Goal: Task Accomplishment & Management: Manage account settings

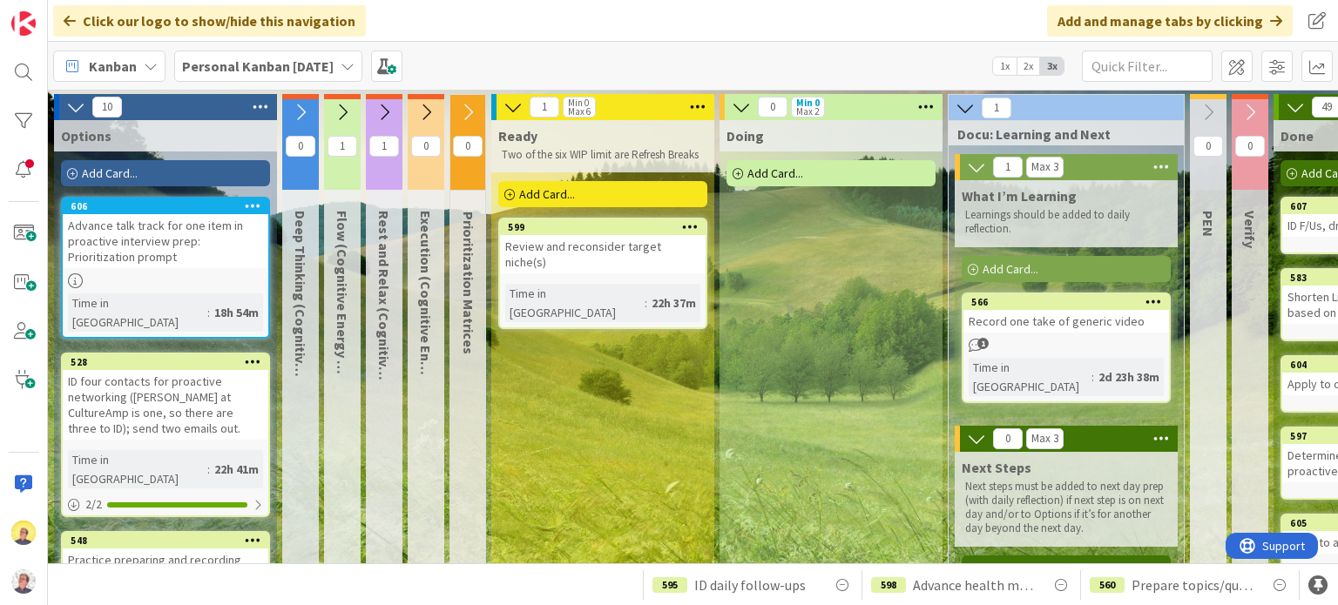
click at [502, 140] on span "Ready" at bounding box center [517, 135] width 39 height 17
click at [1280, 71] on span at bounding box center [1276, 66] width 31 height 31
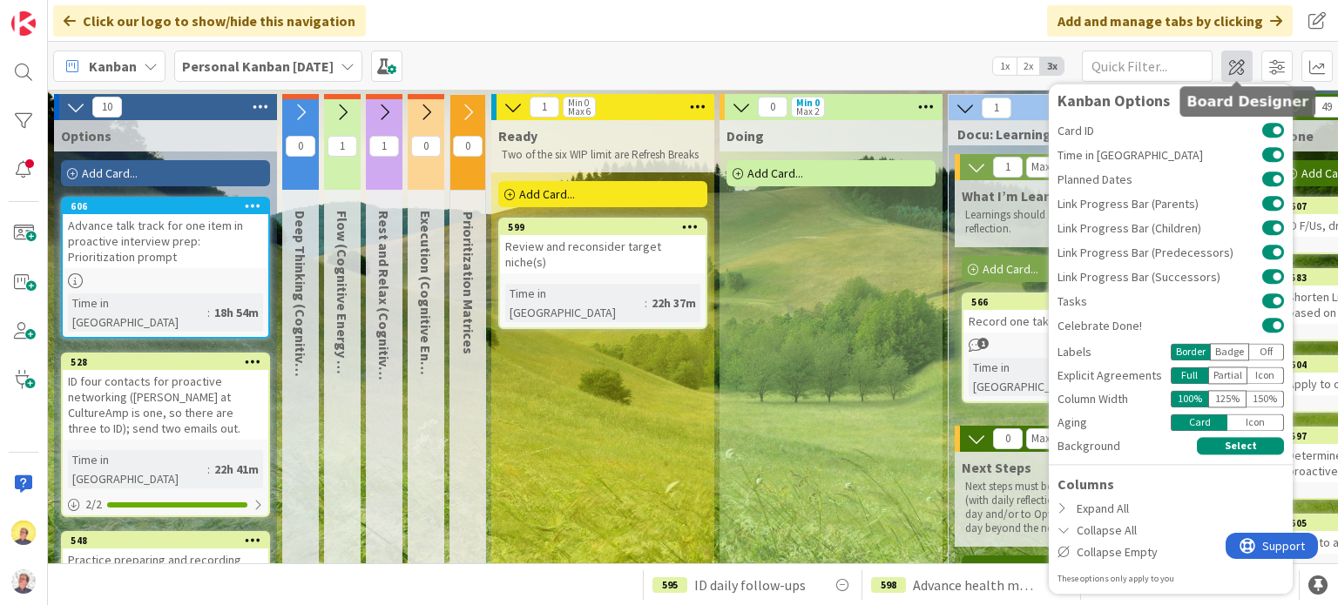
click at [1241, 64] on span at bounding box center [1236, 66] width 31 height 31
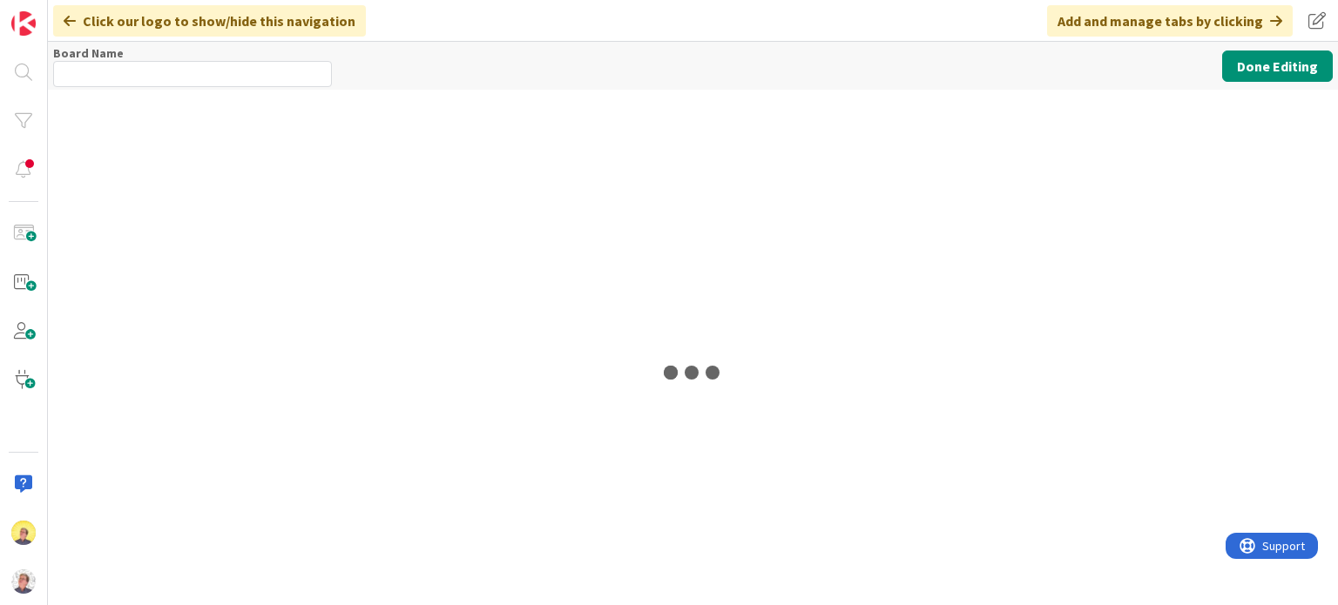
type input "Personal Kanban [DATE]"
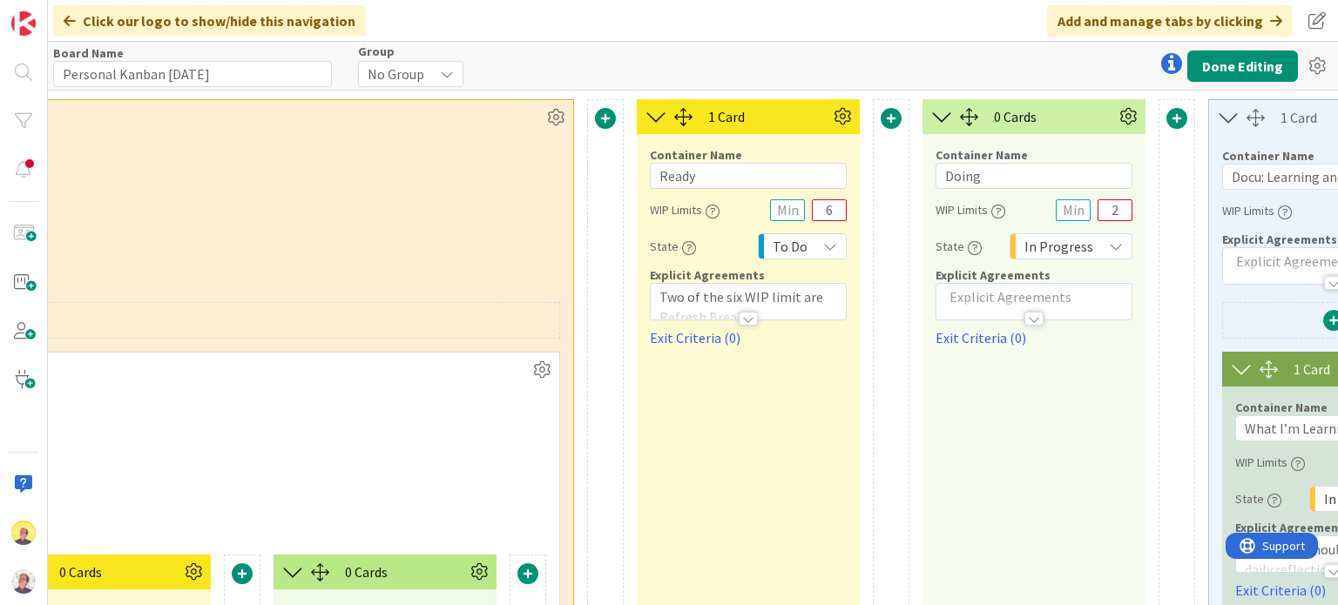
scroll to position [0, 2219]
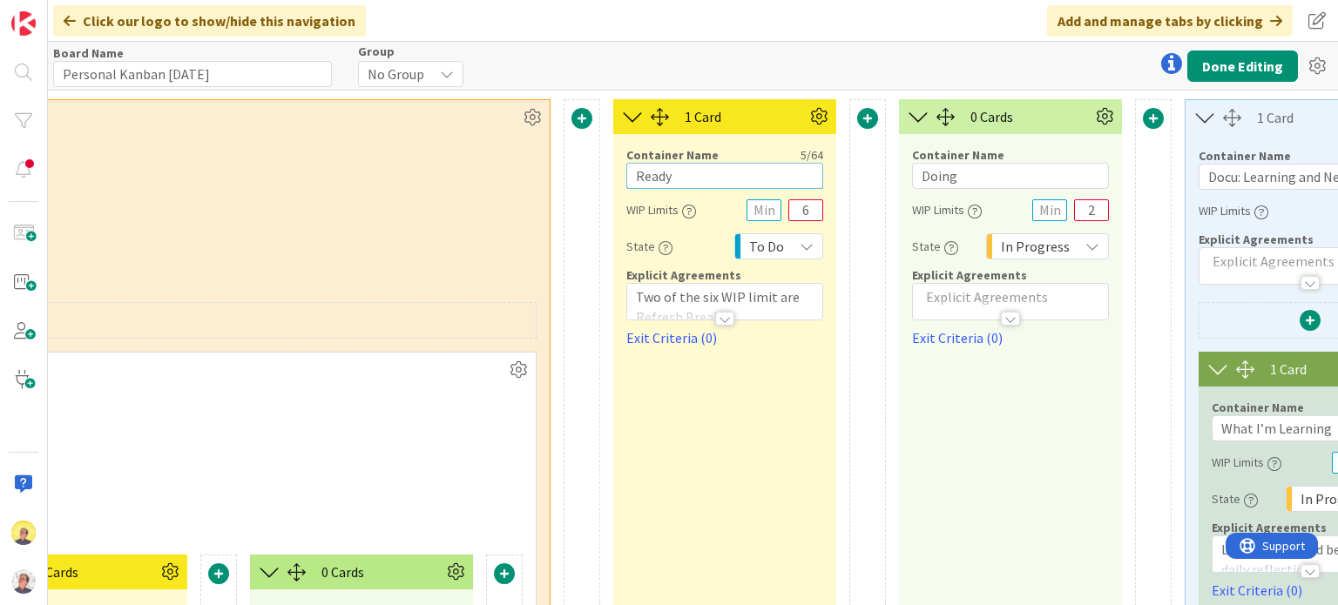
drag, startPoint x: 638, startPoint y: 182, endPoint x: 676, endPoint y: 145, distance: 52.3
click at [638, 181] on input "Ready" at bounding box center [724, 176] width 197 height 26
click at [763, 174] on input "Anticipated Ready" at bounding box center [724, 176] width 197 height 26
type input "Anticipated Ready for Action"
click at [563, 19] on div "Click our logo to show/hide this navigation Add and manage tabs by clicking" at bounding box center [693, 21] width 1290 height 42
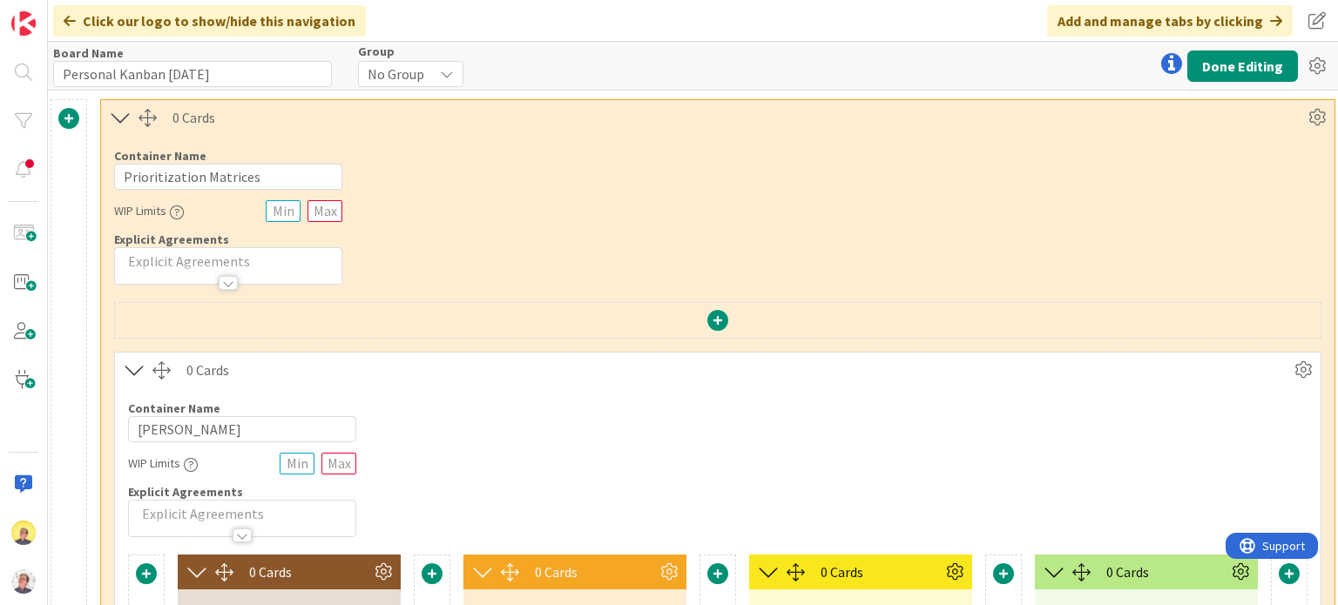
scroll to position [0, 1426]
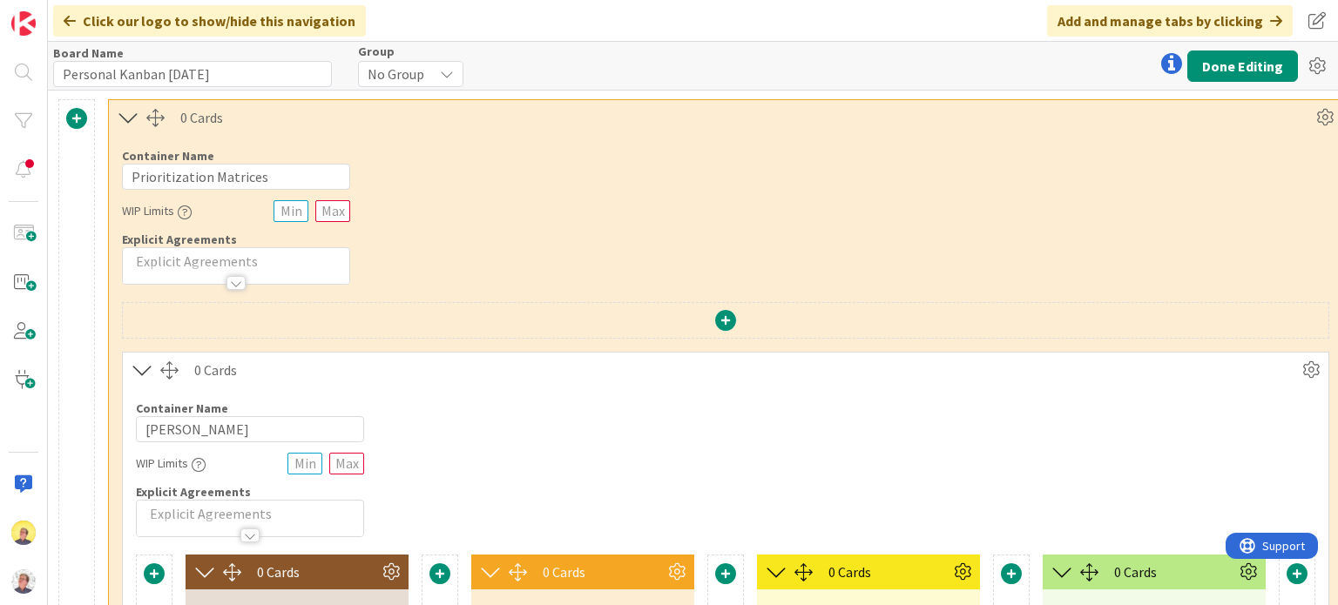
click at [128, 117] on icon at bounding box center [128, 117] width 29 height 23
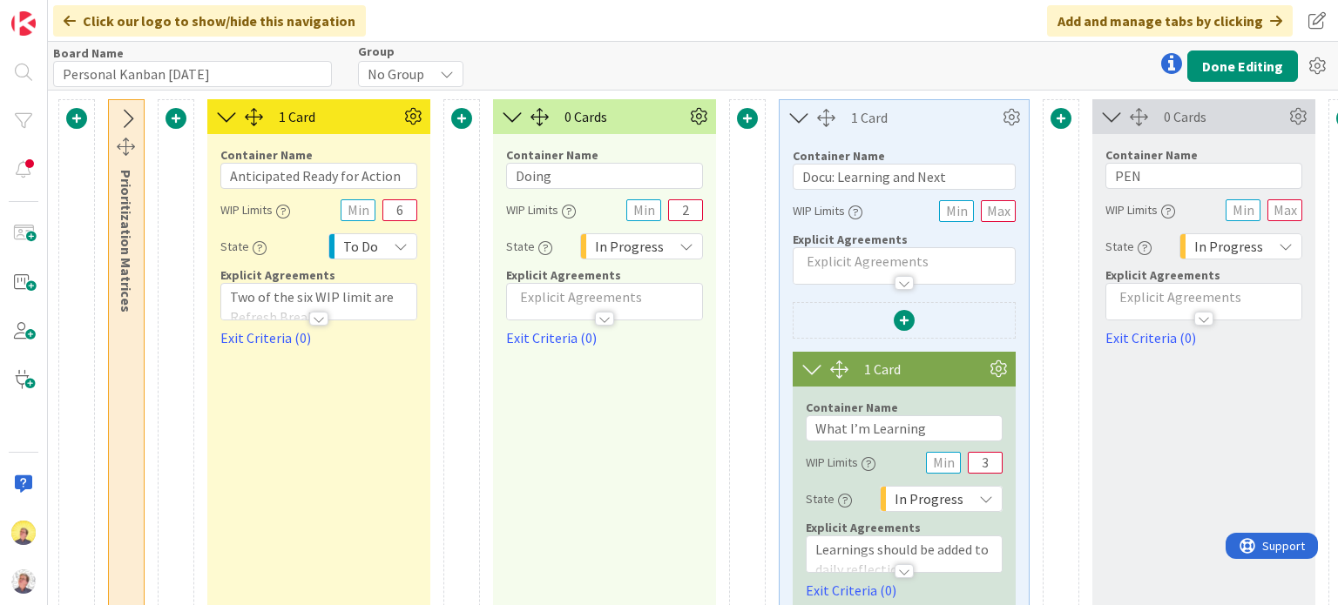
click at [178, 121] on span at bounding box center [175, 118] width 21 height 21
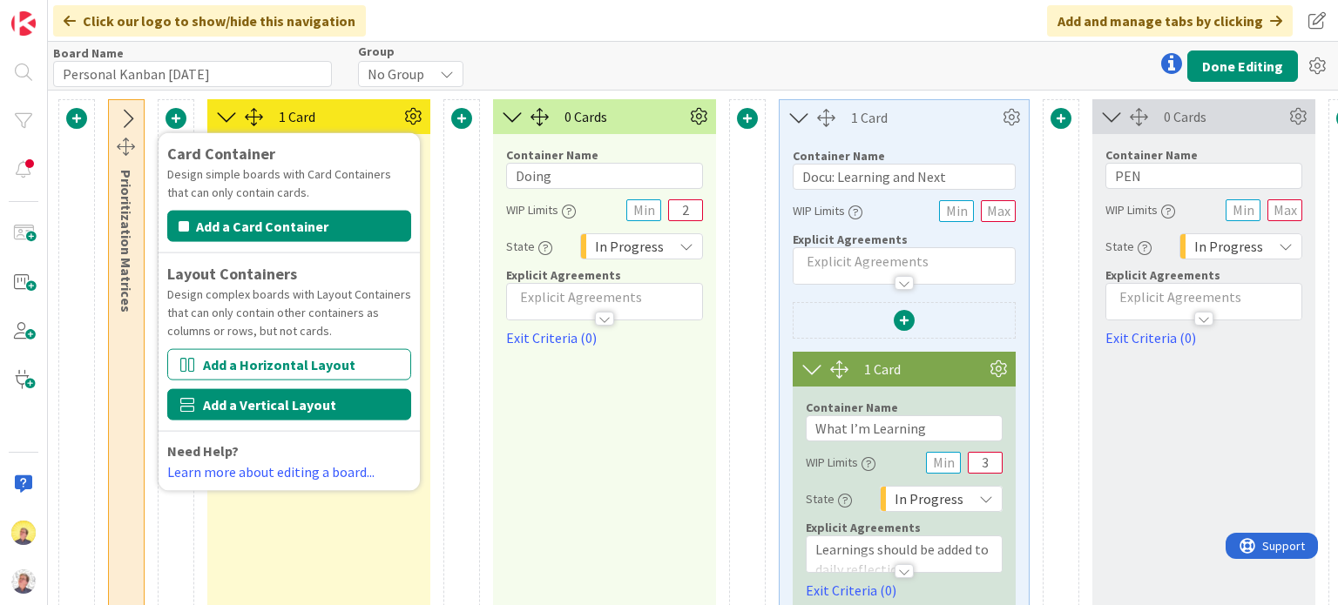
click at [223, 401] on button "Add a Vertical Layout" at bounding box center [289, 404] width 244 height 31
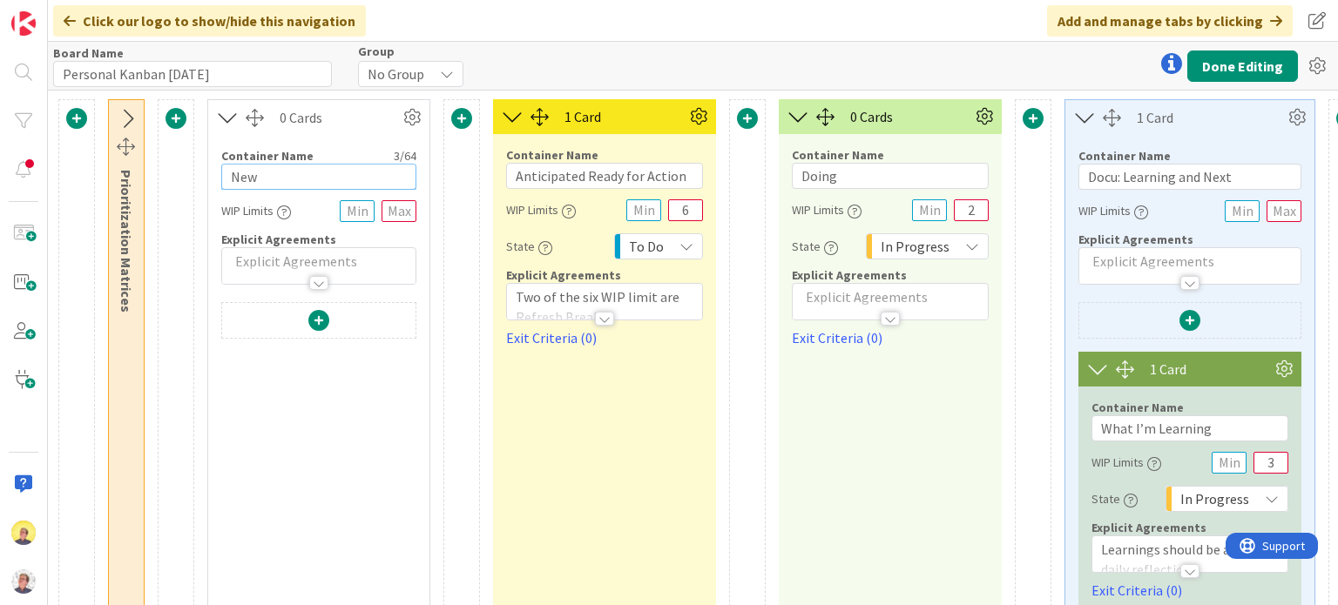
click at [280, 172] on input "New" at bounding box center [318, 177] width 195 height 26
drag, startPoint x: 237, startPoint y: 171, endPoint x: 202, endPoint y: 180, distance: 36.1
click at [202, 180] on div "10 Cards Container Name 7 / 64 Options WIP Limits State Backlog Explicit Agreem…" at bounding box center [425, 552] width 3591 height 907
type input "O"
type input "I"
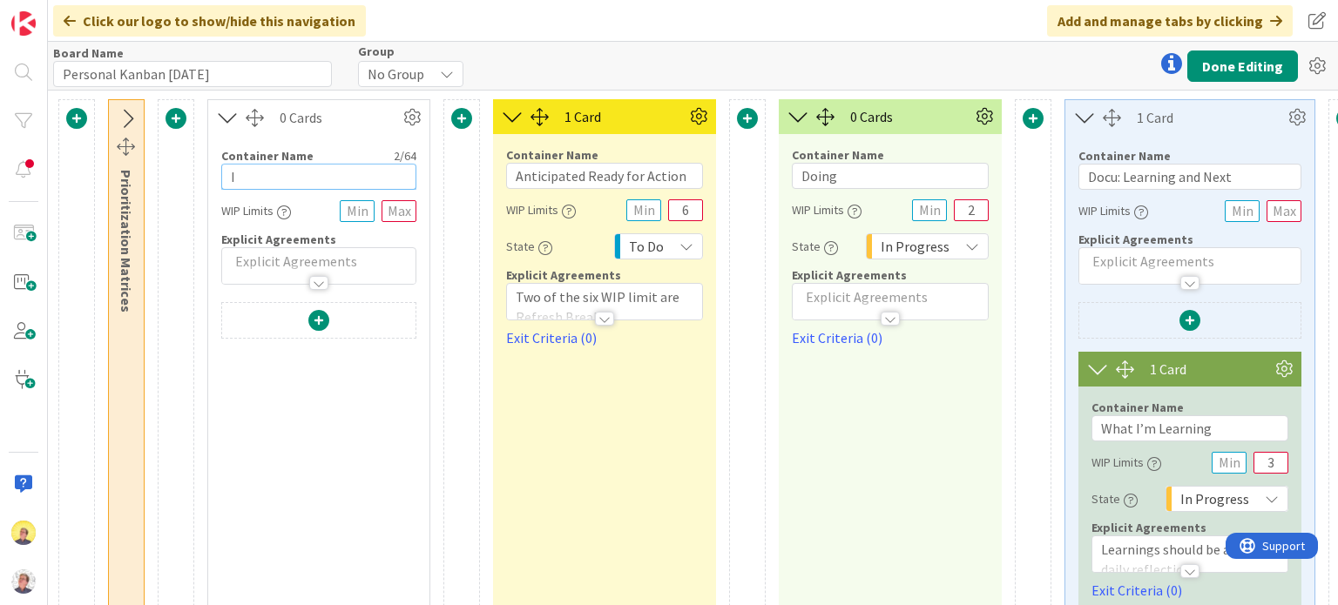
type input "I"
type input "L"
type input "Option Loci"
click at [318, 319] on span at bounding box center [318, 320] width 21 height 21
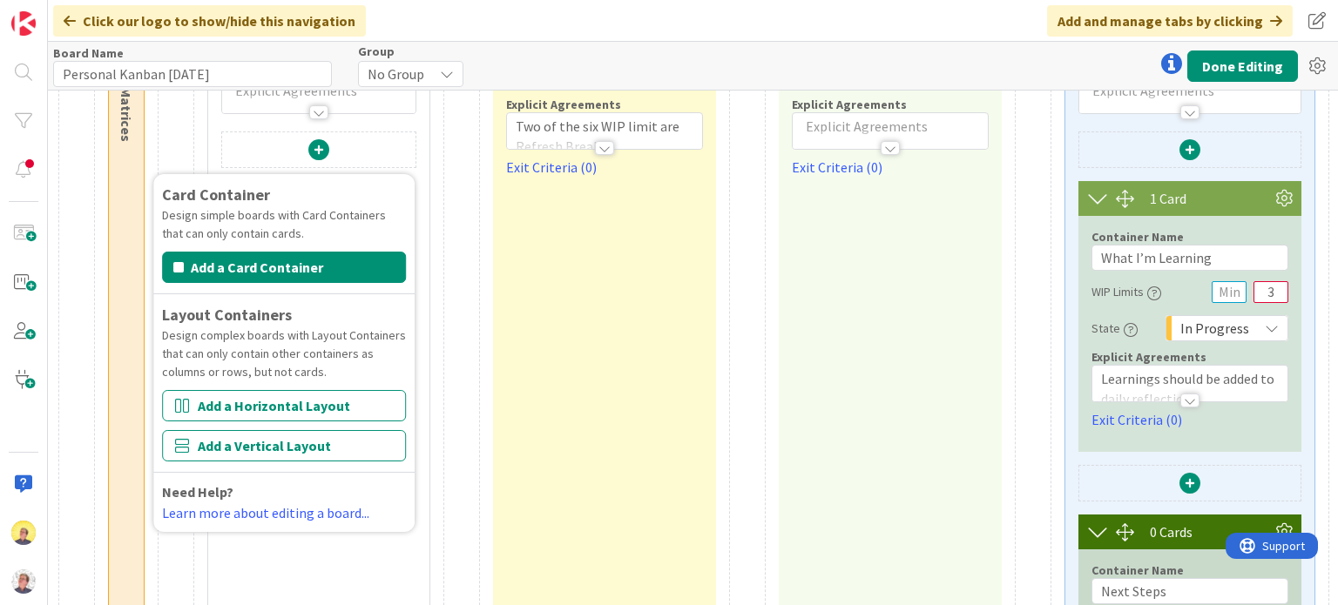
scroll to position [174, 1426]
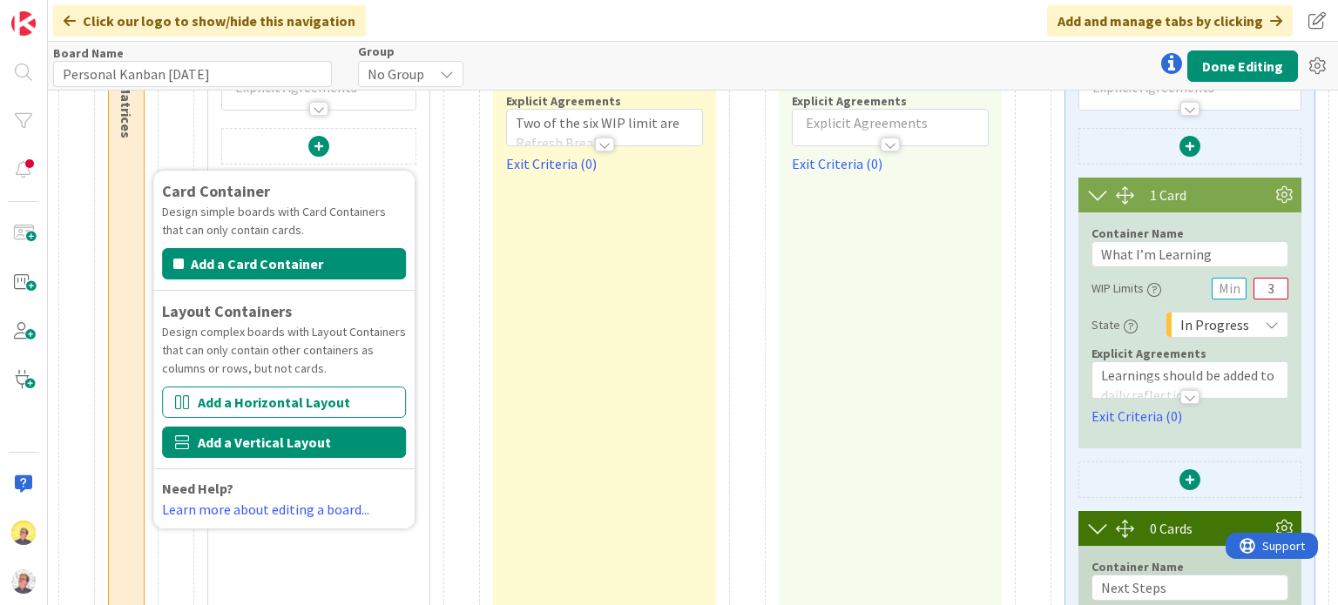
click at [278, 444] on button "Add a Vertical Layout" at bounding box center [284, 442] width 244 height 31
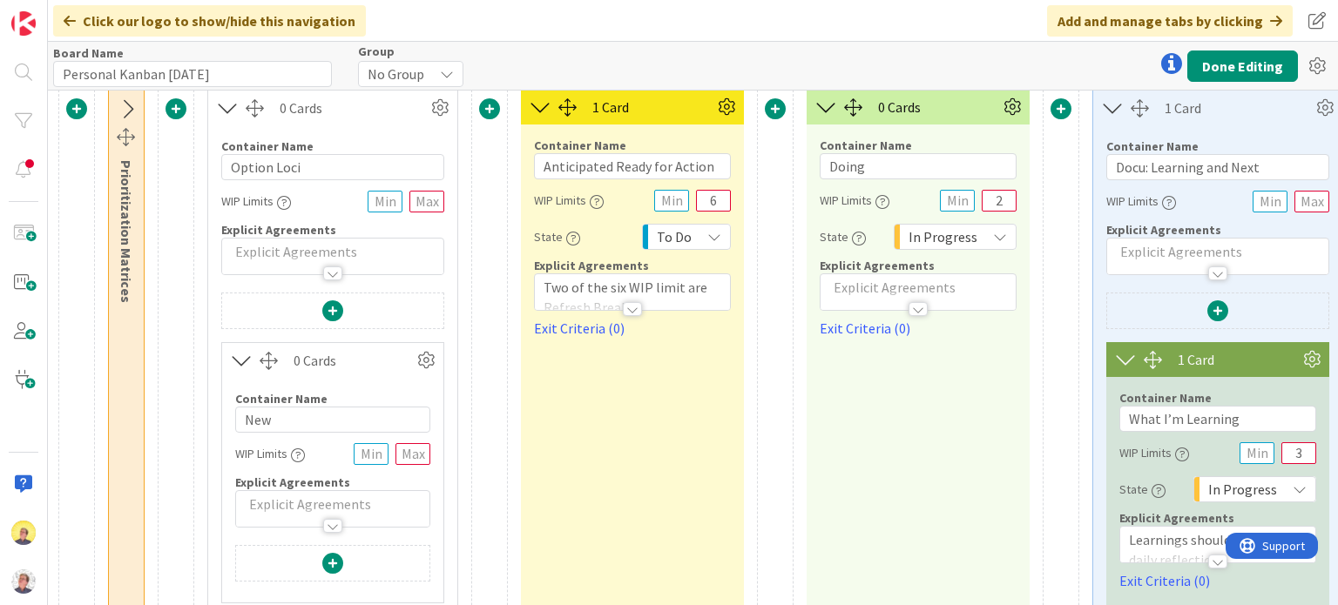
scroll to position [0, 1426]
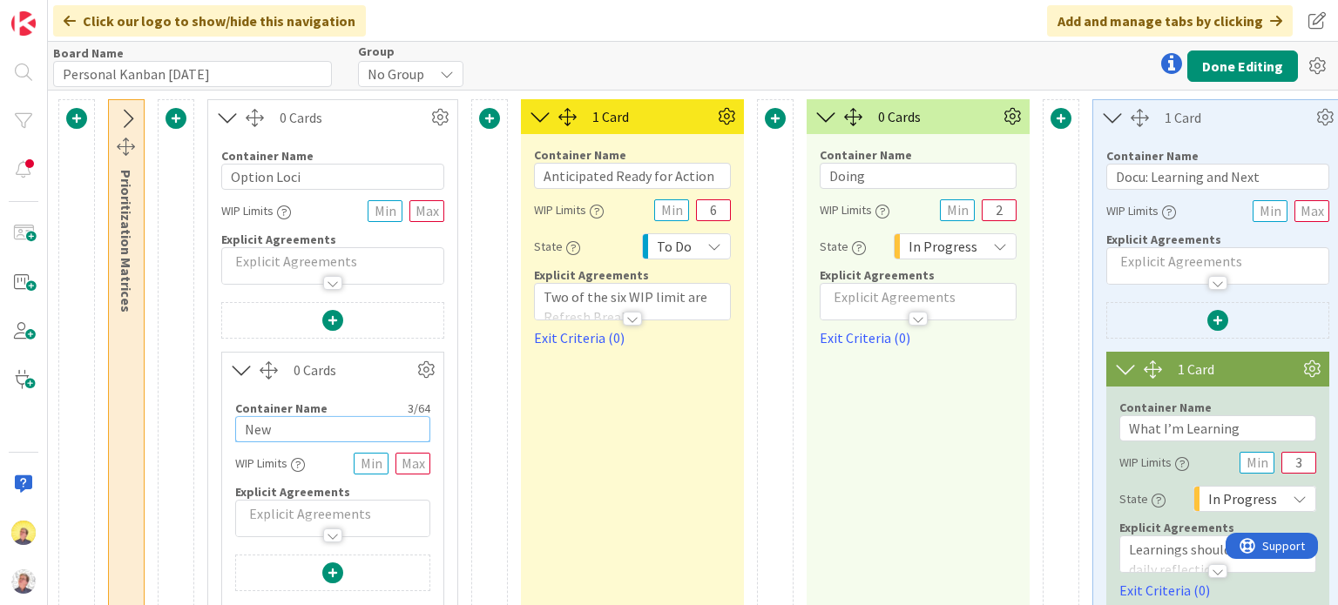
click at [283, 433] on input "New" at bounding box center [332, 429] width 195 height 26
drag, startPoint x: 283, startPoint y: 433, endPoint x: 202, endPoint y: 431, distance: 81.0
click at [203, 431] on div "10 Cards Container Name 7 / 64 Options WIP Limits State Backlog Explicit Agreem…" at bounding box center [439, 552] width 3619 height 907
click at [299, 432] on input "New" at bounding box center [332, 429] width 195 height 26
drag, startPoint x: 227, startPoint y: 428, endPoint x: 202, endPoint y: 428, distance: 25.3
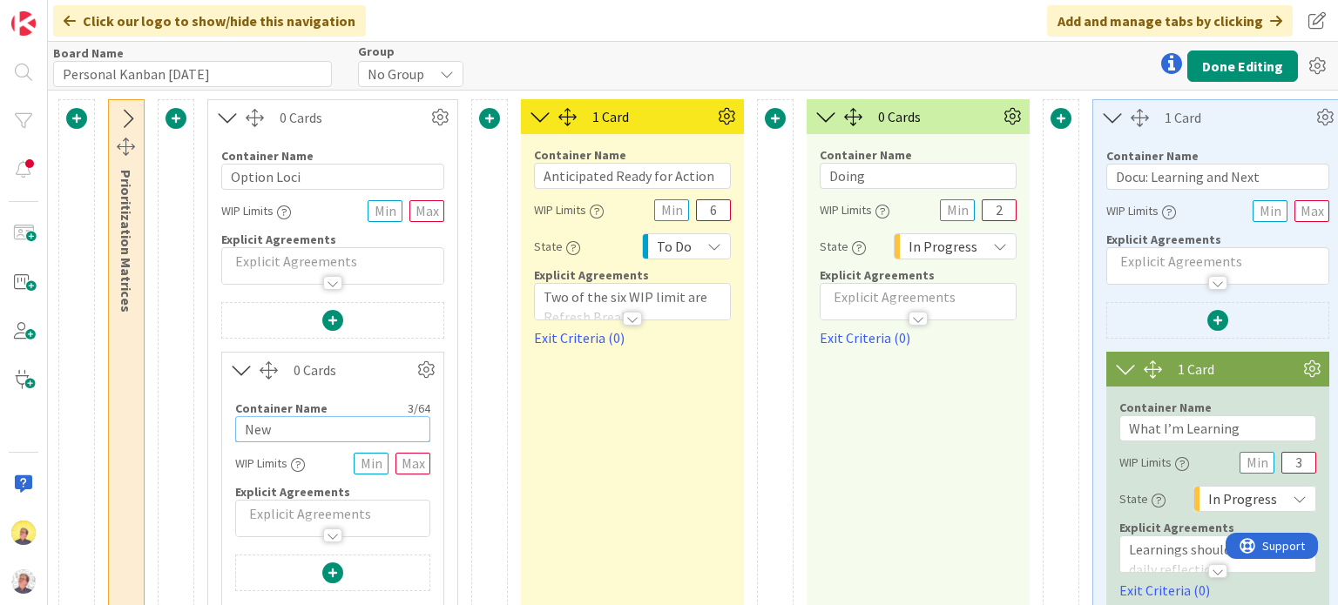
click at [202, 428] on div "10 Cards Container Name 7 / 64 Options WIP Limits State Backlog Explicit Agreem…" at bounding box center [439, 552] width 3619 height 907
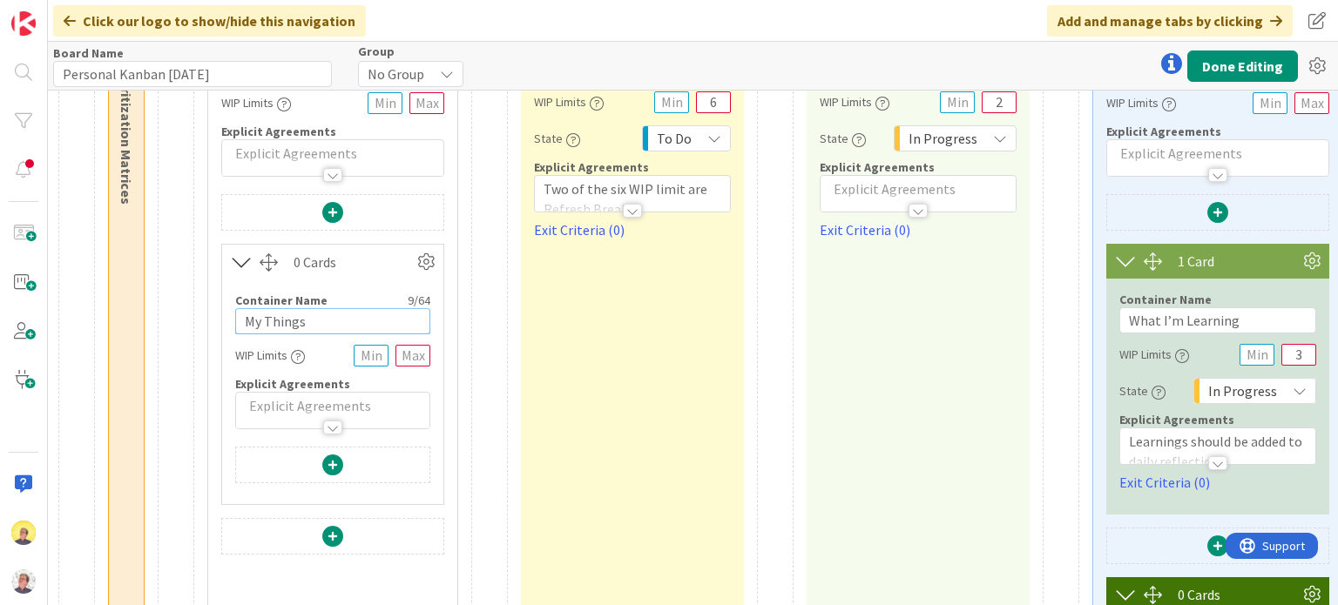
scroll to position [174, 1426]
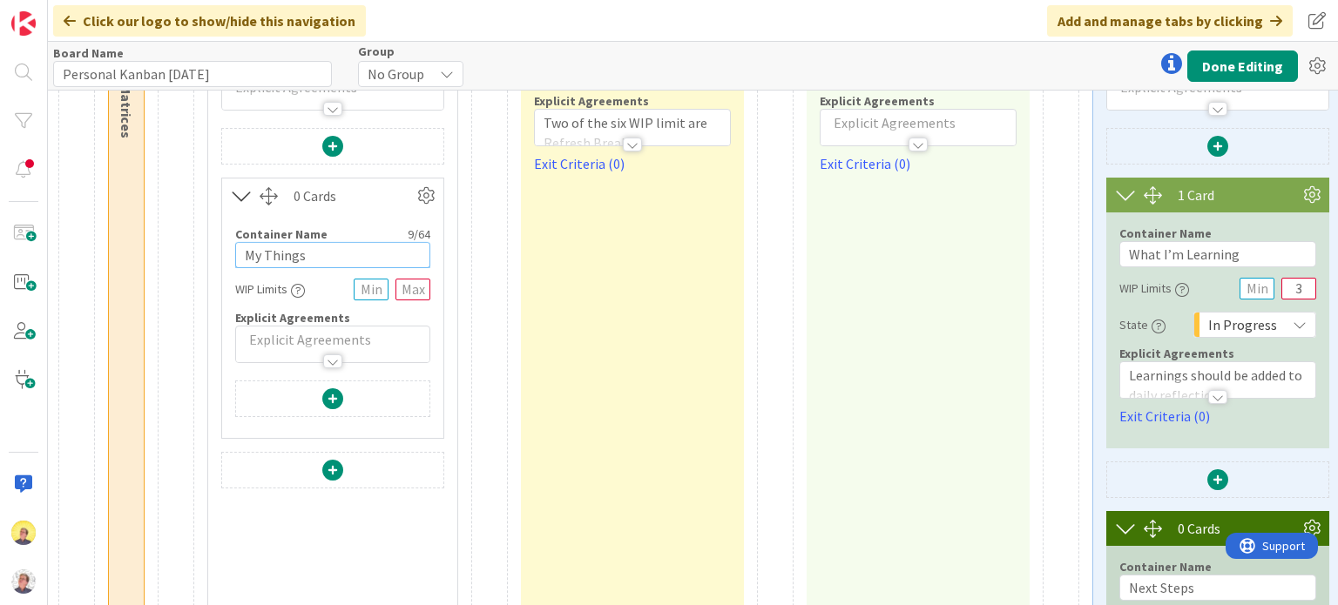
type input "My Things"
click at [333, 394] on span at bounding box center [332, 398] width 21 height 21
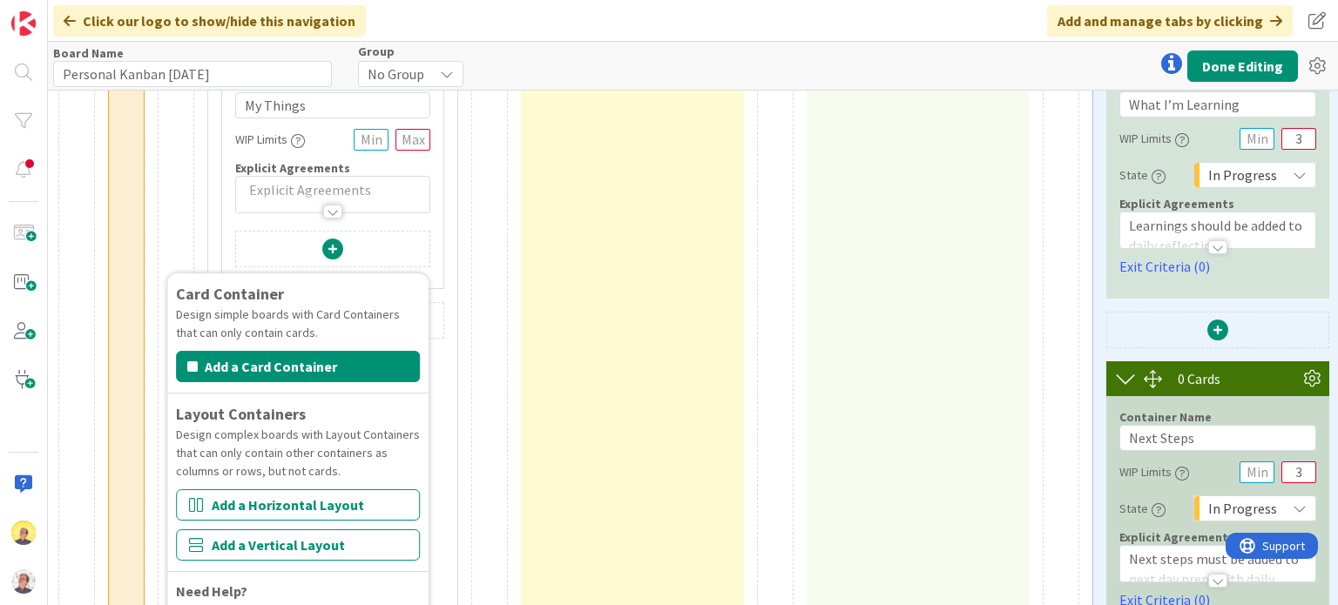
scroll to position [348, 1426]
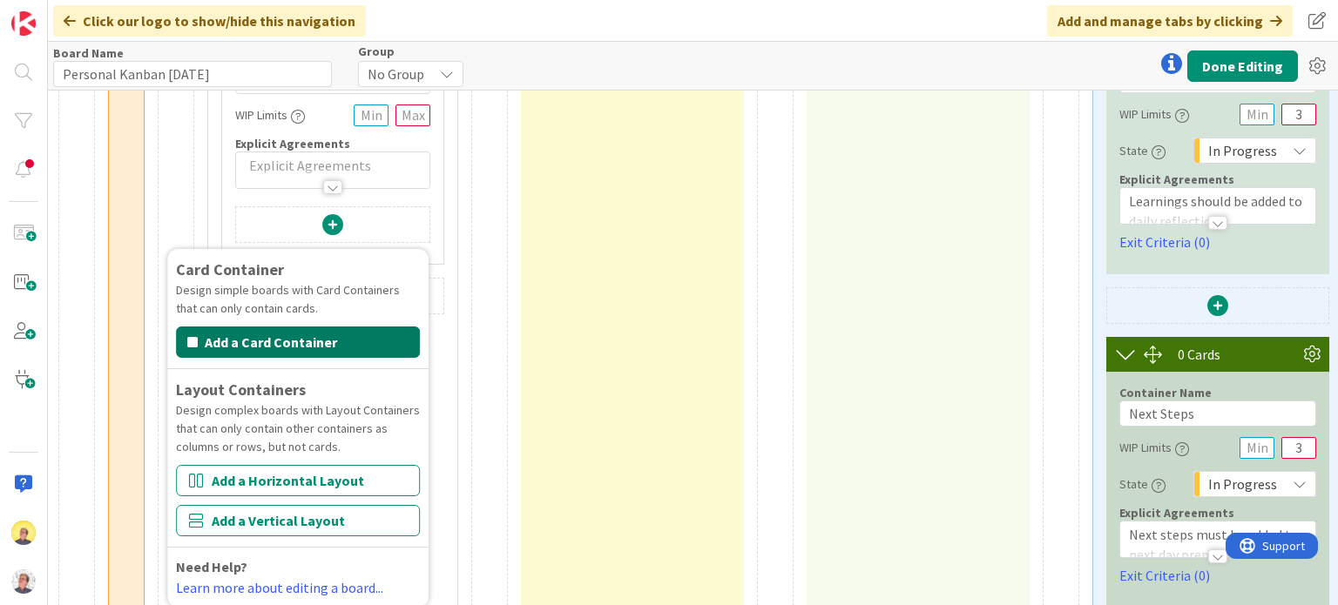
click at [275, 346] on button "Add a Card Container" at bounding box center [298, 342] width 244 height 31
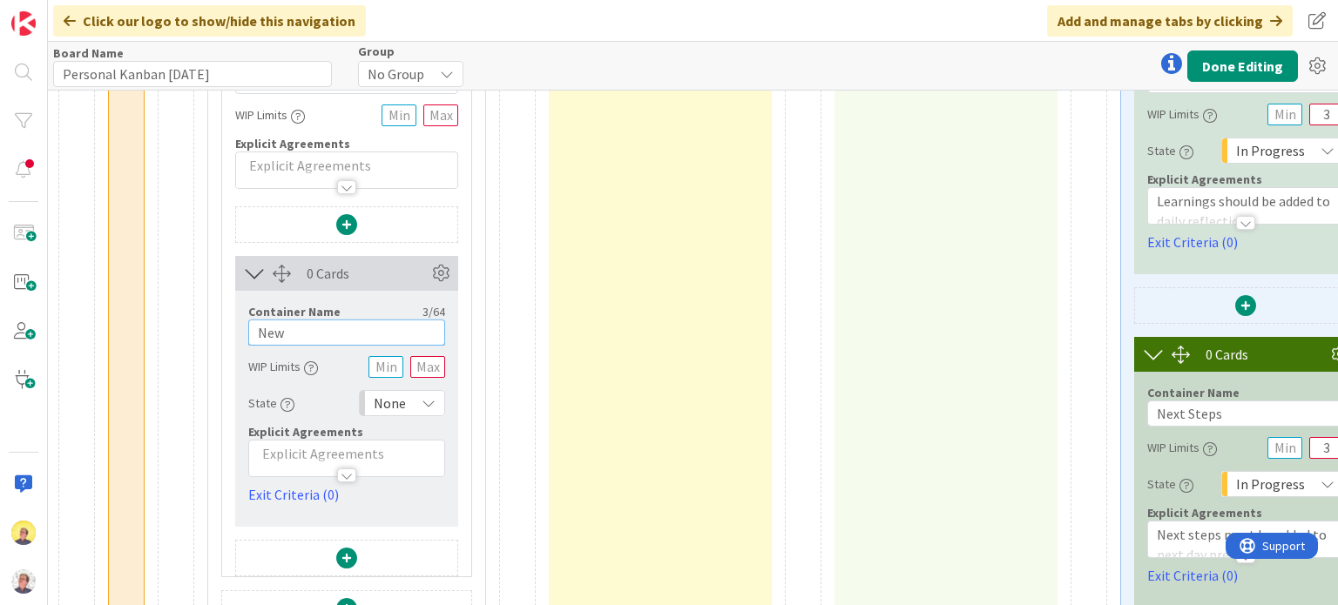
drag, startPoint x: 307, startPoint y: 330, endPoint x: 187, endPoint y: 334, distance: 119.3
click at [185, 334] on div "10 Cards Container Name 7 / 64 Options WIP Limits State Backlog Explicit Agreem…" at bounding box center [453, 204] width 3647 height 907
type input "Me Work"
click at [280, 454] on p at bounding box center [347, 454] width 178 height 20
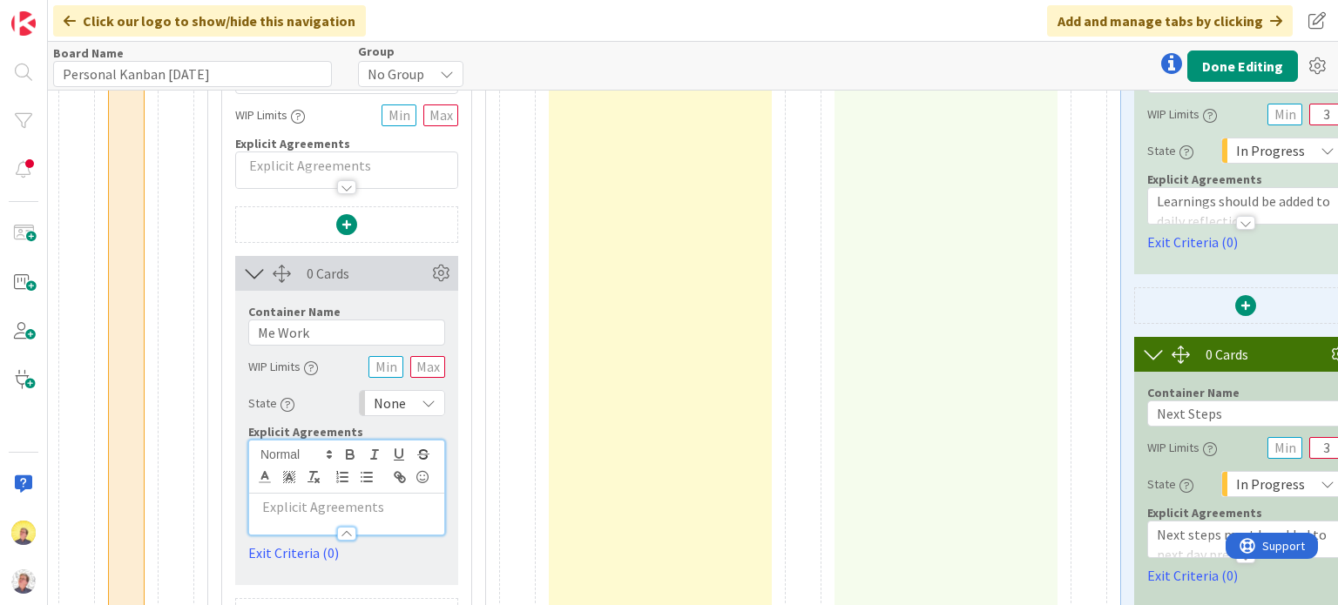
click at [287, 504] on p at bounding box center [347, 507] width 178 height 20
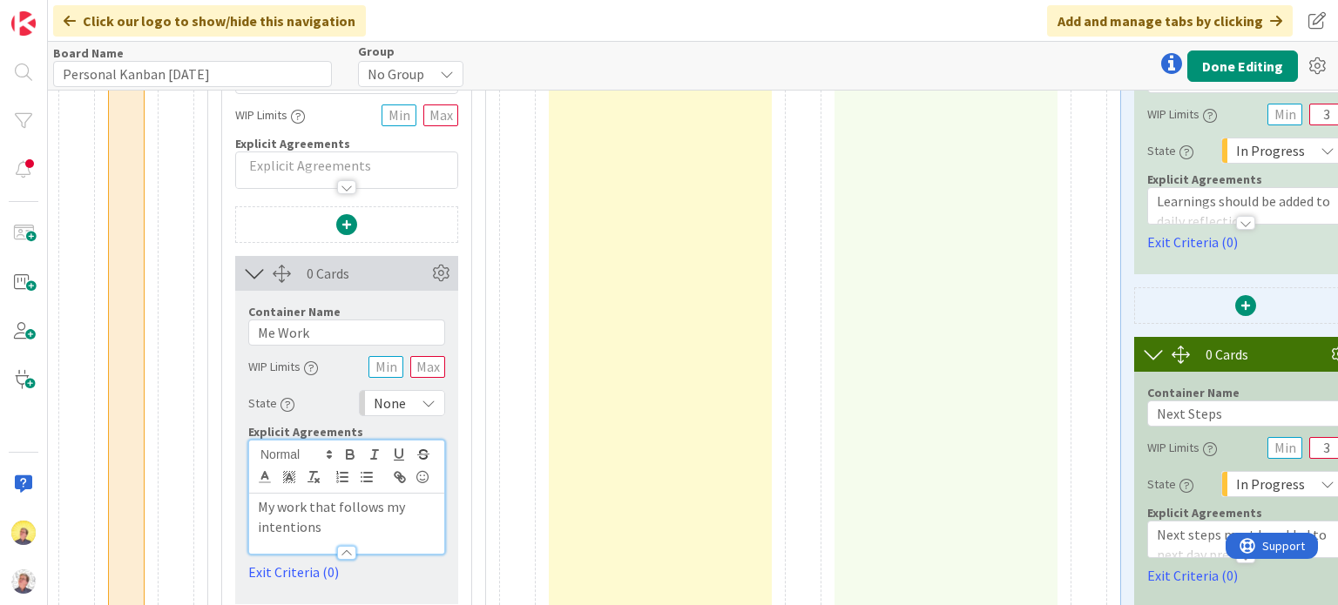
click at [412, 505] on p "My work that follows my intentions" at bounding box center [347, 516] width 178 height 39
click at [428, 398] on icon at bounding box center [428, 403] width 14 height 14
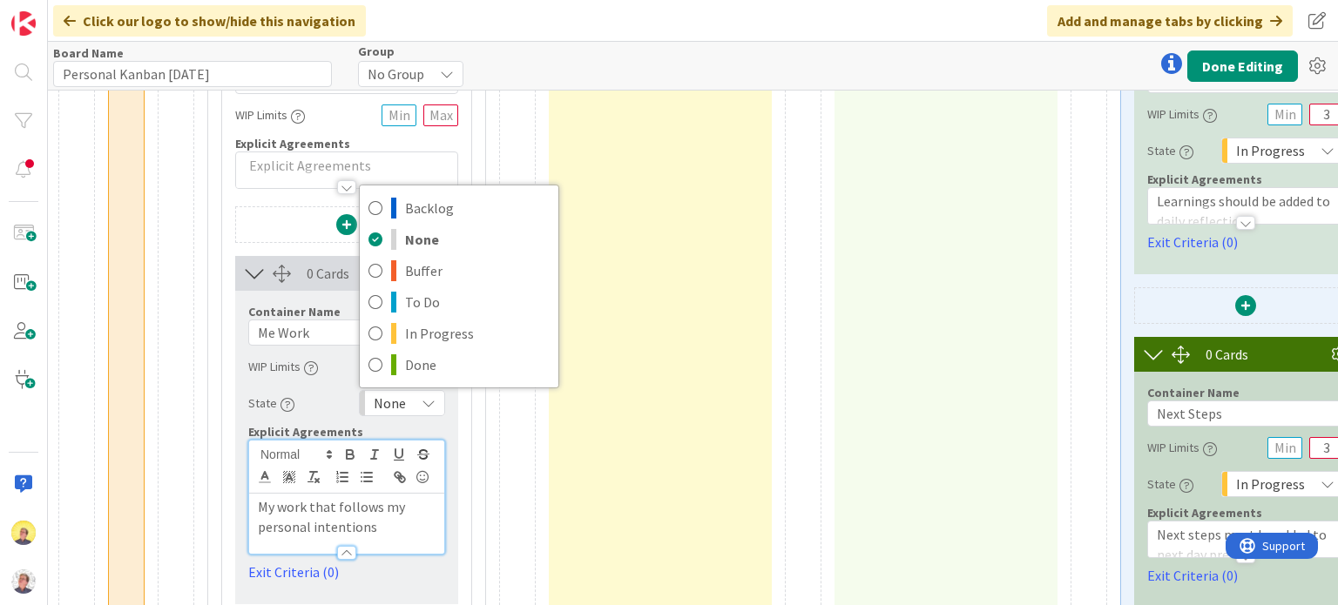
click at [387, 529] on p "My work that follows my personal intentions" at bounding box center [347, 516] width 178 height 39
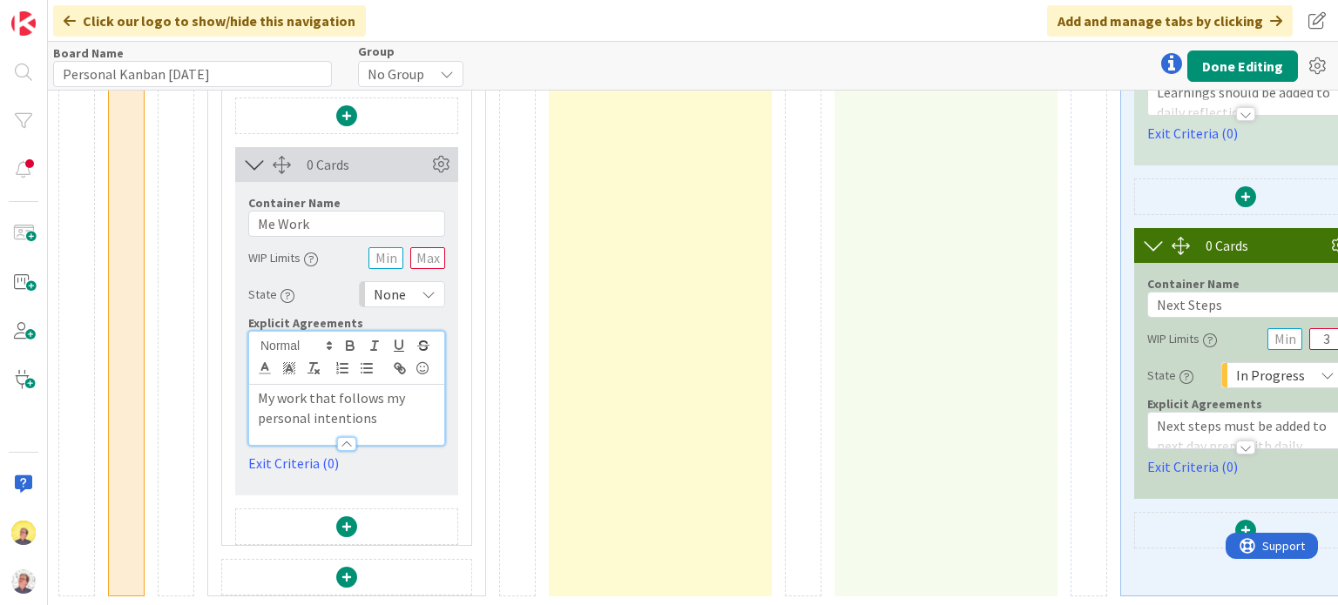
scroll to position [468, 1426]
click at [343, 516] on span at bounding box center [346, 526] width 21 height 21
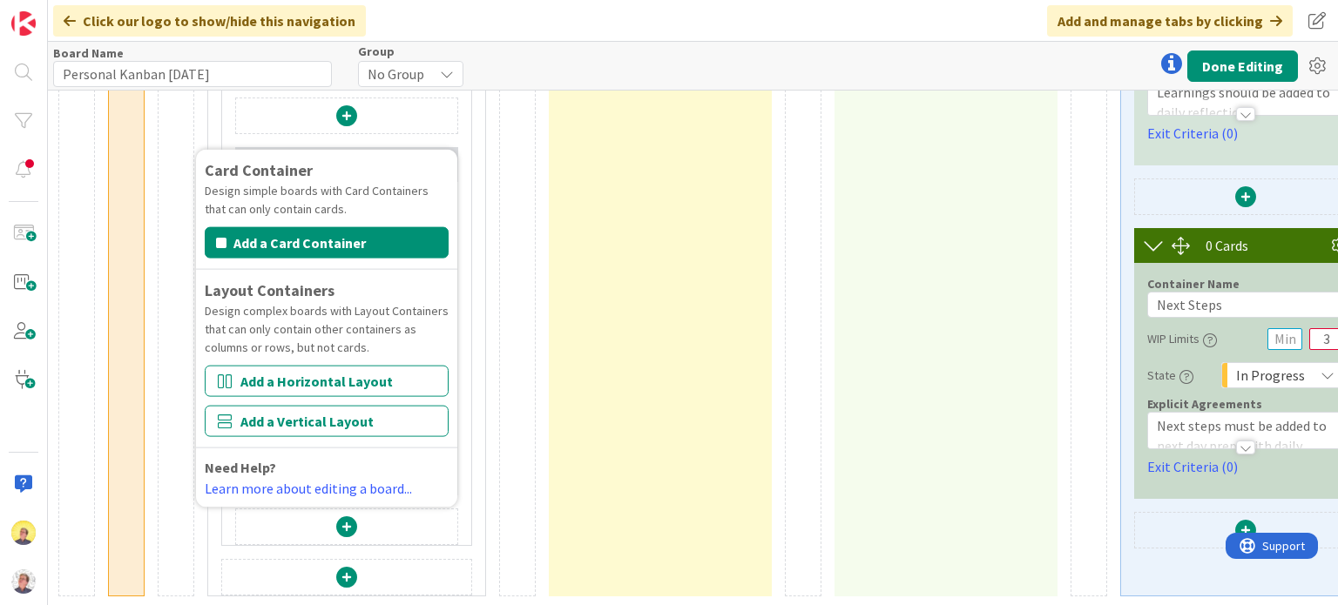
click at [507, 334] on div at bounding box center [517, 119] width 37 height 954
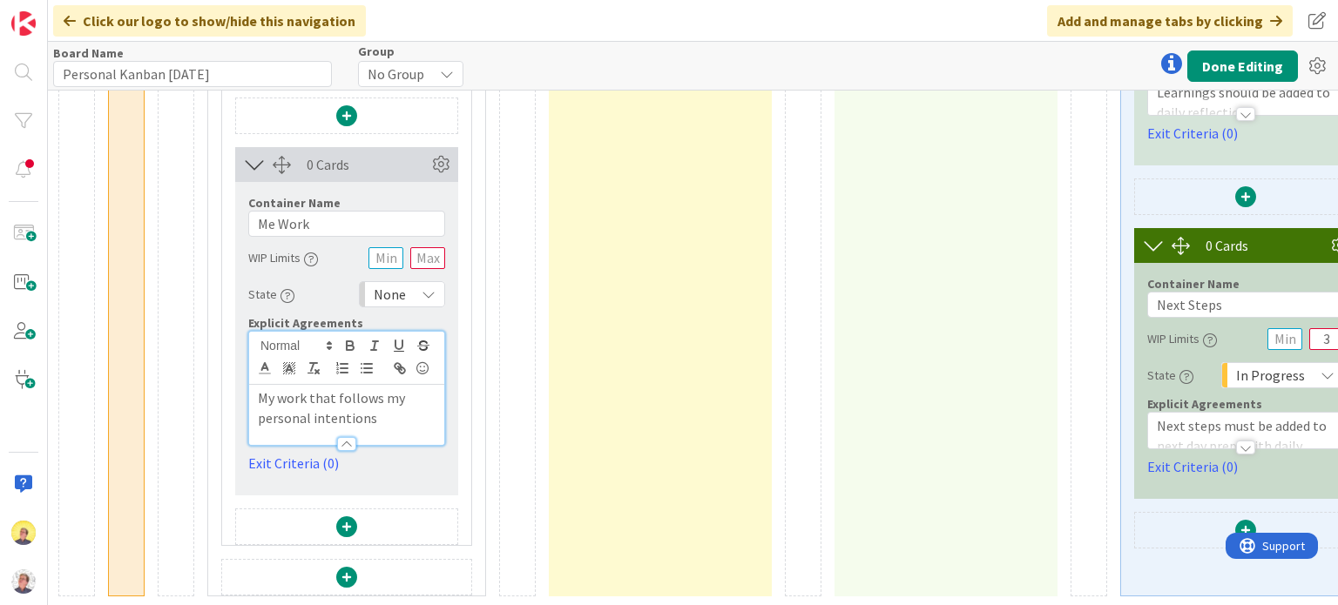
click at [386, 154] on div "0 Cards" at bounding box center [367, 164] width 121 height 21
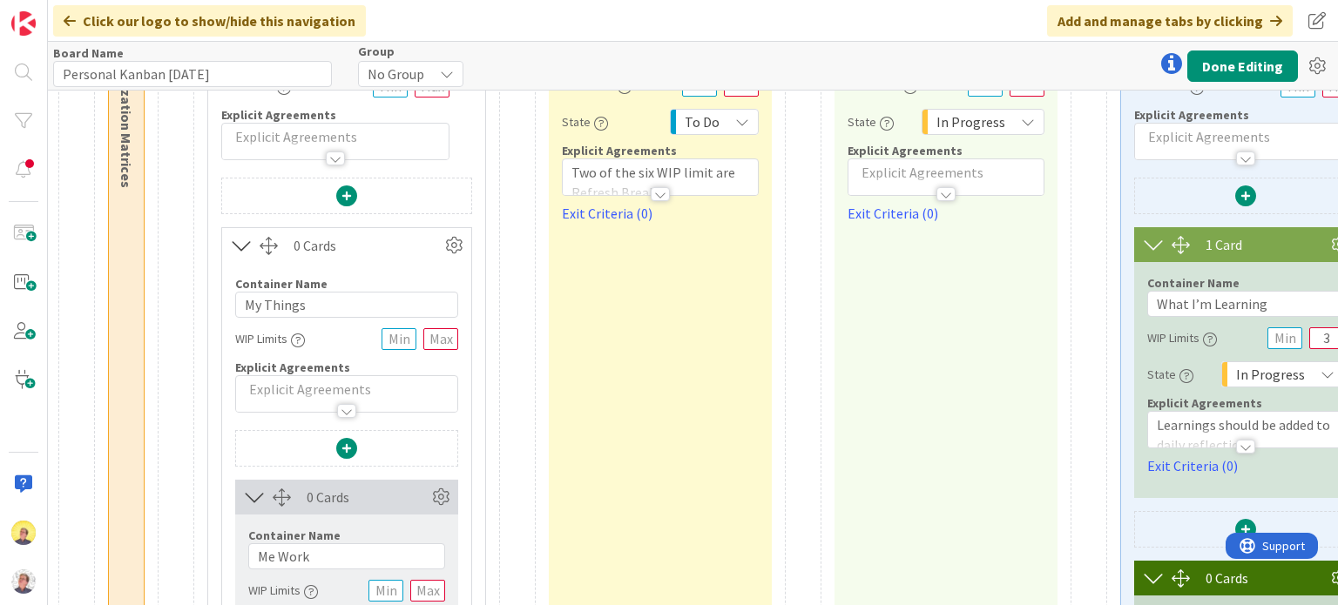
scroll to position [120, 1426]
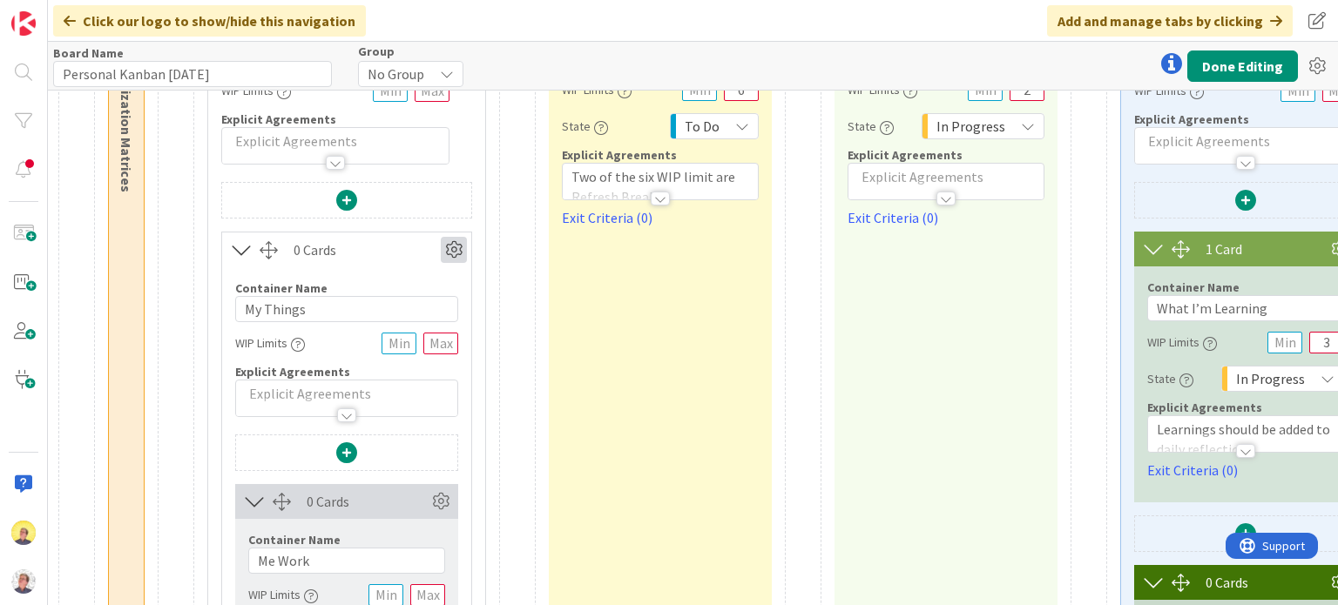
click at [451, 246] on icon at bounding box center [454, 250] width 26 height 26
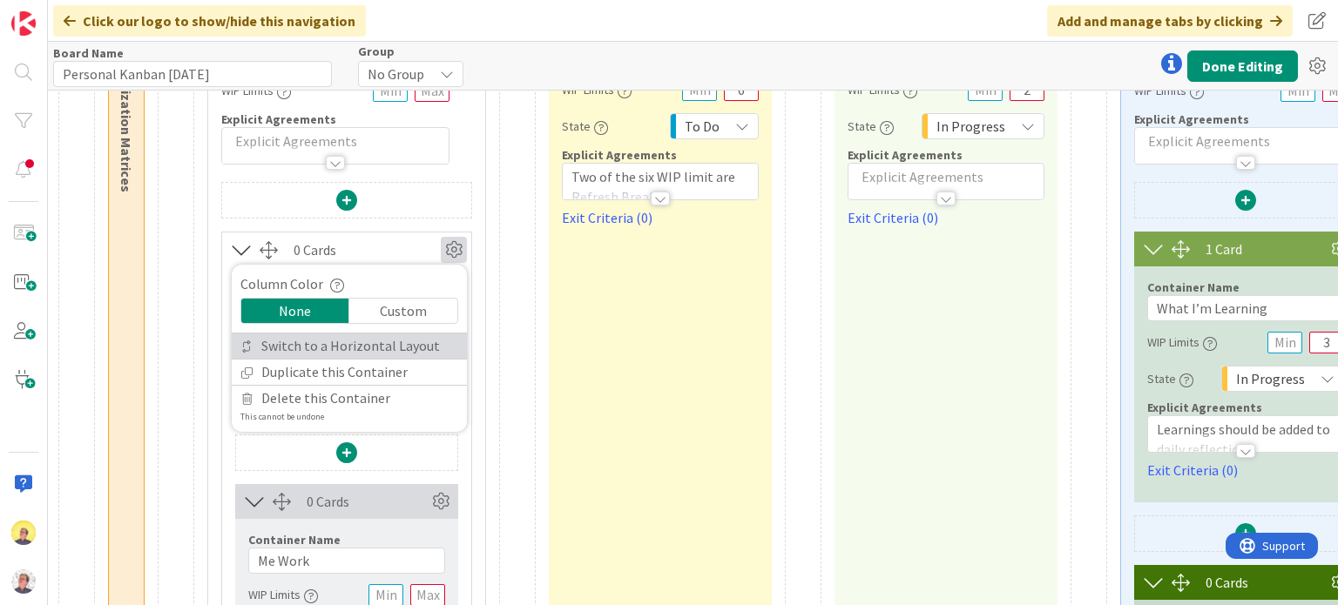
click at [387, 347] on link "Switch to a Horizontal Layout" at bounding box center [349, 346] width 235 height 25
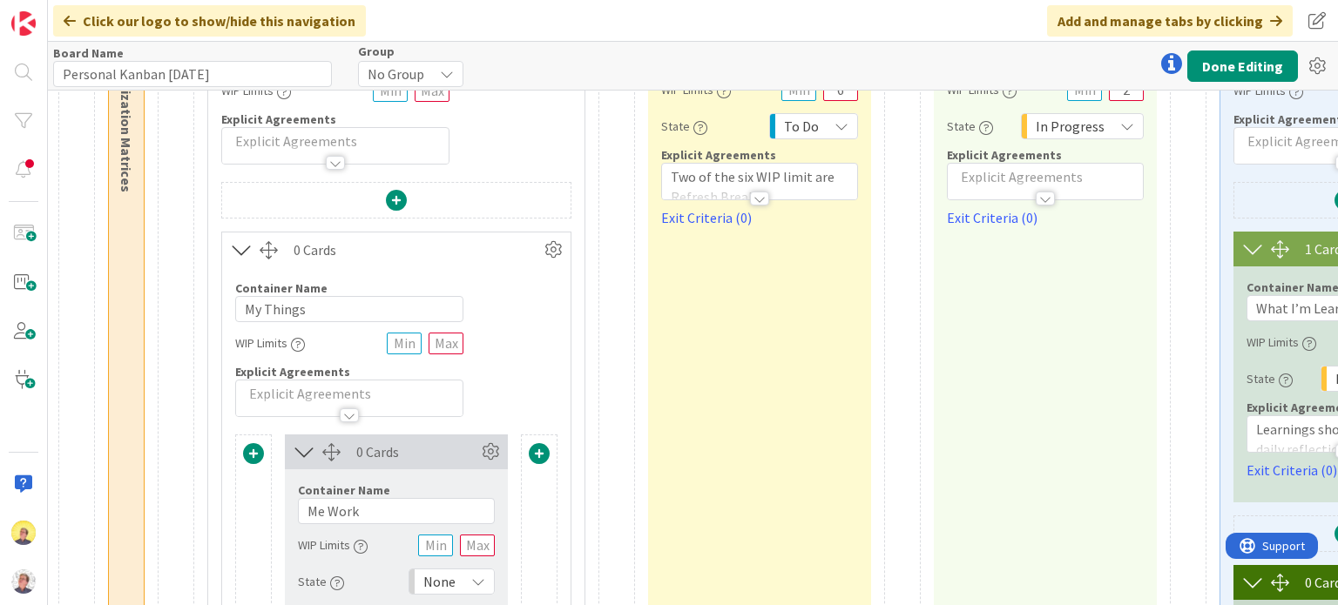
click at [536, 455] on span at bounding box center [539, 453] width 21 height 21
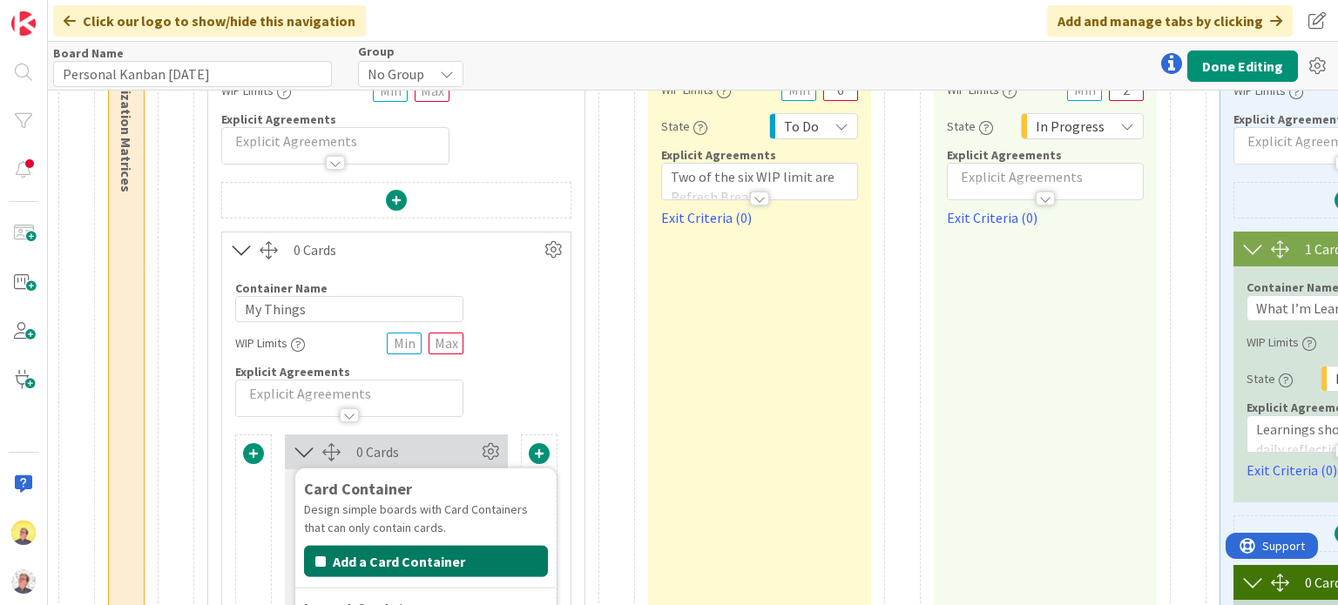
click at [472, 556] on button "Add a Card Container" at bounding box center [426, 561] width 244 height 31
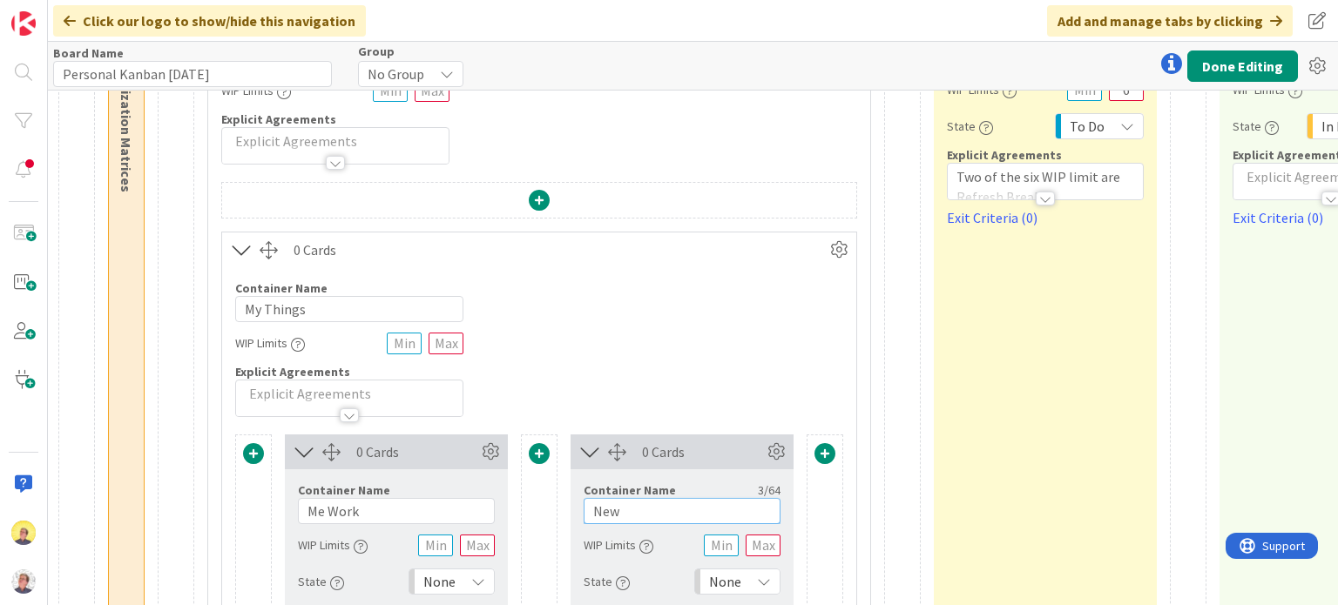
click at [627, 512] on input "New" at bounding box center [681, 511] width 197 height 26
drag, startPoint x: 622, startPoint y: 510, endPoint x: 599, endPoint y: 508, distance: 22.8
click at [599, 508] on input "New" at bounding box center [681, 511] width 197 height 26
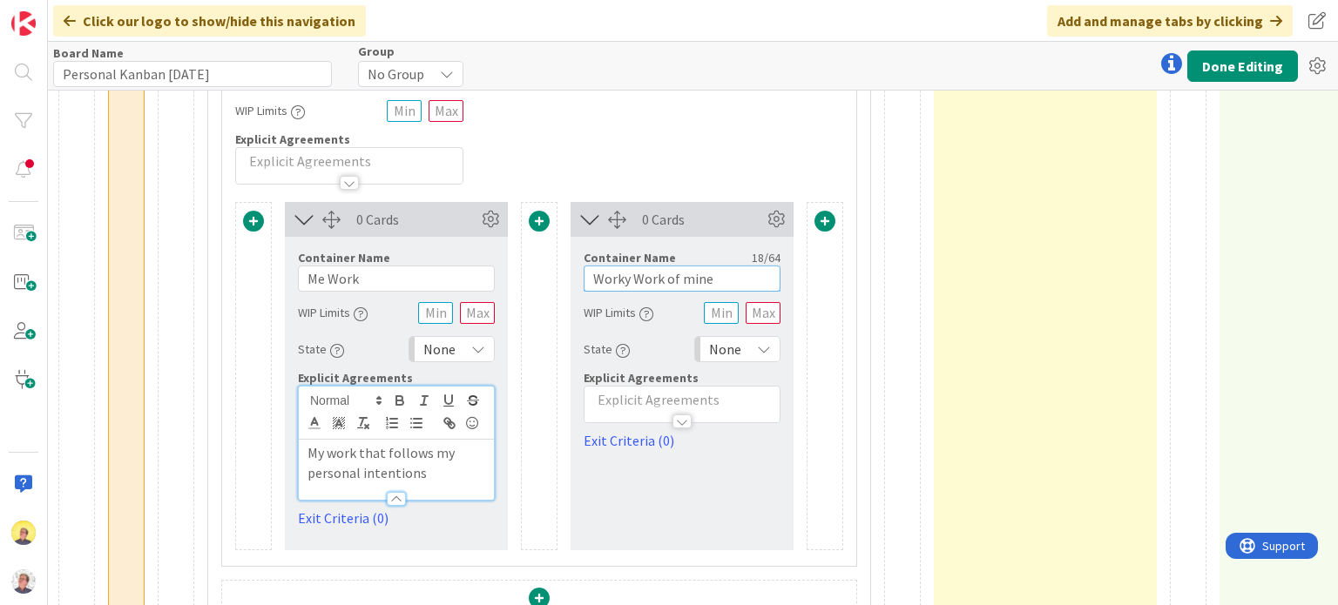
scroll to position [334, 1426]
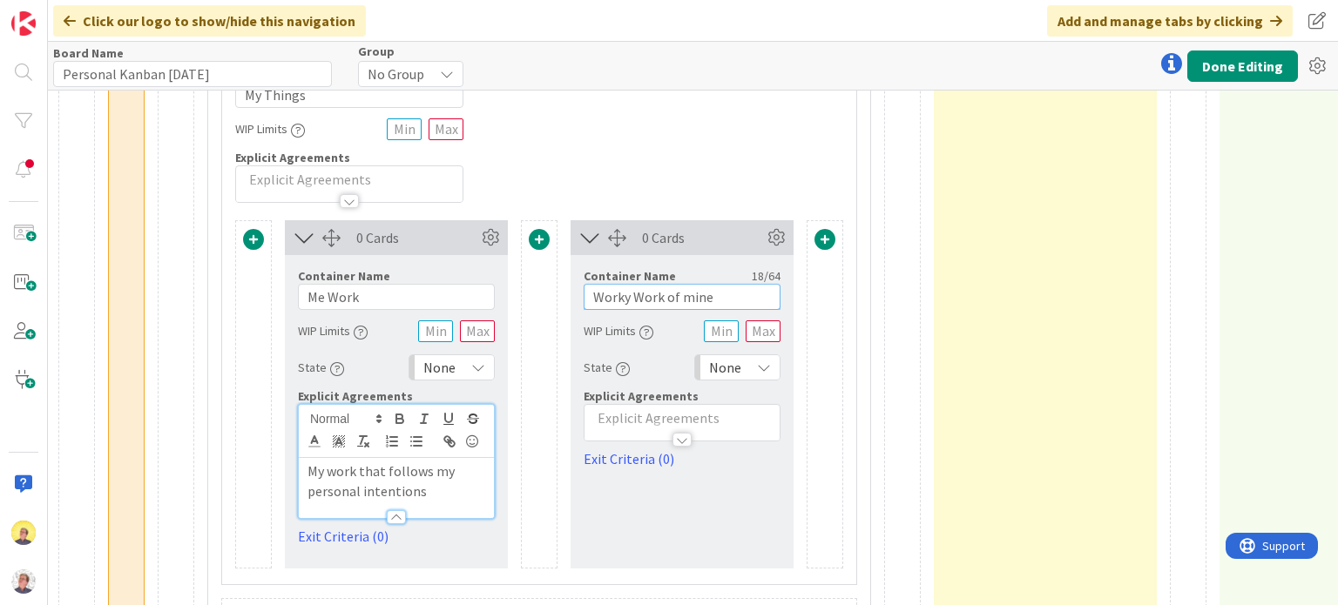
type input "Worky Work of mine"
click at [606, 414] on p at bounding box center [682, 418] width 178 height 20
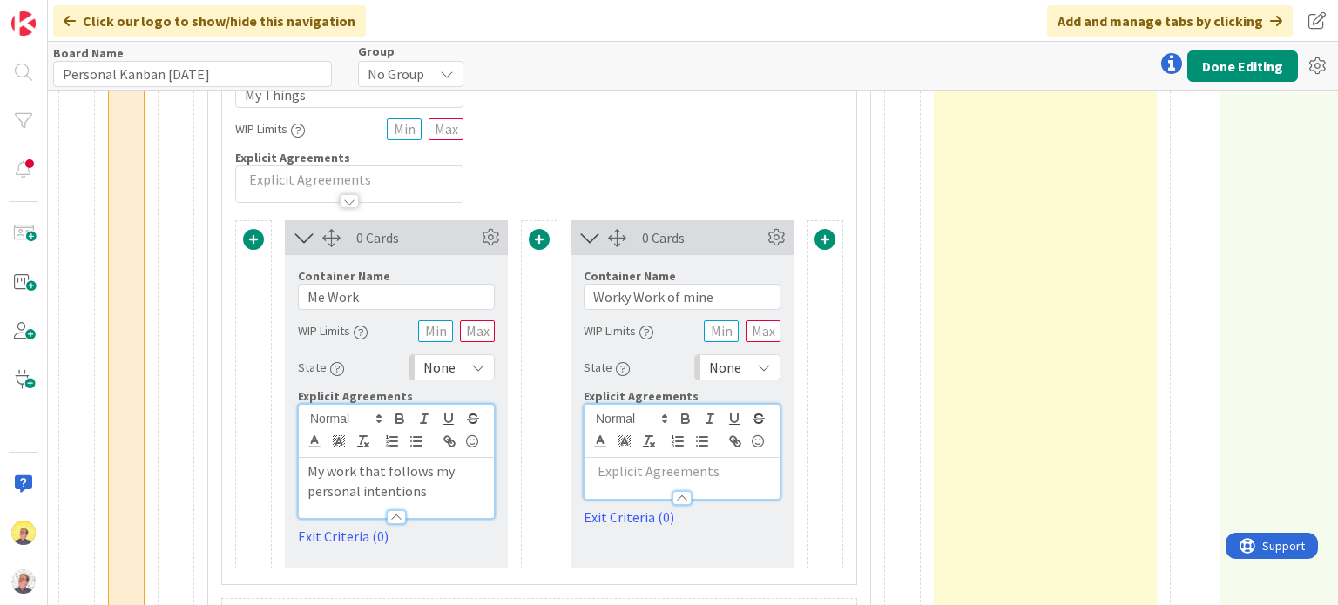
click at [636, 475] on p at bounding box center [682, 472] width 178 height 20
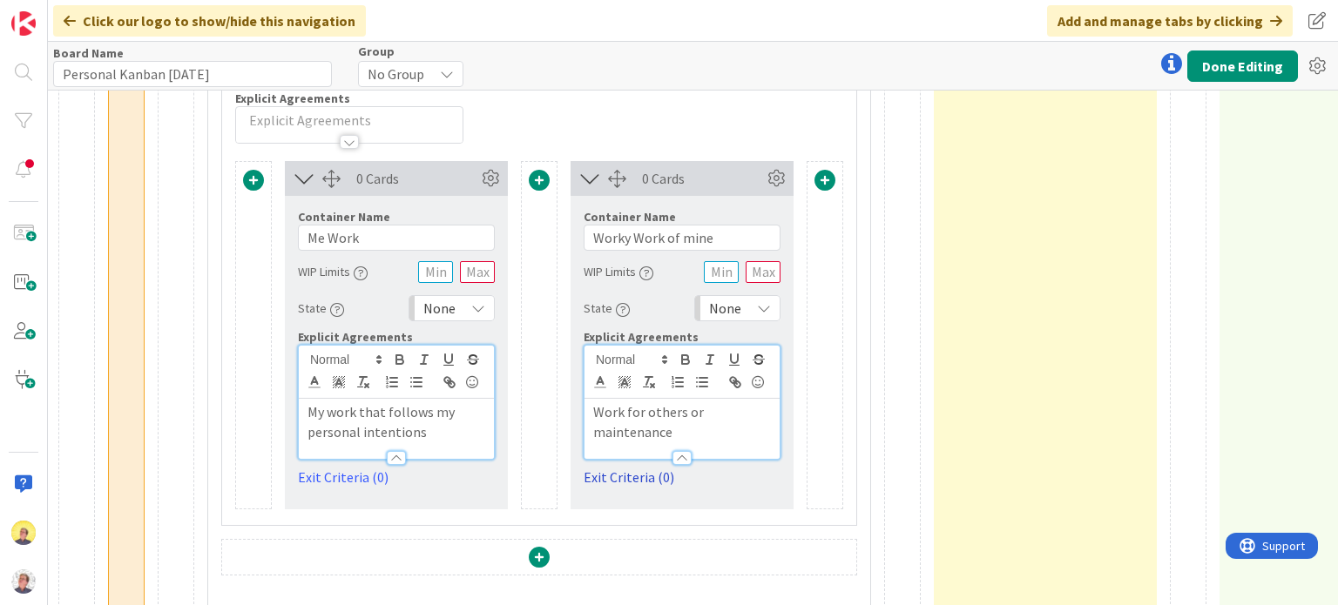
scroll to position [421, 1426]
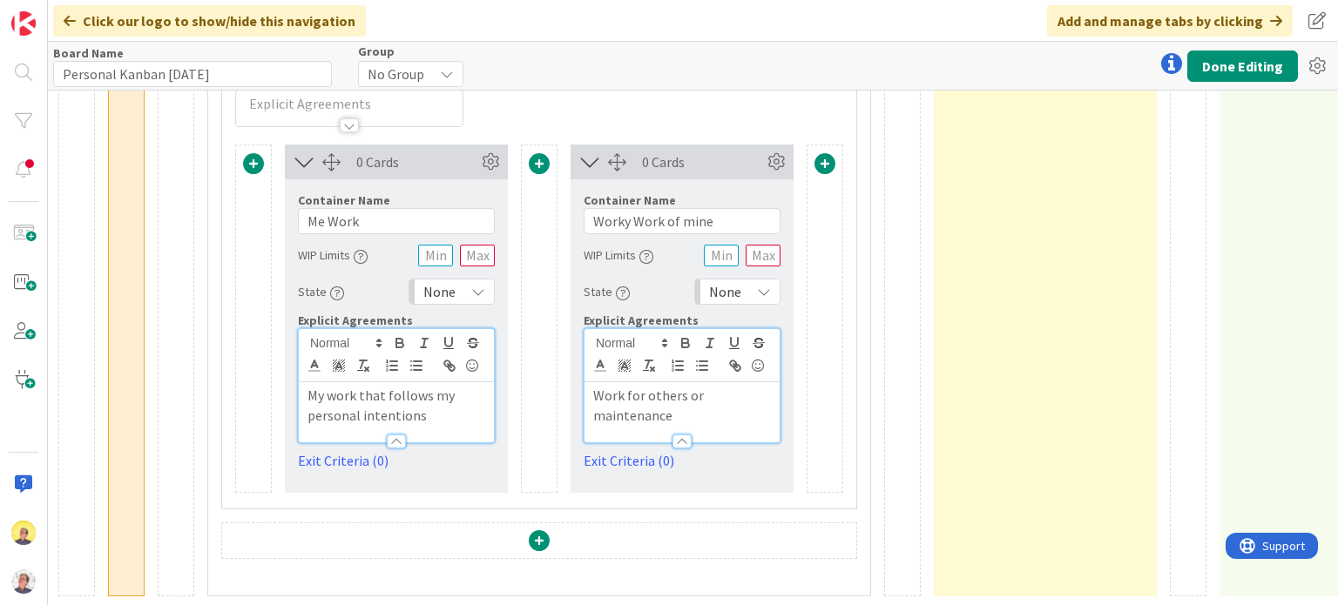
click at [793, 523] on div at bounding box center [539, 543] width 634 height 40
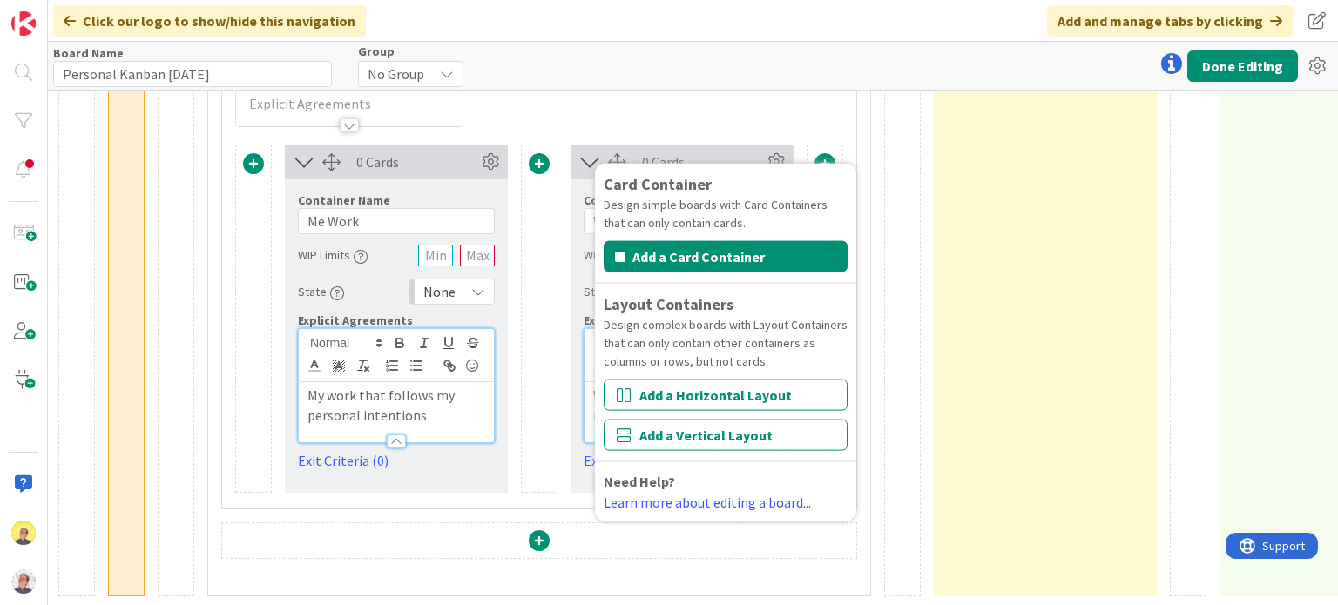
click at [772, 164] on div "Card Container Design simple boards with Card Containers that can only contain …" at bounding box center [725, 343] width 261 height 358
click at [904, 340] on div at bounding box center [902, 142] width 37 height 907
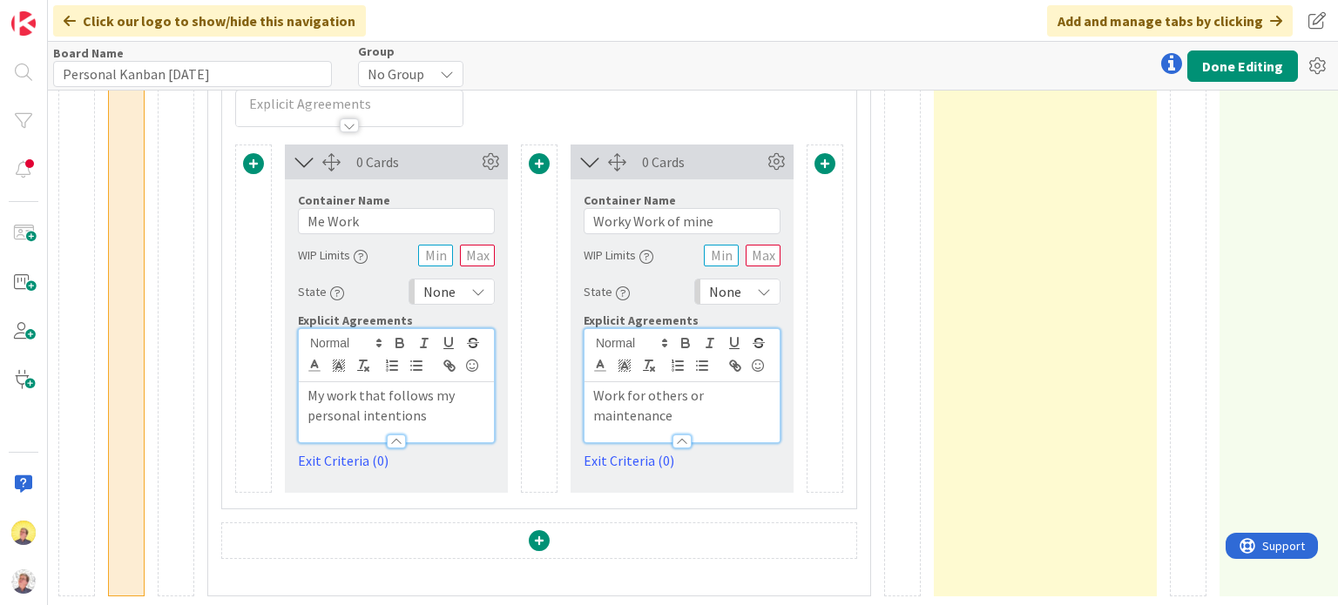
click at [543, 530] on span at bounding box center [539, 540] width 21 height 21
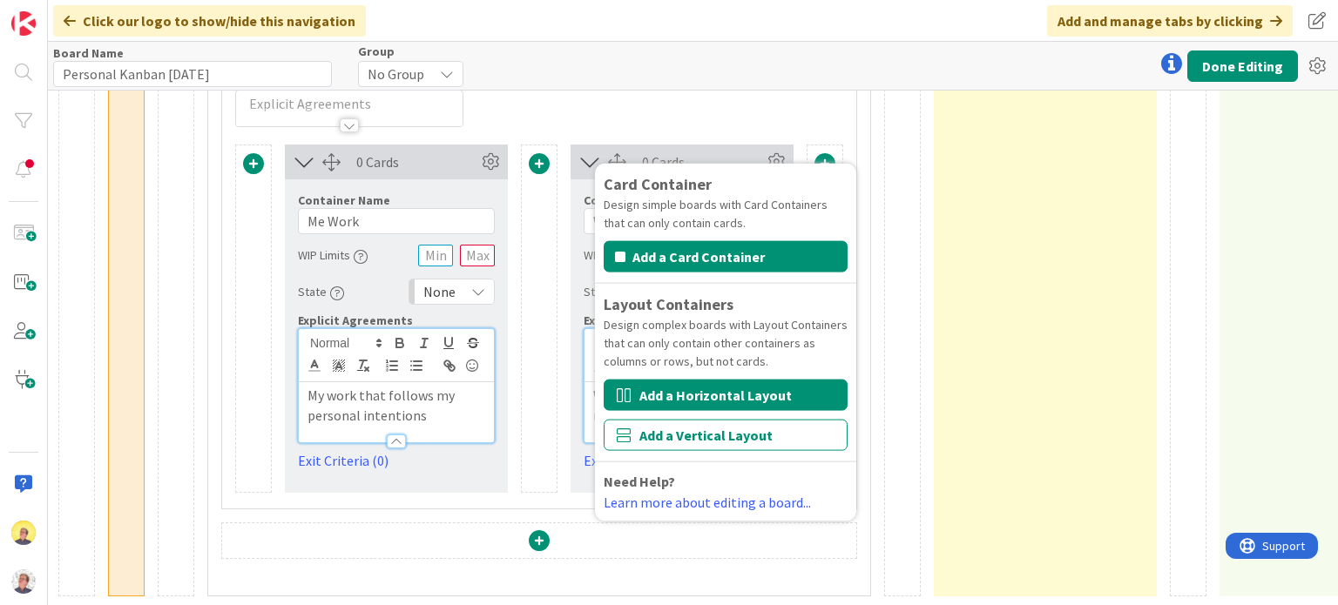
click at [707, 393] on button "Add a Horizontal Layout" at bounding box center [725, 395] width 244 height 31
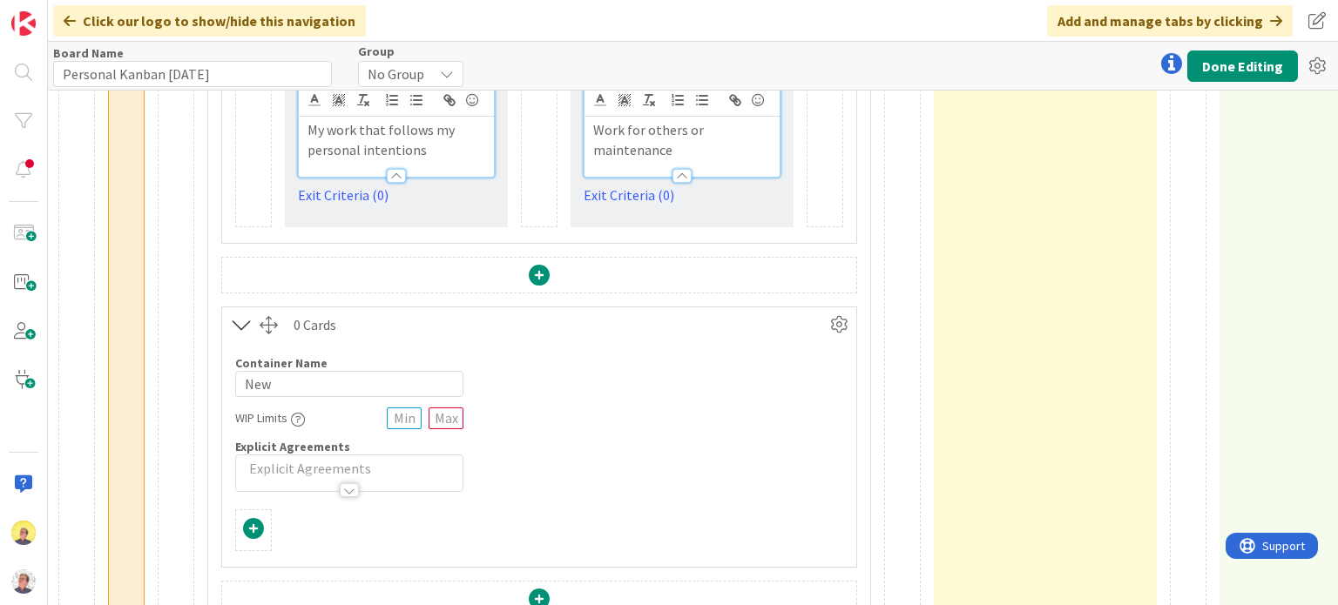
scroll to position [683, 1426]
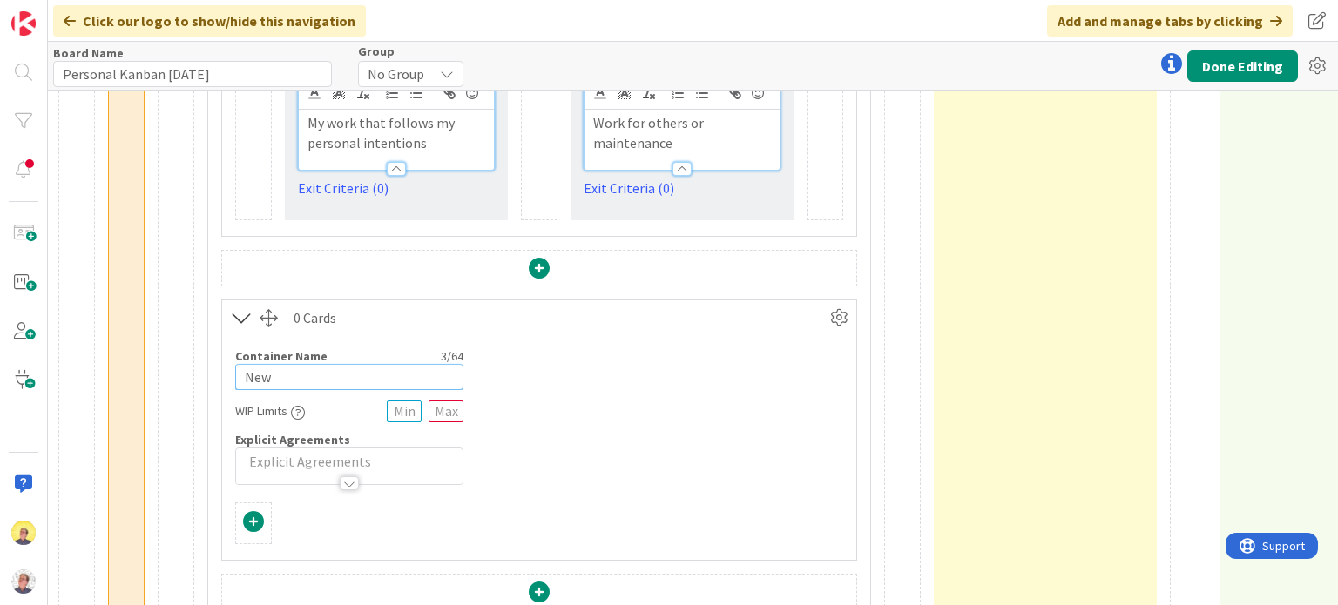
click at [311, 379] on input "New" at bounding box center [349, 377] width 228 height 26
drag, startPoint x: 311, startPoint y: 379, endPoint x: 166, endPoint y: 374, distance: 144.6
click at [166, 374] on div "10 Cards Container Name 7 / 64 Options WIP Limits State Backlog Explicit Agreem…" at bounding box center [646, 14] width 4032 height 1195
type input "N"
type input "T"
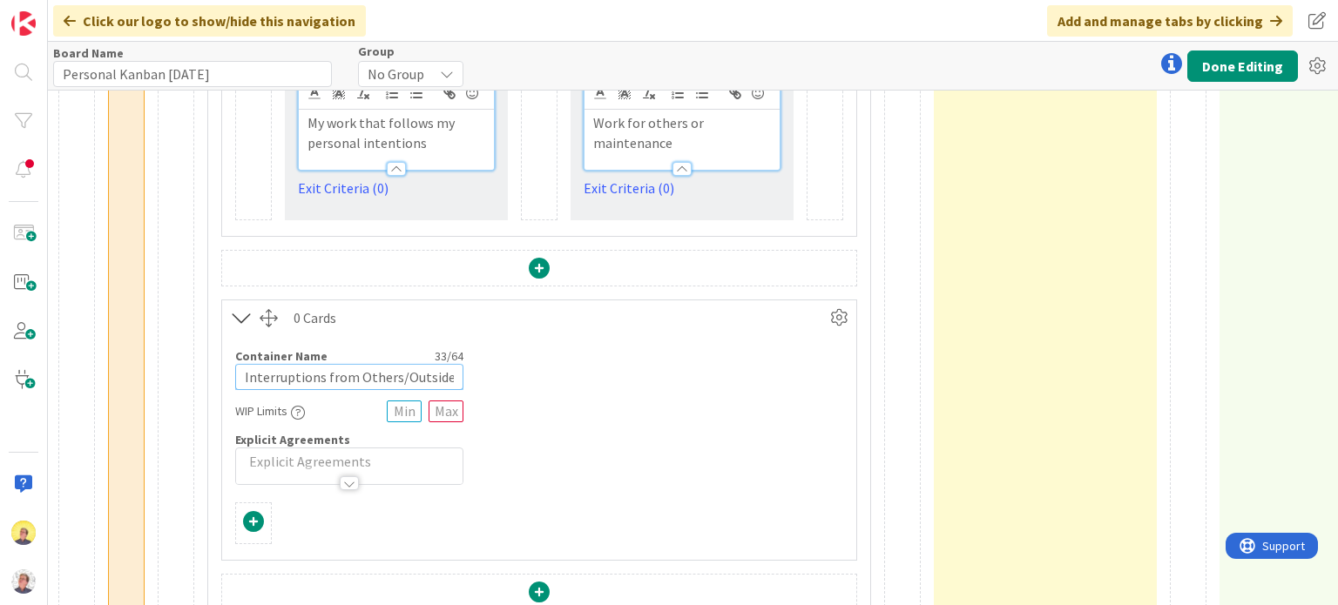
type input "Interruptions from Others/Outside"
click at [259, 460] on p at bounding box center [349, 462] width 209 height 20
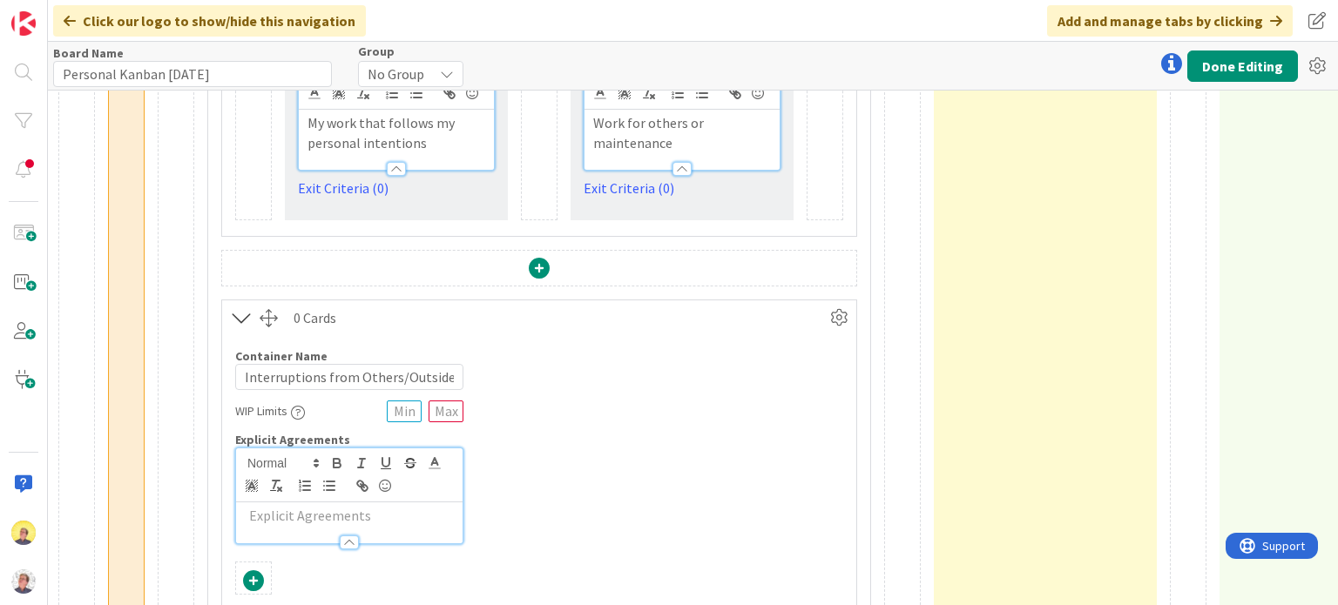
click at [617, 475] on div "Container Name 33 / 64 Interruptions from Others/Outside WIP Limits Explicit Ag…" at bounding box center [539, 439] width 634 height 209
click at [256, 570] on span at bounding box center [253, 580] width 21 height 21
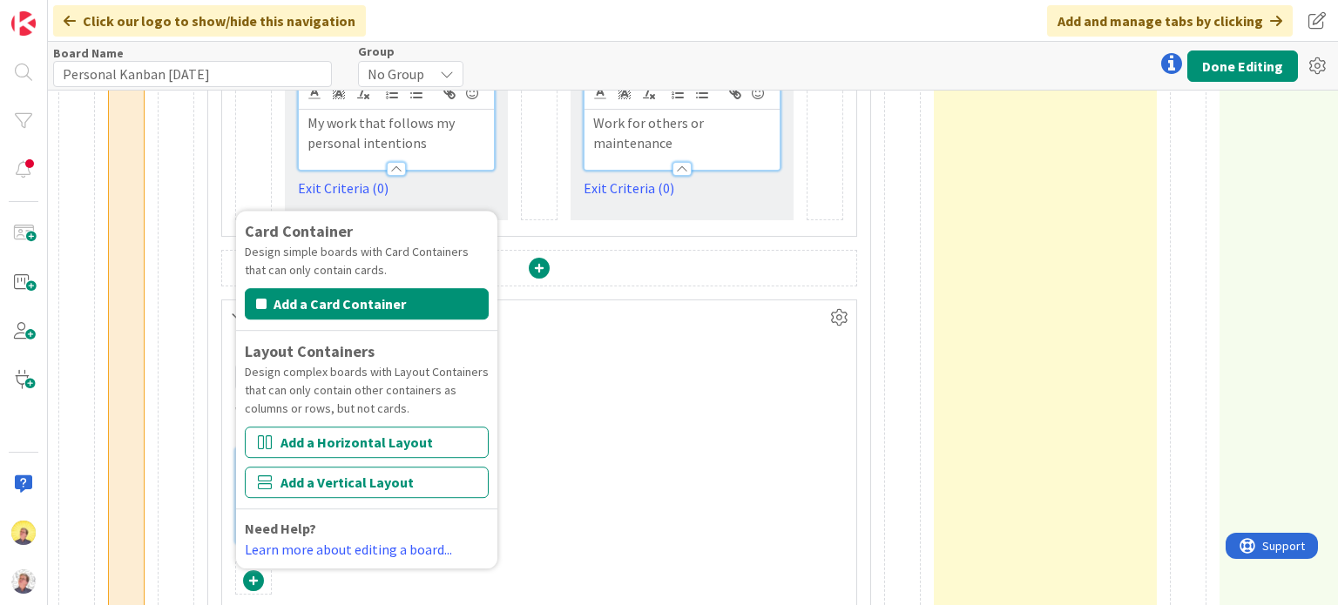
click at [321, 444] on button "Add a Horizontal Layout" at bounding box center [367, 442] width 244 height 31
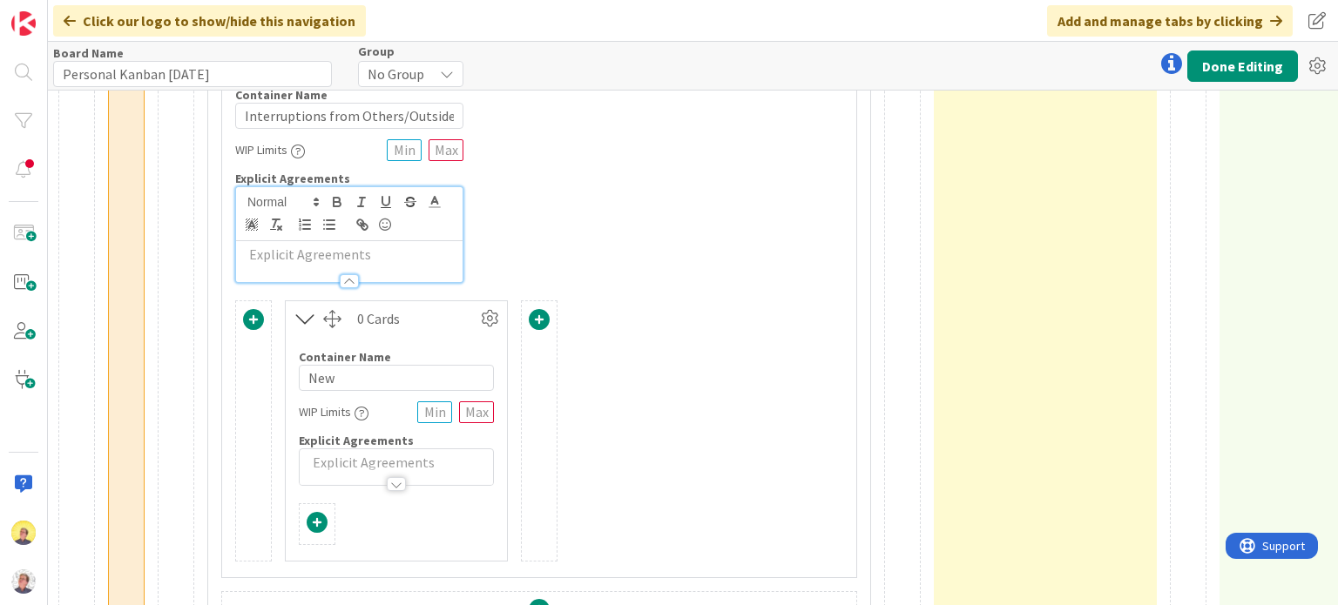
scroll to position [986, 1426]
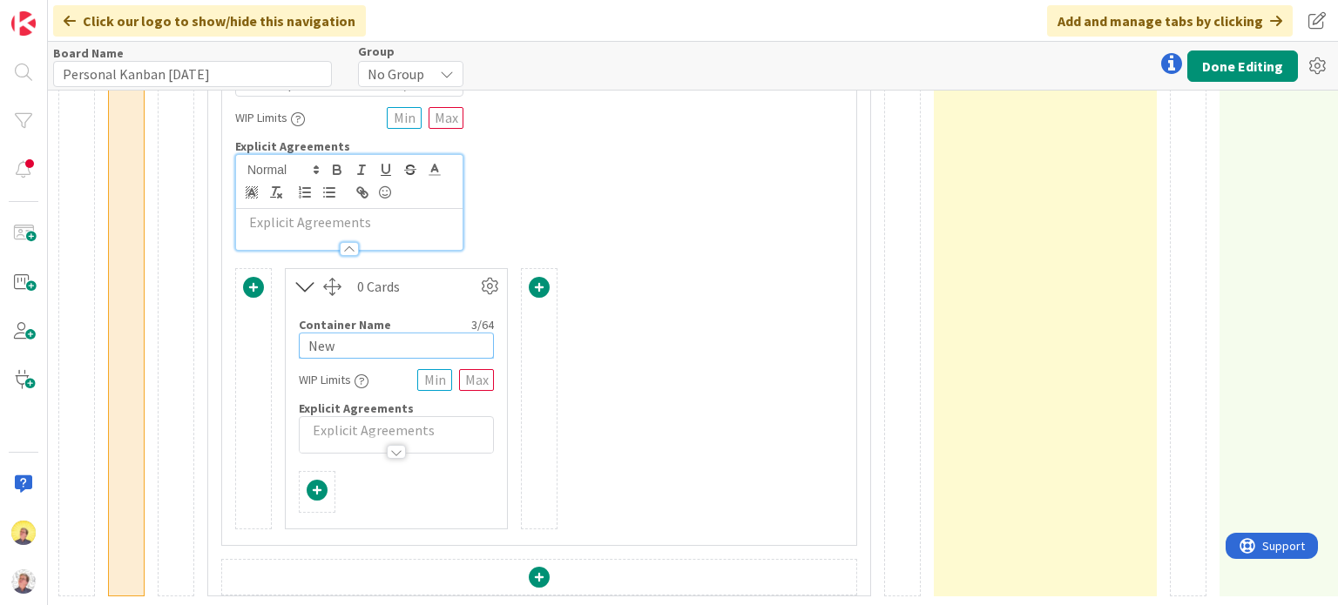
click at [338, 336] on input "New" at bounding box center [396, 346] width 195 height 26
type input "N"
type input "They want it"
click at [537, 277] on span at bounding box center [539, 287] width 21 height 21
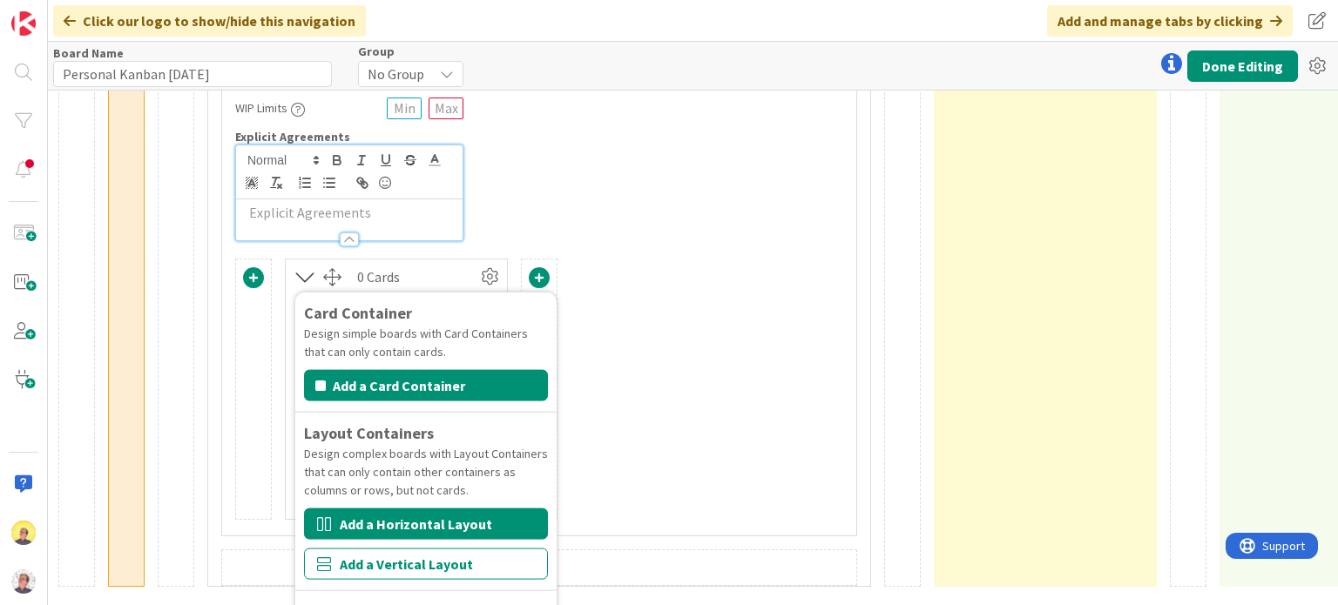
click at [448, 518] on button "Add a Horizontal Layout" at bounding box center [426, 524] width 244 height 31
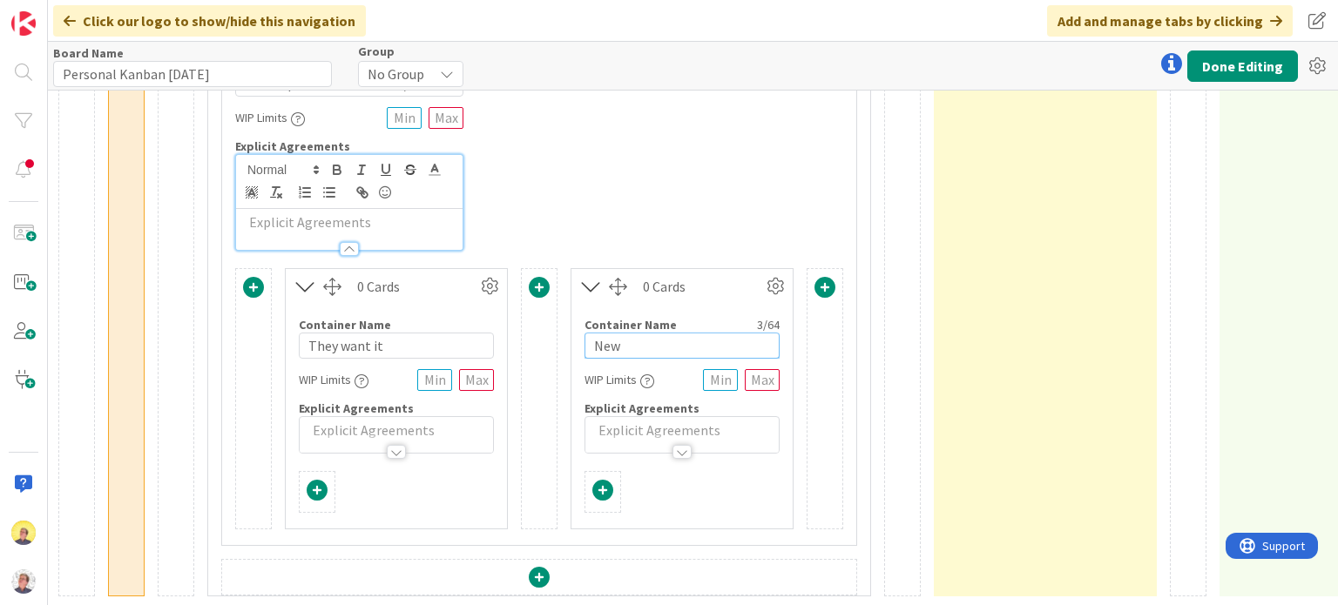
drag, startPoint x: 644, startPoint y: 339, endPoint x: 590, endPoint y: 331, distance: 55.4
click at [590, 333] on input "New" at bounding box center [681, 346] width 195 height 26
type input "They need it"
drag, startPoint x: 390, startPoint y: 334, endPoint x: 286, endPoint y: 333, distance: 104.5
click at [286, 333] on div "Container Name 12 / 64 They want it WIP Limits Explicit Agreements" at bounding box center [396, 379] width 221 height 150
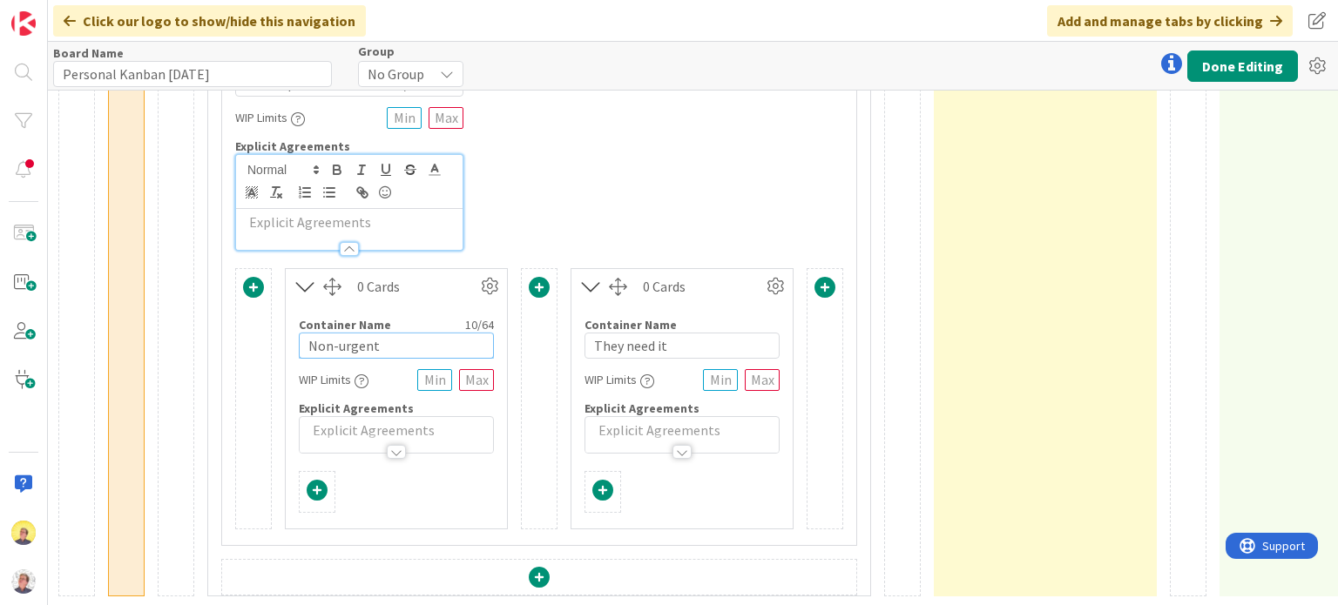
type input "Non-urgent"
click at [334, 421] on p at bounding box center [396, 431] width 176 height 20
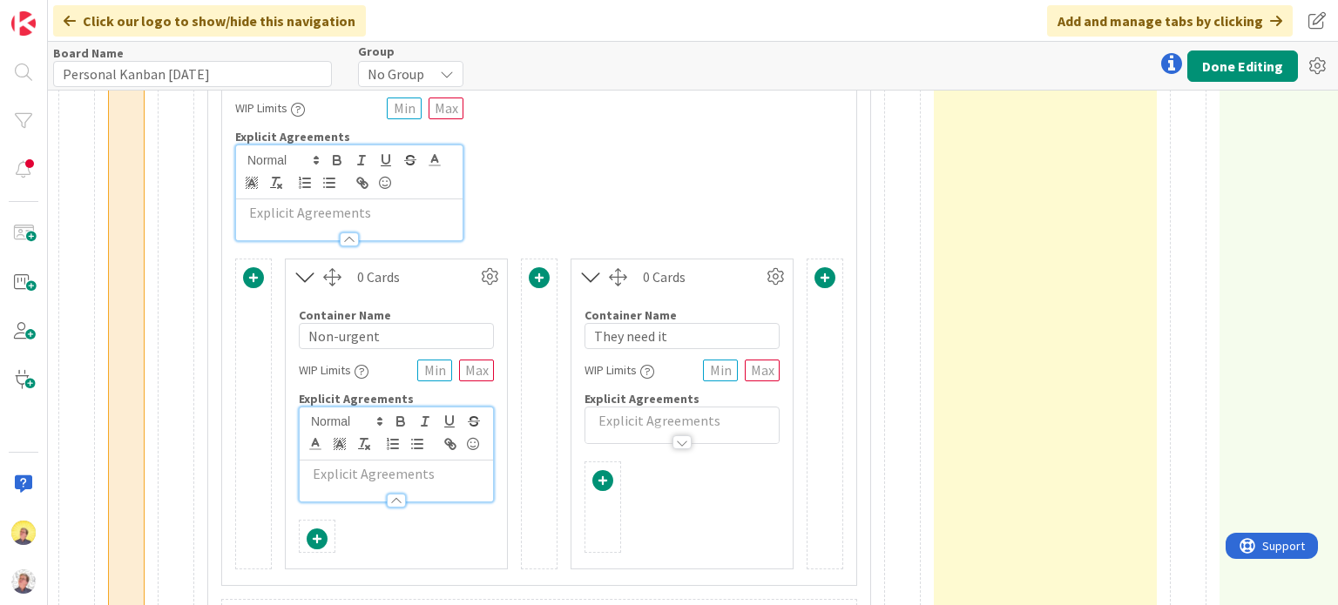
click at [358, 461] on div at bounding box center [396, 481] width 193 height 41
click at [608, 425] on div at bounding box center [681, 434] width 193 height 18
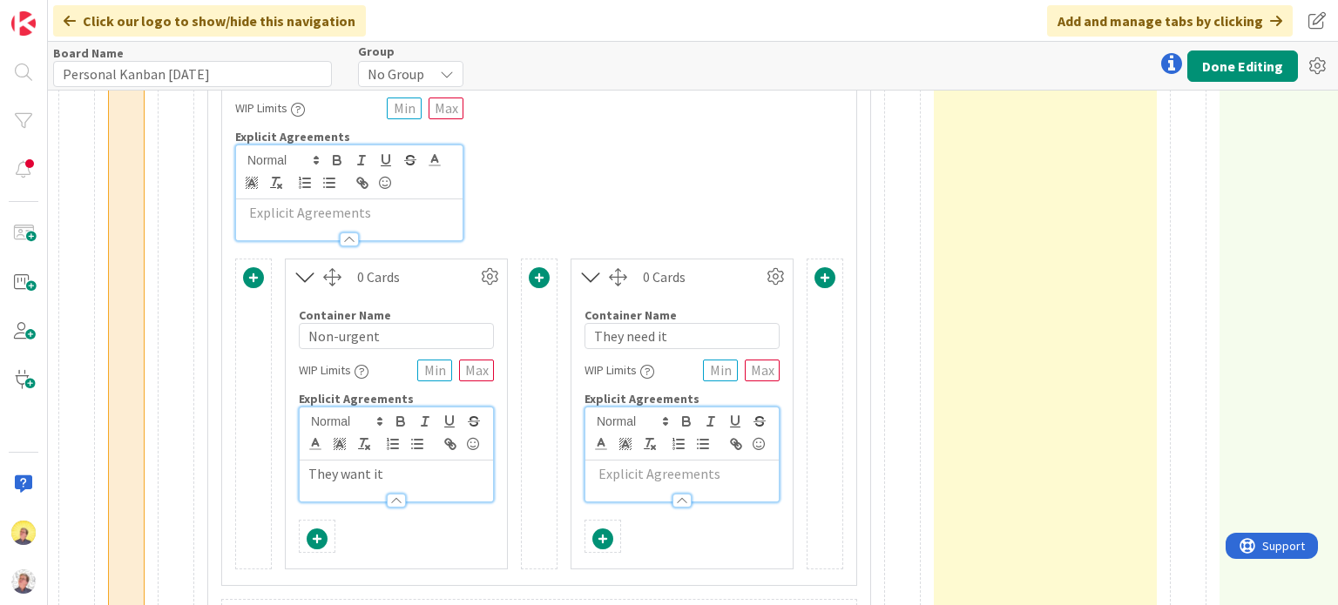
click at [610, 469] on p at bounding box center [682, 474] width 176 height 20
drag, startPoint x: 671, startPoint y: 336, endPoint x: 570, endPoint y: 326, distance: 101.5
click at [571, 326] on div "Container Name 12 / 64 They need it WIP Limits Explicit Agreements They need it" at bounding box center [681, 398] width 221 height 208
type input "Urgent"
click at [623, 469] on p "They need it" at bounding box center [682, 474] width 176 height 20
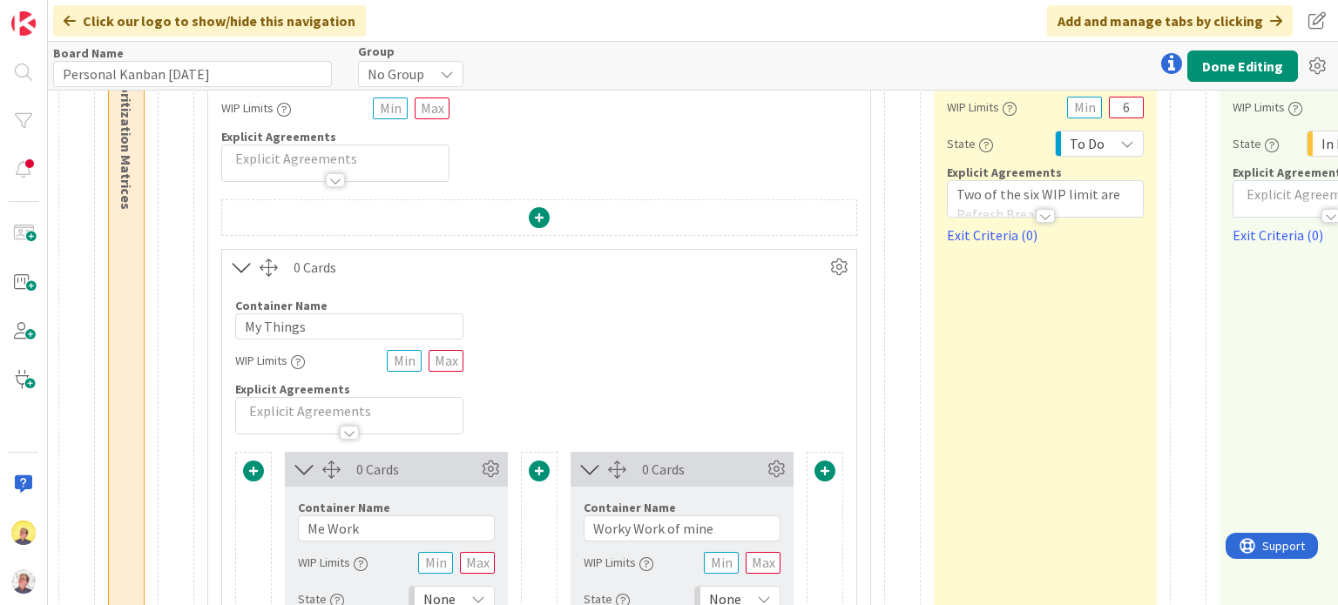
scroll to position [0, 1426]
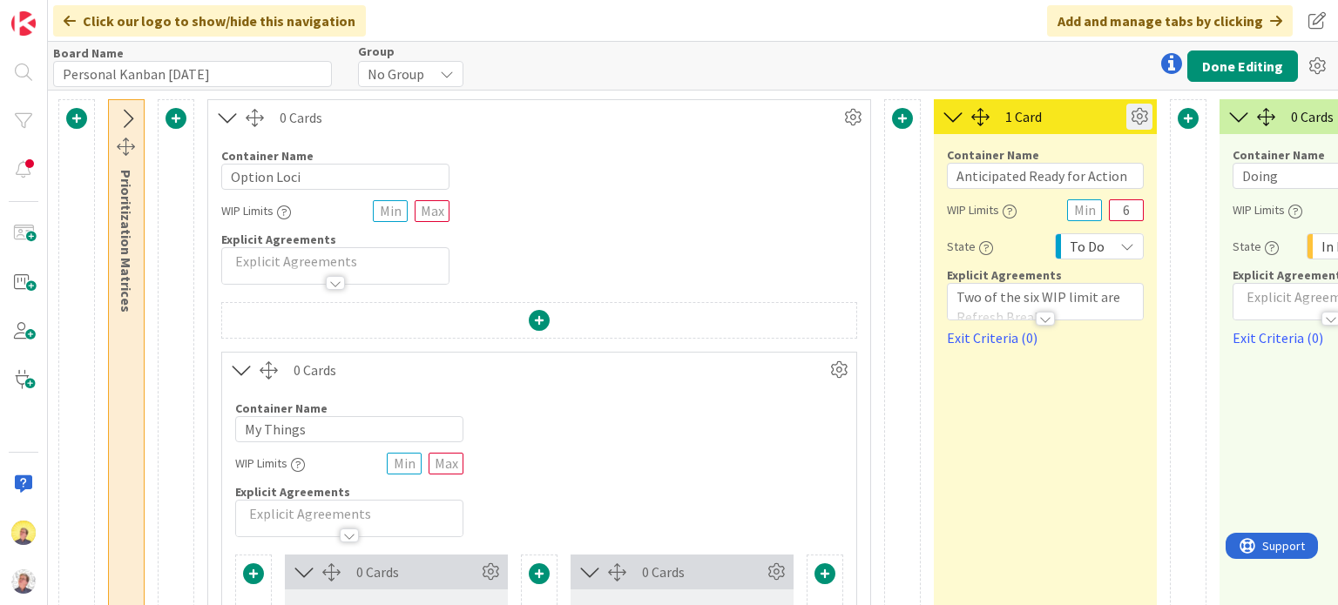
click at [1139, 113] on icon at bounding box center [1139, 117] width 26 height 26
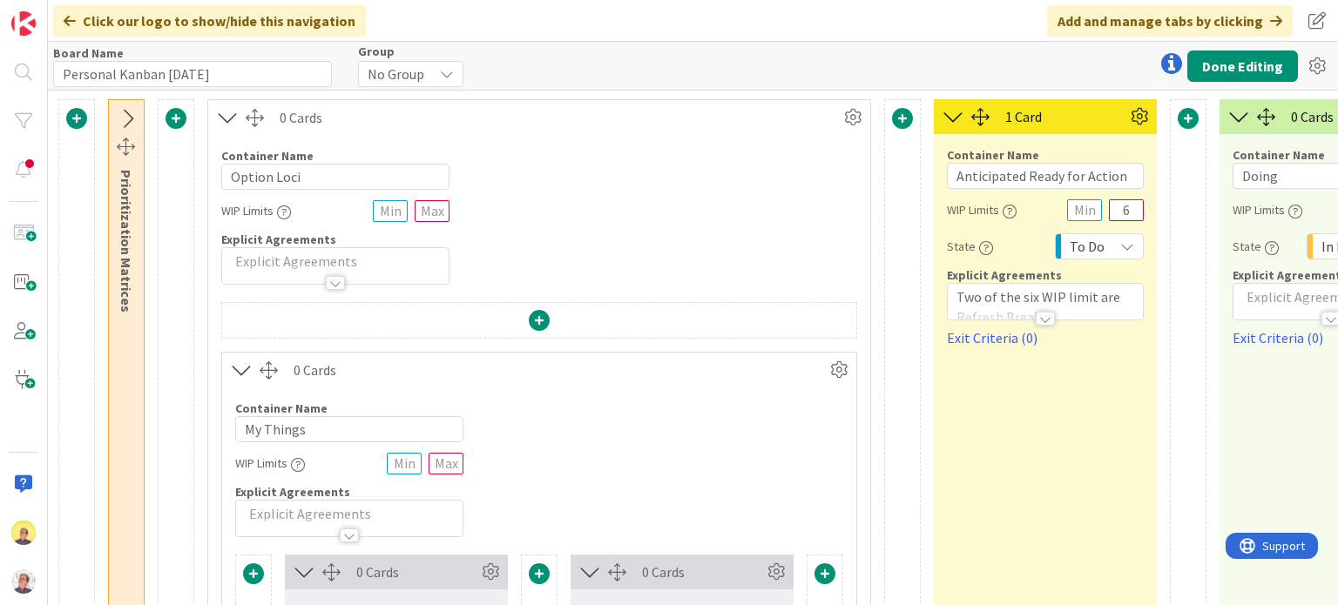
click at [900, 124] on span at bounding box center [902, 118] width 21 height 21
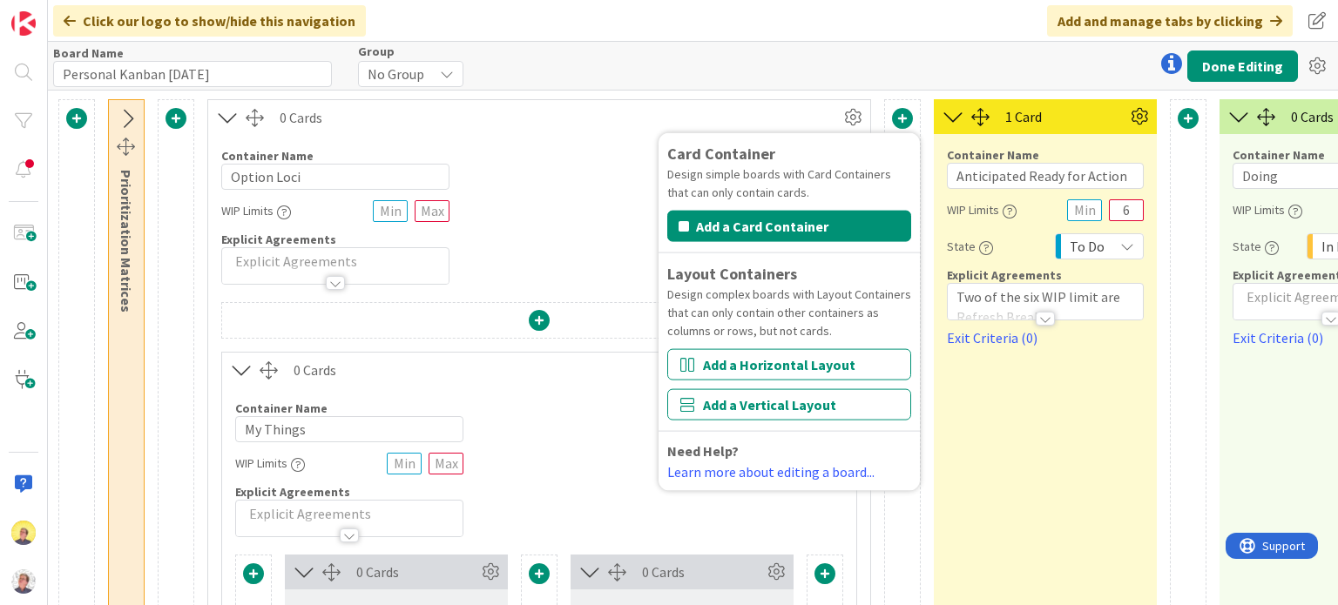
click at [1017, 192] on div "Container Name 28 / 64 Anticipated Ready for Action WIP Limits 6 State To Do Ex…" at bounding box center [1045, 241] width 197 height 214
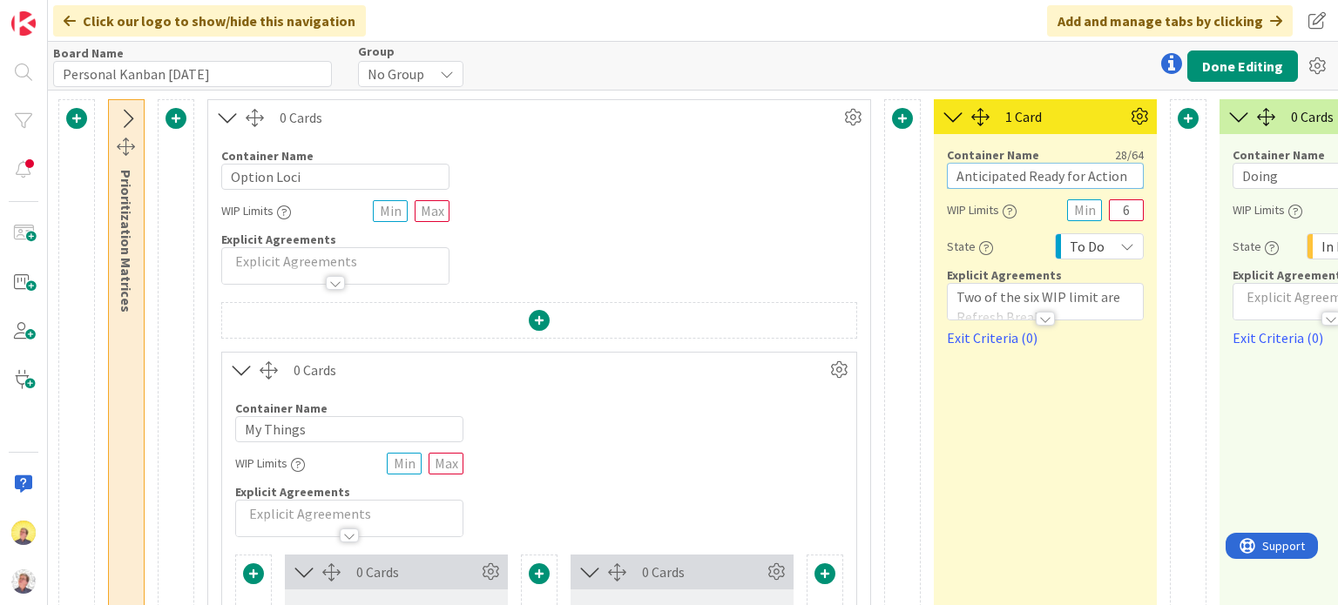
drag, startPoint x: 955, startPoint y: 179, endPoint x: 1143, endPoint y: 173, distance: 188.2
click at [1143, 173] on div "Container Name 28 / 64 Anticipated Ready for Action WIP Limits 6 State To Do Ex…" at bounding box center [1044, 241] width 223 height 214
type input "r"
type input "Ready"
click at [902, 124] on span at bounding box center [902, 118] width 21 height 21
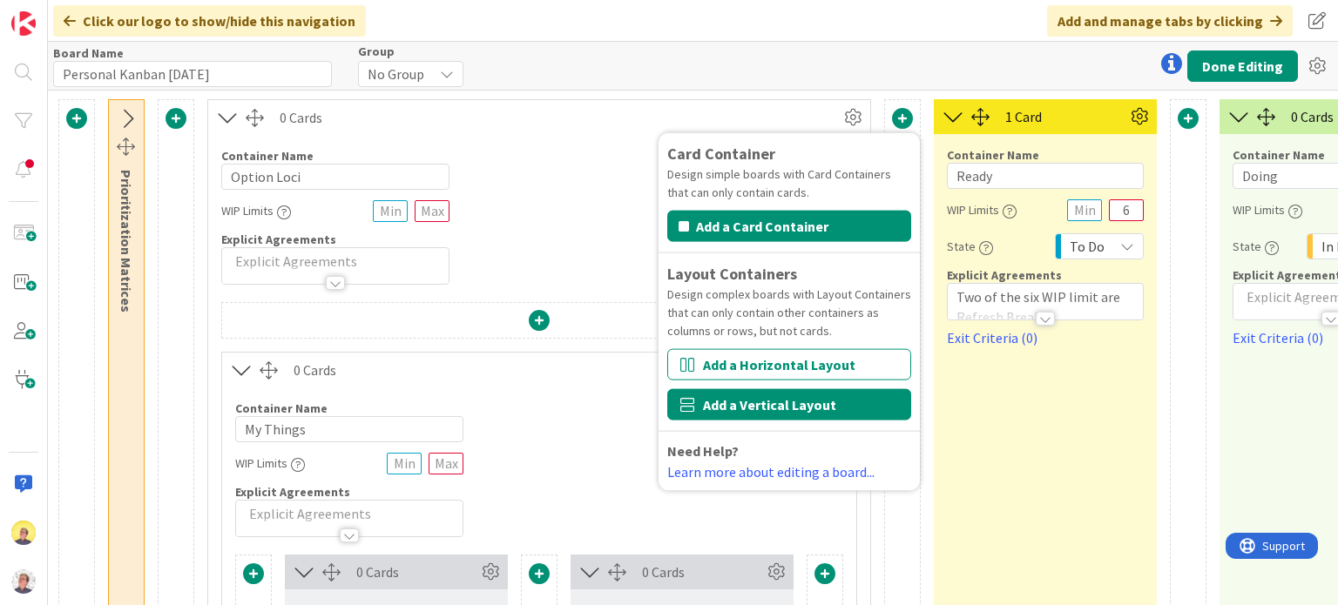
click at [801, 404] on button "Add a Vertical Layout" at bounding box center [789, 404] width 244 height 31
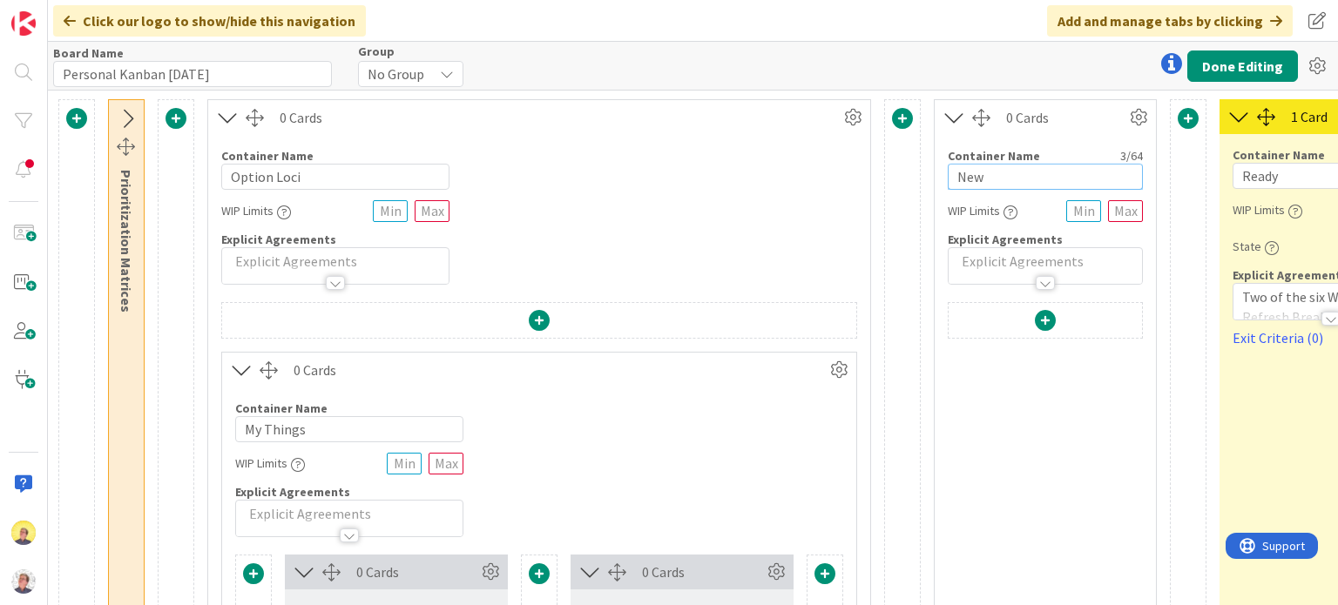
click at [994, 185] on input "New" at bounding box center [1044, 177] width 195 height 26
drag, startPoint x: 991, startPoint y: 180, endPoint x: 936, endPoint y: 173, distance: 55.3
click at [936, 173] on div "Container Name 3 / 64 New WIP Limits Explicit Agreements" at bounding box center [1044, 210] width 221 height 150
type input "Anticipated Ready for Action"
click at [1044, 315] on span at bounding box center [1044, 320] width 21 height 21
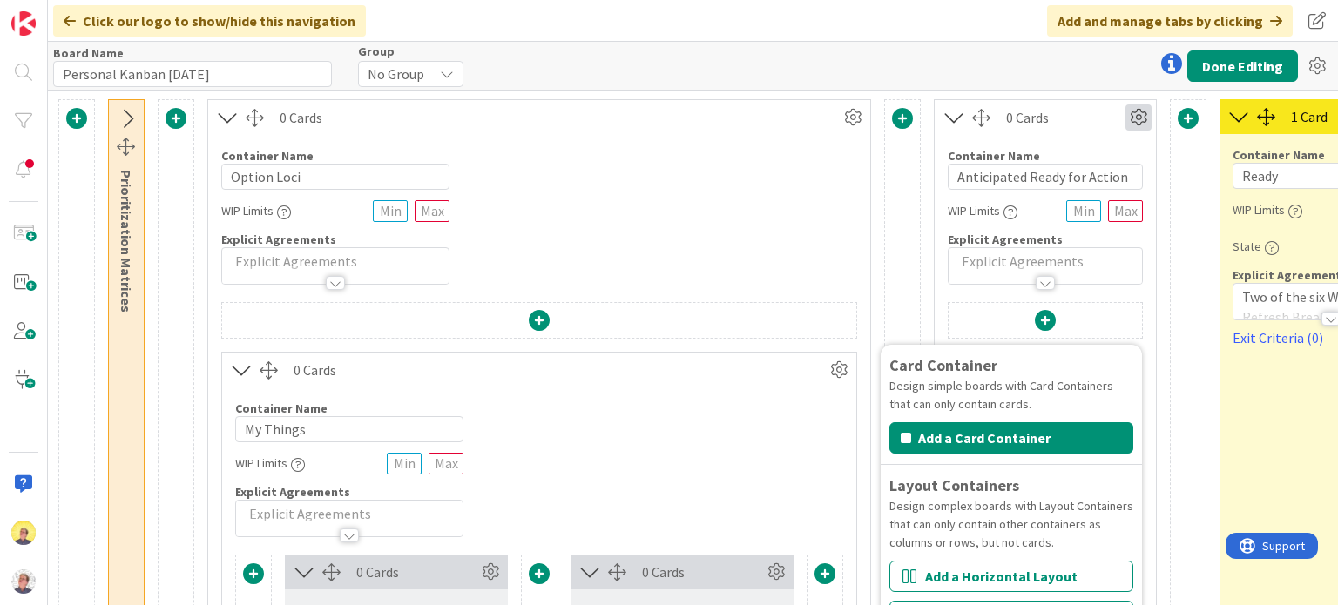
click at [1134, 118] on icon at bounding box center [1138, 117] width 26 height 26
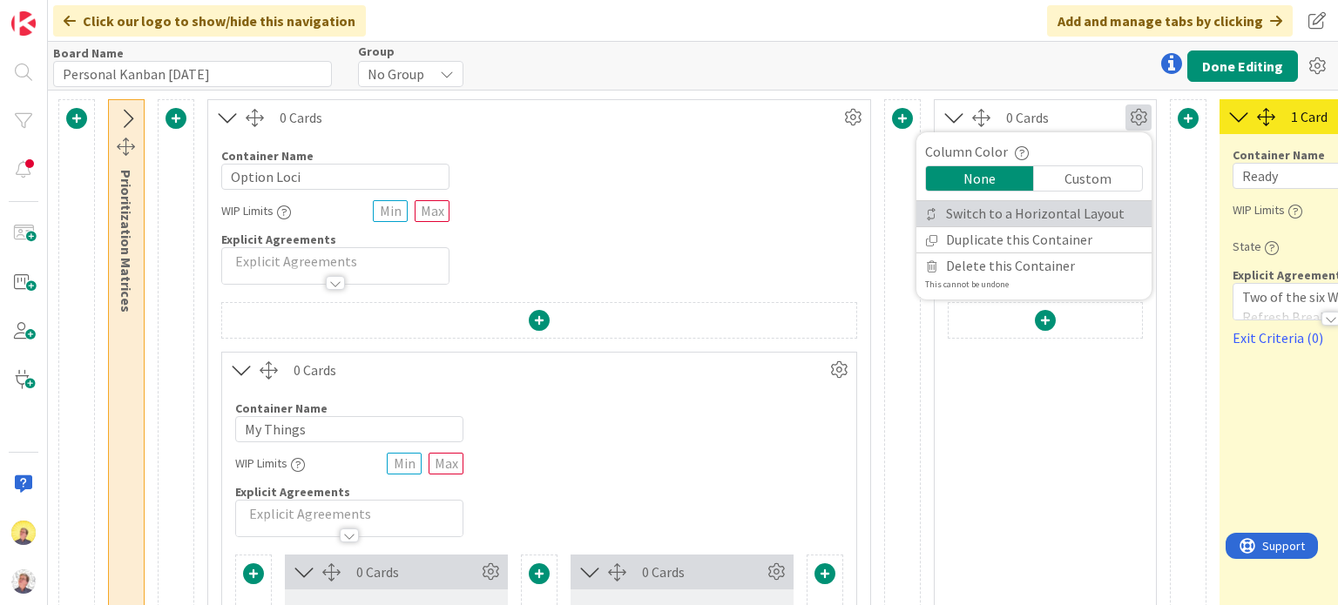
click at [1075, 212] on link "Switch to a Horizontal Layout" at bounding box center [1033, 213] width 235 height 25
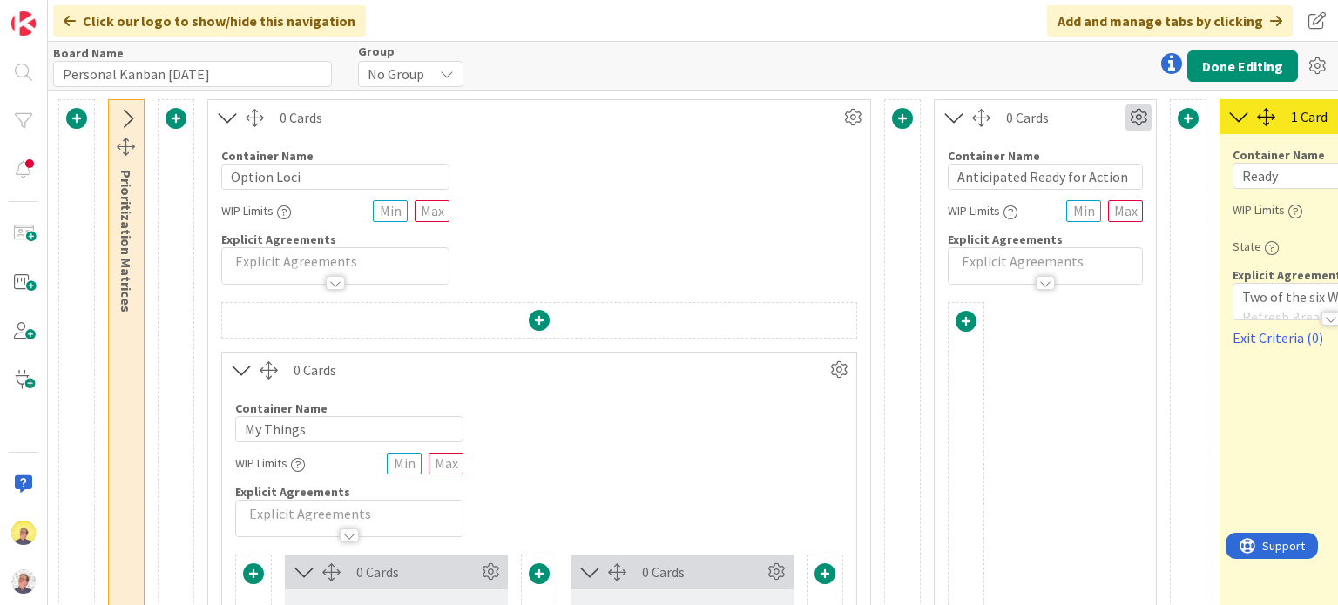
click at [1141, 118] on icon at bounding box center [1138, 117] width 26 height 26
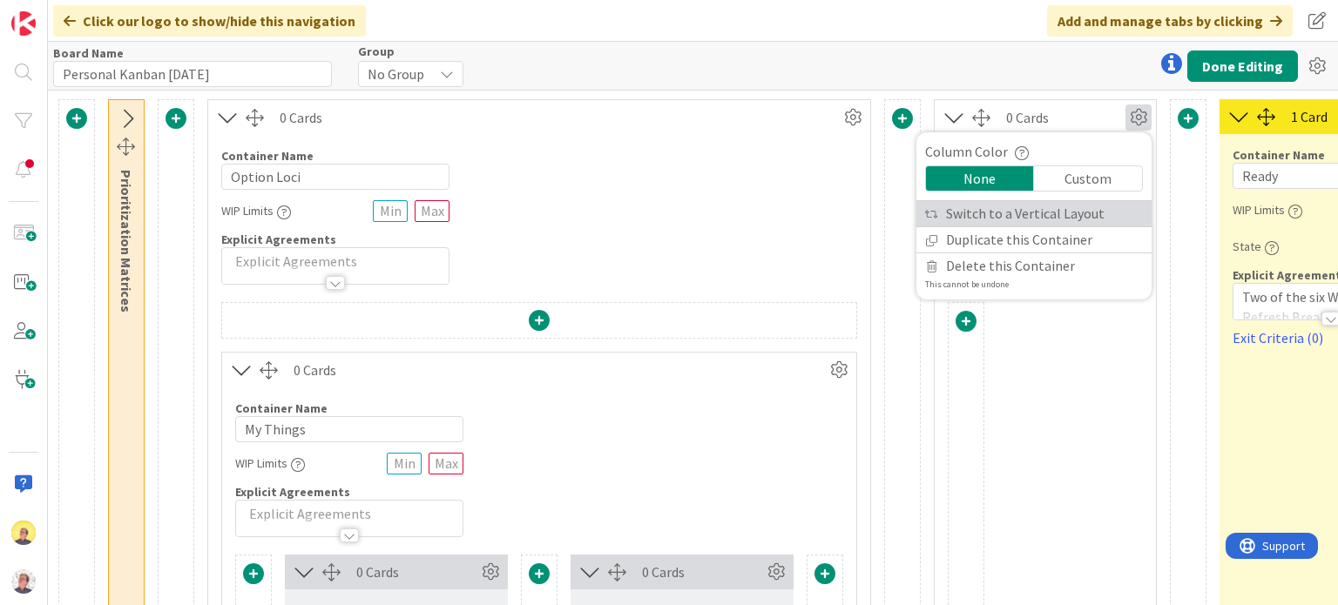
click at [1028, 223] on link "Switch to a Vertical Layout" at bounding box center [1033, 213] width 235 height 25
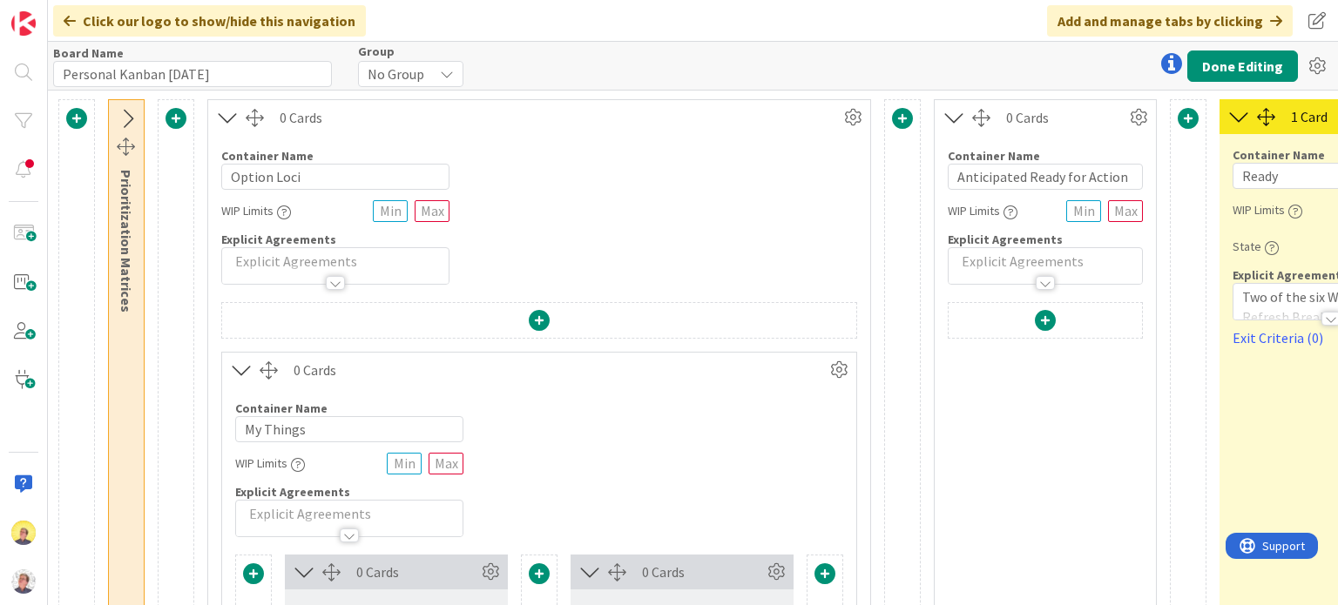
click at [1034, 325] on span at bounding box center [1044, 320] width 21 height 21
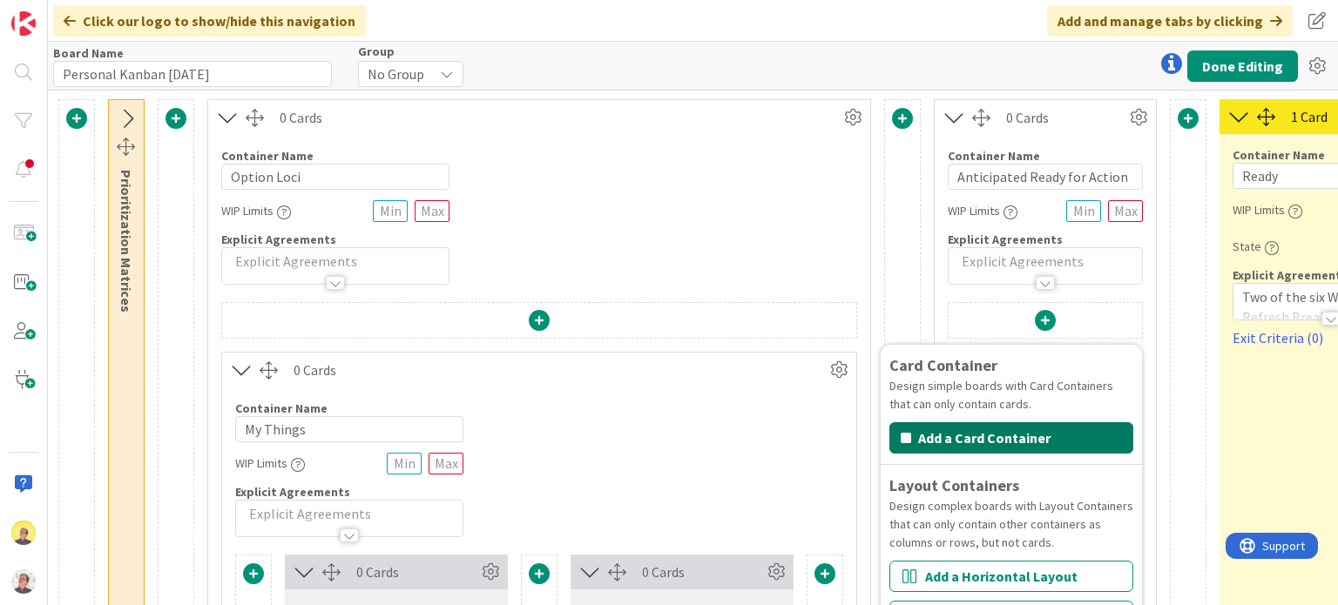
click at [982, 430] on button "Add a Card Container" at bounding box center [1011, 437] width 244 height 31
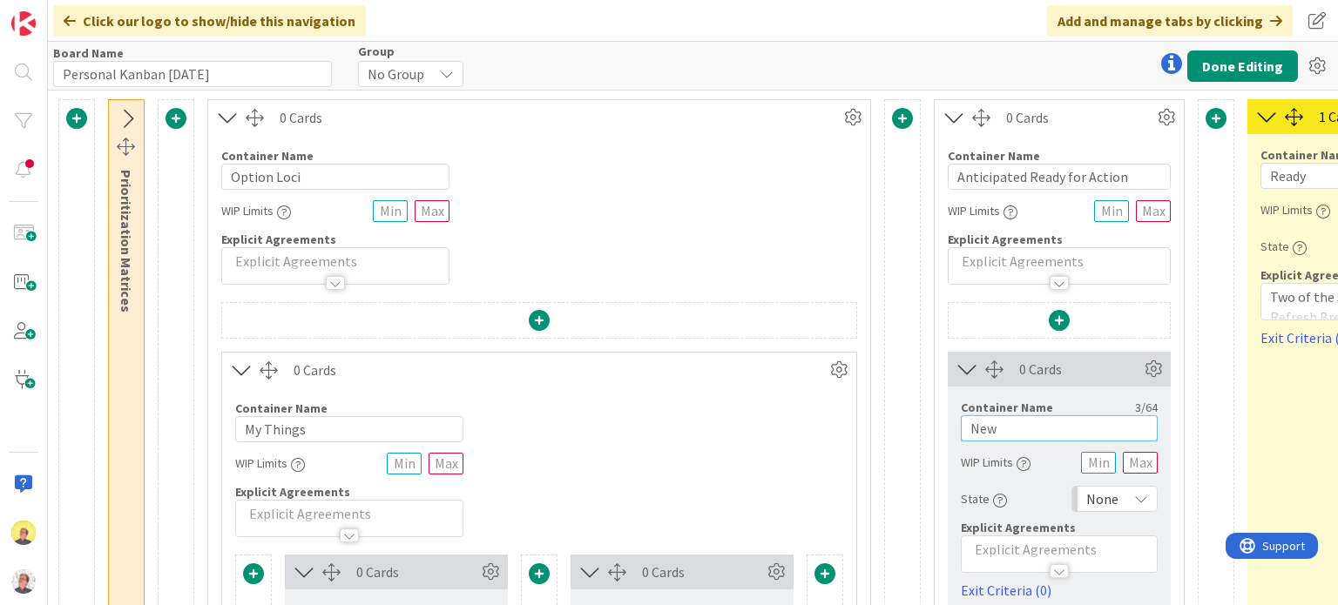
click at [1008, 431] on input "New" at bounding box center [1058, 428] width 197 height 26
drag, startPoint x: 1008, startPoint y: 431, endPoint x: 971, endPoint y: 430, distance: 37.5
click at [971, 430] on input "New" at bounding box center [1058, 428] width 197 height 26
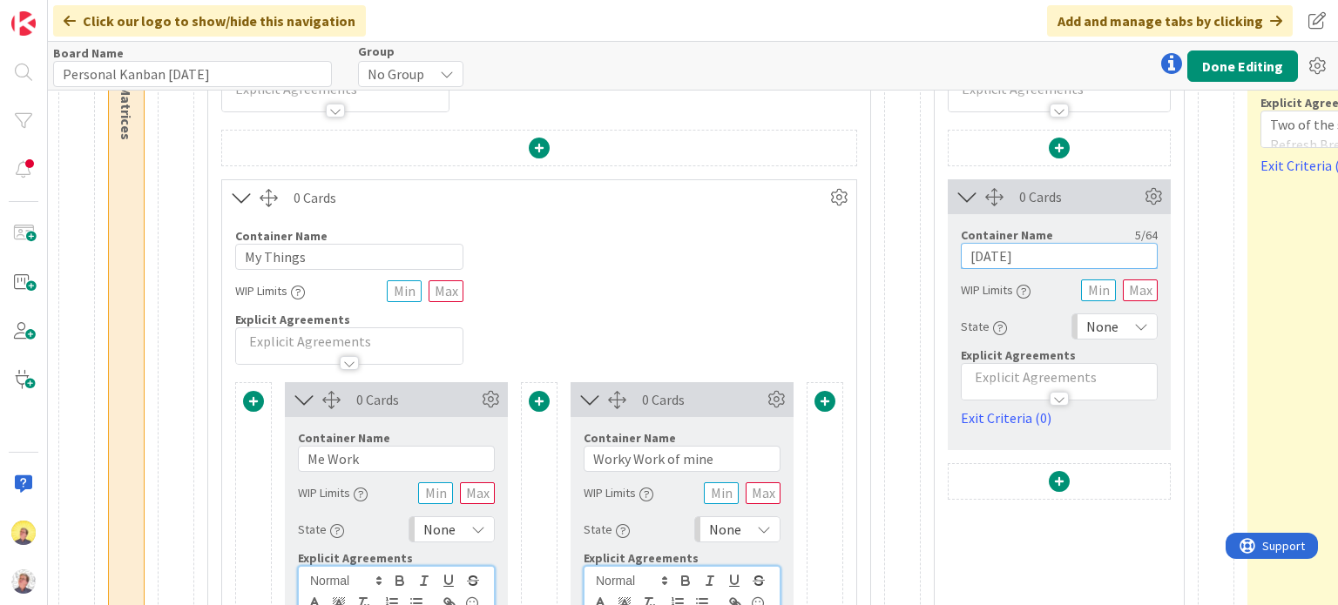
scroll to position [261, 1426]
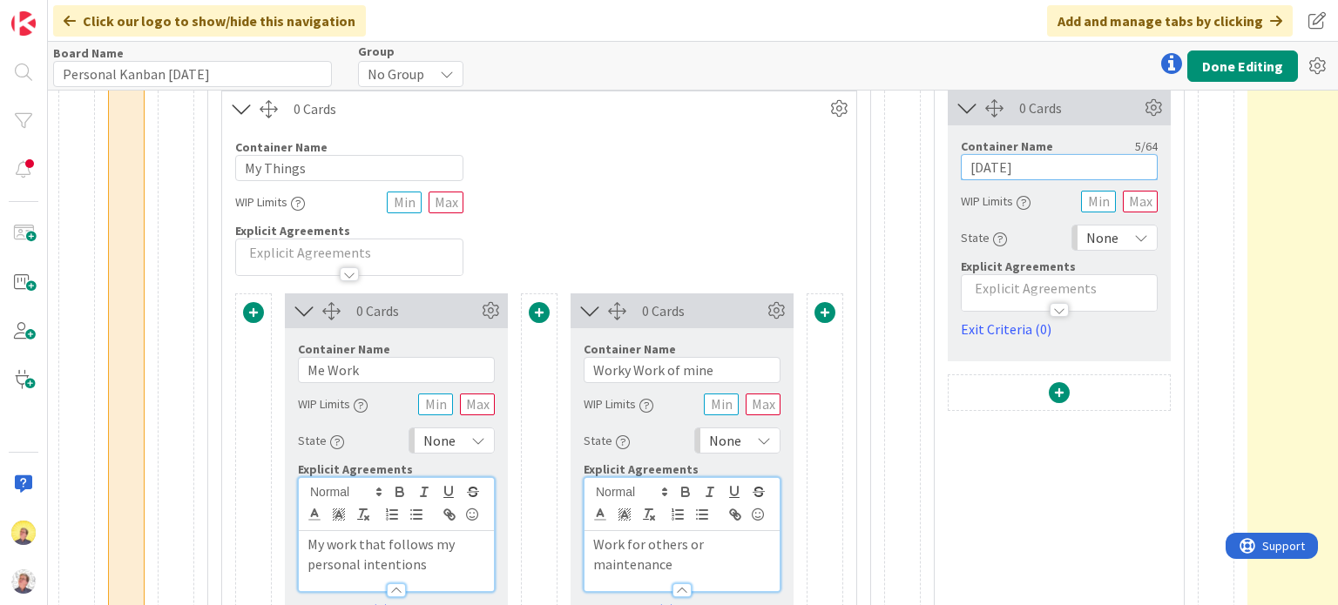
type input "[DATE]"
click at [1010, 293] on div at bounding box center [1058, 302] width 197 height 19
click at [1010, 289] on p at bounding box center [1059, 289] width 178 height 20
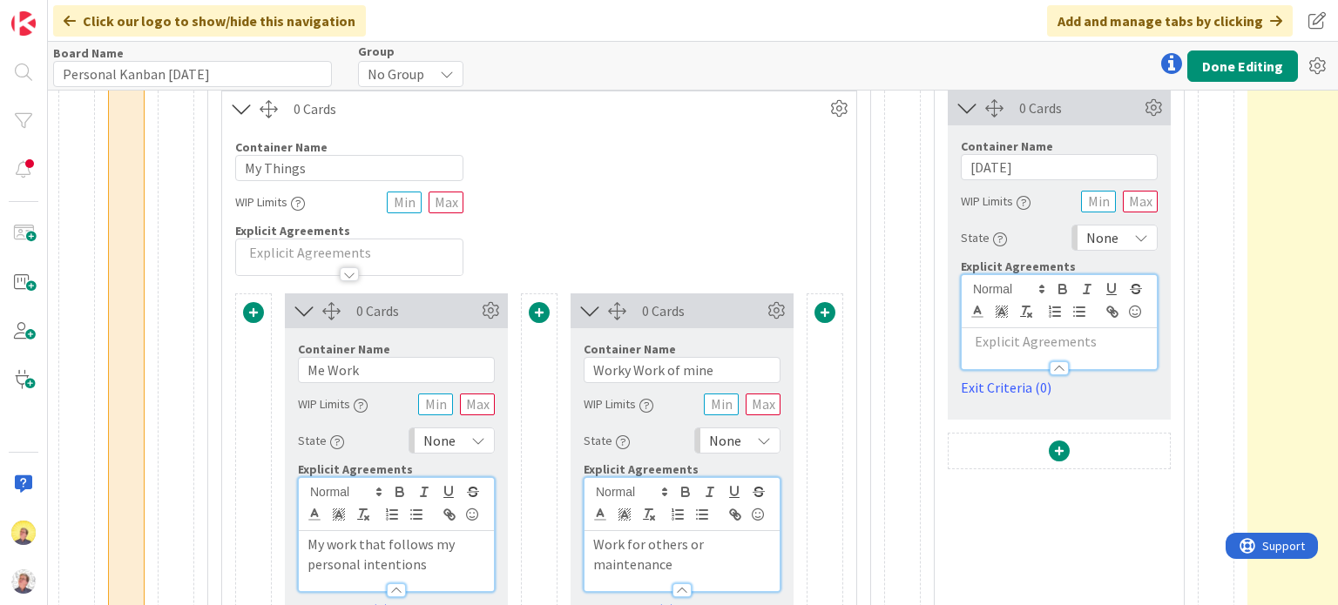
click at [1007, 344] on p at bounding box center [1059, 342] width 178 height 20
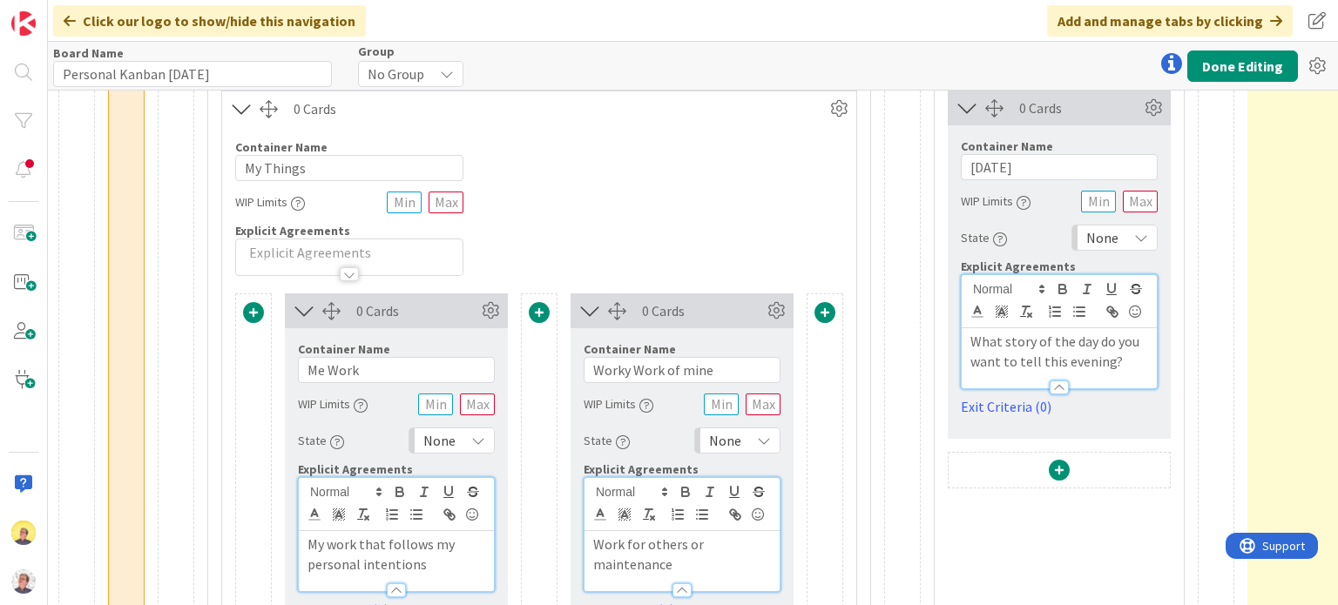
click at [1059, 471] on span at bounding box center [1058, 470] width 21 height 21
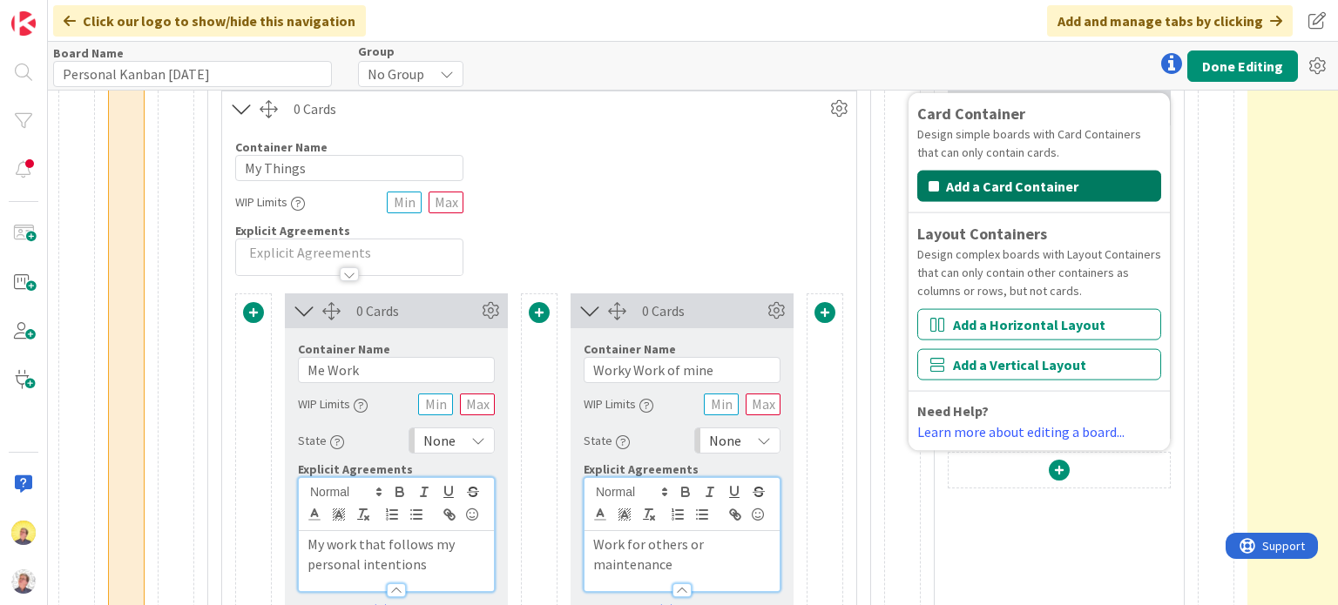
click at [1013, 189] on button "Add a Card Container" at bounding box center [1039, 186] width 244 height 31
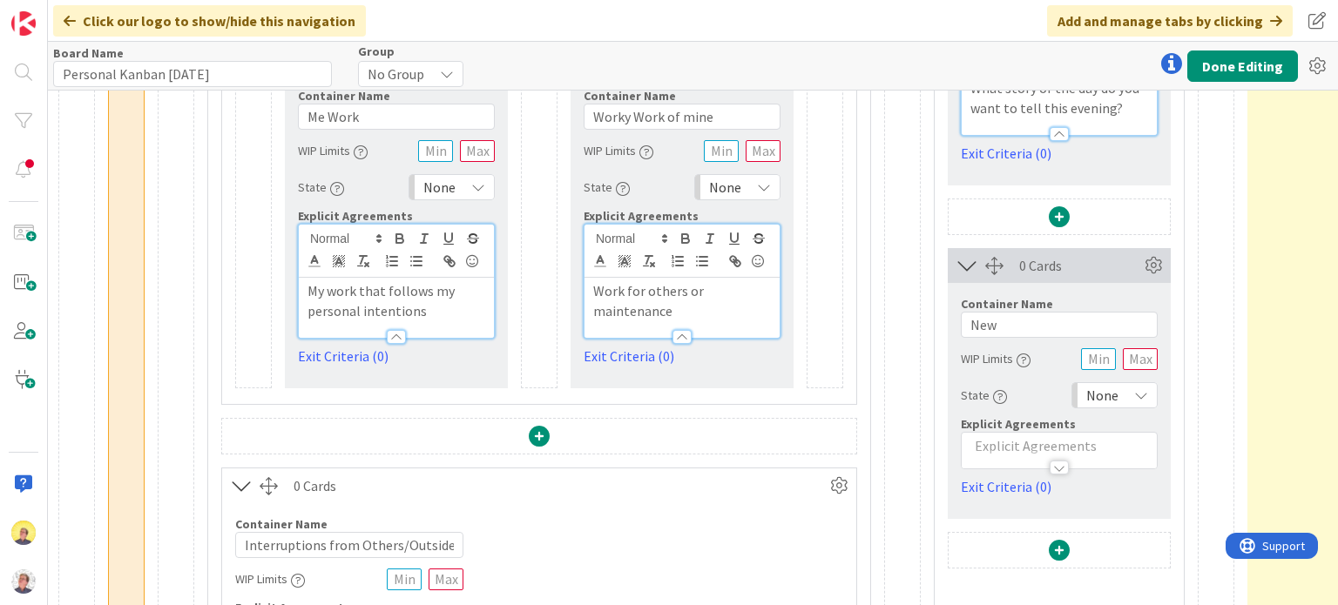
scroll to position [522, 1426]
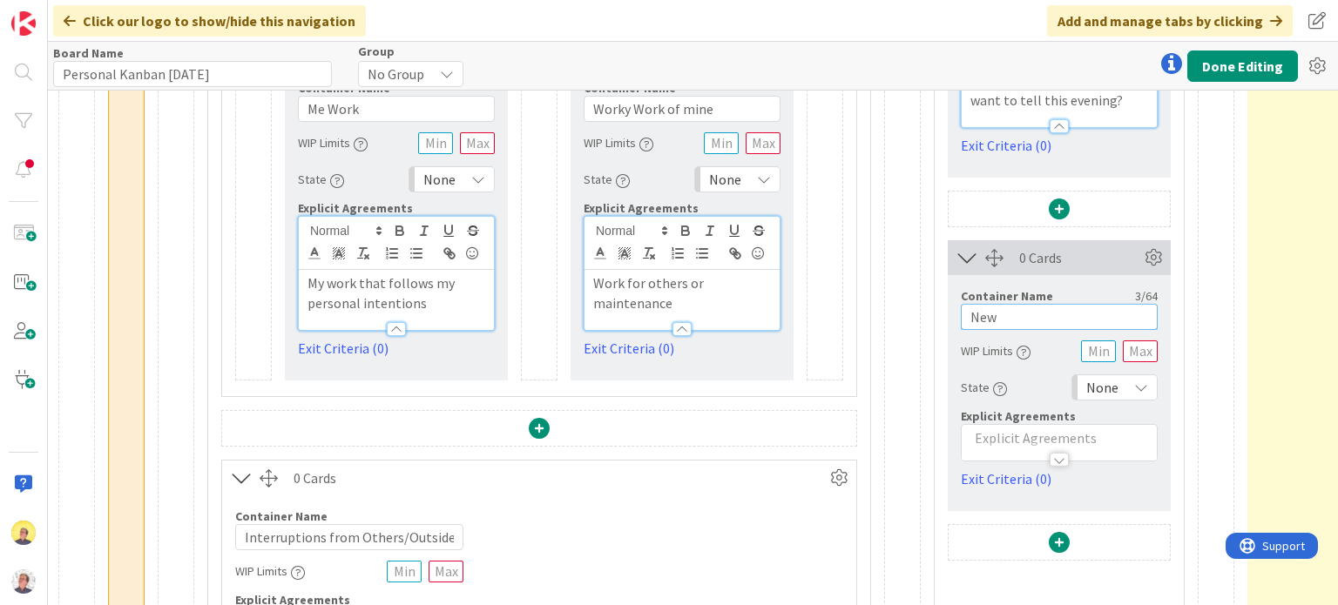
click at [1014, 314] on input "New" at bounding box center [1058, 317] width 197 height 26
type input "N"
type input "This Week"
click at [1040, 440] on p at bounding box center [1059, 438] width 178 height 20
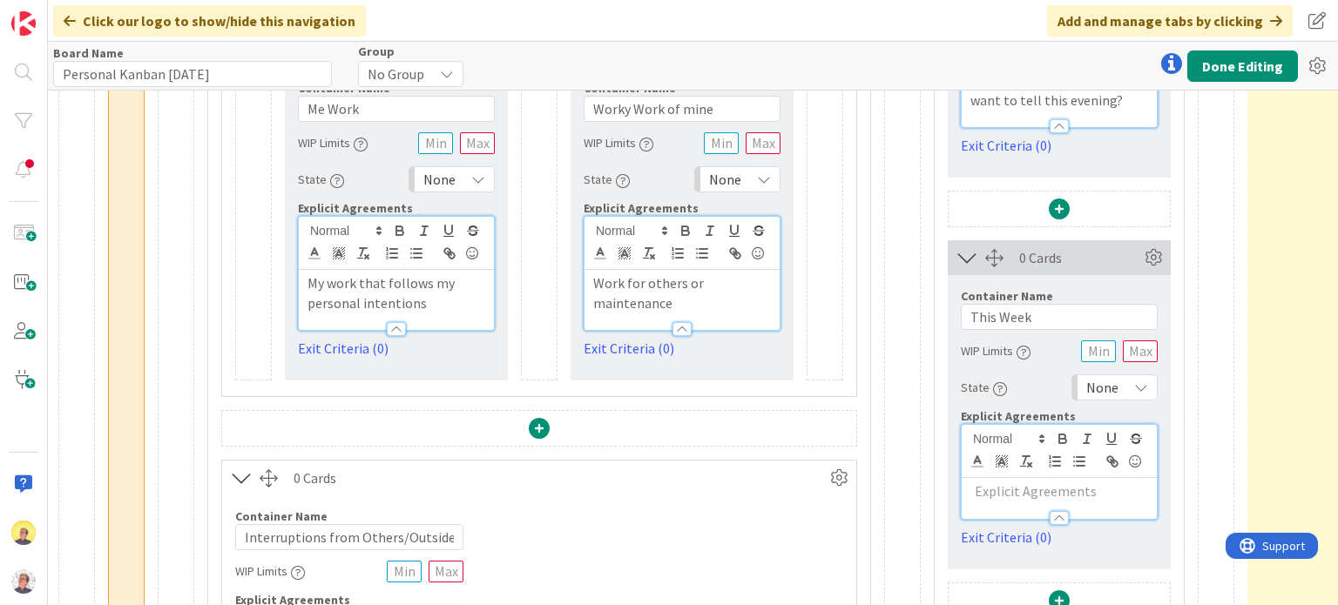
click at [1003, 489] on p at bounding box center [1059, 492] width 178 height 20
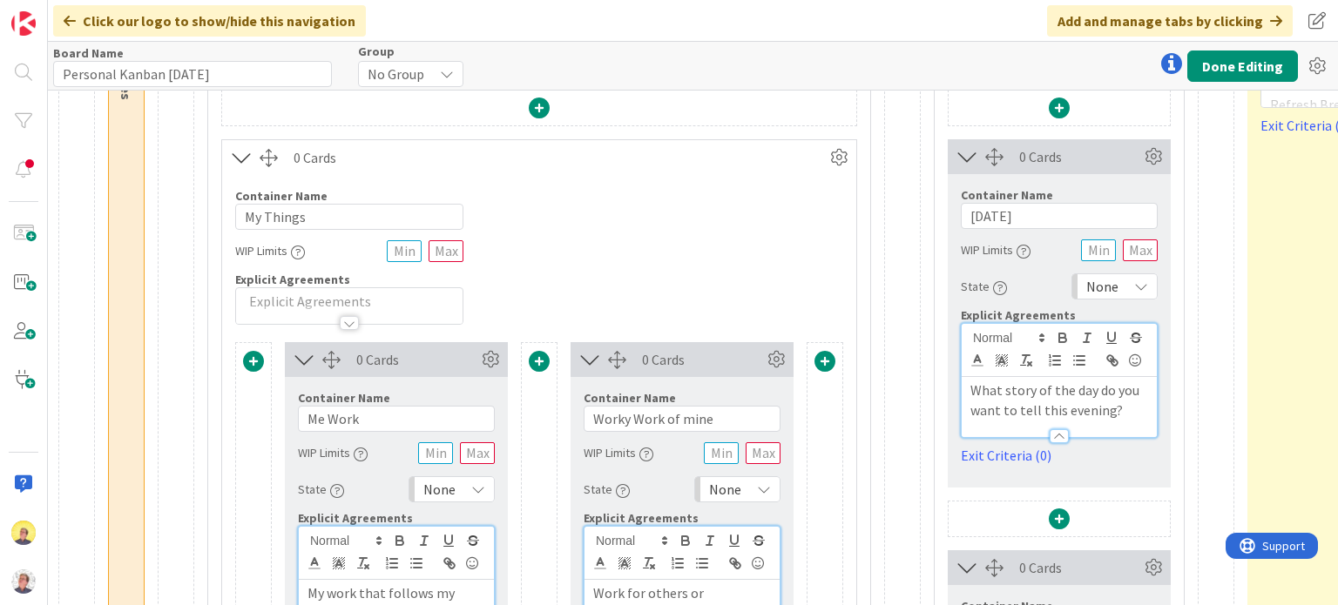
scroll to position [261, 1426]
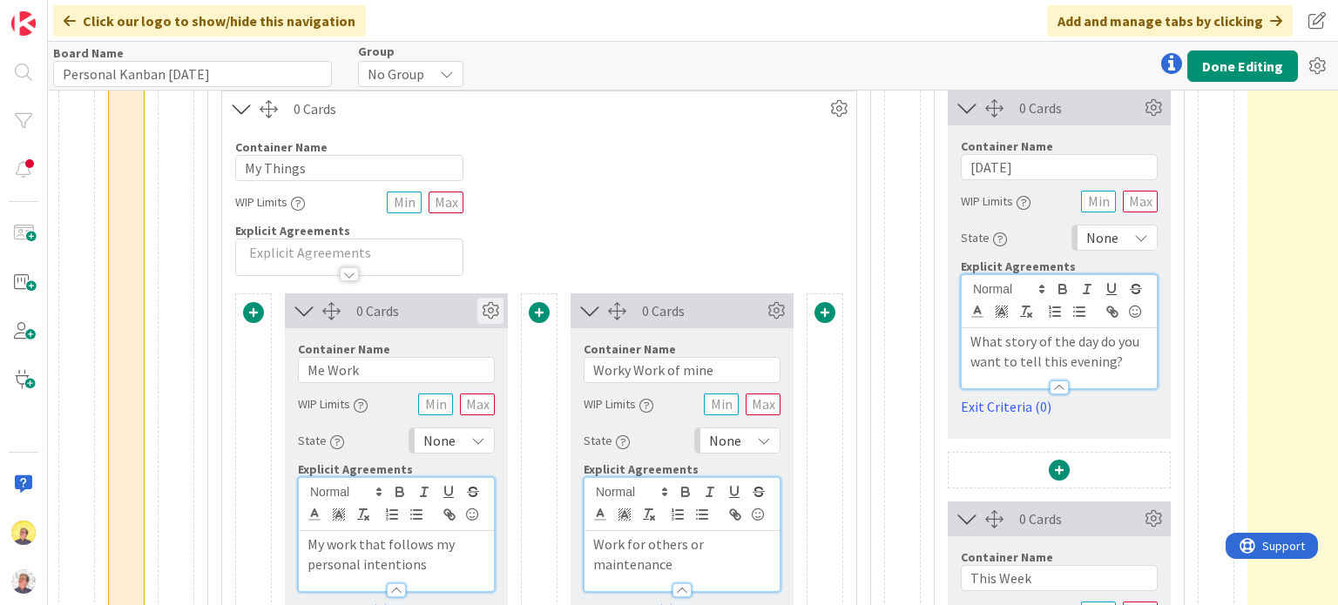
click at [487, 312] on icon at bounding box center [490, 311] width 26 height 26
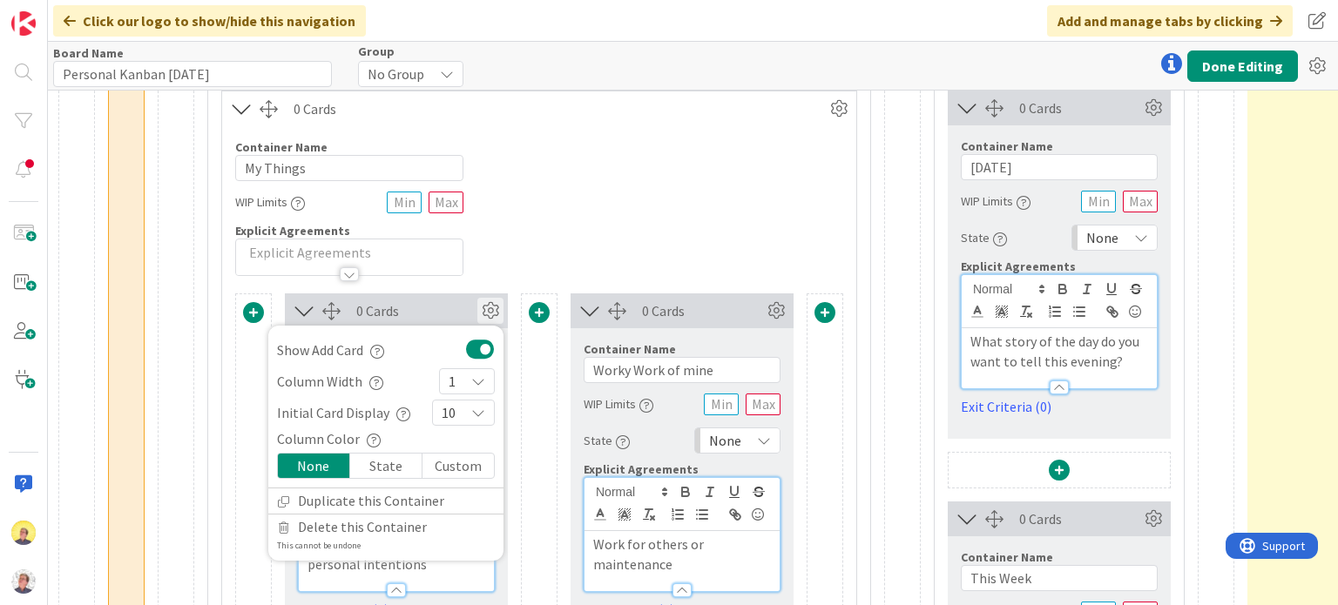
click at [456, 471] on div "Custom" at bounding box center [457, 466] width 71 height 24
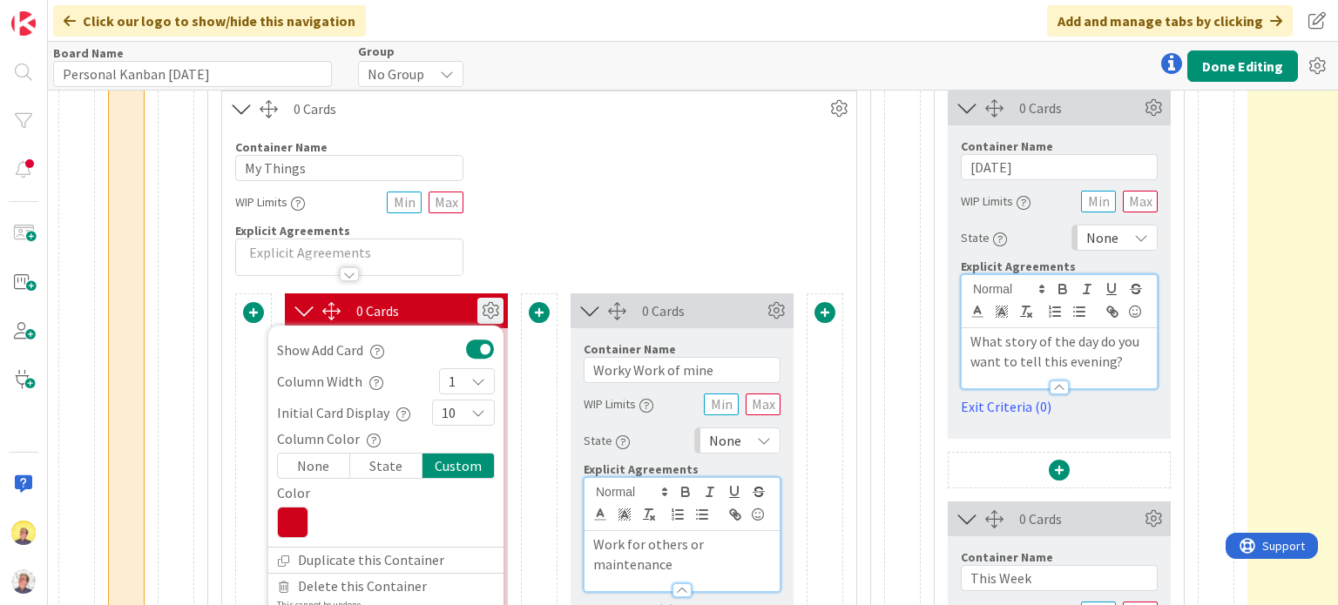
click at [446, 466] on div "Custom" at bounding box center [457, 466] width 71 height 24
click at [395, 463] on div "State" at bounding box center [386, 466] width 72 height 24
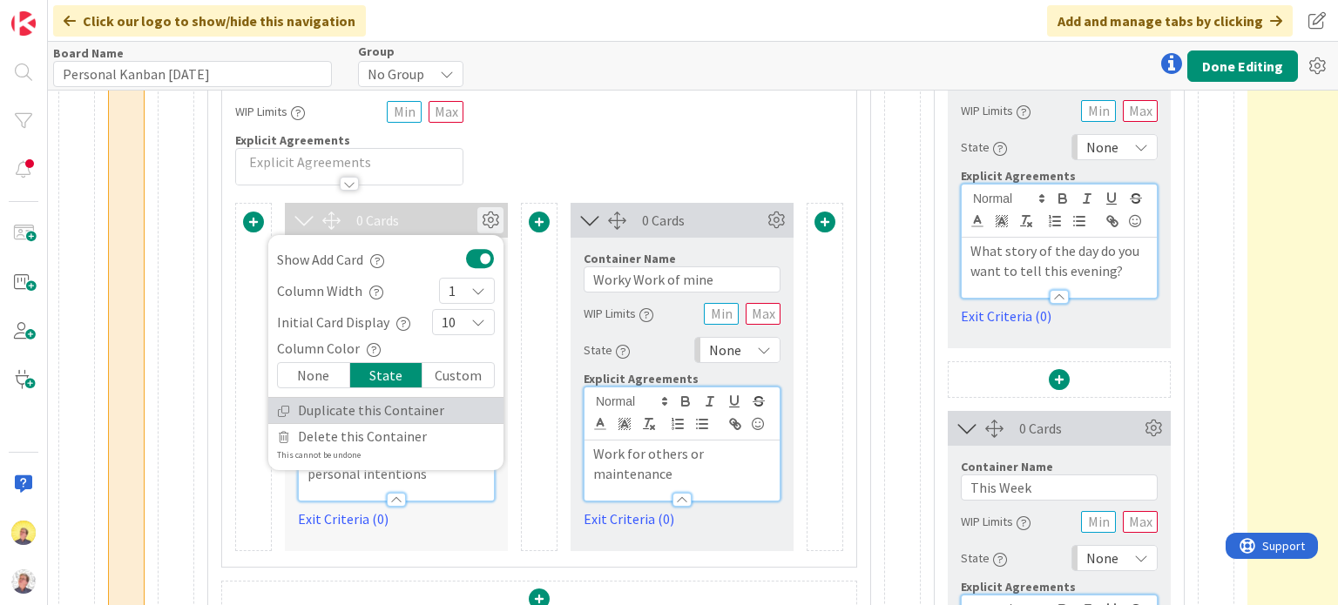
scroll to position [348, 1426]
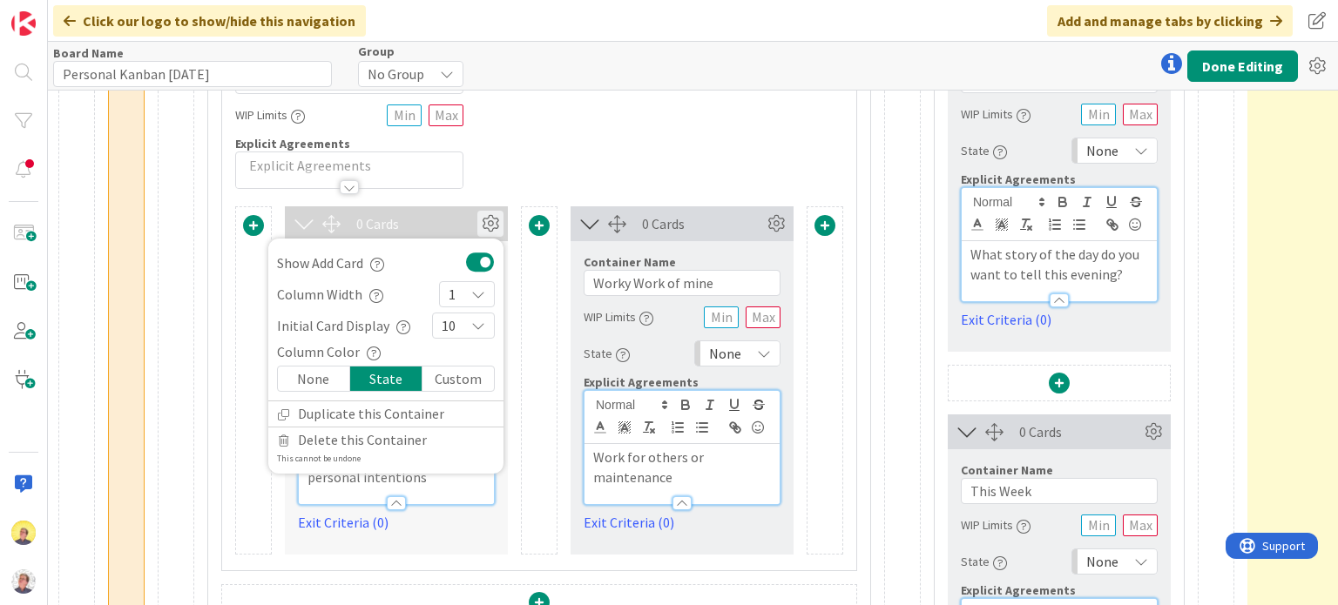
click at [458, 381] on div "Custom" at bounding box center [457, 379] width 71 height 24
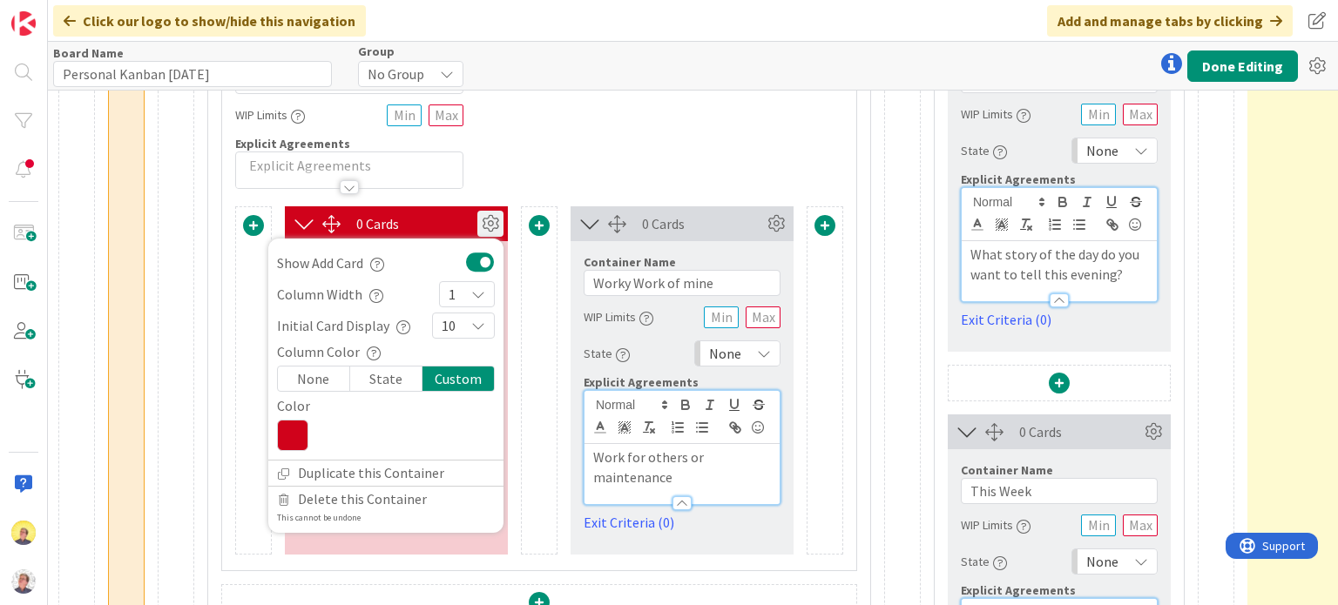
click at [300, 440] on icon at bounding box center [292, 435] width 31 height 31
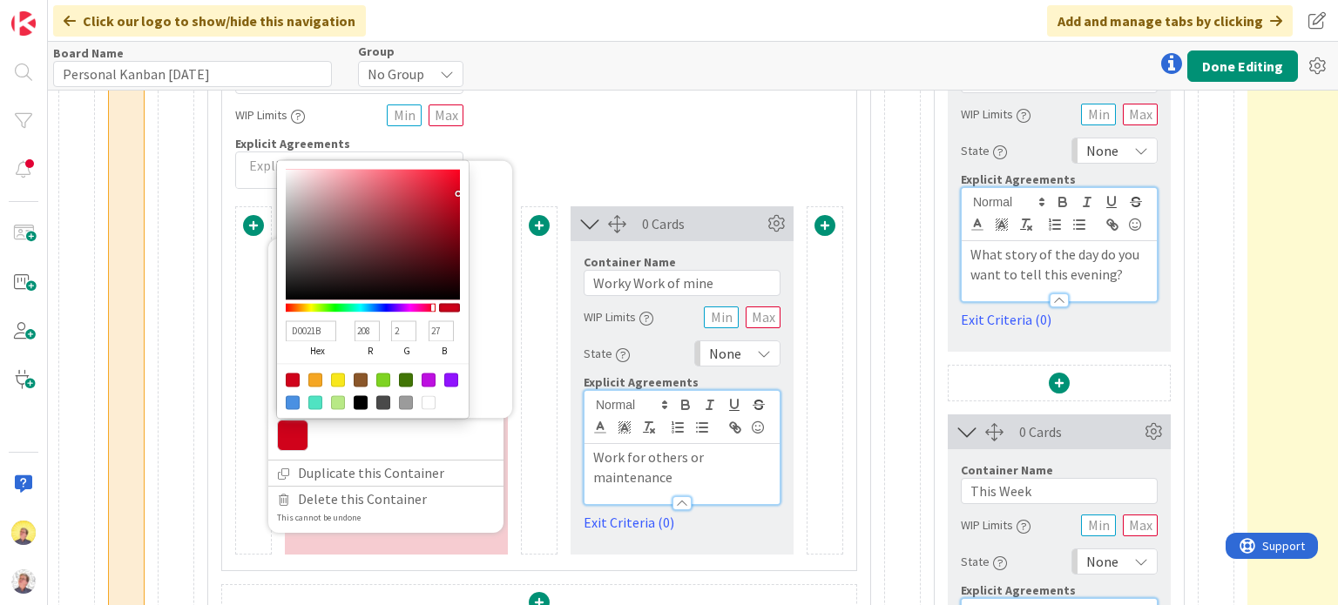
click at [383, 381] on div at bounding box center [383, 380] width 14 height 14
type input "7ED321"
type input "126"
type input "211"
type input "33"
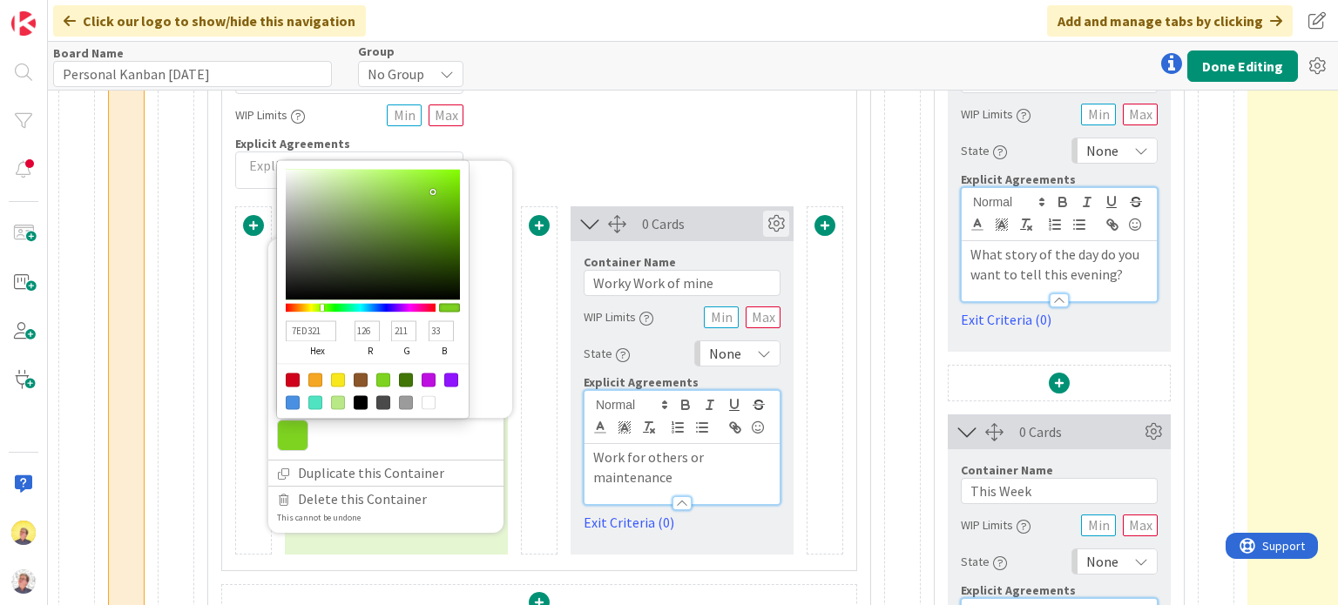
click at [779, 222] on icon at bounding box center [776, 224] width 26 height 26
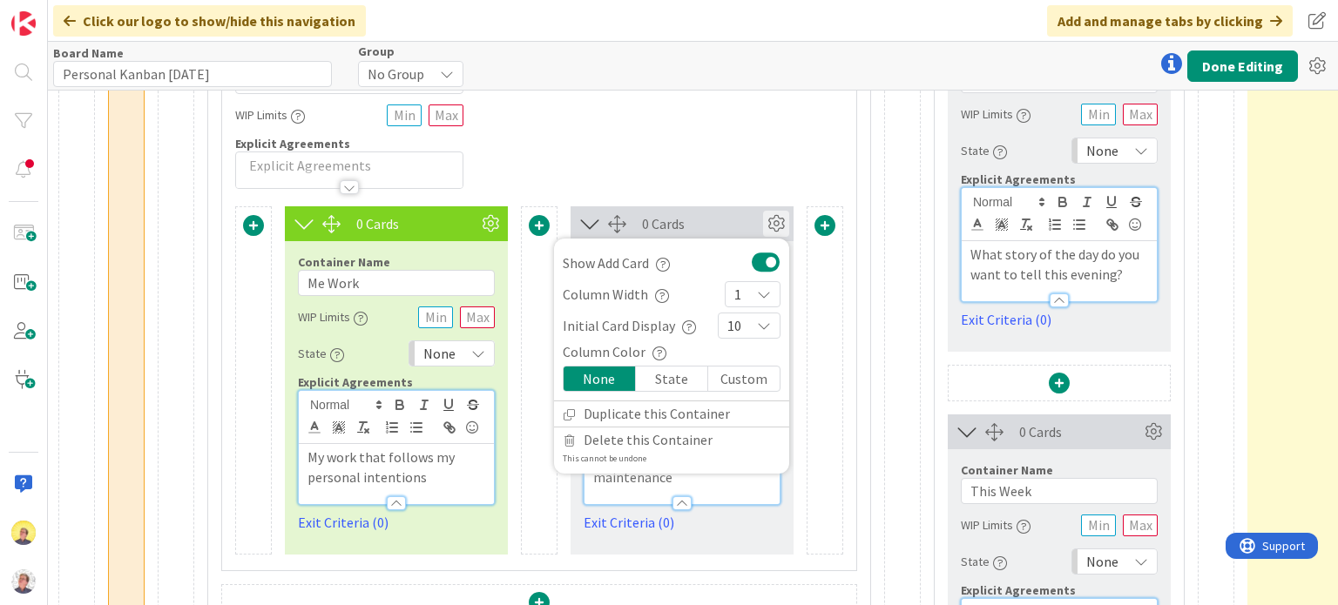
click at [747, 379] on div "Custom" at bounding box center [743, 379] width 71 height 24
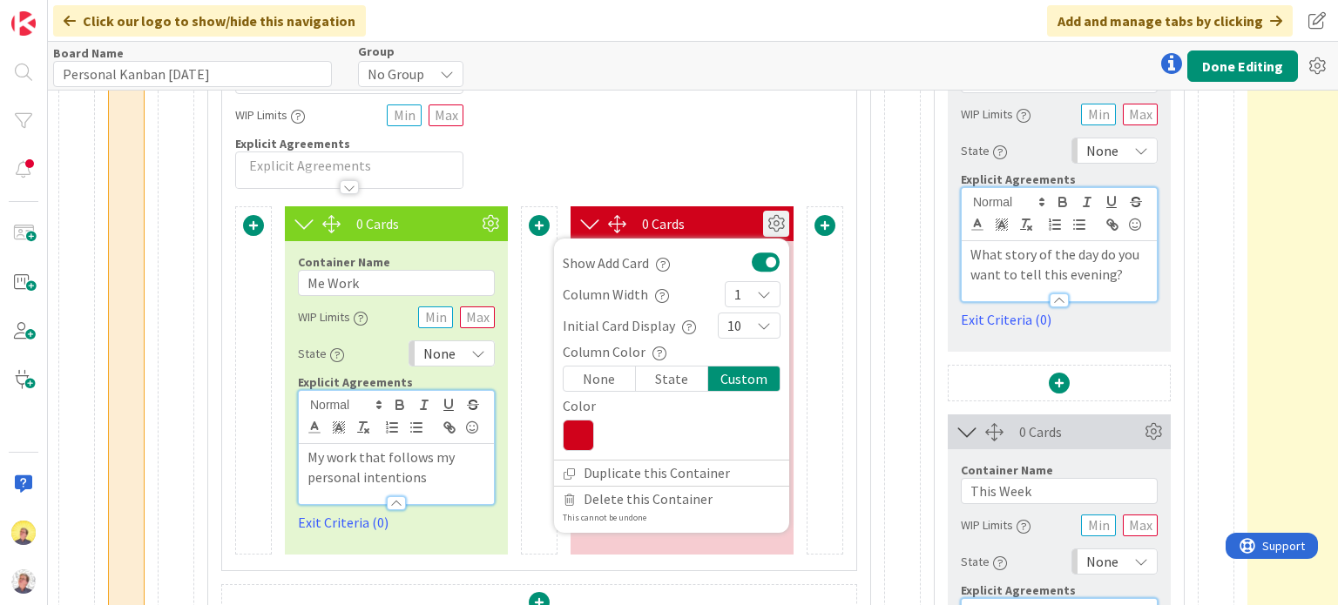
click at [587, 428] on icon at bounding box center [578, 435] width 31 height 31
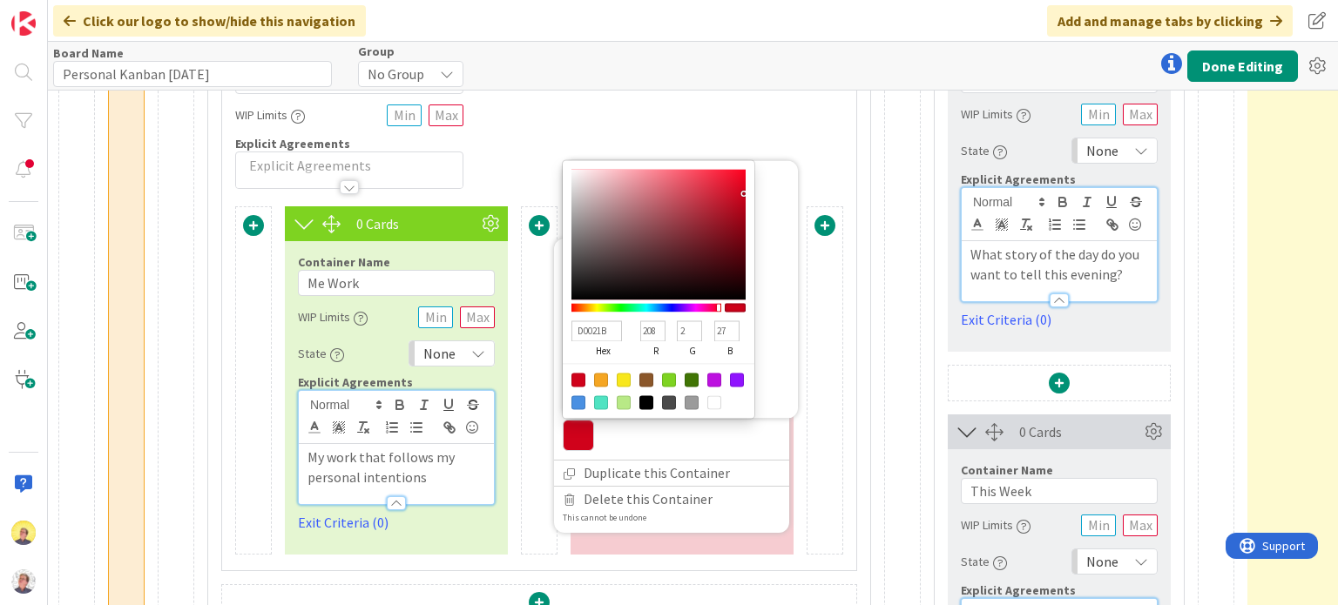
click at [576, 401] on div at bounding box center [578, 402] width 14 height 14
type input "4A90E2"
type input "74"
type input "144"
type input "226"
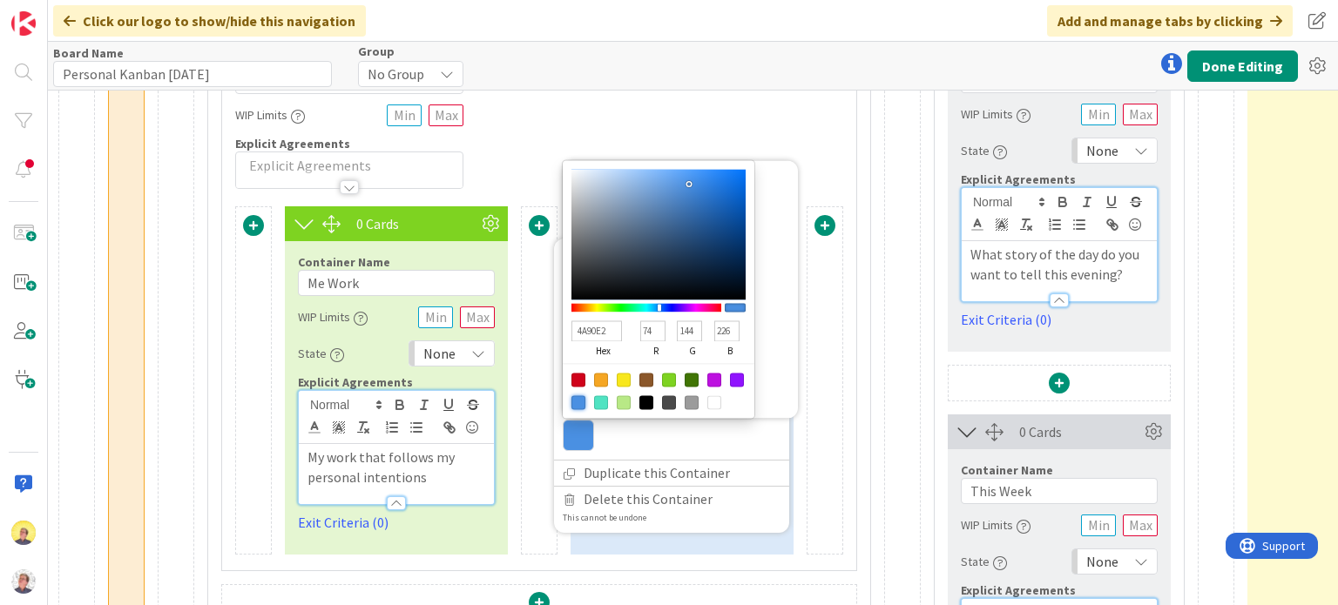
click at [819, 368] on div at bounding box center [824, 380] width 37 height 348
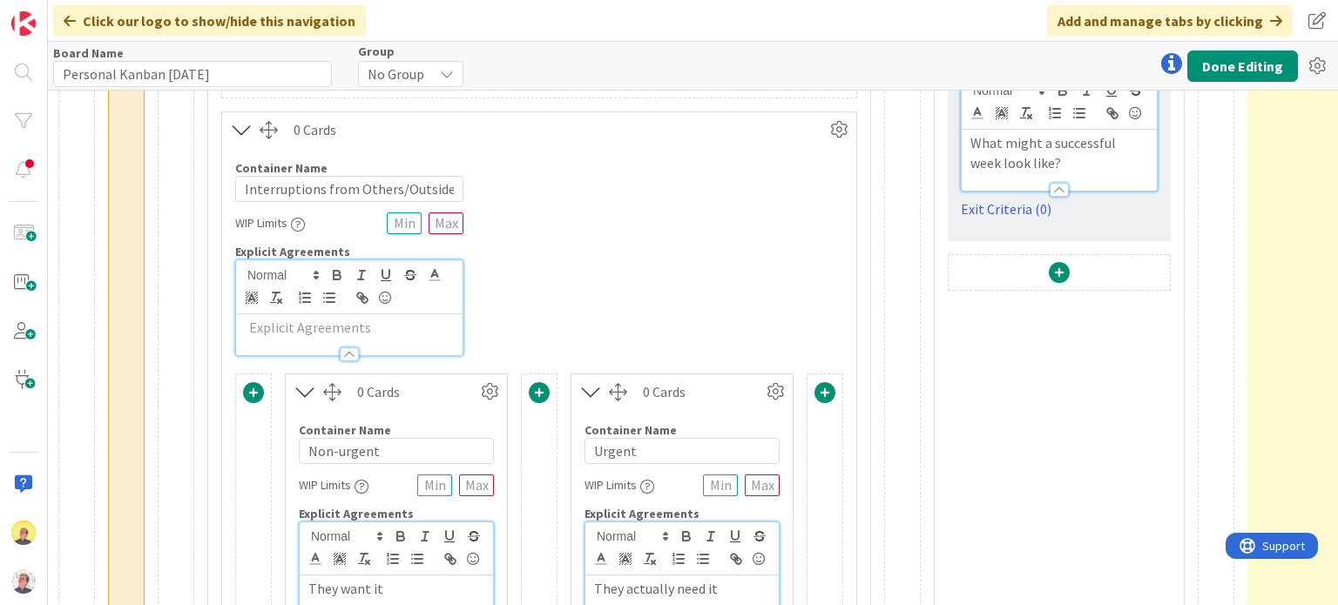
scroll to position [1034, 1426]
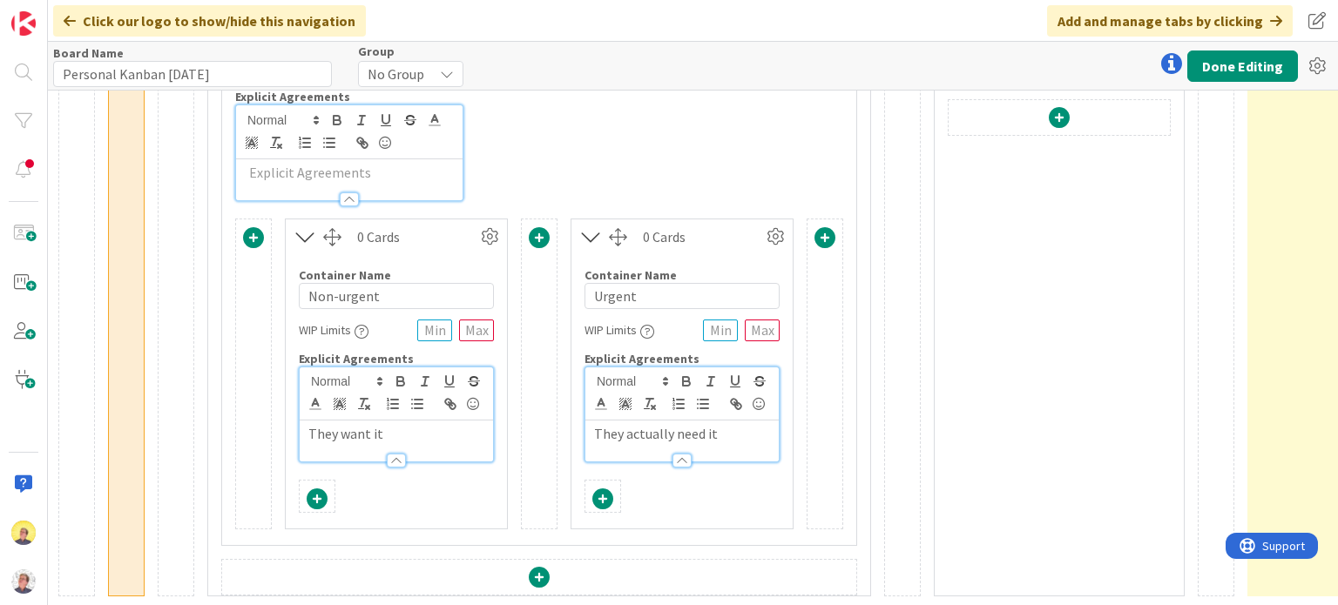
click at [714, 267] on div "Container Name 6 / 64" at bounding box center [681, 275] width 195 height 16
click at [771, 229] on icon at bounding box center [775, 237] width 26 height 26
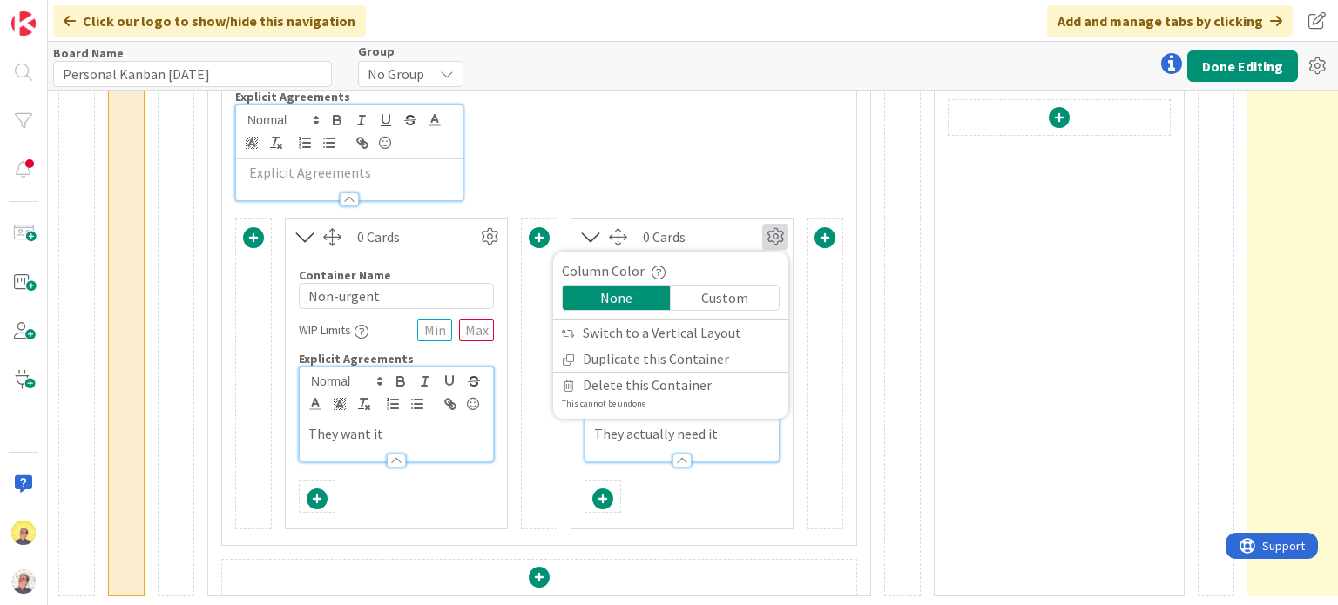
click at [702, 286] on div "Custom" at bounding box center [724, 298] width 108 height 24
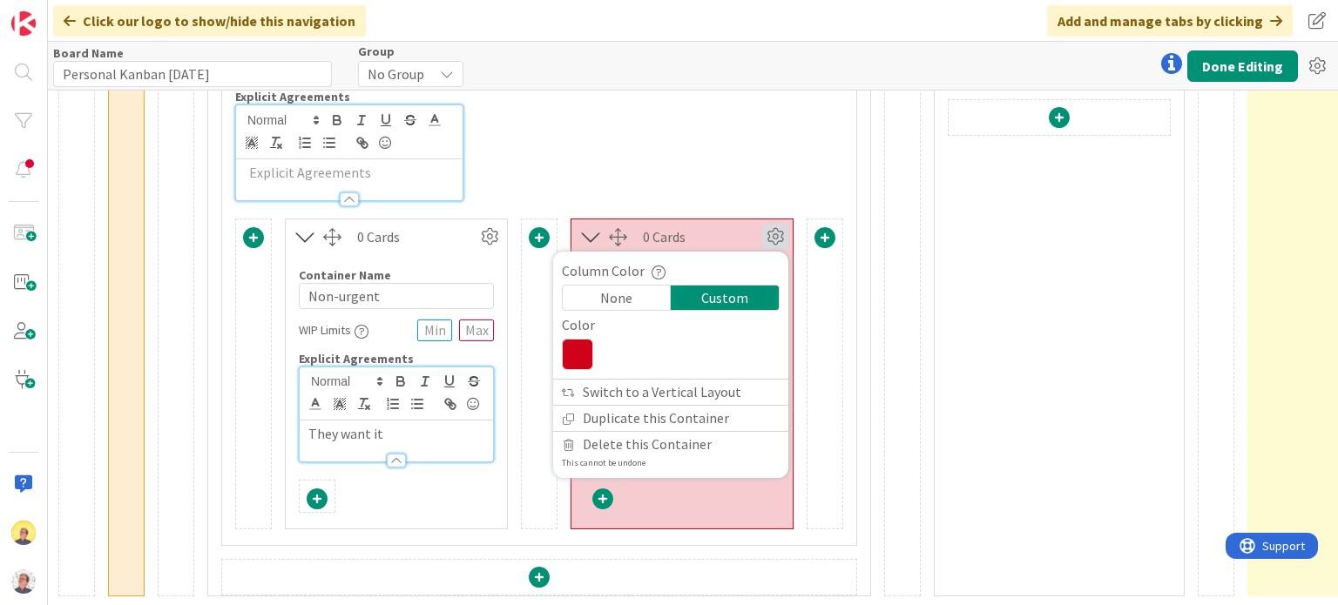
click at [586, 339] on icon at bounding box center [577, 354] width 31 height 31
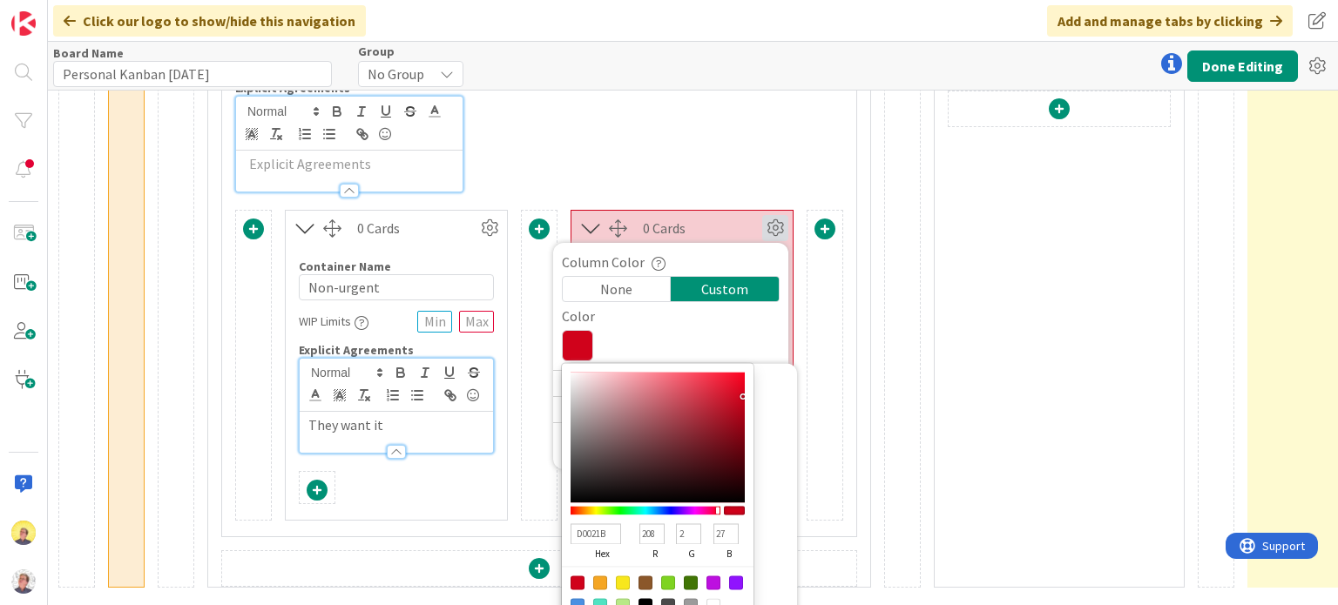
scroll to position [1060, 1426]
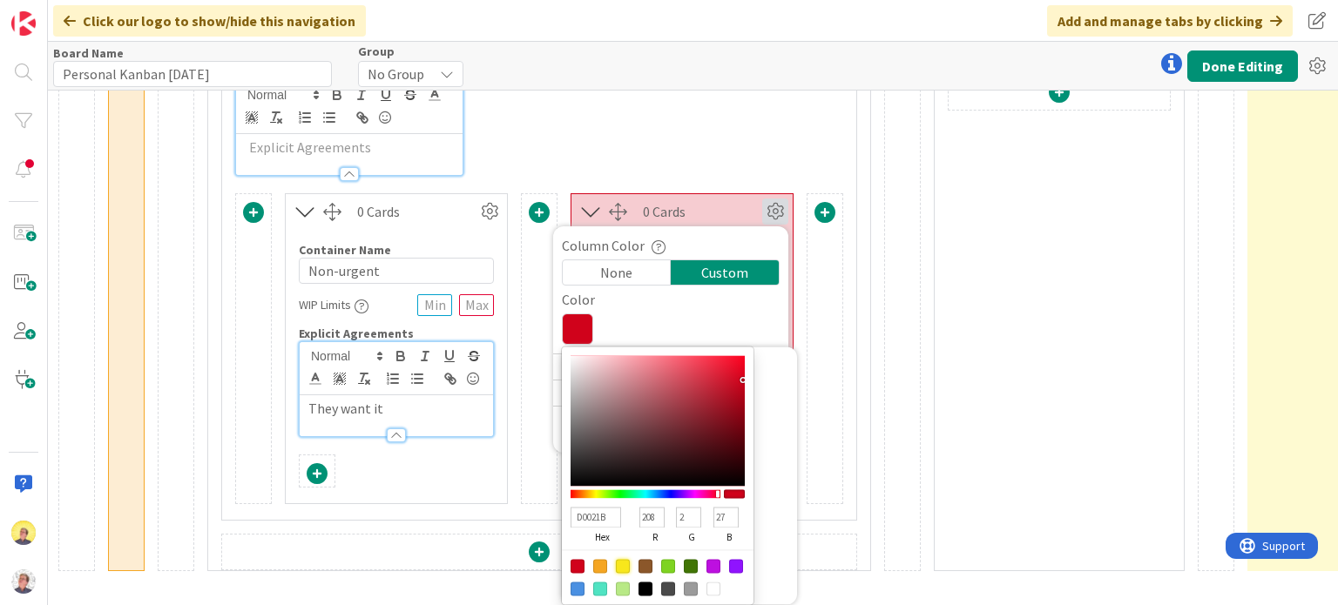
click at [624, 560] on div at bounding box center [623, 567] width 14 height 14
type input "F8E71C"
type input "248"
type input "231"
type input "28"
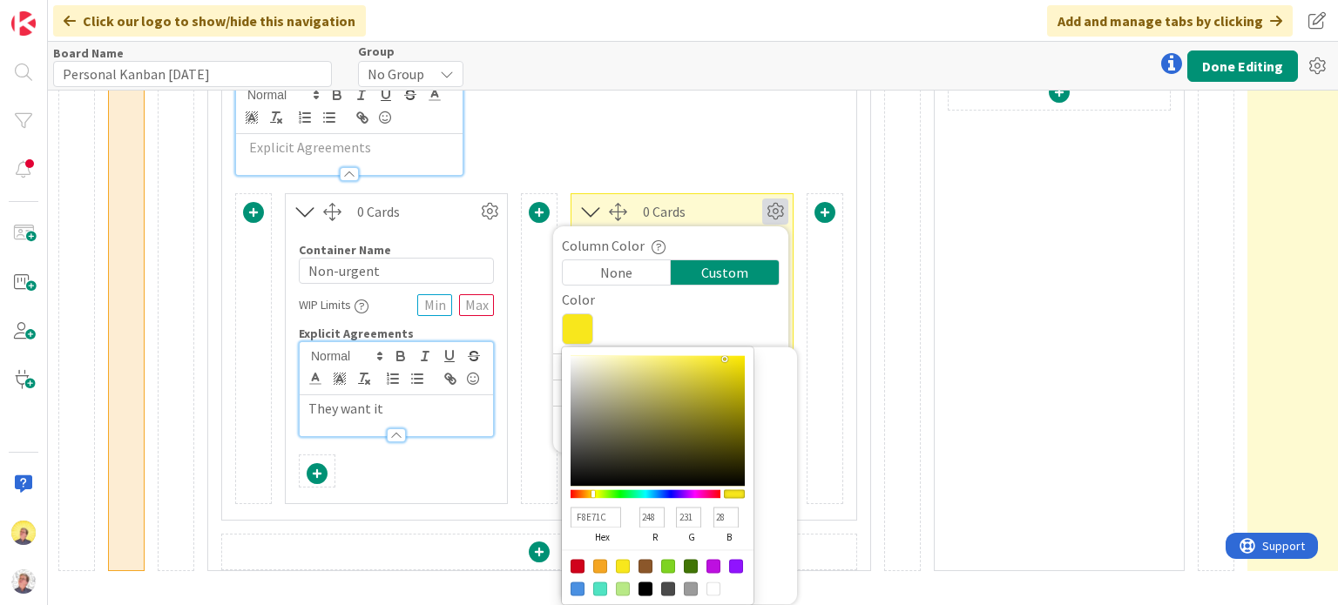
click at [627, 130] on div "Container Name 33 / 64 Interruptions from Others/Outside WIP Limits Explicit Ag…" at bounding box center [539, 71] width 634 height 209
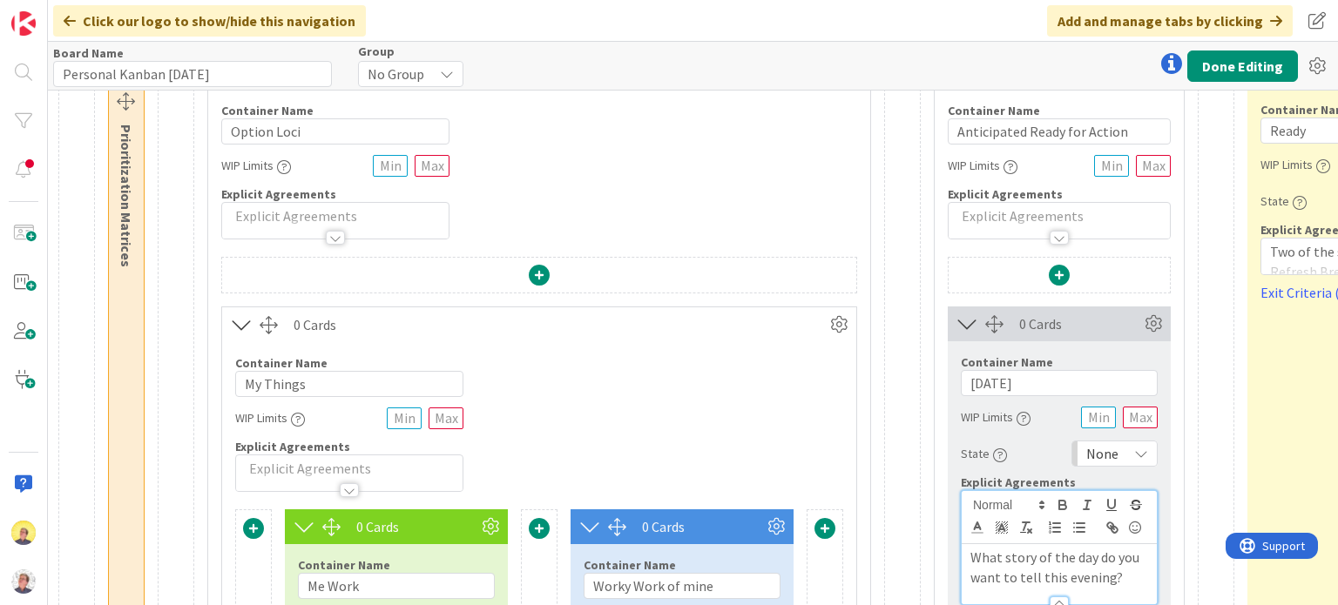
scroll to position [0, 1426]
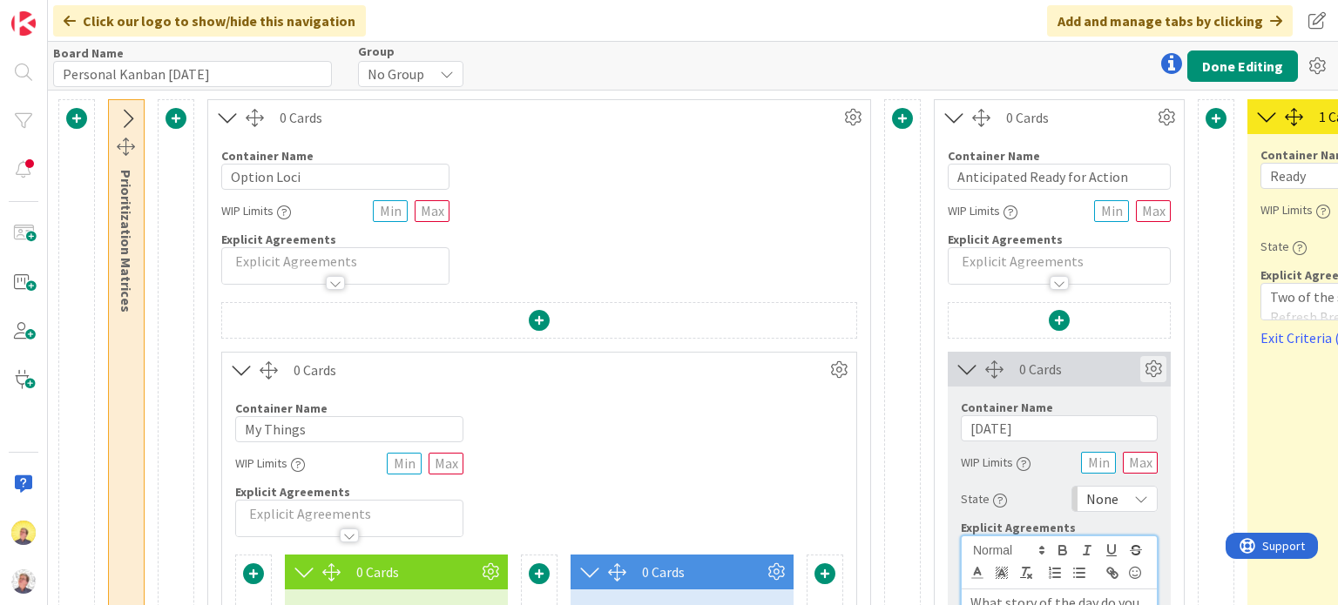
click at [1153, 364] on icon at bounding box center [1153, 369] width 26 height 26
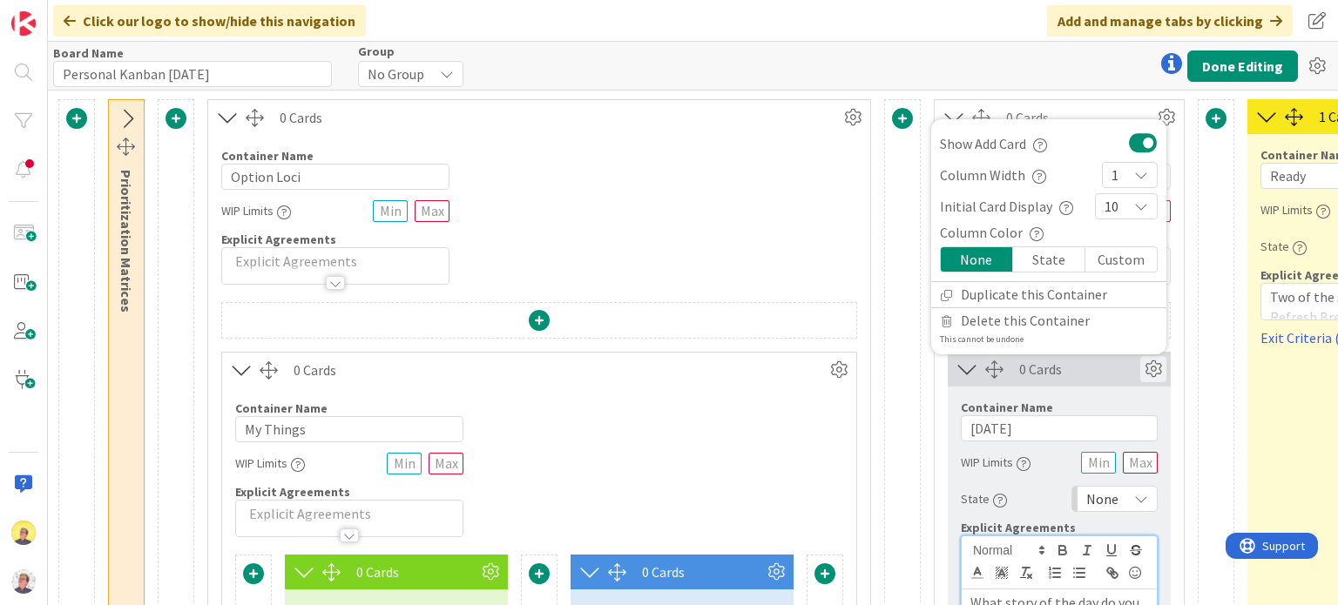
click at [1114, 264] on div "Custom" at bounding box center [1120, 259] width 71 height 24
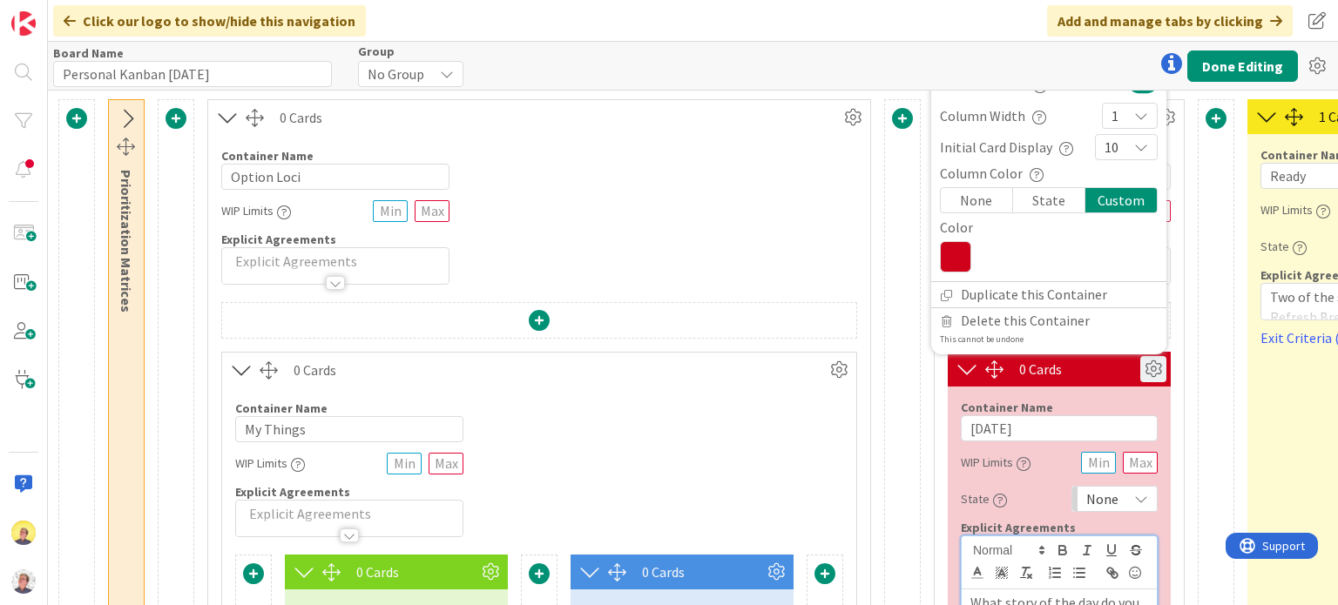
click at [957, 252] on icon at bounding box center [955, 256] width 31 height 31
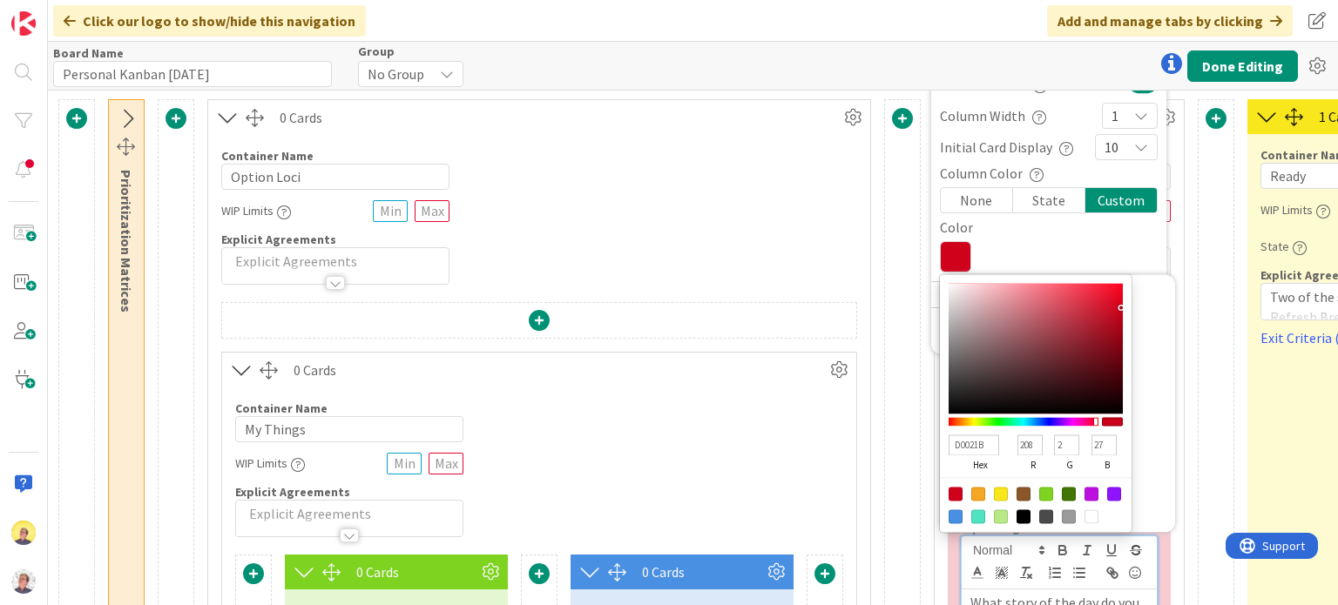
click at [975, 521] on div at bounding box center [978, 516] width 14 height 14
type input "50E3C2"
type input "80"
type input "227"
type input "194"
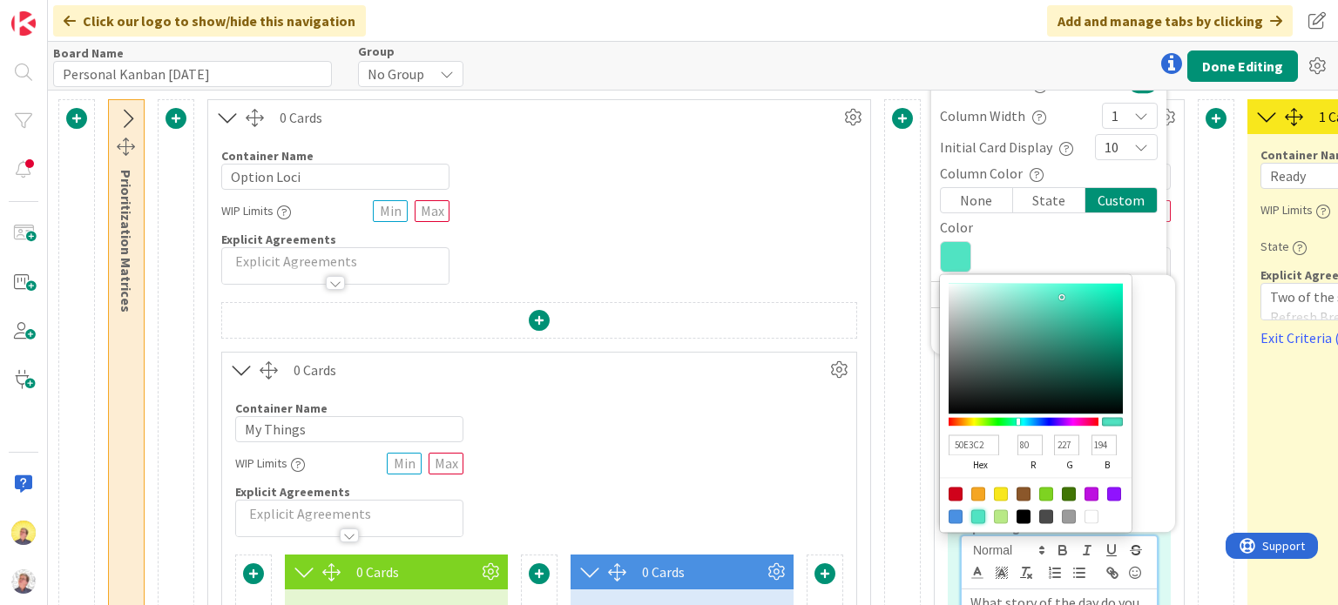
type input "8BF6DE"
type input "139"
type input "246"
type input "222"
click at [1023, 287] on div at bounding box center [1035, 348] width 174 height 131
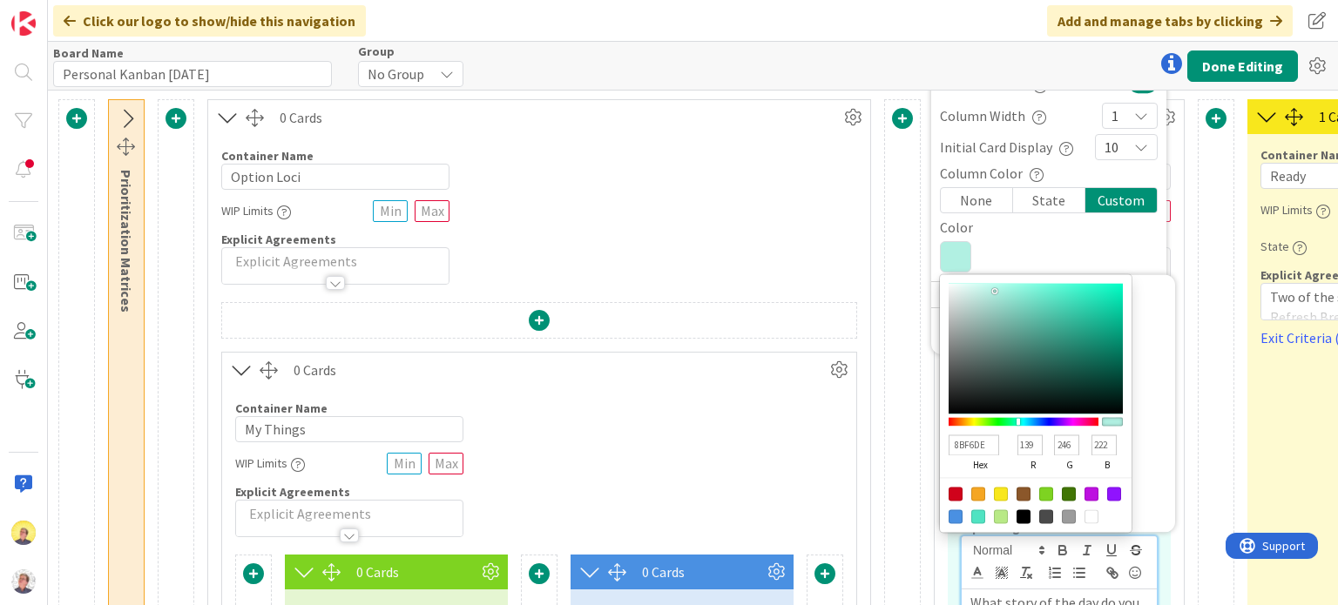
type input "B1F0E2"
type input "177"
type input "240"
type input "226"
click at [993, 291] on div at bounding box center [1035, 348] width 174 height 131
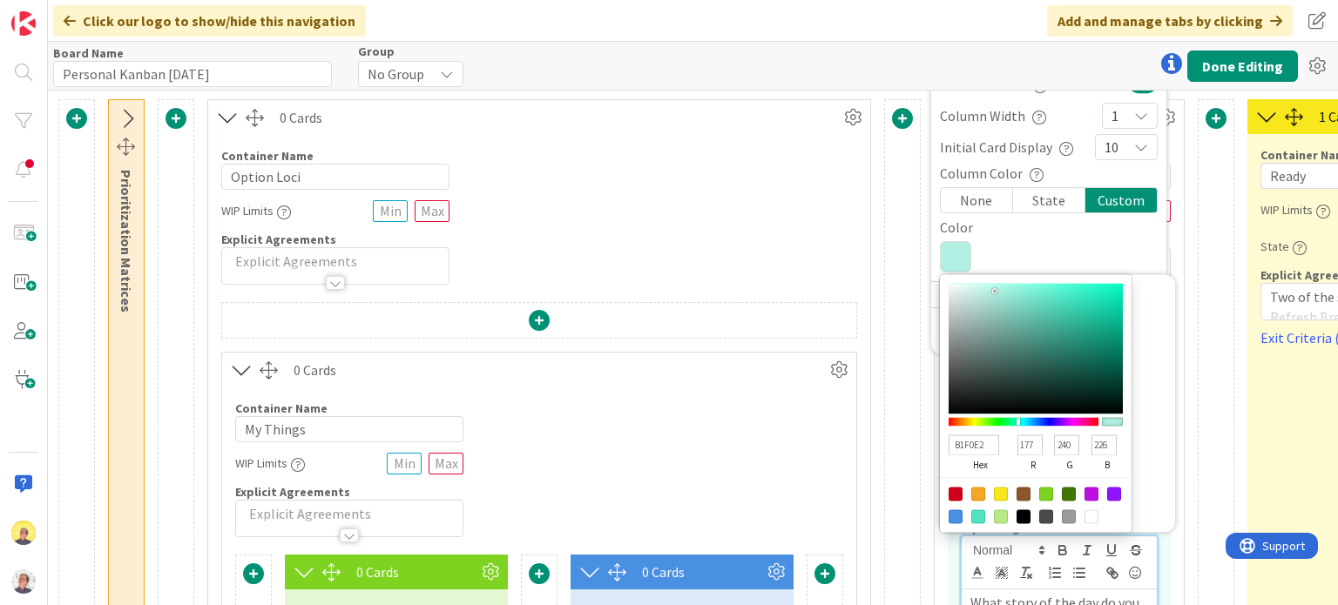
click at [770, 462] on div "Container Name 9 / 64 My Things WIP Limits Explicit Agreements" at bounding box center [539, 462] width 634 height 150
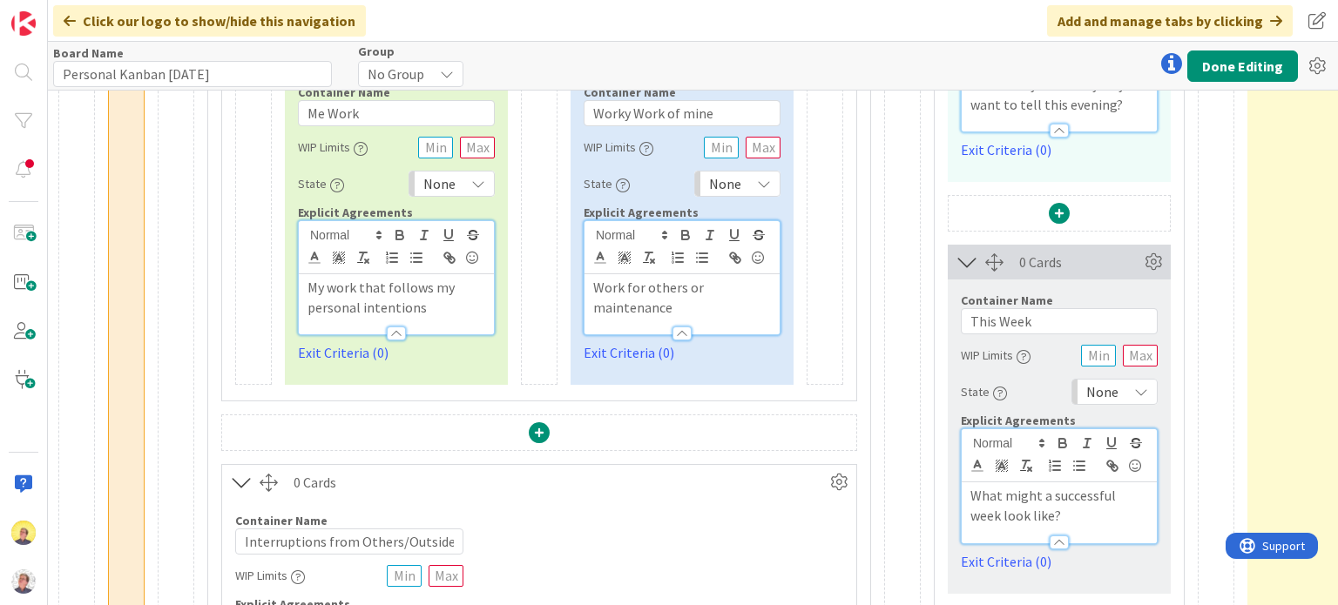
scroll to position [522, 1426]
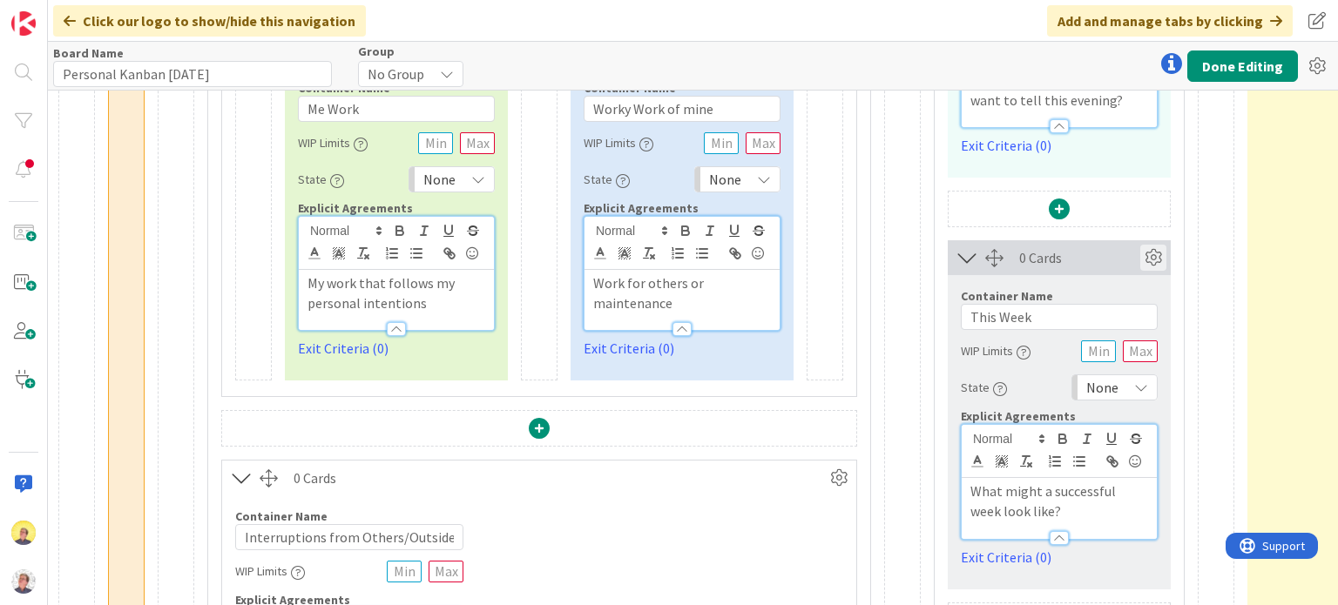
click at [1152, 257] on icon at bounding box center [1153, 258] width 26 height 26
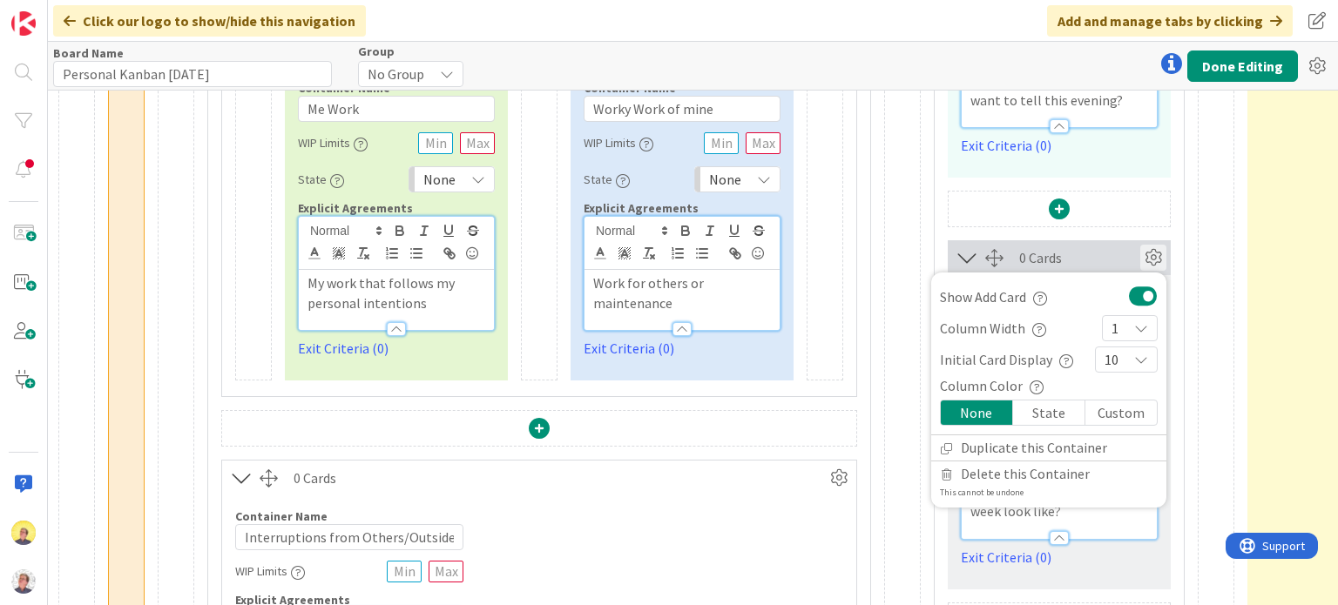
click at [900, 292] on div "Card Container Design simple boards with Card Containers that can only contain …" at bounding box center [902, 338] width 37 height 1523
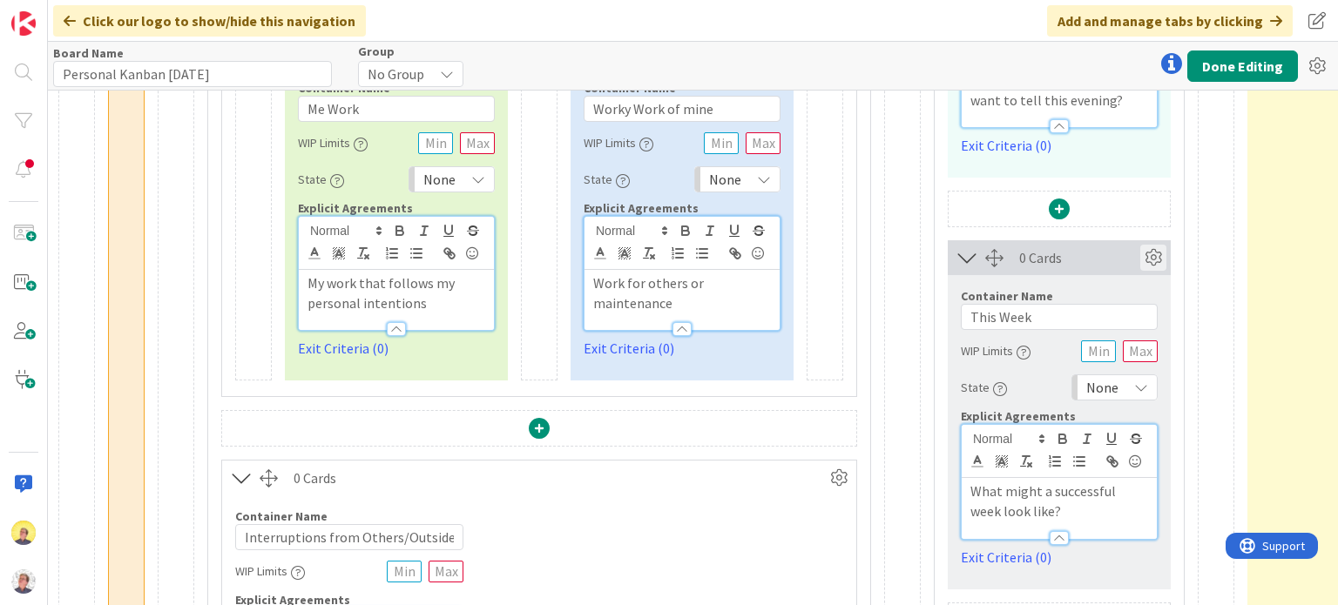
click at [1151, 257] on icon at bounding box center [1153, 258] width 26 height 26
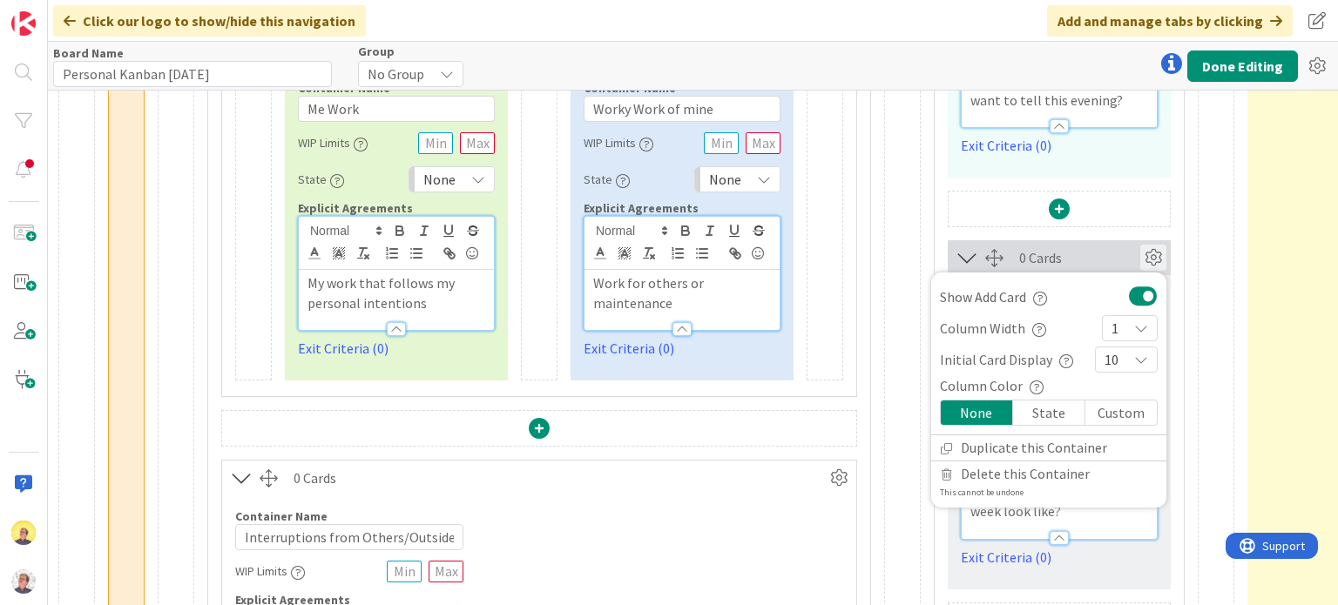
click at [1122, 414] on div "Custom" at bounding box center [1120, 413] width 71 height 24
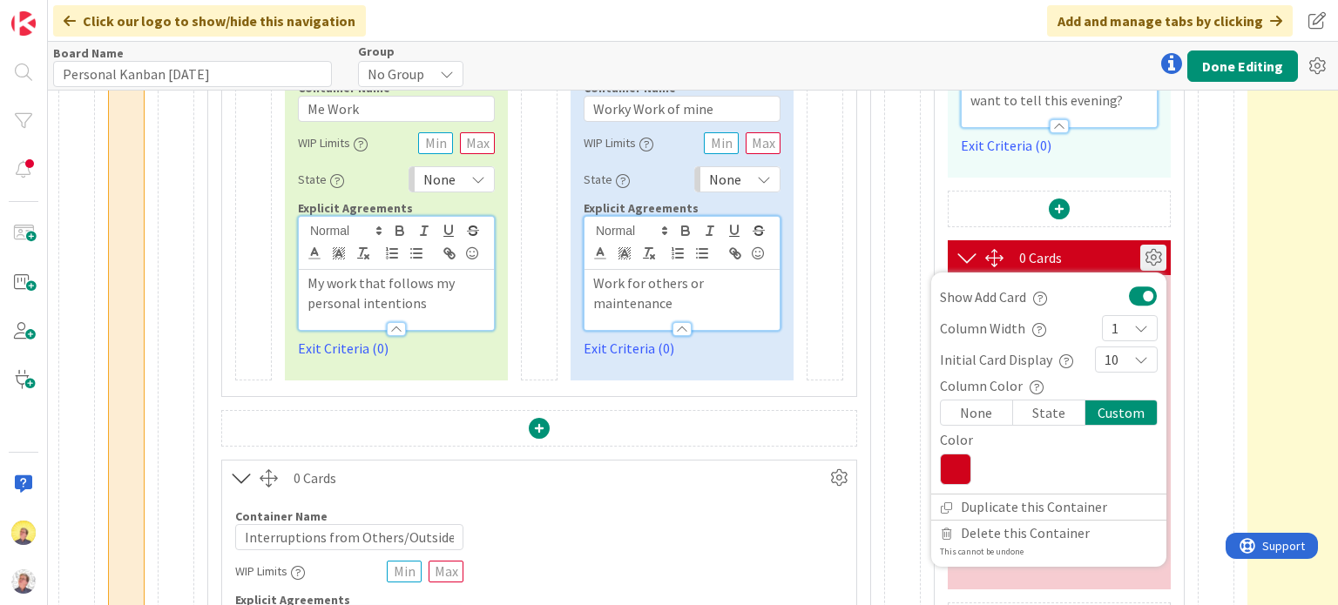
click at [958, 475] on icon at bounding box center [955, 469] width 31 height 31
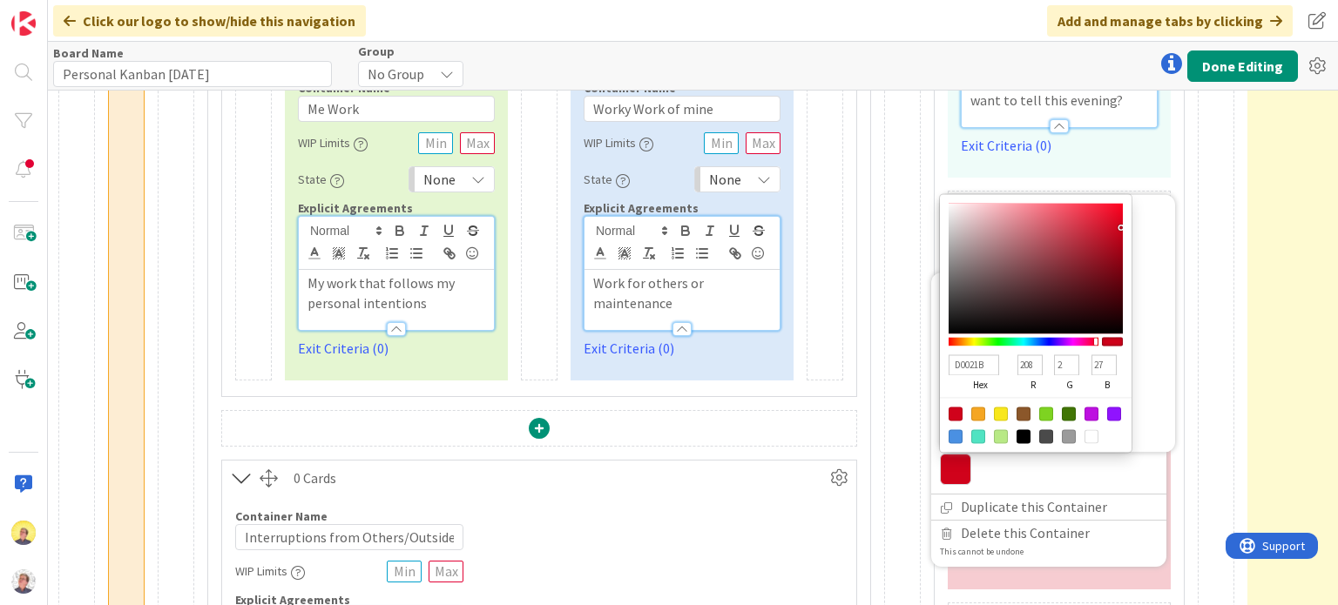
click at [1045, 413] on div at bounding box center [1046, 415] width 14 height 14
type input "7ED321"
type input "126"
type input "211"
type input "33"
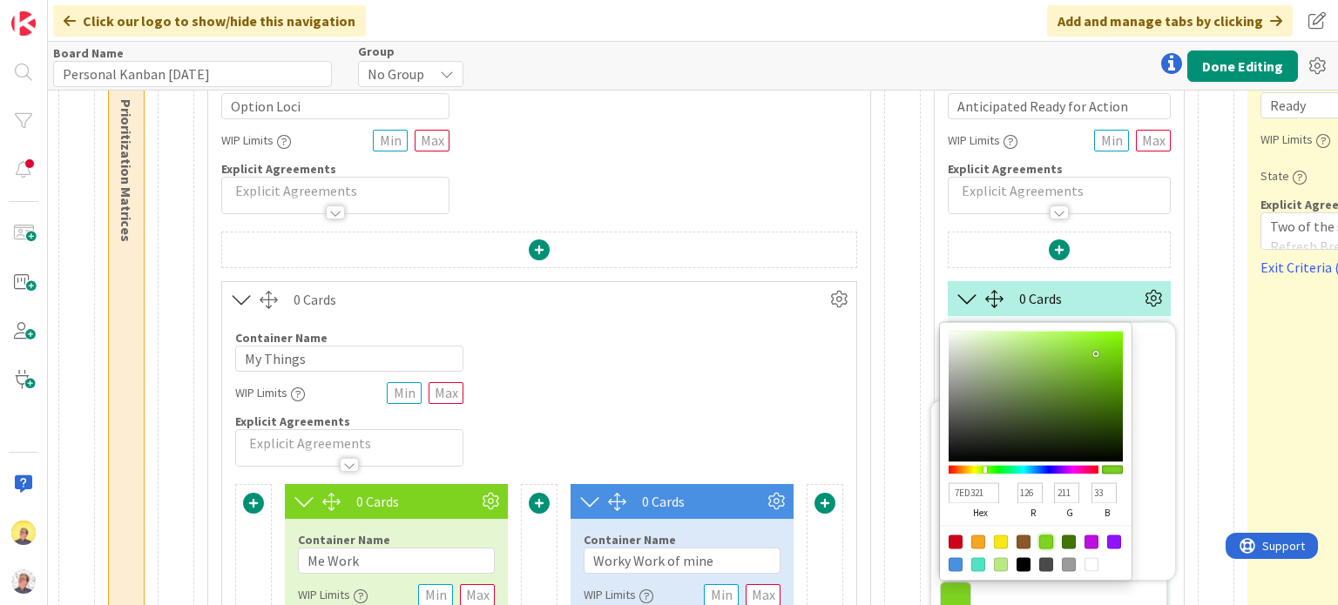
scroll to position [0, 1426]
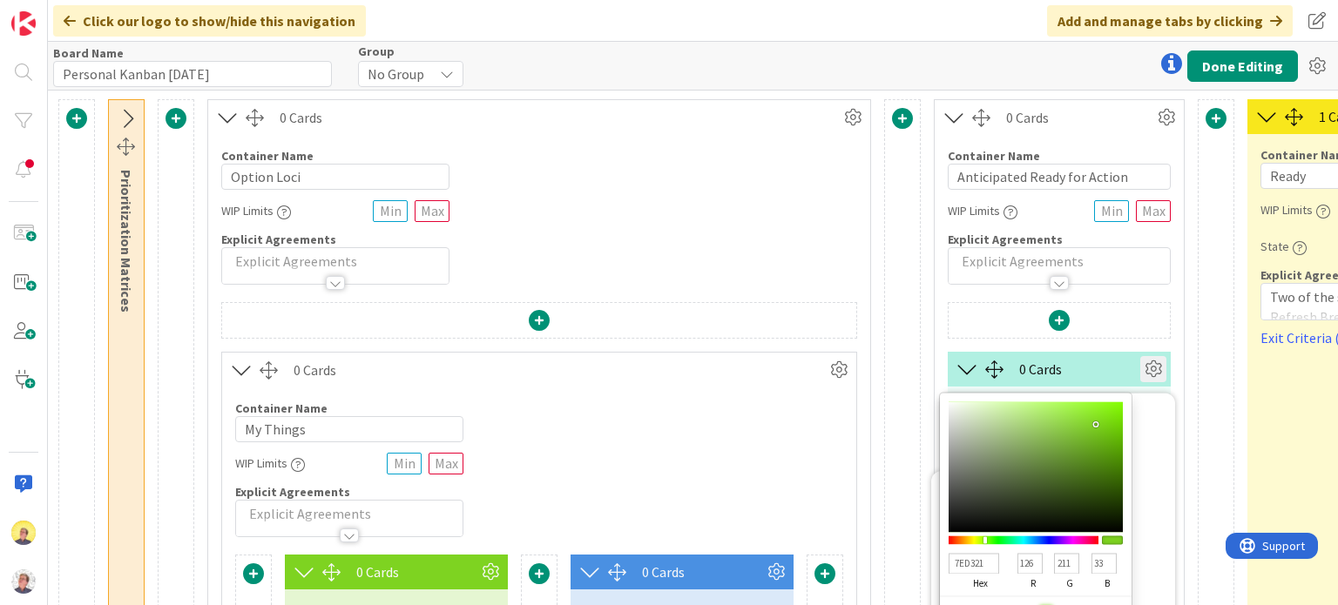
click at [1145, 366] on icon at bounding box center [1153, 369] width 26 height 26
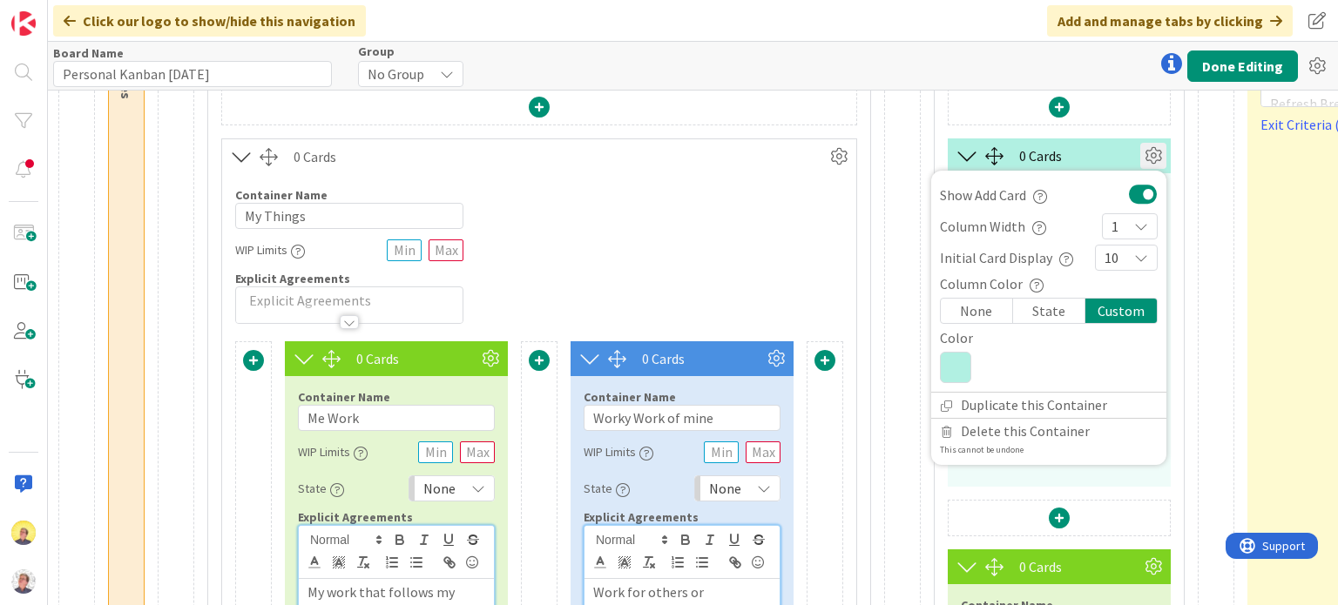
scroll to position [261, 1426]
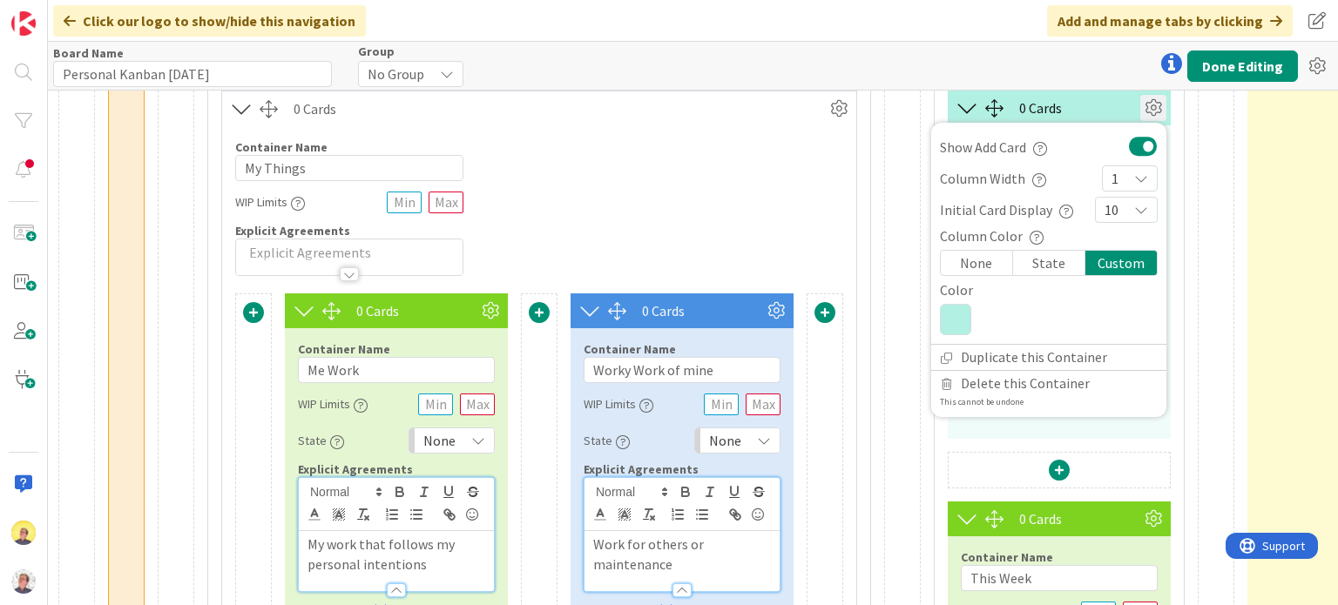
click at [1131, 260] on div "Custom" at bounding box center [1120, 263] width 71 height 24
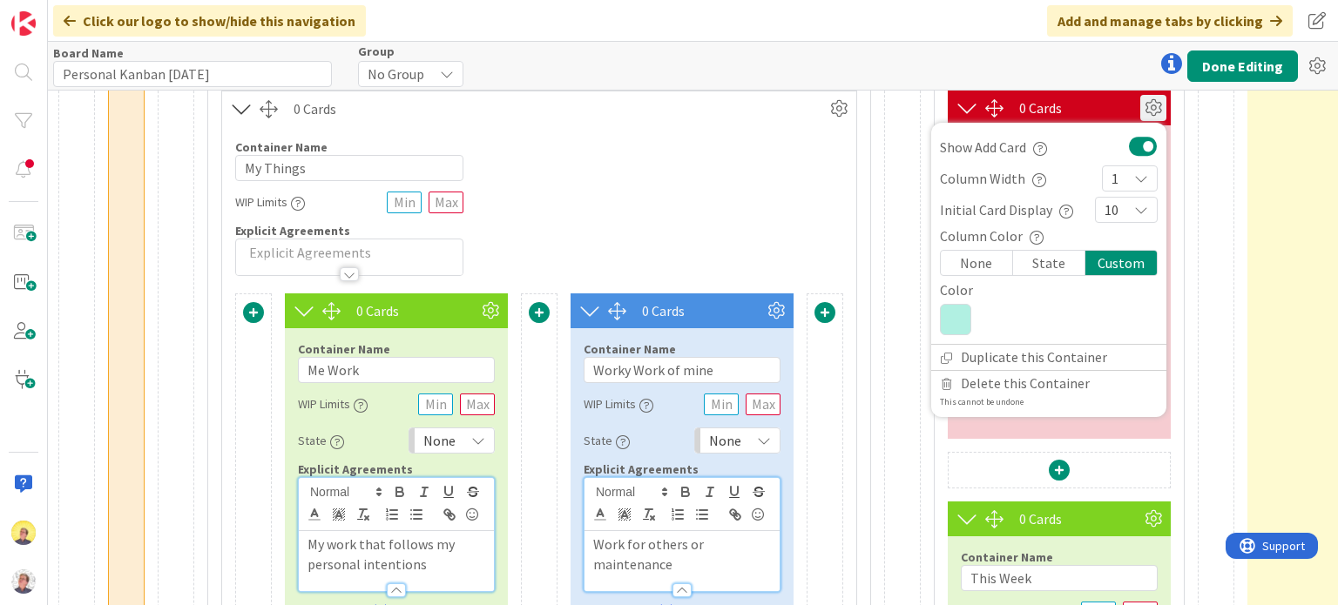
click at [1110, 260] on div "Custom" at bounding box center [1120, 263] width 71 height 24
click at [963, 322] on icon at bounding box center [955, 319] width 31 height 31
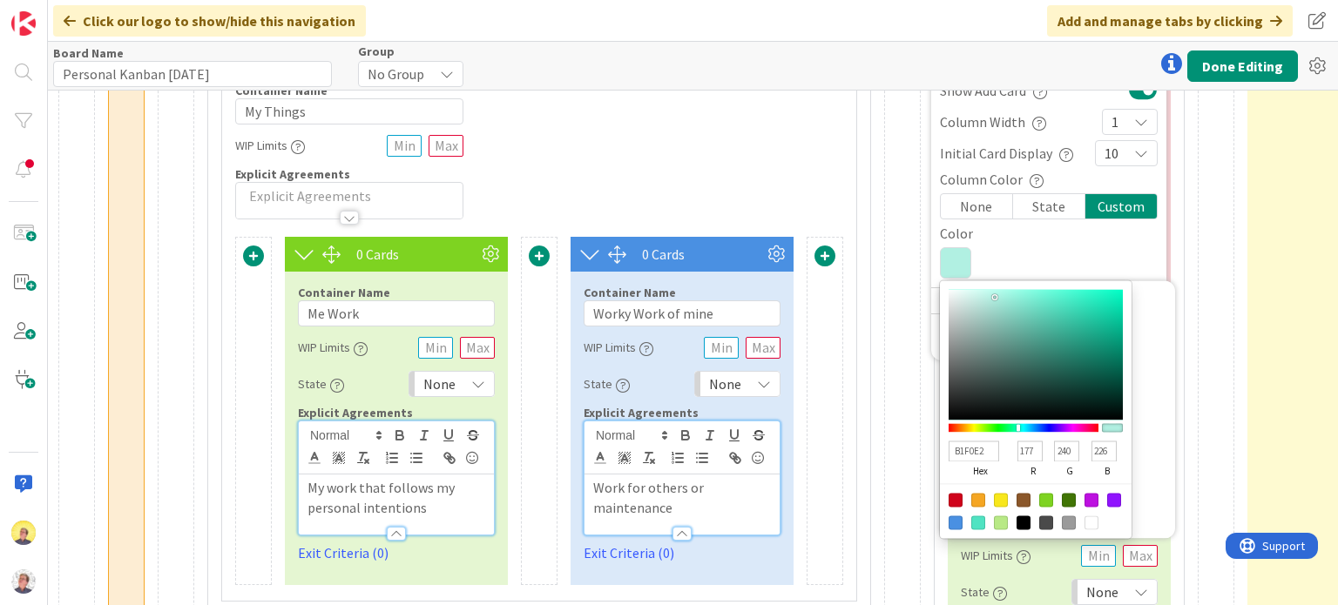
scroll to position [435, 1426]
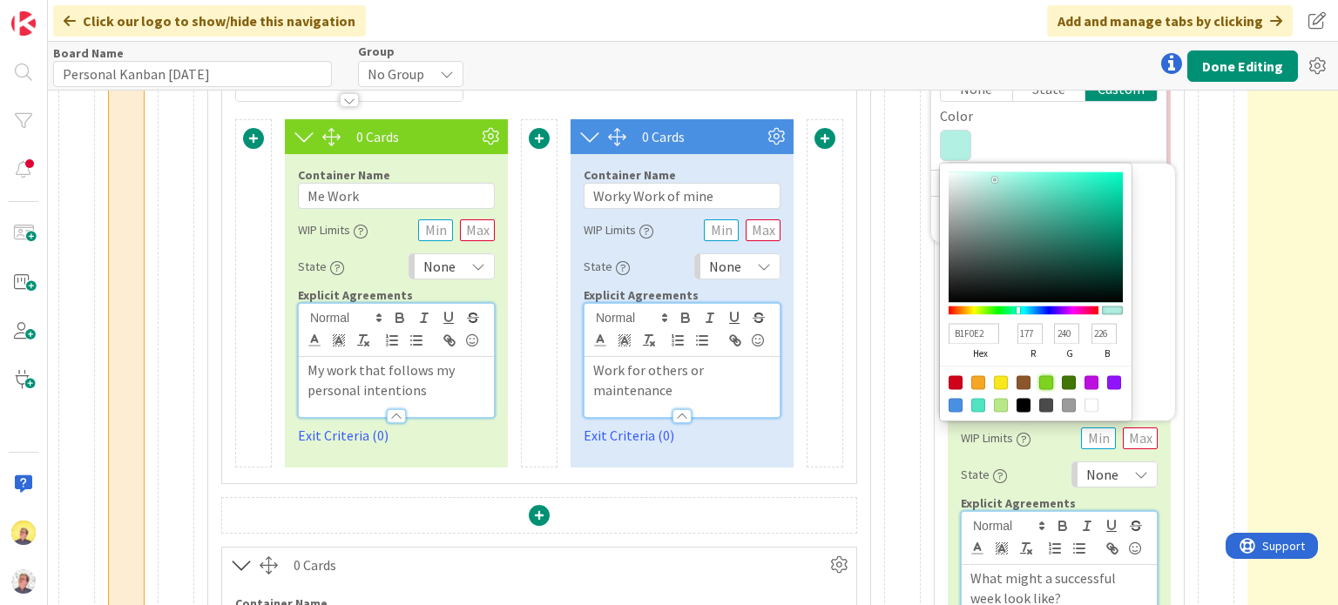
click at [1047, 380] on div at bounding box center [1046, 382] width 14 height 14
type input "7ED321"
type input "126"
type input "211"
type input "33"
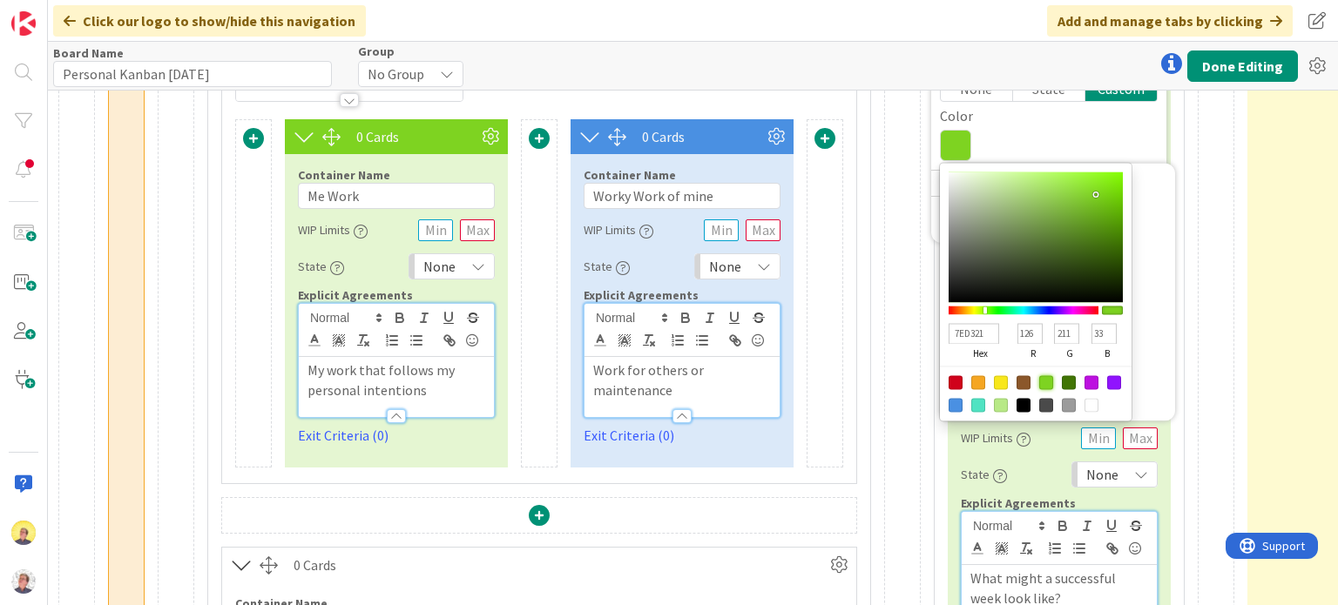
click at [902, 356] on div "Card Container Design simple boards with Card Containers that can only contain …" at bounding box center [902, 425] width 37 height 1523
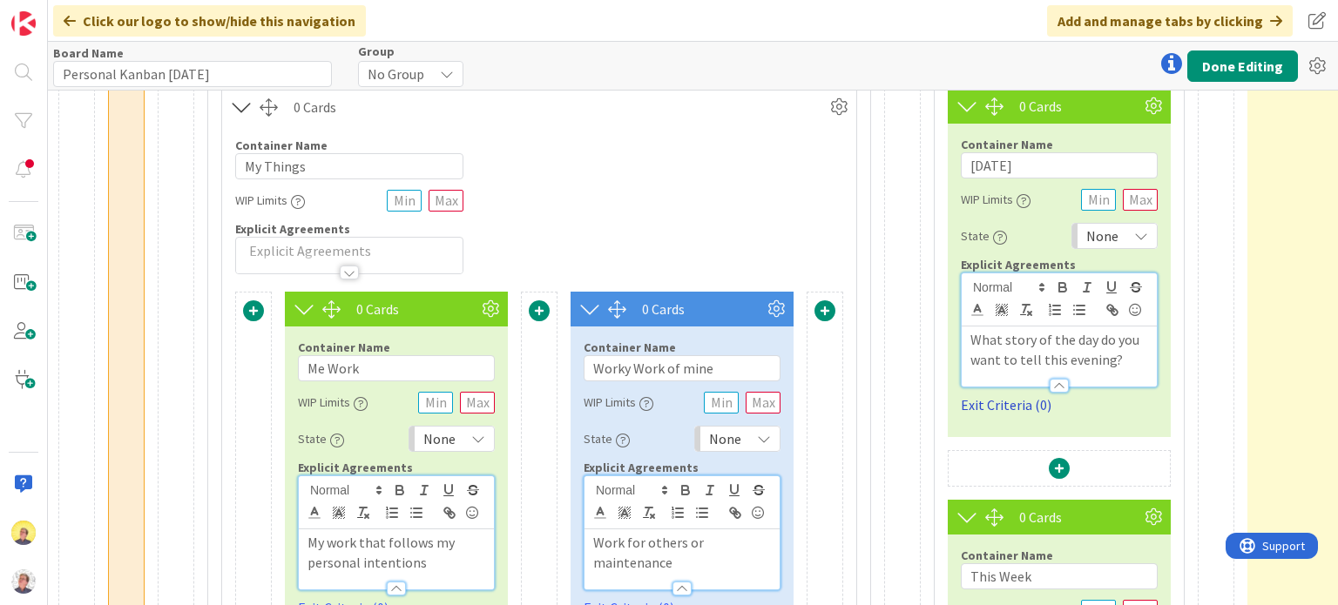
scroll to position [174, 1426]
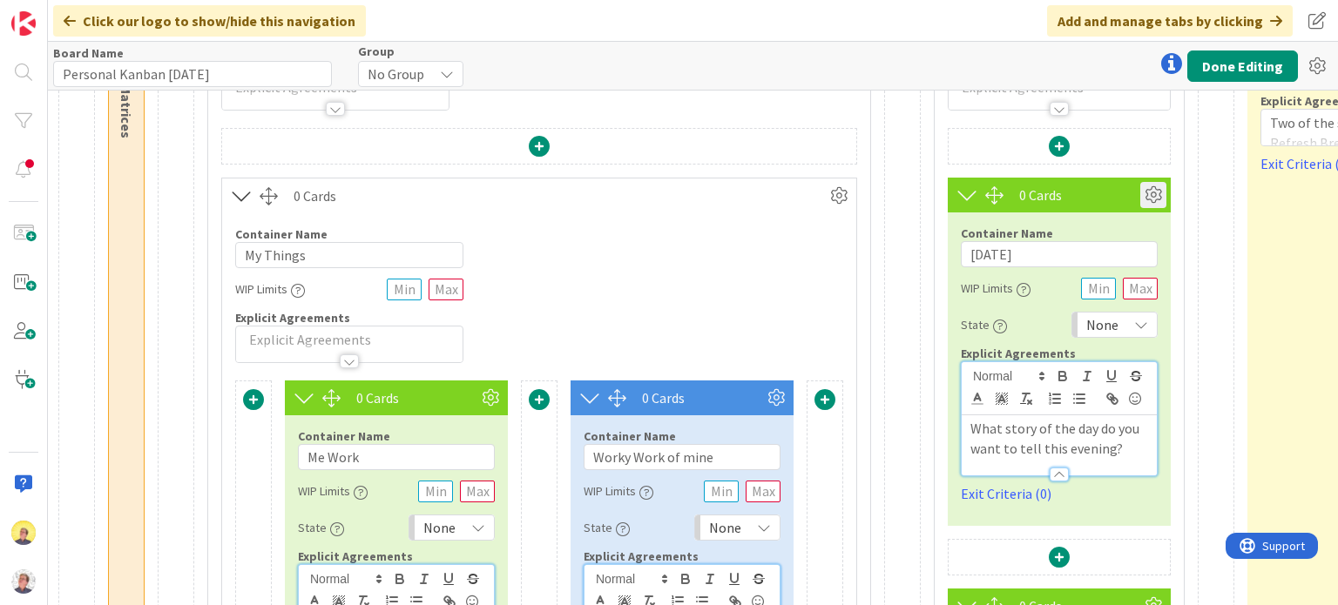
click at [1160, 194] on icon at bounding box center [1153, 195] width 26 height 26
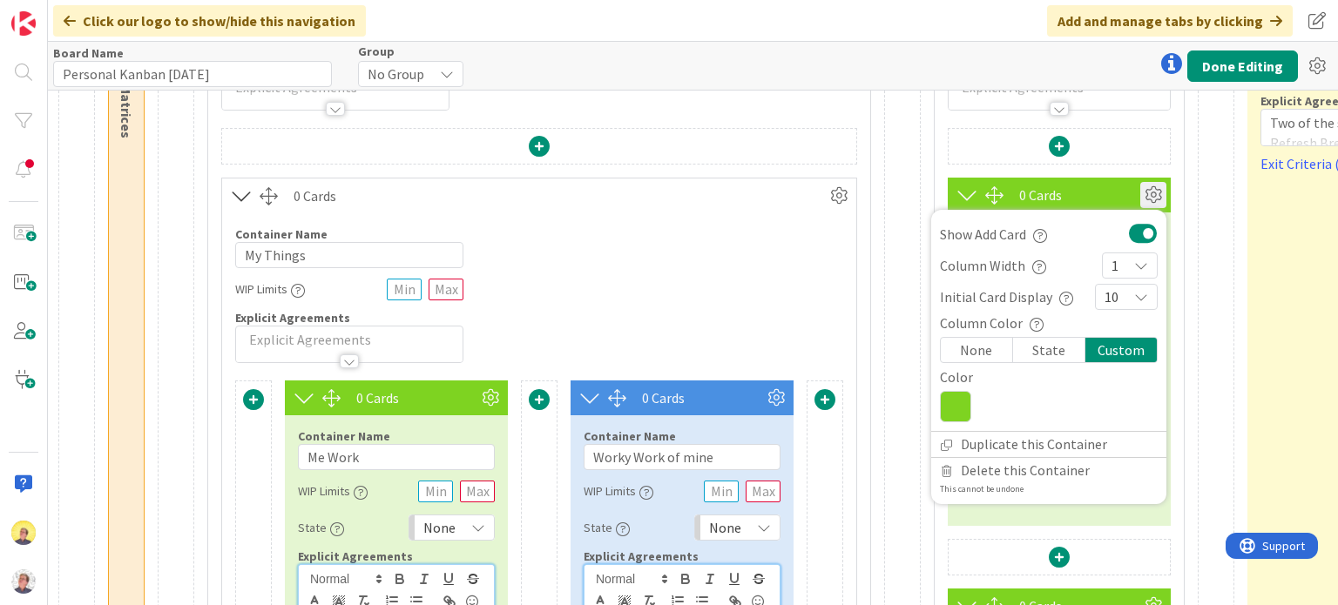
click at [1158, 191] on icon at bounding box center [1153, 195] width 26 height 26
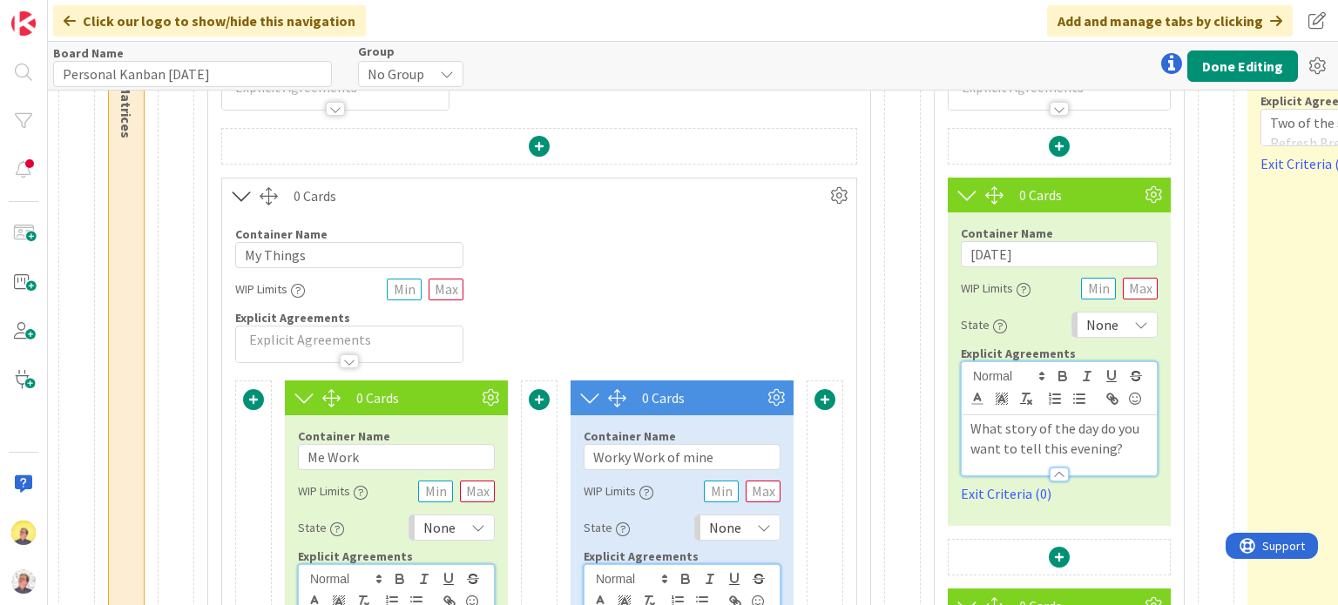
click at [1139, 323] on icon at bounding box center [1141, 325] width 14 height 14
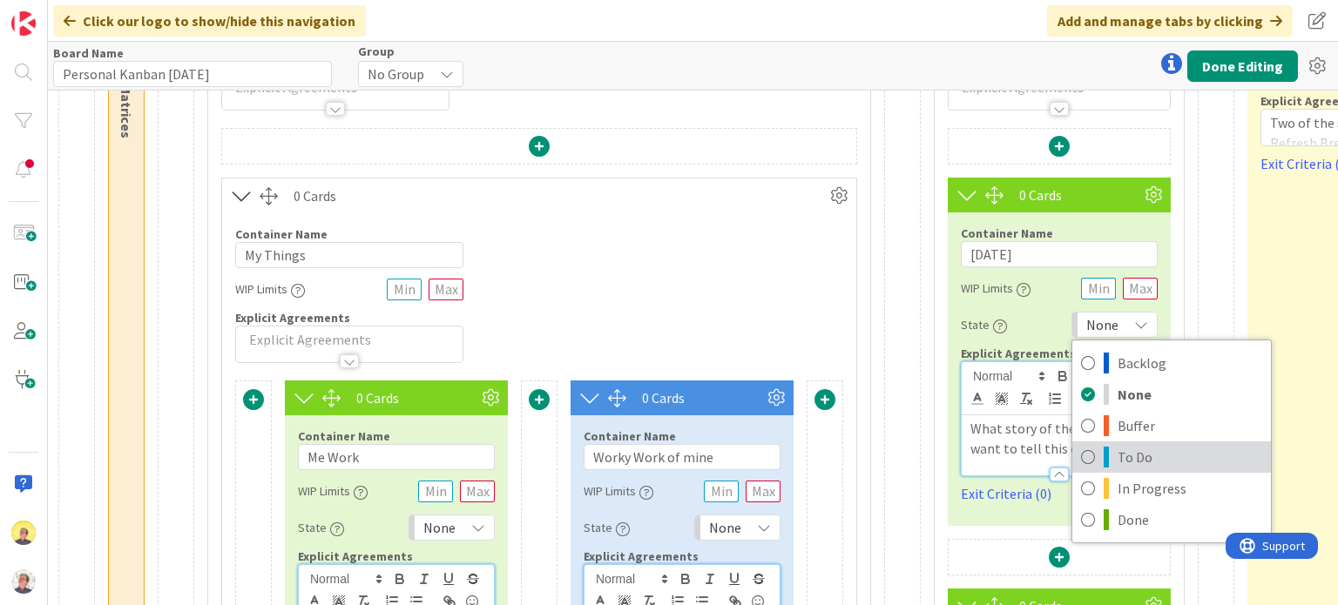
click at [1135, 460] on span "To Do" at bounding box center [1189, 457] width 145 height 26
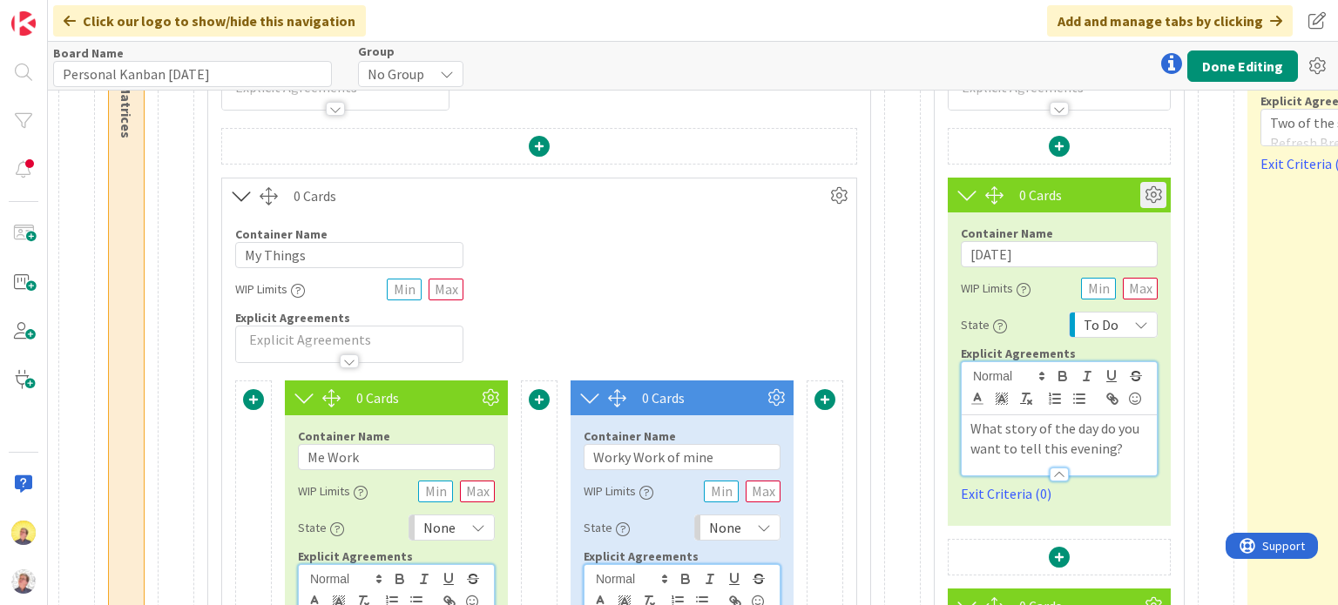
click at [1156, 203] on icon at bounding box center [1153, 195] width 26 height 26
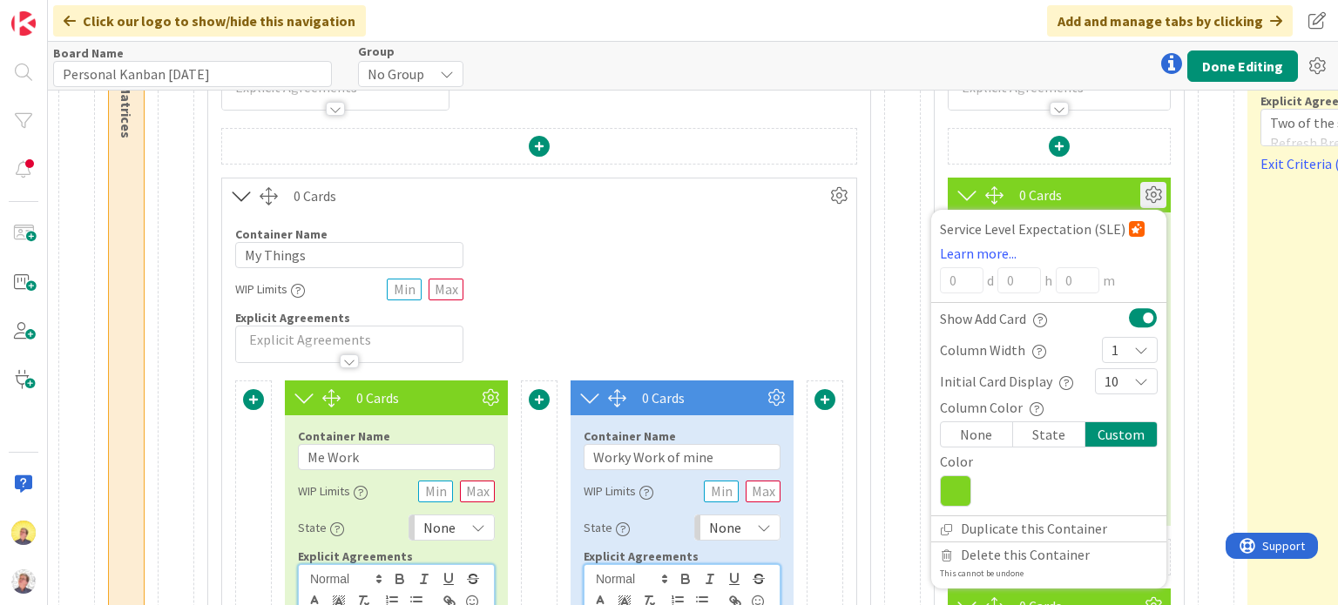
click at [1051, 435] on div "State" at bounding box center [1049, 434] width 72 height 24
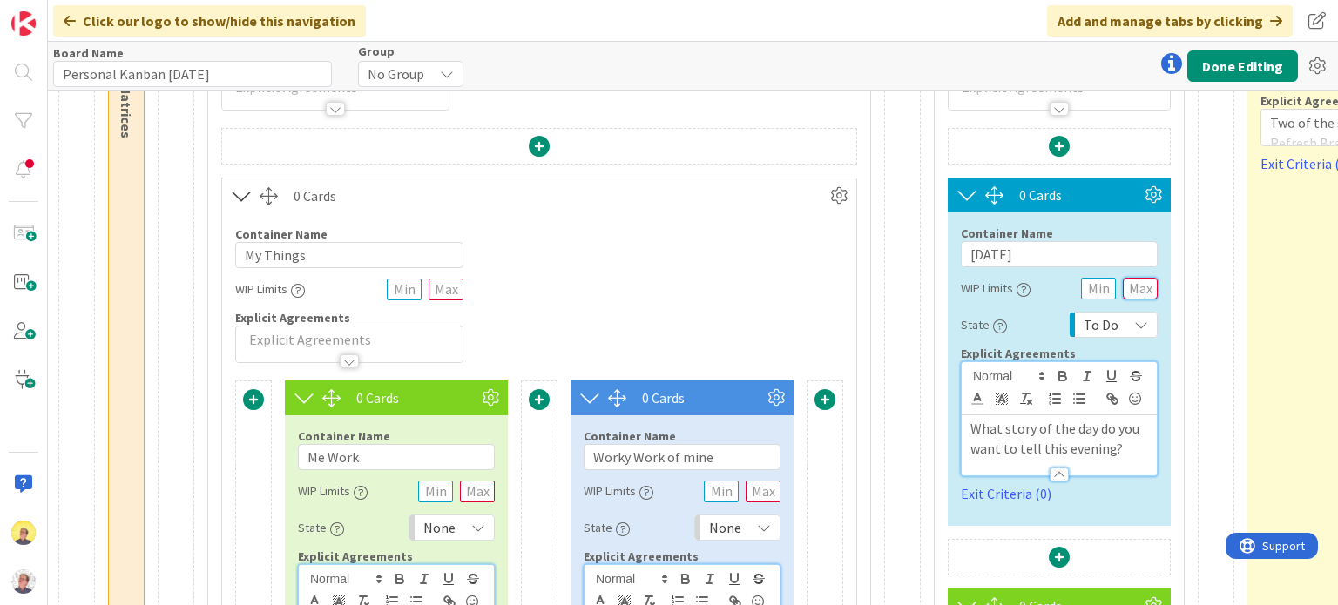
click at [1142, 290] on input "text" at bounding box center [1139, 289] width 35 height 22
type input "9"
type input "6"
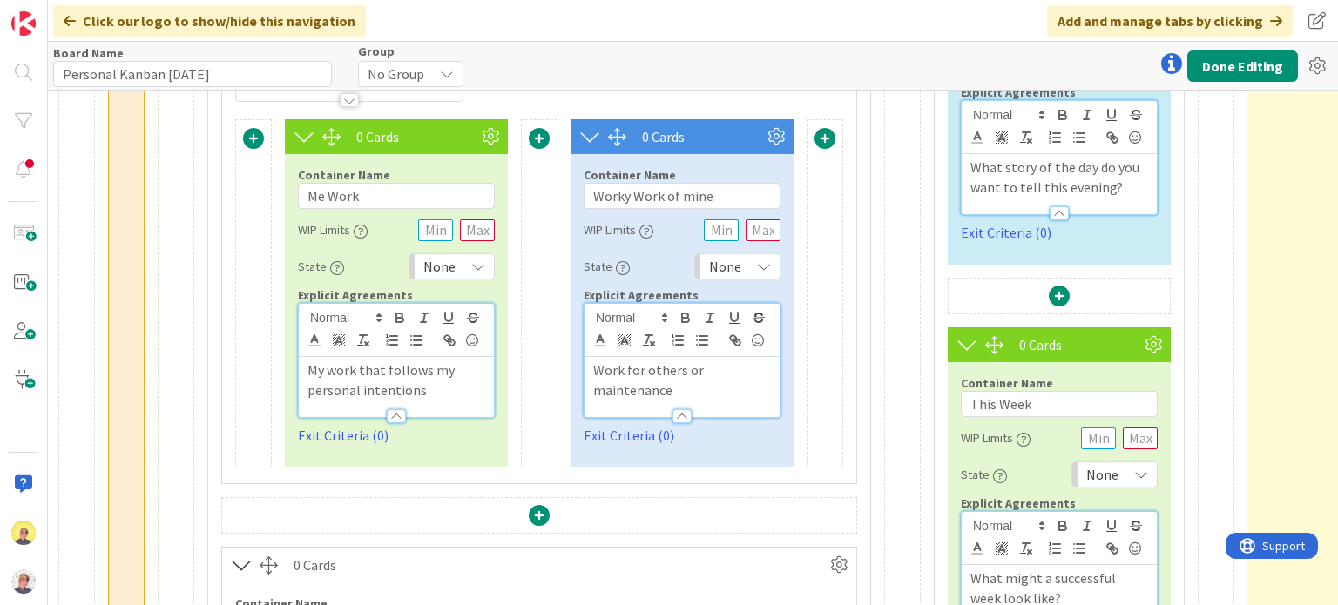
scroll to position [522, 1426]
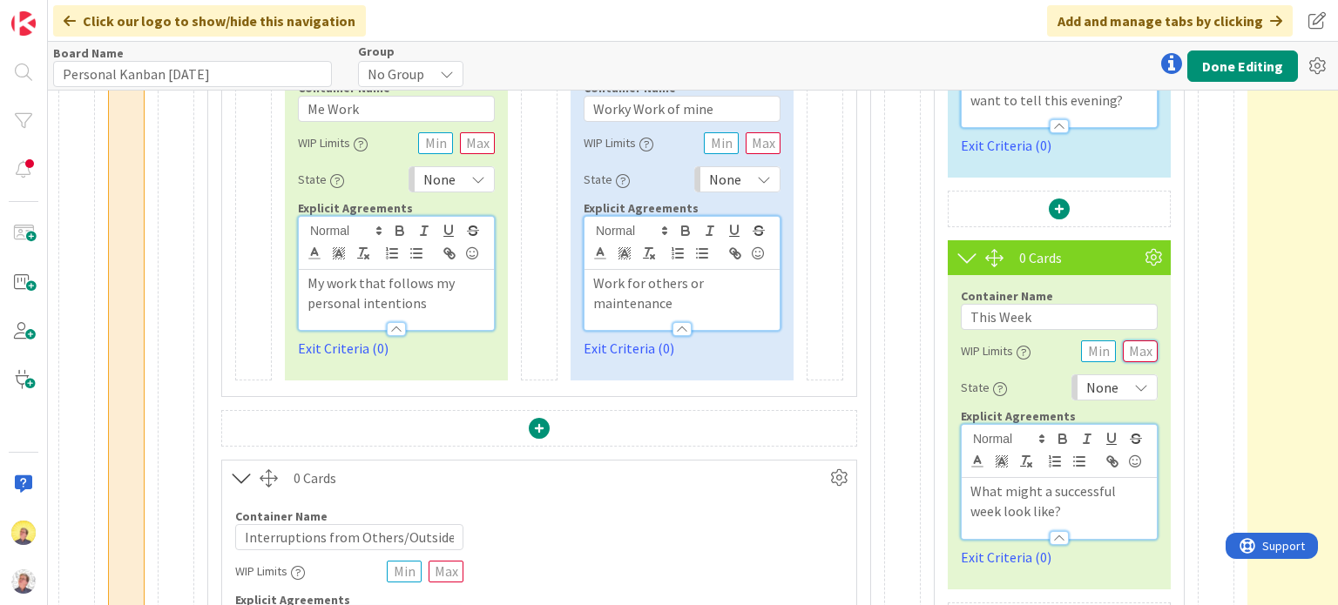
click at [1138, 353] on input "text" at bounding box center [1139, 351] width 35 height 22
type input "8"
click at [1064, 319] on input "This Week" at bounding box center [1058, 317] width 197 height 26
click at [1142, 389] on icon at bounding box center [1141, 388] width 14 height 14
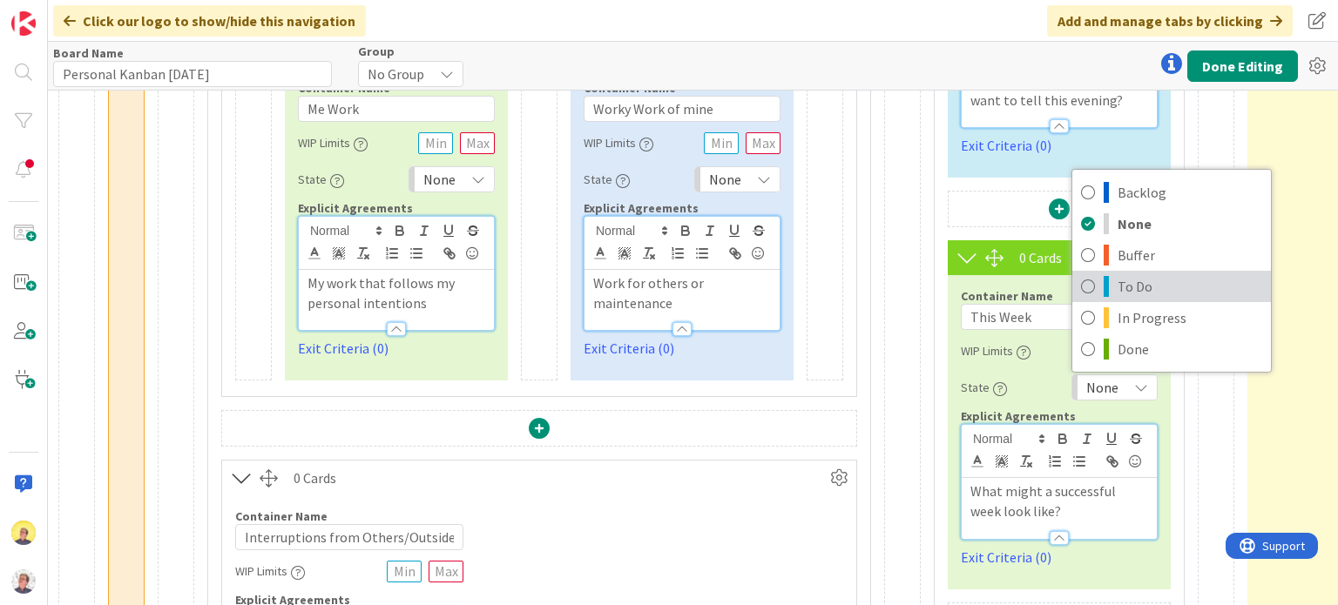
click at [1131, 290] on span "To Do" at bounding box center [1189, 286] width 145 height 26
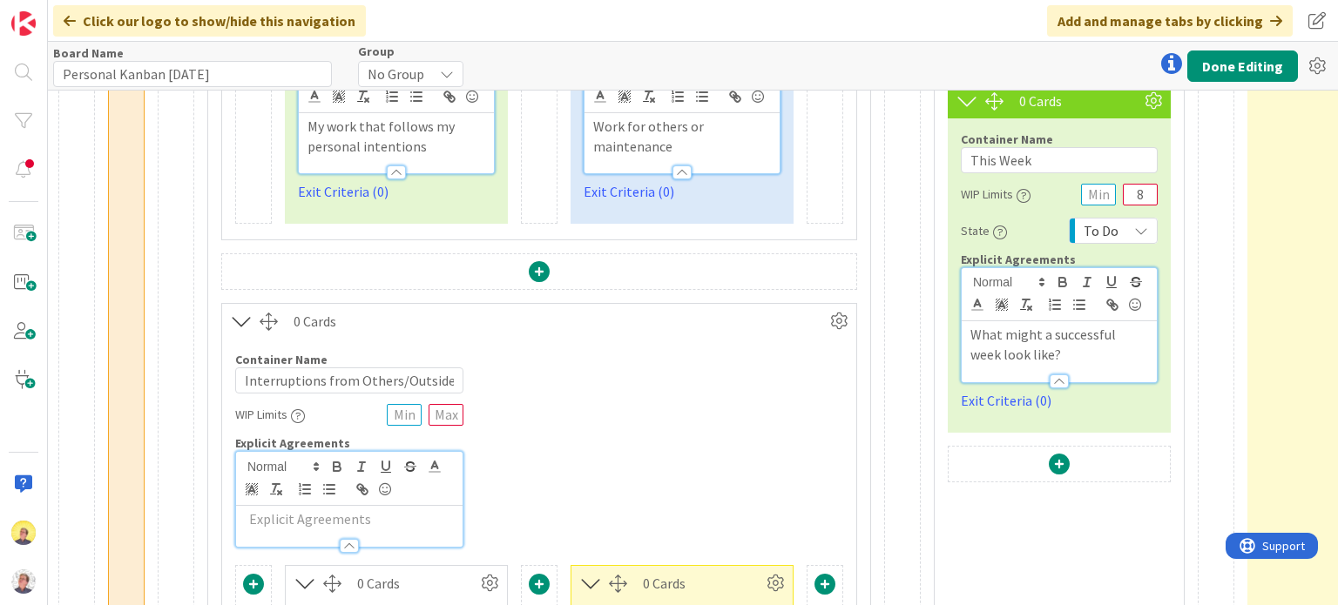
scroll to position [697, 1426]
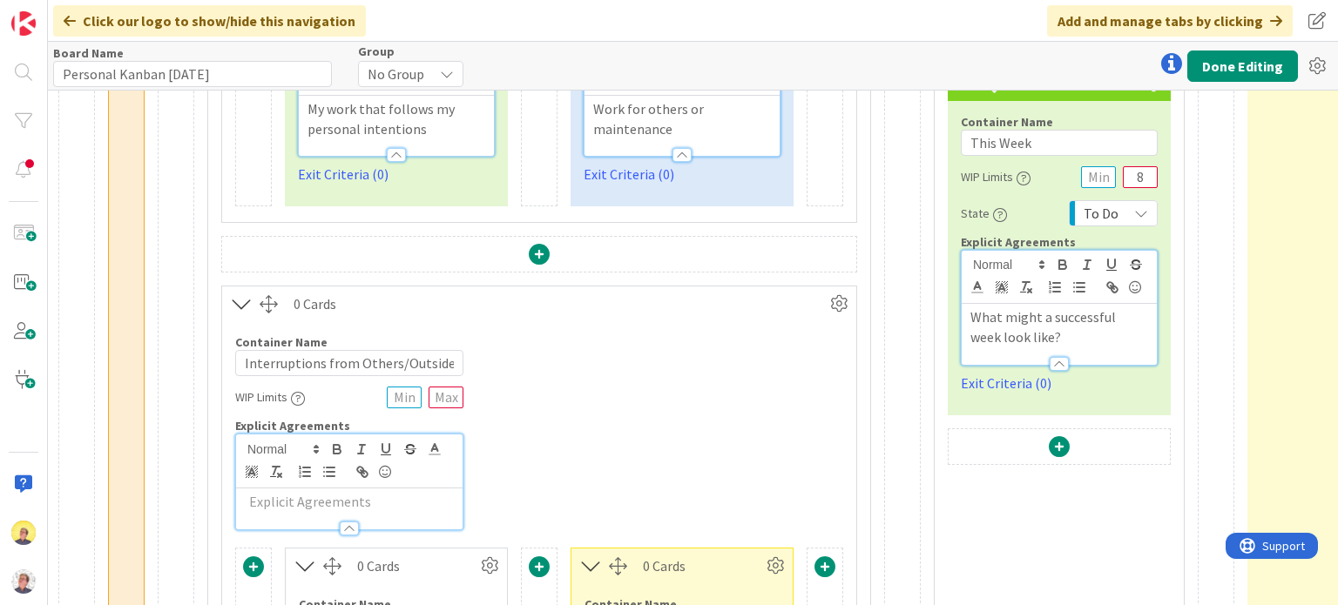
click at [918, 434] on div "Card Container Design simple boards with Card Containers that can only contain …" at bounding box center [902, 164] width 37 height 1523
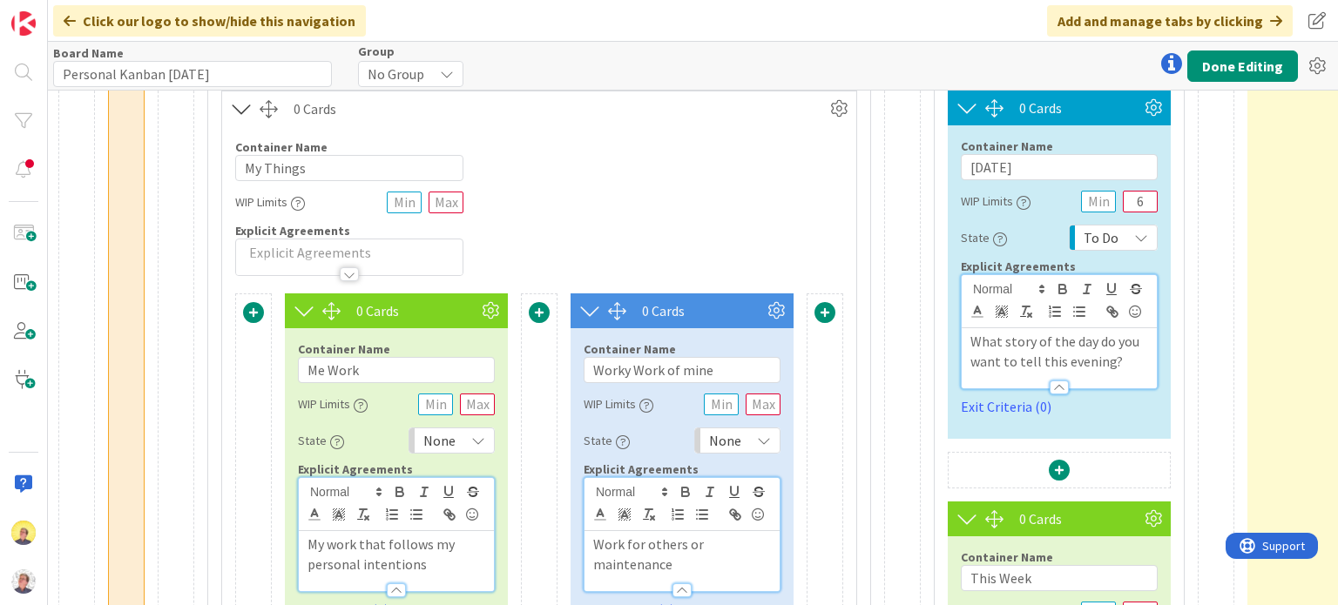
scroll to position [261, 1426]
click at [1151, 110] on icon at bounding box center [1153, 108] width 26 height 26
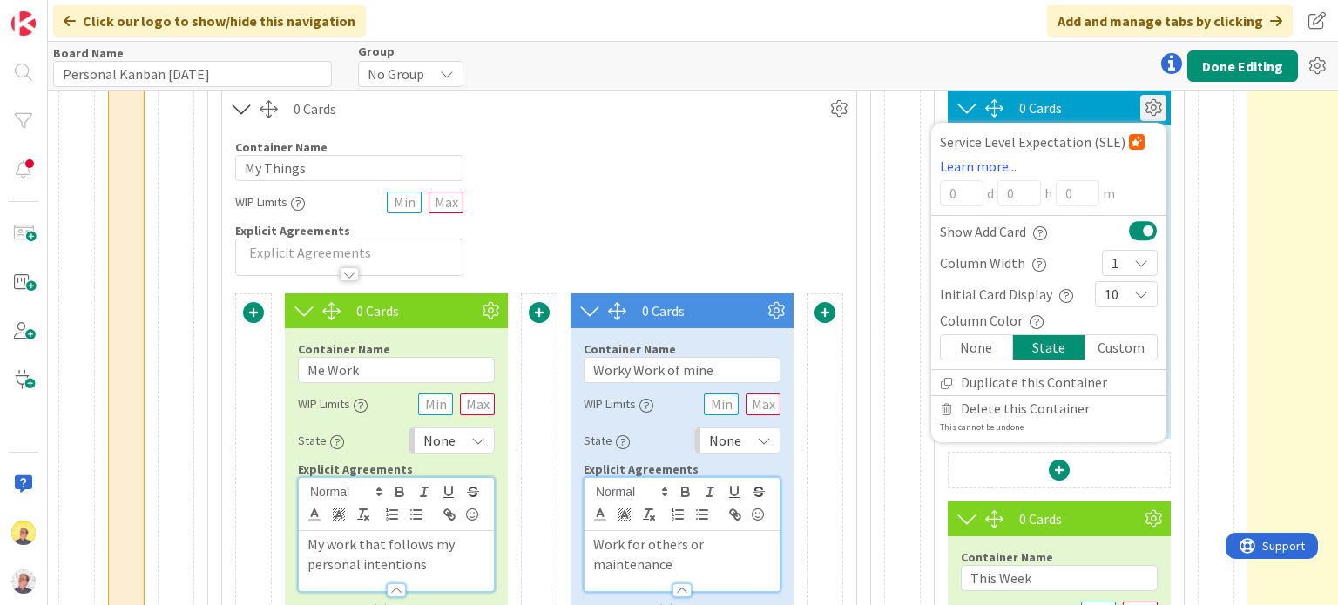
click at [975, 351] on div "None" at bounding box center [976, 347] width 72 height 24
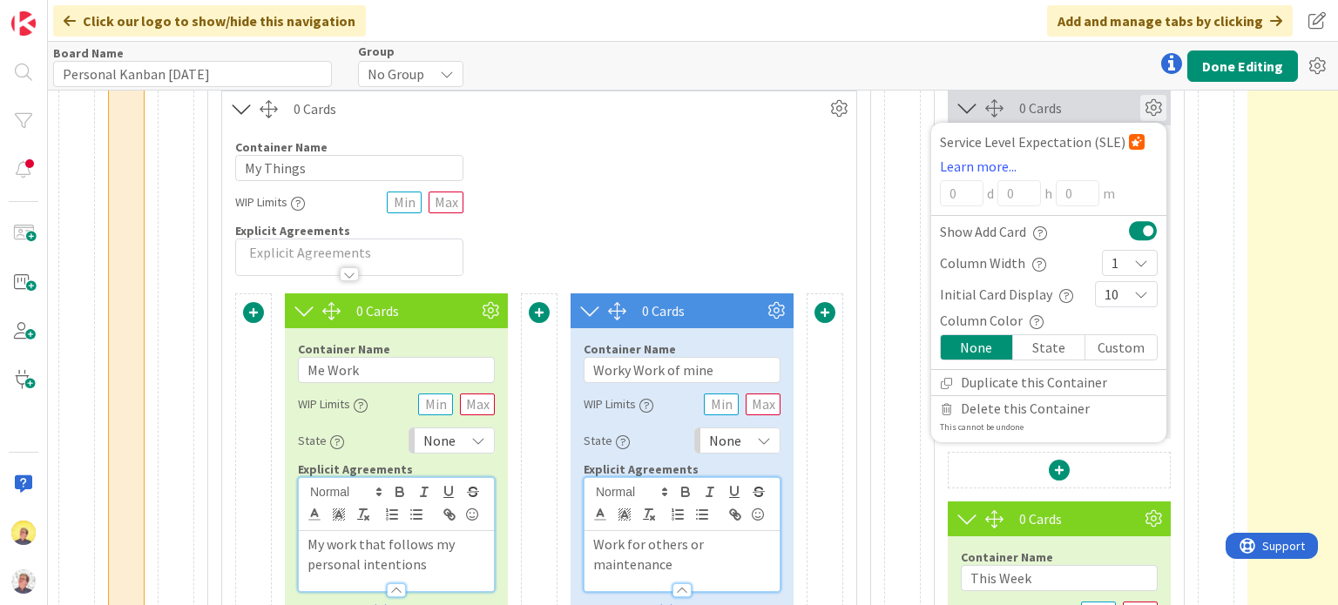
click at [904, 422] on div "Card Container Design simple boards with Card Containers that can only contain …" at bounding box center [902, 599] width 37 height 1523
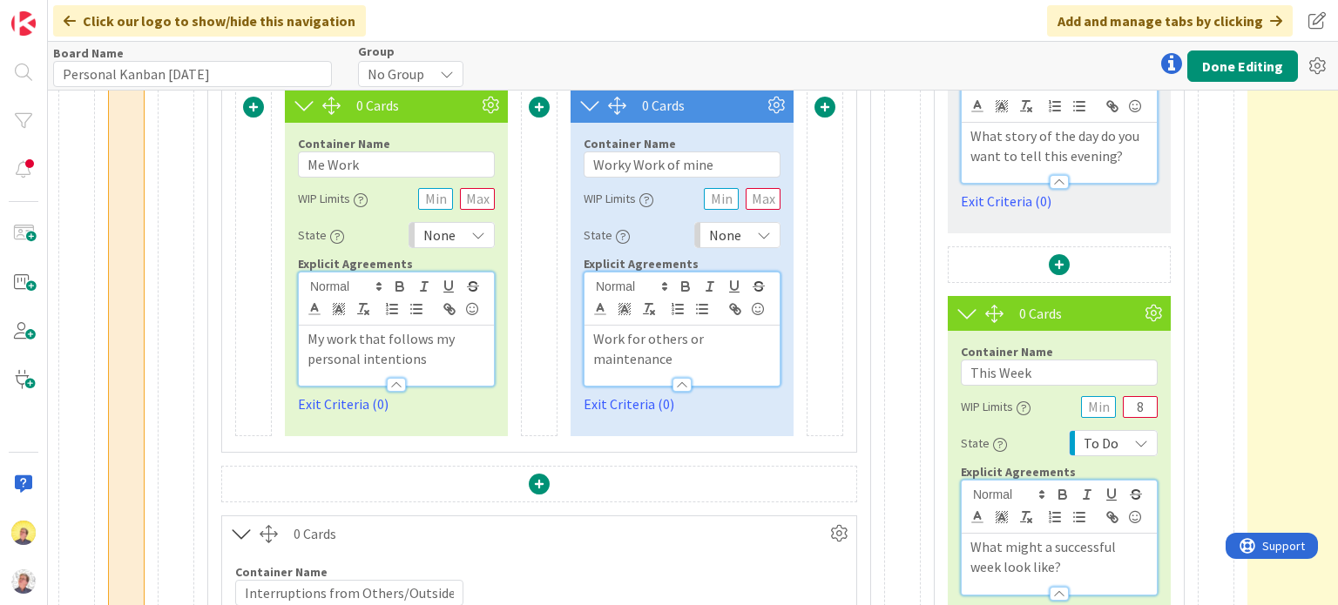
scroll to position [522, 1426]
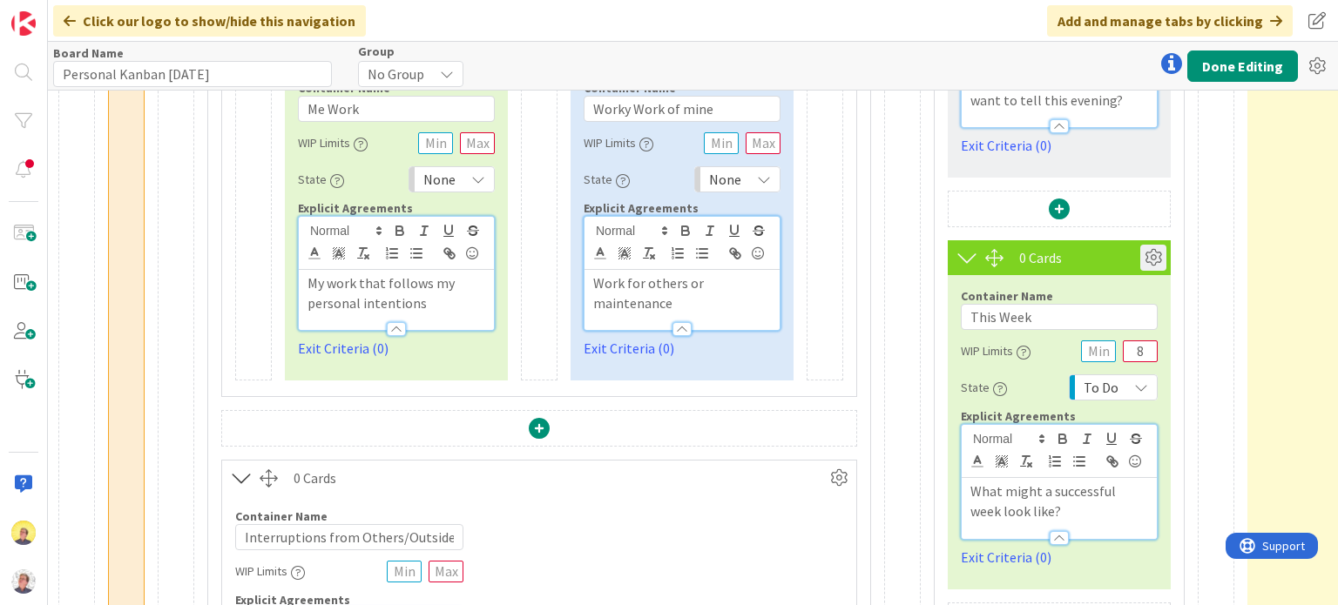
click at [1156, 251] on icon at bounding box center [1153, 258] width 26 height 26
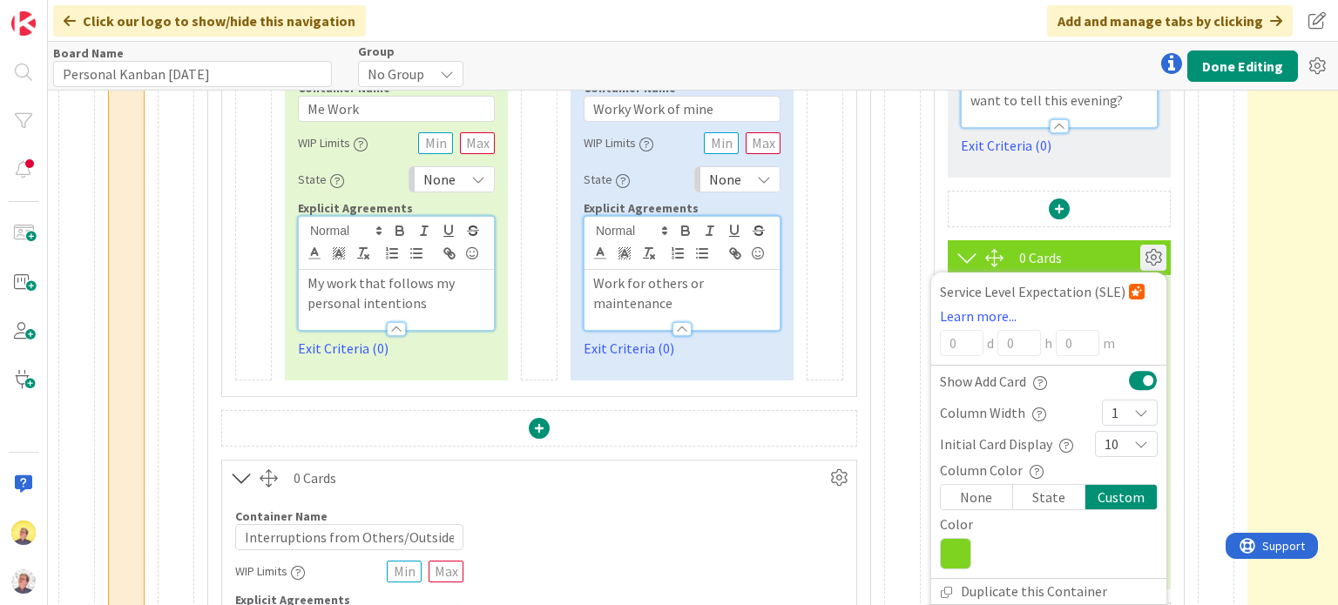
click at [993, 505] on div "None" at bounding box center [976, 497] width 72 height 24
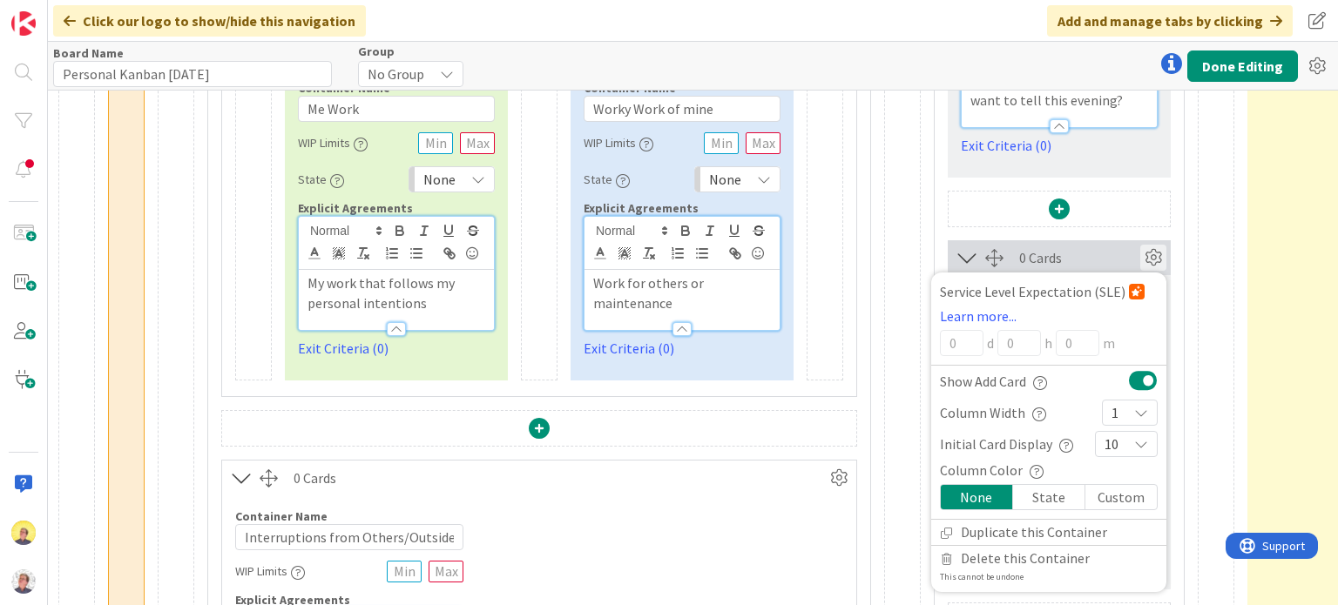
click at [910, 514] on div "Card Container Design simple boards with Card Containers that can only contain …" at bounding box center [902, 338] width 37 height 1523
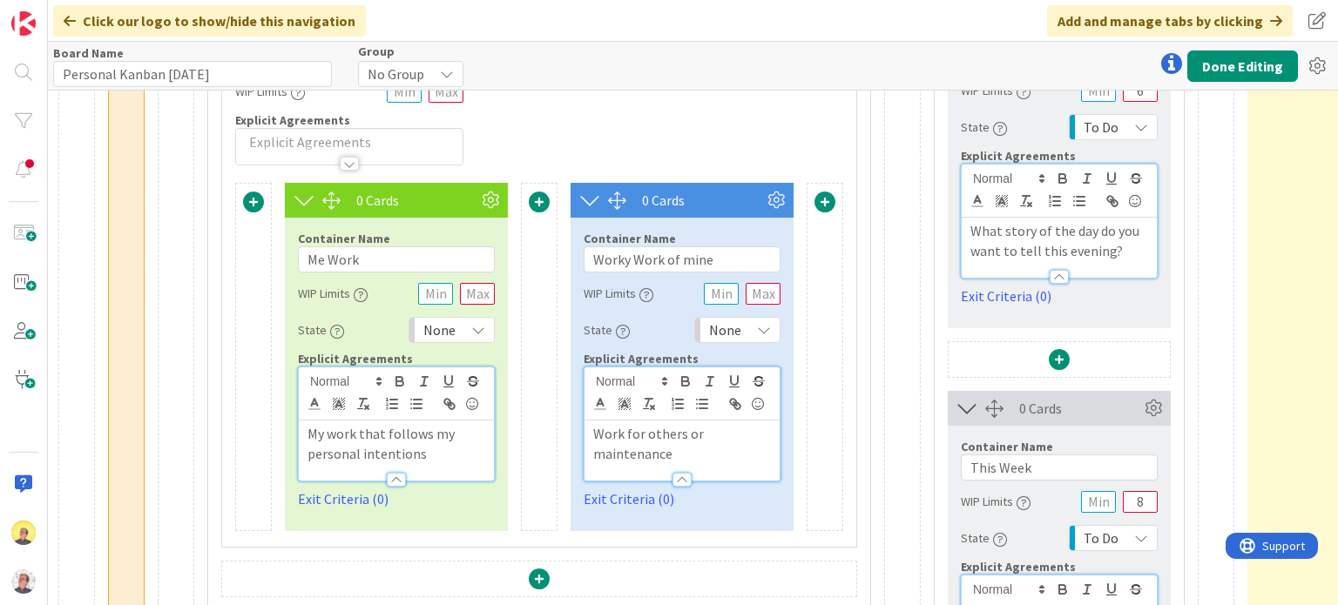
scroll to position [348, 1426]
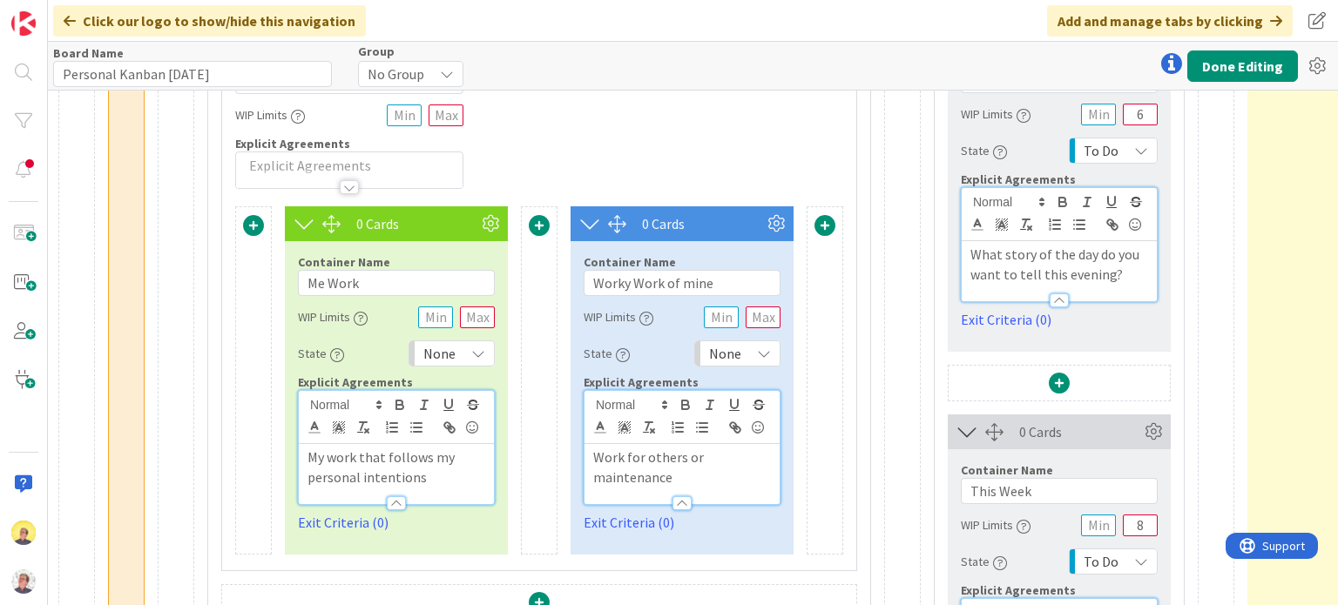
click at [720, 353] on span "None" at bounding box center [725, 353] width 32 height 24
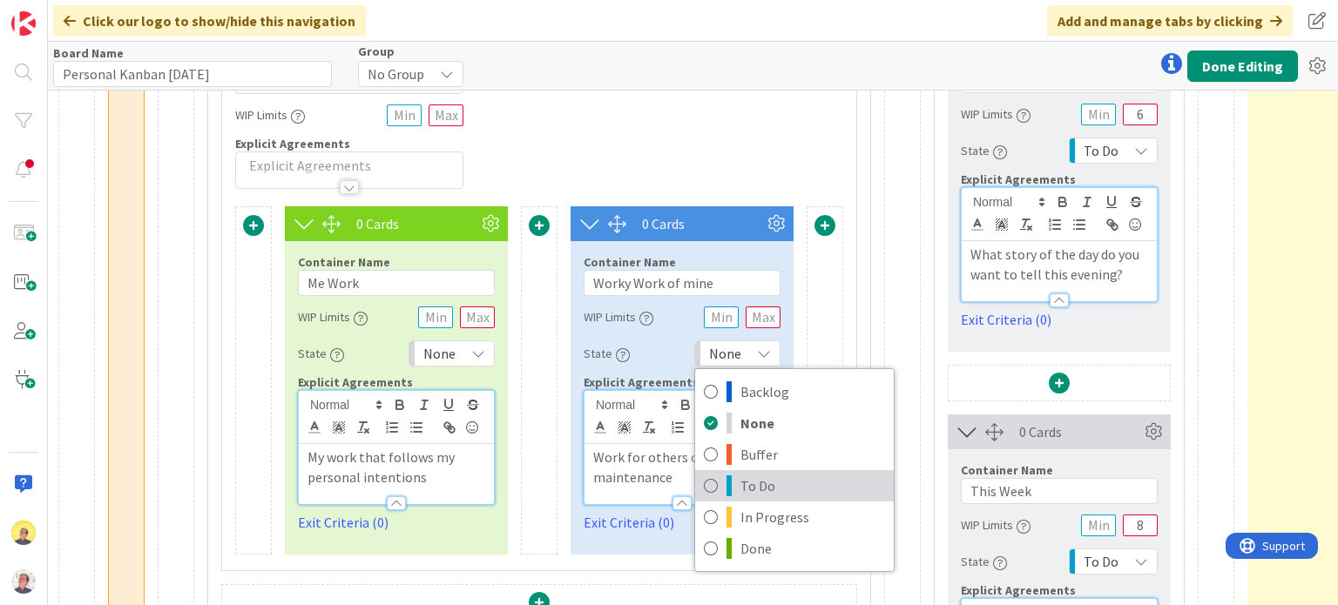
click at [728, 486] on span at bounding box center [728, 485] width 5 height 21
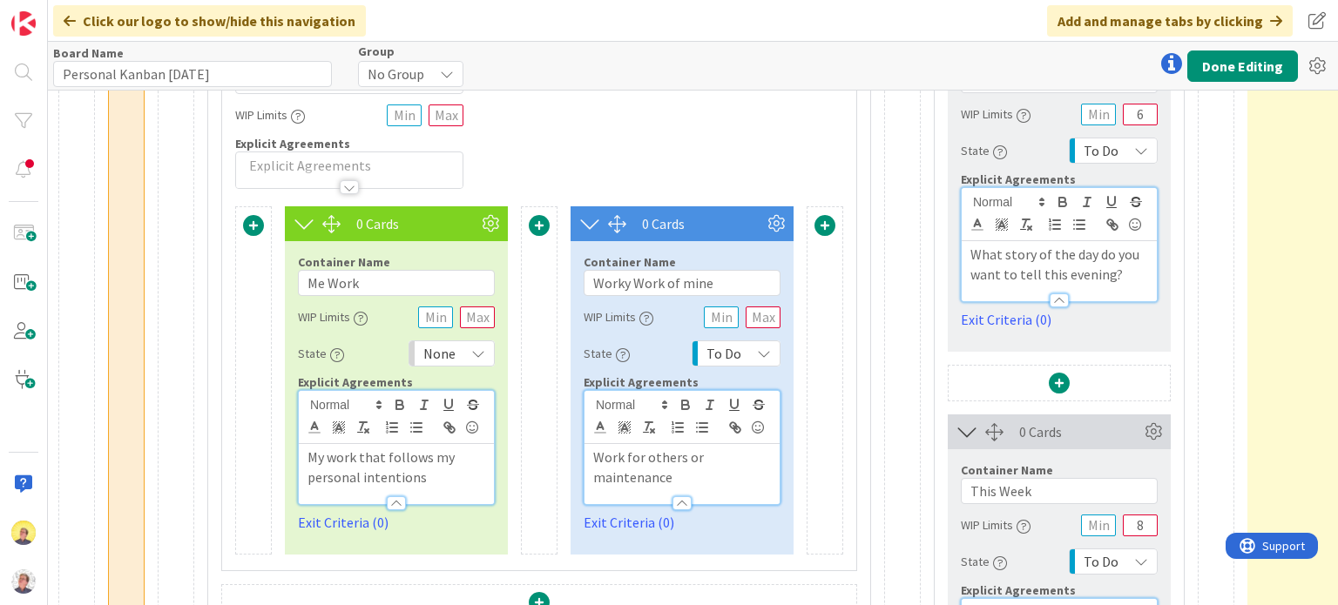
click at [454, 347] on span "None" at bounding box center [439, 353] width 32 height 24
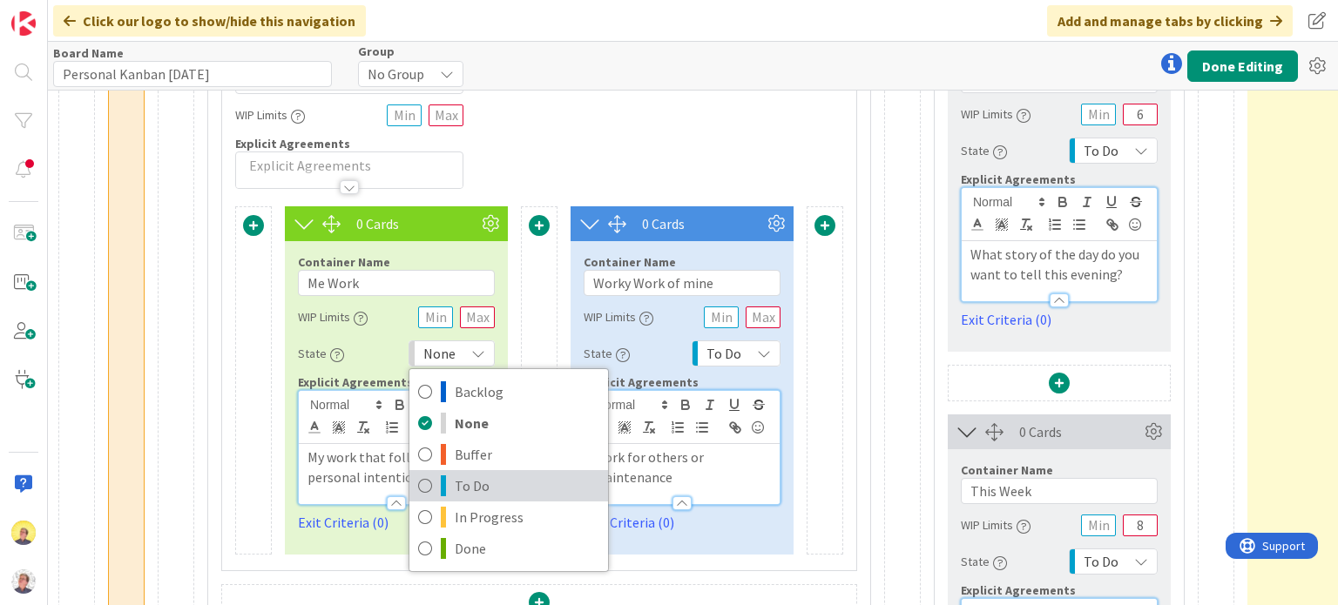
click at [471, 482] on span "To Do" at bounding box center [527, 486] width 145 height 26
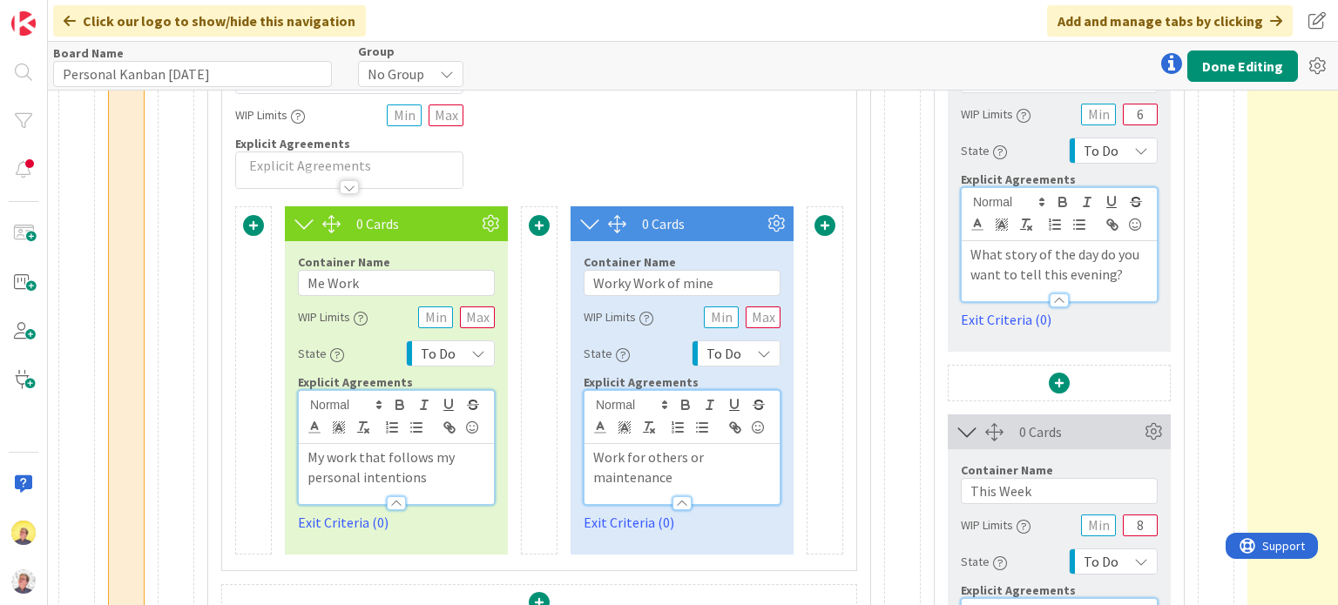
click at [884, 468] on div "Card Container Design simple boards with Card Containers that can only contain …" at bounding box center [902, 512] width 37 height 1523
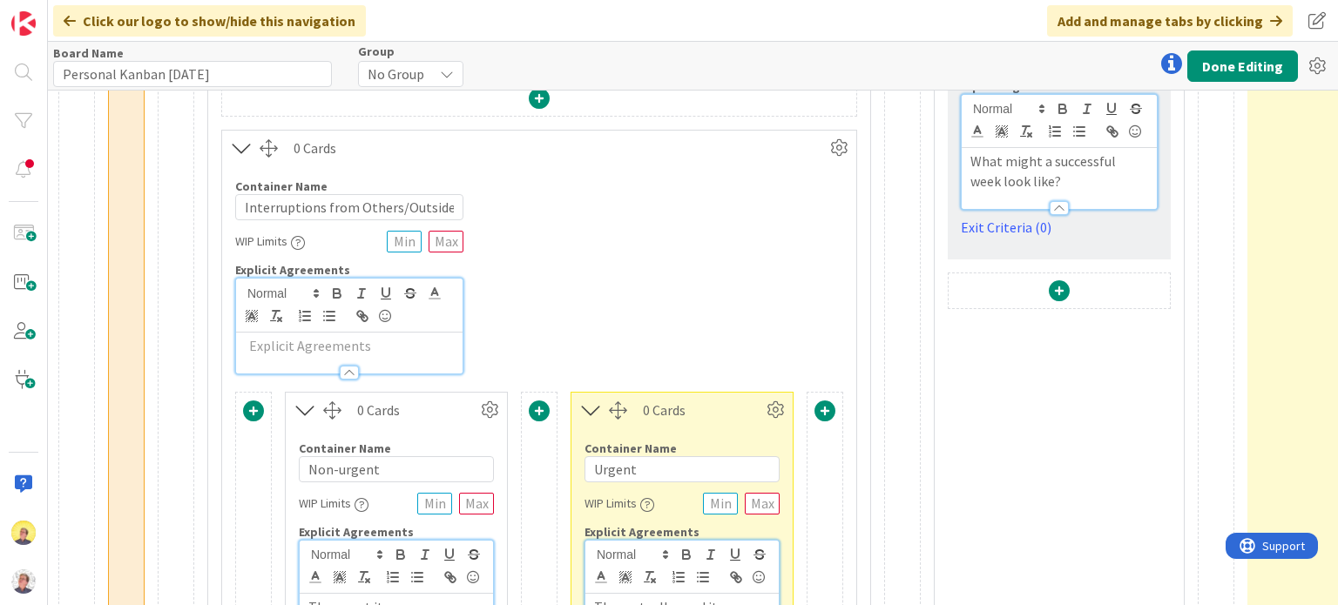
scroll to position [1034, 1426]
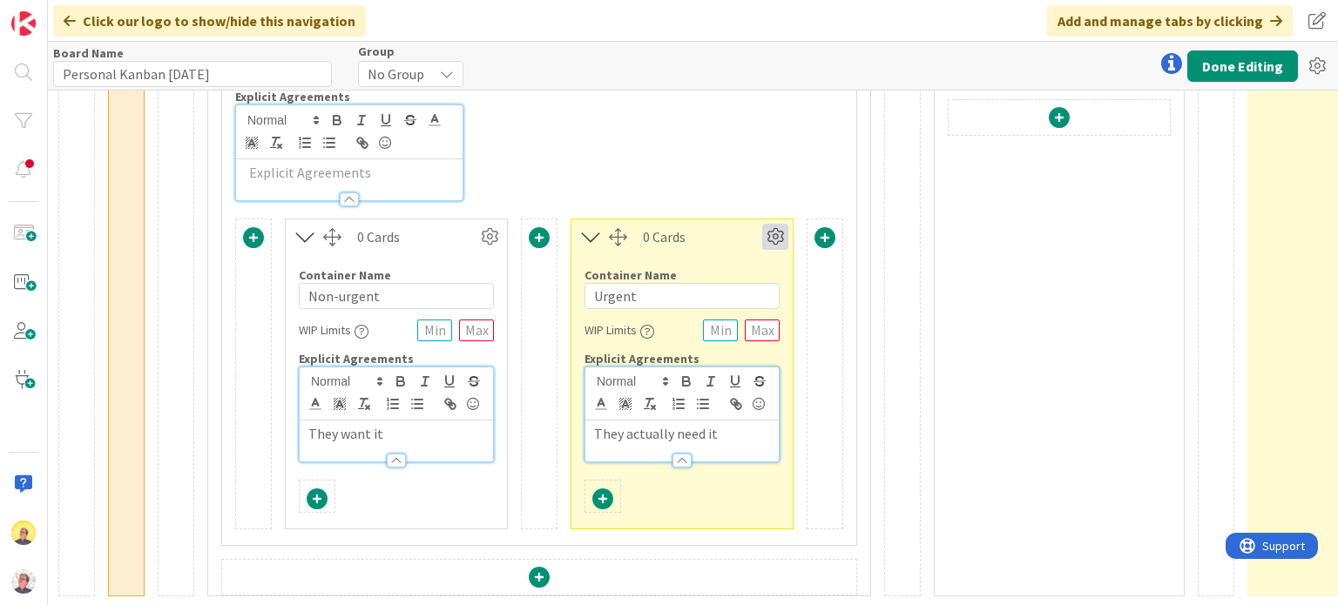
click at [776, 226] on icon at bounding box center [775, 237] width 26 height 26
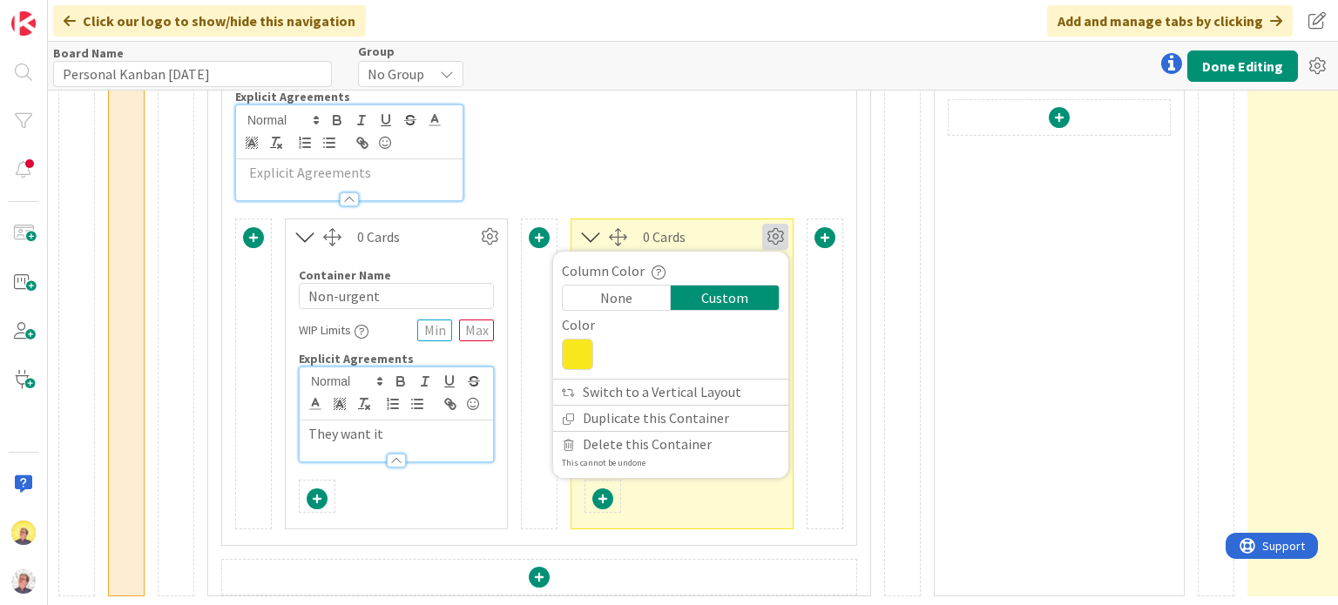
click at [810, 354] on div at bounding box center [824, 374] width 37 height 311
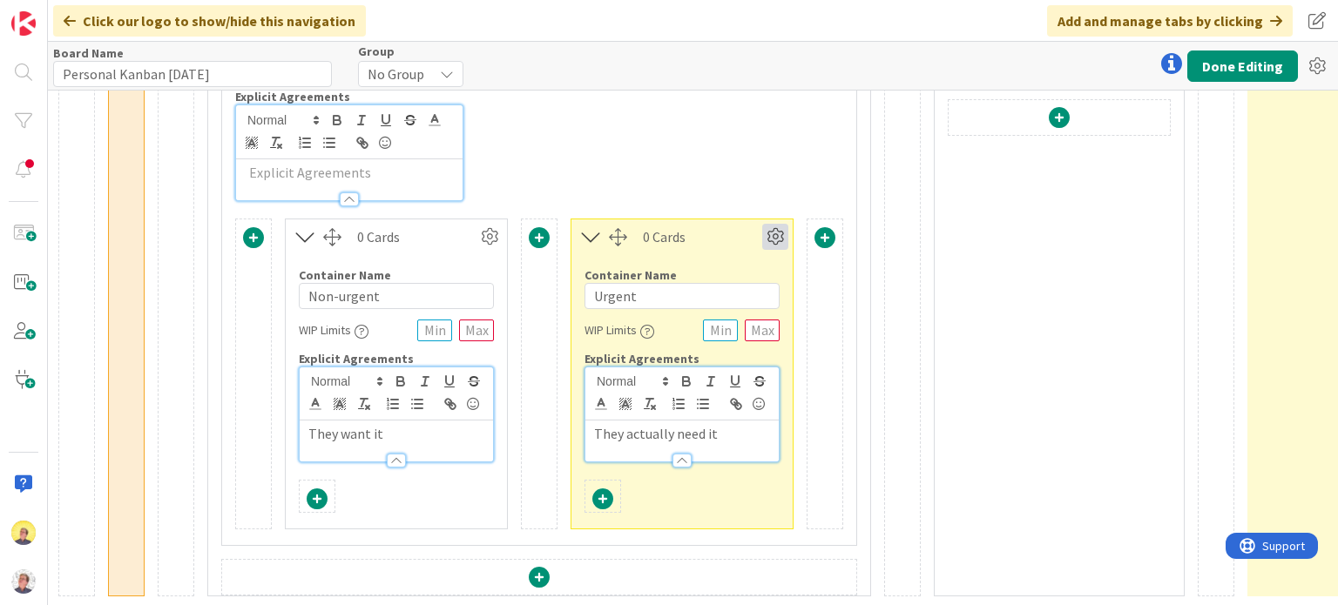
click at [776, 229] on icon at bounding box center [775, 237] width 26 height 26
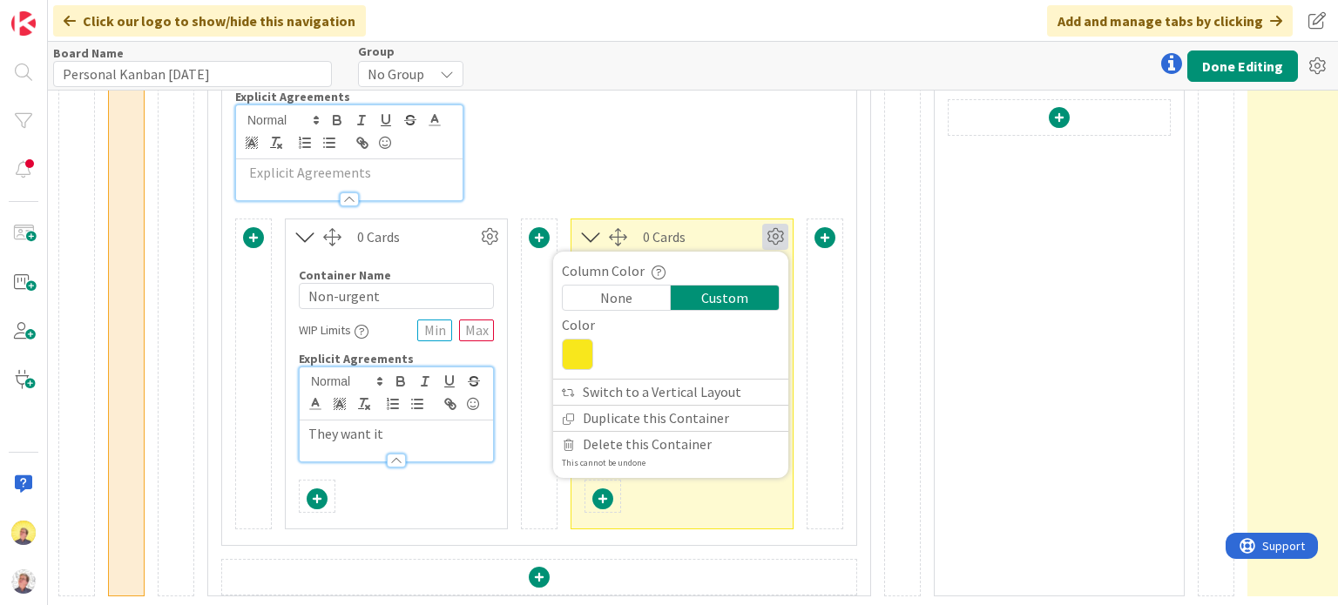
click at [618, 288] on div "None" at bounding box center [617, 298] width 108 height 24
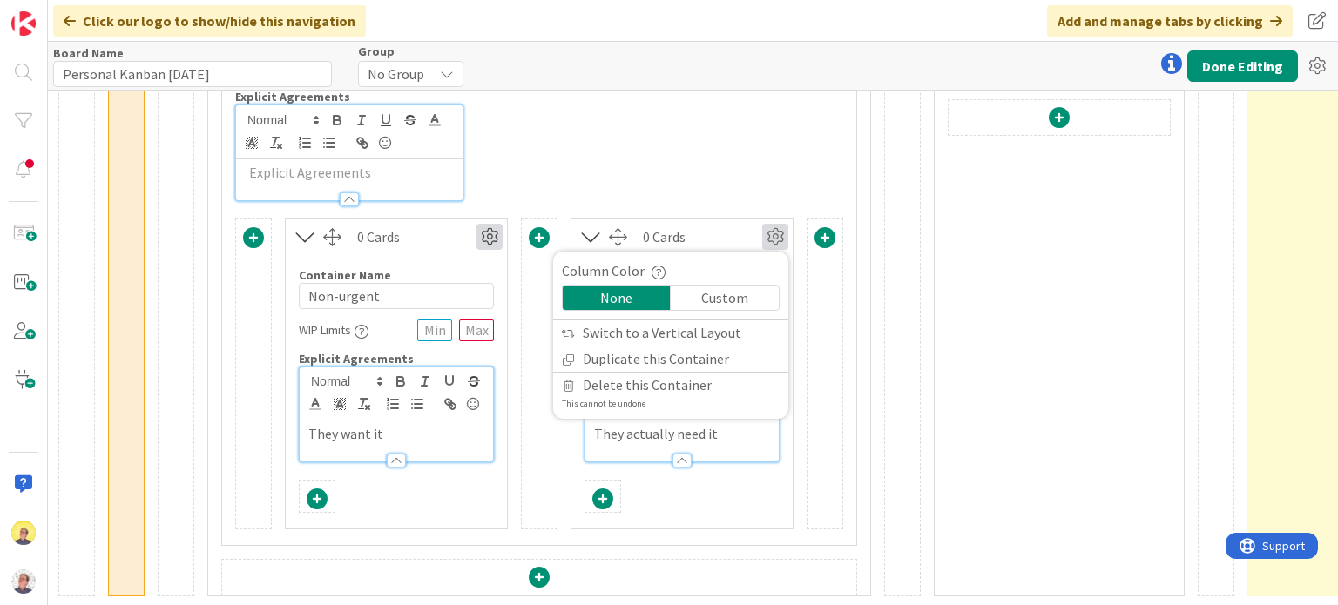
click at [489, 227] on icon at bounding box center [489, 237] width 26 height 26
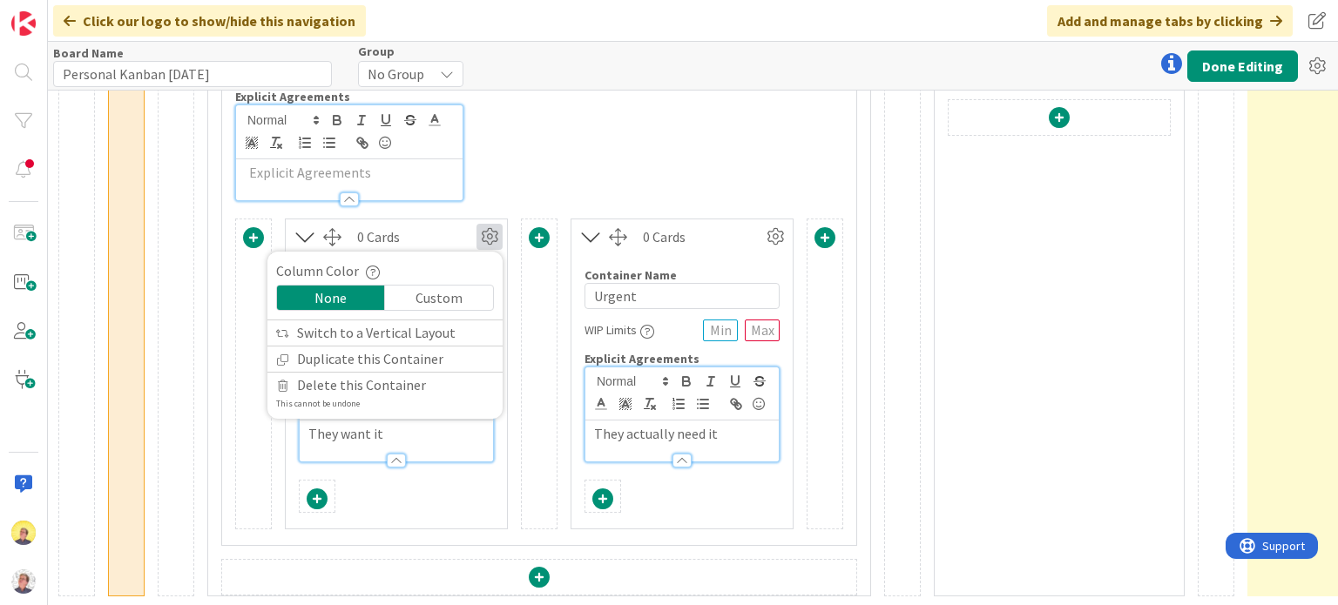
scroll to position [860, 1426]
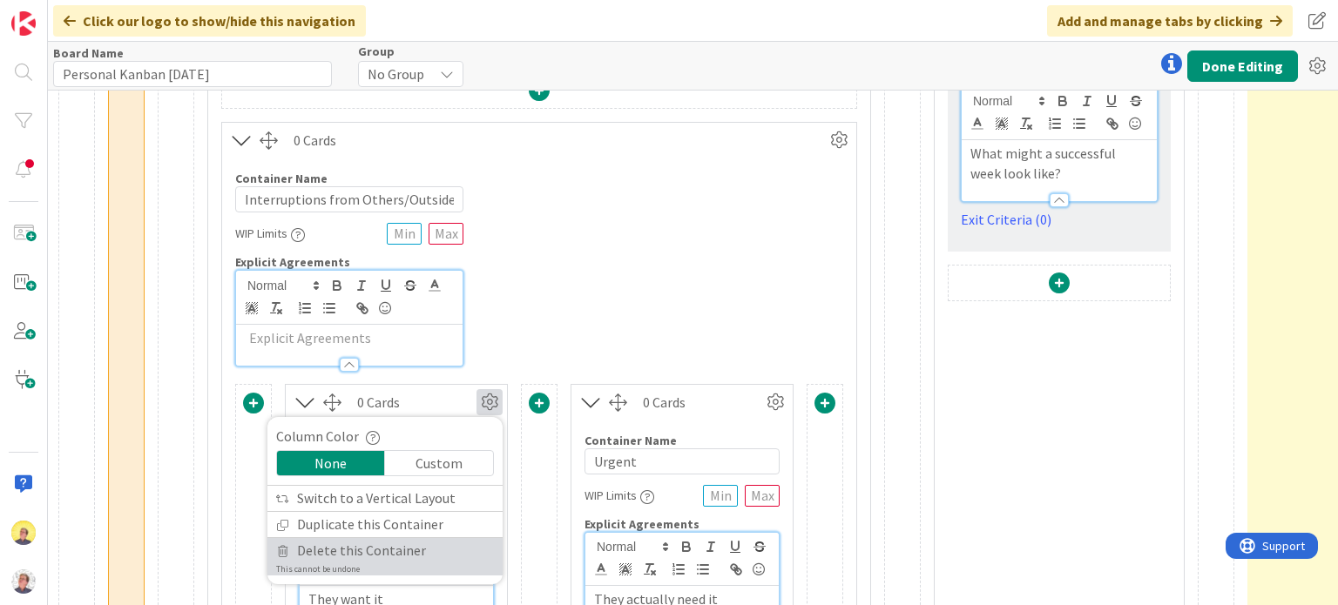
click at [405, 544] on span "Delete this Container" at bounding box center [361, 550] width 129 height 25
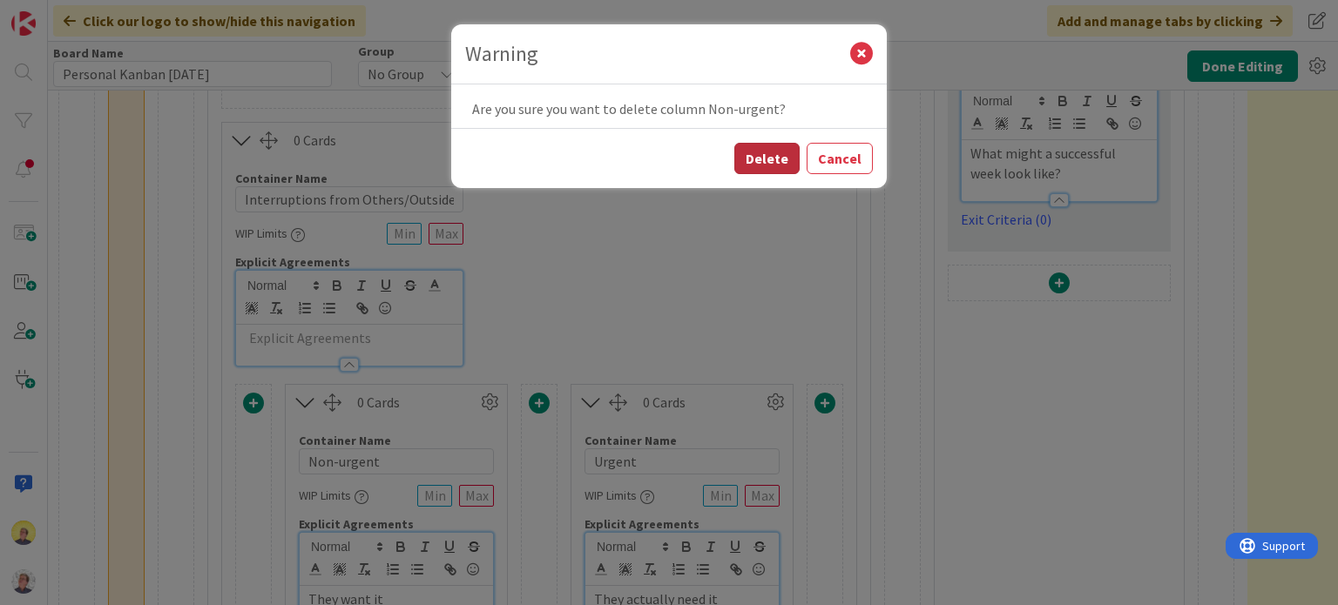
click at [763, 156] on button "Delete" at bounding box center [766, 158] width 65 height 31
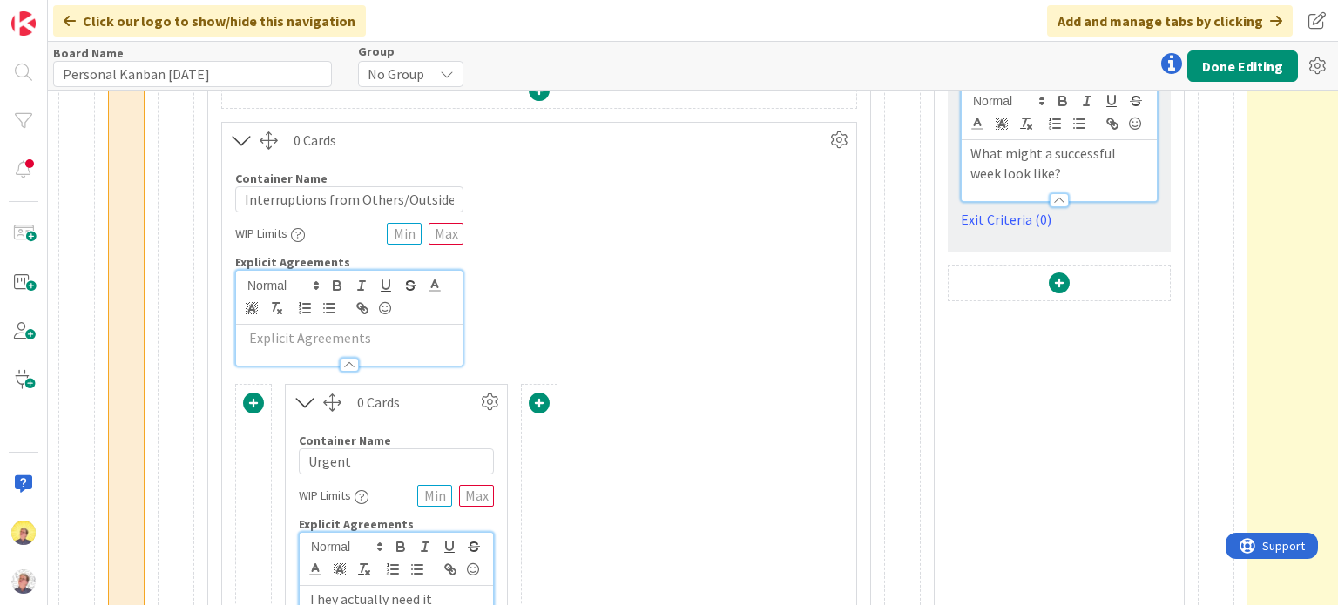
scroll to position [1034, 1426]
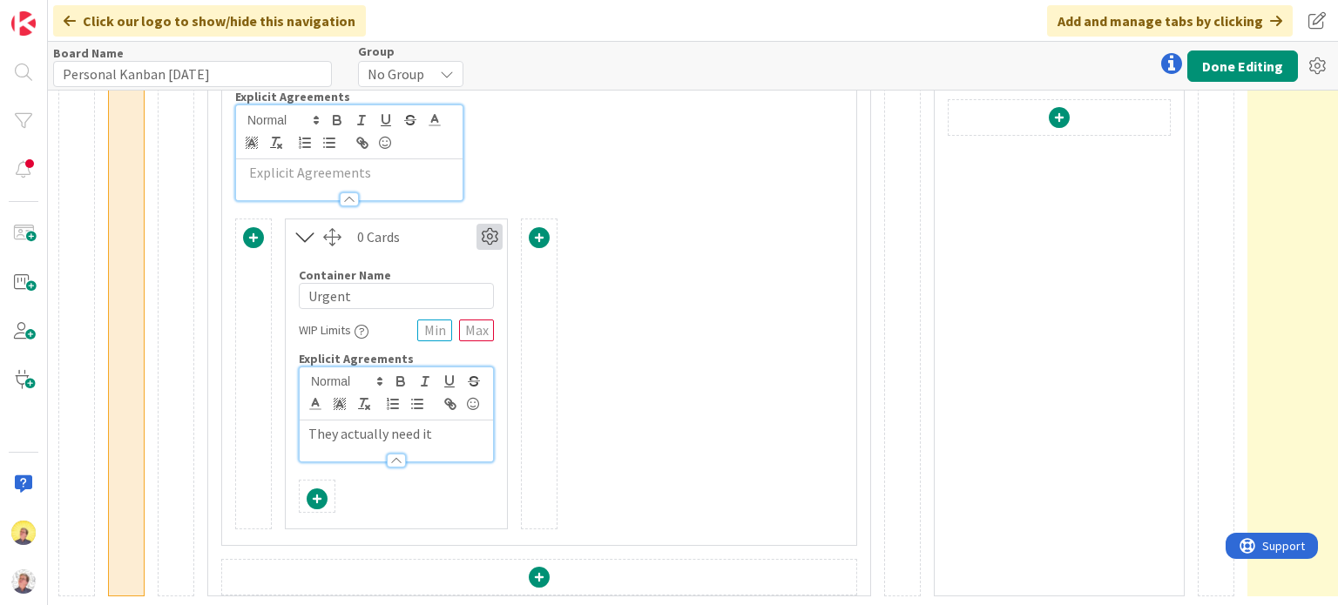
click at [496, 224] on icon at bounding box center [489, 237] width 26 height 26
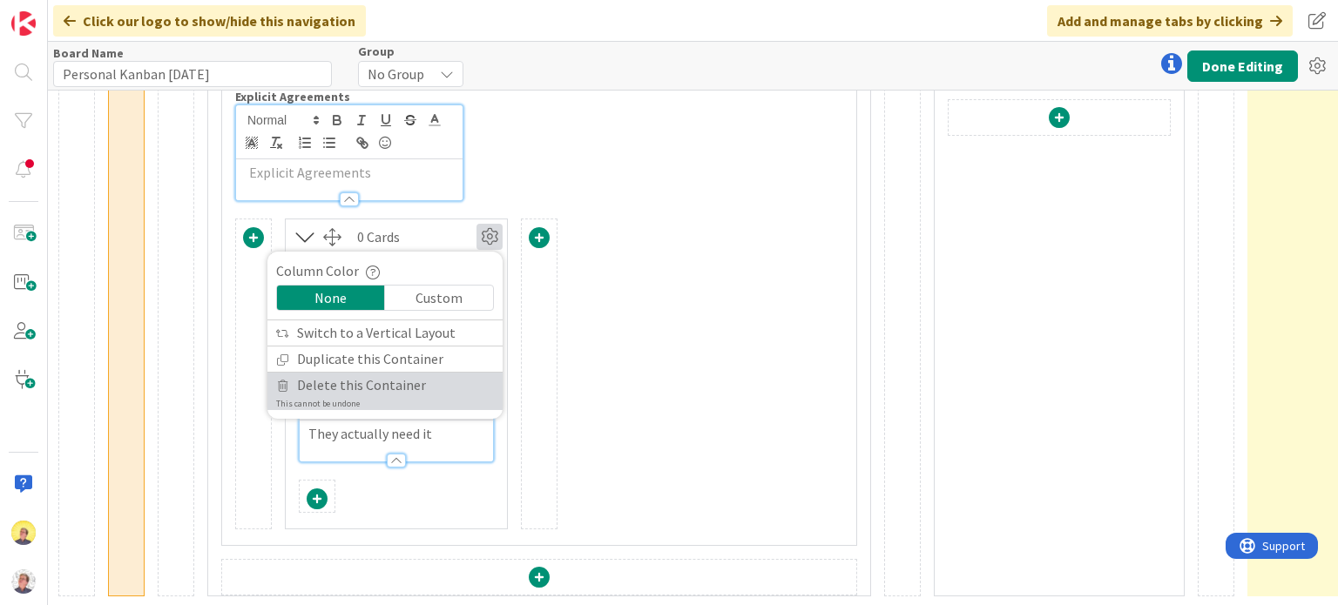
click at [383, 380] on span "Delete this Container" at bounding box center [361, 385] width 129 height 25
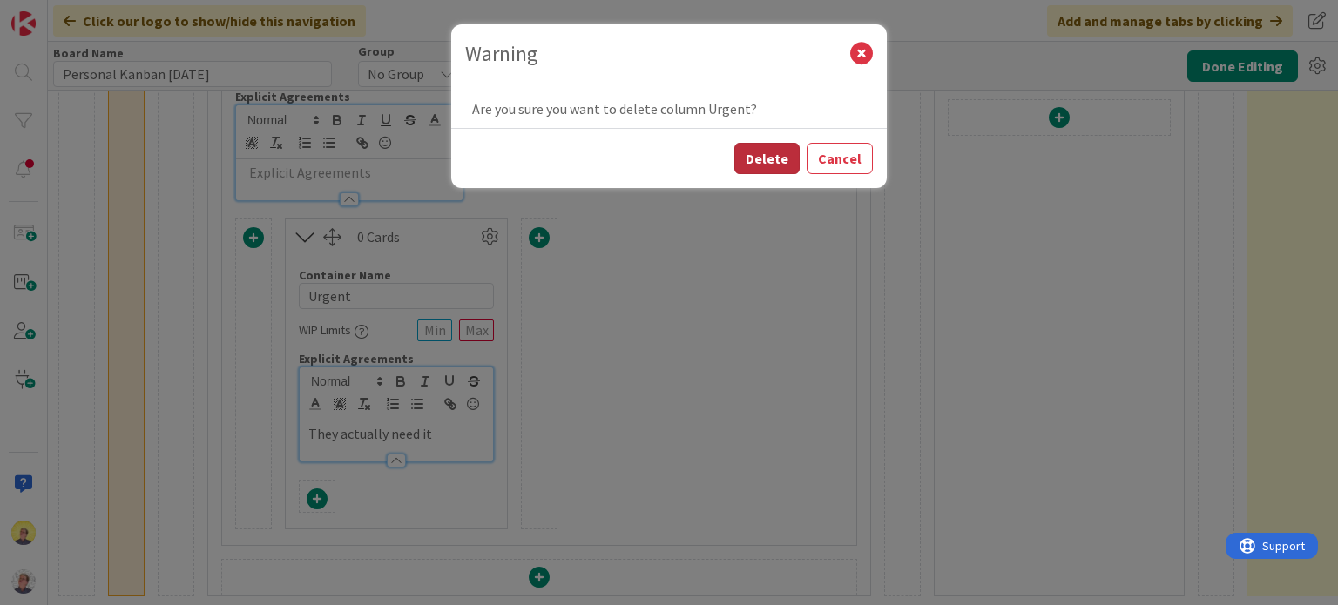
click at [758, 155] on button "Delete" at bounding box center [766, 158] width 65 height 31
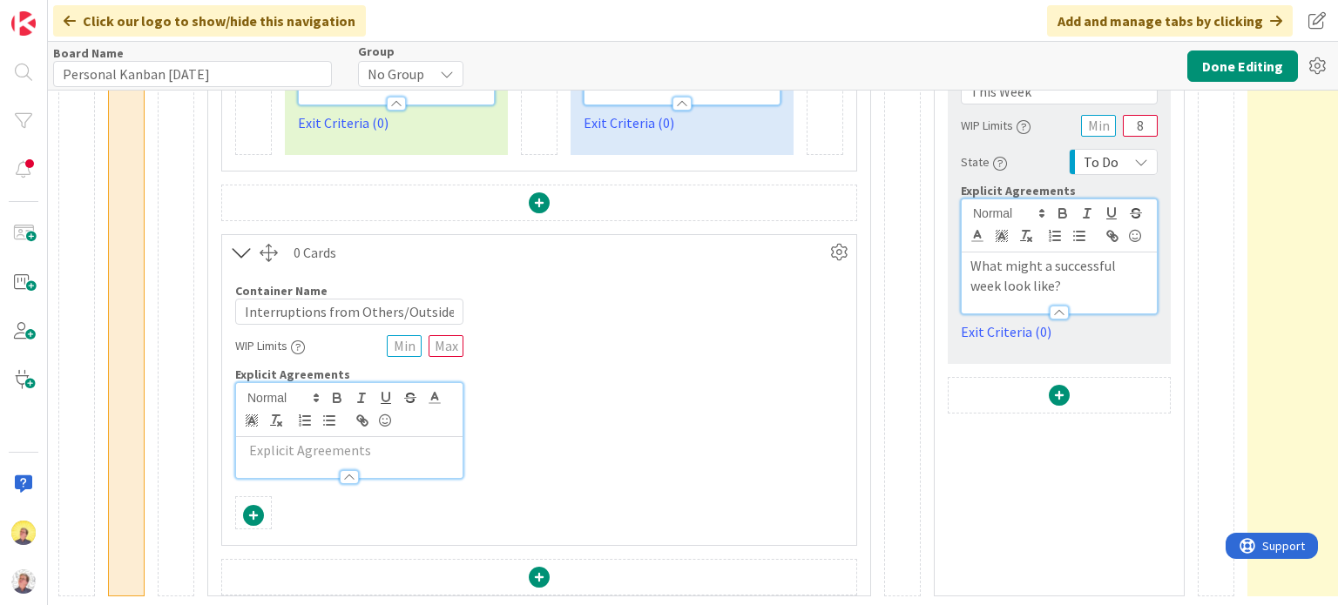
scroll to position [758, 1426]
click at [256, 505] on span at bounding box center [253, 515] width 21 height 21
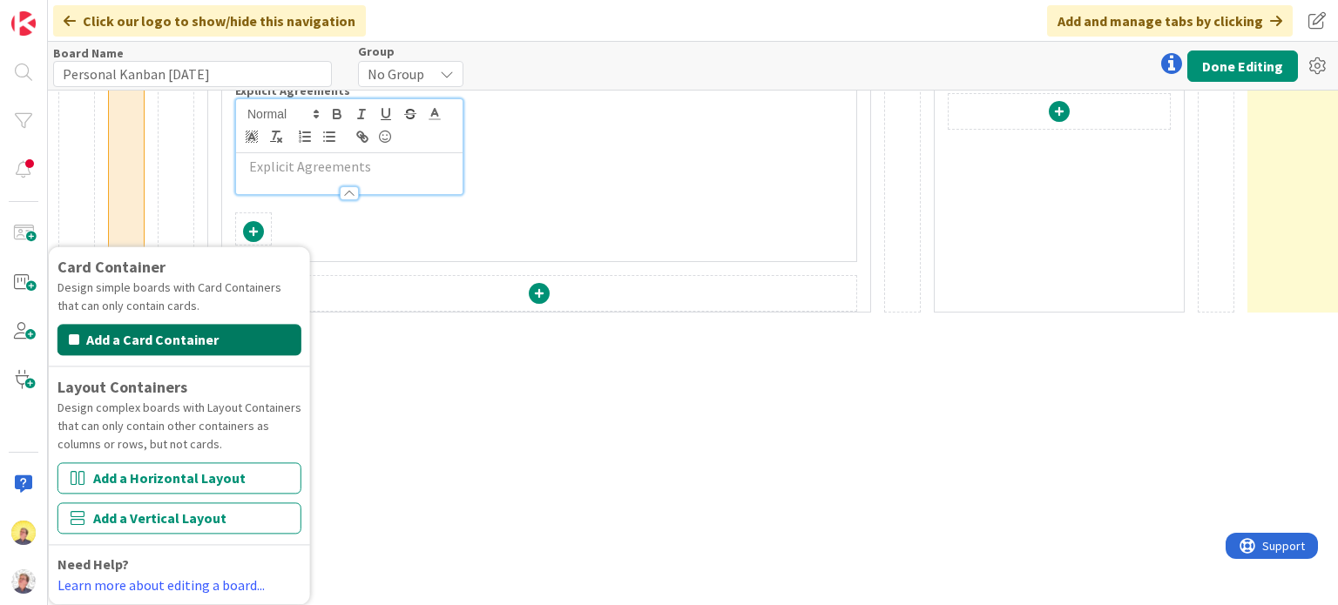
click at [239, 330] on button "Add a Card Container" at bounding box center [179, 340] width 244 height 31
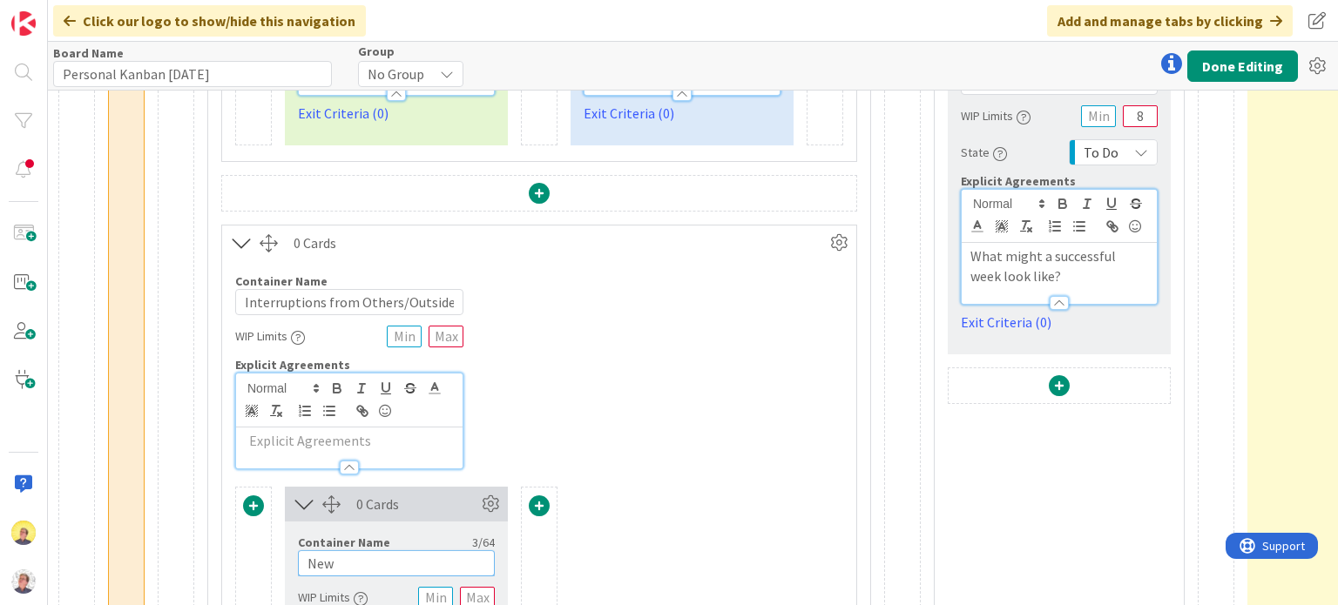
drag, startPoint x: 372, startPoint y: 560, endPoint x: 283, endPoint y: 554, distance: 89.0
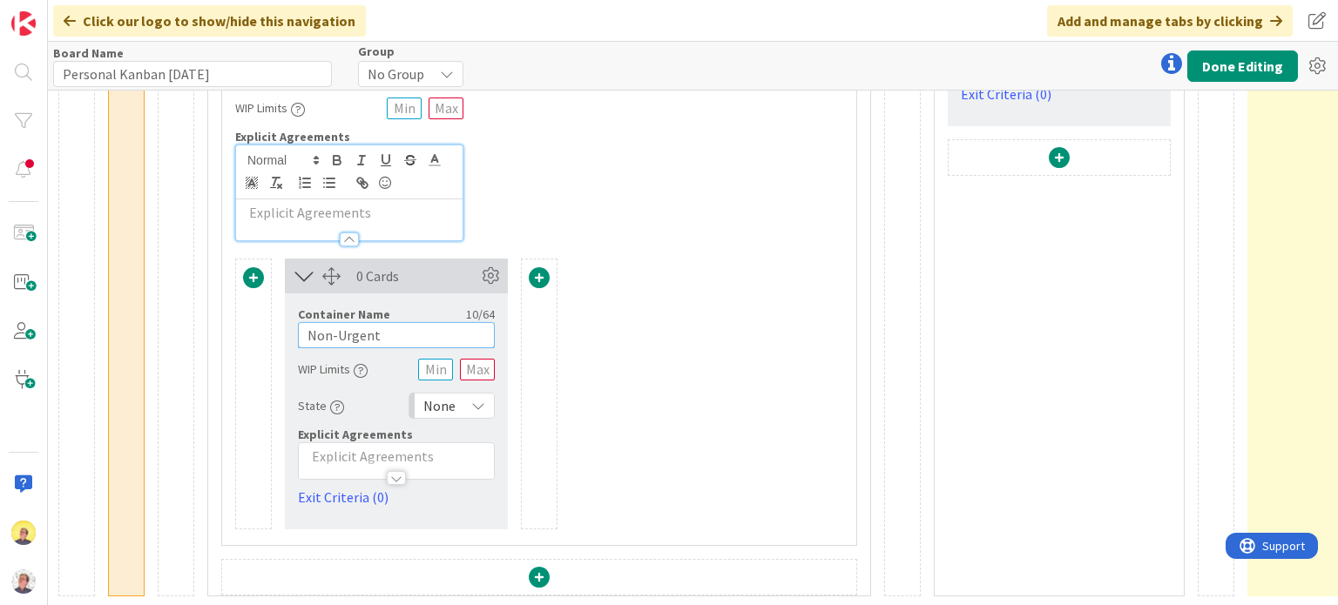
scroll to position [995, 1426]
type input "Non-Urgent"
click at [430, 447] on p at bounding box center [396, 457] width 178 height 20
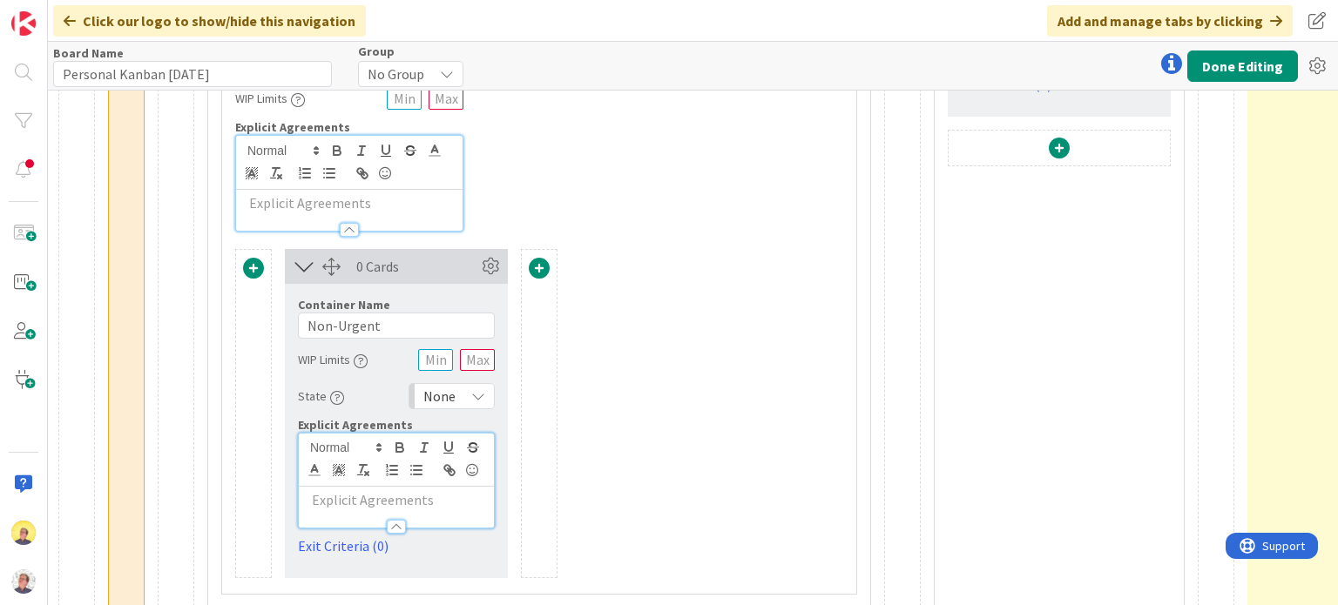
click at [327, 496] on p at bounding box center [396, 500] width 178 height 20
click at [475, 390] on icon at bounding box center [478, 396] width 14 height 14
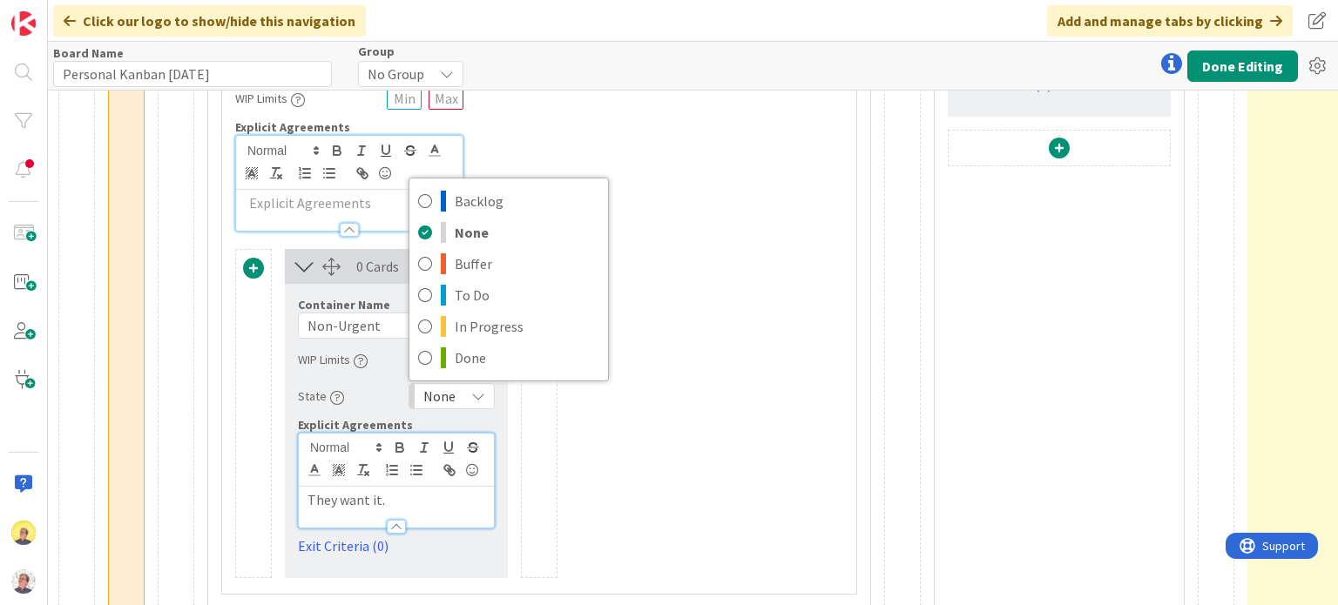
click at [671, 471] on div "Card Container Design simple boards with Card Containers that can only contain …" at bounding box center [539, 413] width 608 height 329
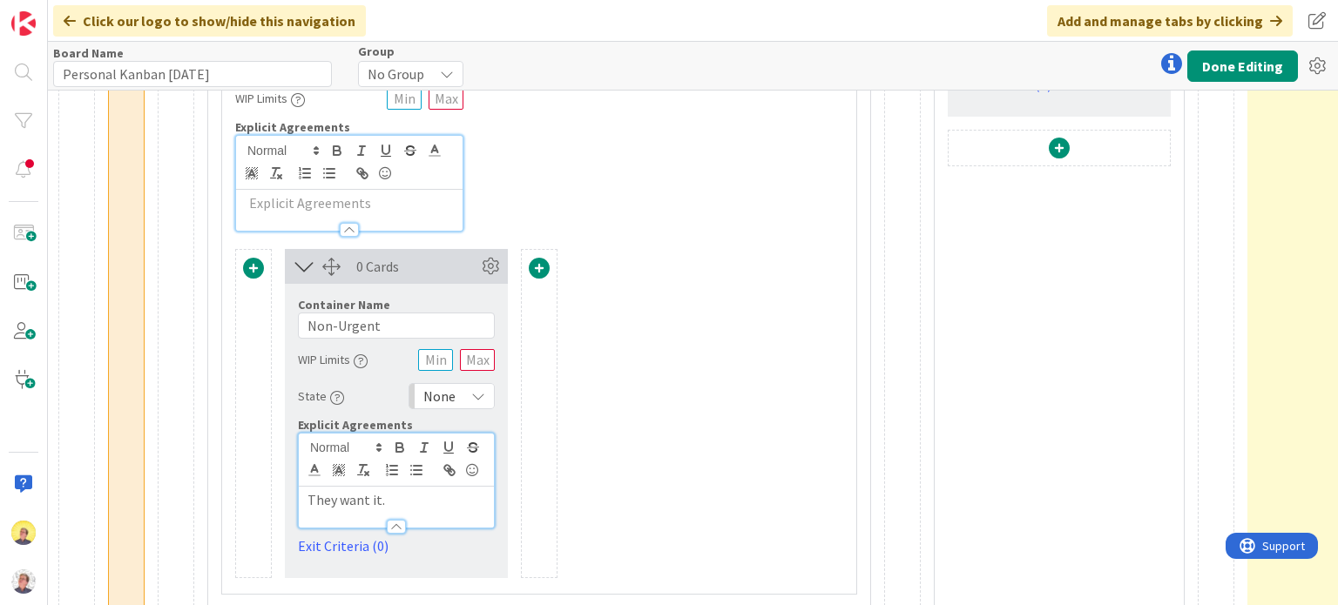
click at [537, 267] on span at bounding box center [539, 268] width 21 height 21
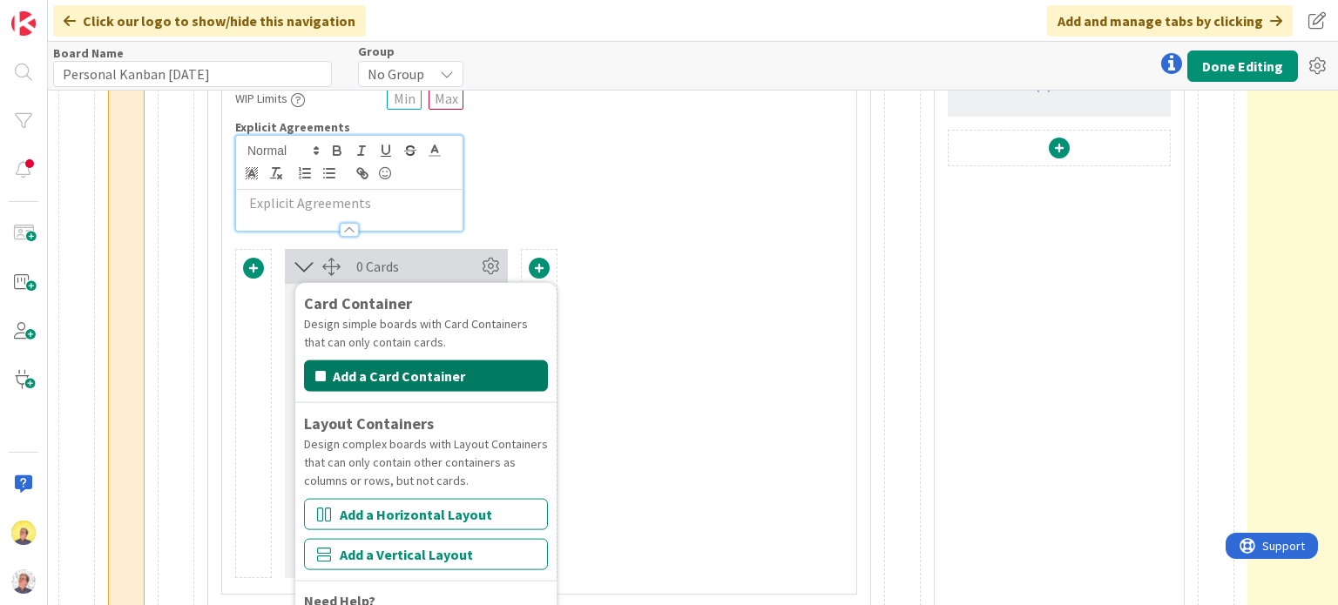
click at [454, 370] on button "Add a Card Container" at bounding box center [426, 375] width 244 height 31
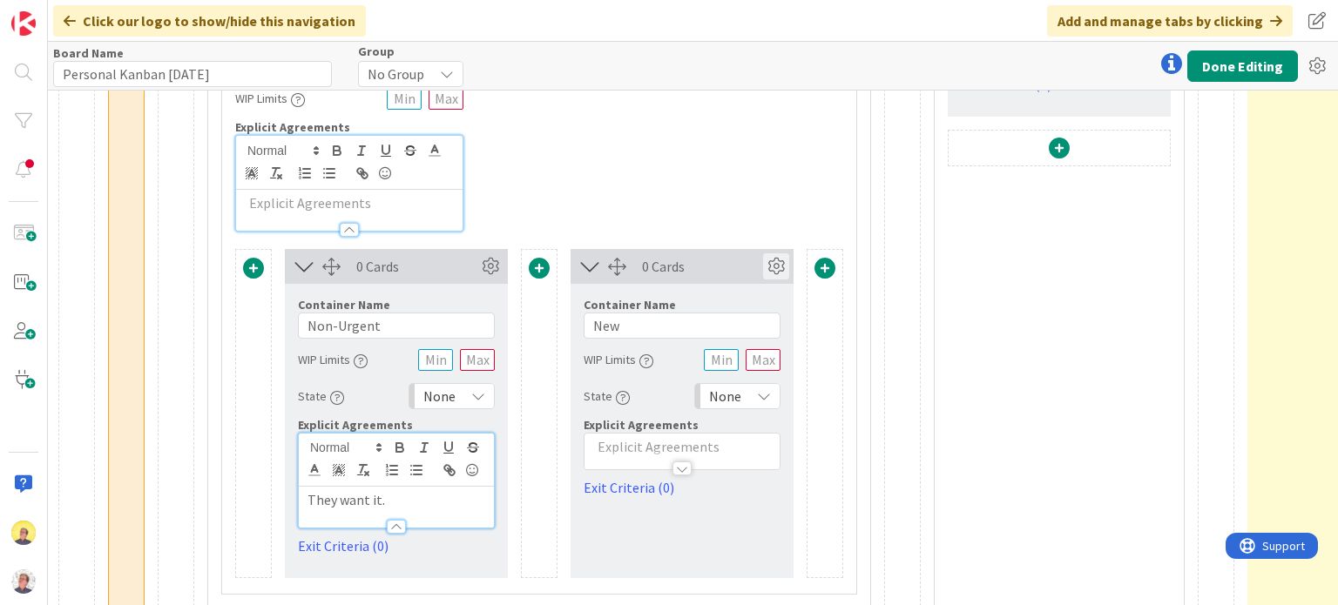
click at [777, 264] on icon at bounding box center [776, 266] width 26 height 26
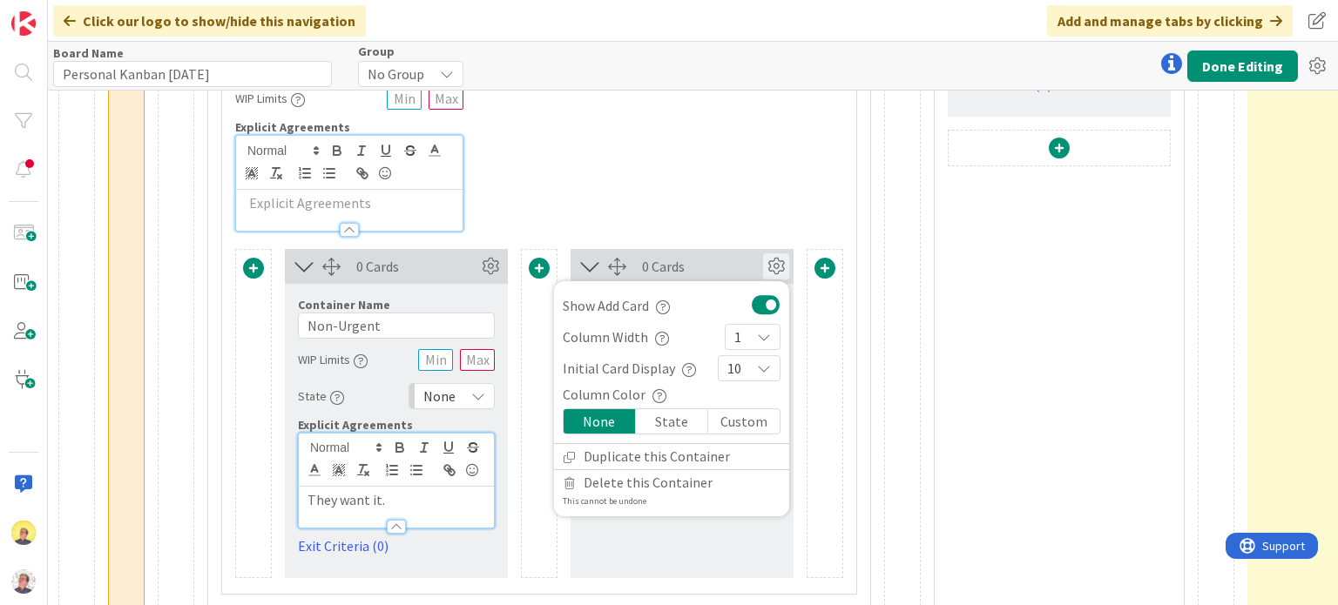
click at [777, 264] on icon at bounding box center [776, 266] width 26 height 26
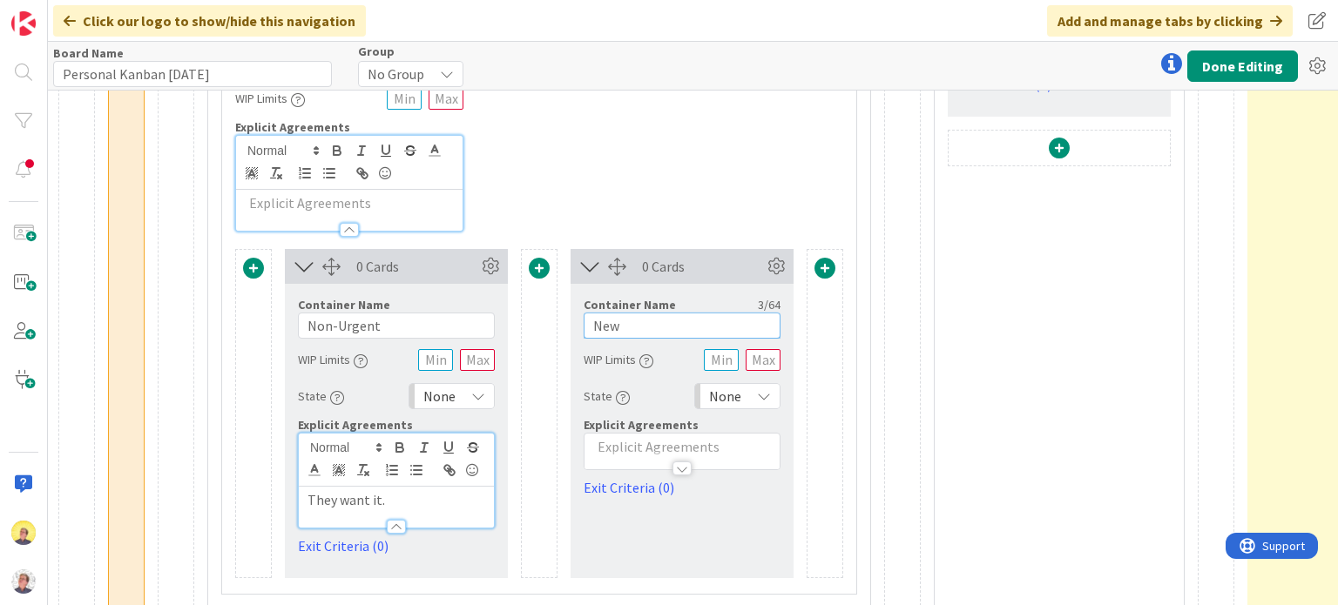
drag, startPoint x: 651, startPoint y: 327, endPoint x: 564, endPoint y: 327, distance: 87.1
click at [564, 327] on div "Card Container Design simple boards with Card Containers that can only contain …" at bounding box center [539, 413] width 608 height 329
type input "Urgent"
click at [621, 446] on p at bounding box center [682, 447] width 178 height 20
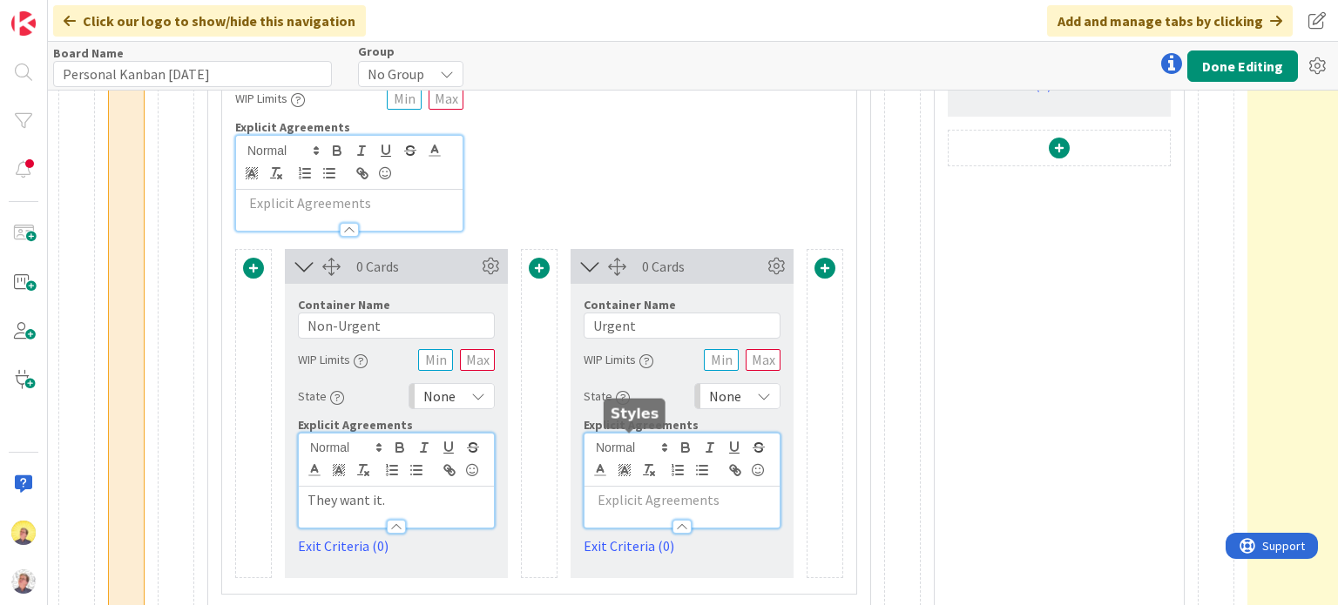
scroll to position [1053, 1426]
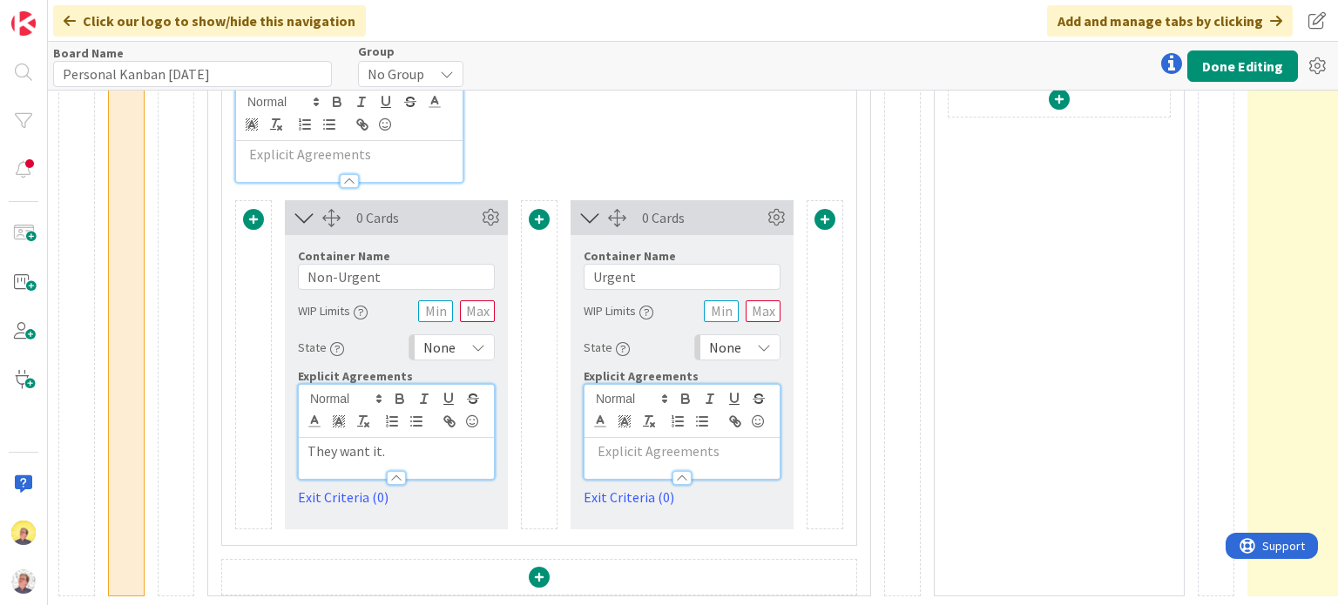
click at [624, 446] on p at bounding box center [682, 451] width 178 height 20
click at [747, 335] on div "None" at bounding box center [737, 347] width 86 height 26
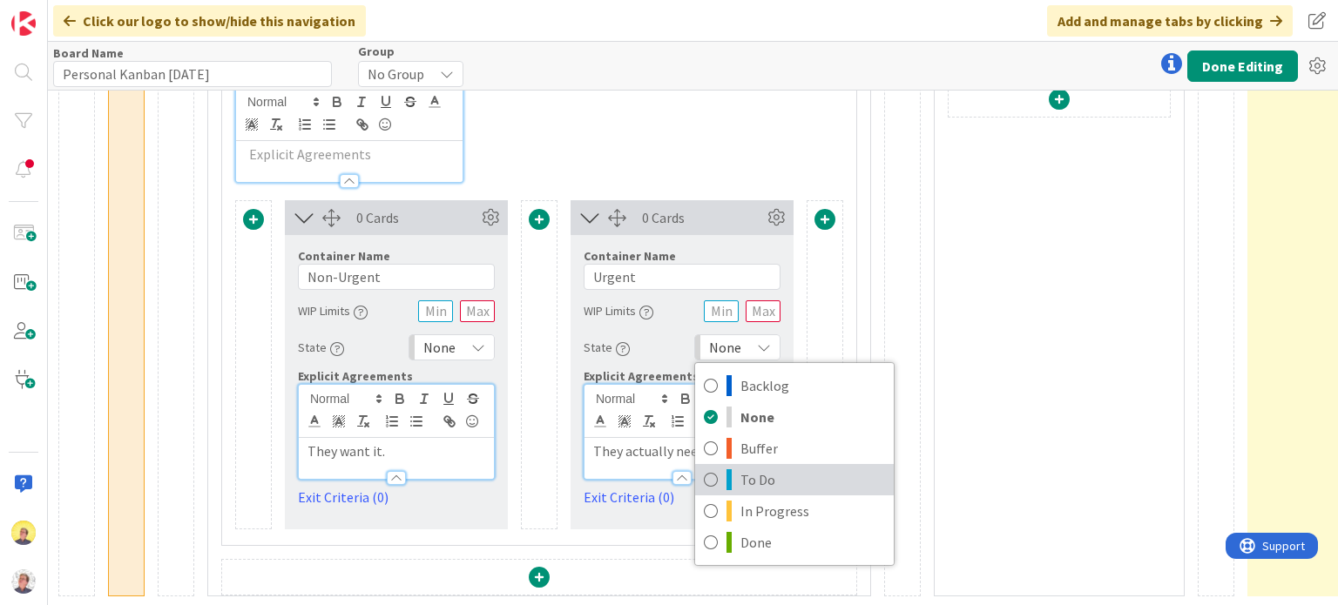
click at [749, 467] on span "To Do" at bounding box center [812, 480] width 145 height 26
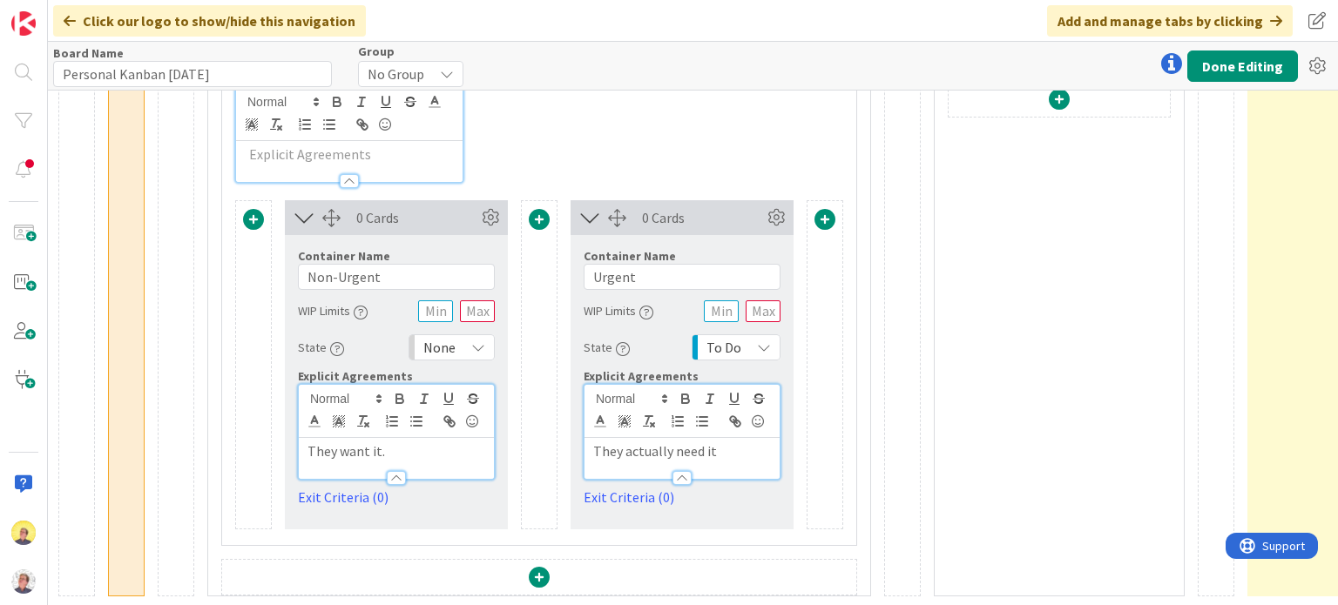
click at [484, 340] on icon at bounding box center [478, 347] width 14 height 14
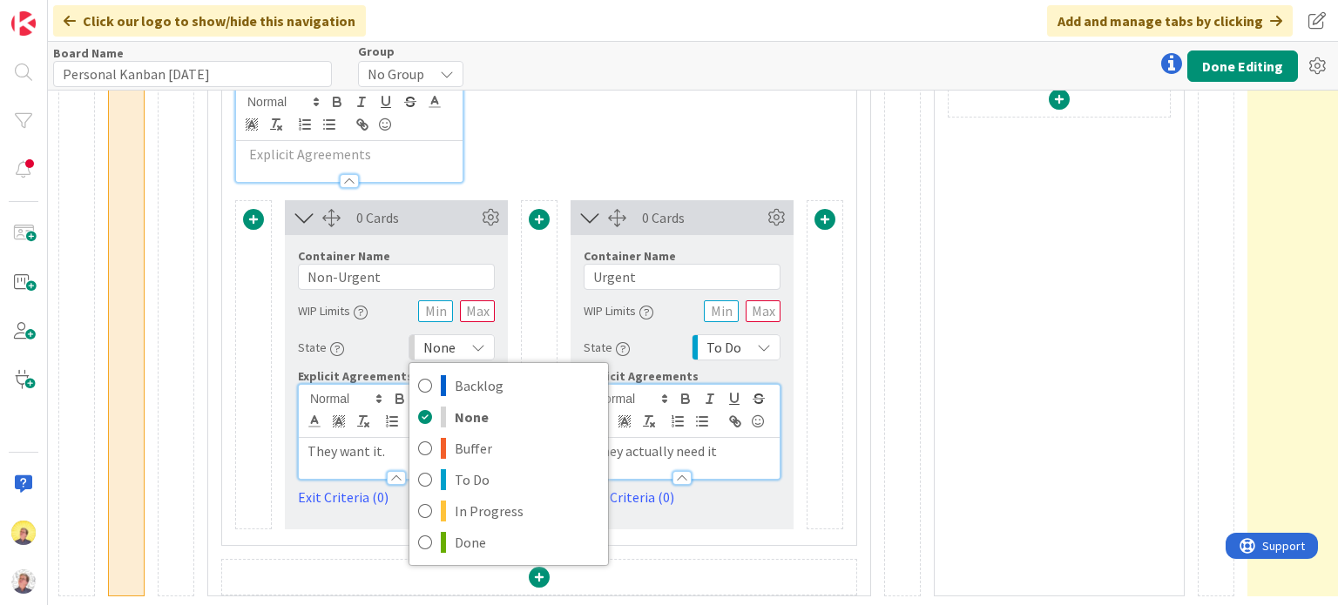
click at [637, 145] on div "Container Name 33 / 64 Interruptions from Others/Outside WIP Limits Explicit Ag…" at bounding box center [539, 78] width 634 height 209
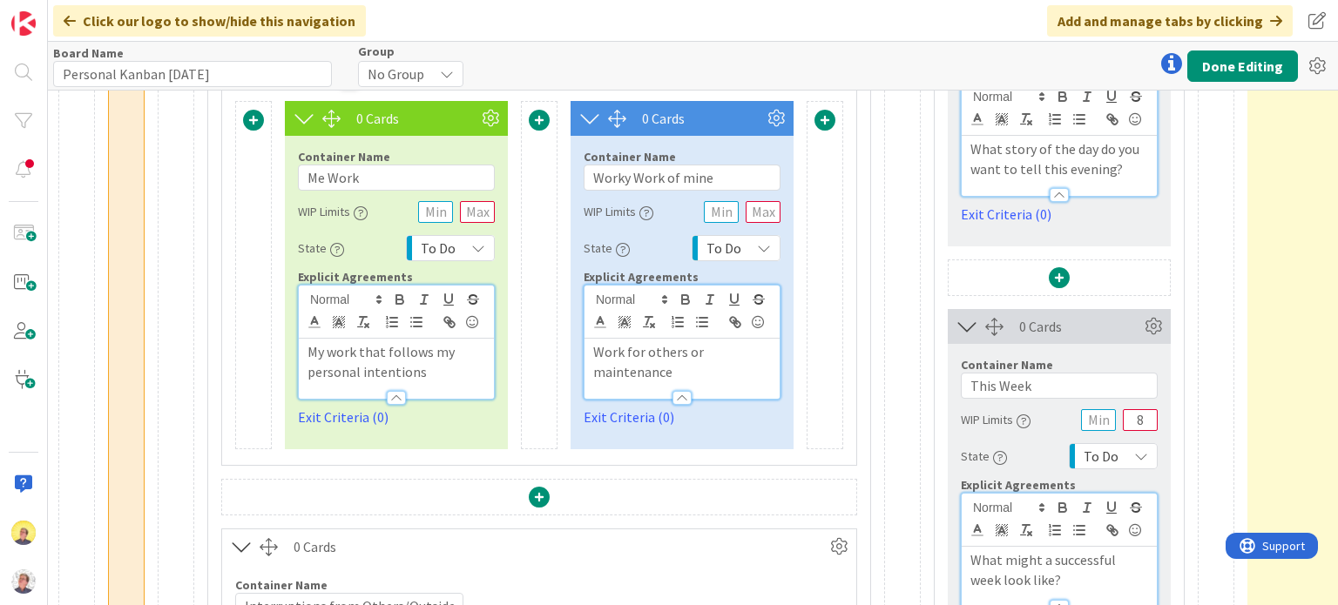
scroll to position [182, 1426]
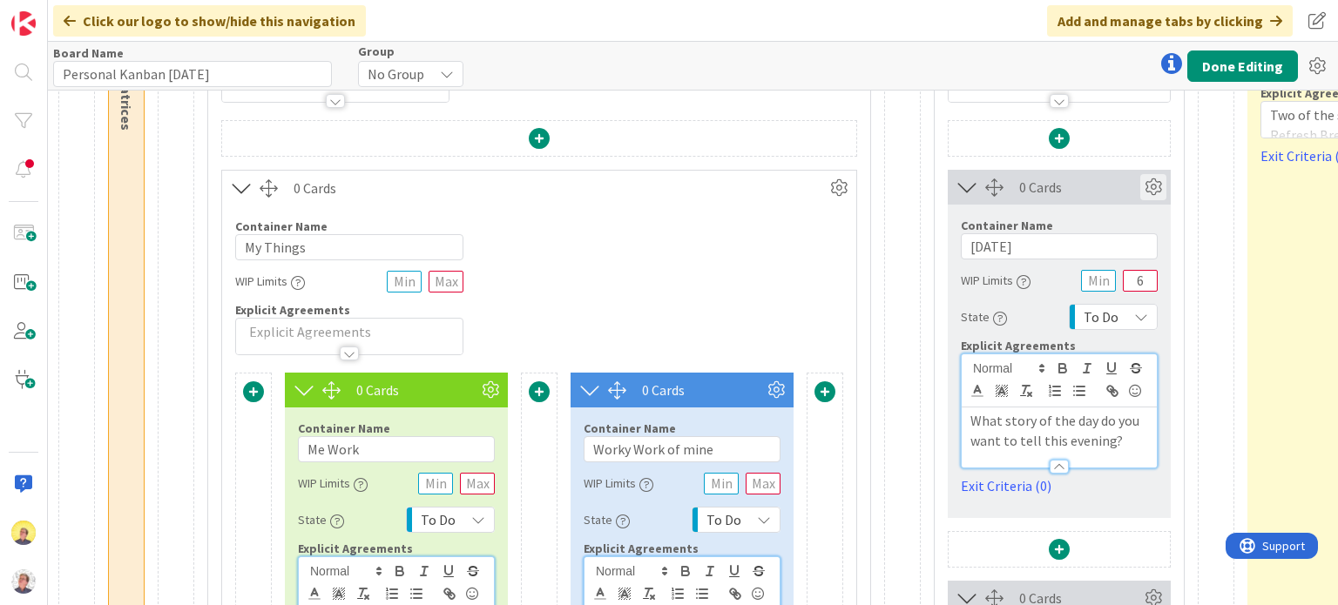
click at [1150, 184] on icon at bounding box center [1153, 187] width 26 height 26
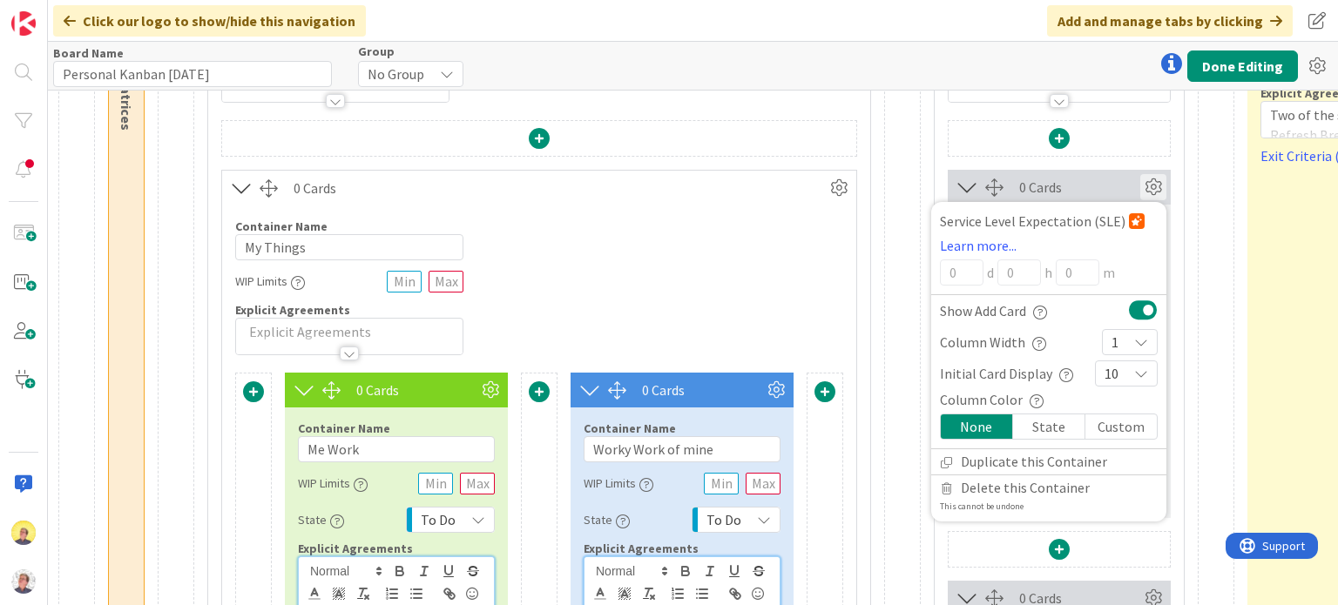
click at [1111, 433] on div "Custom" at bounding box center [1120, 426] width 71 height 24
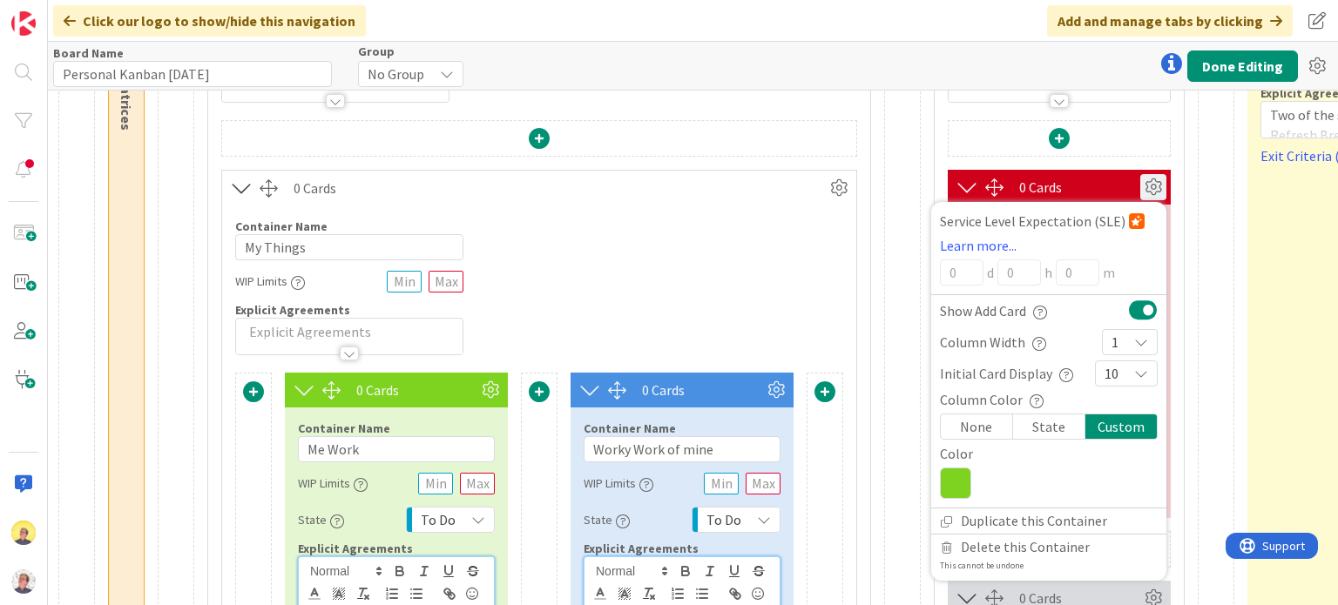
click at [959, 484] on icon at bounding box center [955, 483] width 31 height 31
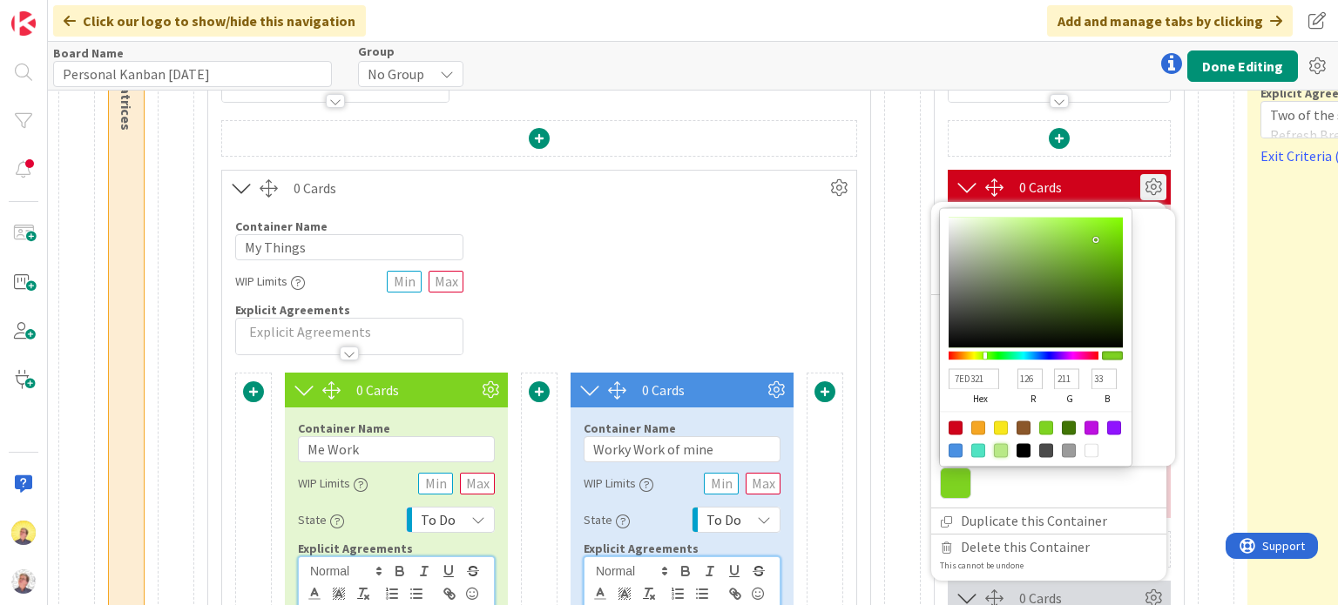
click at [998, 451] on div at bounding box center [1001, 450] width 14 height 14
type input "B8E986"
type input "184"
type input "233"
type input "134"
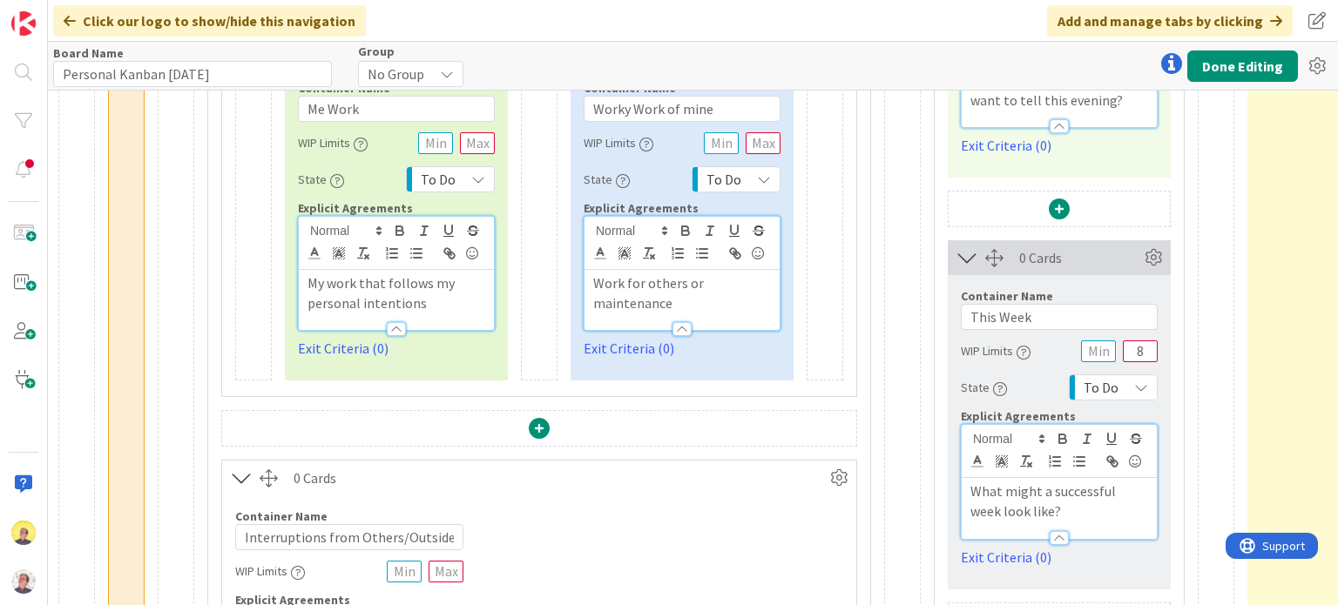
scroll to position [530, 1426]
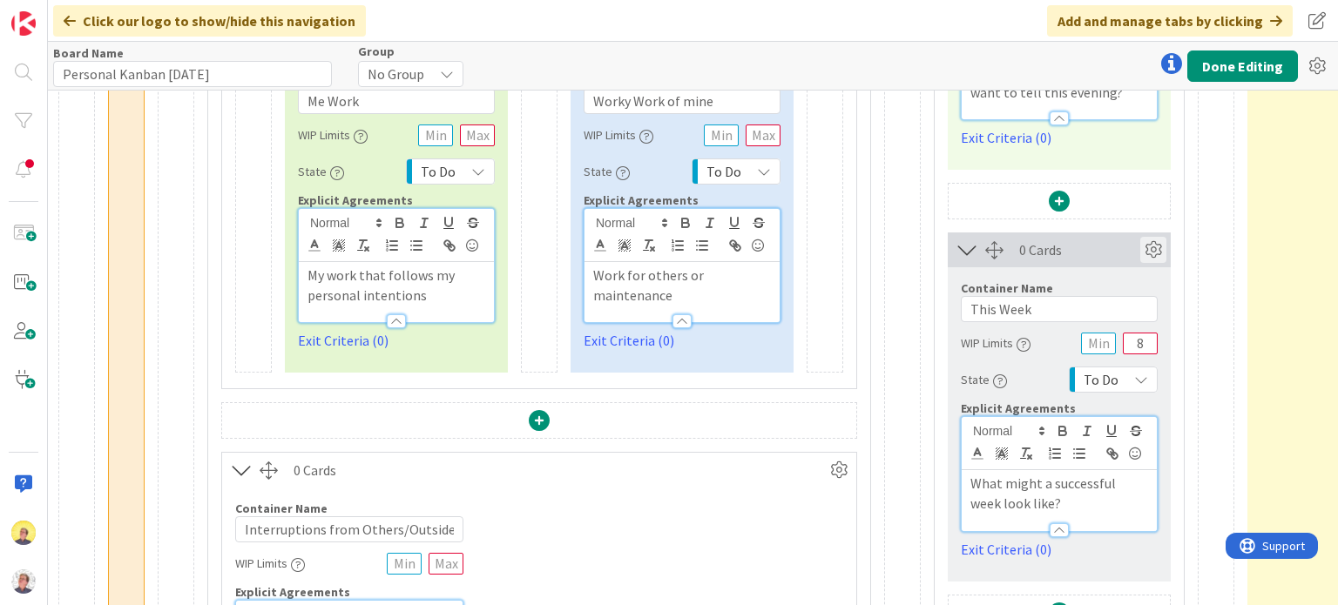
click at [1150, 252] on icon at bounding box center [1153, 250] width 26 height 26
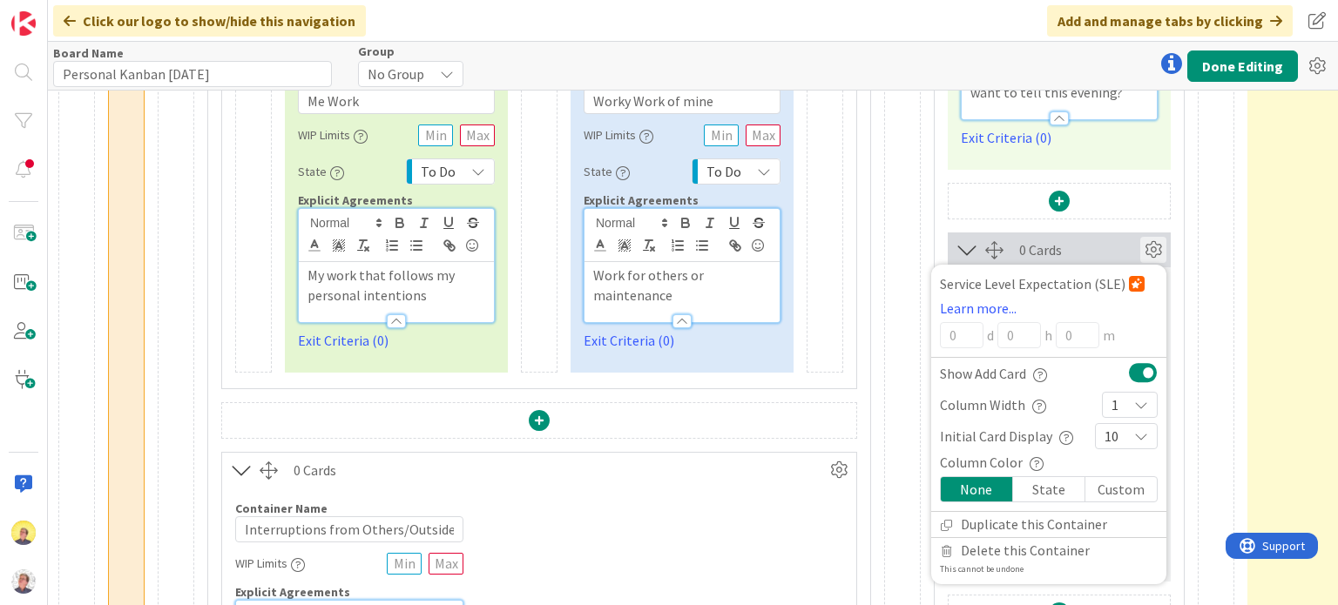
click at [1098, 489] on div "Custom" at bounding box center [1120, 489] width 71 height 24
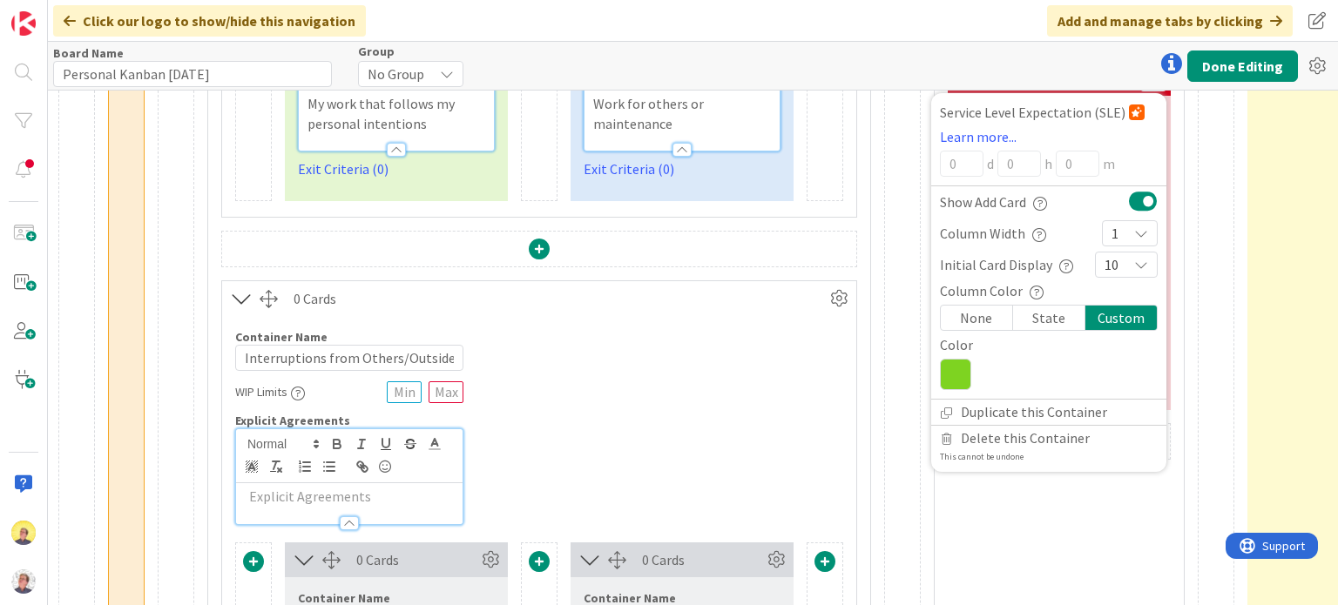
scroll to position [704, 1426]
click at [967, 371] on icon at bounding box center [955, 371] width 31 height 31
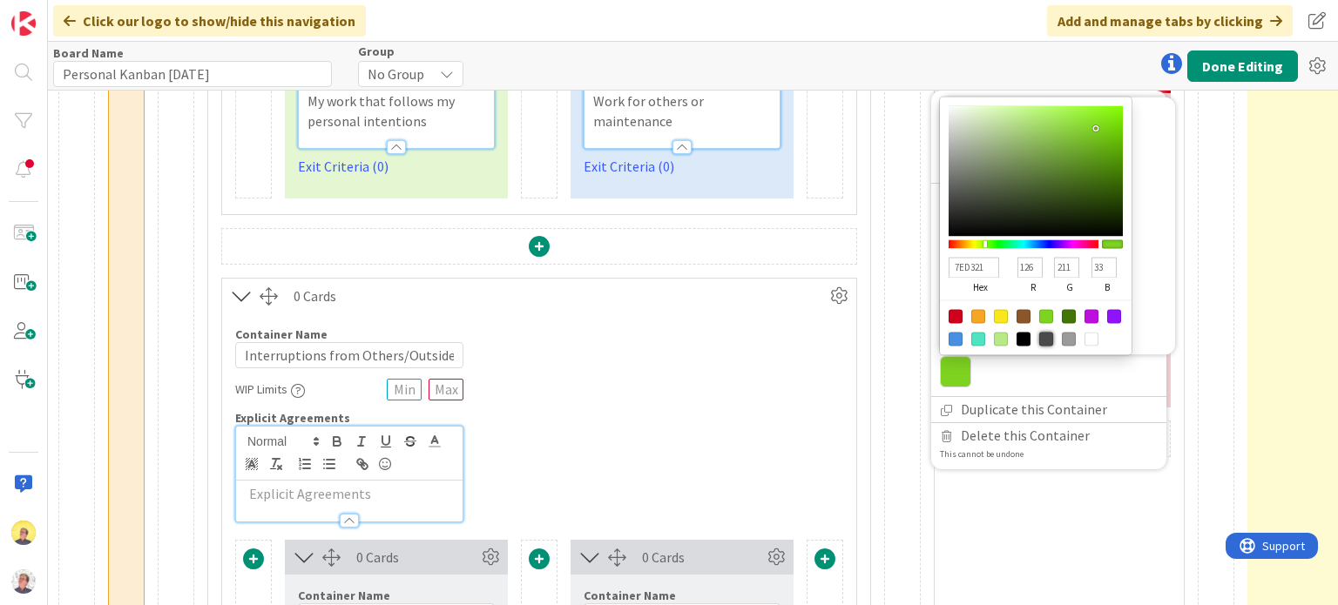
click at [1042, 337] on div at bounding box center [1046, 340] width 14 height 14
type input "4A4A4A"
type input "74"
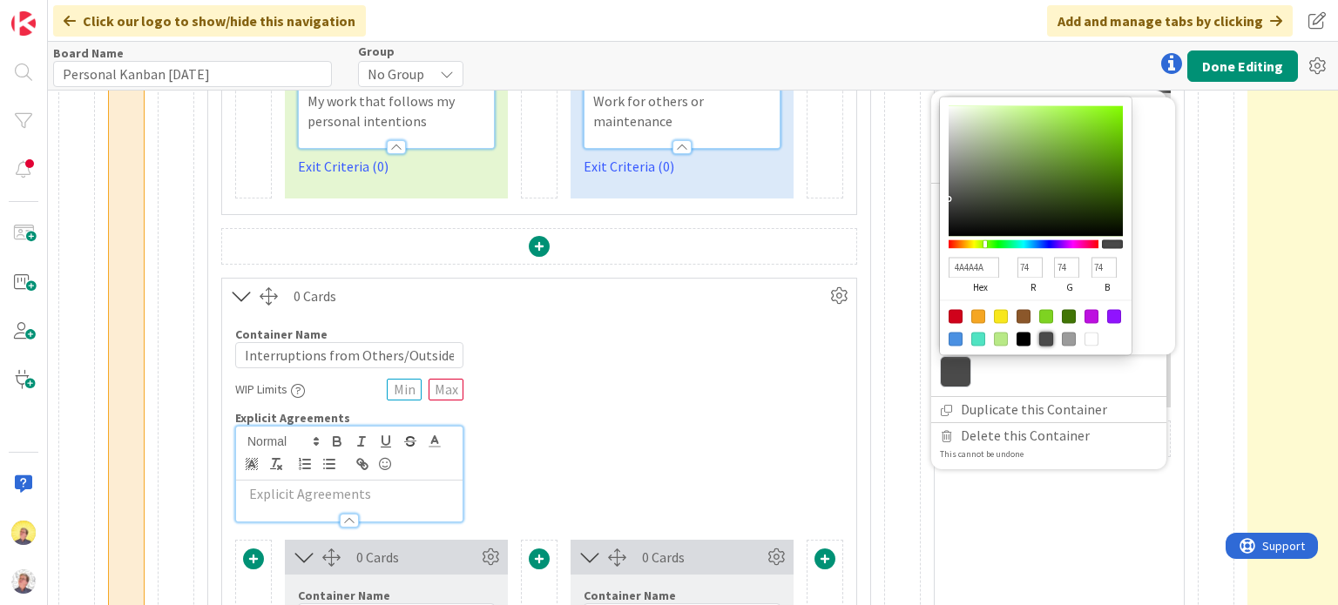
click at [1044, 336] on div at bounding box center [1046, 340] width 14 height 14
click at [1115, 313] on div at bounding box center [1114, 317] width 14 height 14
type input "9013FE"
type input "144"
type input "19"
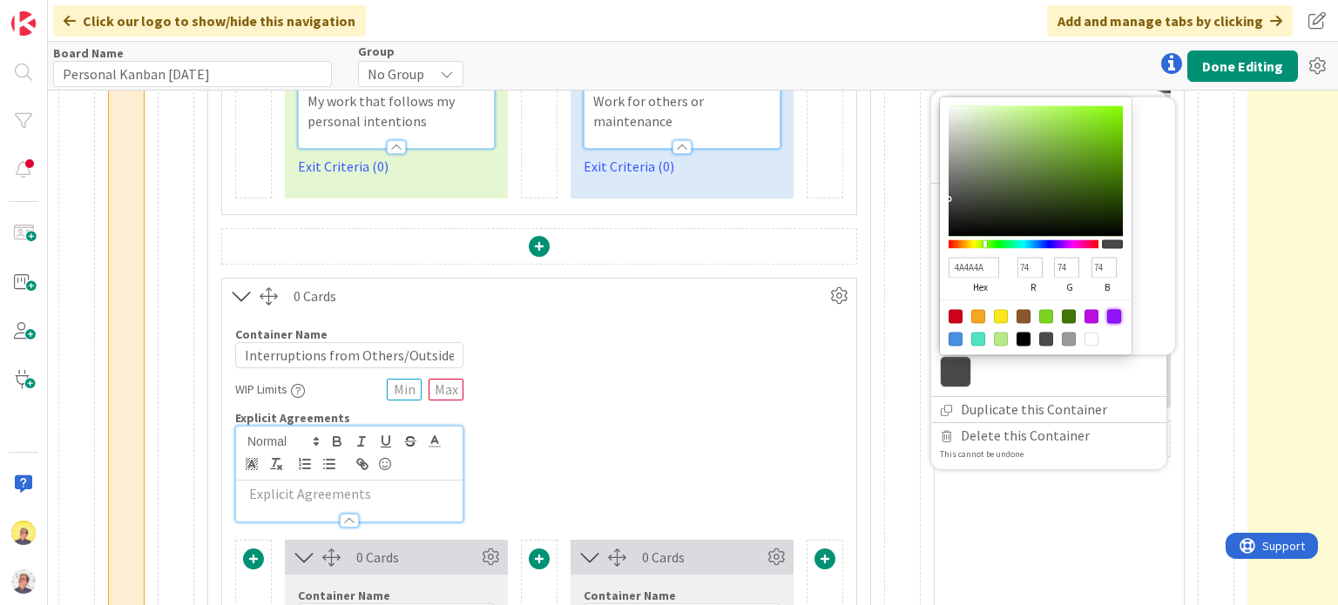
type input "254"
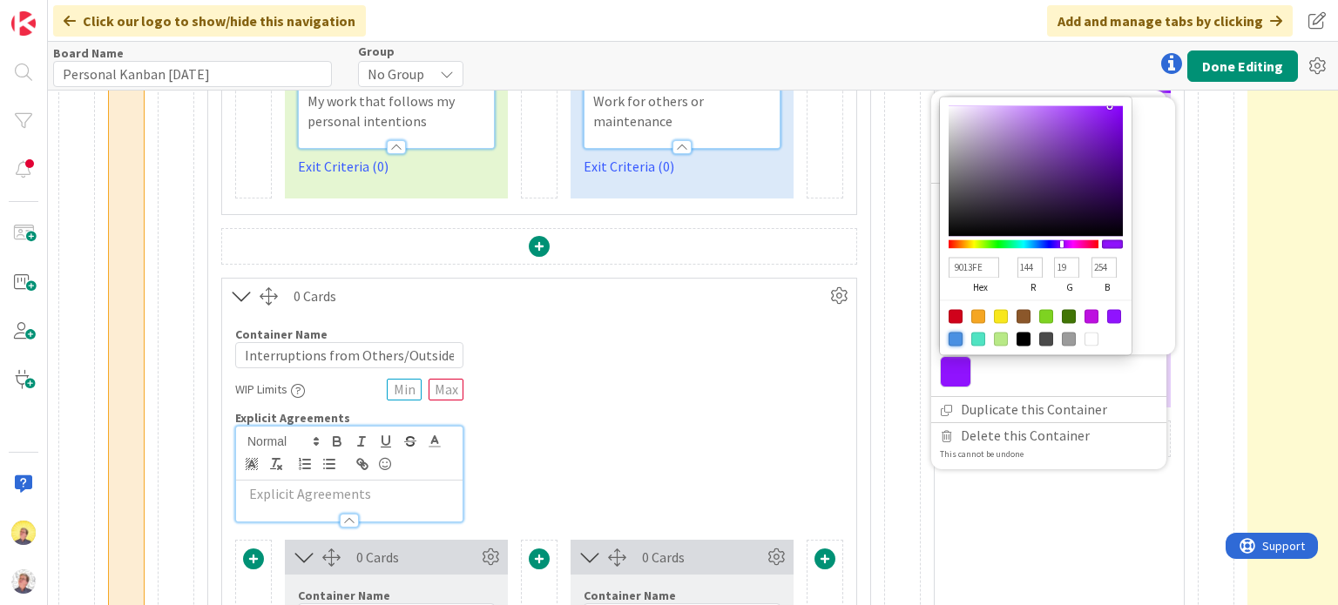
drag, startPoint x: 953, startPoint y: 336, endPoint x: 957, endPoint y: 320, distance: 17.1
click at [953, 335] on div at bounding box center [955, 340] width 14 height 14
type input "4A90E2"
type input "74"
type input "144"
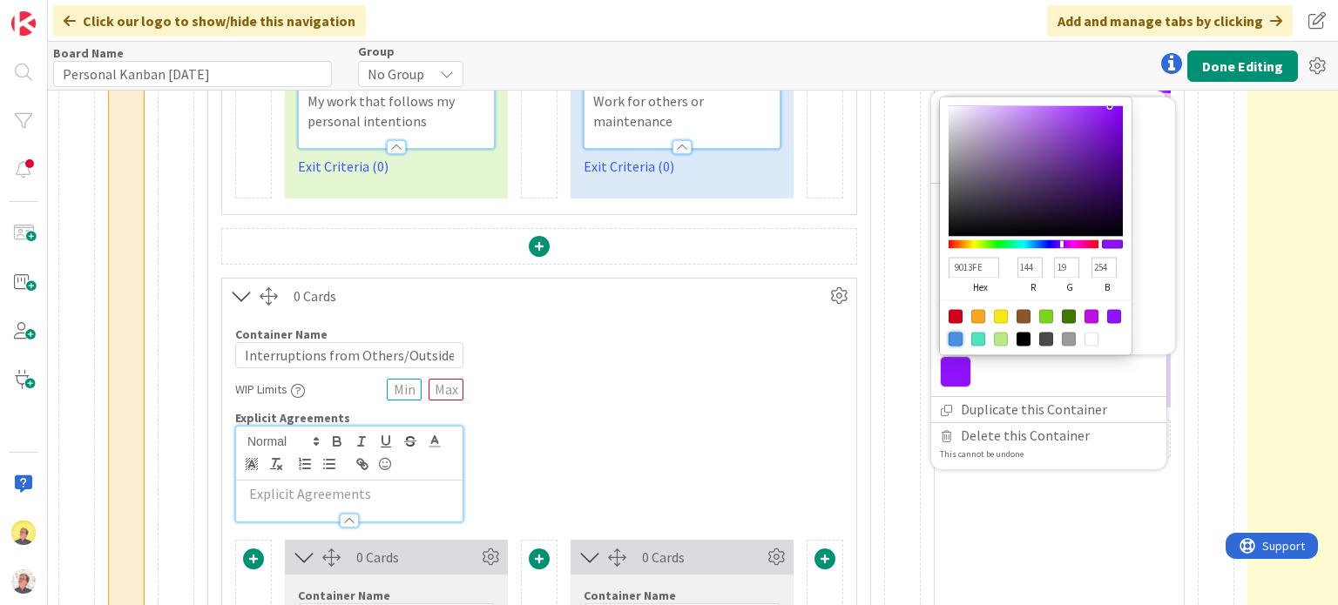
type input "226"
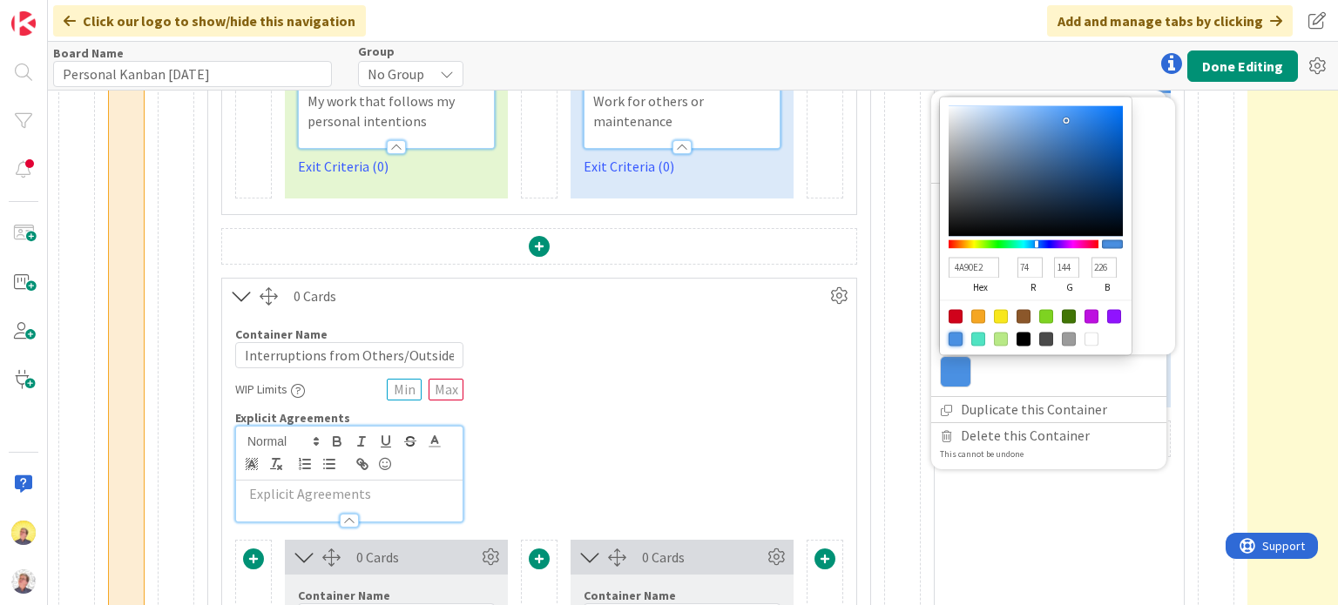
type input "4E95E8"
type input "78"
type input "149"
type input "232"
type input "5097E9"
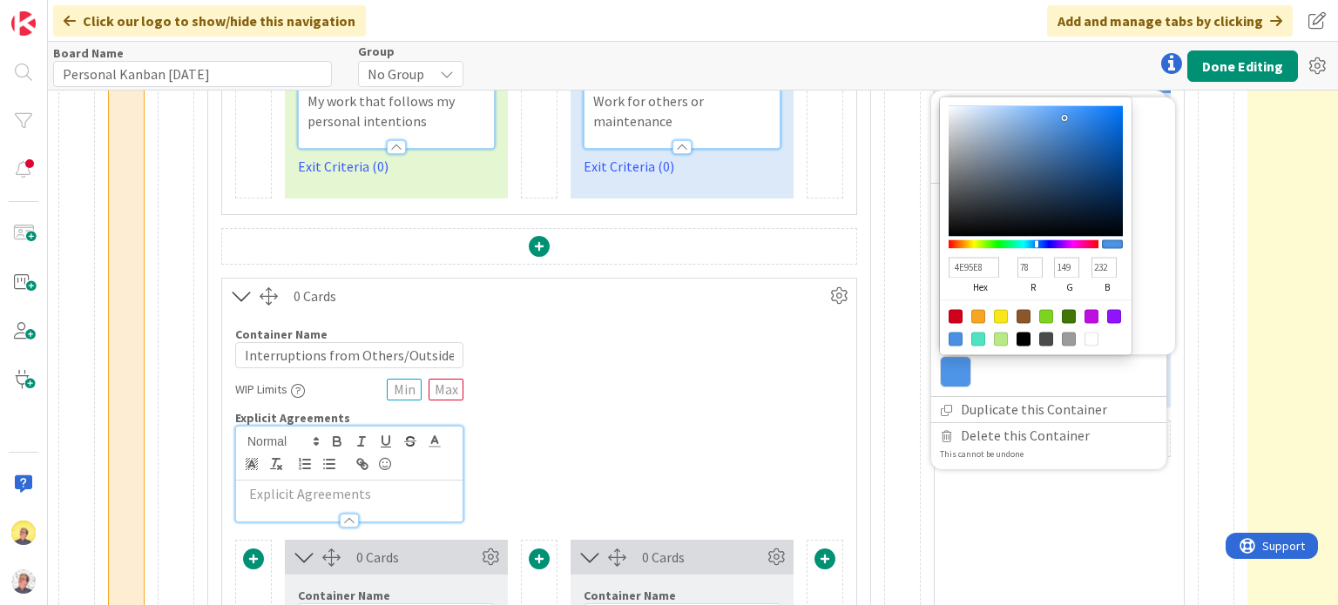
type input "80"
type input "151"
type input "233"
type input "66A4EB"
type input "102"
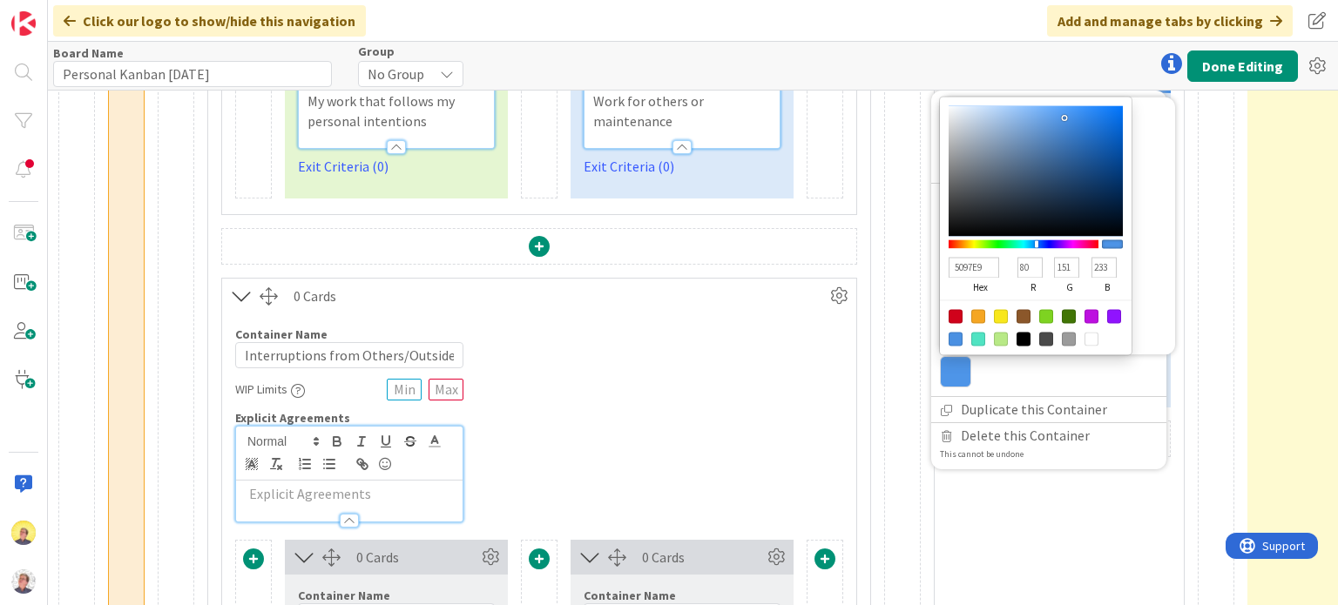
type input "164"
type input "235"
type input "73ACED"
type input "115"
type input "172"
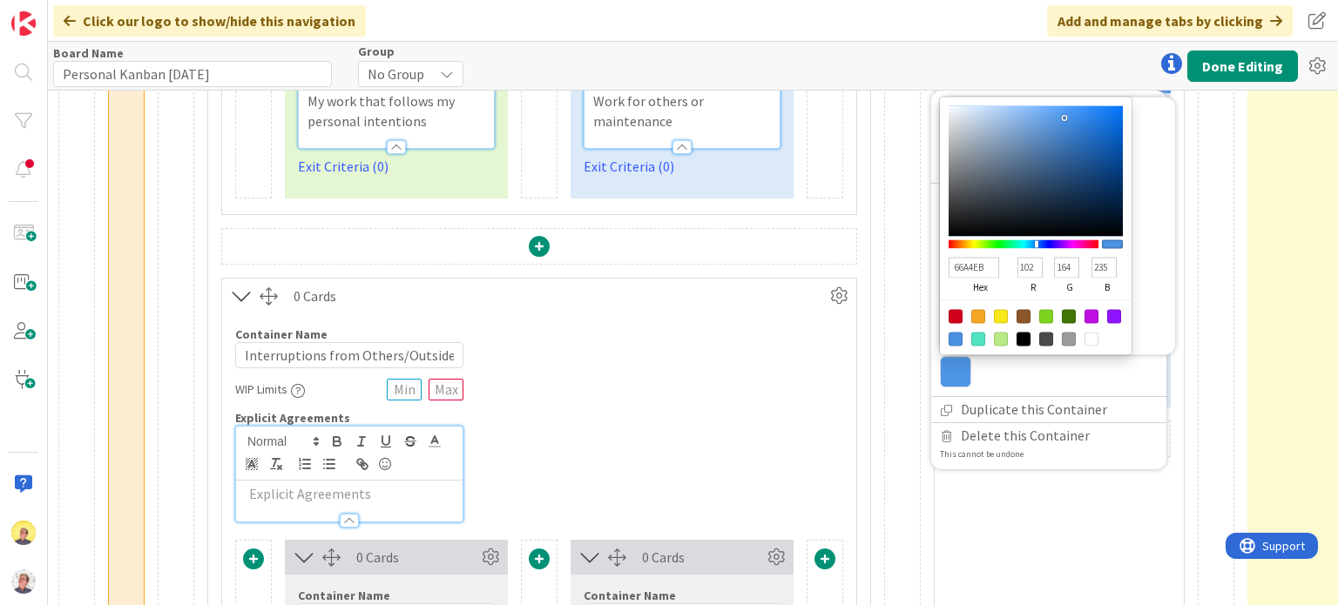
type input "237"
type input "7FB2ED"
type input "127"
type input "178"
type input "88B6ED"
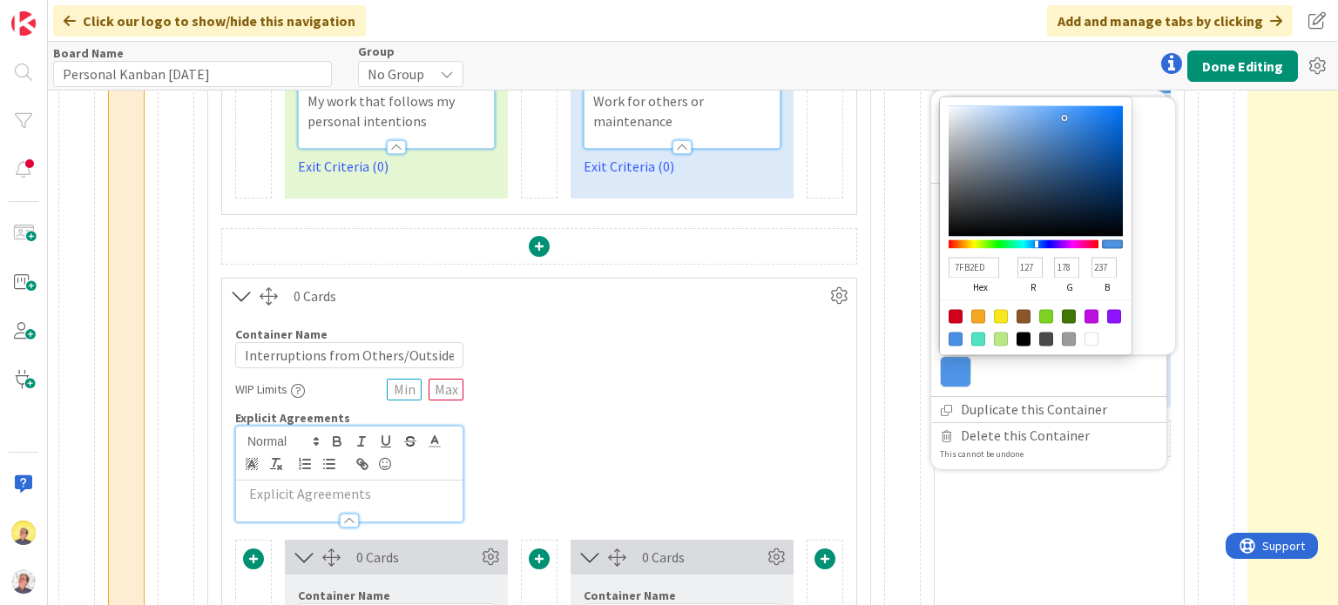
type input "136"
type input "182"
type input "92BBED"
type input "146"
type input "187"
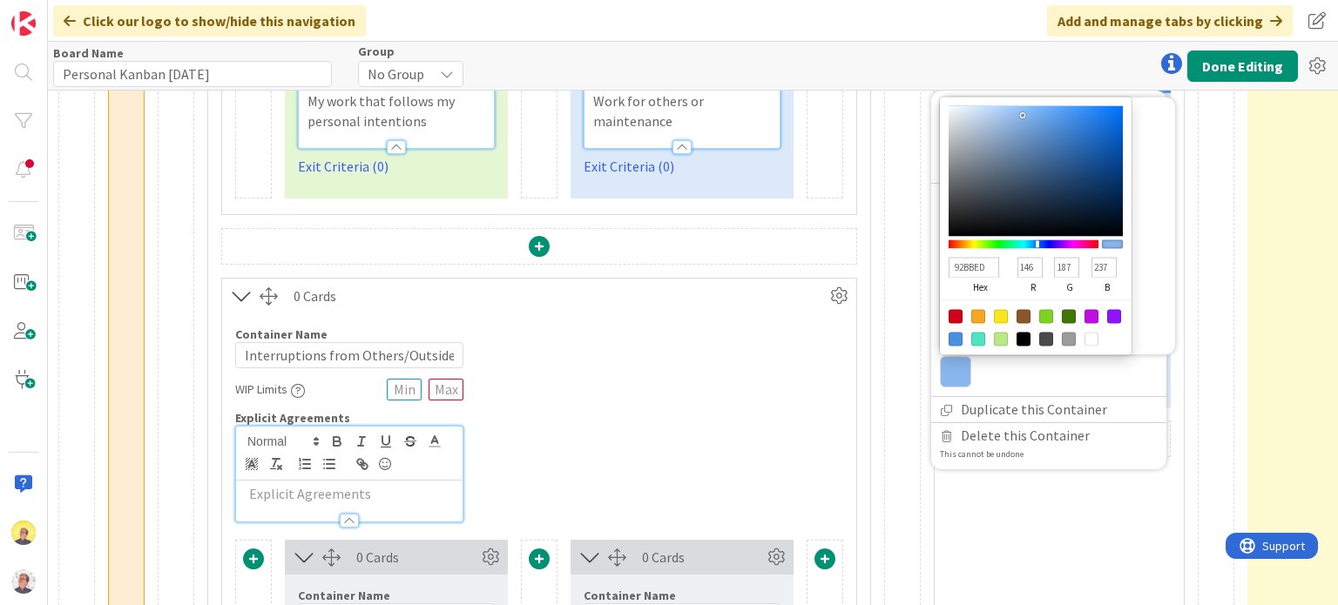
type input "9EC1ED"
type input "158"
type input "193"
type input "A6C6EE"
type input "166"
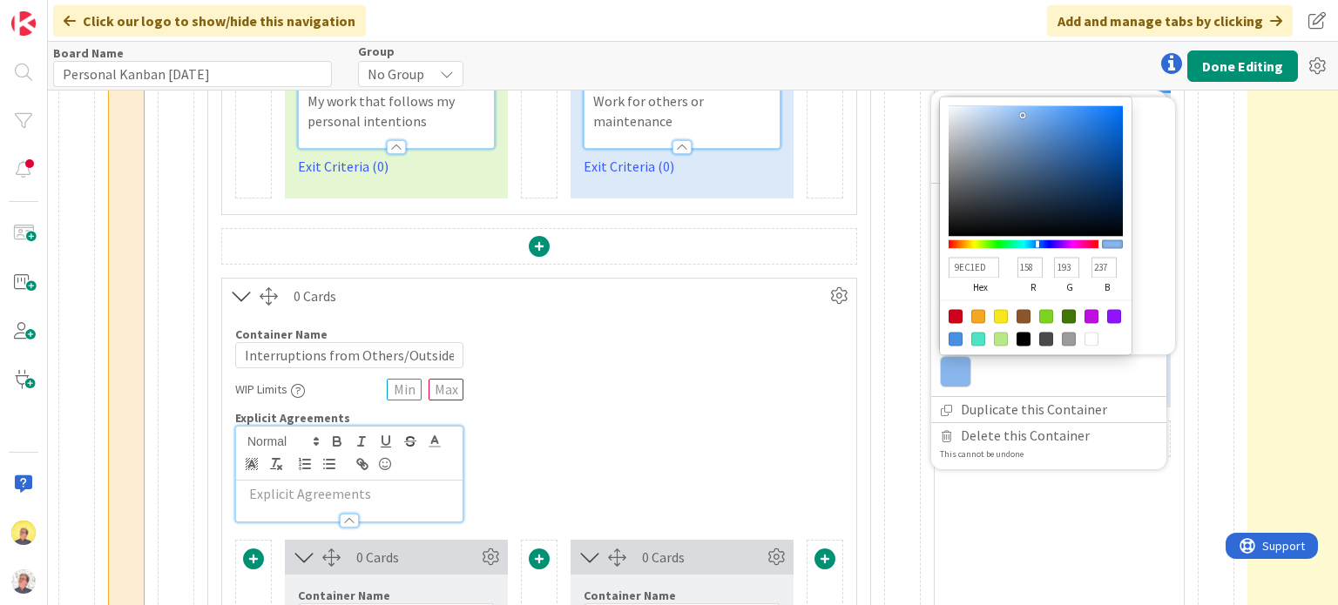
type input "198"
type input "238"
type input "A8C8F0"
type input "168"
type input "200"
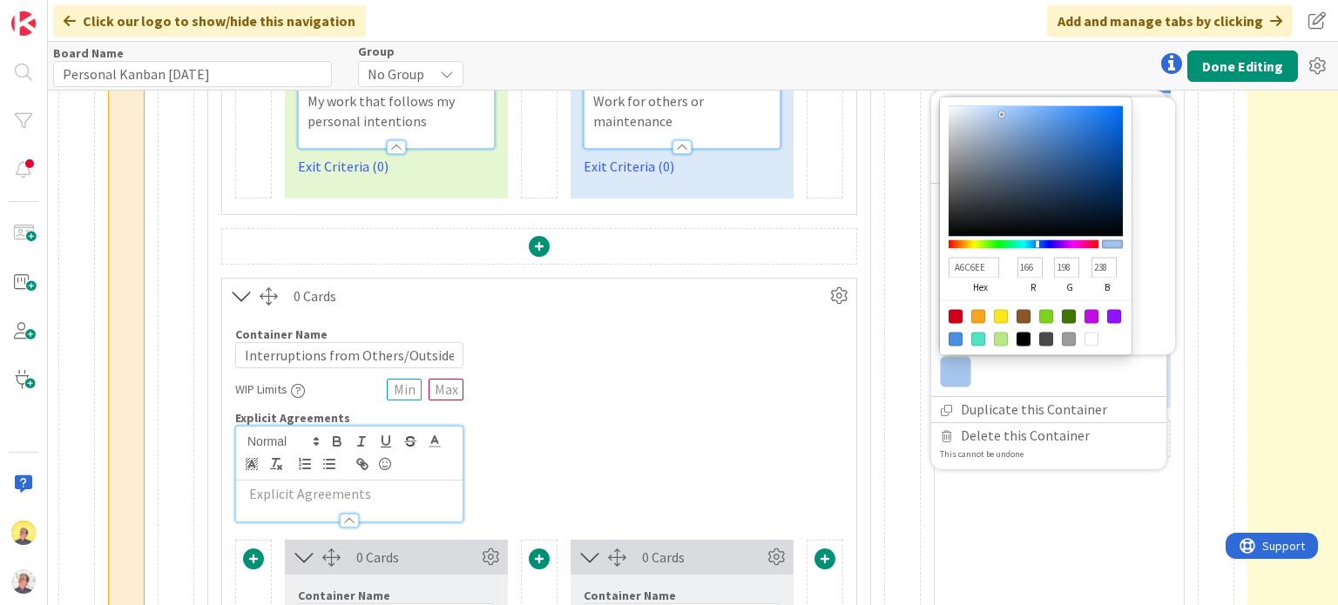
type input "240"
type input "A9C9F2"
type input "169"
type input "201"
type input "242"
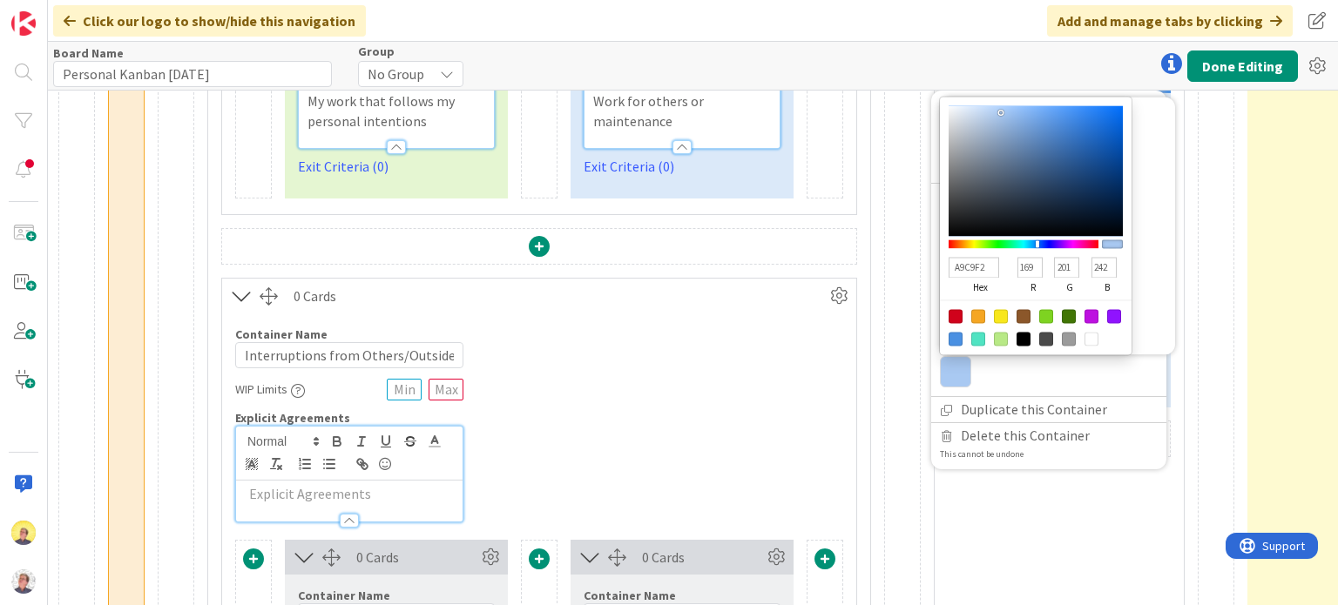
drag, startPoint x: 1062, startPoint y: 117, endPoint x: 1000, endPoint y: 111, distance: 62.9
click at [1000, 111] on div at bounding box center [1035, 171] width 174 height 131
click at [770, 377] on div "Container Name 33 / 64 Interruptions from Others/Outside WIP Limits Explicit Ag…" at bounding box center [539, 417] width 634 height 209
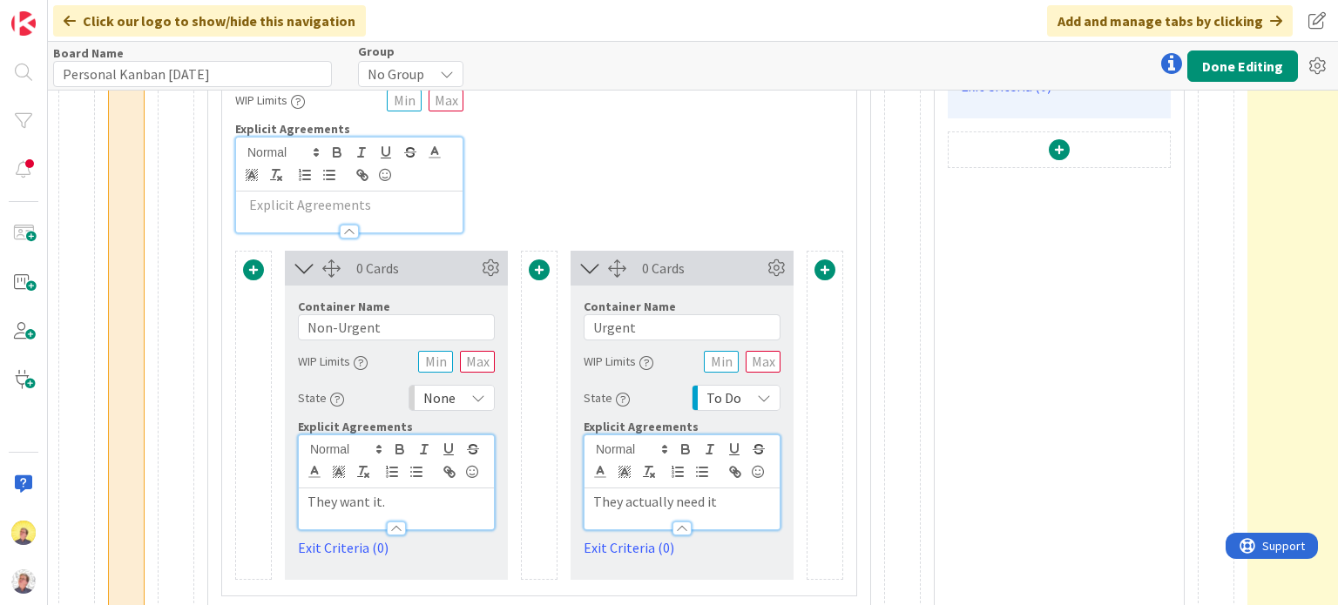
scroll to position [1053, 1426]
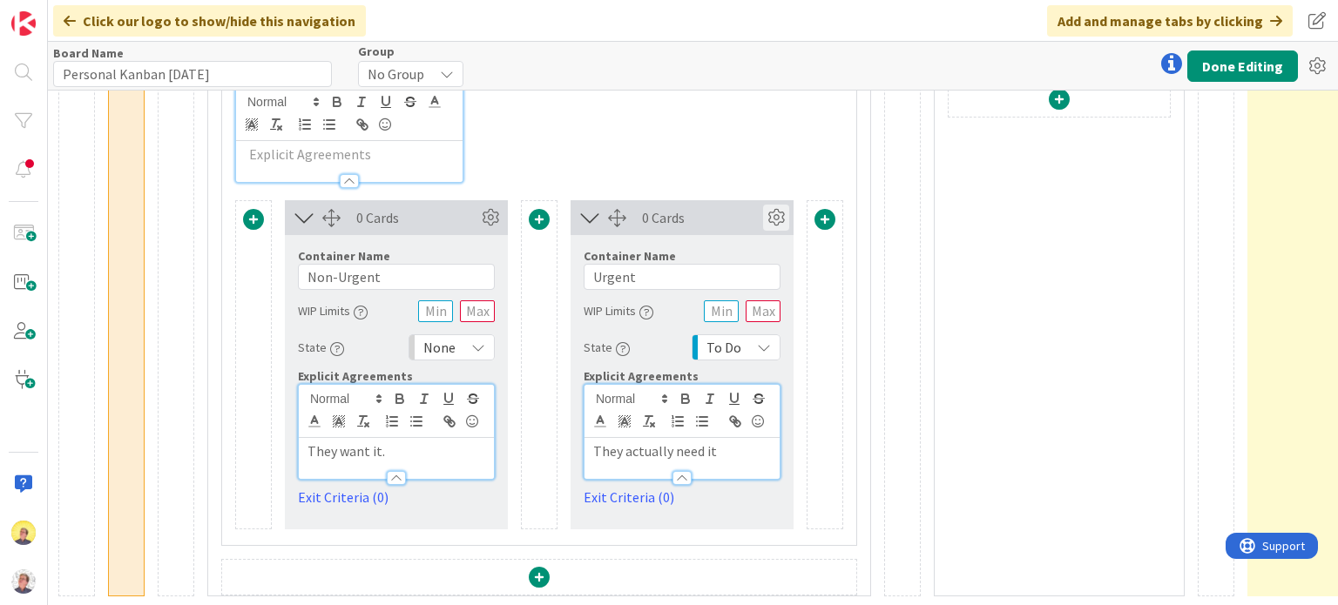
click at [780, 208] on icon at bounding box center [776, 218] width 26 height 26
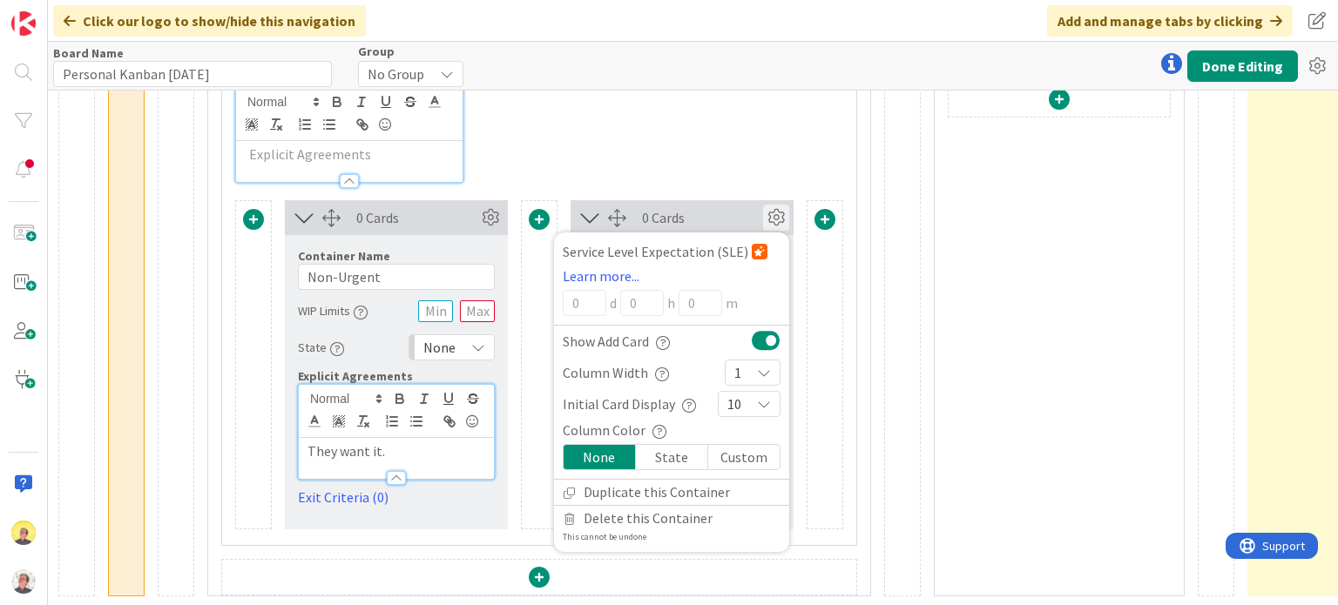
click at [721, 449] on div "Custom" at bounding box center [743, 457] width 71 height 24
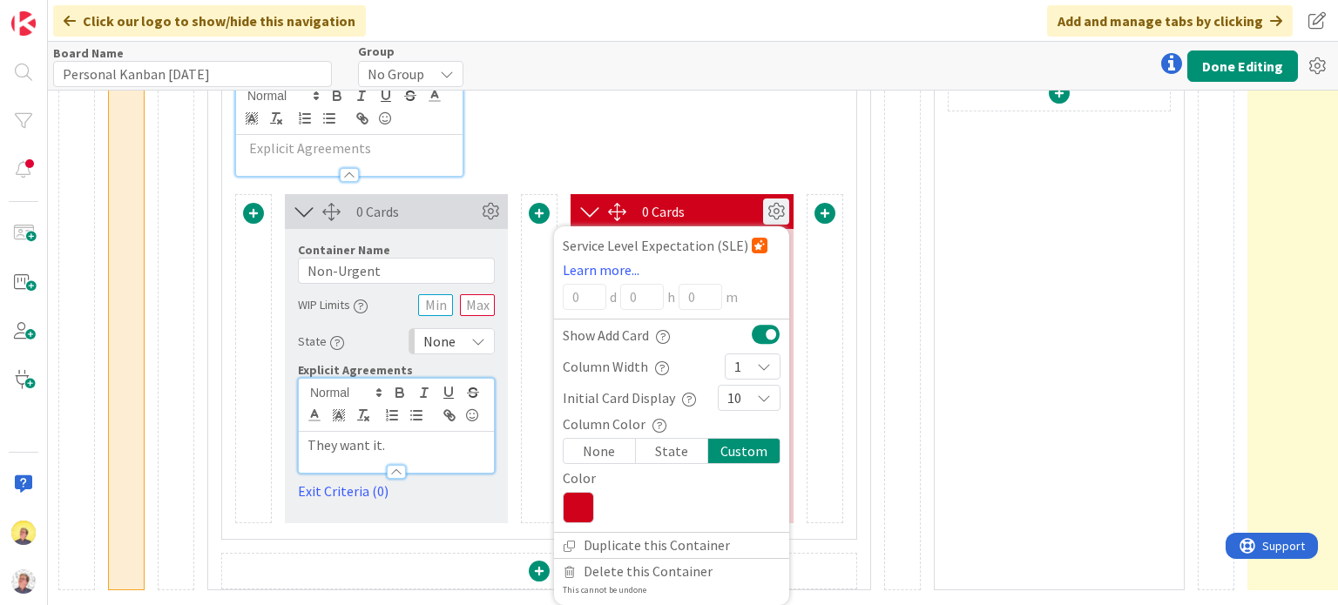
click at [585, 503] on icon at bounding box center [578, 507] width 31 height 31
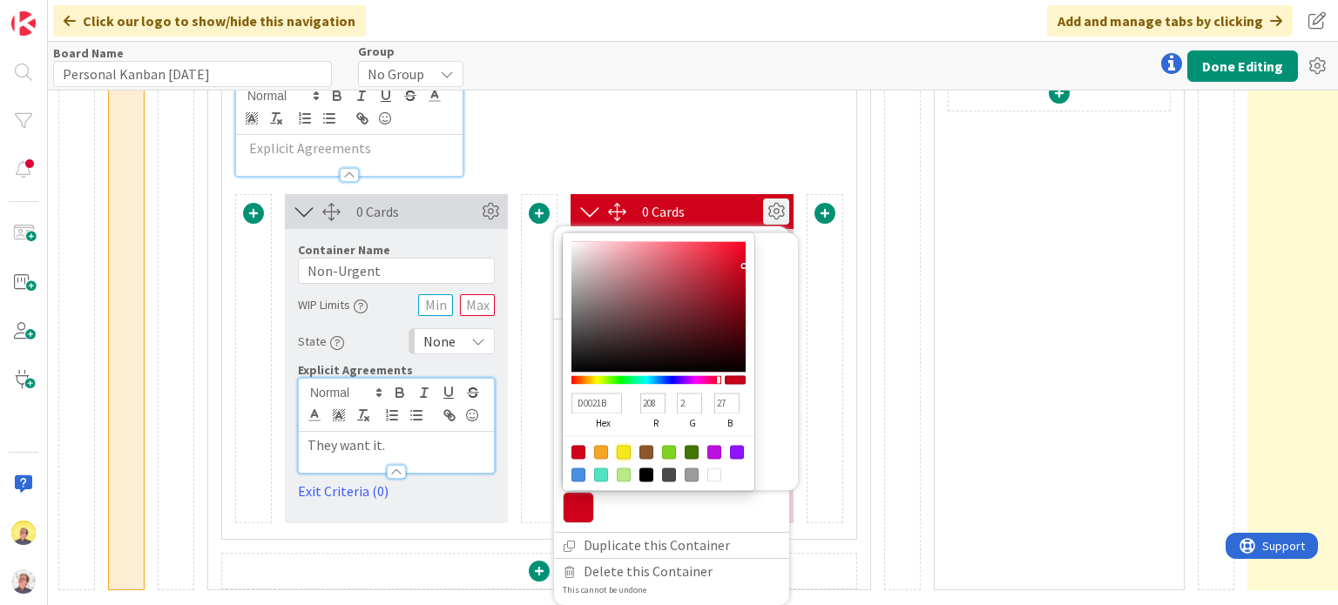
click at [626, 448] on div at bounding box center [624, 453] width 14 height 14
type input "F8E71C"
type input "248"
type input "231"
type input "28"
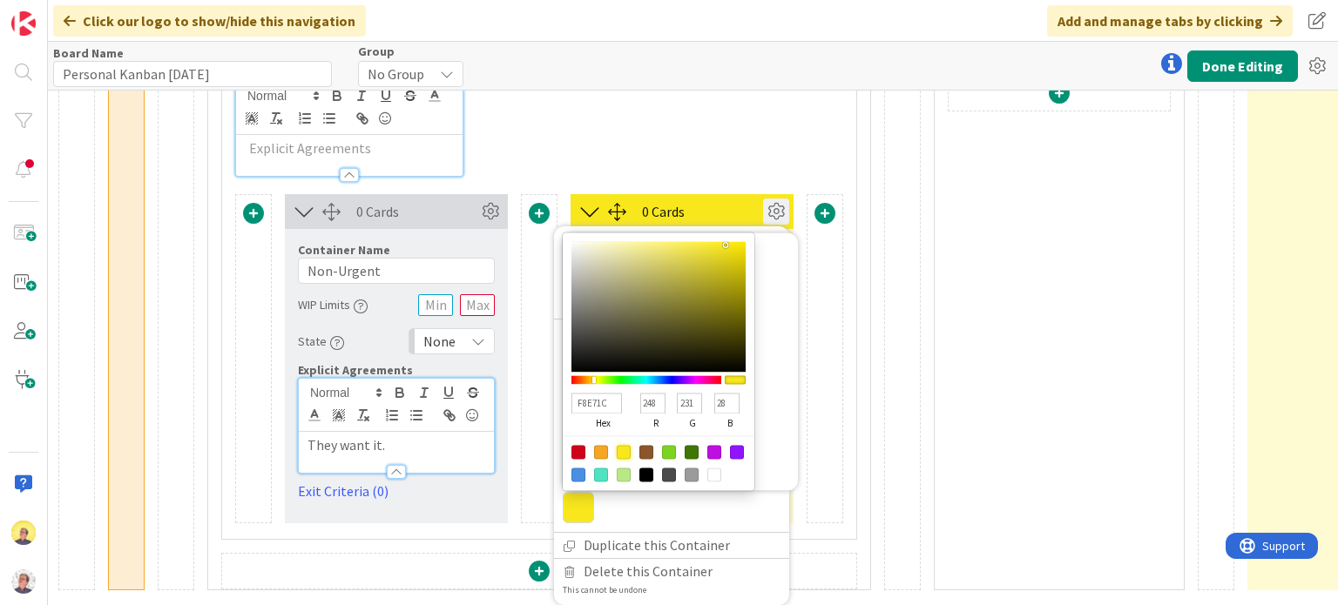
type input "EAE27E"
type input "234"
type input "226"
type input "126"
click at [652, 246] on div at bounding box center [658, 307] width 174 height 131
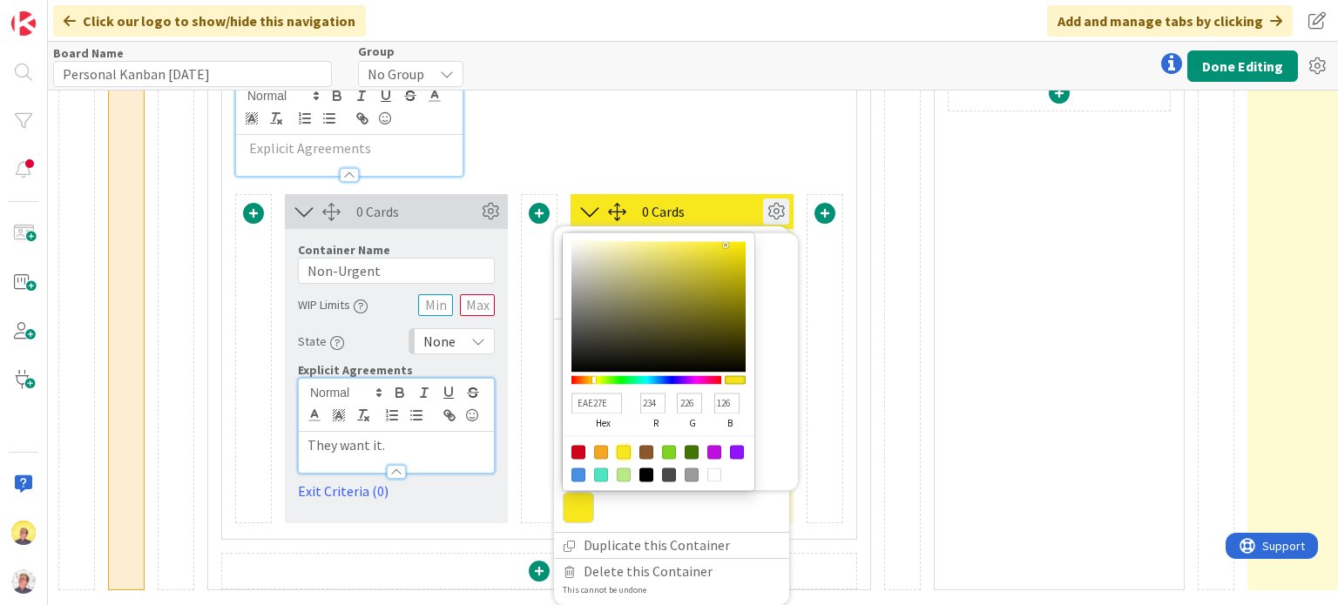
type input "EAE27D"
type input "125"
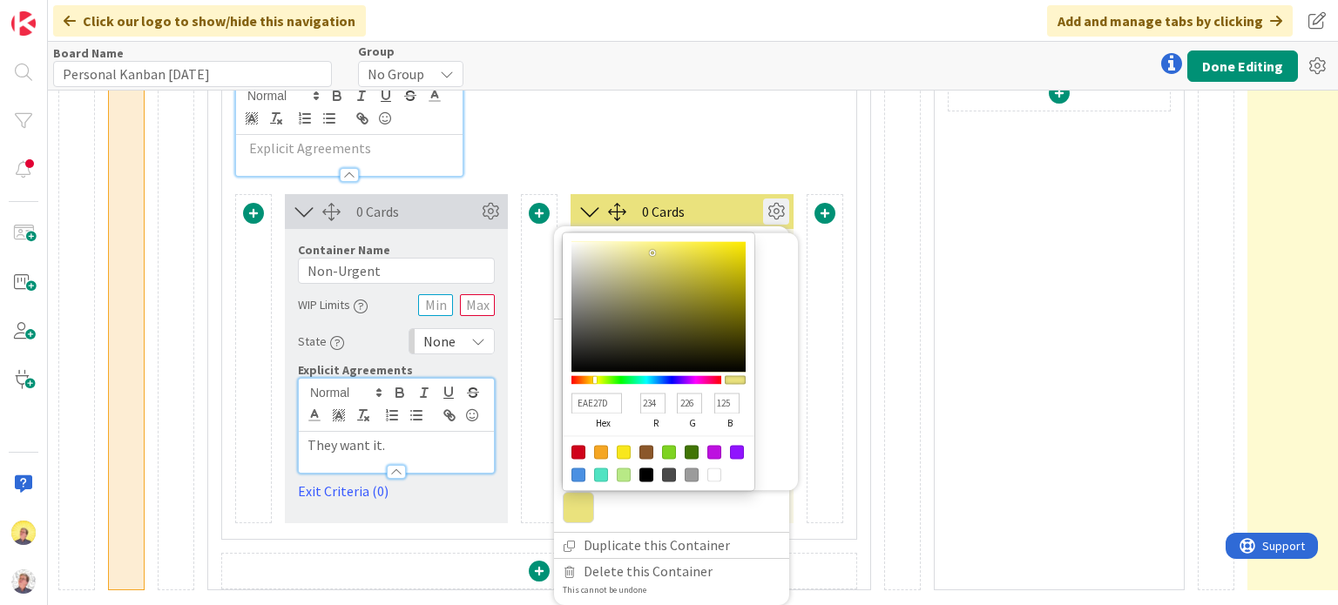
type input "E9E17A"
type input "233"
type input "225"
type input "122"
type input "EAE27B"
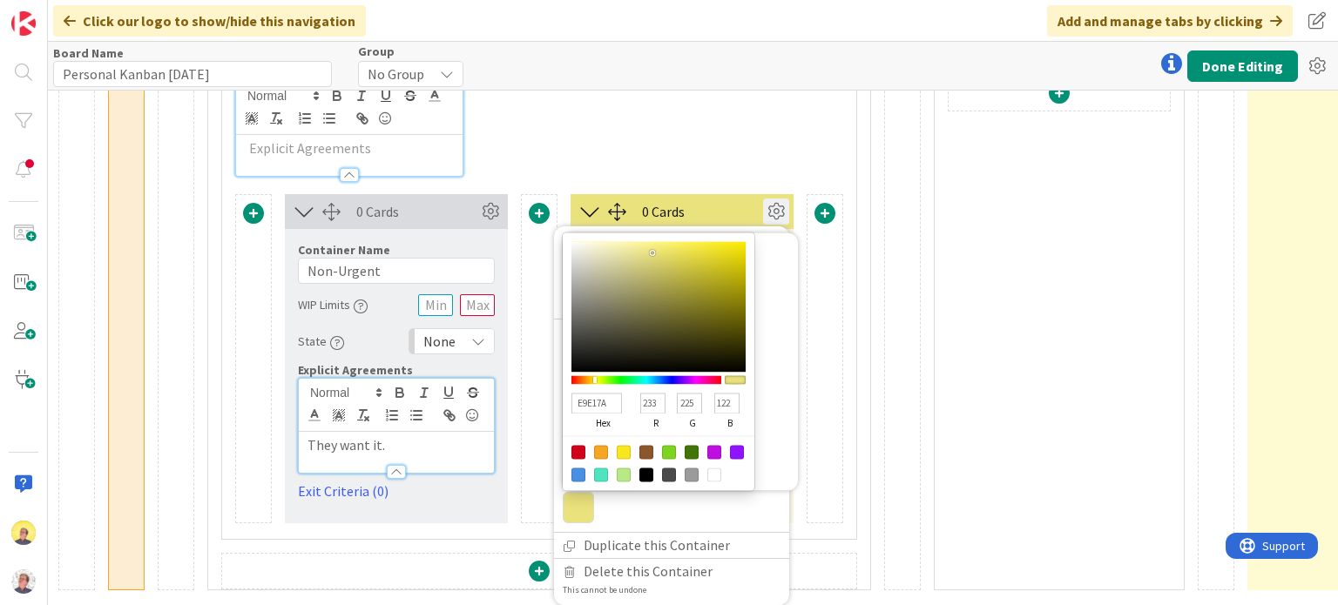
type input "234"
type input "226"
type input "123"
type input "ECE481"
type input "236"
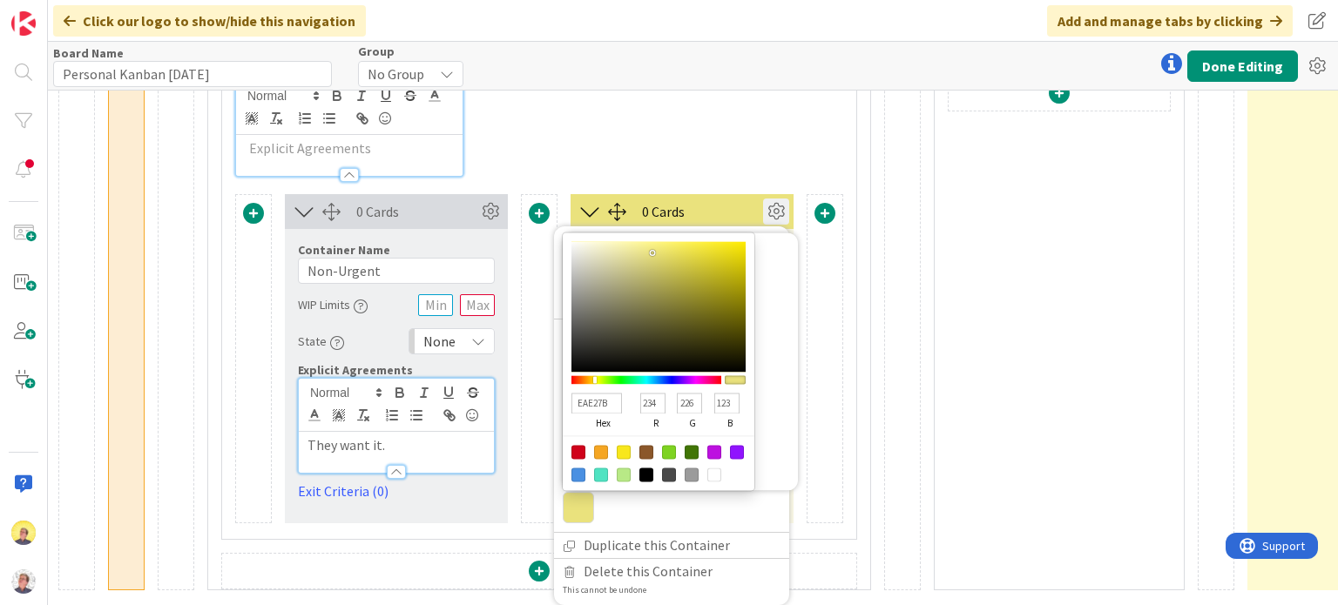
type input "228"
type input "129"
type input "EAE387"
type input "234"
type input "227"
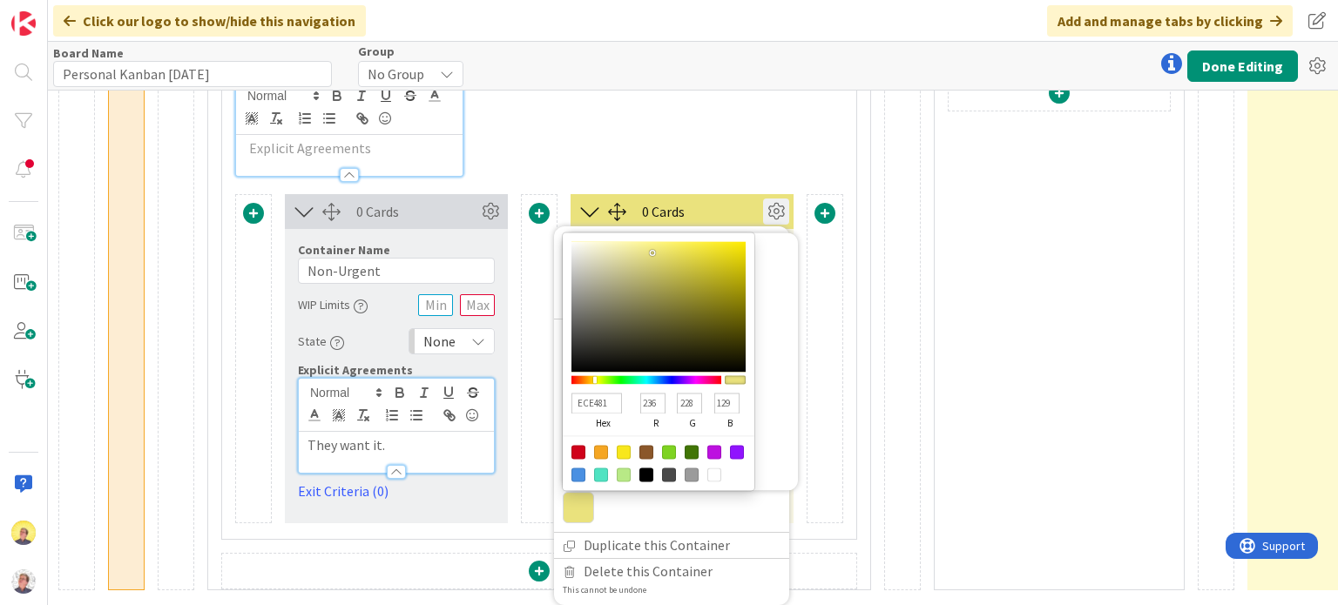
type input "135"
type input "E7E087"
type input "231"
type input "224"
type input "E7E08A"
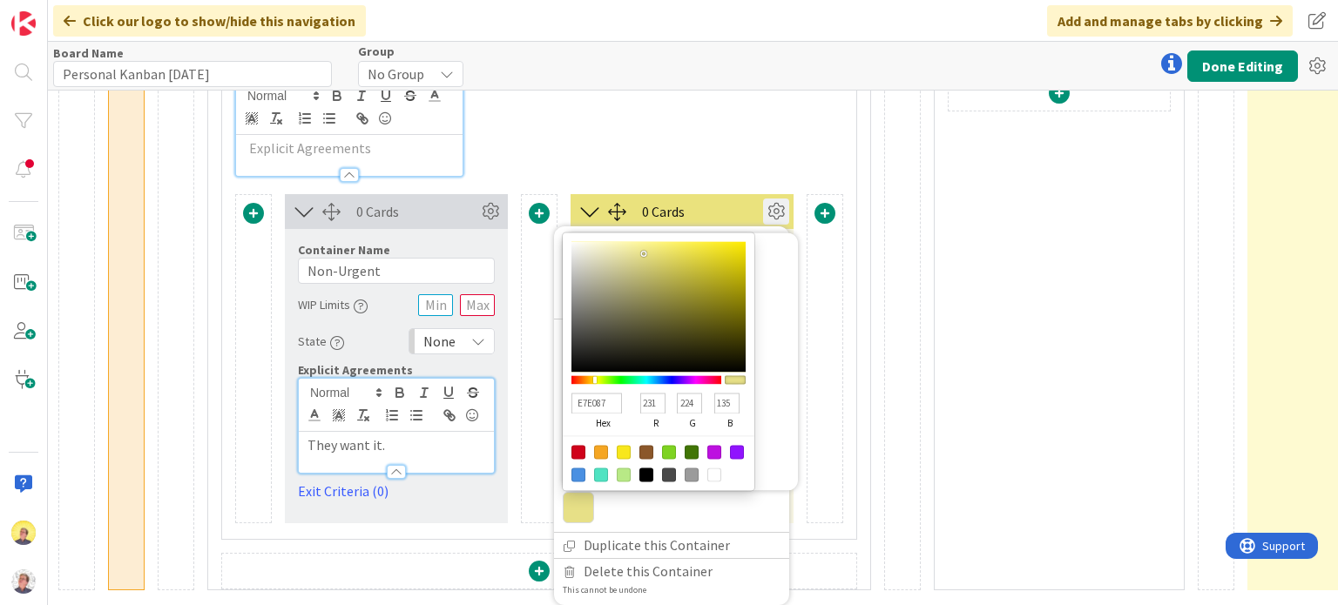
type input "138"
type input "E7E19A"
type input "225"
type input "154"
type input "E7E19F"
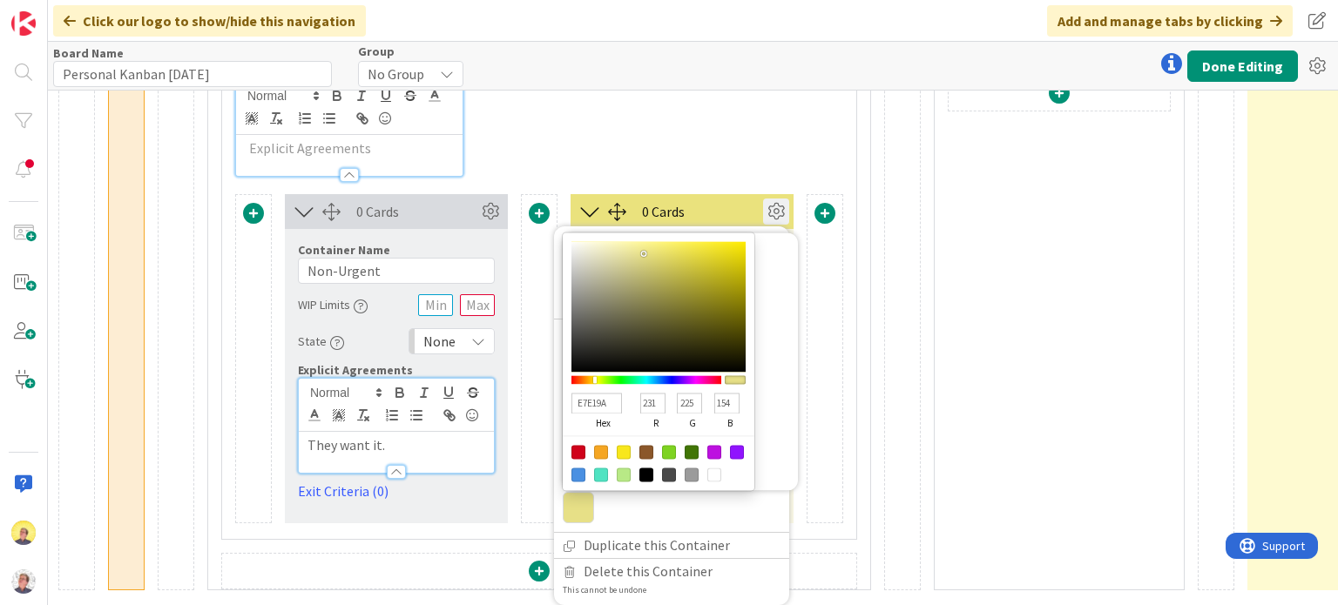
type input "159"
type input "E9E3A0"
type input "233"
type input "227"
type input "160"
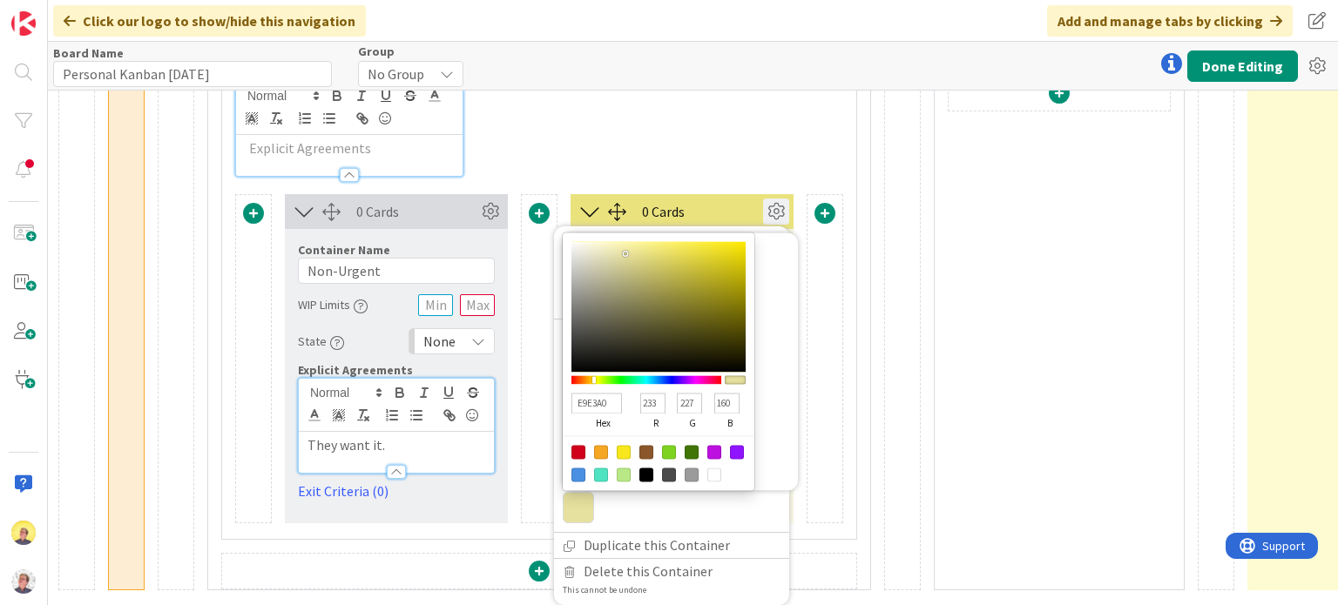
type input "ECE6A2"
type input "236"
type input "230"
type input "162"
type input "F0E9A3"
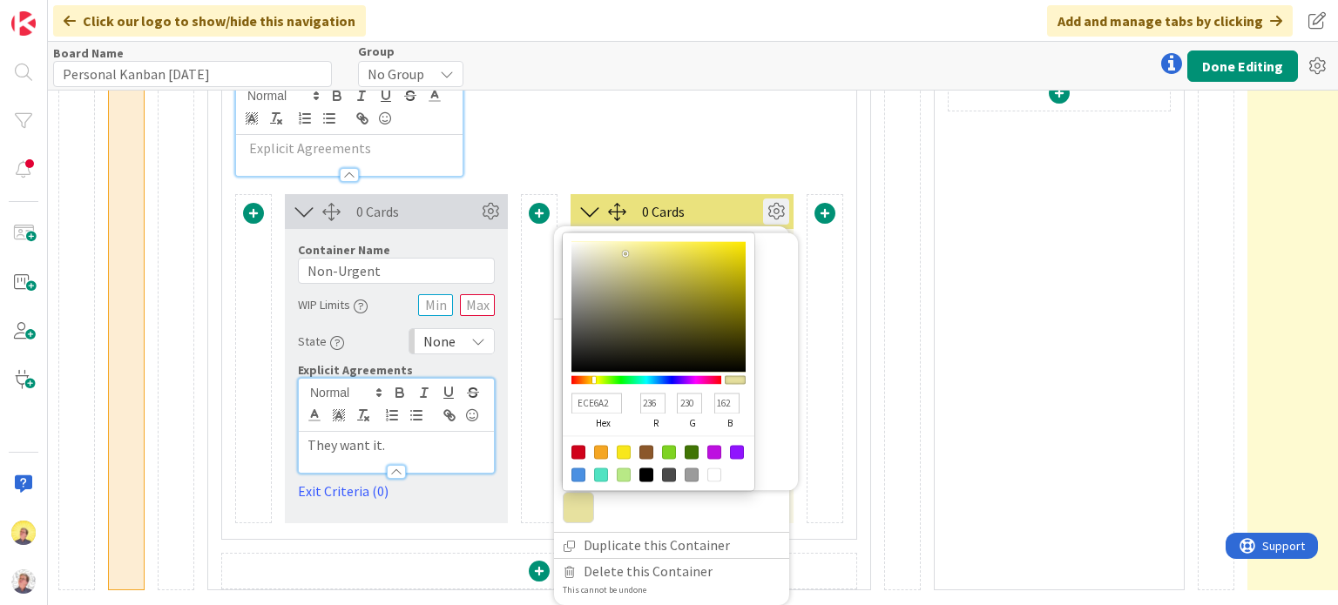
type input "240"
type input "233"
type input "163"
type input "F0E9A2"
type input "162"
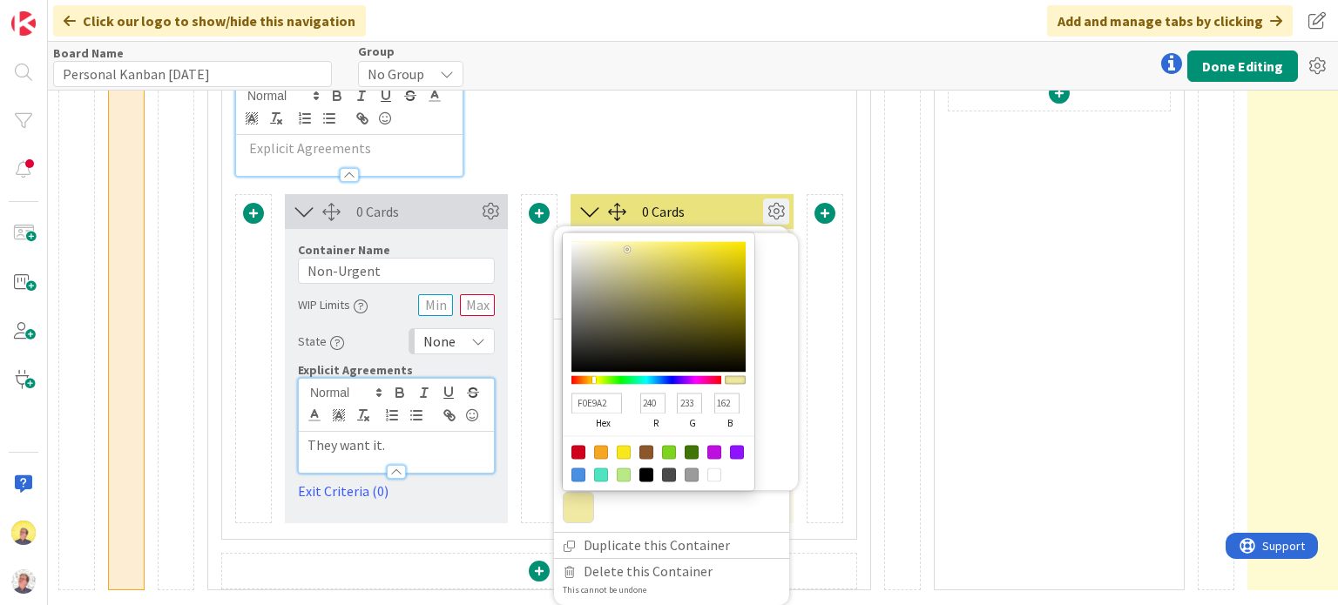
type input "ECE59C"
type input "236"
type input "229"
type input "156"
type input "E9E296"
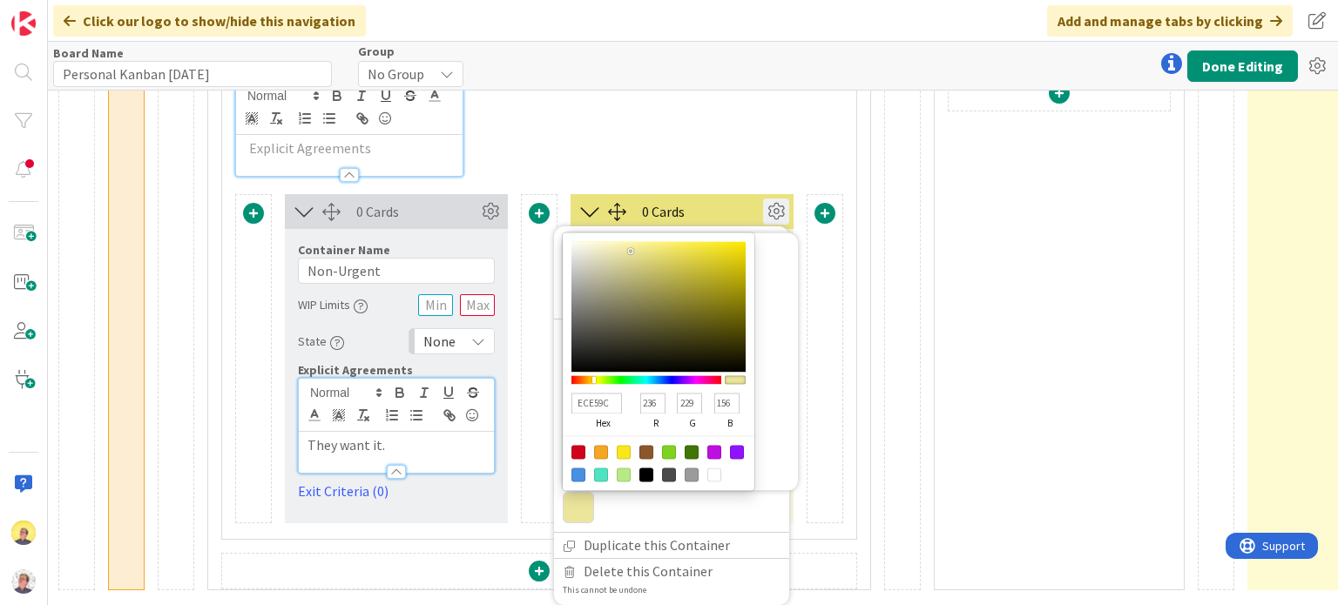
type input "233"
type input "226"
type input "150"
type input "E9E298"
type input "152"
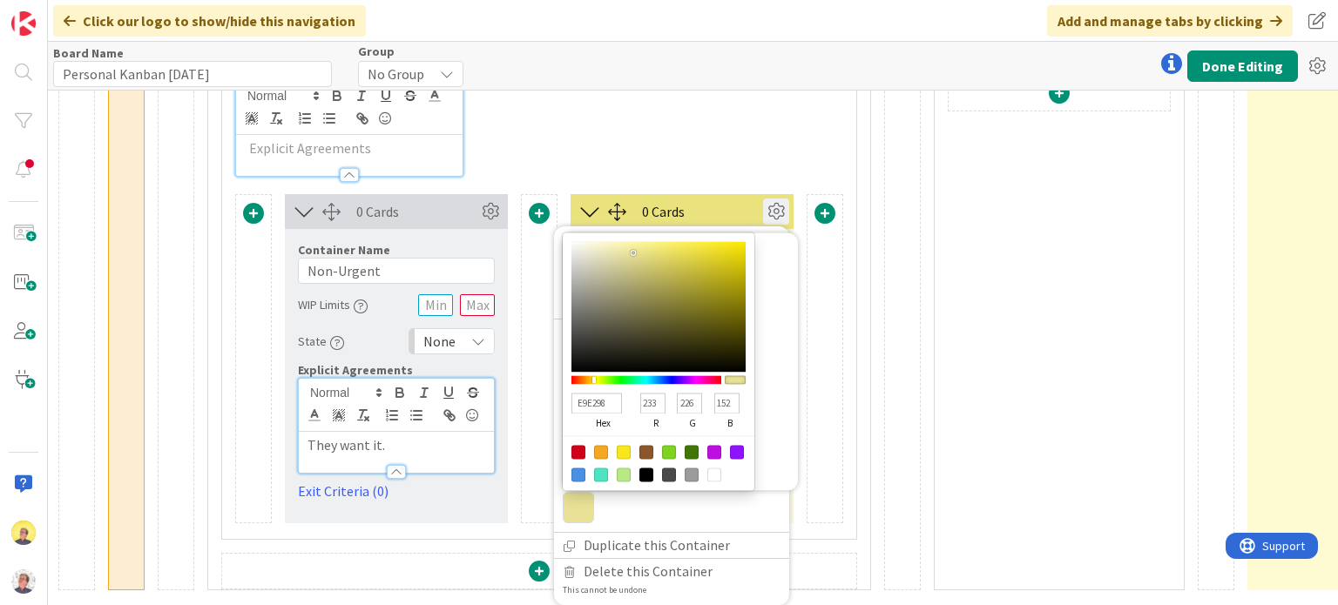
type input "EAE399"
type input "234"
type input "227"
type input "153"
type input "EAE395"
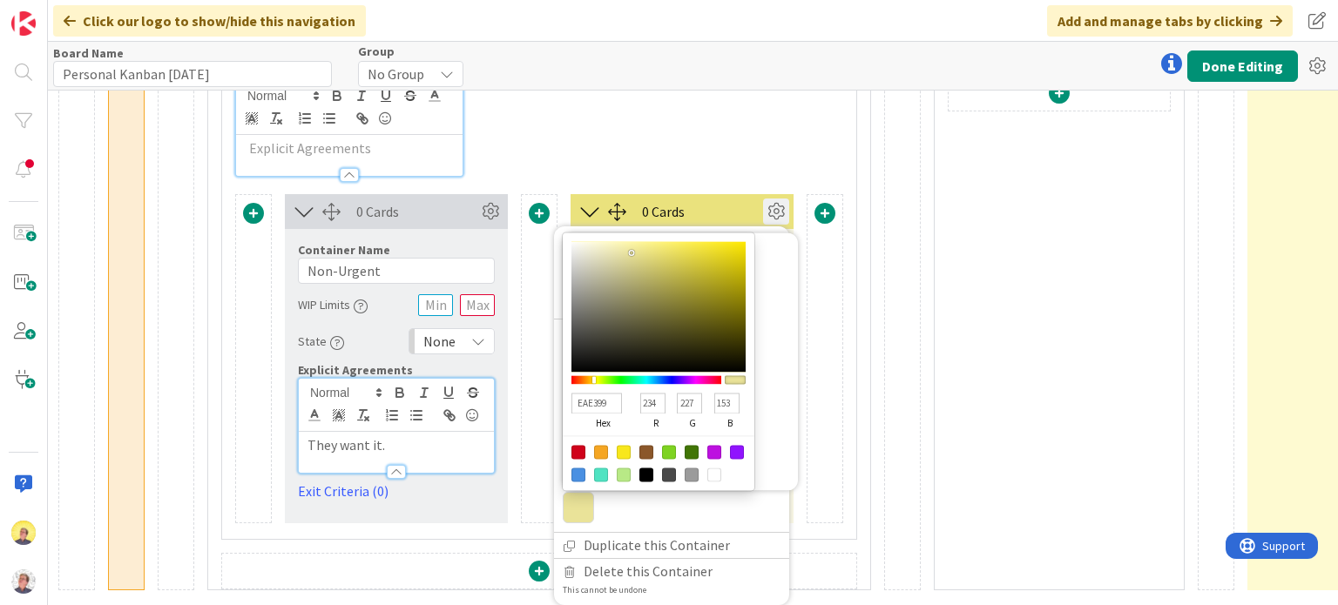
type input "149"
type input "EAE393"
type input "147"
type input "E4DC88"
type input "228"
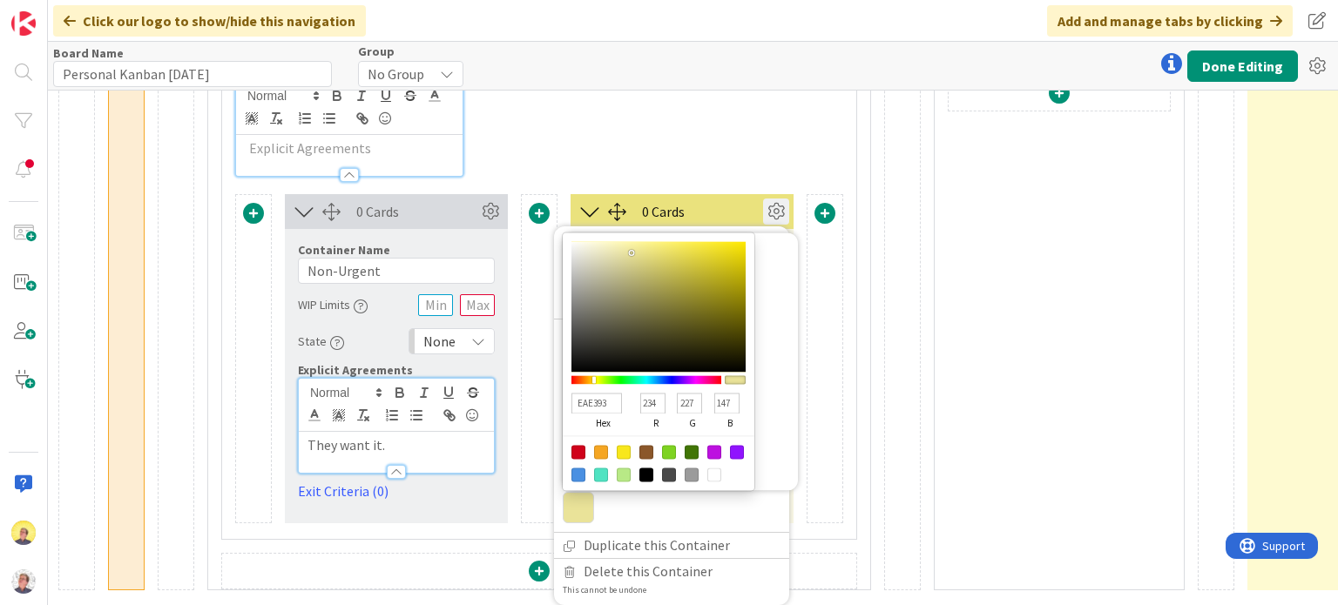
type input "220"
type input "136"
type input "E4DC87"
type input "135"
type input "E4DC85"
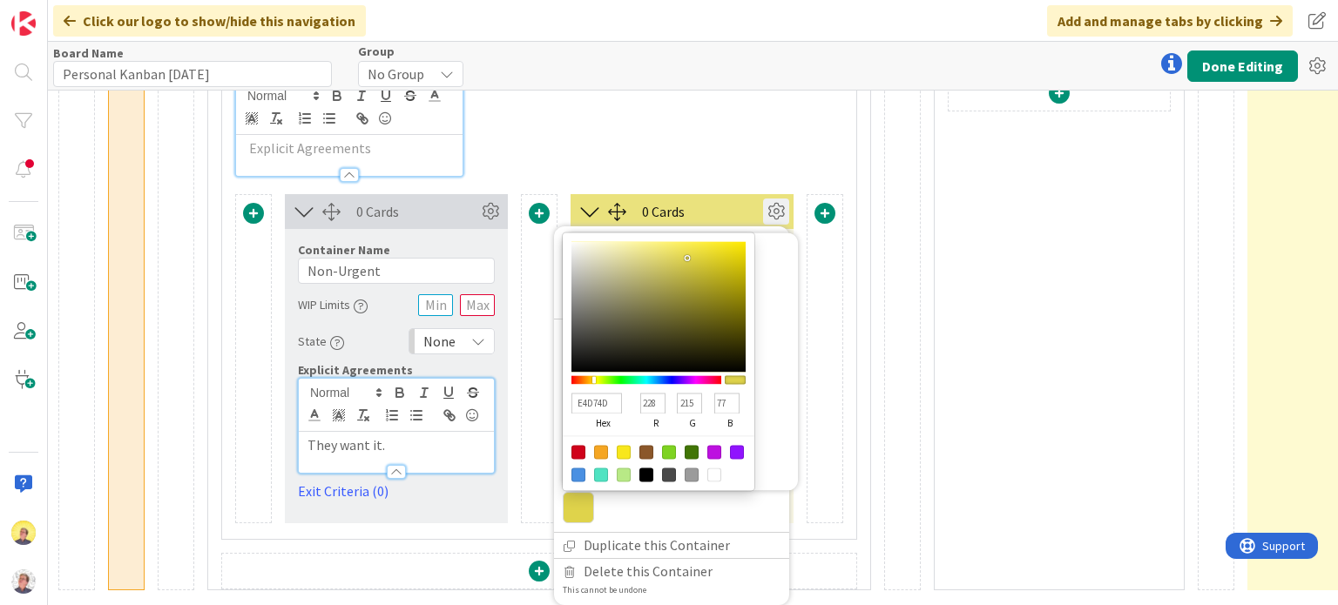
drag, startPoint x: 653, startPoint y: 247, endPoint x: 686, endPoint y: 250, distance: 33.2
click at [687, 258] on div at bounding box center [688, 259] width 3 height 3
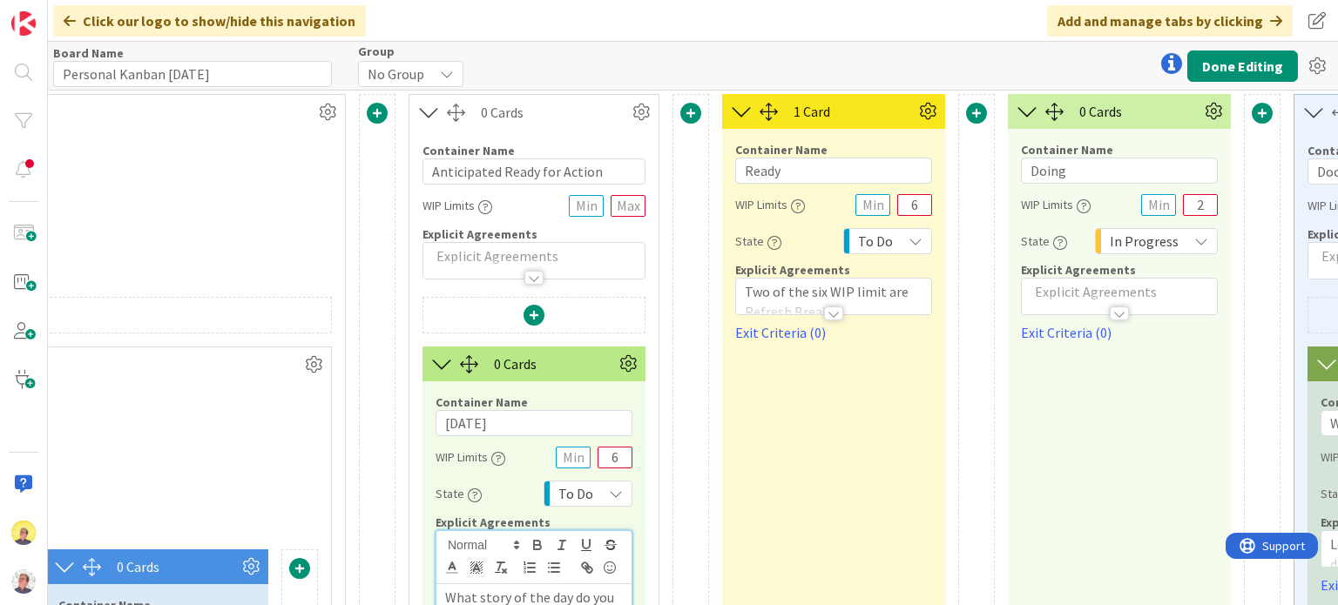
scroll to position [0, 1951]
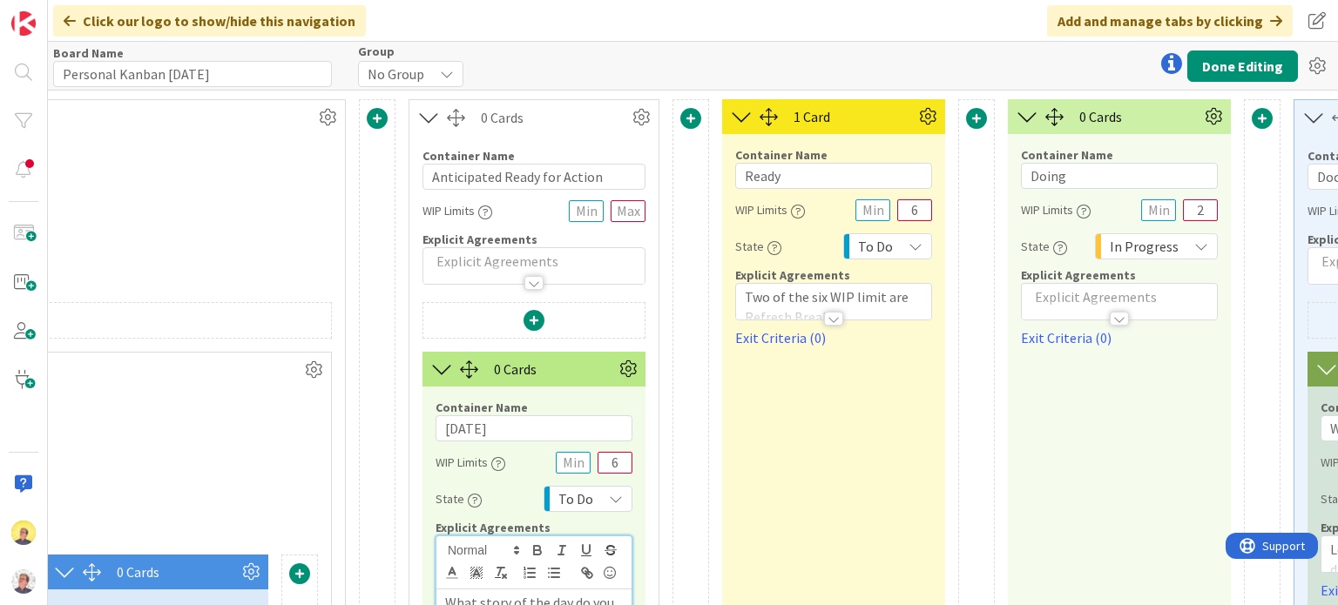
click at [973, 123] on span at bounding box center [976, 118] width 21 height 21
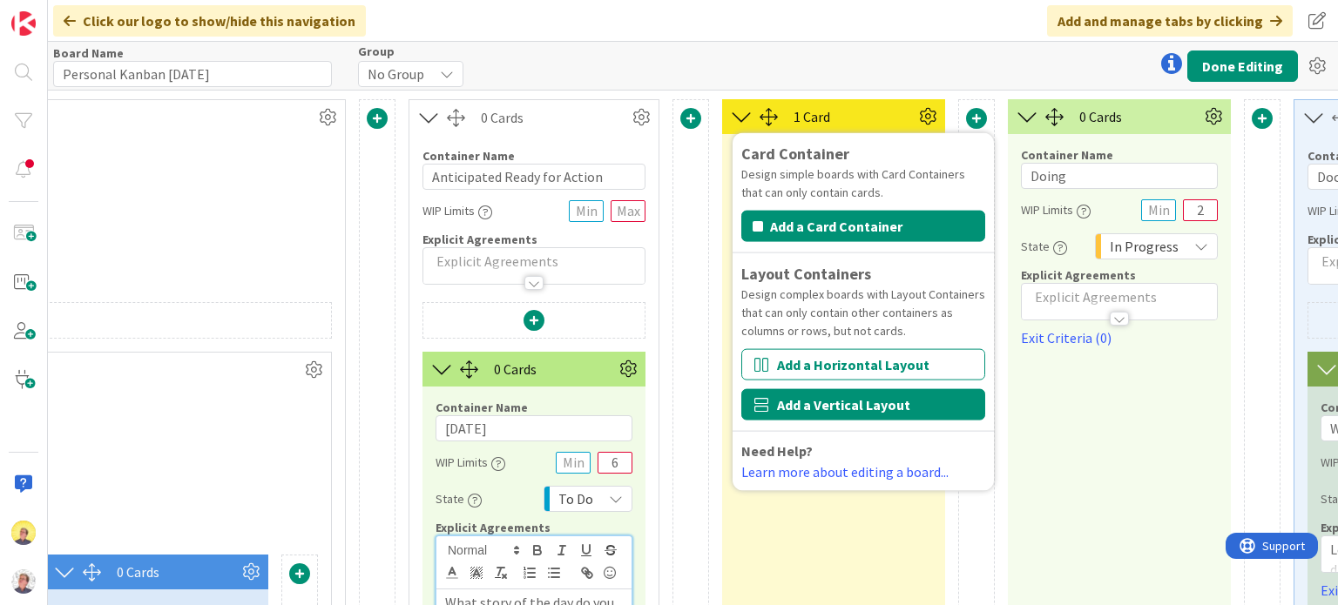
click at [894, 406] on button "Add a Vertical Layout" at bounding box center [863, 404] width 244 height 31
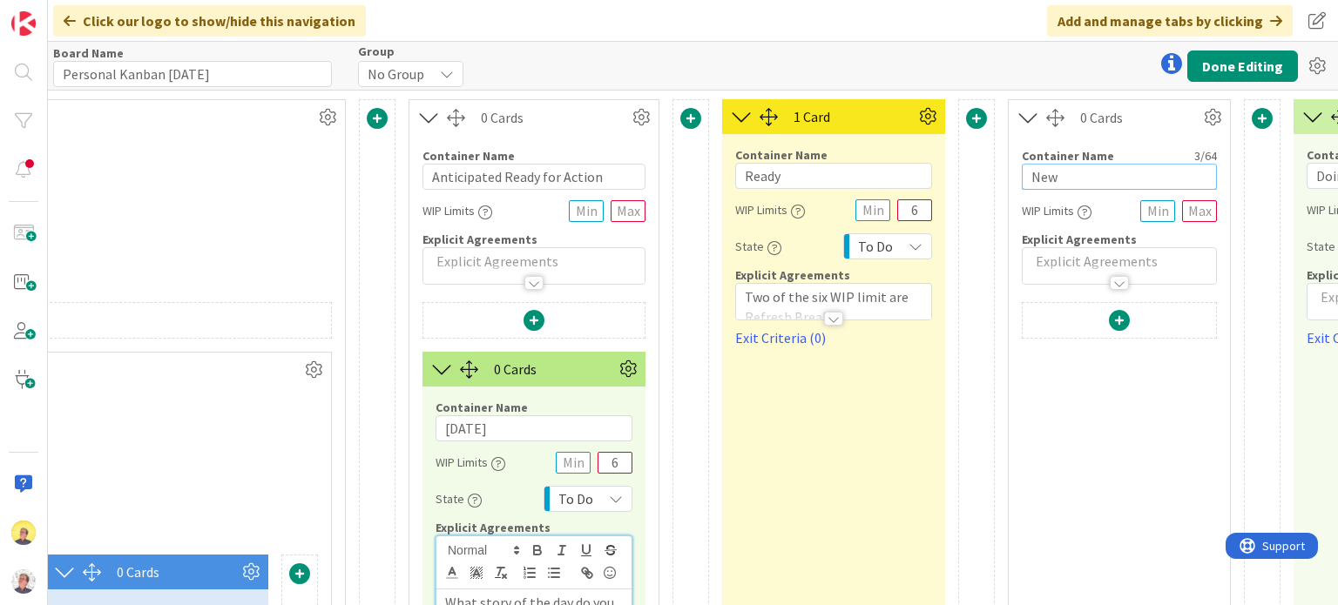
drag, startPoint x: 1062, startPoint y: 177, endPoint x: 1007, endPoint y: 178, distance: 54.9
click at [1010, 178] on div "Container Name 3 / 64 New WIP Limits Explicit Agreements" at bounding box center [1118, 210] width 221 height 150
click at [1202, 207] on input "text" at bounding box center [1199, 211] width 35 height 22
drag, startPoint x: 1205, startPoint y: 205, endPoint x: 1191, endPoint y: 205, distance: 13.9
click at [1191, 205] on input "2" at bounding box center [1199, 211] width 35 height 22
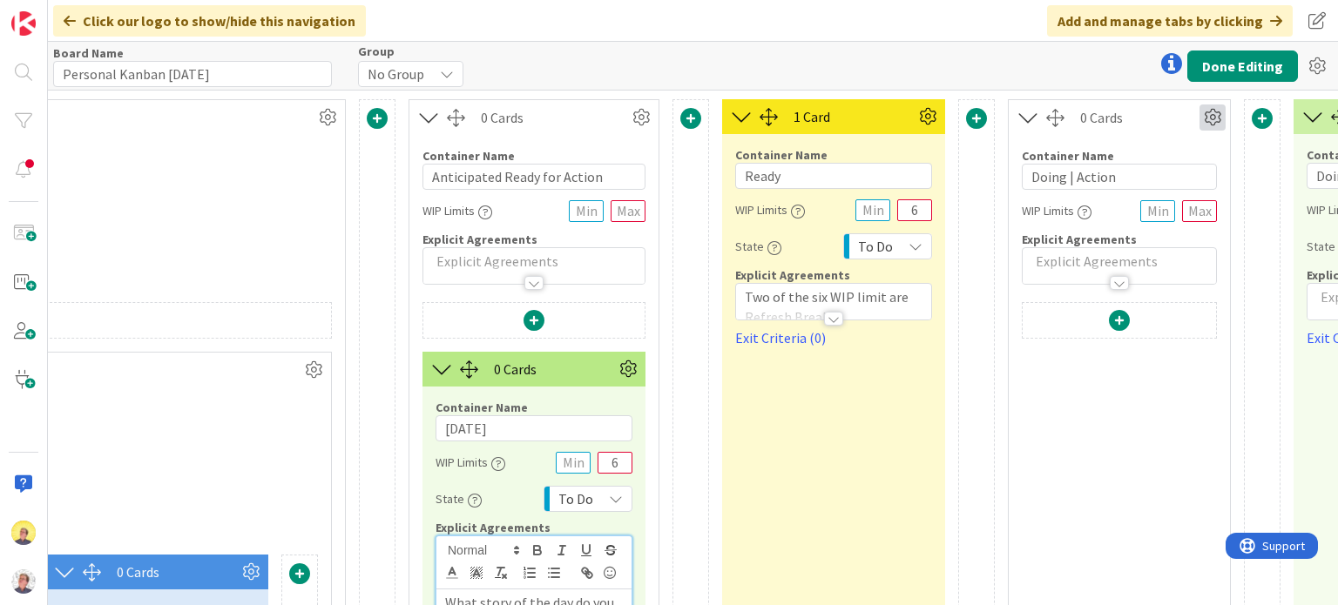
click at [1213, 118] on icon at bounding box center [1212, 117] width 26 height 26
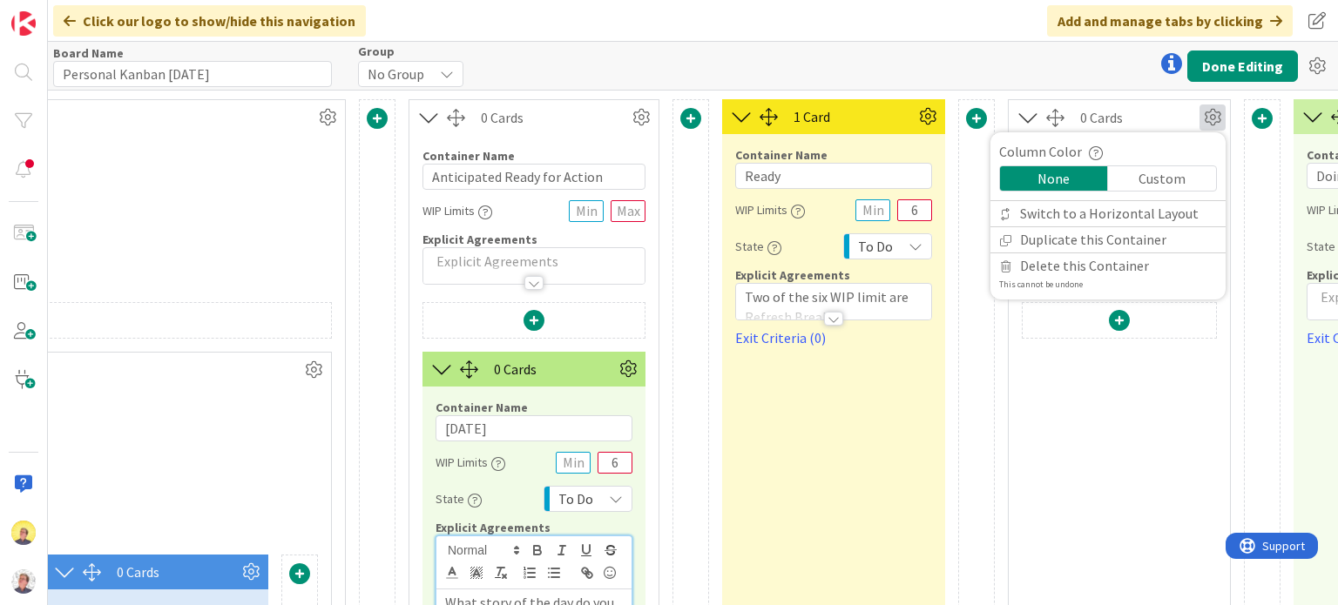
click at [1213, 118] on icon at bounding box center [1212, 117] width 26 height 26
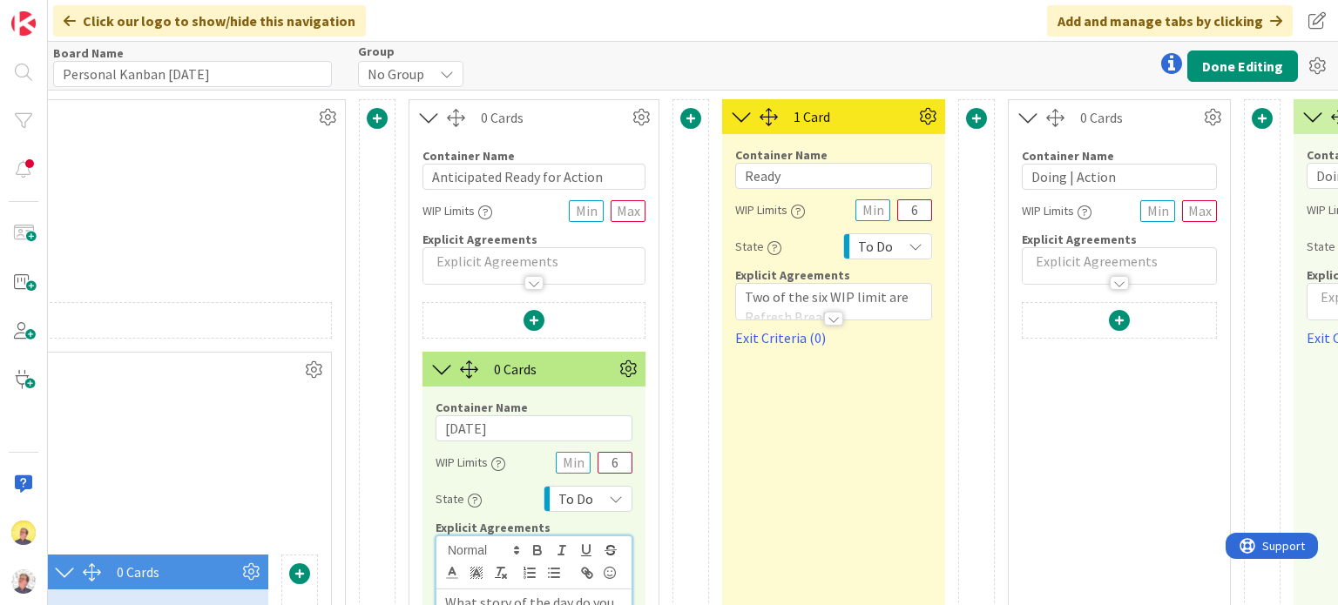
click at [1115, 320] on span at bounding box center [1118, 320] width 21 height 21
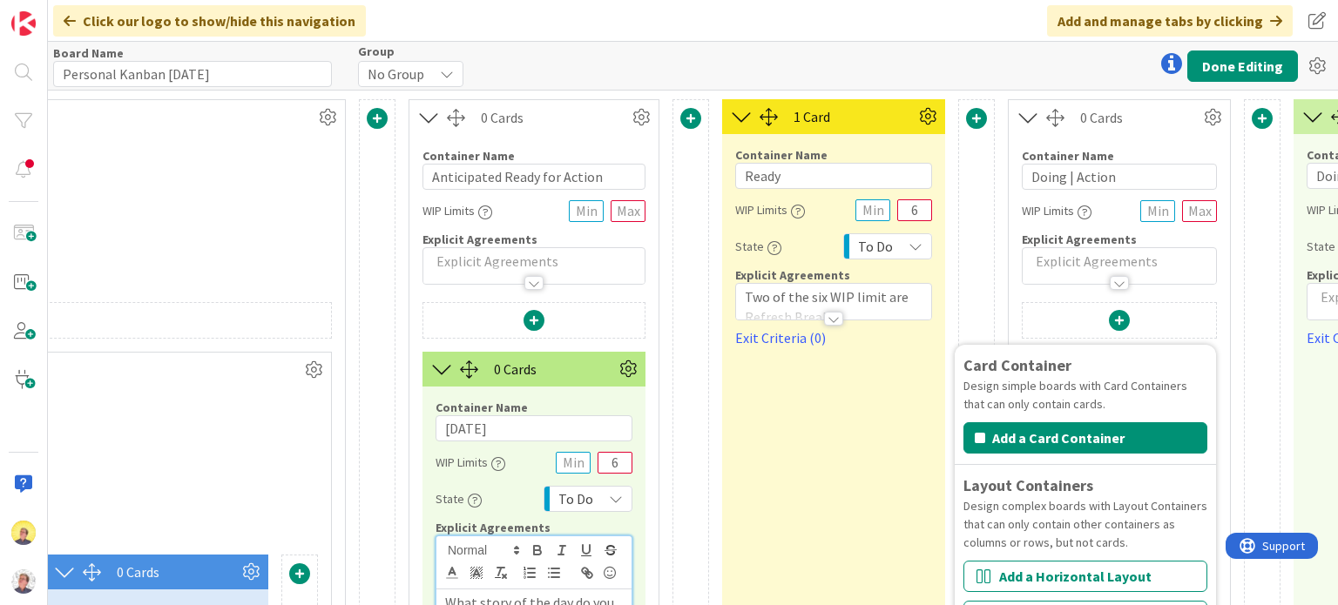
click at [1195, 242] on div "Explicit Agreements" at bounding box center [1118, 240] width 195 height 16
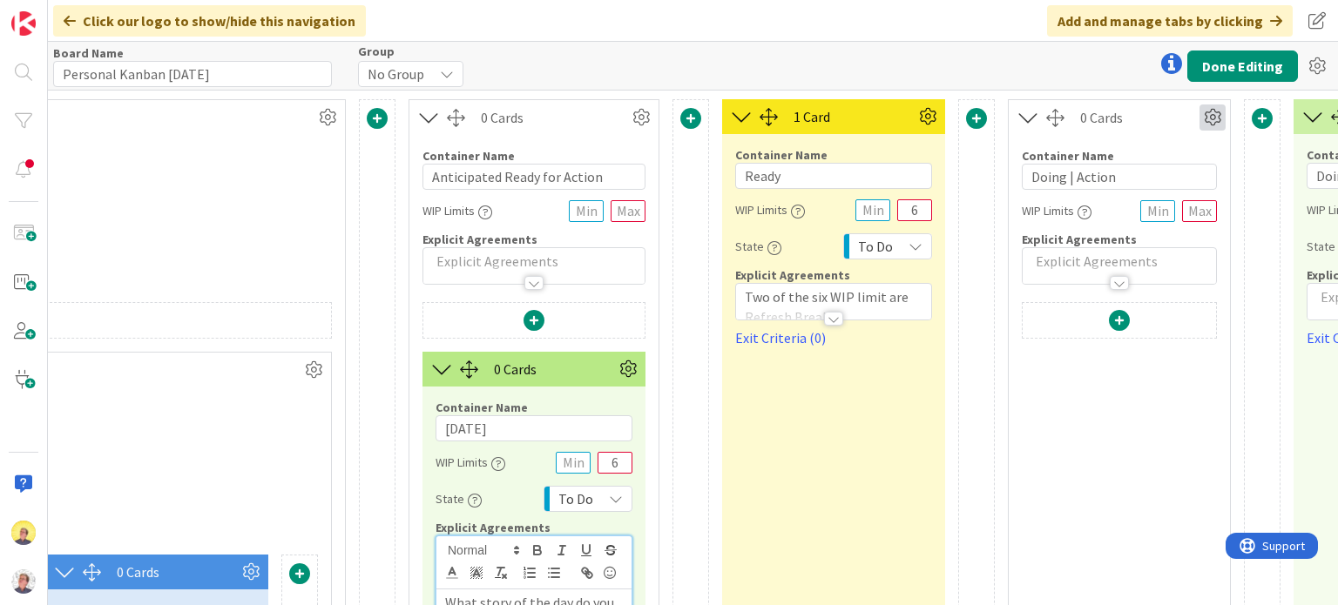
click at [1216, 121] on icon at bounding box center [1212, 117] width 26 height 26
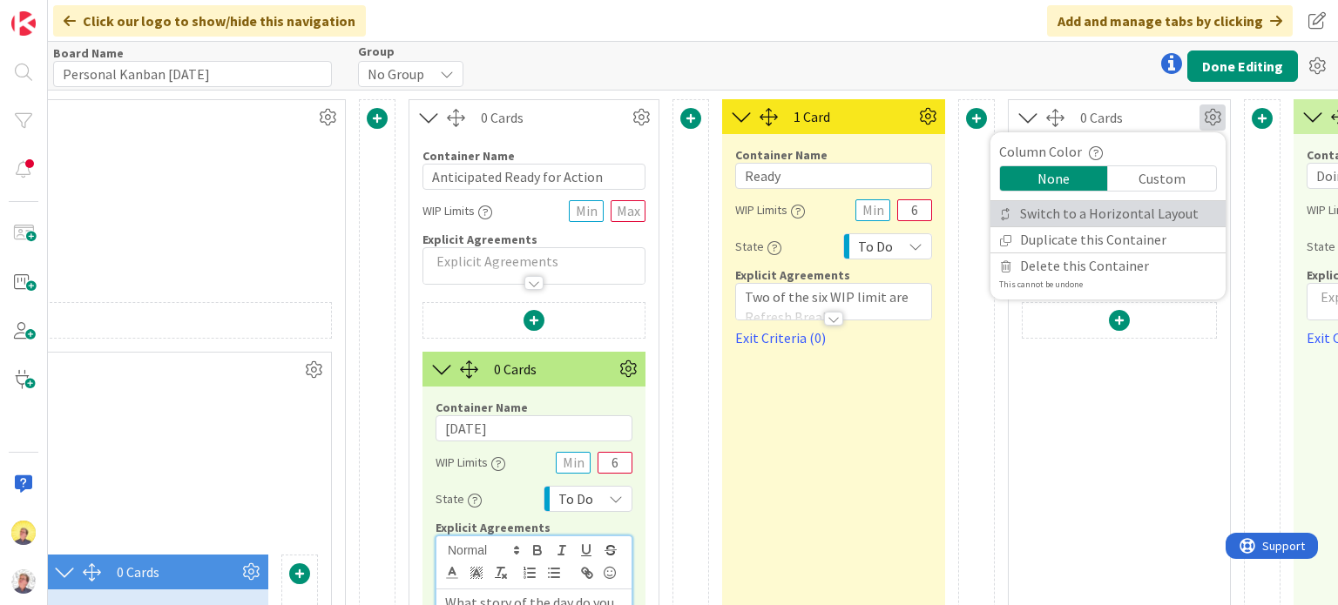
click at [1146, 208] on link "Switch to a Horizontal Layout" at bounding box center [1107, 213] width 235 height 25
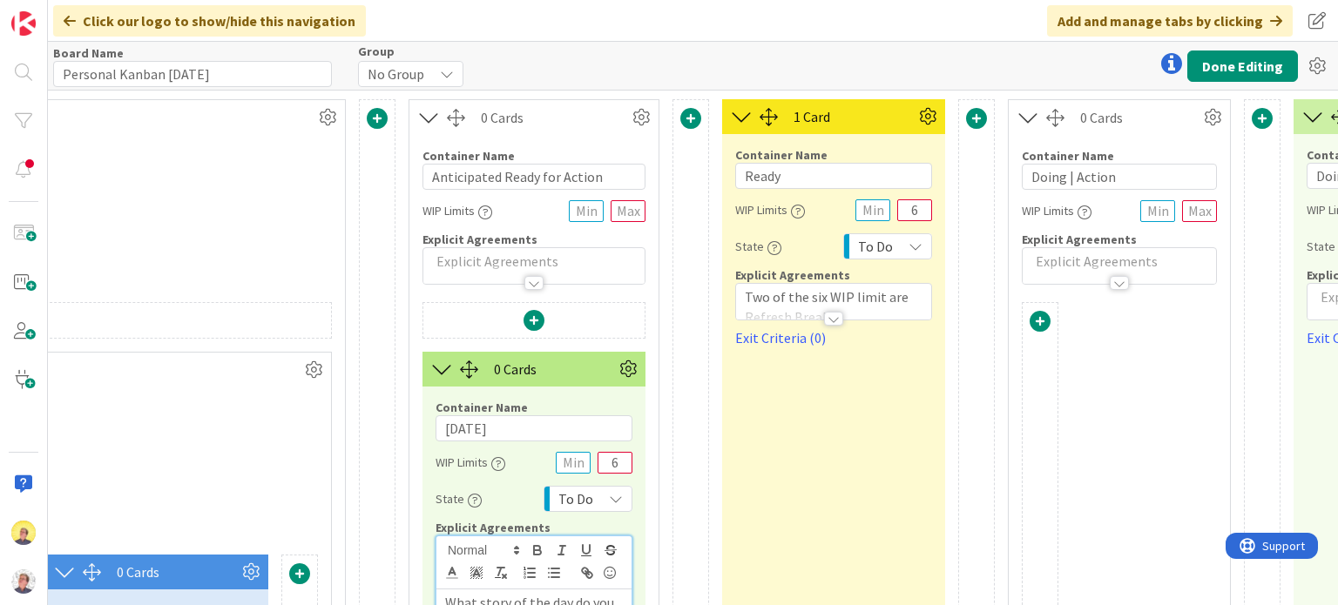
click at [1034, 327] on span at bounding box center [1039, 321] width 21 height 21
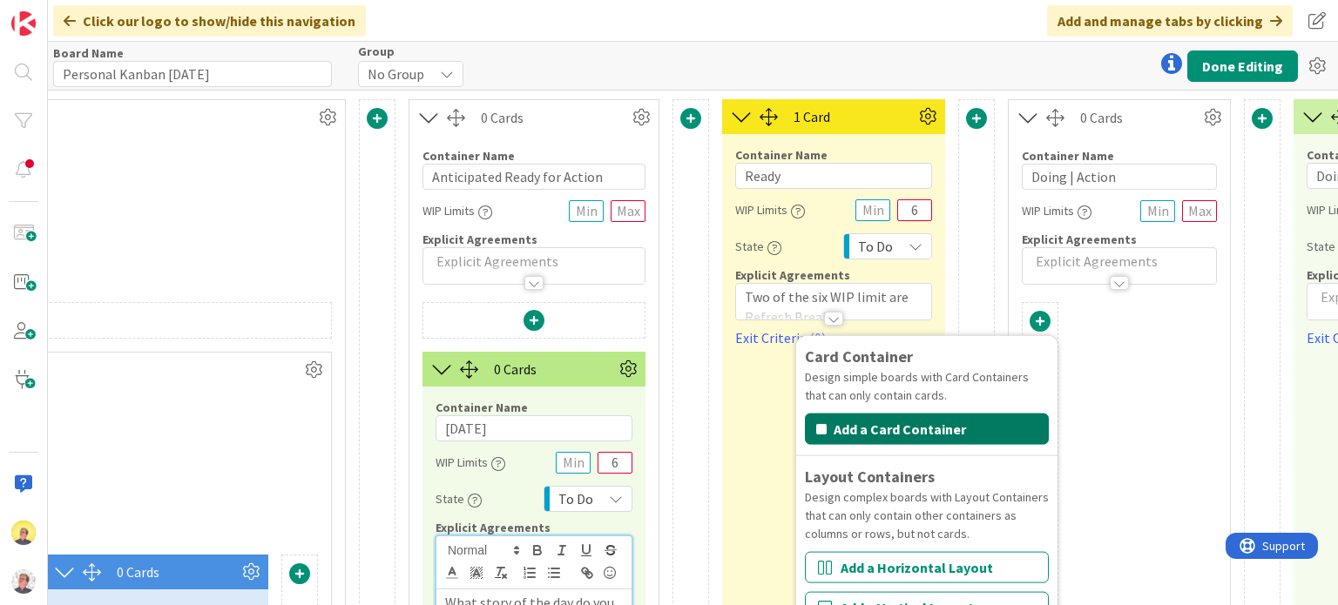
click at [955, 423] on button "Add a Card Container" at bounding box center [927, 429] width 244 height 31
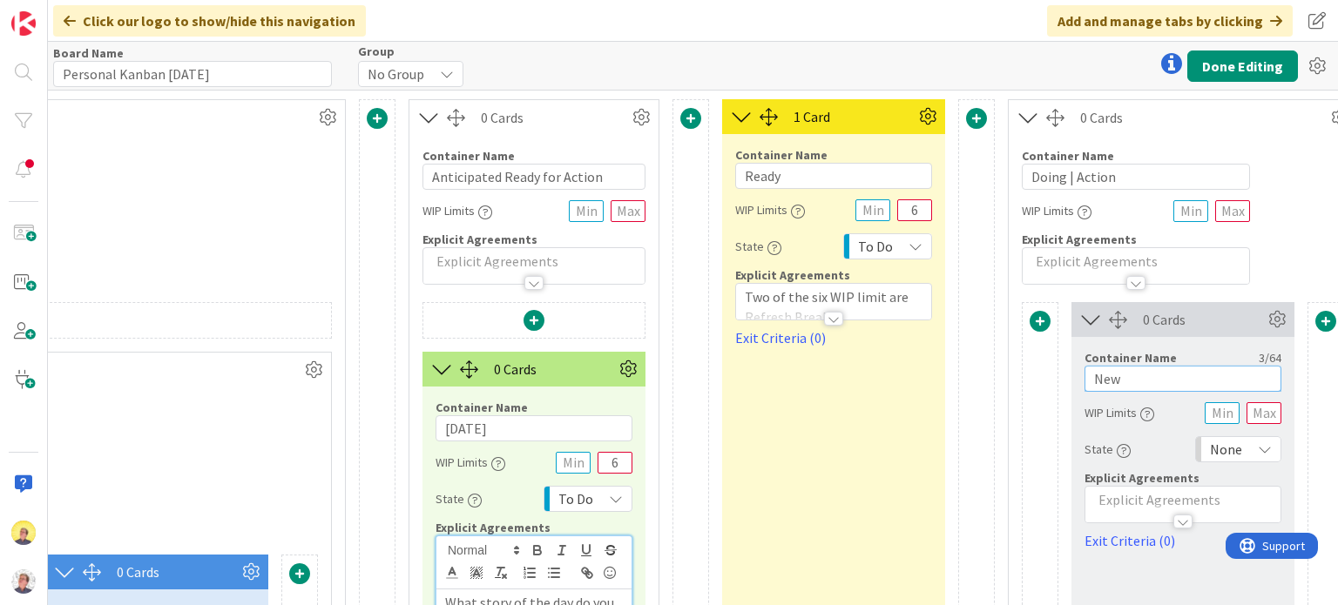
drag, startPoint x: 1122, startPoint y: 374, endPoint x: 1069, endPoint y: 368, distance: 52.5
click at [1071, 368] on div "Container Name 3 / 64 New WIP Limits State None Explicit Agreements Exit Criter…" at bounding box center [1182, 444] width 223 height 214
click at [1107, 498] on p at bounding box center [1183, 500] width 178 height 20
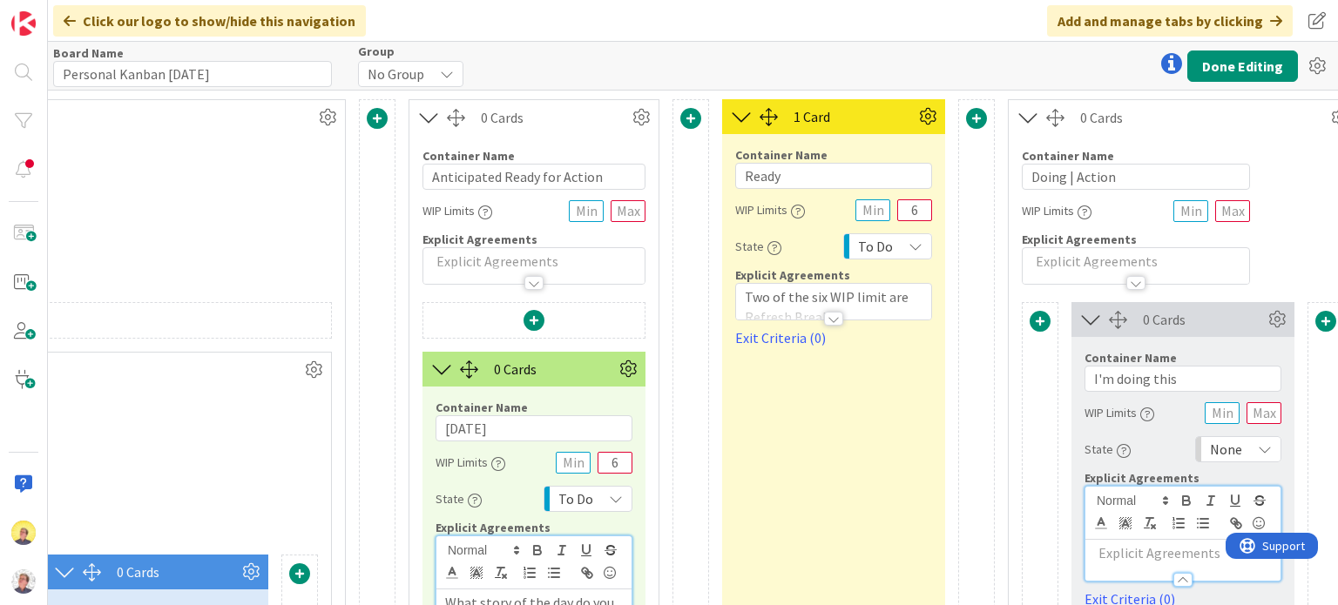
click at [1110, 552] on p at bounding box center [1183, 553] width 178 height 20
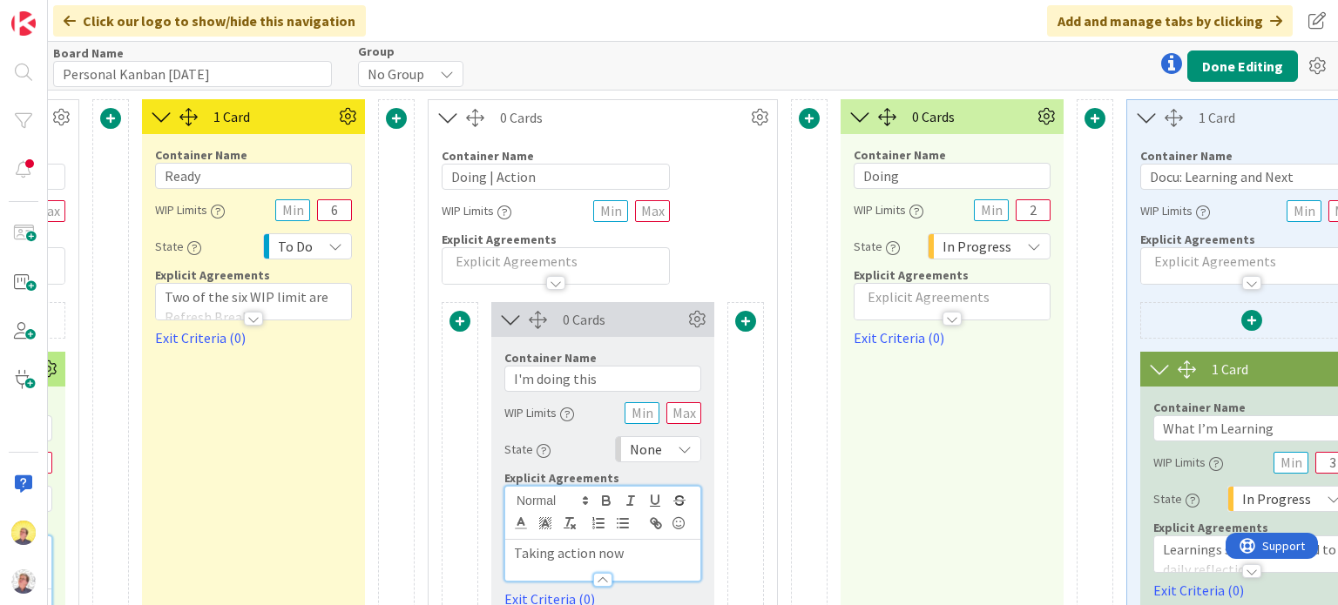
scroll to position [0, 2553]
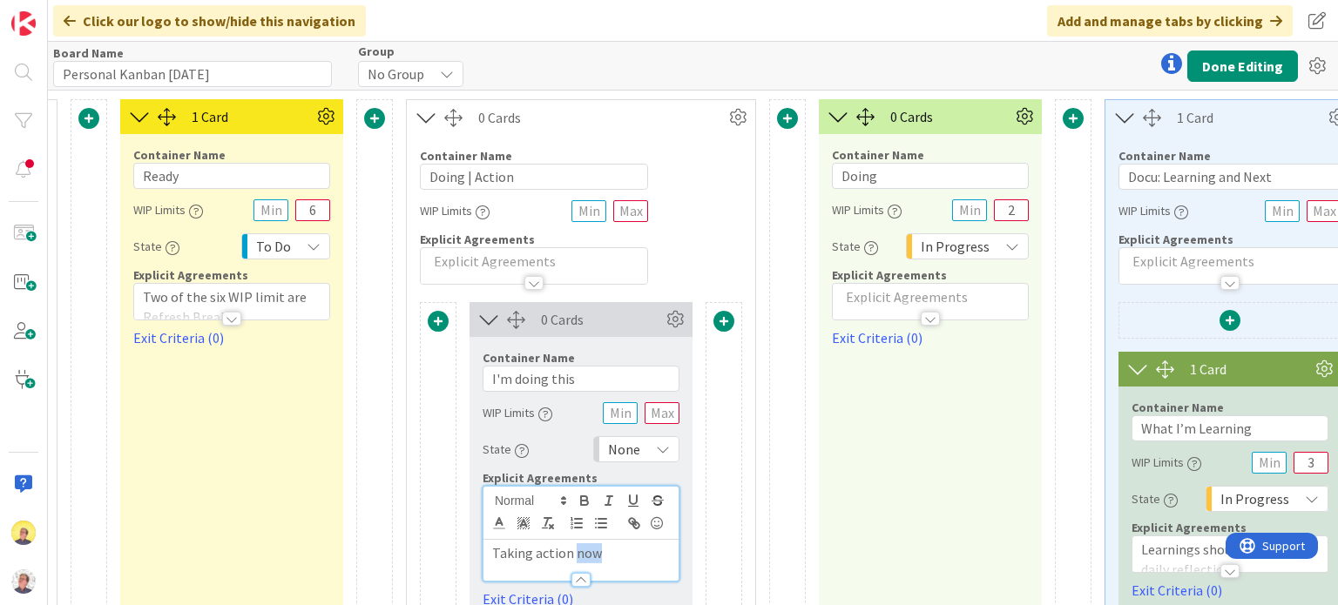
drag, startPoint x: 602, startPoint y: 555, endPoint x: 574, endPoint y: 556, distance: 27.9
click at [574, 556] on p "Taking action now" at bounding box center [581, 553] width 178 height 20
click at [715, 320] on span at bounding box center [723, 321] width 21 height 21
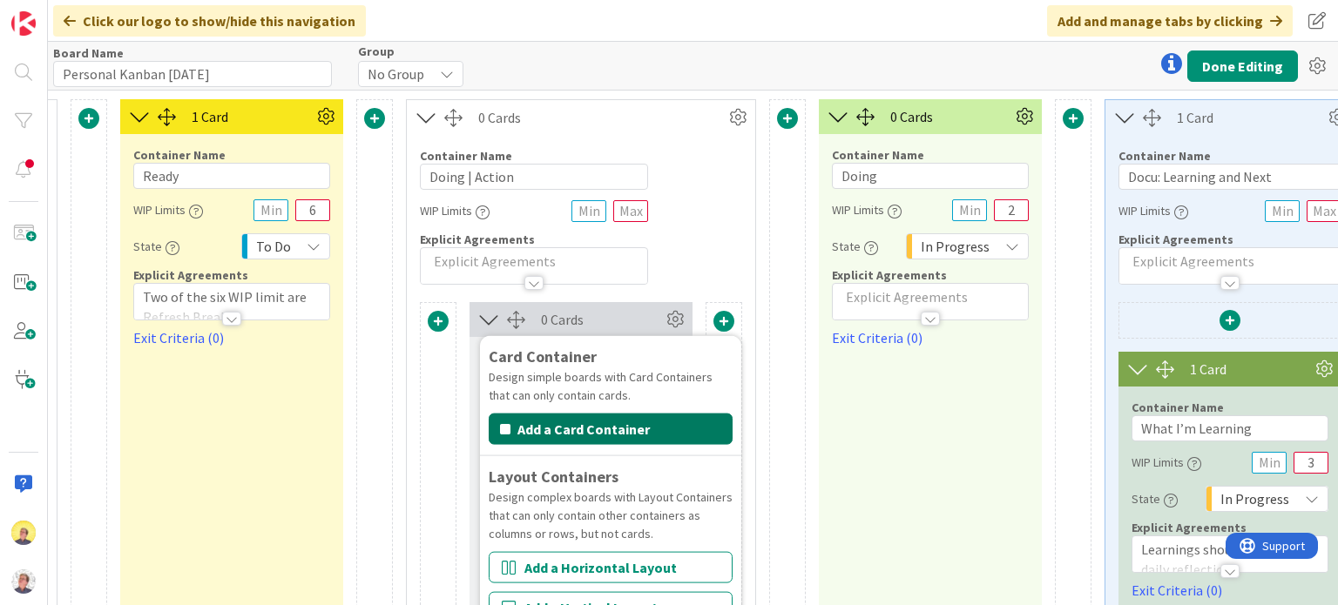
click at [608, 430] on button "Add a Card Container" at bounding box center [611, 429] width 244 height 31
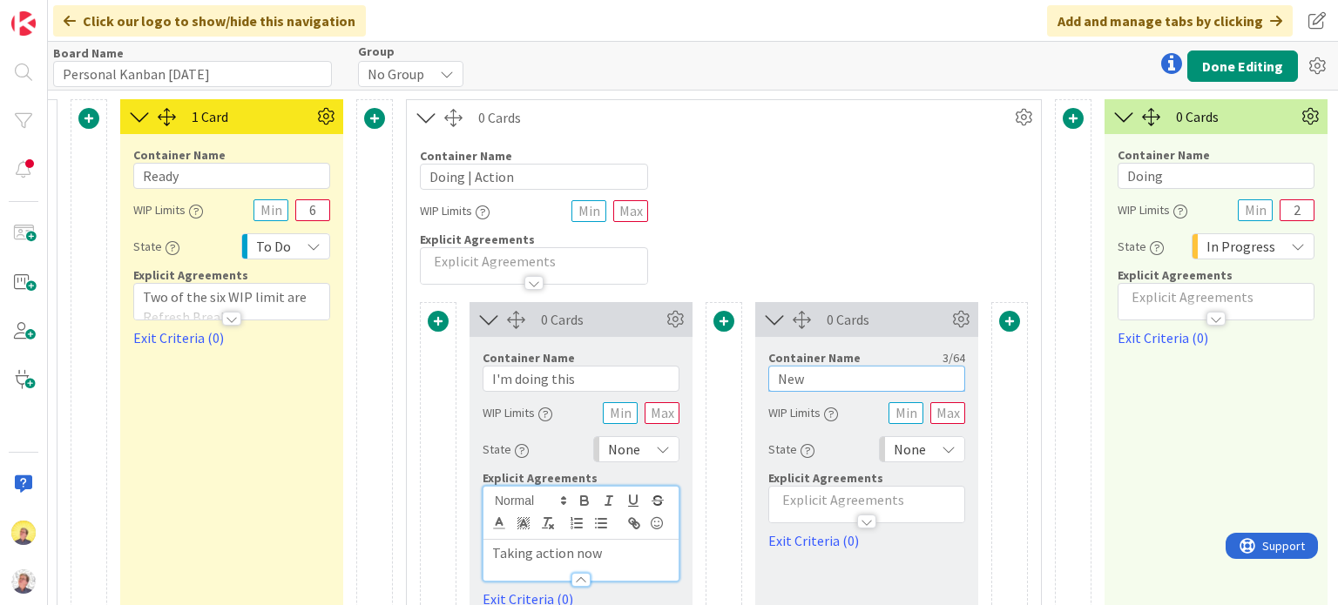
click at [812, 375] on input "New" at bounding box center [866, 379] width 197 height 26
drag, startPoint x: 812, startPoint y: 375, endPoint x: 765, endPoint y: 379, distance: 46.3
click at [765, 379] on div "Container Name 3 / 64 New WIP Limits State None Explicit Agreements Exit Criter…" at bounding box center [866, 444] width 223 height 214
click at [515, 375] on input "I'm doing this" at bounding box center [580, 379] width 197 height 26
click at [549, 379] on input "I'm Doing this" at bounding box center [580, 379] width 197 height 26
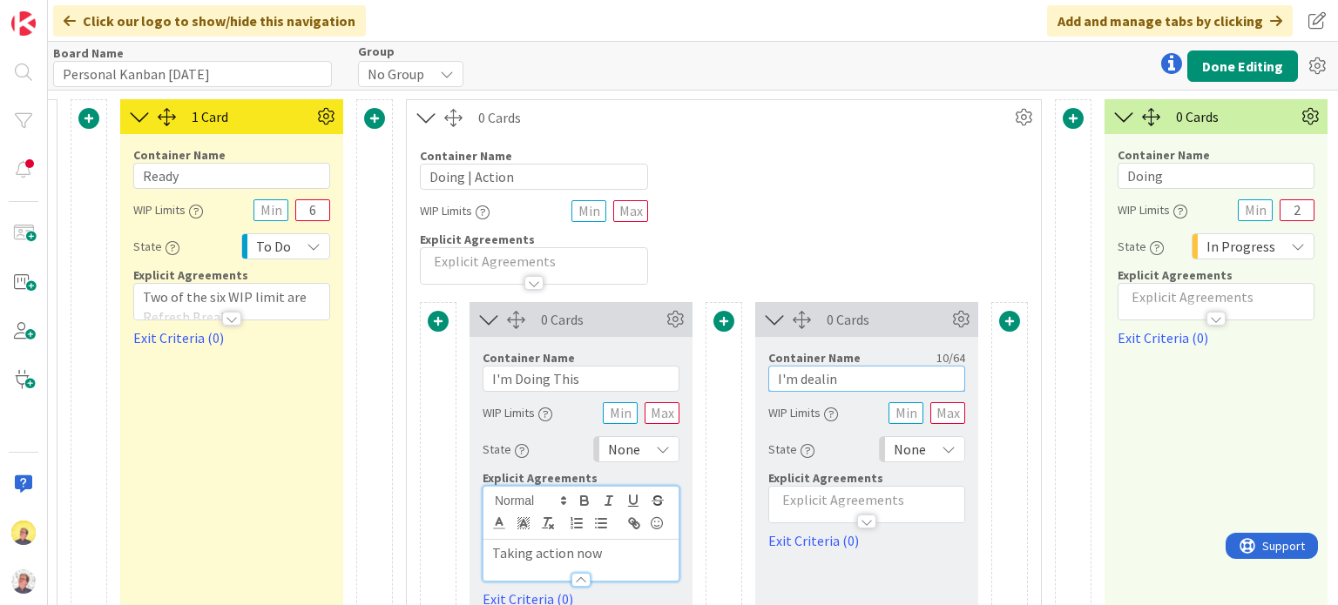
click at [798, 381] on input "I'm dealin" at bounding box center [866, 379] width 197 height 26
click at [864, 383] on input "I'm Dealin" at bounding box center [866, 379] width 197 height 26
click at [799, 494] on p at bounding box center [867, 500] width 178 height 20
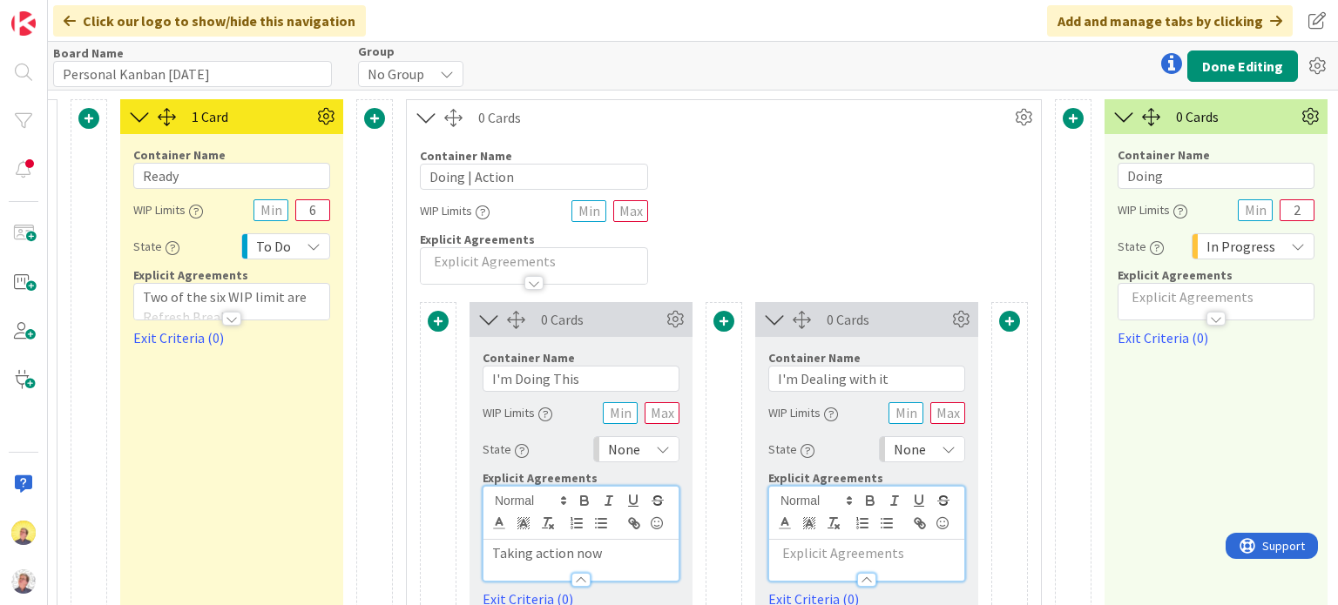
click at [796, 556] on p at bounding box center [867, 553] width 178 height 20
click at [798, 554] on p at bounding box center [867, 553] width 178 height 20
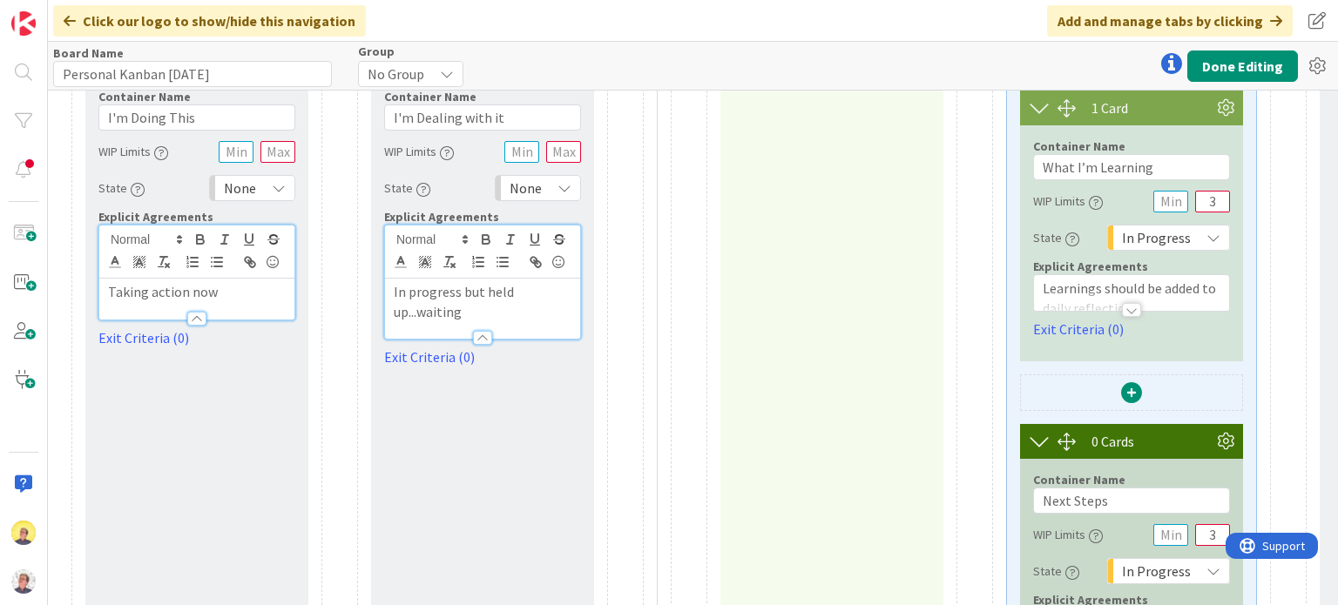
scroll to position [0, 2937]
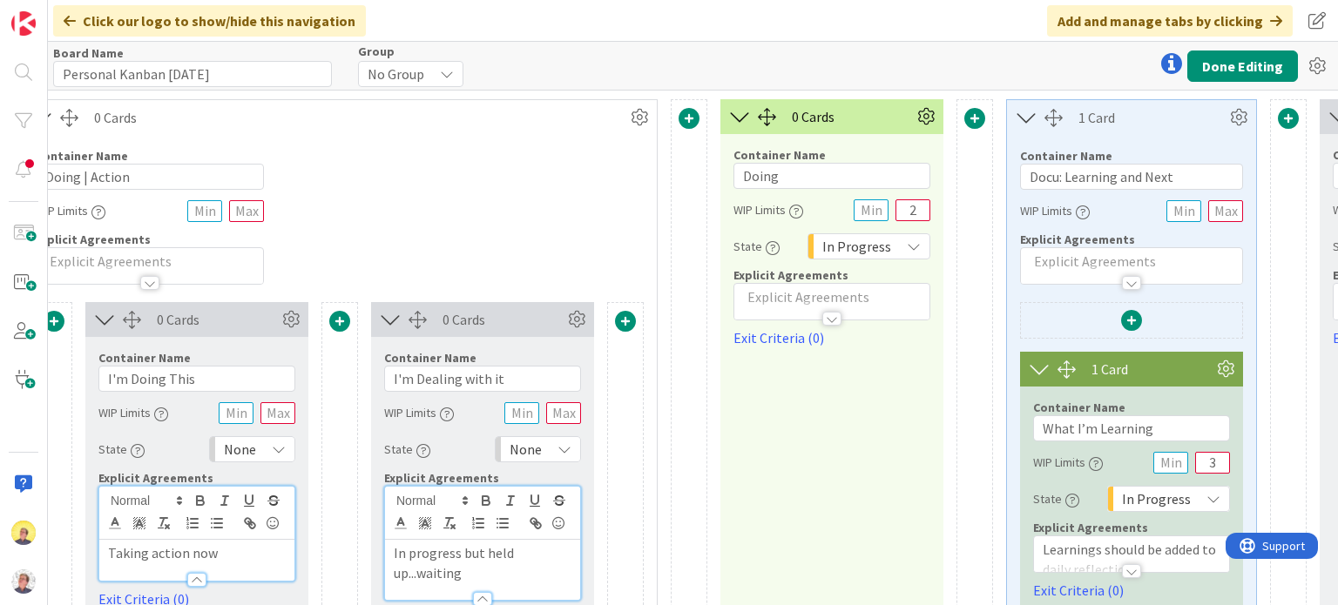
click at [247, 452] on span "None" at bounding box center [240, 449] width 32 height 24
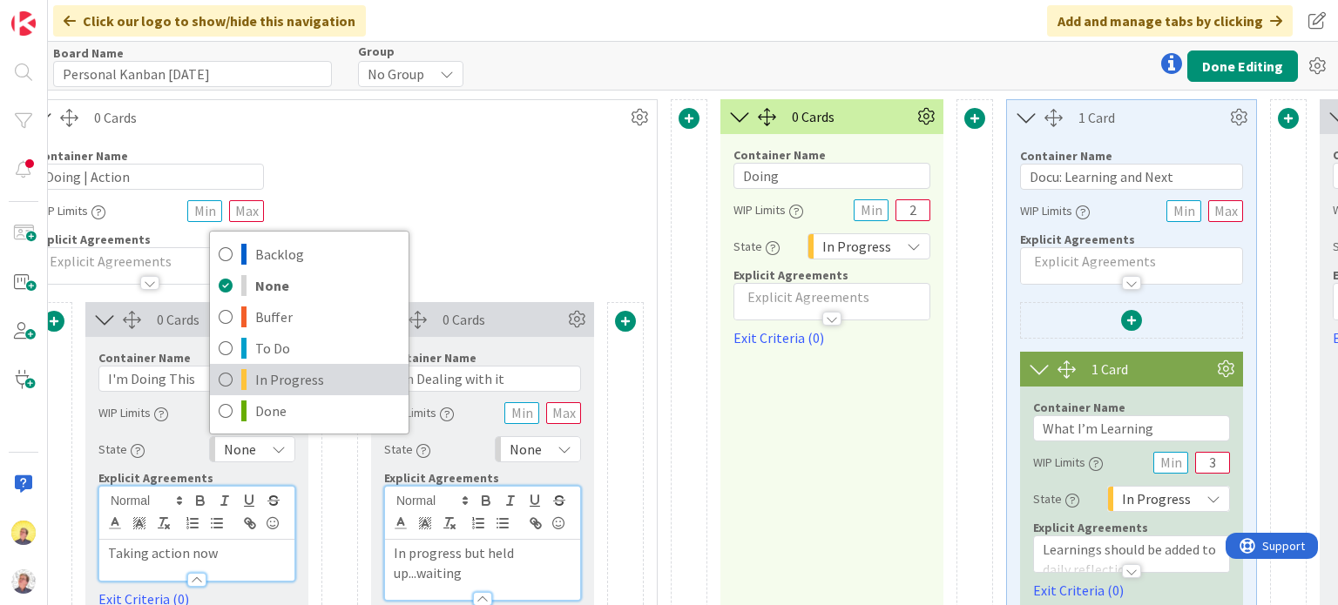
click at [271, 382] on span "In Progress" at bounding box center [327, 380] width 145 height 26
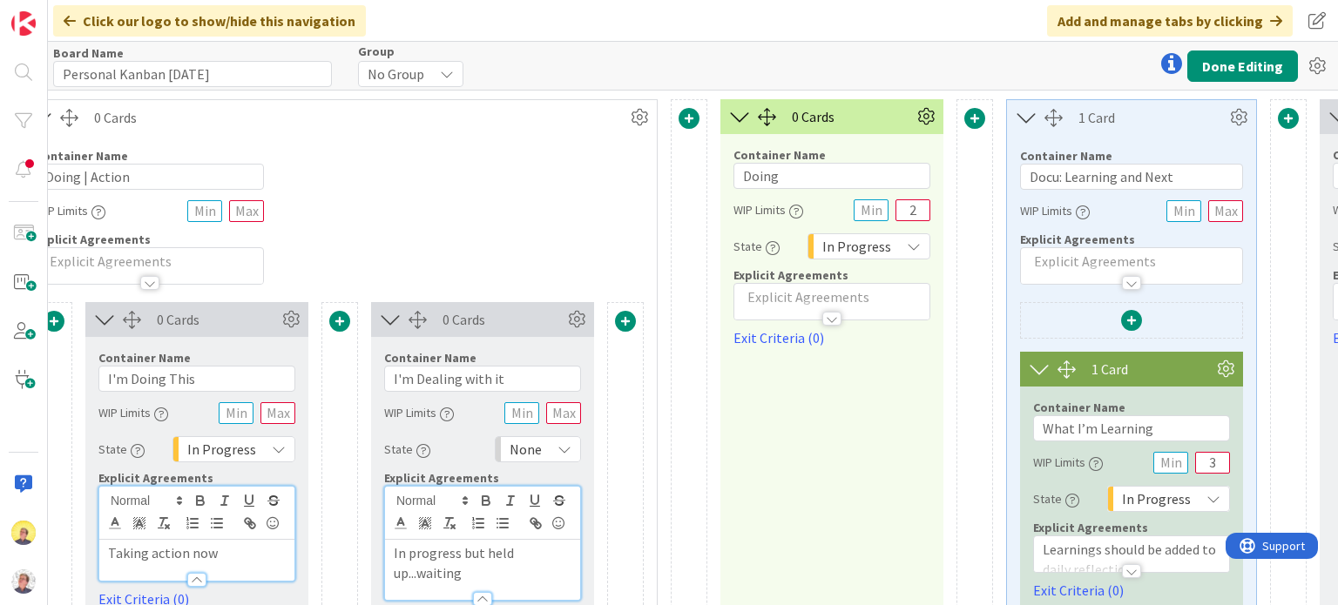
click at [515, 450] on span "None" at bounding box center [525, 449] width 32 height 24
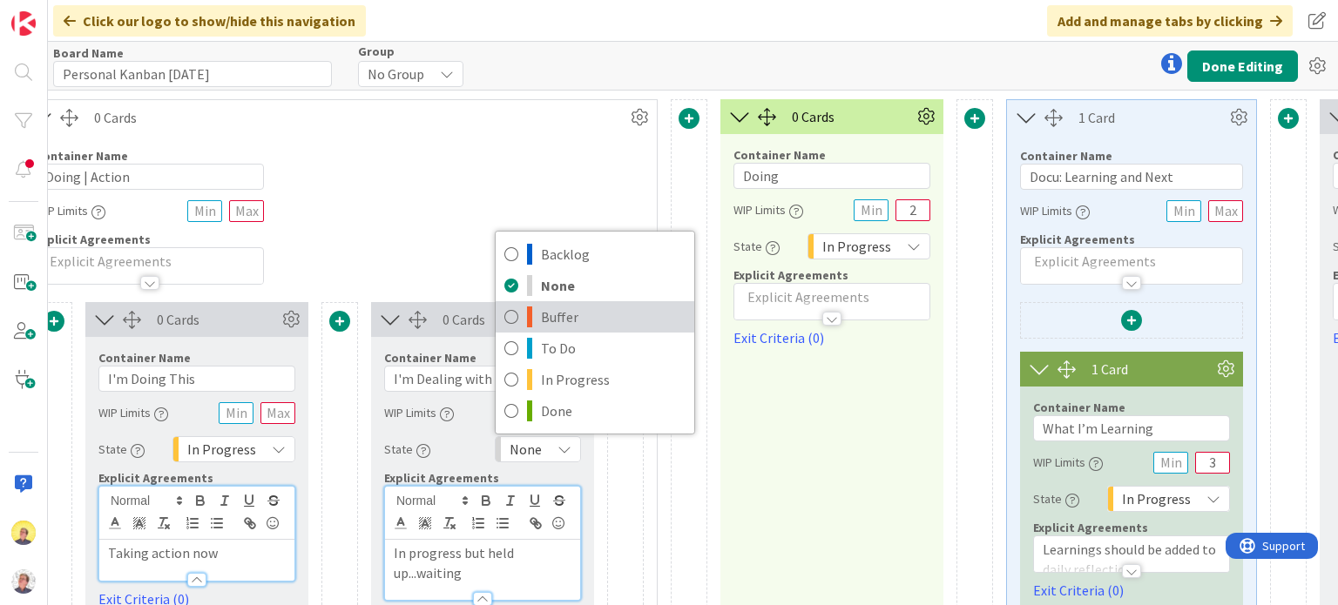
click at [568, 323] on span "Buffer" at bounding box center [613, 317] width 145 height 26
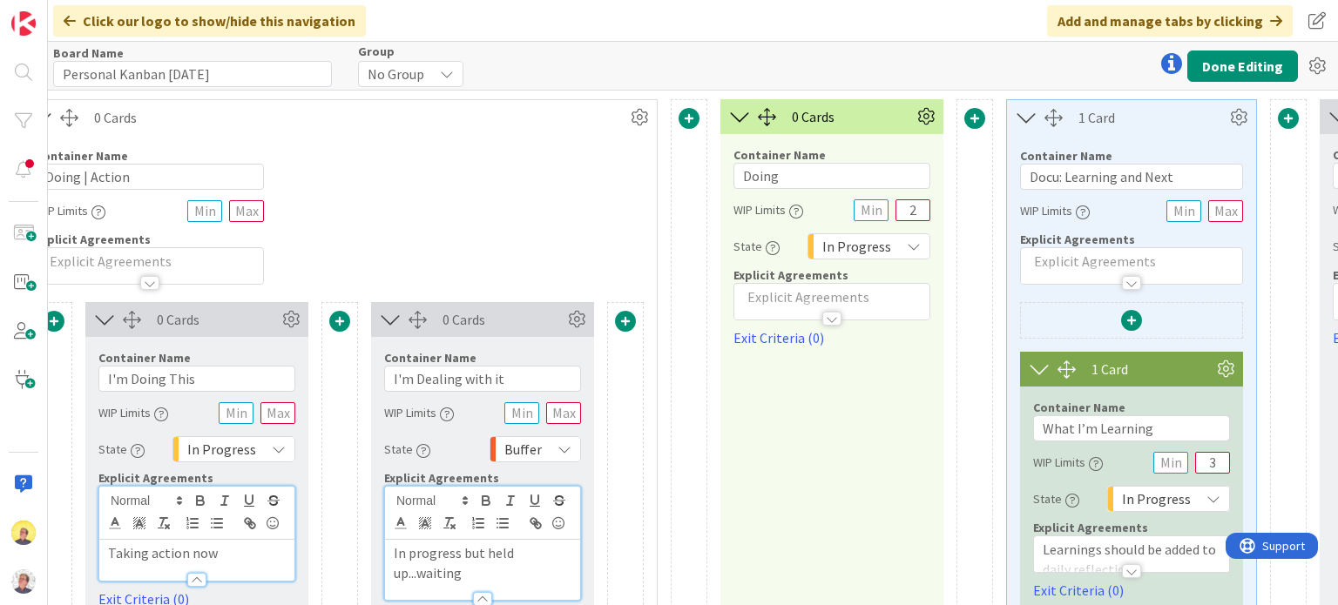
click at [686, 118] on span at bounding box center [688, 118] width 21 height 21
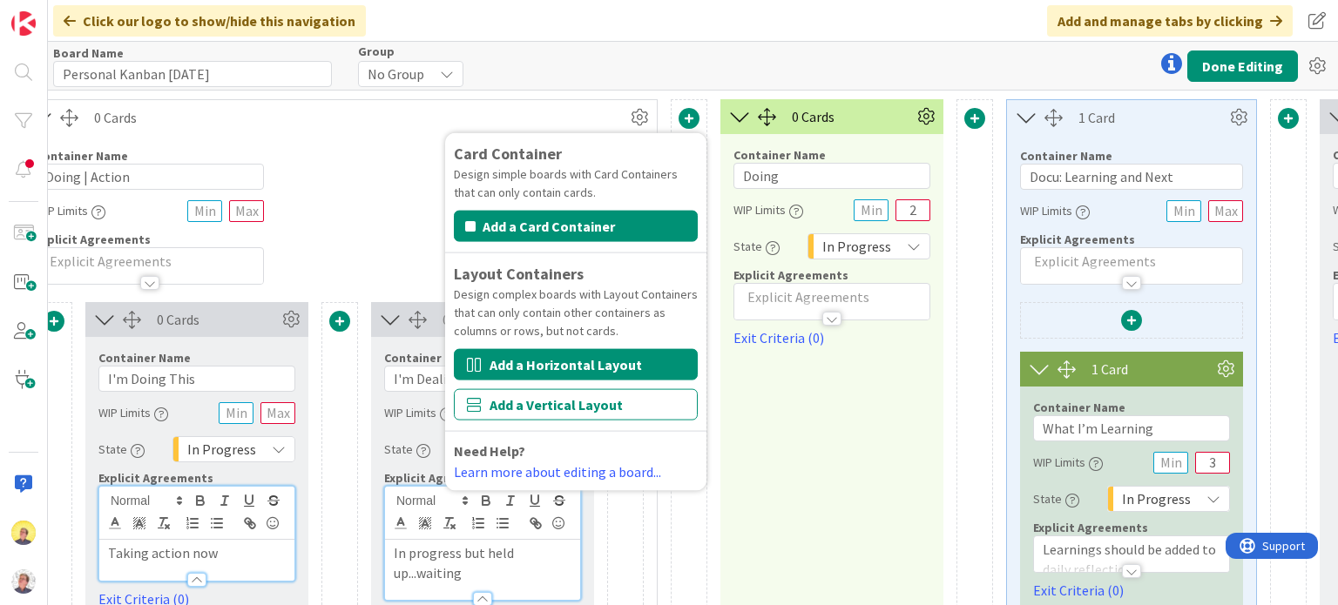
click at [531, 364] on button "Add a Horizontal Layout" at bounding box center [576, 364] width 244 height 31
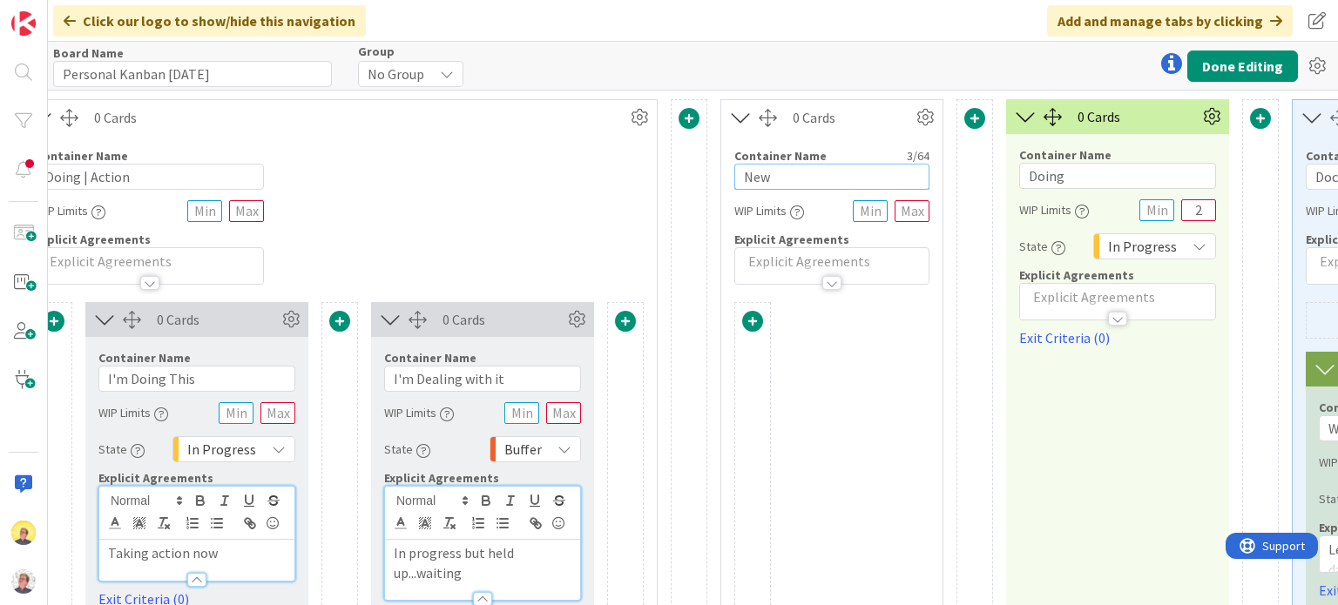
click at [780, 178] on input "New" at bounding box center [831, 177] width 195 height 26
drag, startPoint x: 780, startPoint y: 178, endPoint x: 740, endPoint y: 173, distance: 40.3
click at [740, 173] on input "New" at bounding box center [831, 177] width 195 height 26
click at [753, 320] on span at bounding box center [752, 321] width 21 height 21
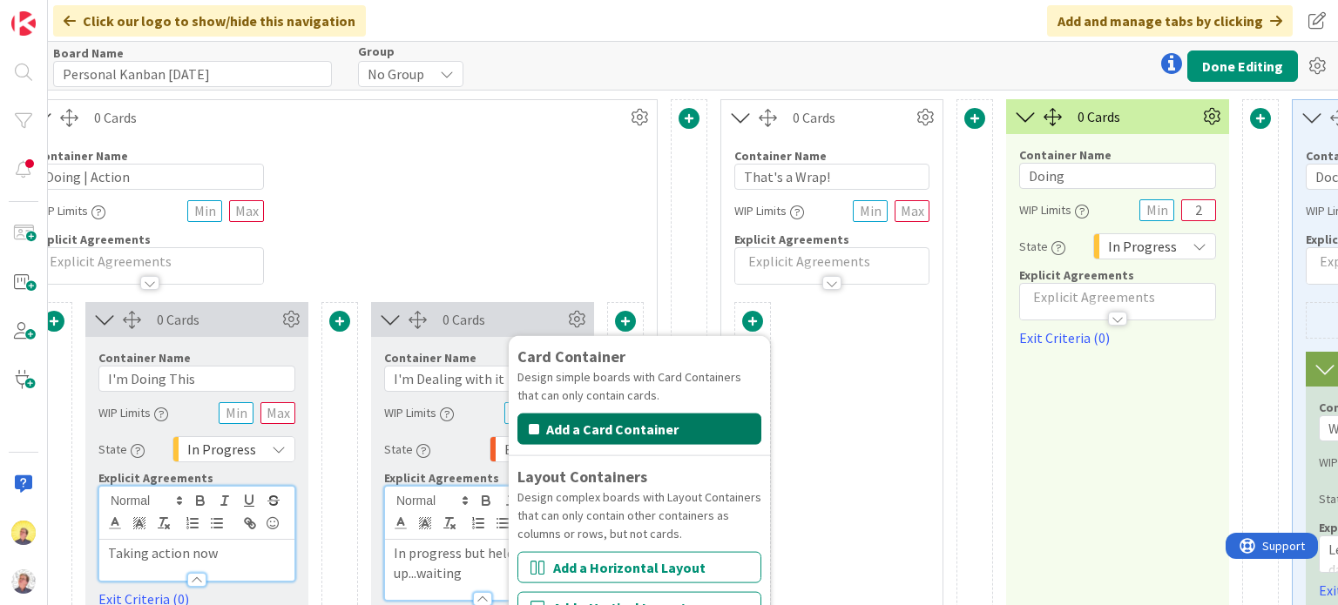
click at [659, 426] on button "Add a Card Container" at bounding box center [639, 429] width 244 height 31
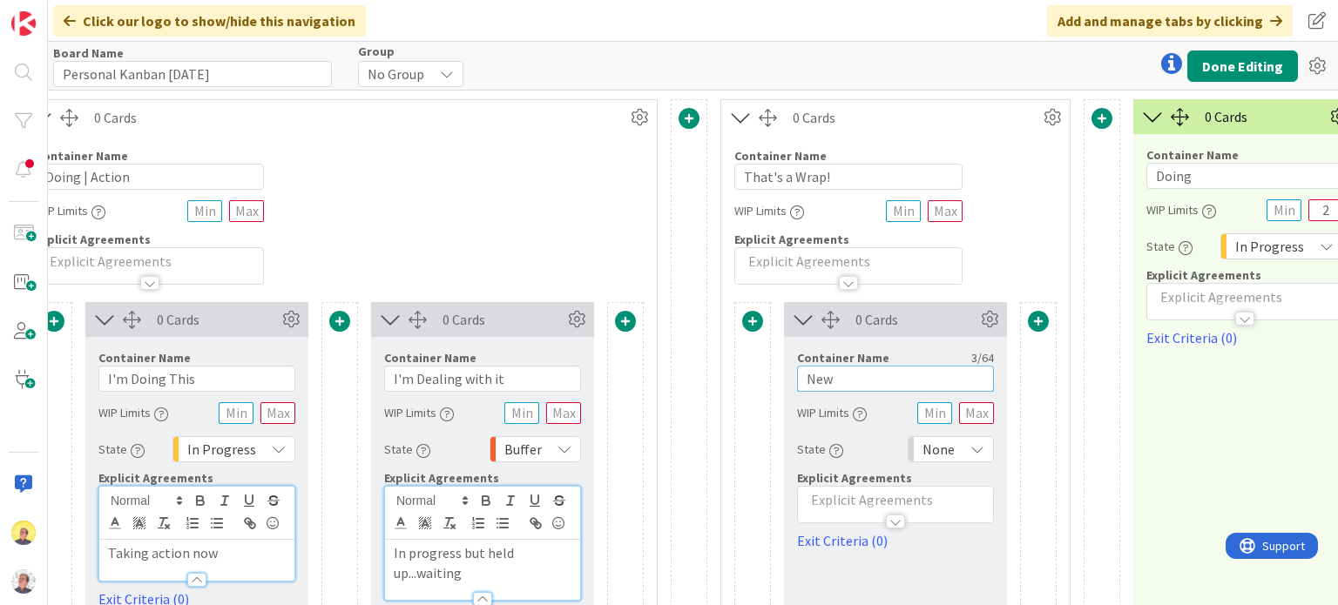
click at [831, 375] on input "New" at bounding box center [895, 379] width 197 height 26
drag, startPoint x: 835, startPoint y: 377, endPoint x: 794, endPoint y: 378, distance: 40.9
click at [797, 378] on input "New" at bounding box center [895, 379] width 197 height 26
drag, startPoint x: 839, startPoint y: 379, endPoint x: 965, endPoint y: 381, distance: 125.4
click at [965, 381] on input "Done with Flow and Clarity" at bounding box center [895, 379] width 197 height 26
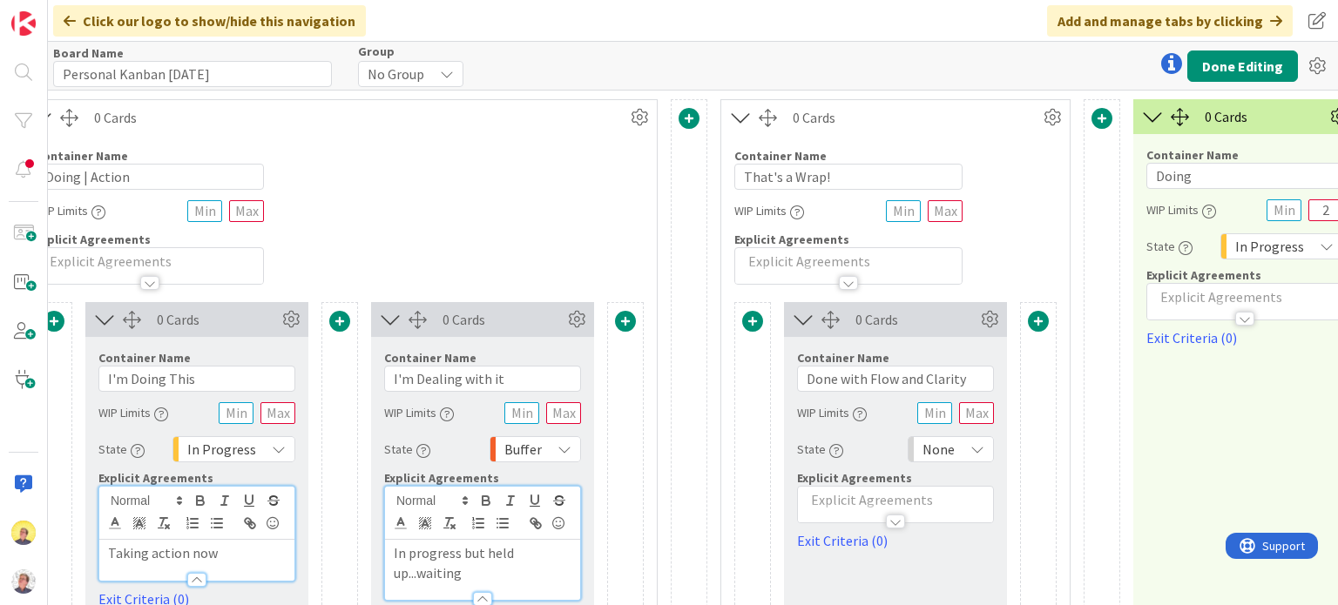
click at [906, 391] on div "Container Name 26 / 64 Done with Flow and Clarity WIP Limits State None Explici…" at bounding box center [895, 444] width 197 height 214
drag, startPoint x: 806, startPoint y: 381, endPoint x: 992, endPoint y: 381, distance: 185.5
click at [992, 381] on div "Container Name 26 / 64 Done with Flow and Clarity WIP Limits State None Explici…" at bounding box center [895, 444] width 223 height 214
click at [823, 501] on p at bounding box center [895, 500] width 178 height 20
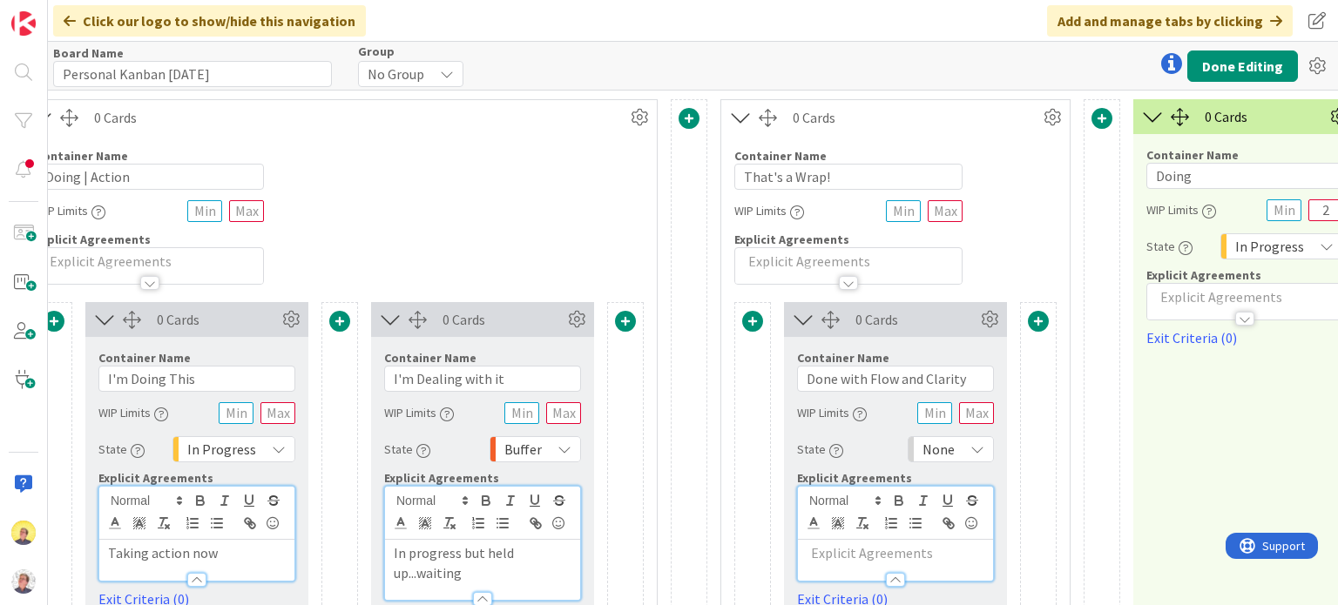
click at [817, 549] on p at bounding box center [895, 553] width 178 height 20
click at [1040, 323] on span at bounding box center [1038, 321] width 21 height 21
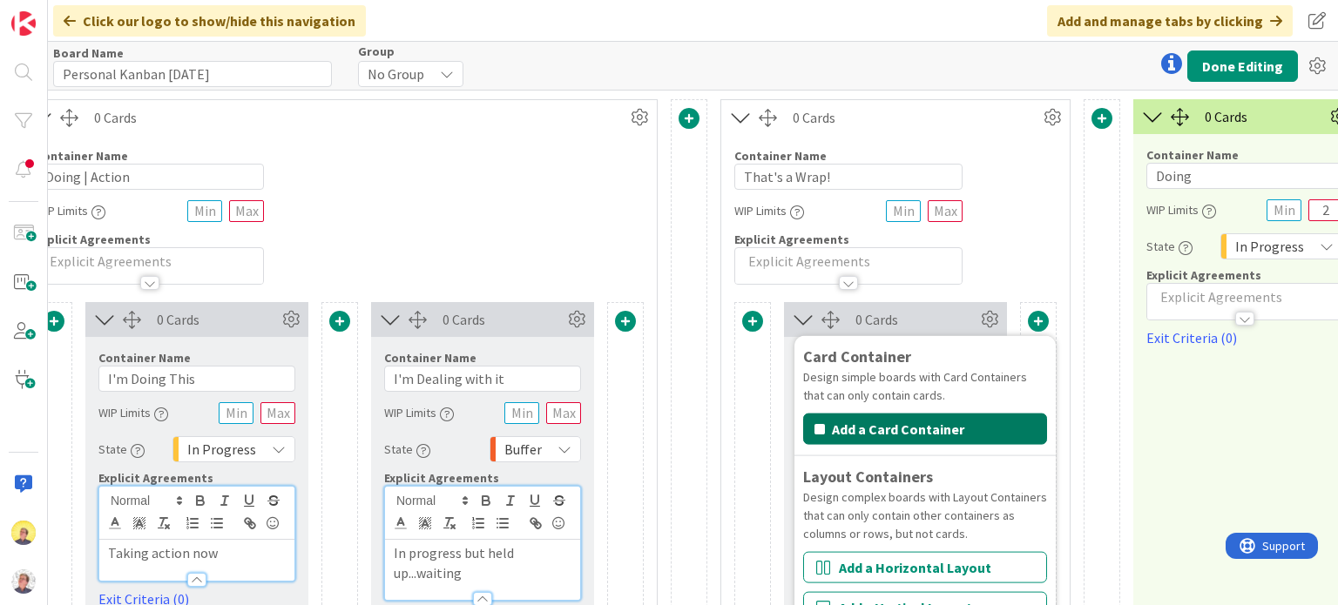
click at [940, 422] on button "Add a Card Container" at bounding box center [925, 429] width 244 height 31
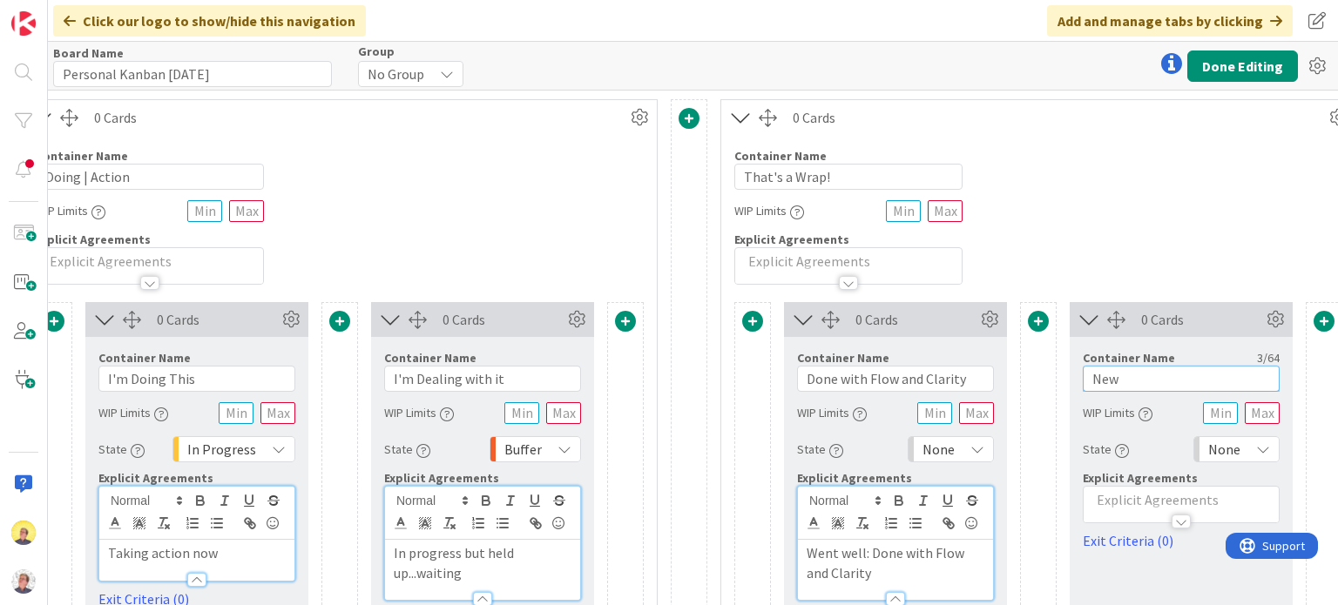
click at [1130, 376] on input "New" at bounding box center [1180, 379] width 197 height 26
drag, startPoint x: 1097, startPoint y: 371, endPoint x: 1061, endPoint y: 372, distance: 36.6
drag, startPoint x: 1250, startPoint y: 383, endPoint x: 1126, endPoint y: 380, distance: 124.6
click at [1126, 380] on input "Done with effort, learning," at bounding box center [1180, 379] width 197 height 26
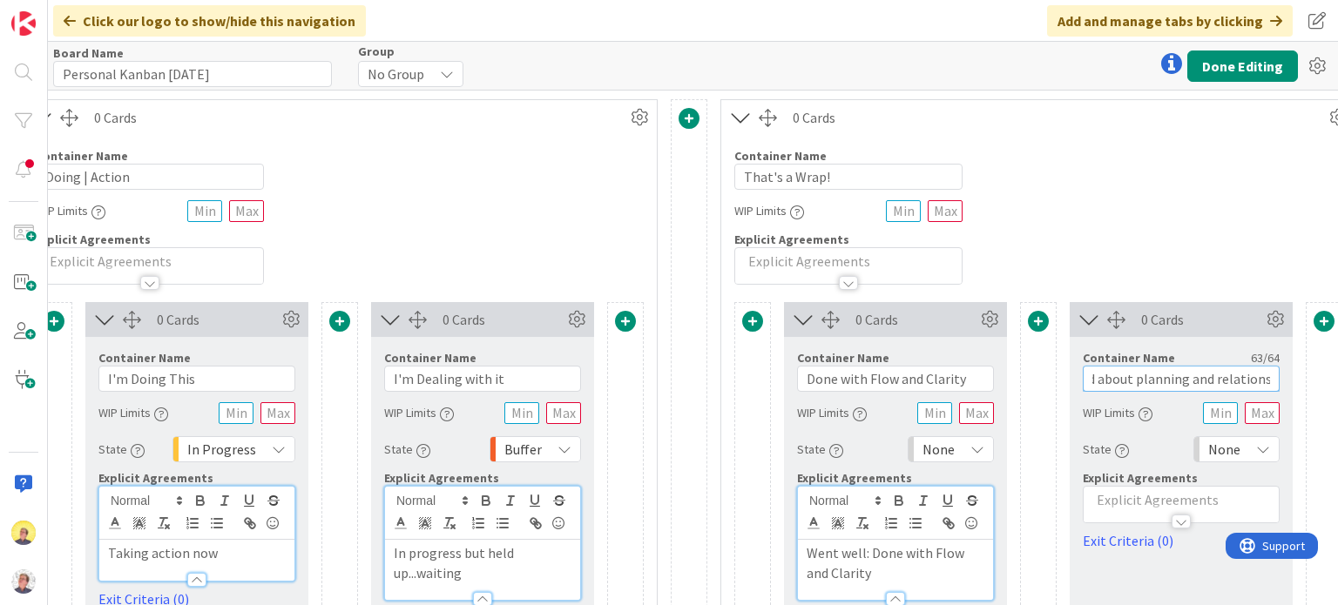
scroll to position [0, 192]
click at [1163, 379] on input "Done with effort, and I learned about planning and relationships" at bounding box center [1180, 379] width 197 height 26
drag, startPoint x: 1126, startPoint y: 381, endPoint x: 1152, endPoint y: 380, distance: 26.1
click at [1152, 380] on input "Done with effort, and I learned about planning and relationships" at bounding box center [1180, 379] width 197 height 26
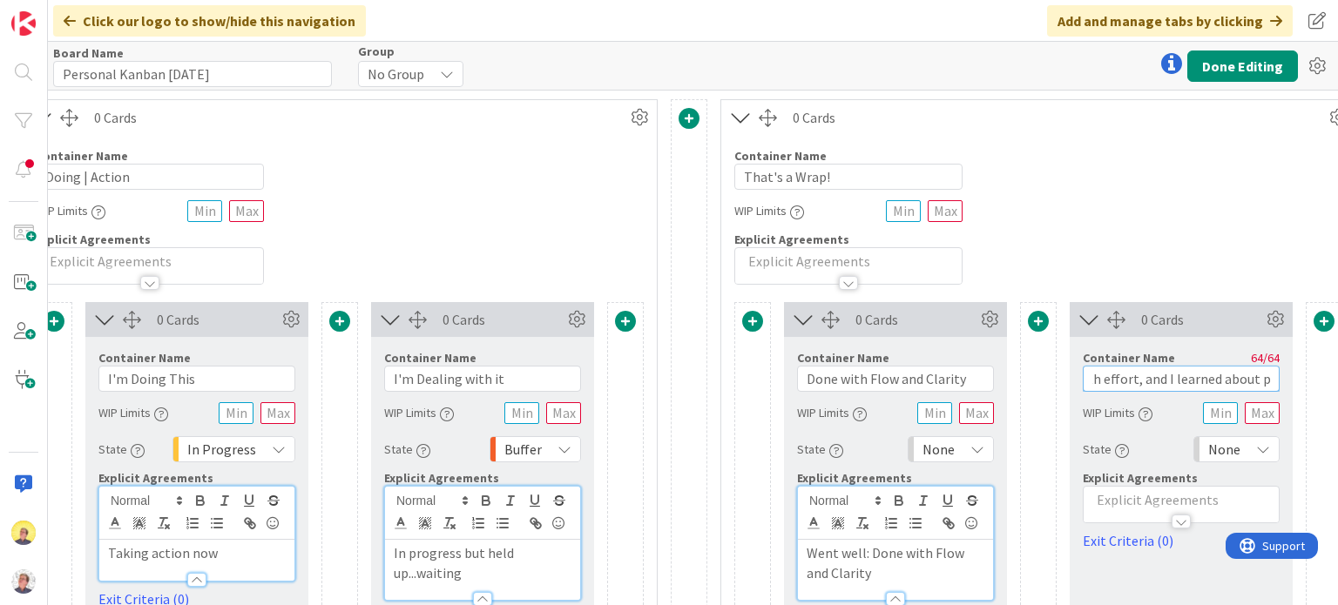
scroll to position [0, 77]
click at [1187, 378] on input "Done with effort, and I learned about planning and relationships" at bounding box center [1180, 379] width 197 height 26
click at [1201, 382] on input "Done with effort, learning about planning and relationships" at bounding box center [1180, 379] width 197 height 26
click at [1219, 381] on input "Done with effort, learning about self,planning and relationships" at bounding box center [1180, 379] width 197 height 26
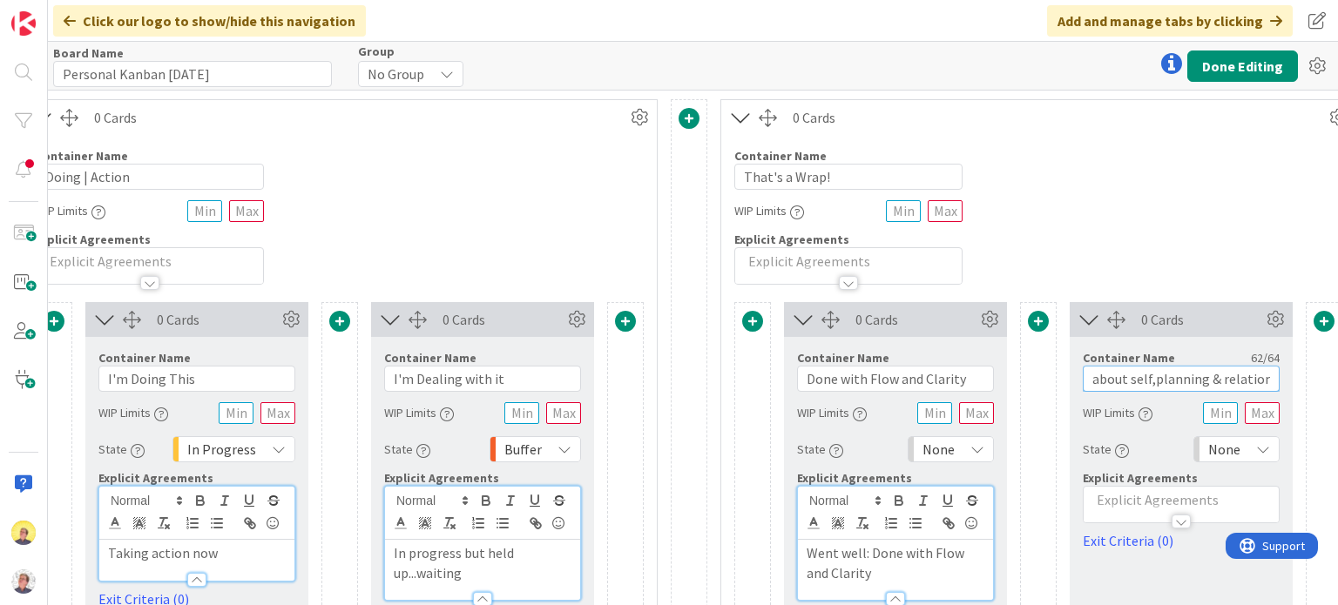
click at [1142, 379] on input "Done with effort, learning about self,planning & relationships" at bounding box center [1180, 379] width 197 height 26
click at [984, 449] on div "None" at bounding box center [950, 449] width 86 height 26
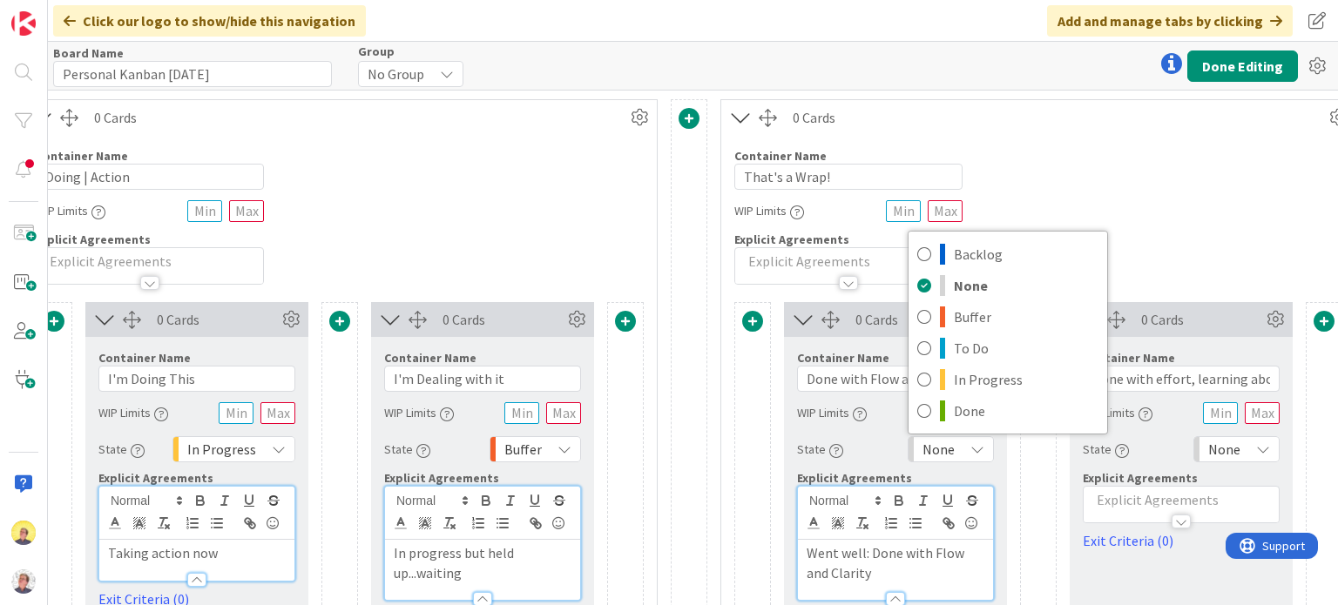
click at [1256, 446] on icon at bounding box center [1263, 449] width 14 height 14
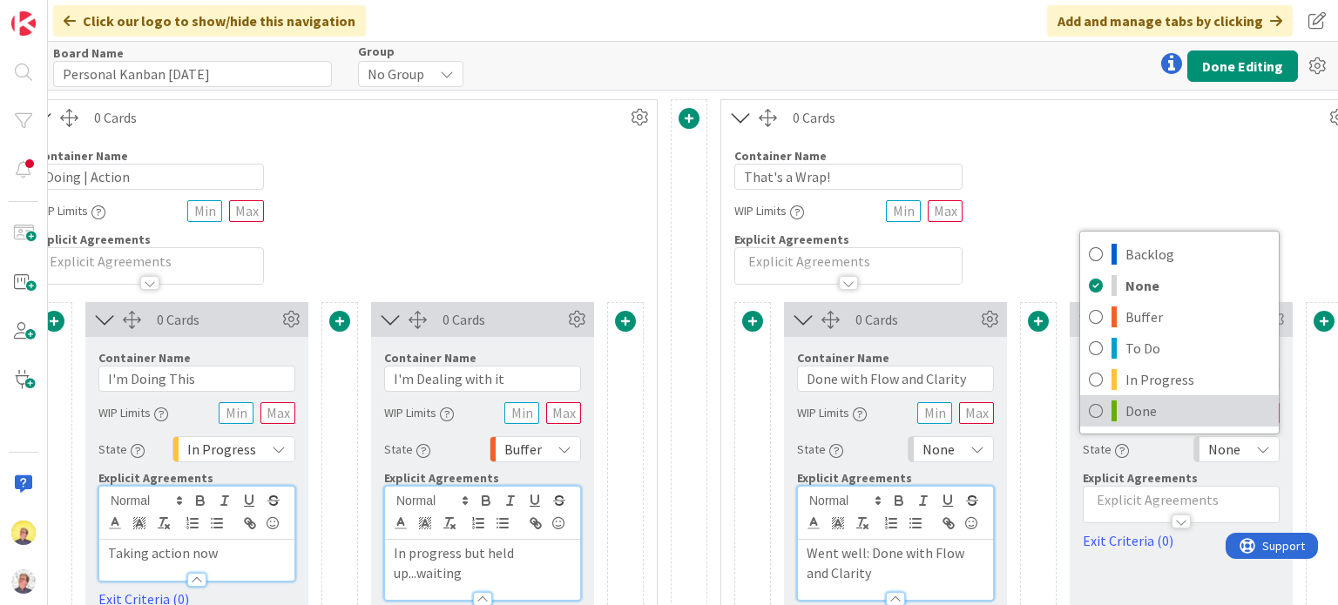
click at [1145, 414] on span "Done" at bounding box center [1197, 411] width 145 height 26
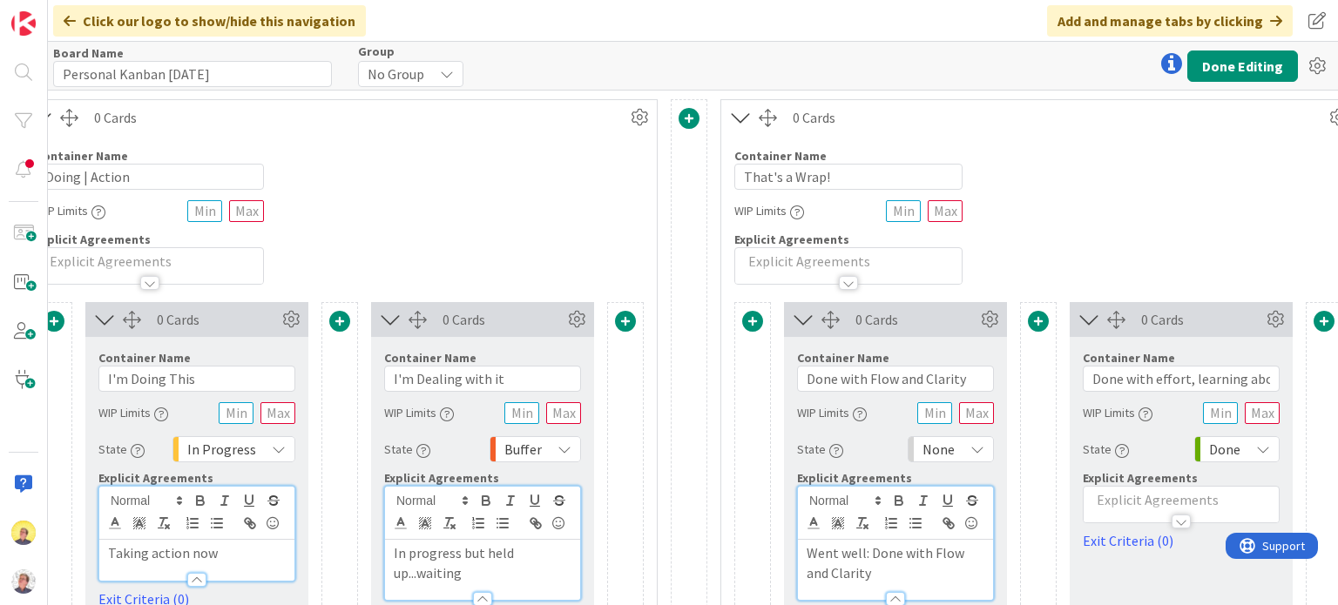
click at [958, 445] on div "None" at bounding box center [950, 449] width 86 height 26
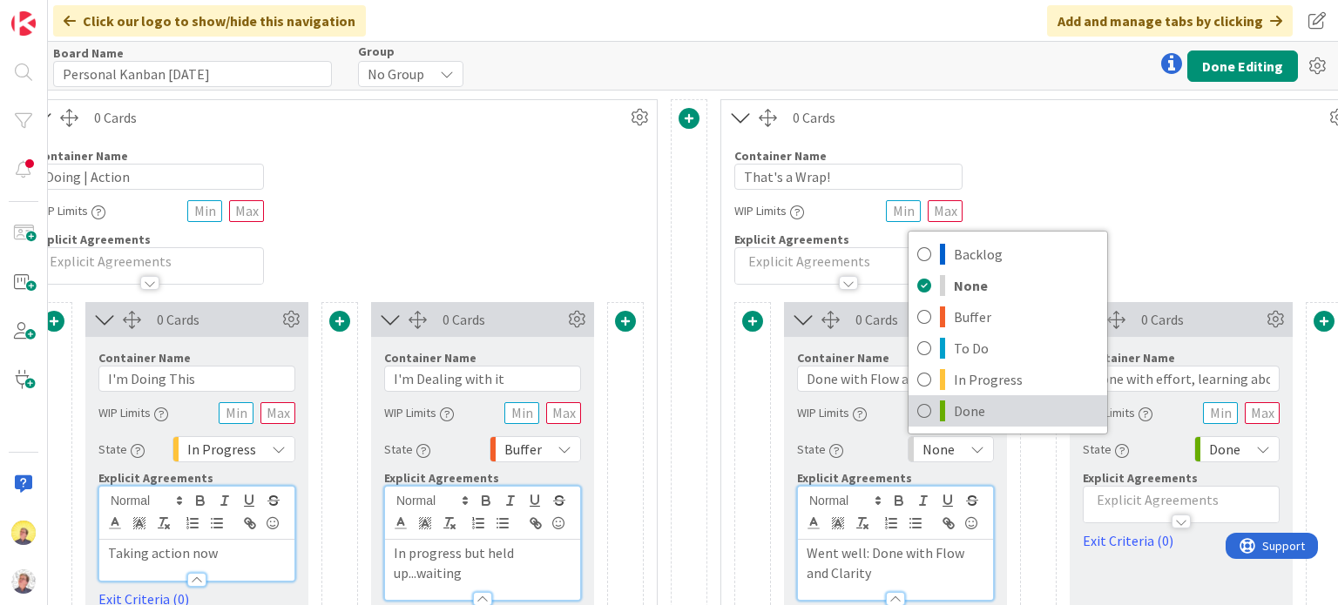
click at [926, 414] on icon at bounding box center [924, 411] width 14 height 26
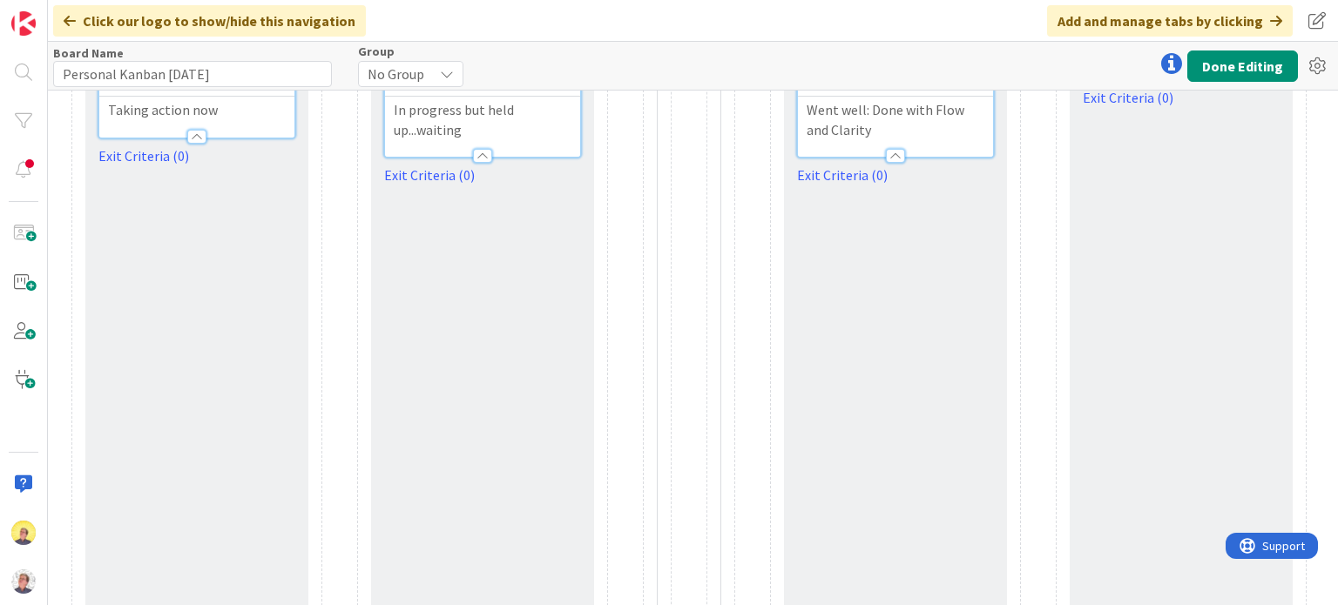
scroll to position [0, 2937]
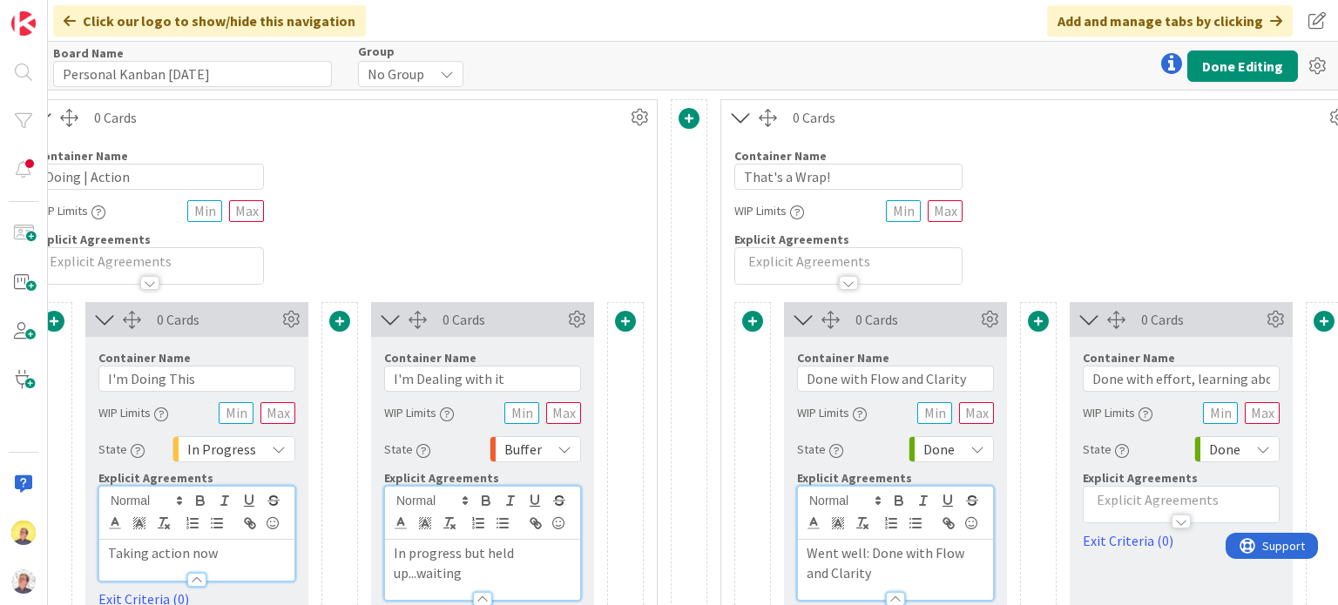
click at [1316, 320] on span at bounding box center [1323, 321] width 21 height 21
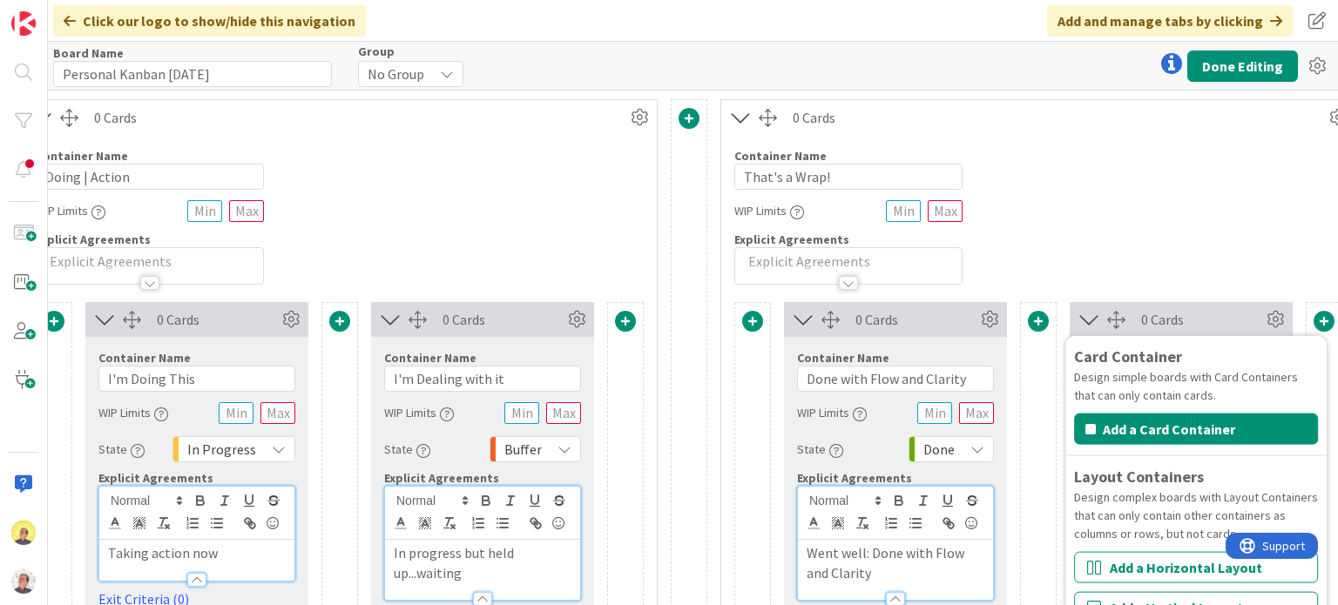
scroll to position [87, 2937]
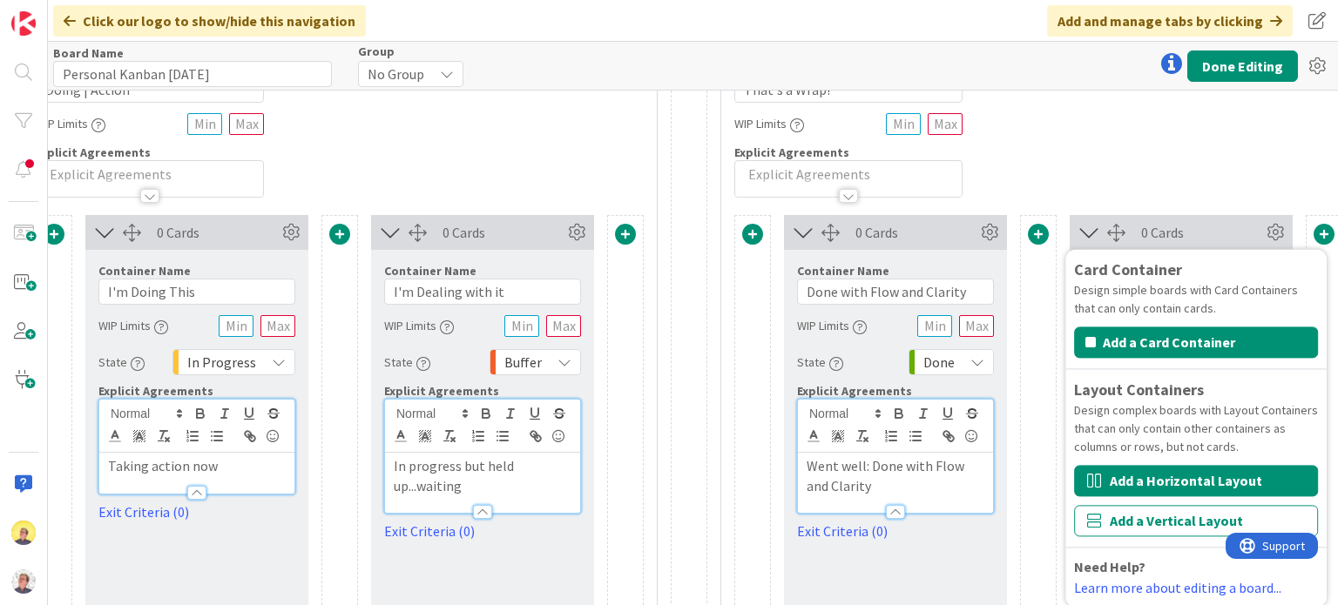
click at [1135, 487] on button "Add a Horizontal Layout" at bounding box center [1196, 480] width 244 height 31
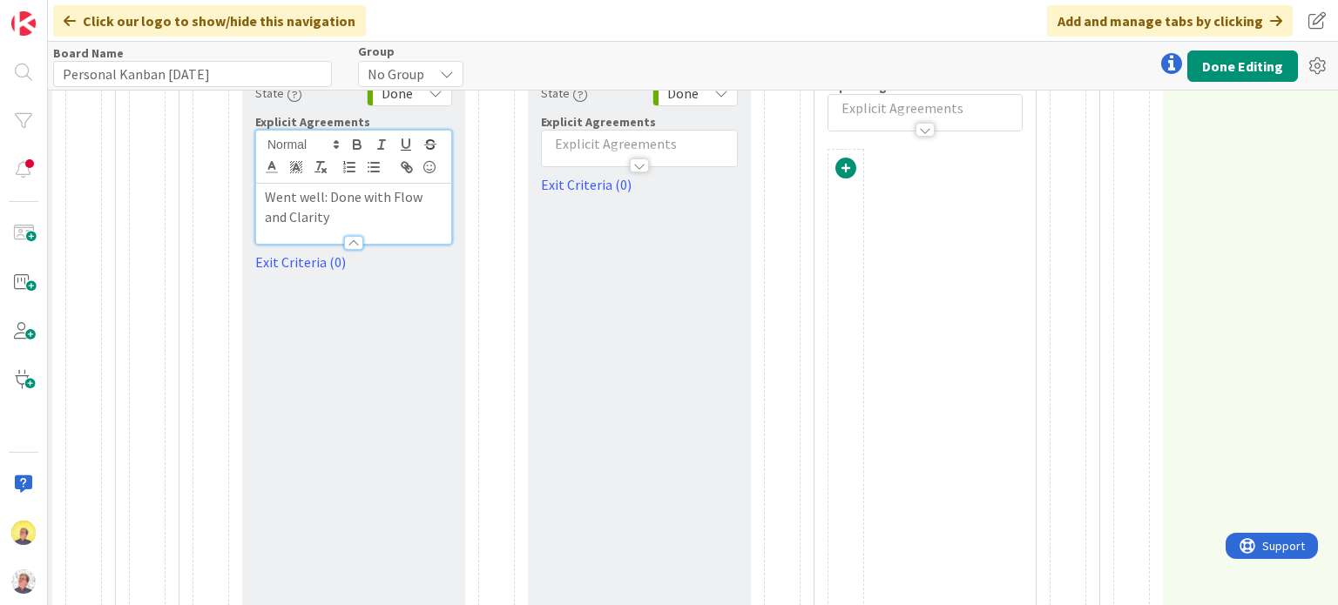
scroll to position [8, 3479]
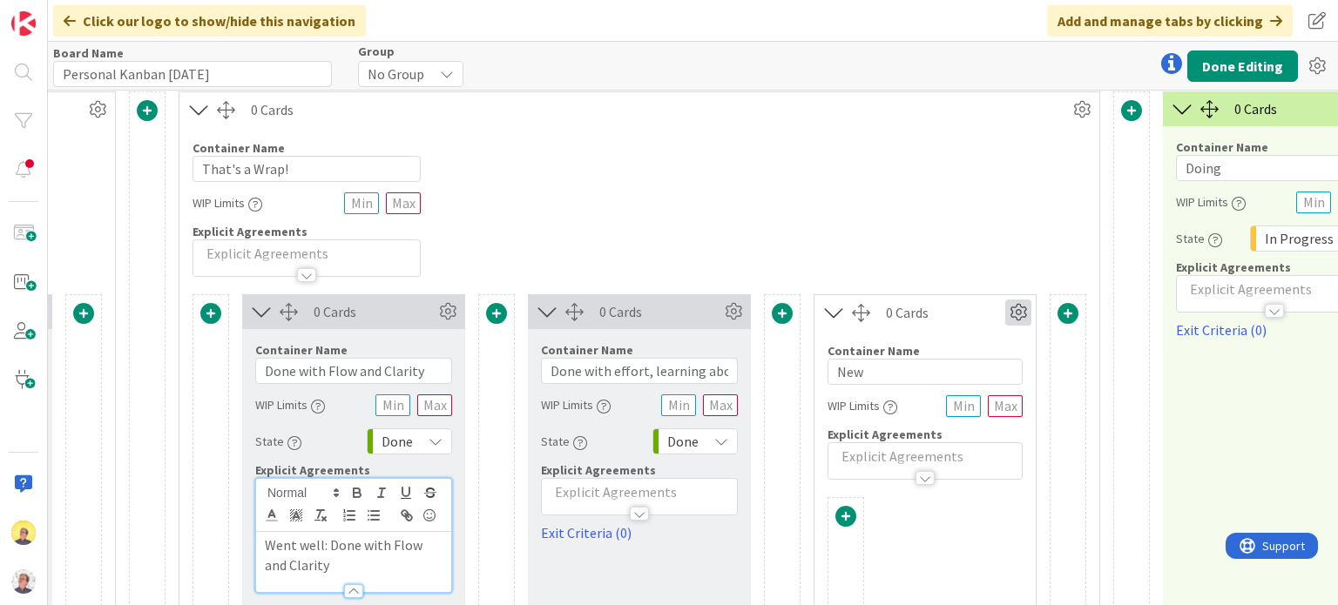
click at [1019, 317] on icon at bounding box center [1018, 313] width 26 height 26
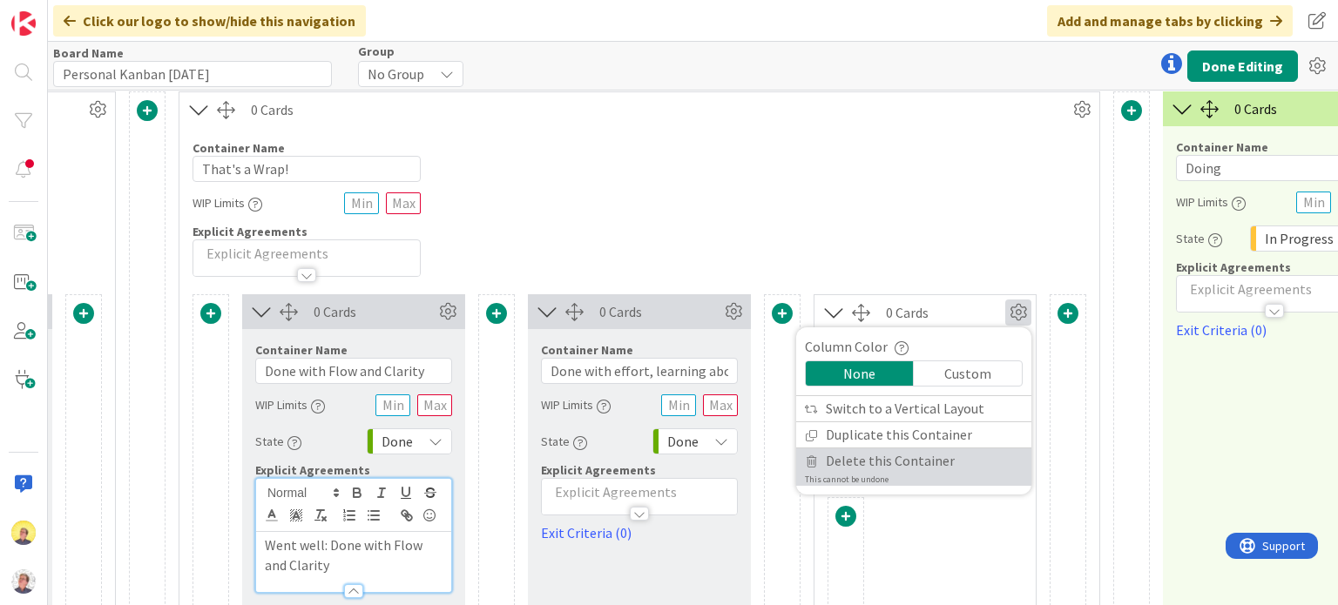
click at [925, 457] on span "Delete this Container" at bounding box center [889, 460] width 129 height 25
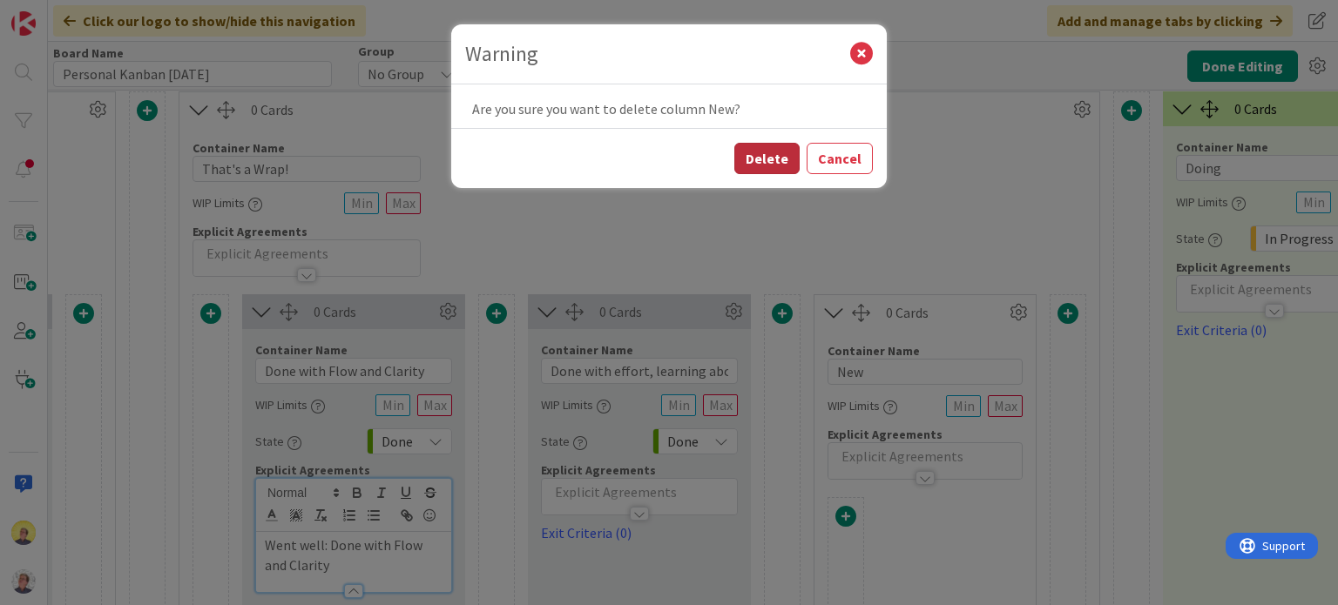
click at [761, 155] on button "Delete" at bounding box center [766, 158] width 65 height 31
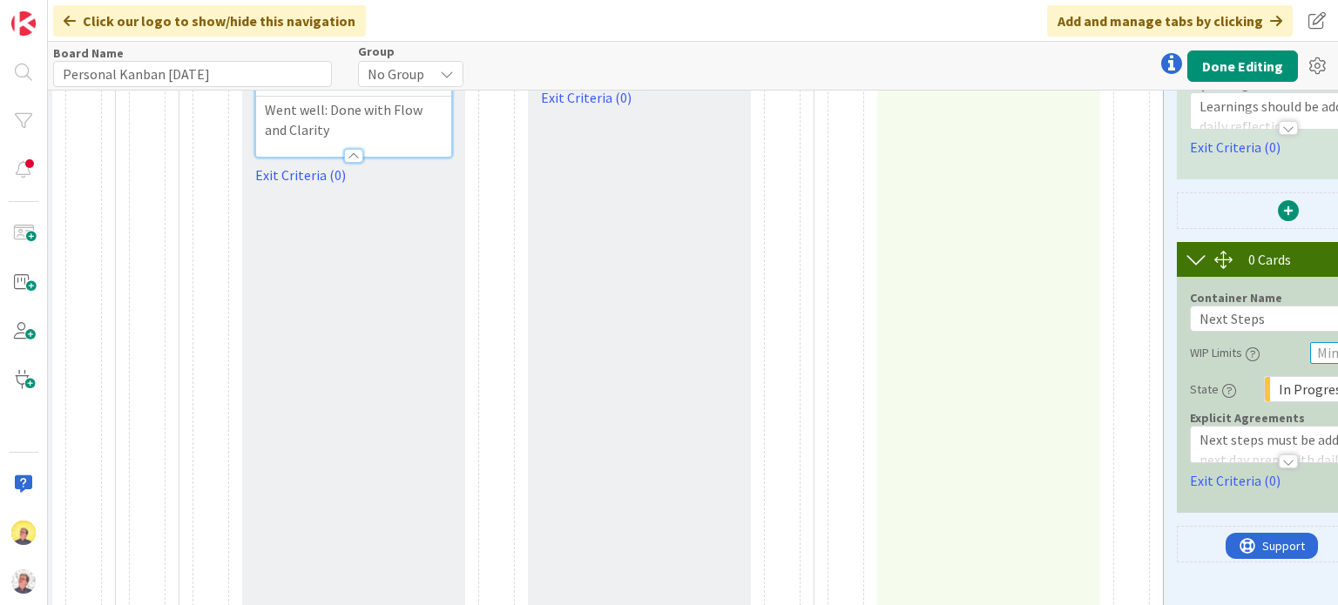
scroll to position [0, 3479]
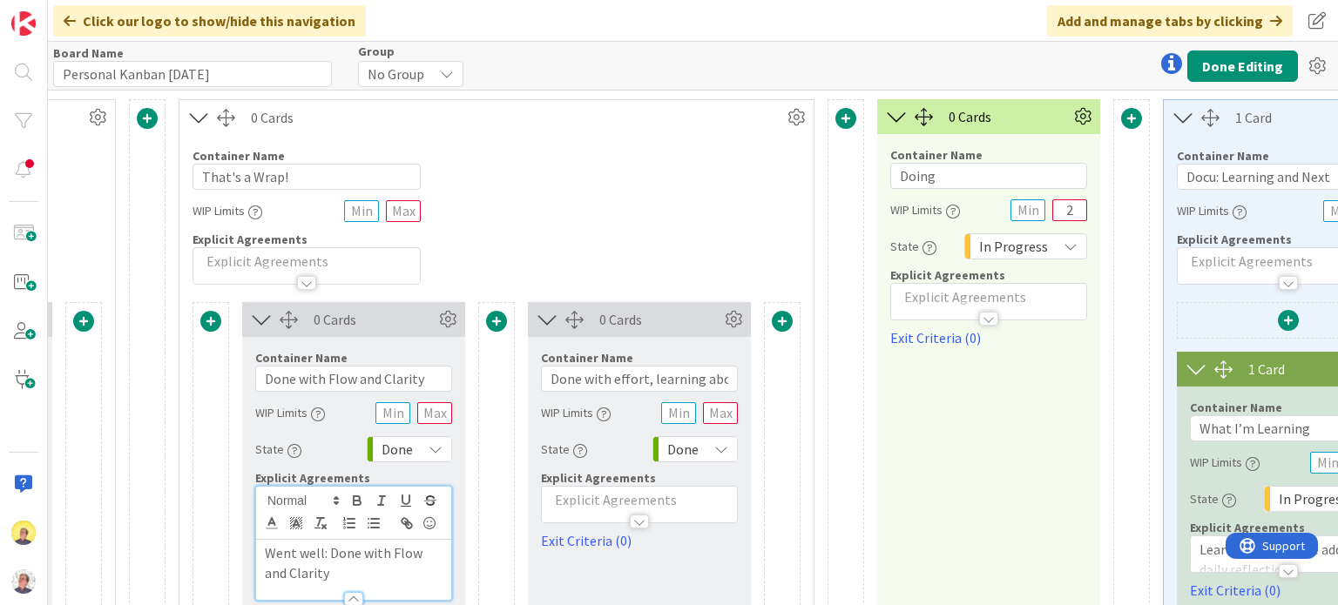
click at [201, 123] on icon at bounding box center [199, 117] width 29 height 23
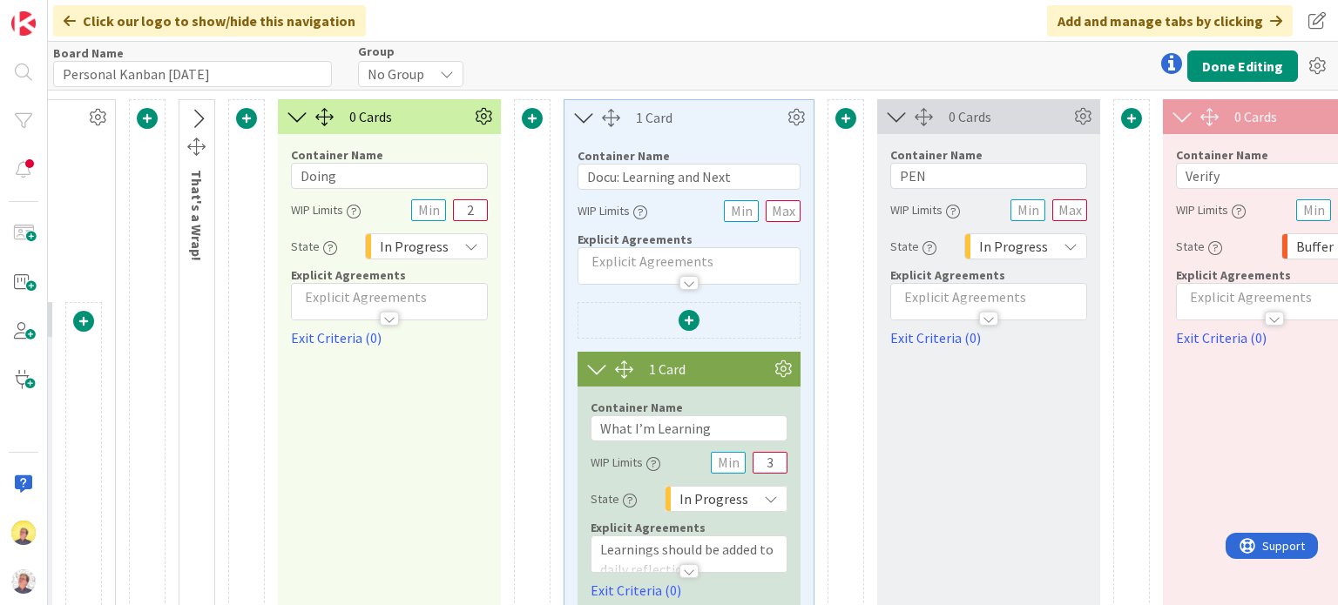
click at [200, 118] on icon at bounding box center [197, 119] width 29 height 23
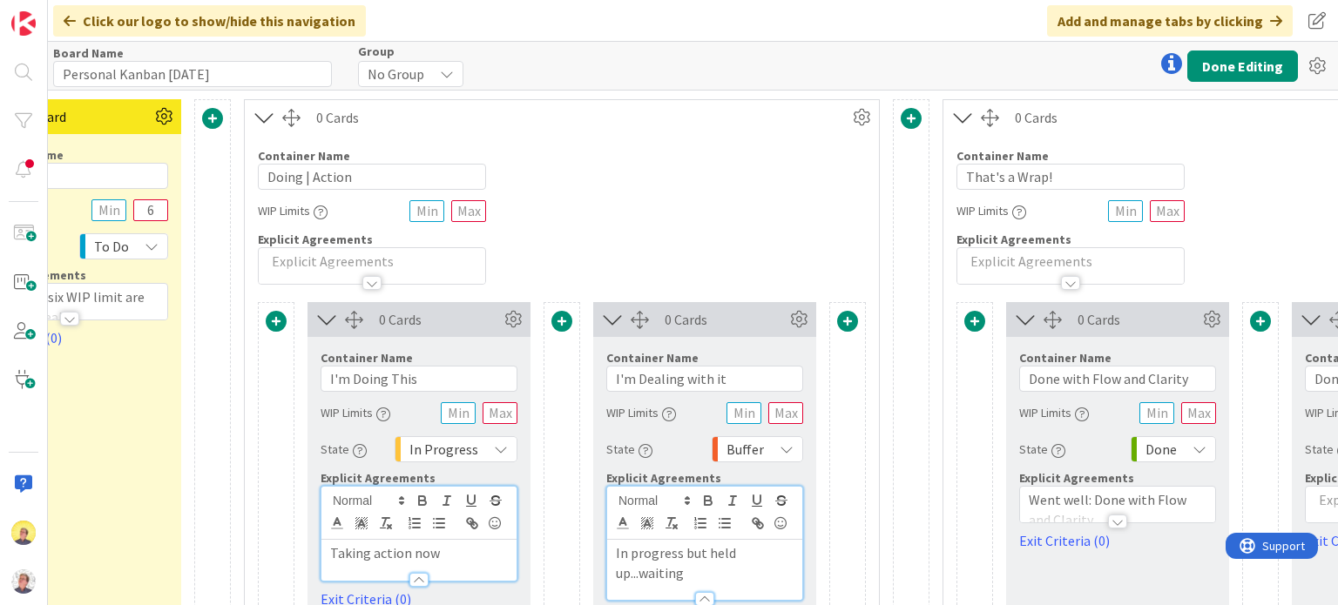
scroll to position [0, 2718]
click at [862, 122] on icon at bounding box center [859, 117] width 26 height 26
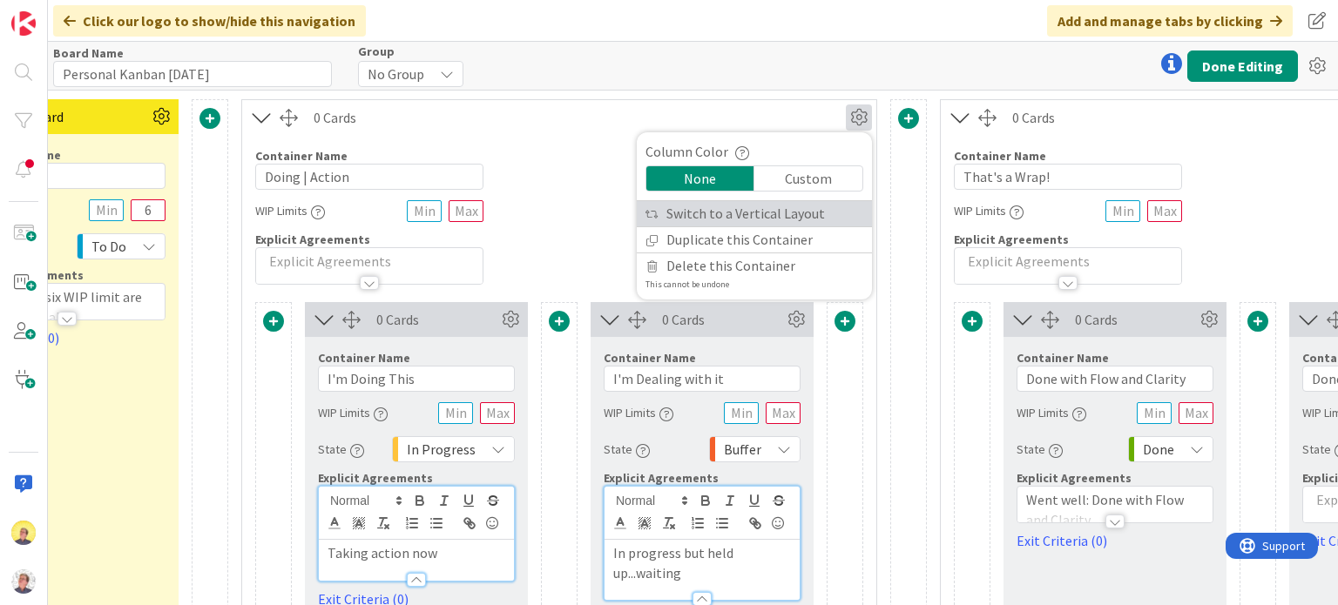
click at [782, 206] on link "Switch to a Vertical Layout" at bounding box center [754, 213] width 235 height 25
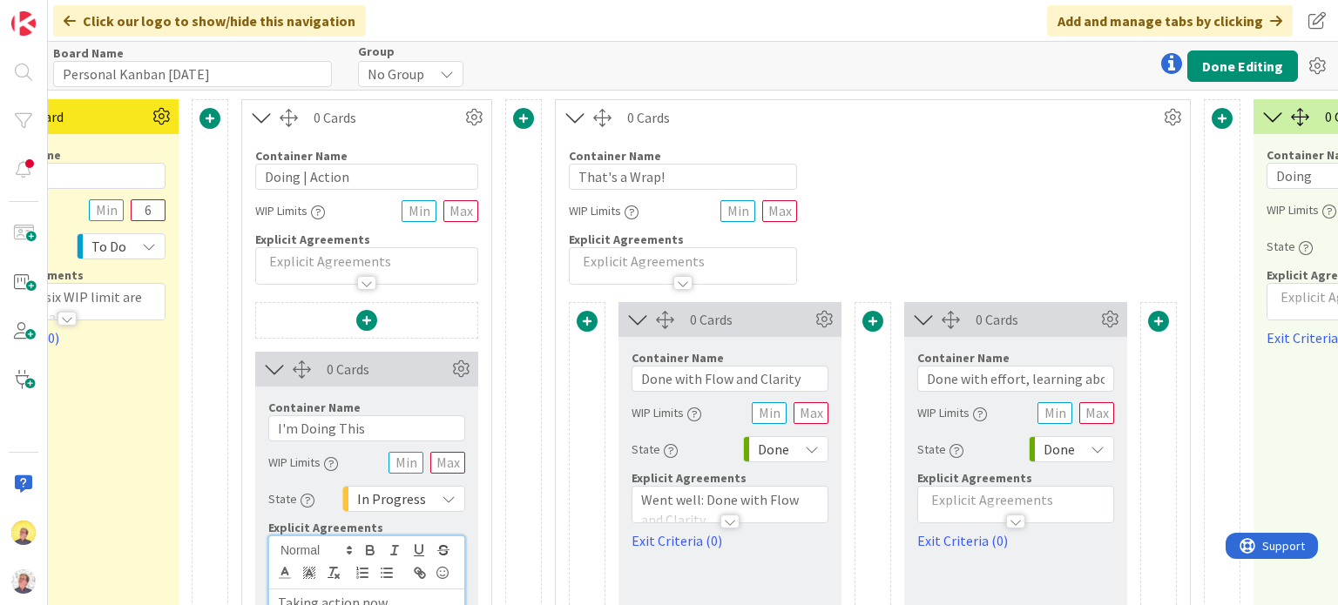
click at [573, 117] on icon at bounding box center [575, 117] width 29 height 23
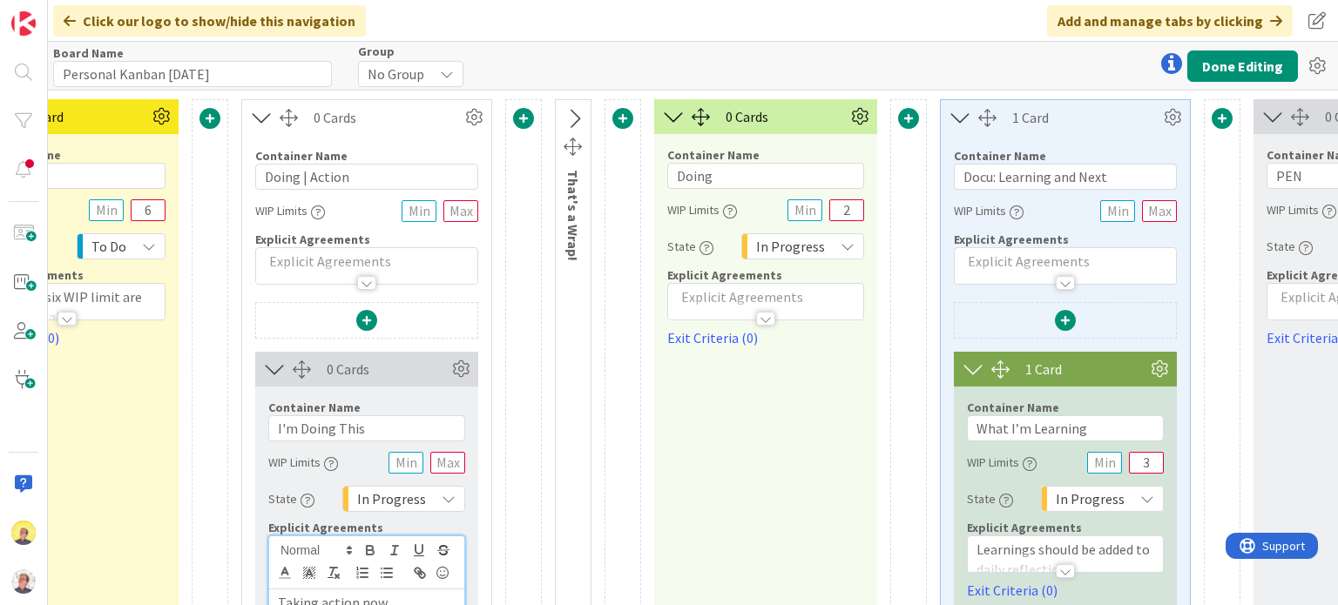
click at [573, 117] on icon at bounding box center [573, 119] width 29 height 23
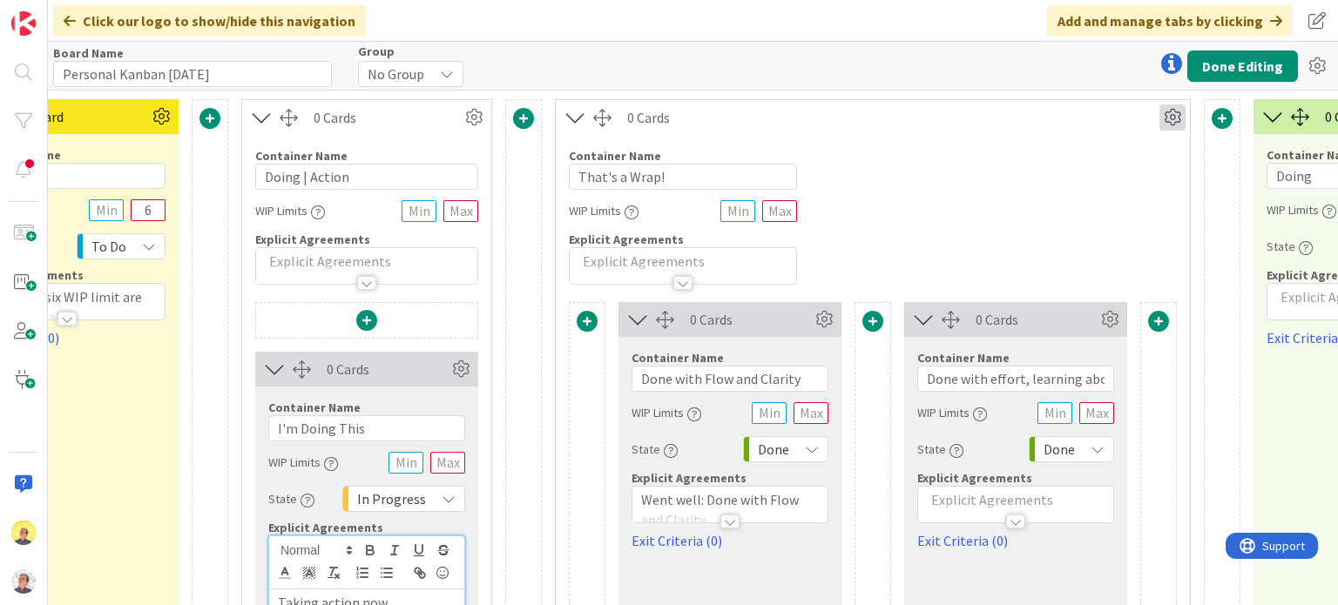
click at [1175, 115] on icon at bounding box center [1172, 117] width 26 height 26
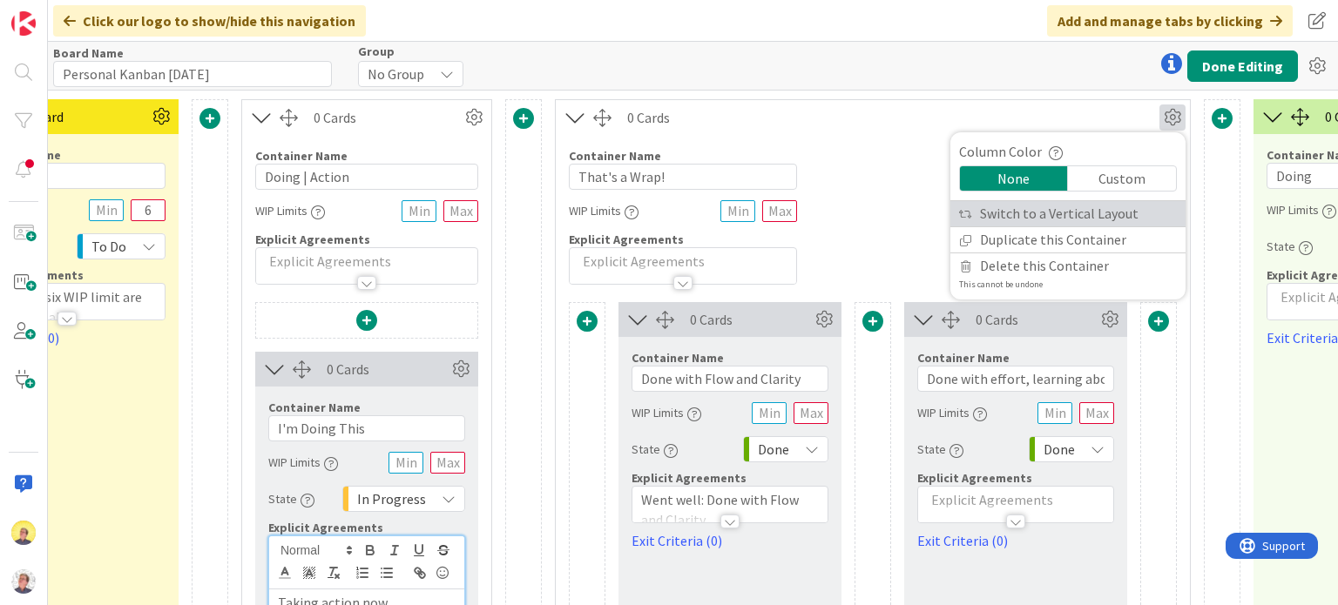
click at [1028, 209] on link "Switch to a Vertical Layout" at bounding box center [1067, 213] width 235 height 25
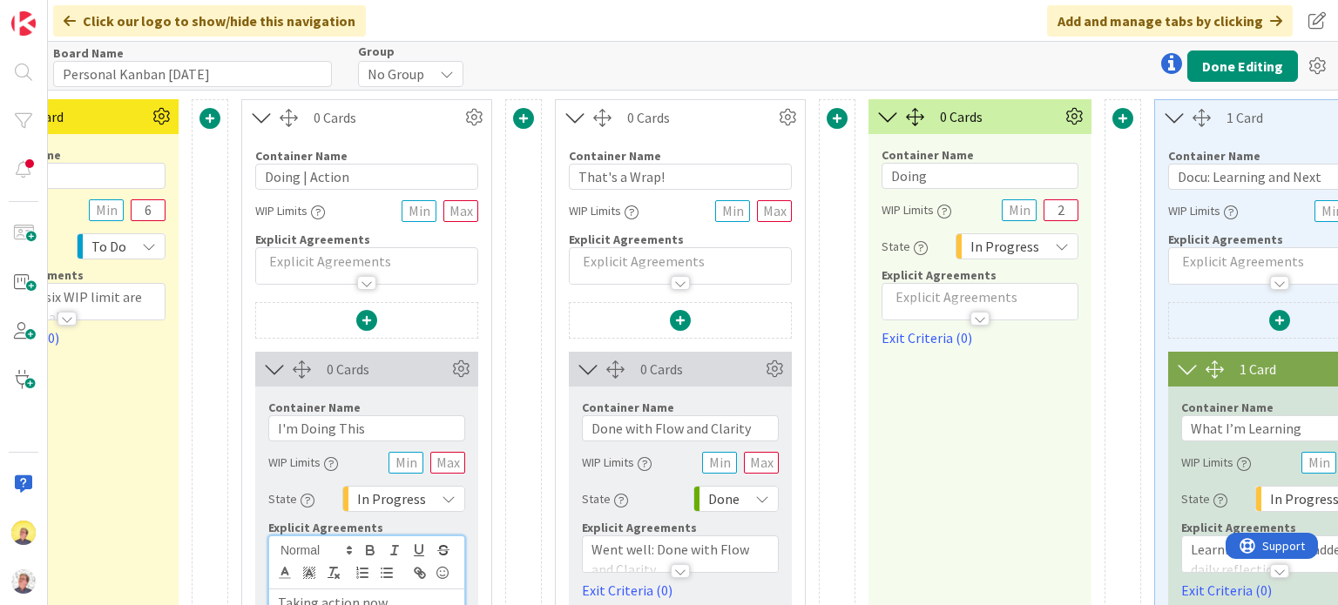
click at [672, 321] on span at bounding box center [680, 320] width 21 height 21
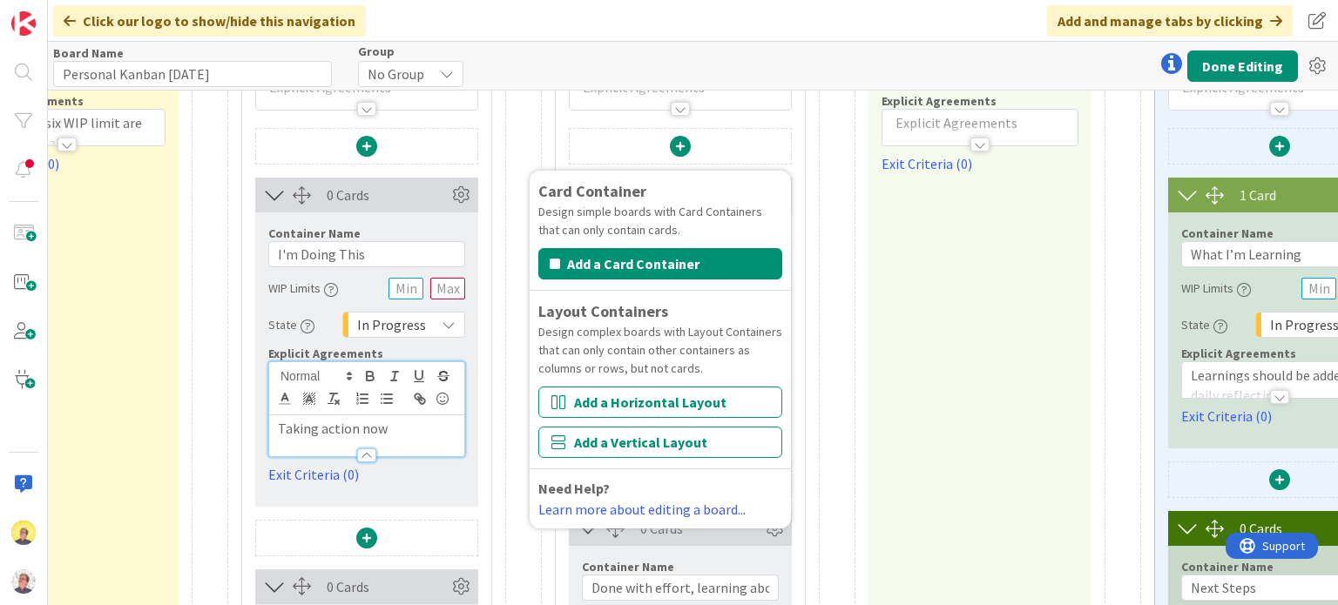
scroll to position [261, 2718]
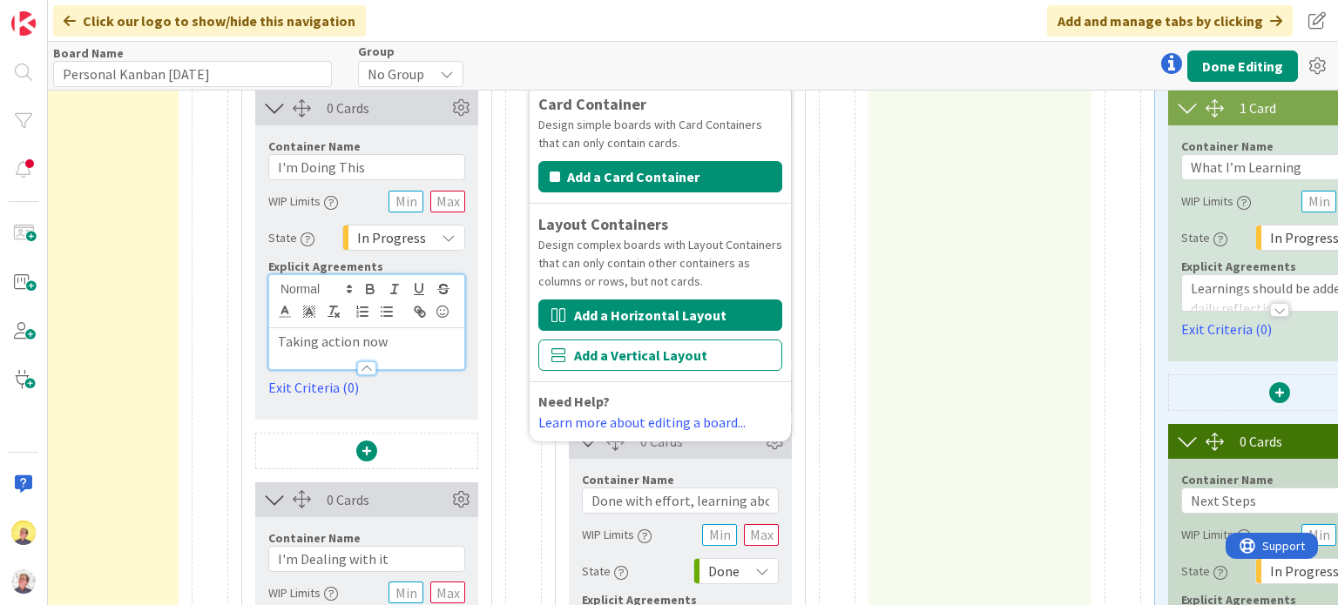
click at [692, 314] on button "Add a Horizontal Layout" at bounding box center [660, 315] width 244 height 31
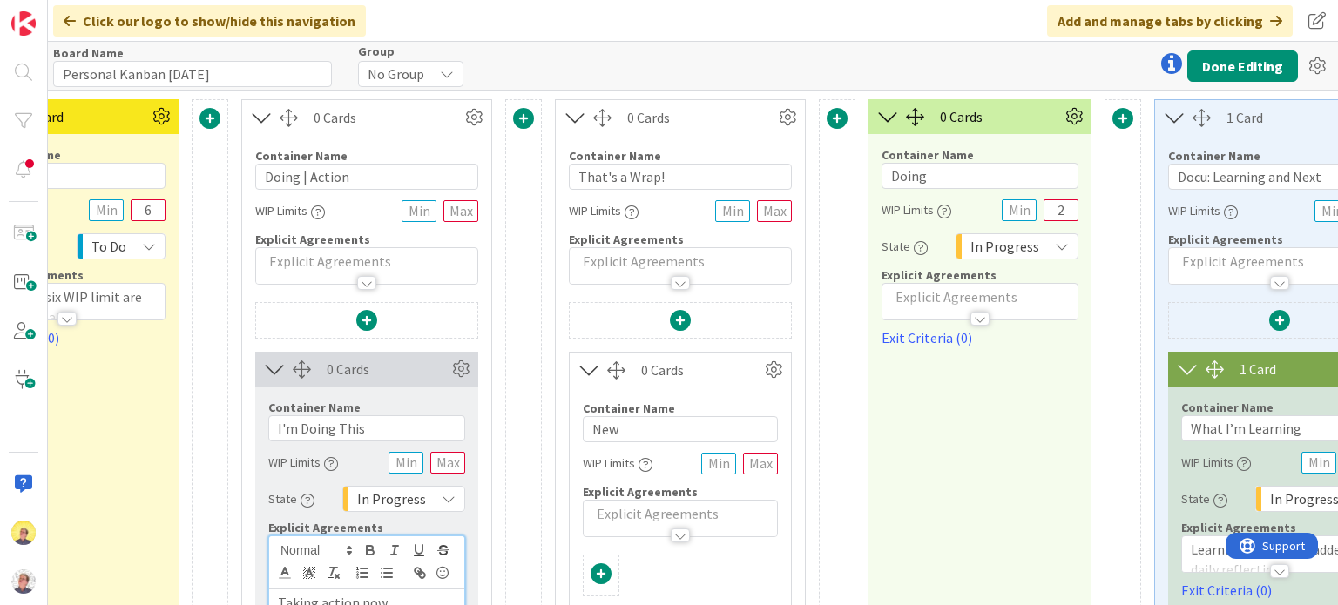
scroll to position [87, 2718]
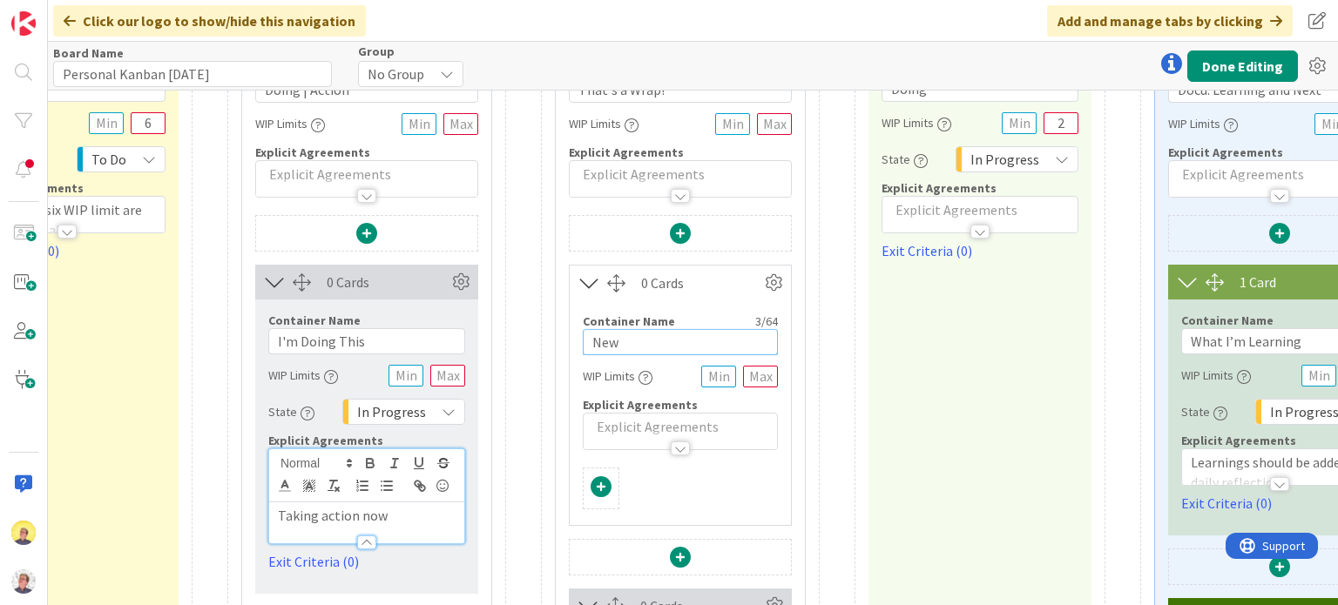
drag, startPoint x: 644, startPoint y: 345, endPoint x: 576, endPoint y: 342, distance: 67.1
click at [576, 342] on div "Container Name 3 / 64 New WIP Limits Explicit Agreements" at bounding box center [679, 375] width 221 height 150
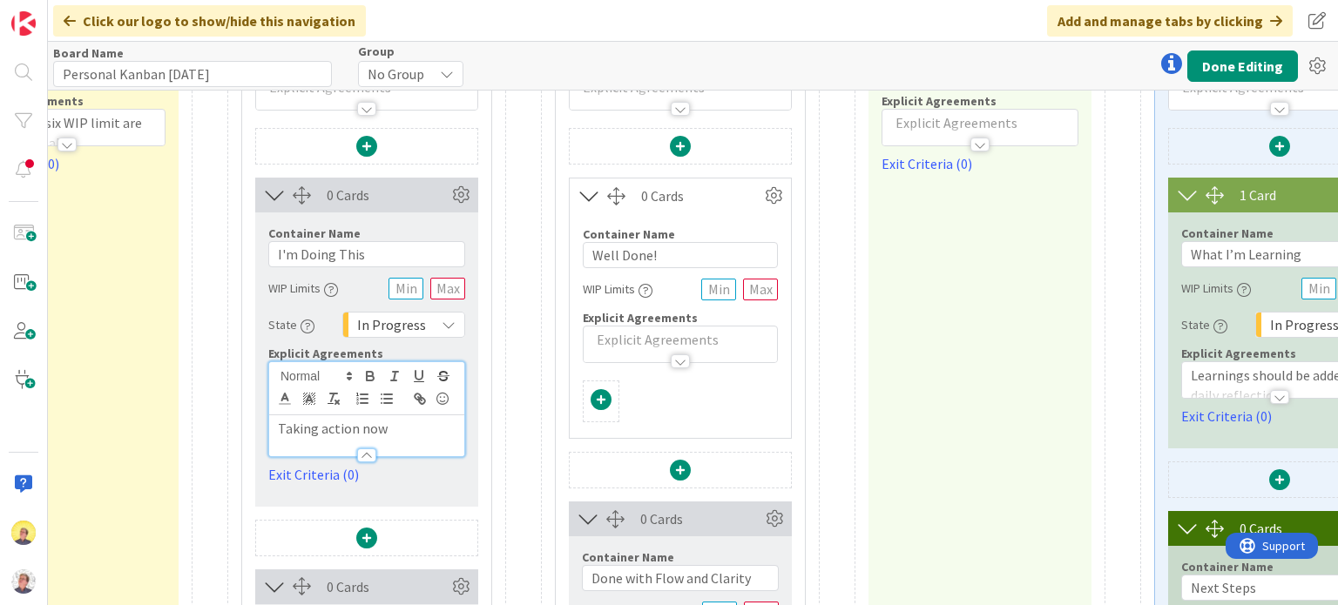
click at [698, 522] on div "0 Cards" at bounding box center [680, 519] width 223 height 35
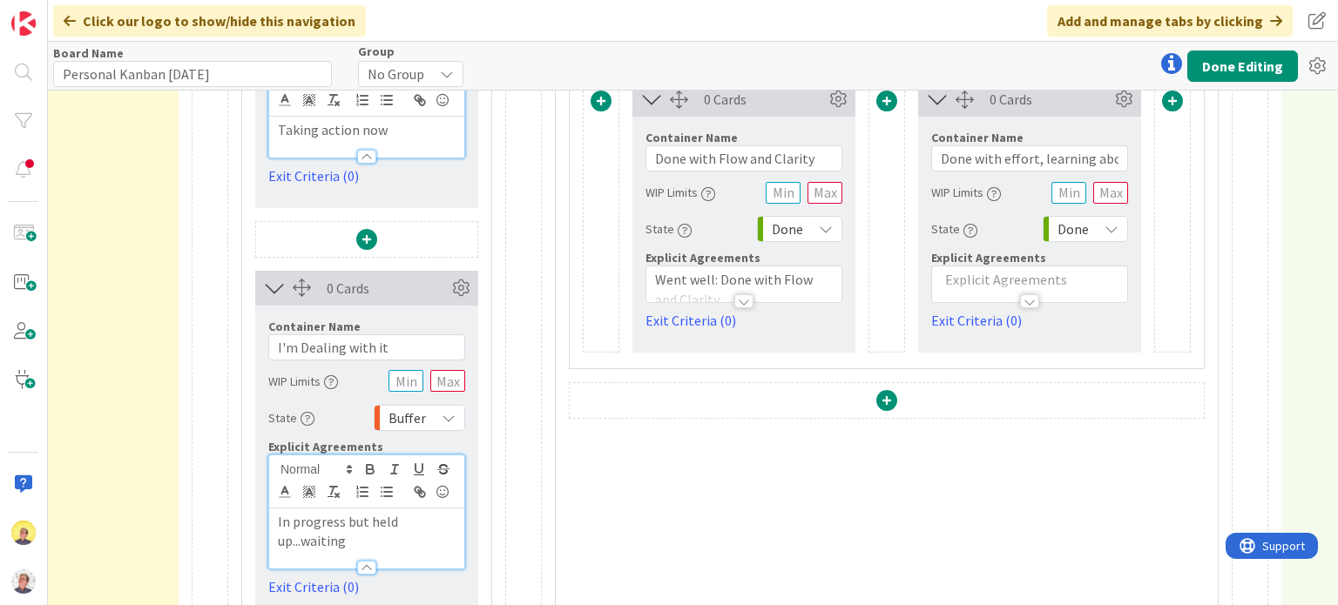
scroll to position [462, 2718]
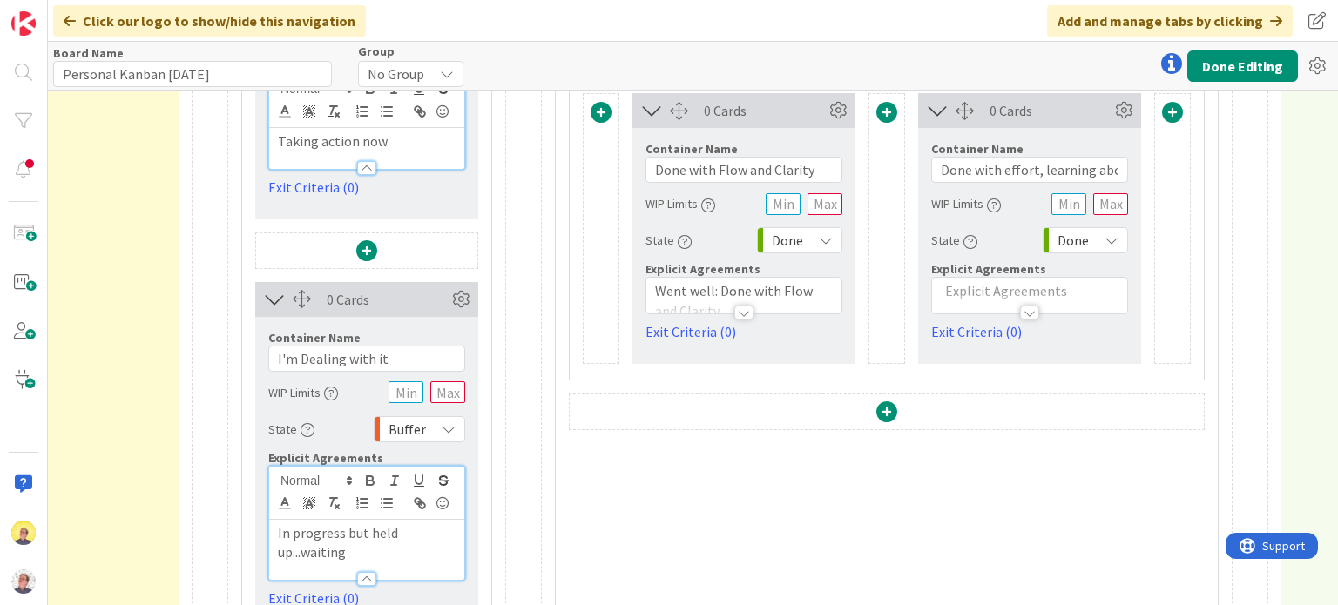
click at [889, 413] on span at bounding box center [886, 411] width 21 height 21
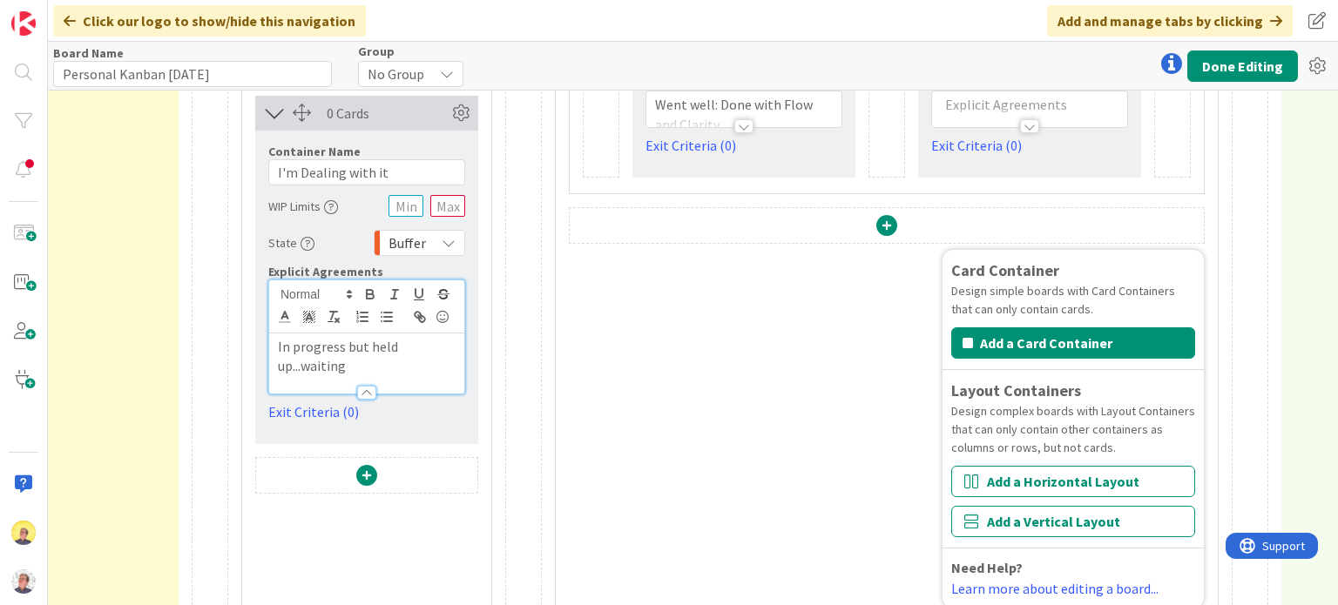
scroll to position [723, 2718]
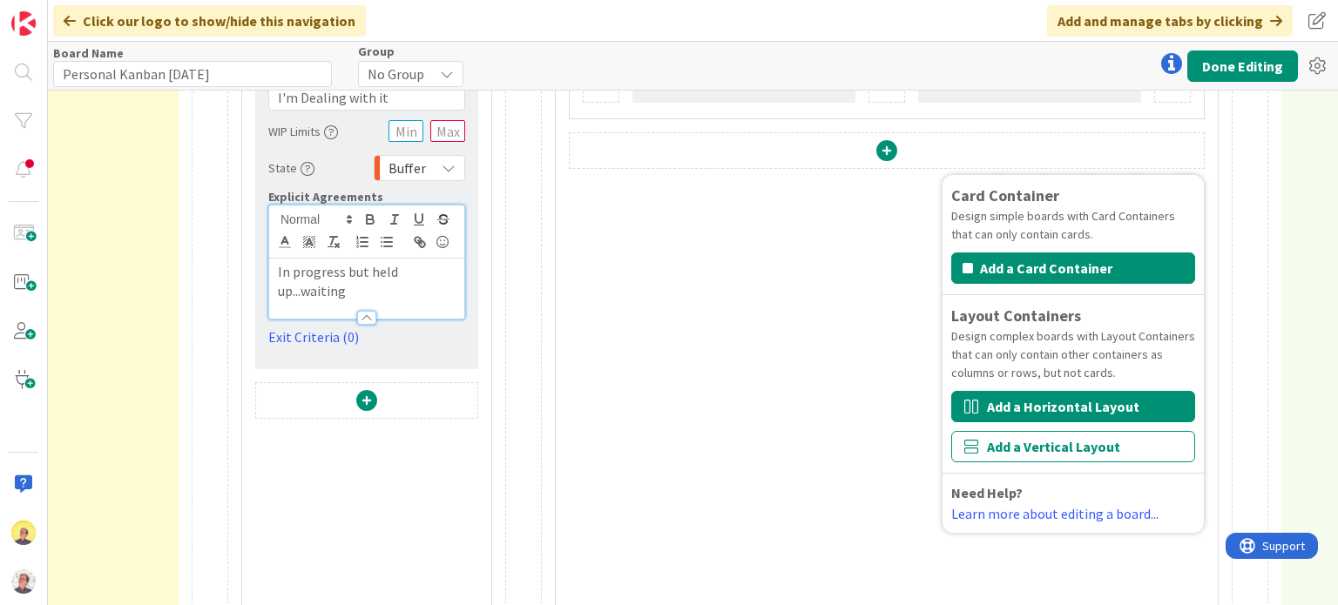
click at [993, 410] on button "Add a Horizontal Layout" at bounding box center [1073, 406] width 244 height 31
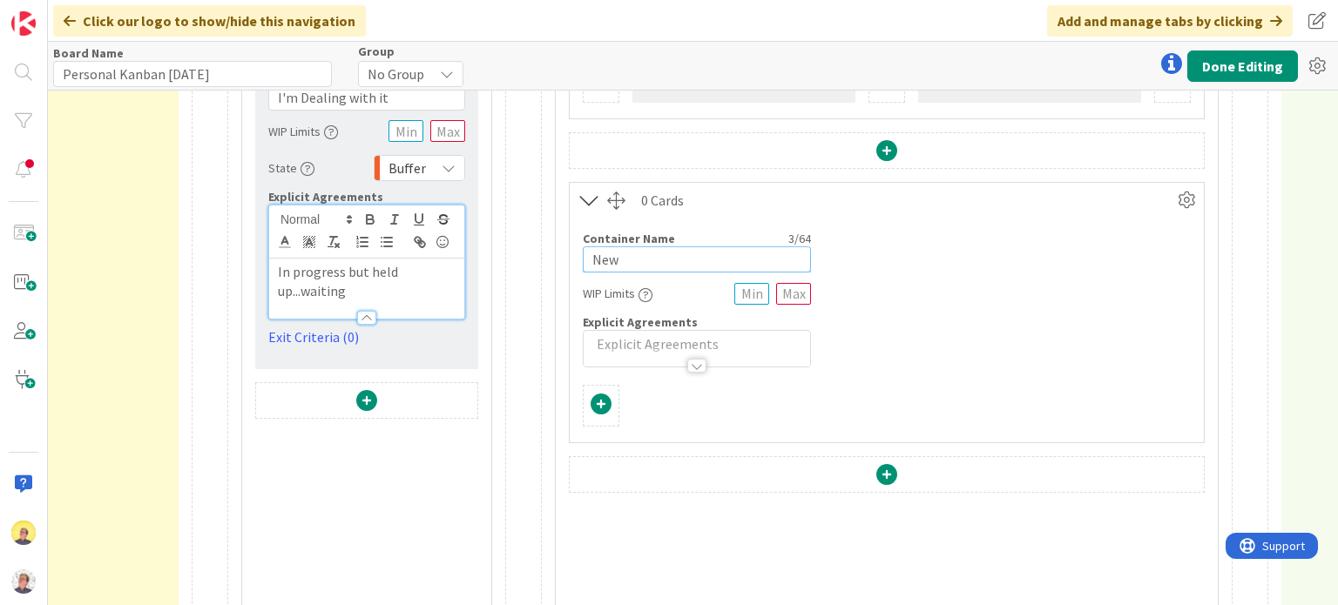
drag, startPoint x: 630, startPoint y: 255, endPoint x: 535, endPoint y: 263, distance: 95.2
click at [536, 261] on div "10 Cards Container Name 7 / 64 Options WIP Limits State Backlog Explicit Agreem…" at bounding box center [31, 147] width 5385 height 1541
click at [609, 401] on div at bounding box center [600, 406] width 21 height 24
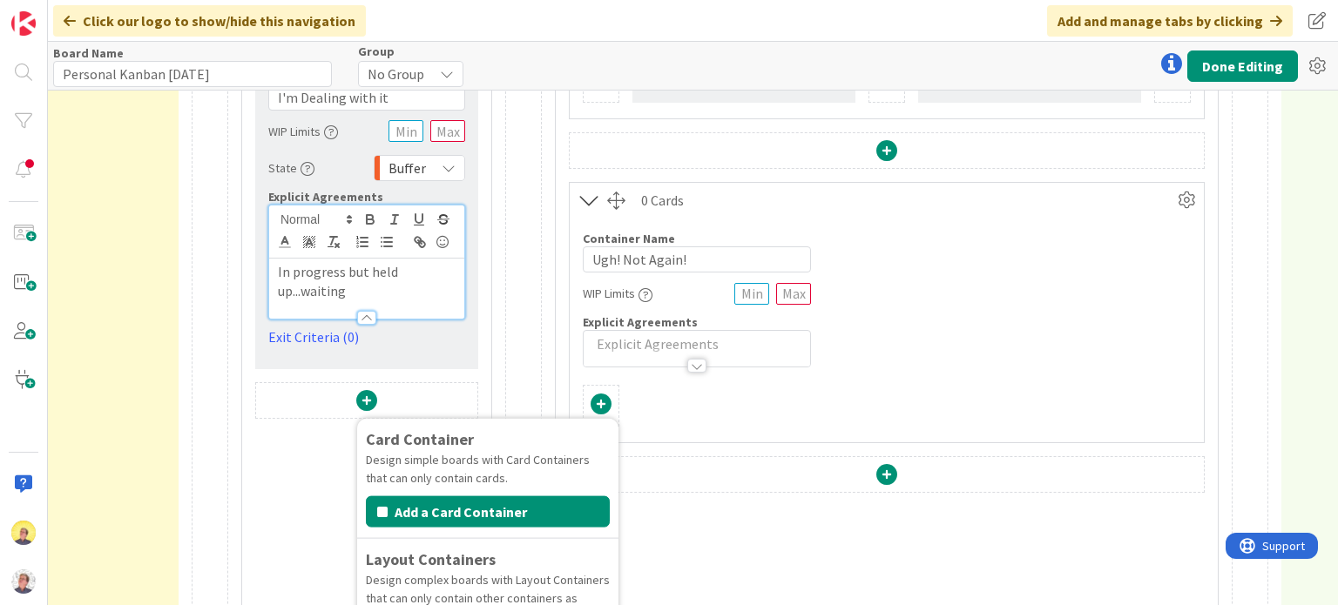
scroll to position [897, 2718]
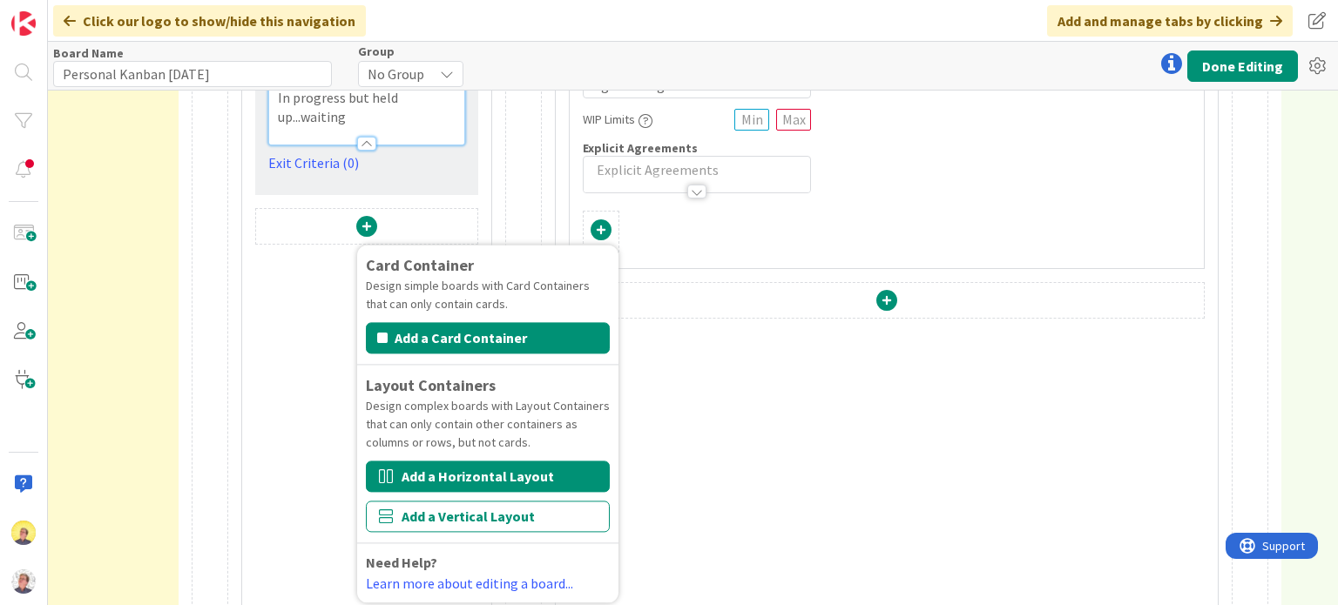
click at [532, 480] on button "Add a Horizontal Layout" at bounding box center [488, 476] width 244 height 31
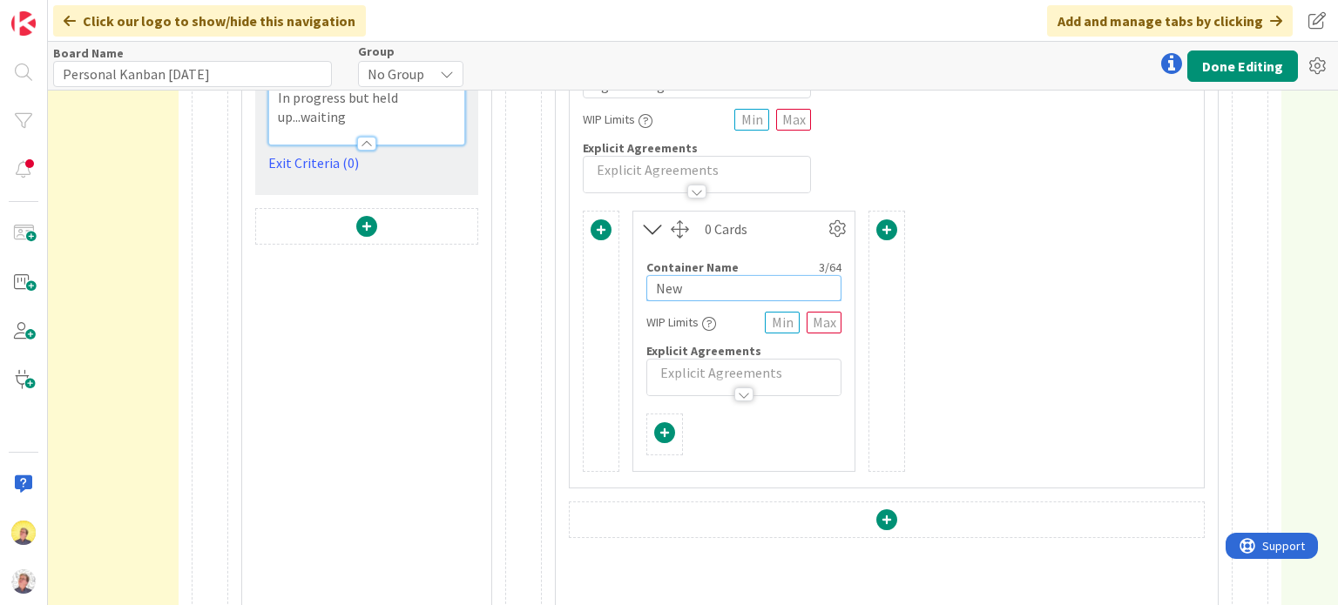
drag, startPoint x: 671, startPoint y: 284, endPoint x: 636, endPoint y: 288, distance: 36.0
click at [636, 288] on div "Container Name 3 / 64 New WIP Limits Explicit Agreements" at bounding box center [743, 321] width 221 height 150
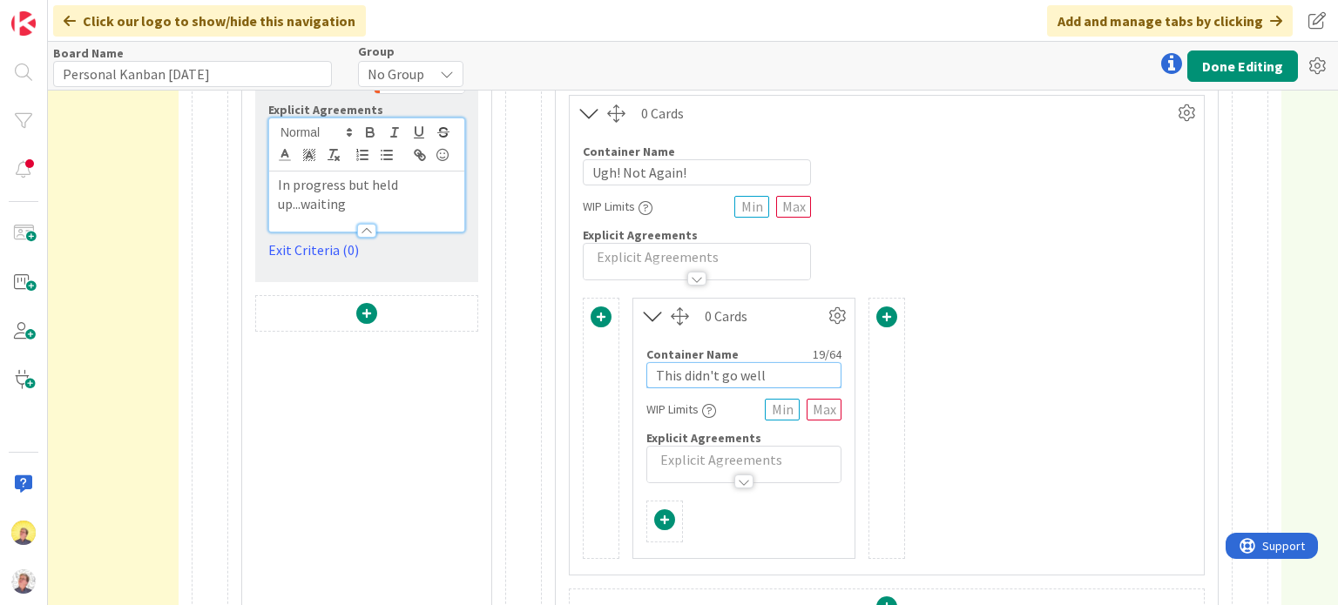
scroll to position [723, 2718]
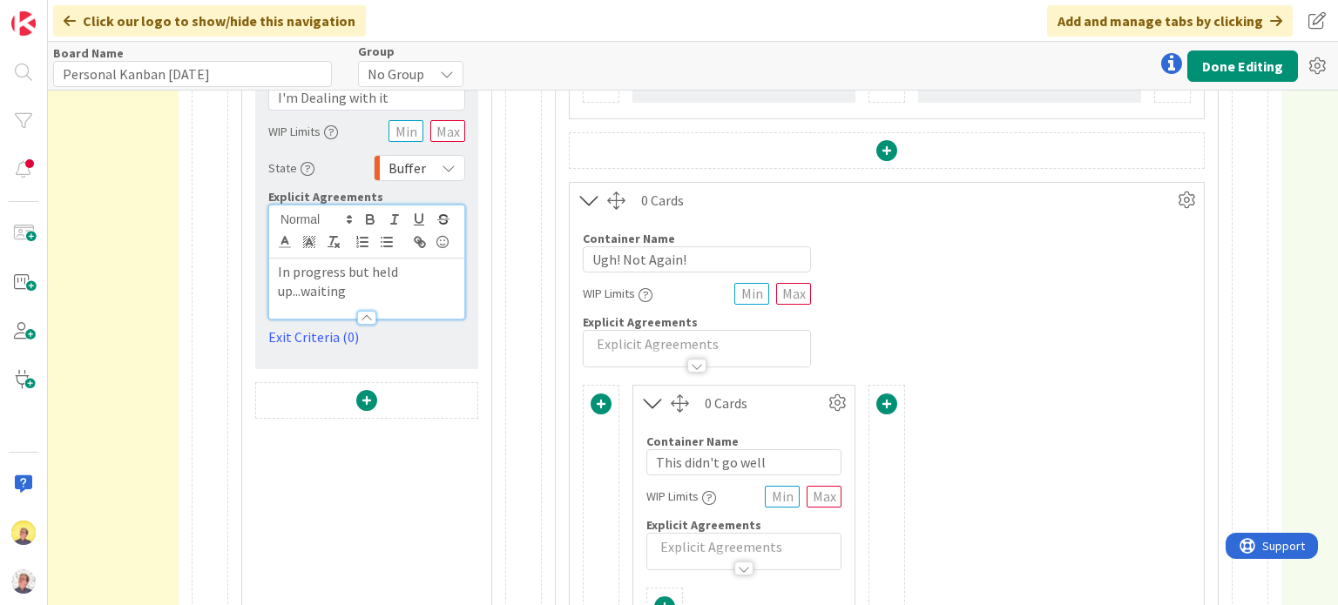
click at [886, 401] on span at bounding box center [886, 404] width 21 height 21
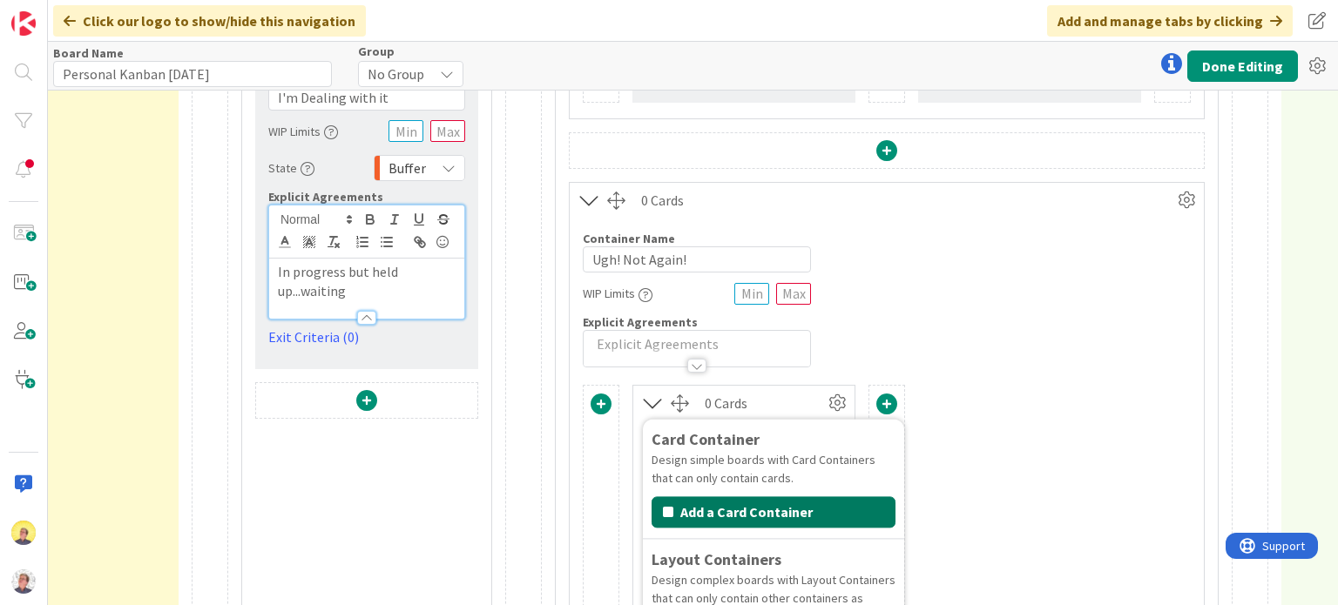
click at [786, 503] on button "Add a Card Container" at bounding box center [773, 511] width 244 height 31
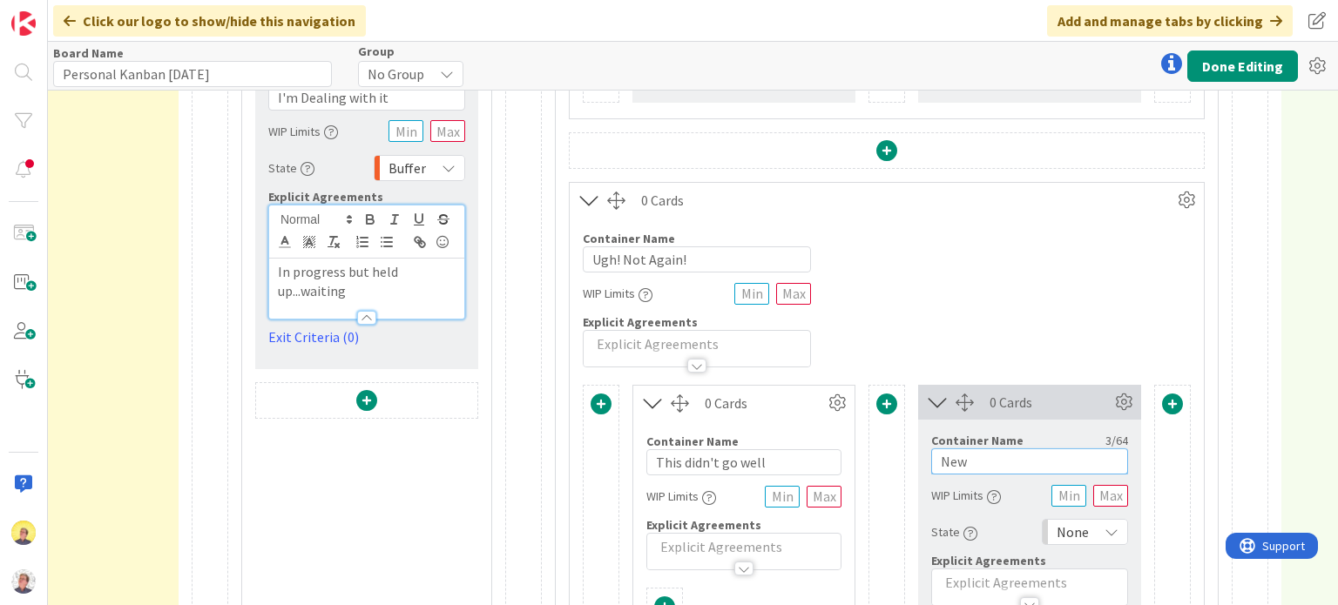
drag, startPoint x: 976, startPoint y: 460, endPoint x: 933, endPoint y: 456, distance: 43.7
click at [933, 456] on input "New" at bounding box center [1029, 461] width 197 height 26
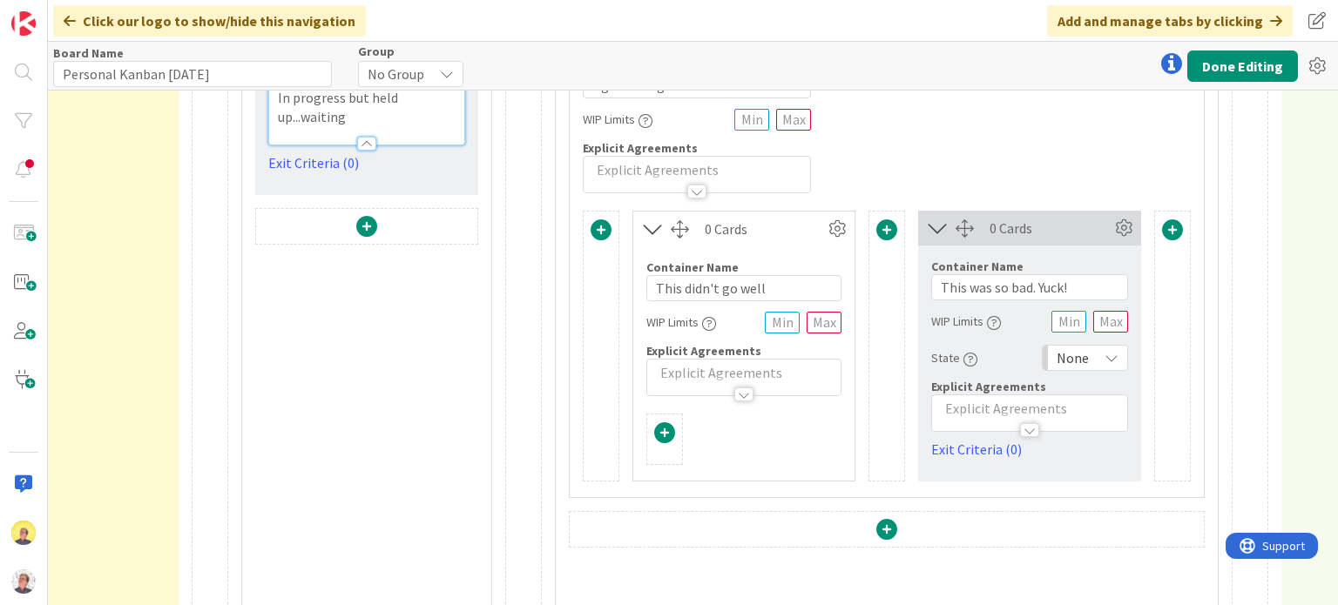
click at [1110, 356] on icon at bounding box center [1111, 358] width 14 height 14
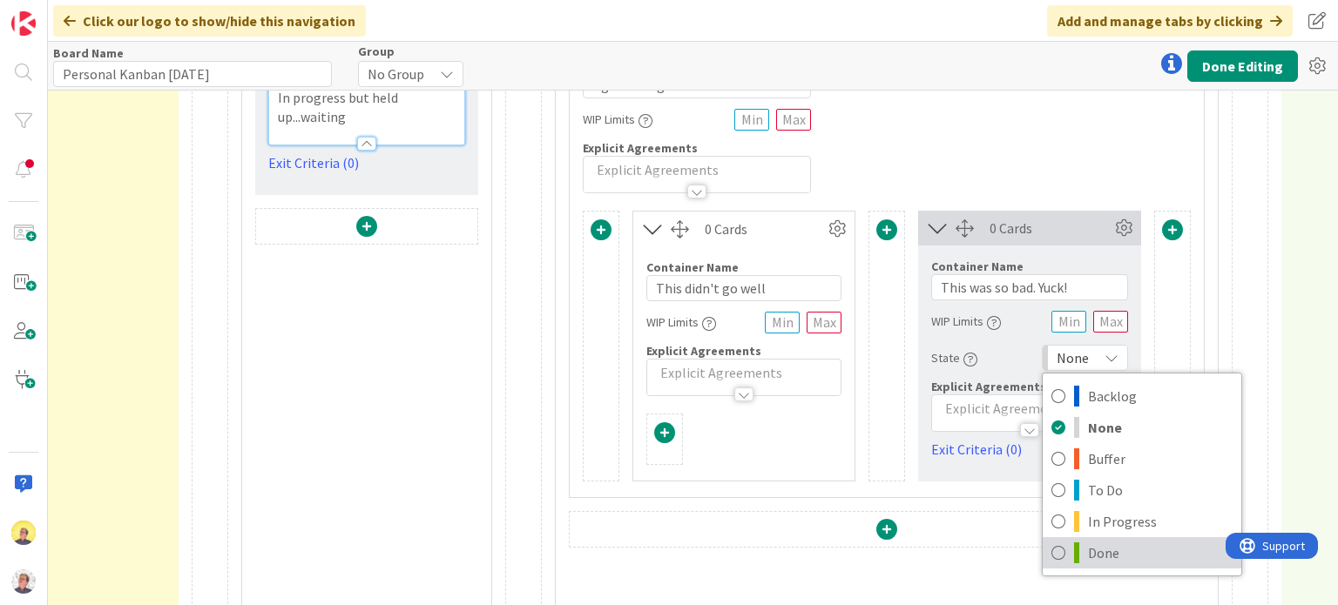
drag, startPoint x: 1102, startPoint y: 545, endPoint x: 1098, endPoint y: 536, distance: 9.4
click at [1102, 545] on span "Done" at bounding box center [1160, 553] width 145 height 26
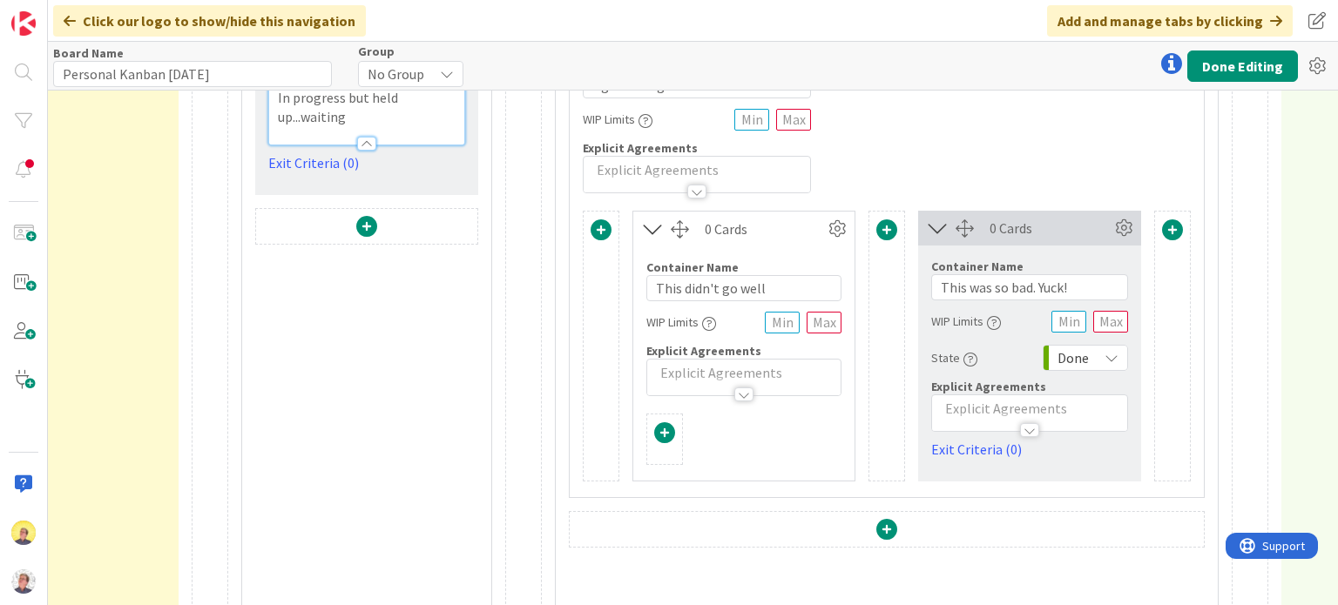
click at [788, 251] on div "Container Name 19 / 64 This didn't go well" at bounding box center [743, 273] width 195 height 55
click at [833, 228] on icon at bounding box center [837, 229] width 26 height 26
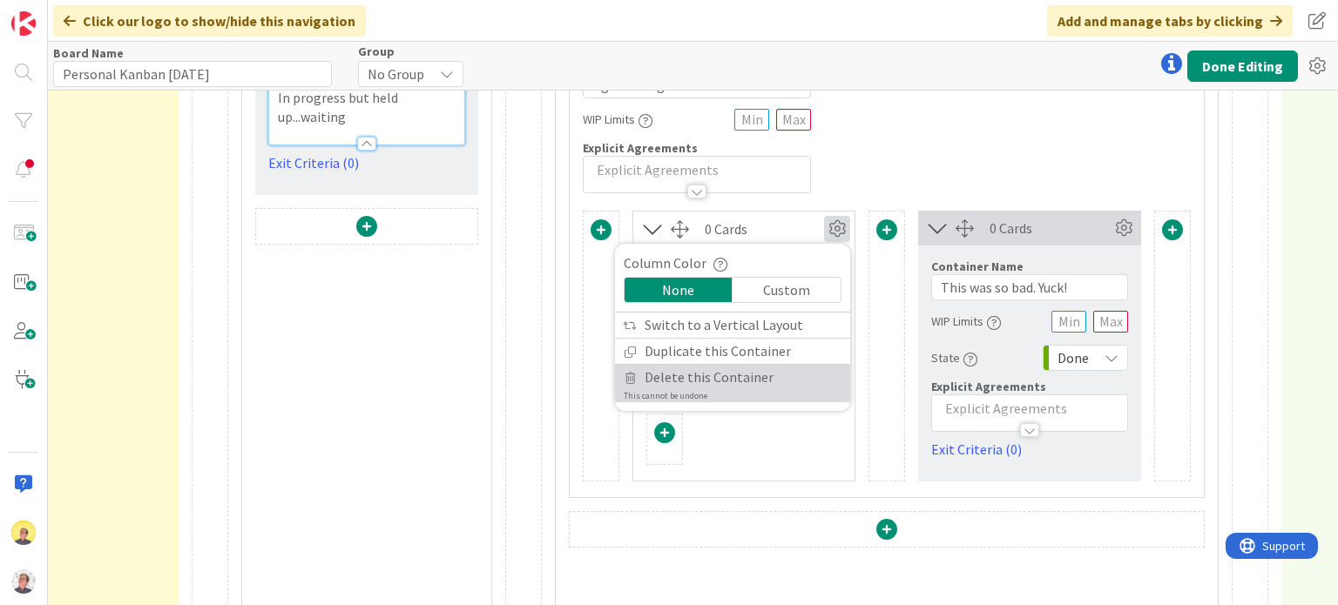
click at [711, 379] on span "Delete this Container" at bounding box center [708, 377] width 129 height 25
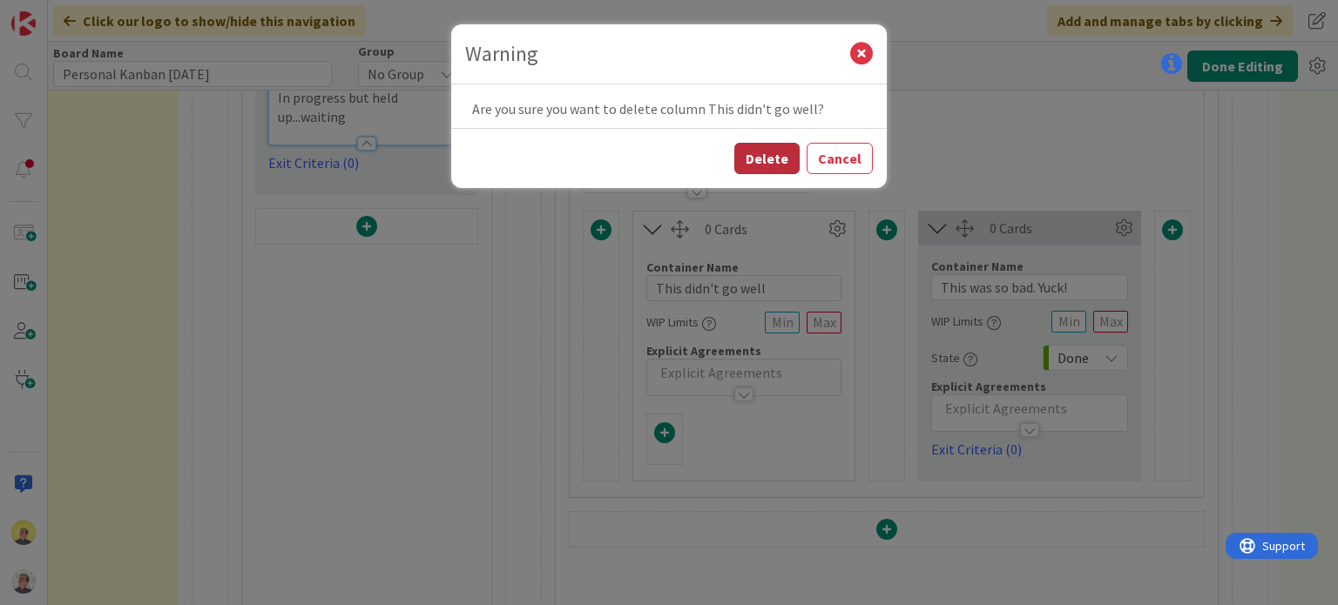
click at [757, 161] on button "Delete" at bounding box center [766, 158] width 65 height 31
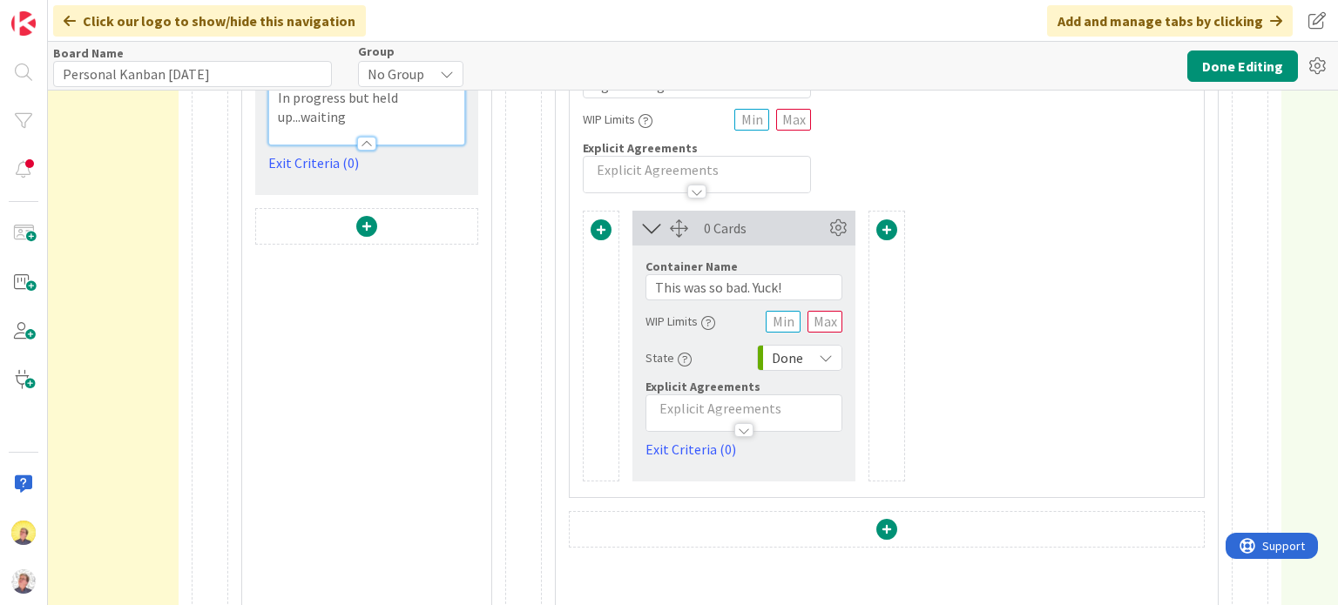
click at [600, 225] on span at bounding box center [600, 229] width 21 height 21
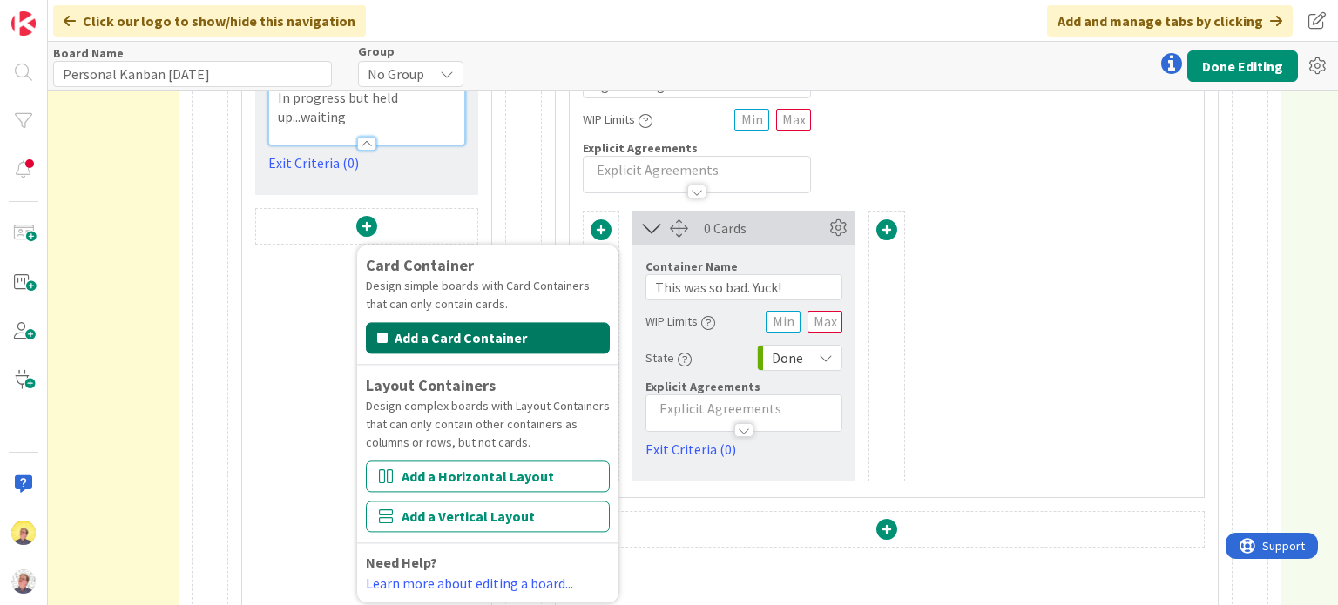
click at [502, 343] on button "Add a Card Container" at bounding box center [488, 337] width 244 height 31
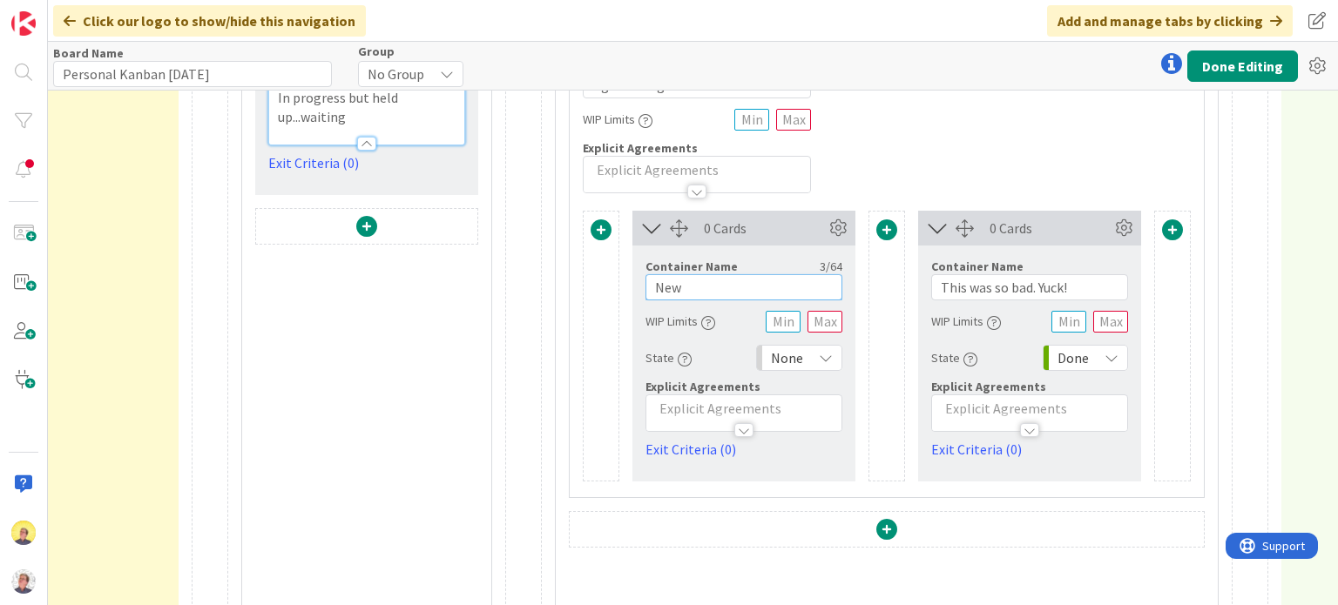
drag, startPoint x: 707, startPoint y: 287, endPoint x: 613, endPoint y: 287, distance: 94.0
click at [613, 287] on div "Card Container Design simple boards with Card Containers that can only contain …" at bounding box center [887, 346] width 608 height 271
click at [695, 292] on input "Didn't go well" at bounding box center [743, 287] width 197 height 26
click at [693, 292] on input "Didn't go well" at bounding box center [743, 287] width 197 height 26
drag, startPoint x: 784, startPoint y: 288, endPoint x: 652, endPoint y: 288, distance: 131.5
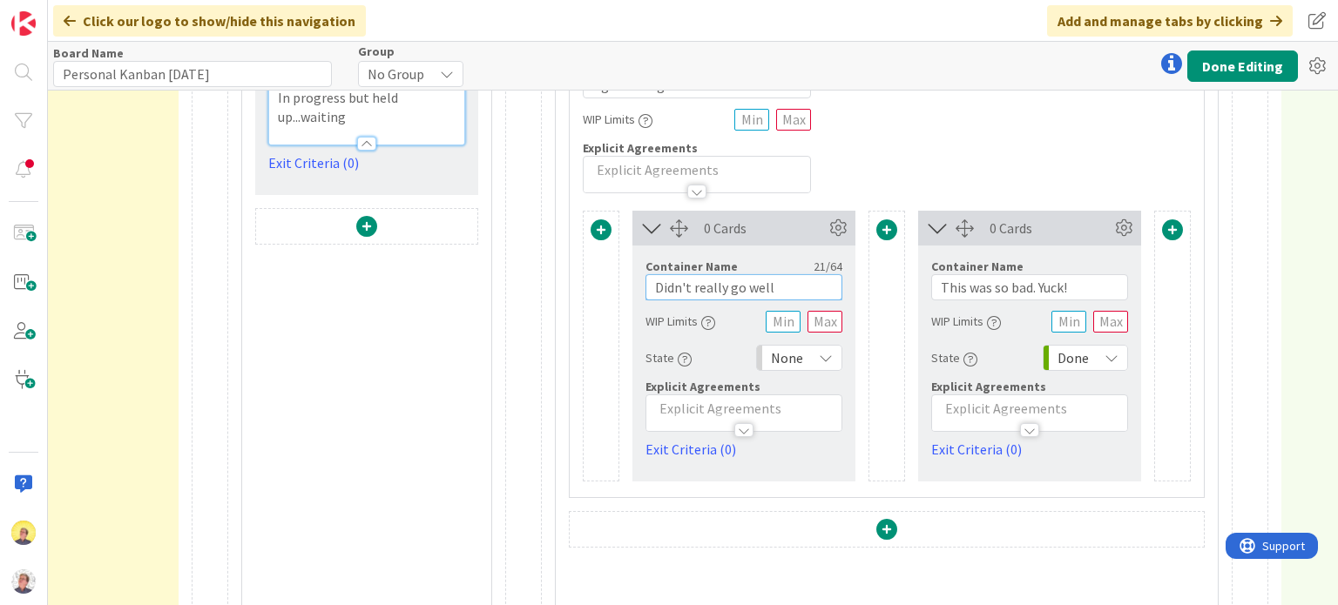
click at [652, 288] on input "Didn't really go well" at bounding box center [743, 287] width 197 height 26
click at [821, 356] on icon at bounding box center [826, 358] width 14 height 14
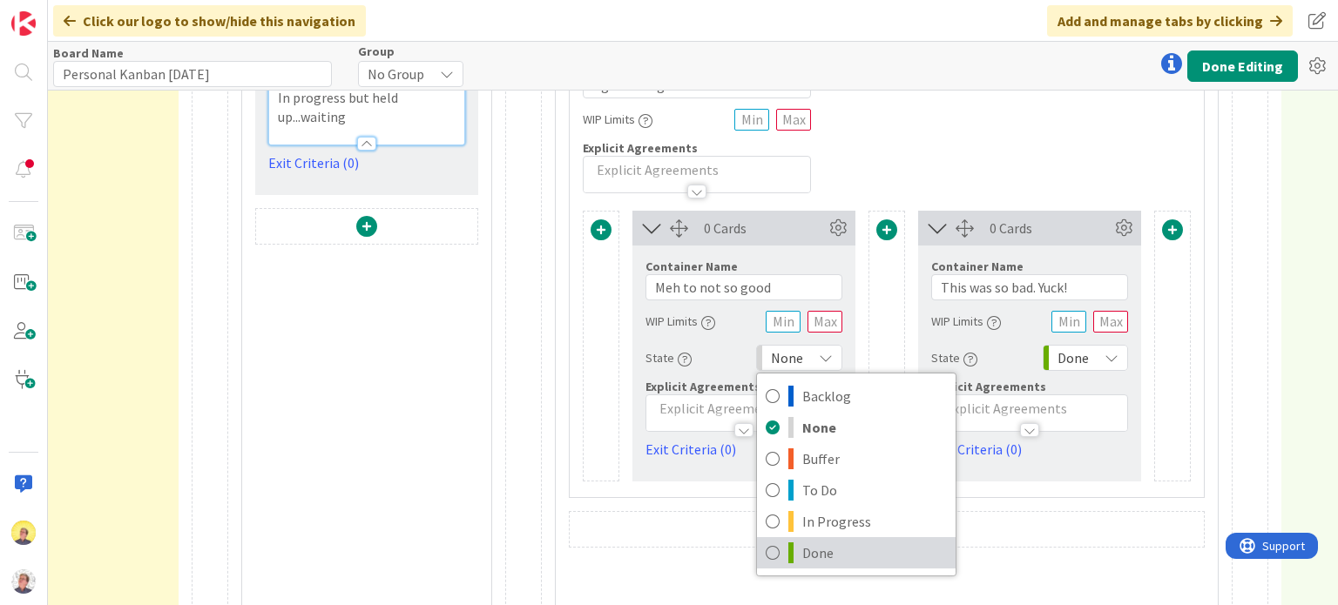
click at [830, 546] on span "Done" at bounding box center [874, 553] width 145 height 26
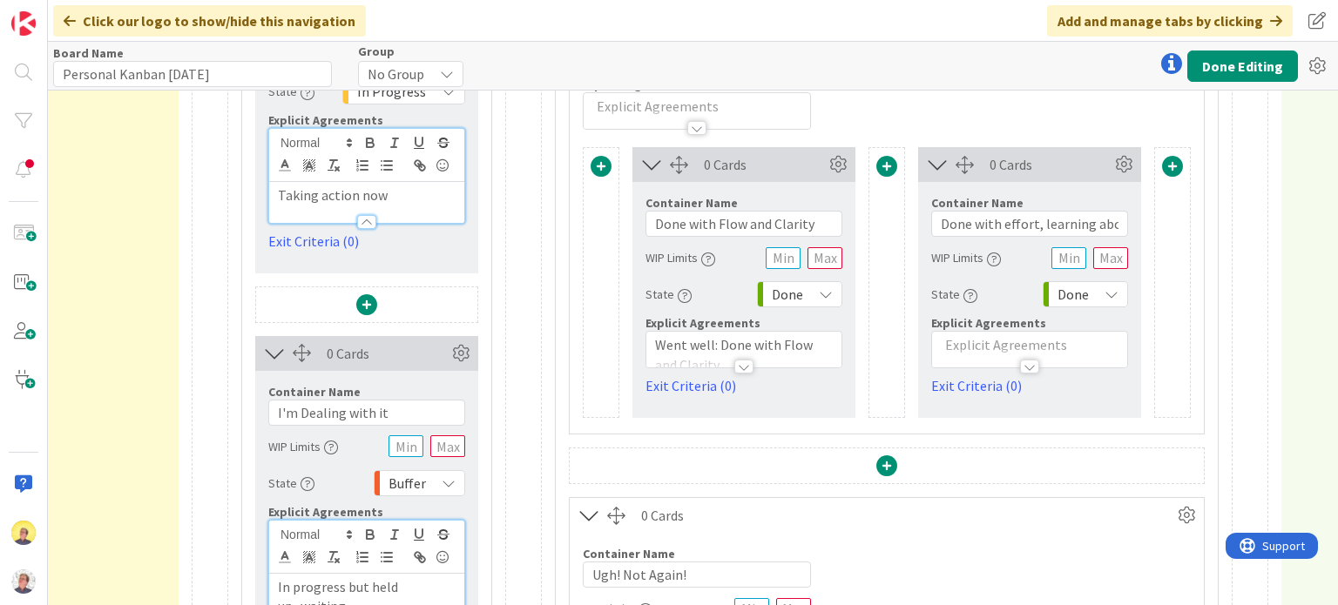
scroll to position [287, 2718]
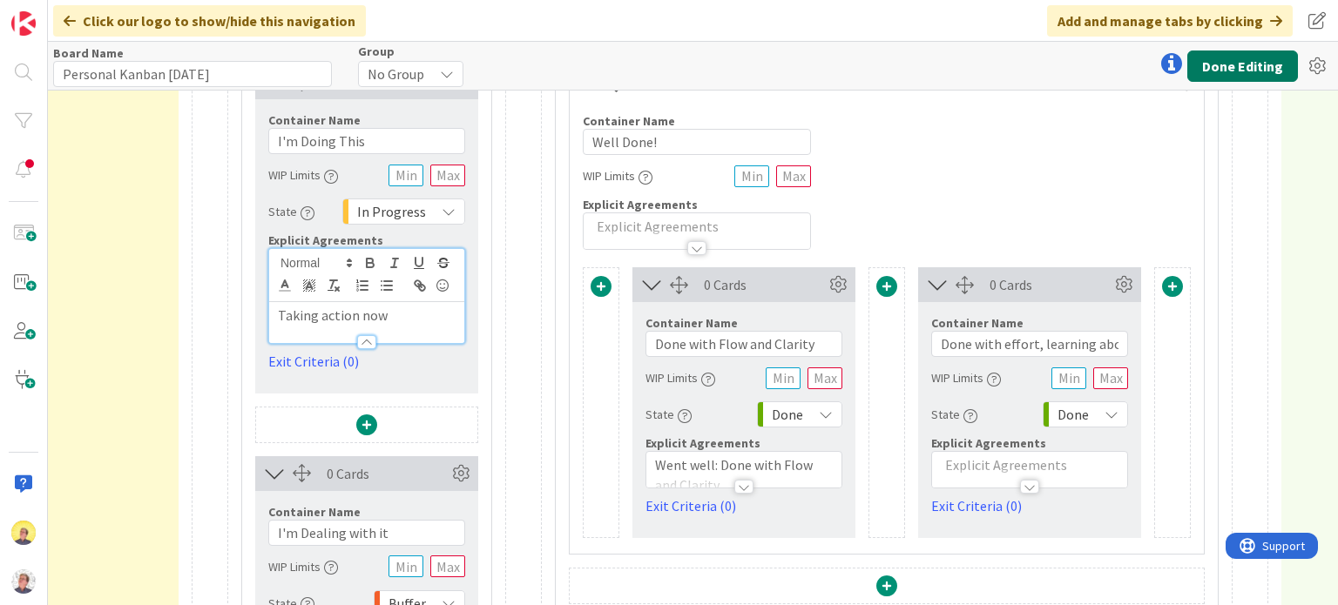
click at [1250, 66] on button "Done Editing" at bounding box center [1242, 66] width 111 height 31
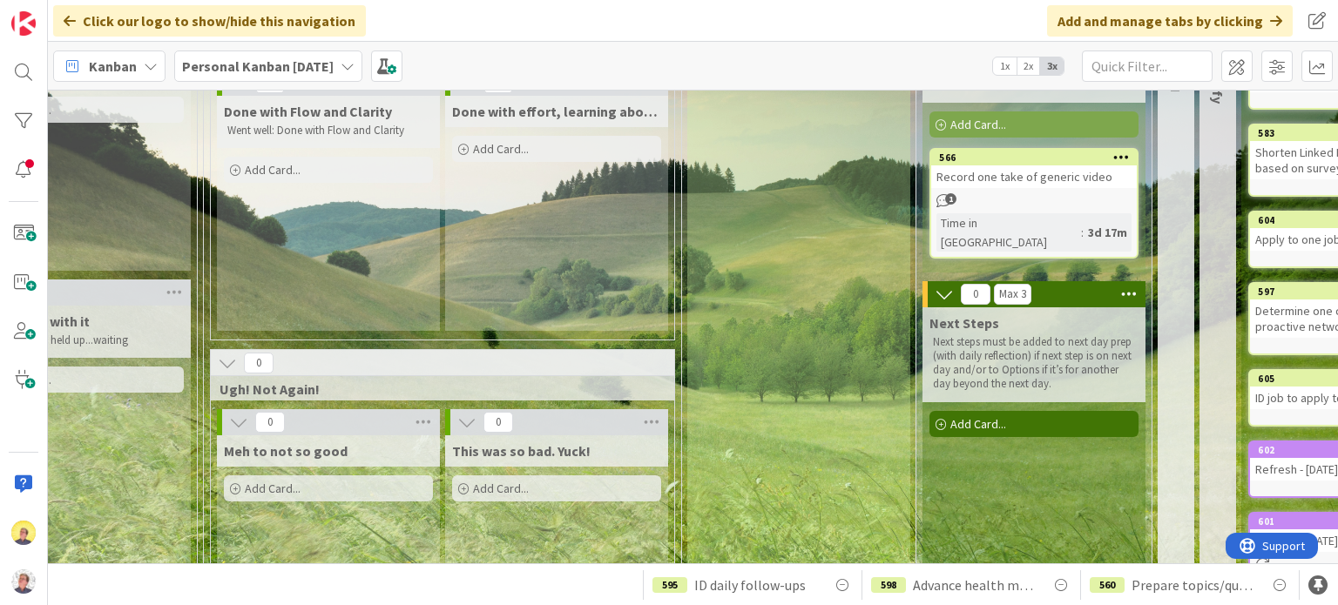
scroll to position [0, 1485]
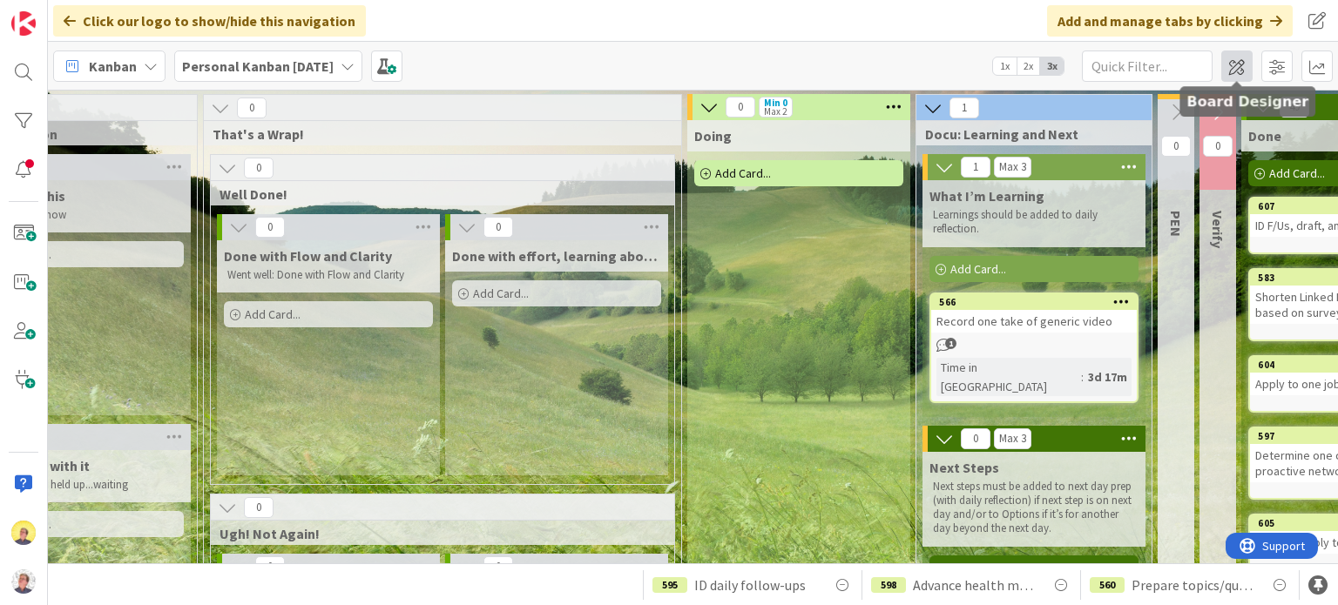
click at [1241, 65] on span at bounding box center [1236, 66] width 31 height 31
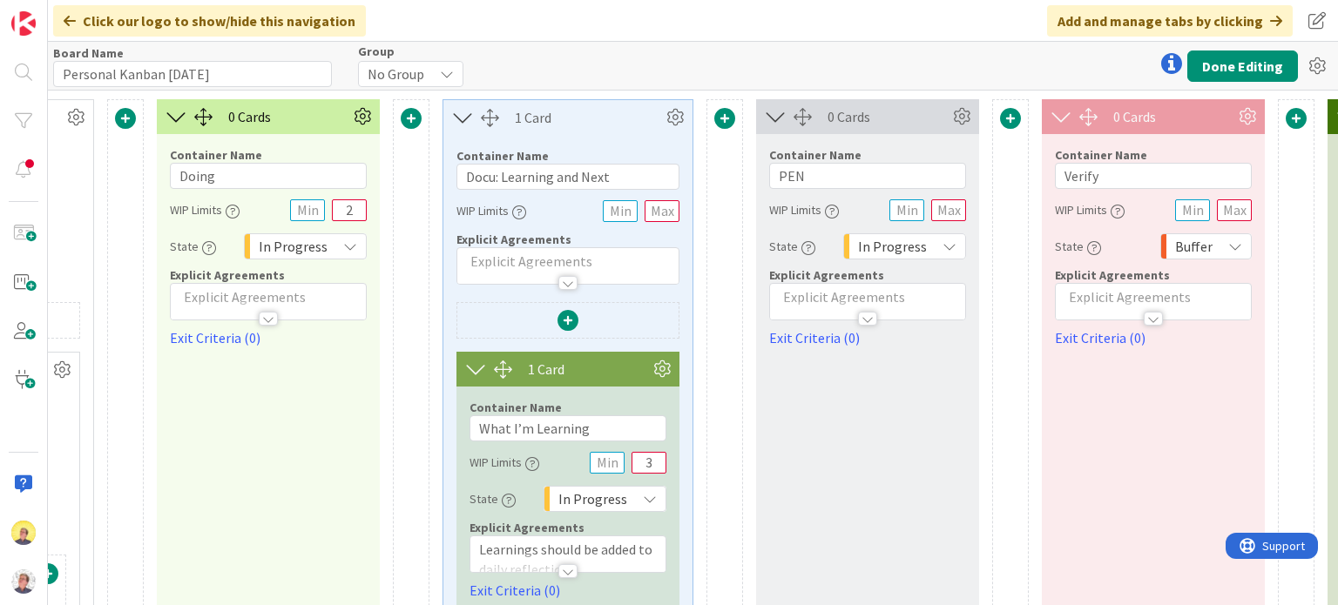
scroll to position [0, 3848]
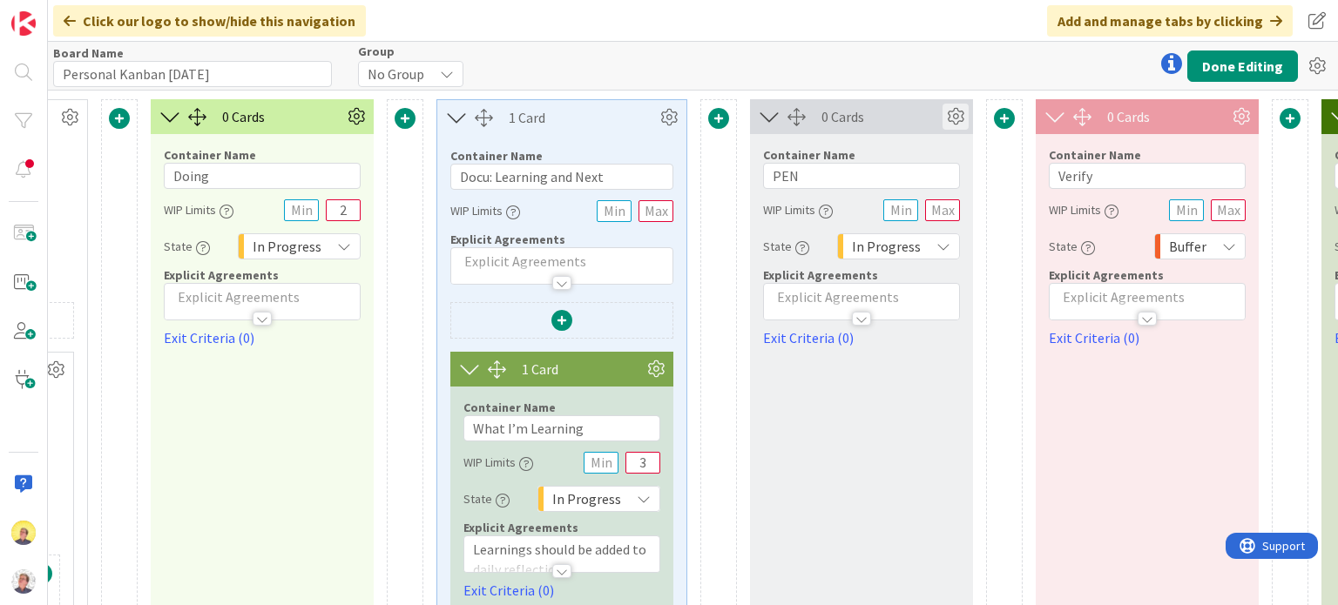
click at [949, 117] on icon at bounding box center [955, 117] width 26 height 26
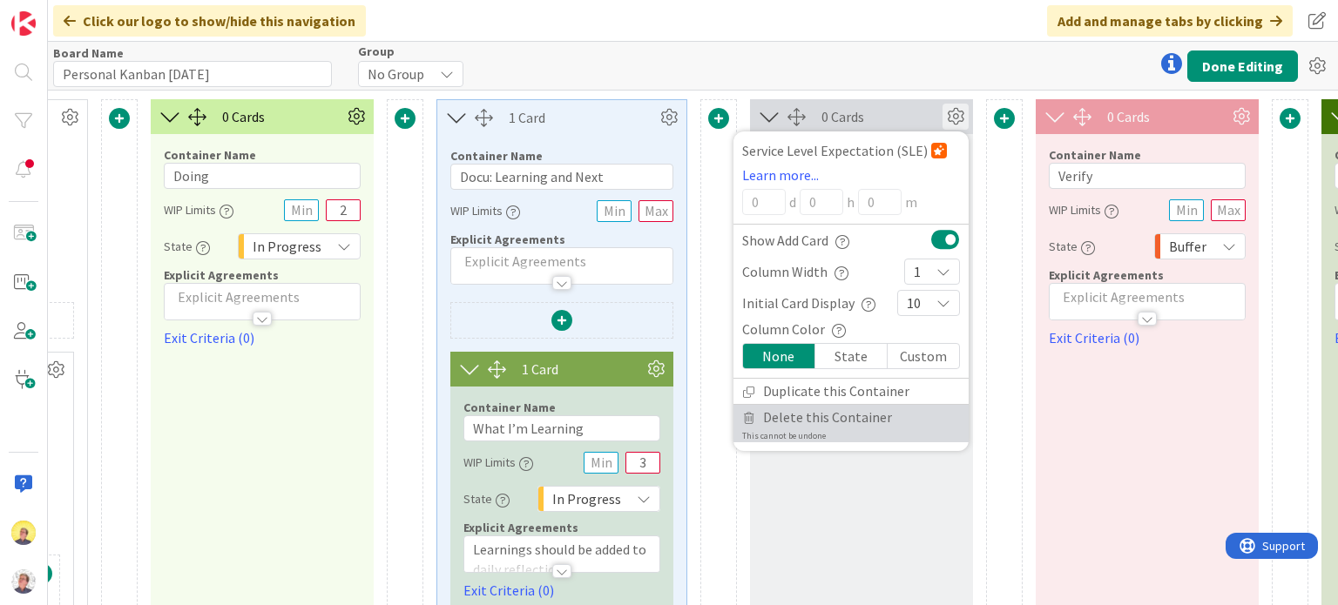
click at [832, 419] on span "Delete this Container" at bounding box center [827, 417] width 129 height 25
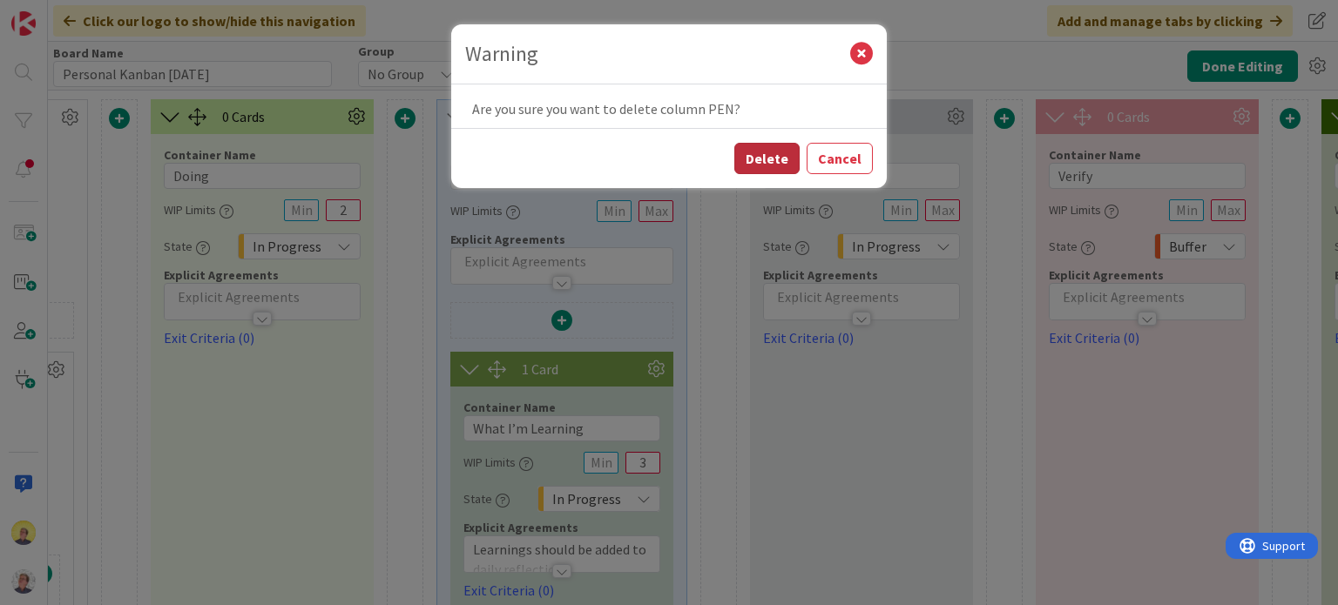
click at [769, 154] on button "Delete" at bounding box center [766, 158] width 65 height 31
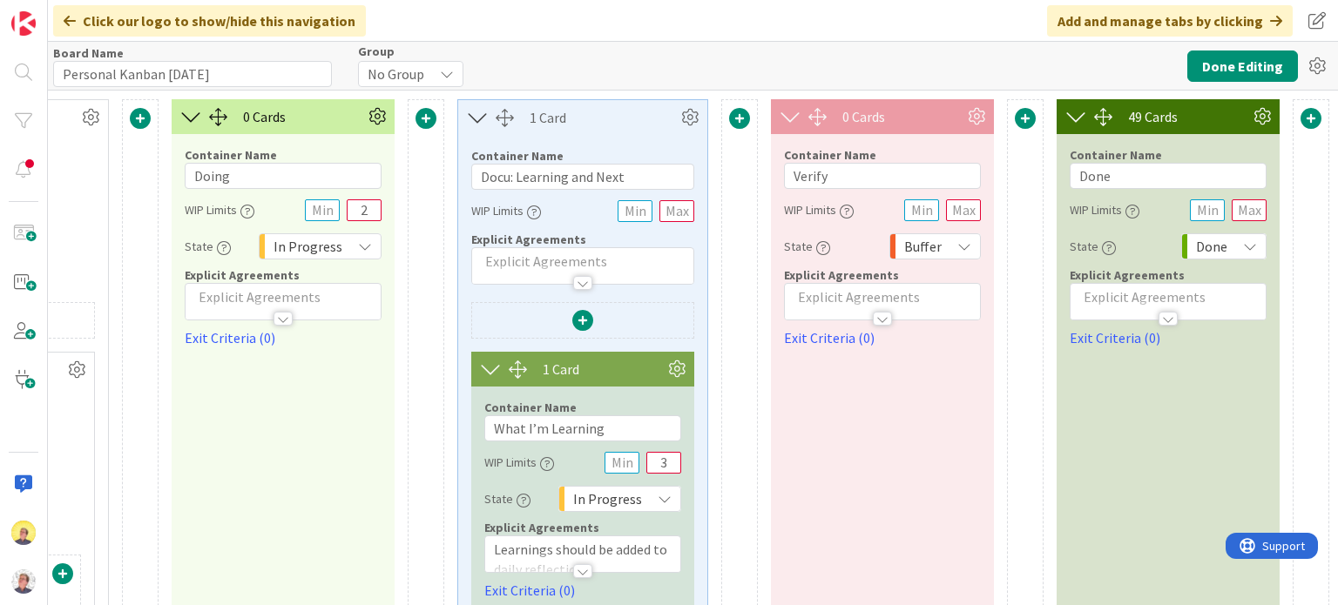
scroll to position [0, 3838]
click at [965, 117] on icon at bounding box center [976, 117] width 26 height 26
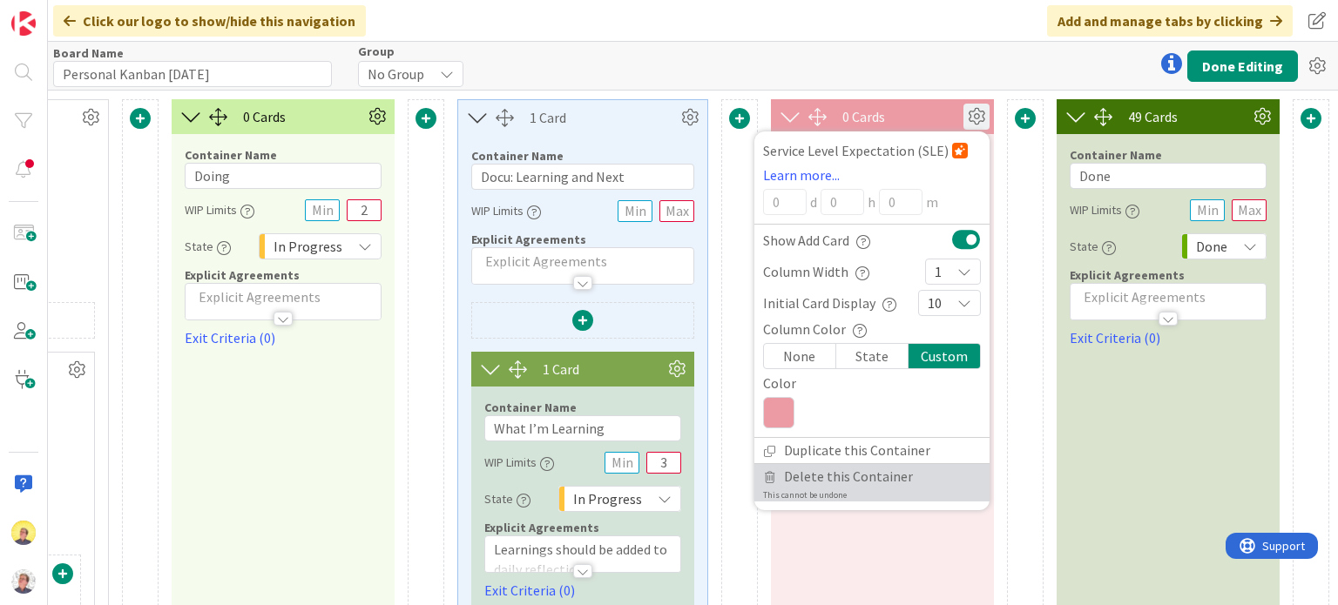
click at [840, 475] on span "Delete this Container" at bounding box center [848, 476] width 129 height 25
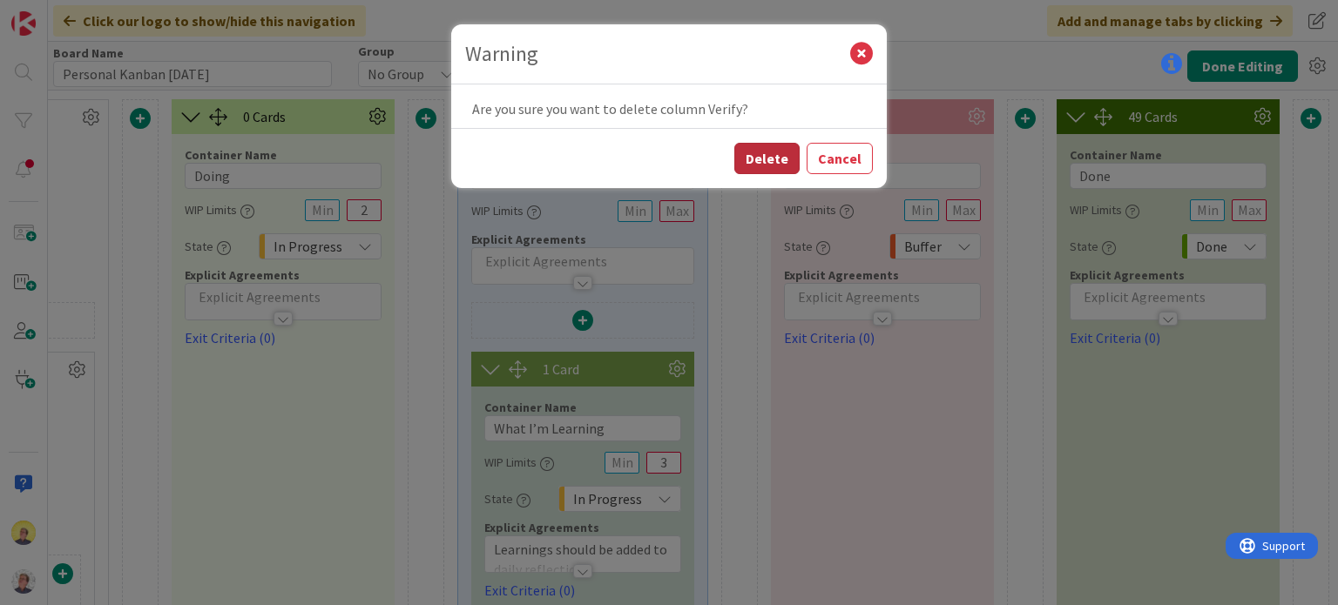
click at [773, 164] on button "Delete" at bounding box center [766, 158] width 65 height 31
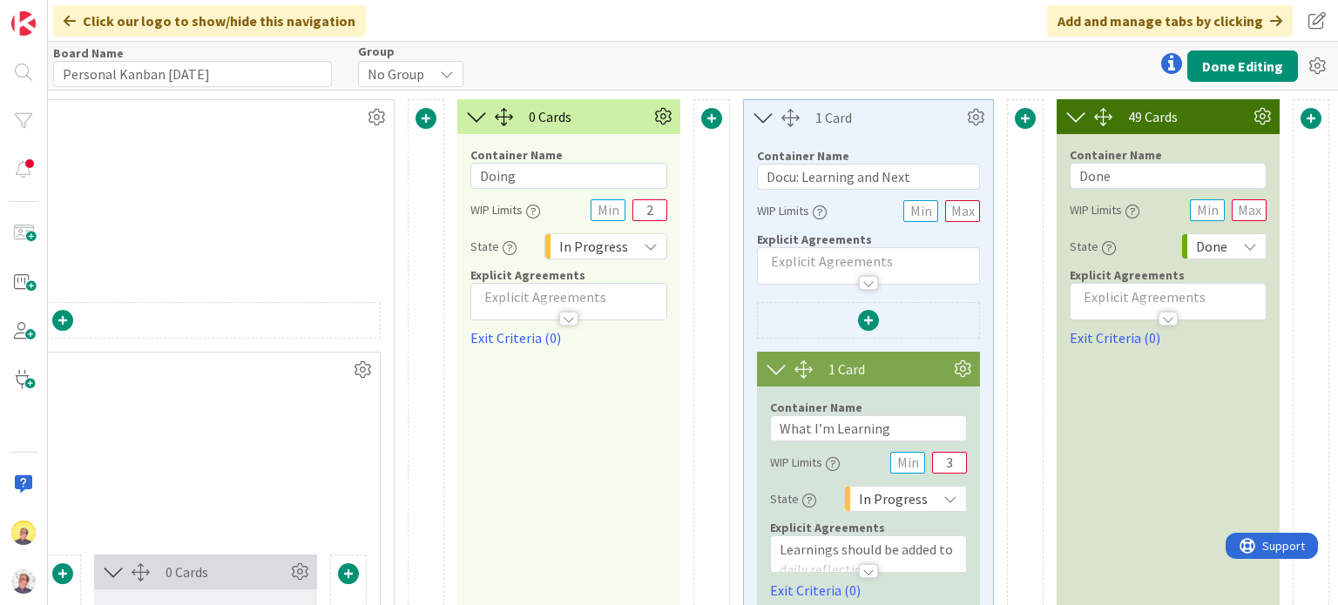
scroll to position [0, 3553]
click at [962, 116] on icon at bounding box center [975, 117] width 26 height 26
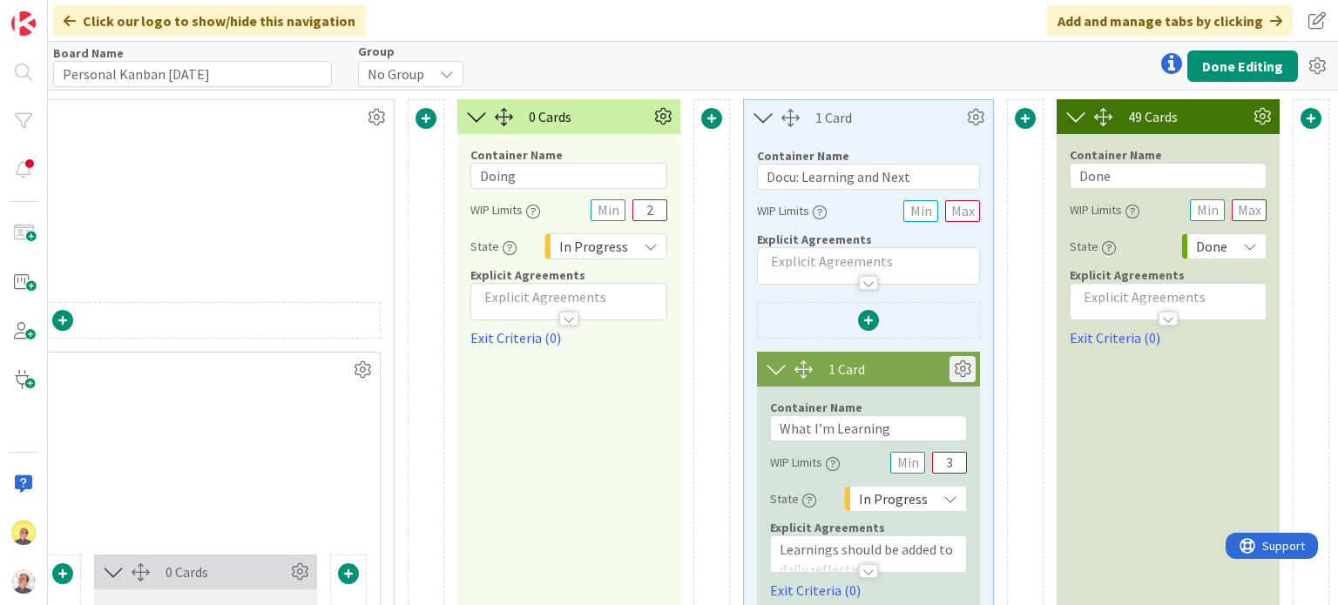
click at [949, 369] on icon at bounding box center [962, 369] width 26 height 26
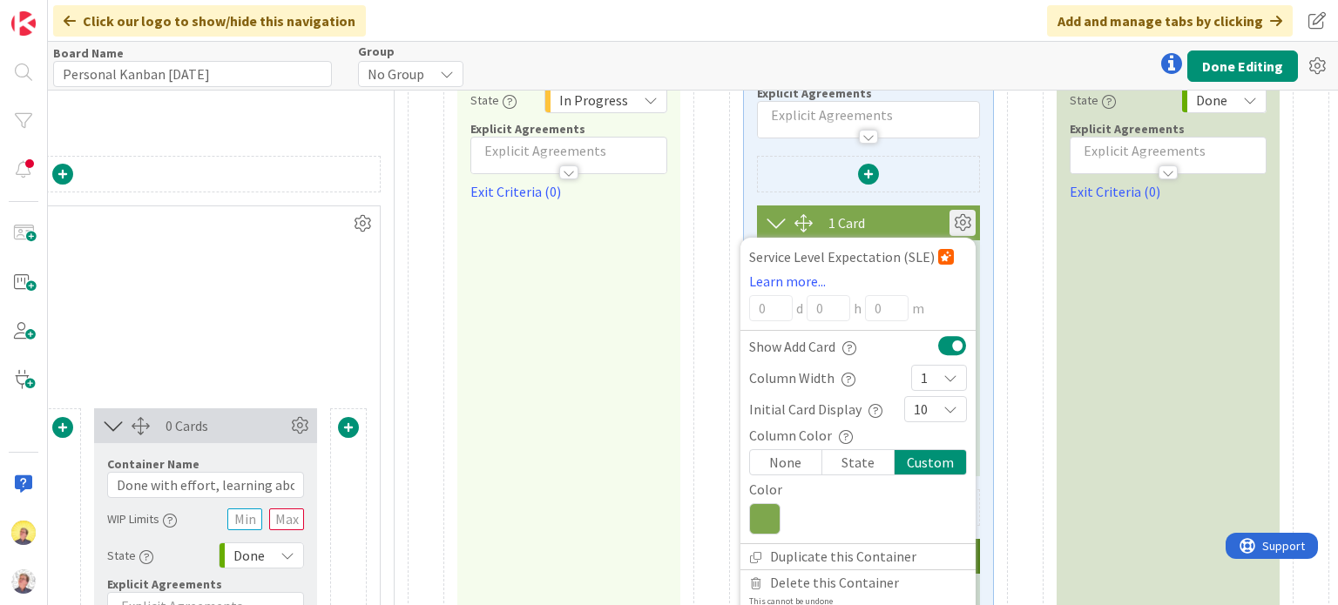
scroll to position [174, 3552]
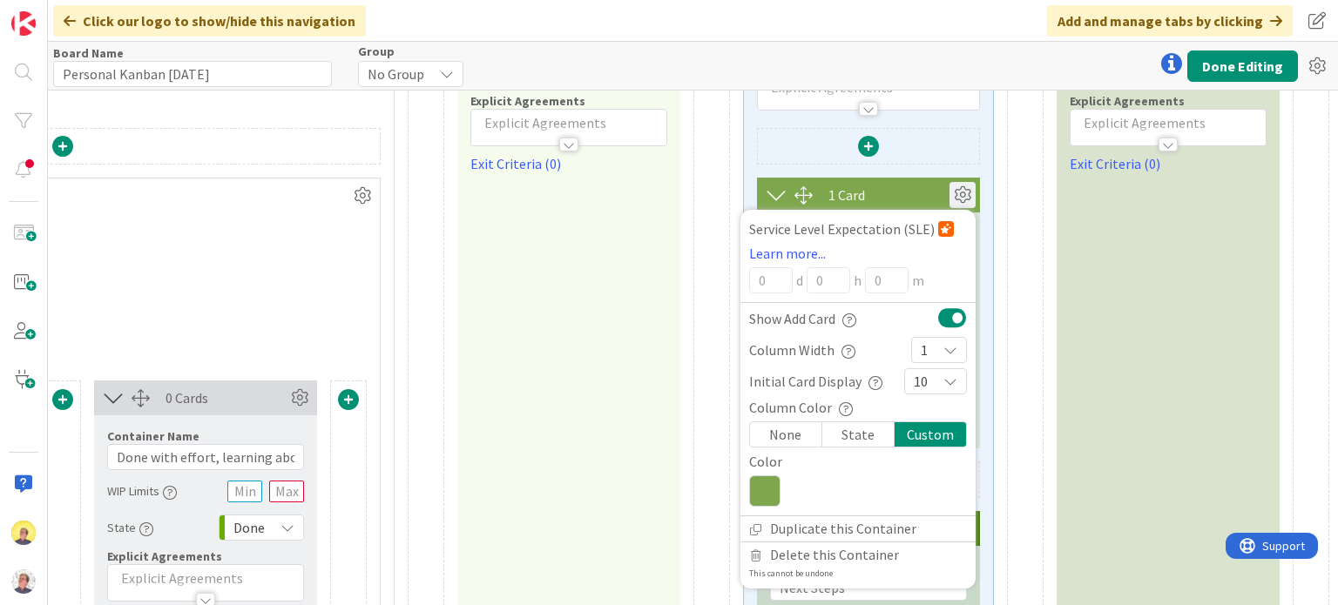
click at [842, 437] on div "State" at bounding box center [858, 434] width 72 height 24
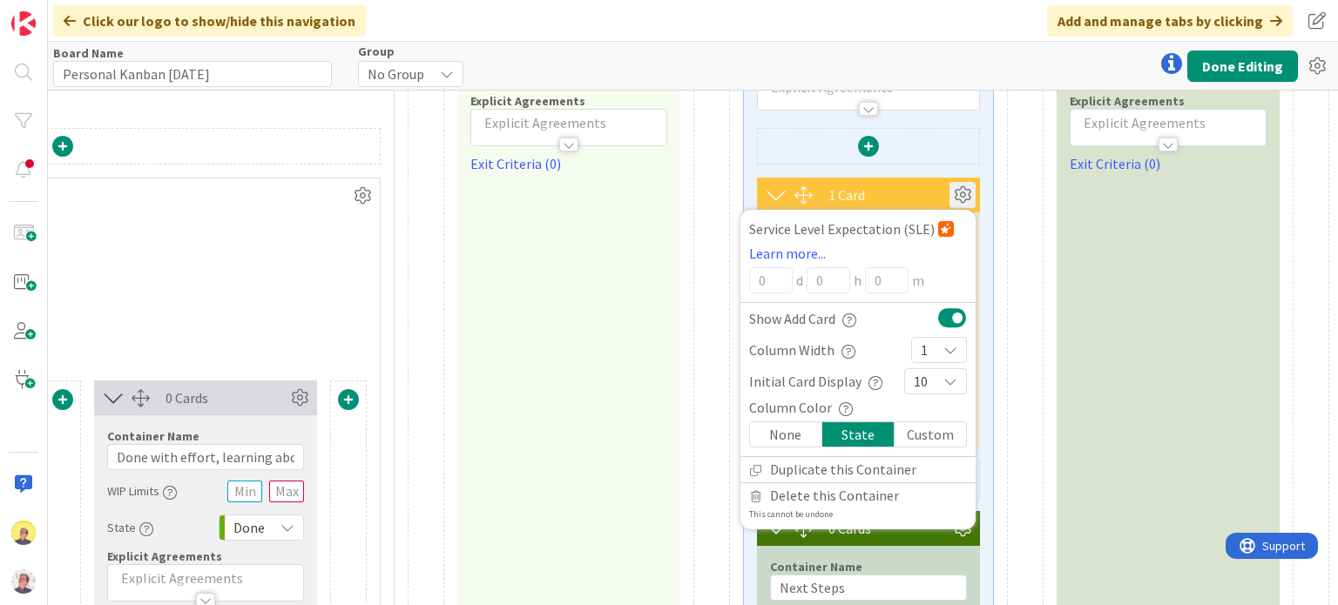
click at [853, 431] on div "State" at bounding box center [858, 434] width 72 height 24
click at [786, 431] on div "None" at bounding box center [786, 434] width 72 height 24
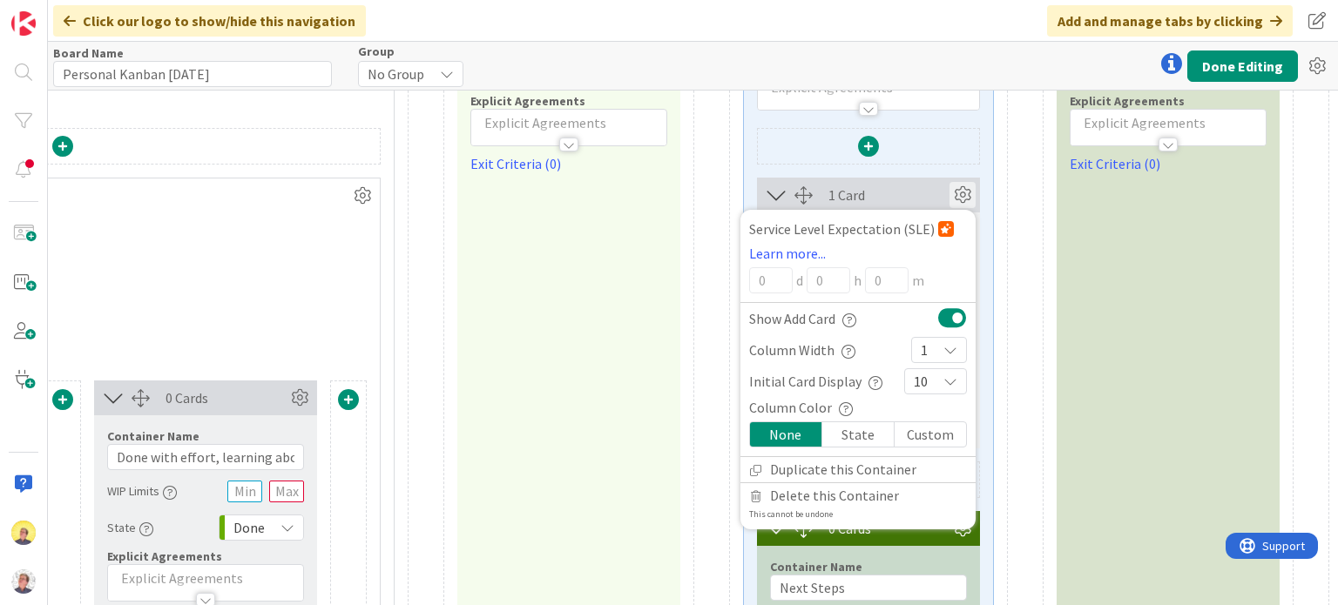
click at [893, 200] on div "1 Card" at bounding box center [888, 195] width 121 height 21
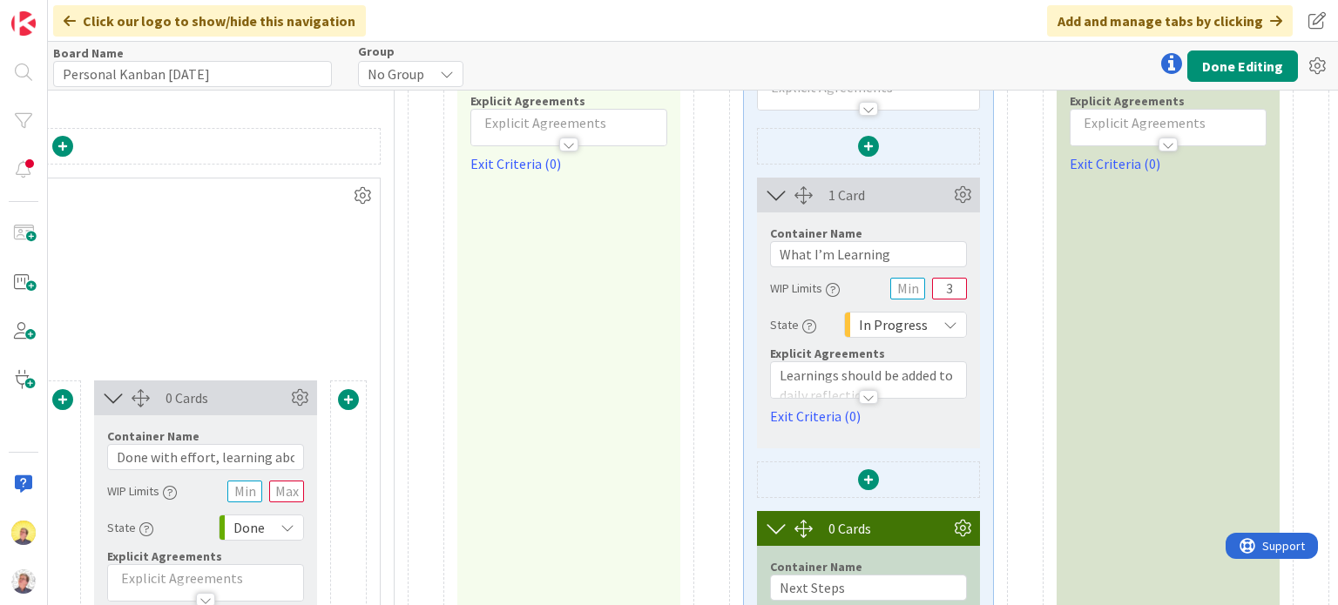
click at [943, 326] on icon at bounding box center [950, 325] width 14 height 14
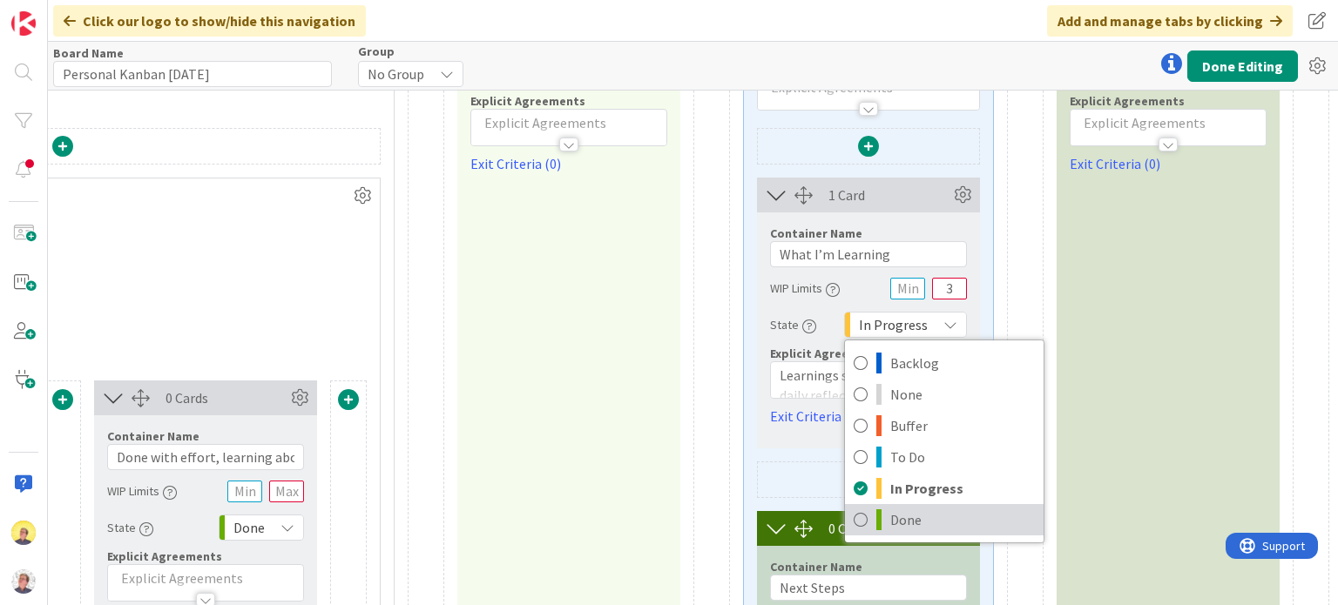
click at [893, 515] on span "Done" at bounding box center [962, 520] width 145 height 26
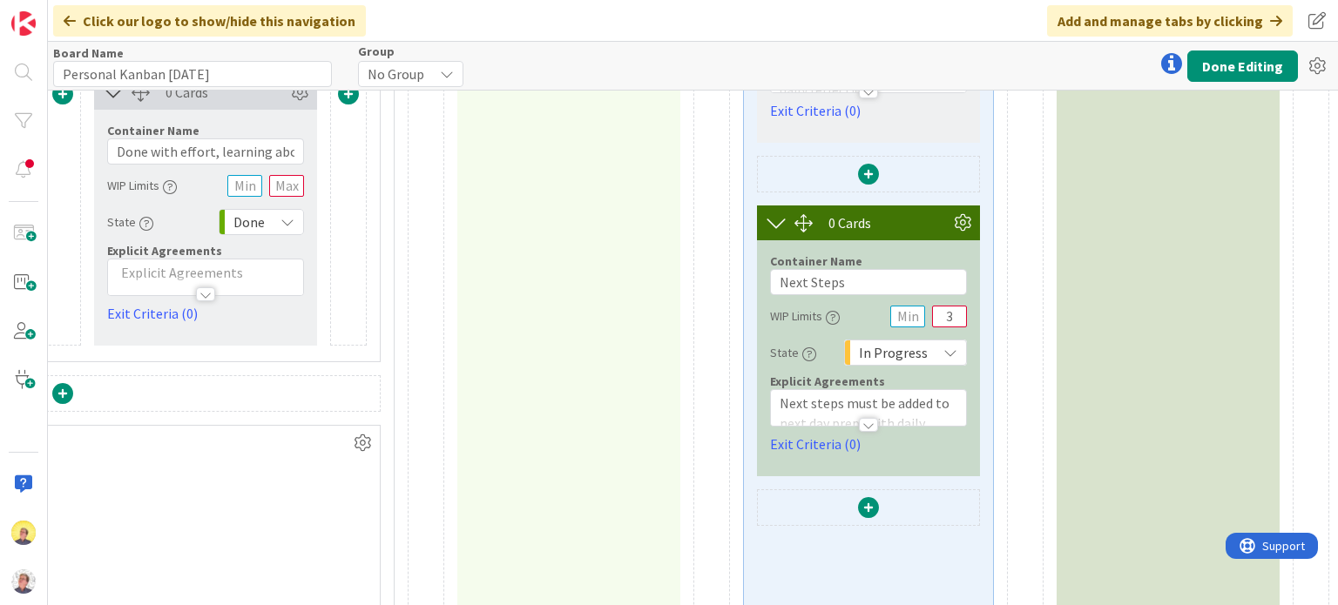
scroll to position [522, 3552]
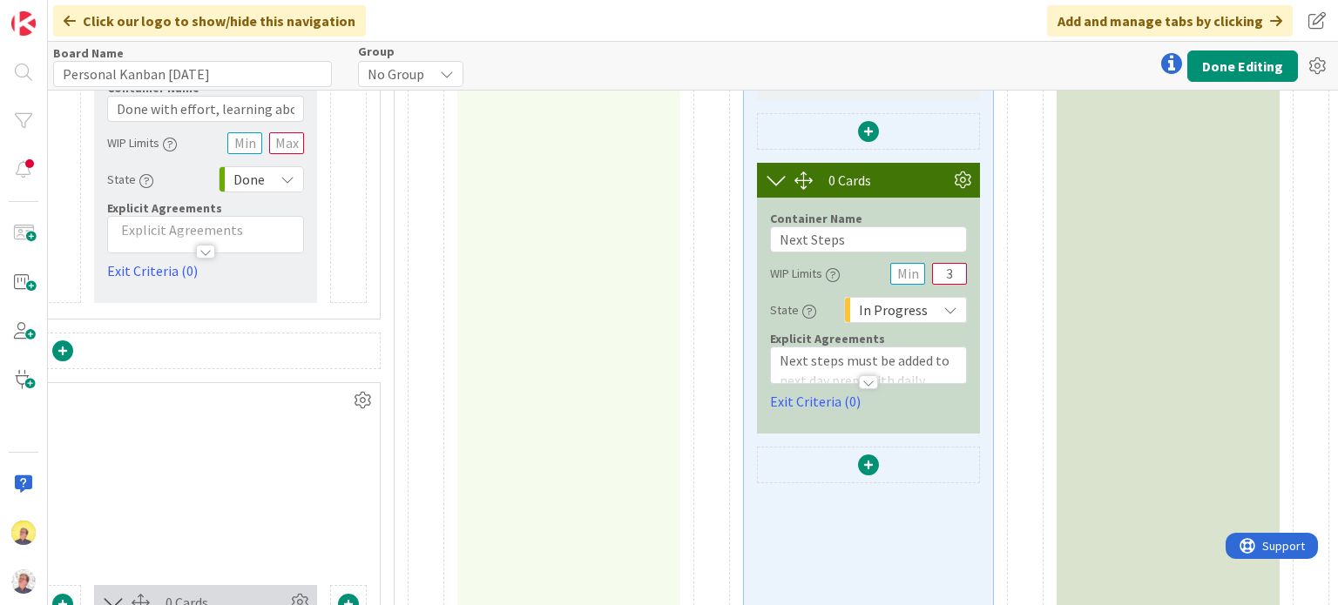
click at [943, 309] on icon at bounding box center [950, 310] width 14 height 14
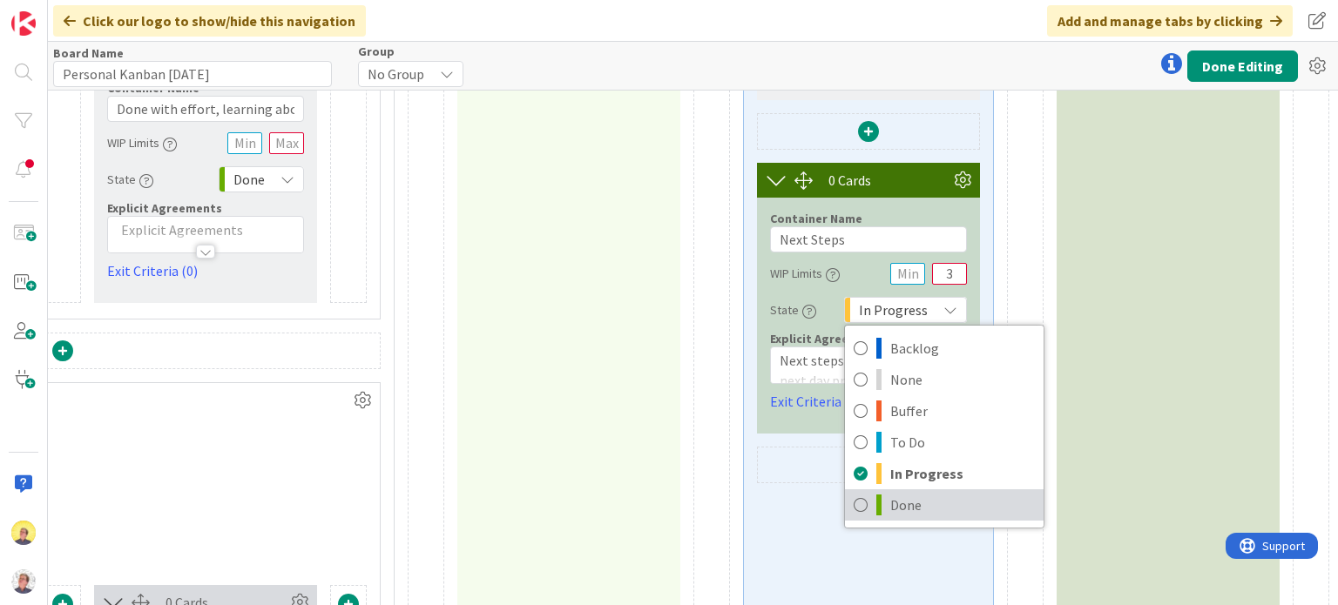
click at [900, 497] on span "Done" at bounding box center [962, 505] width 145 height 26
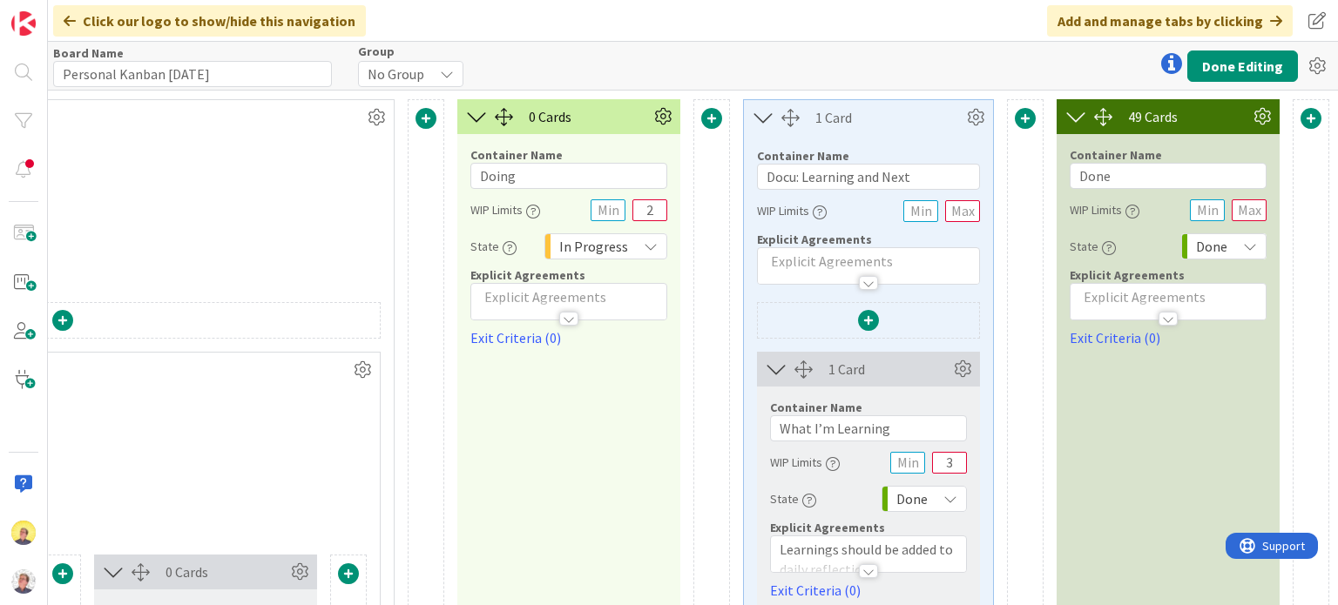
scroll to position [0, 3552]
click at [653, 112] on icon at bounding box center [663, 117] width 26 height 26
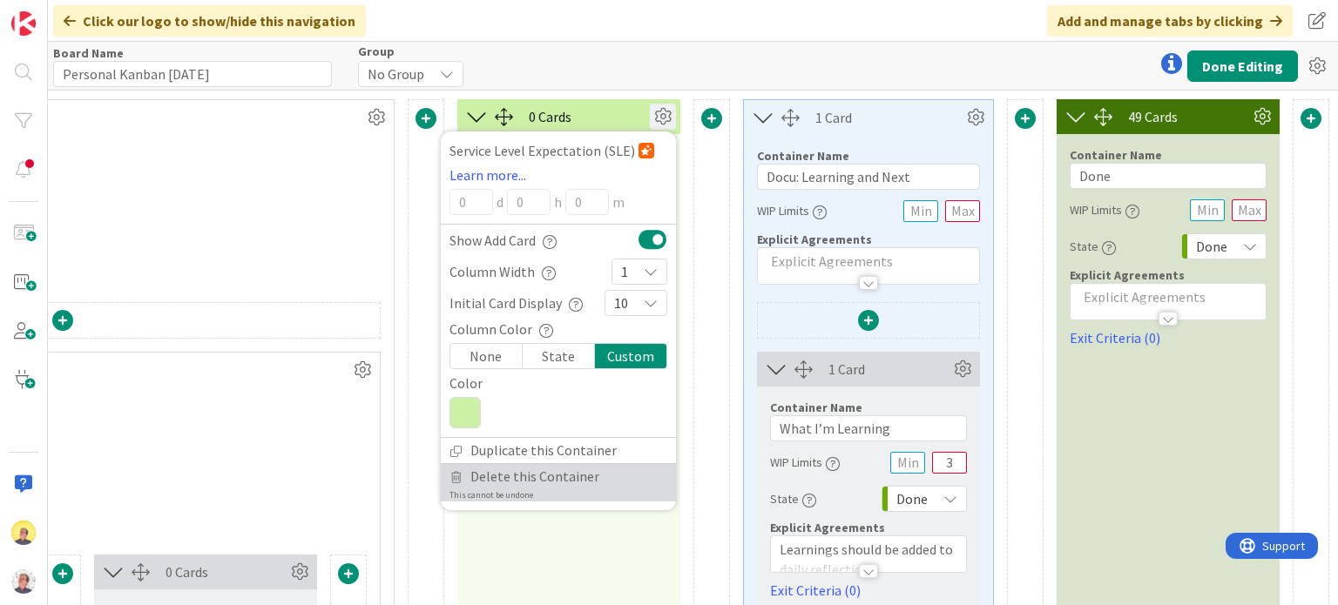
click at [542, 479] on span "Delete this Container" at bounding box center [534, 476] width 129 height 25
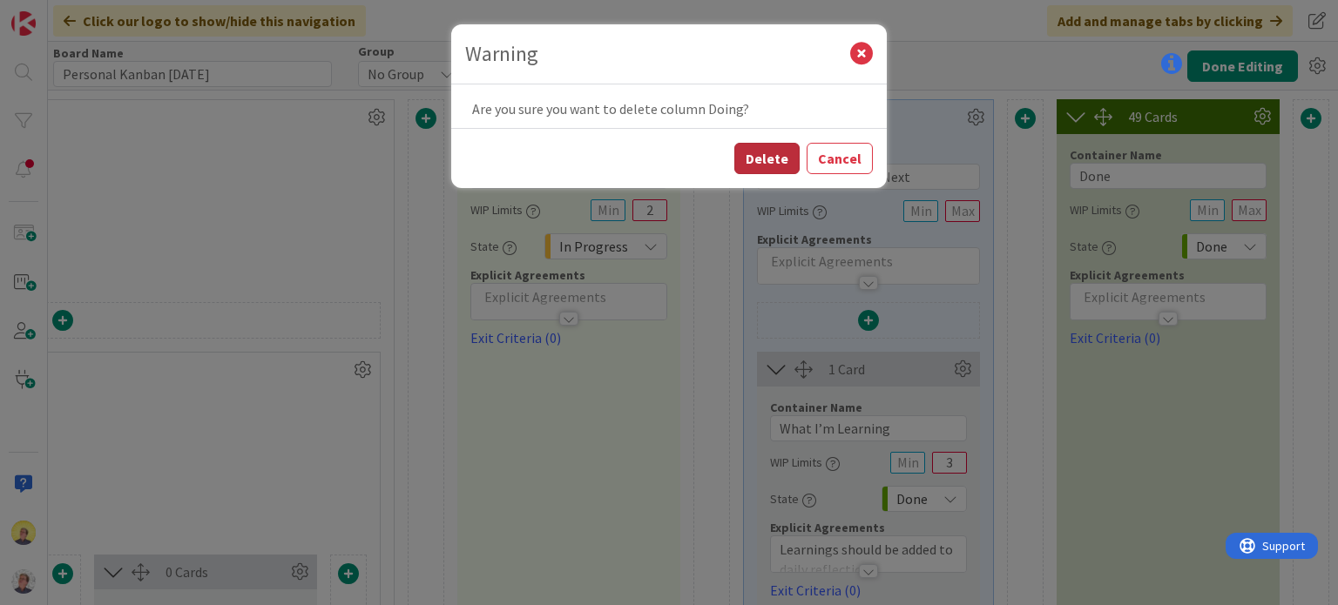
click at [768, 155] on button "Delete" at bounding box center [766, 158] width 65 height 31
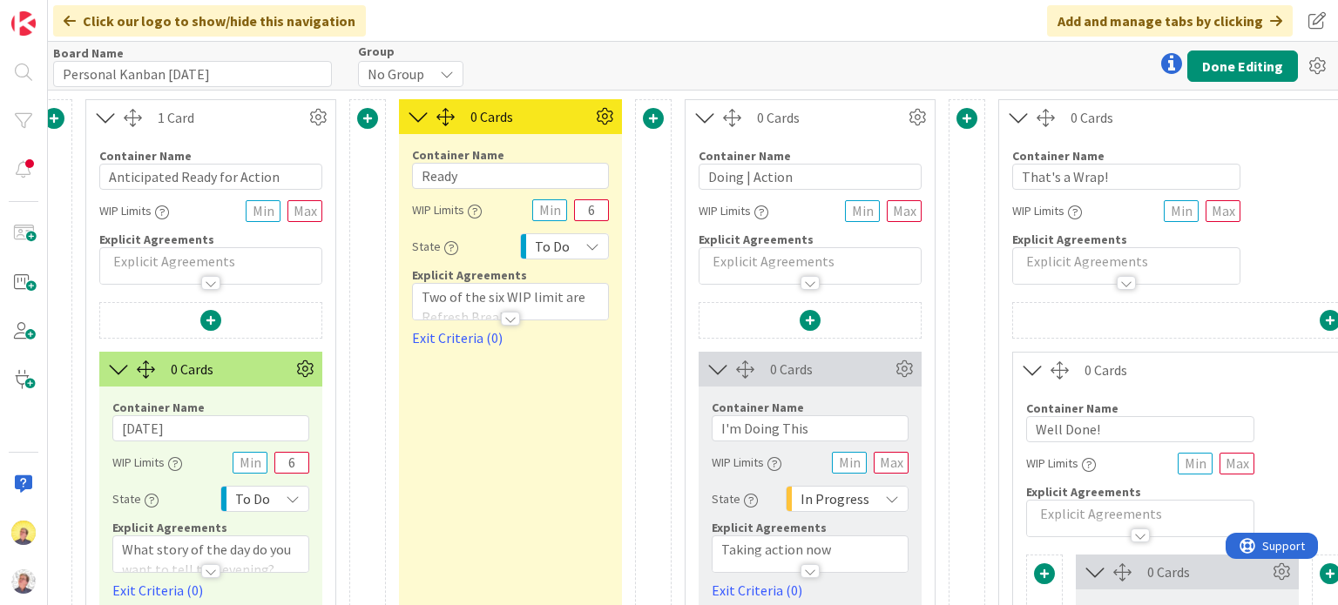
scroll to position [0, 2267]
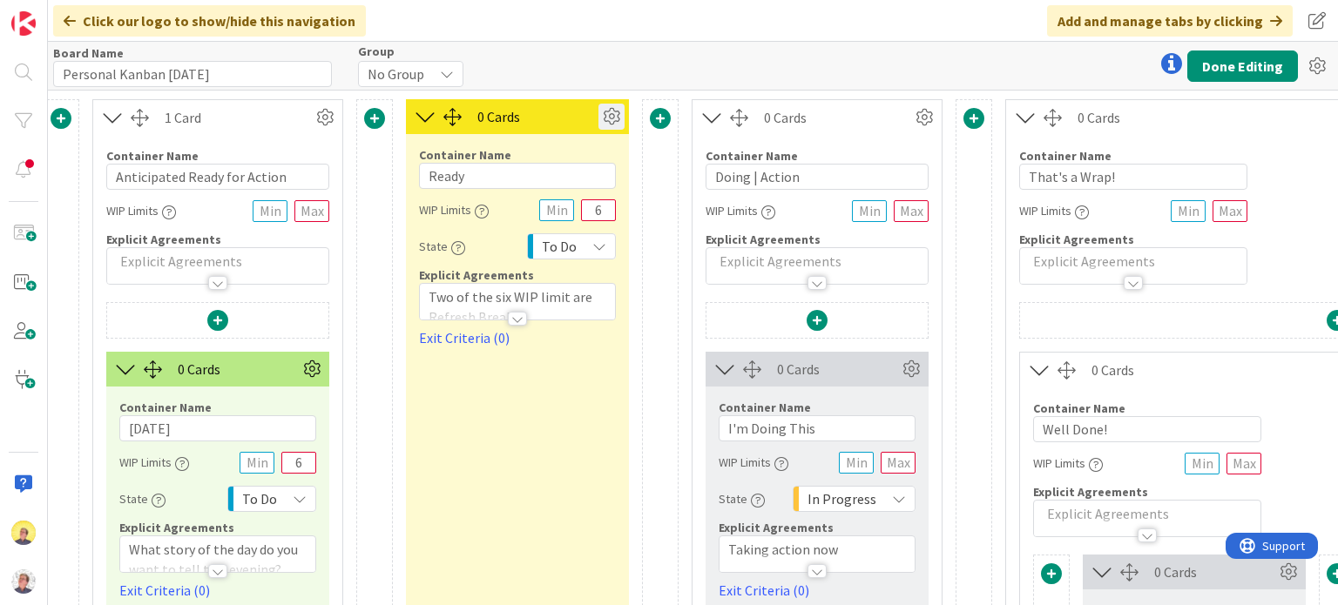
click at [613, 119] on icon at bounding box center [611, 117] width 26 height 26
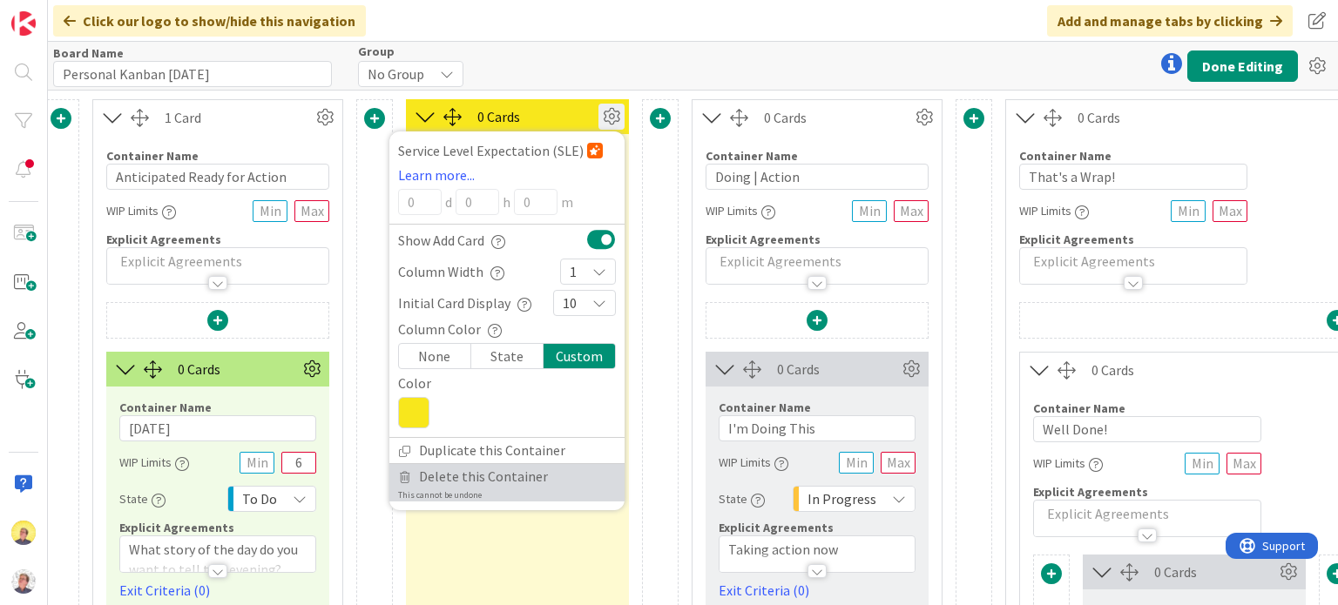
click at [540, 475] on link "Delete this Container This cannot be undone" at bounding box center [506, 482] width 235 height 37
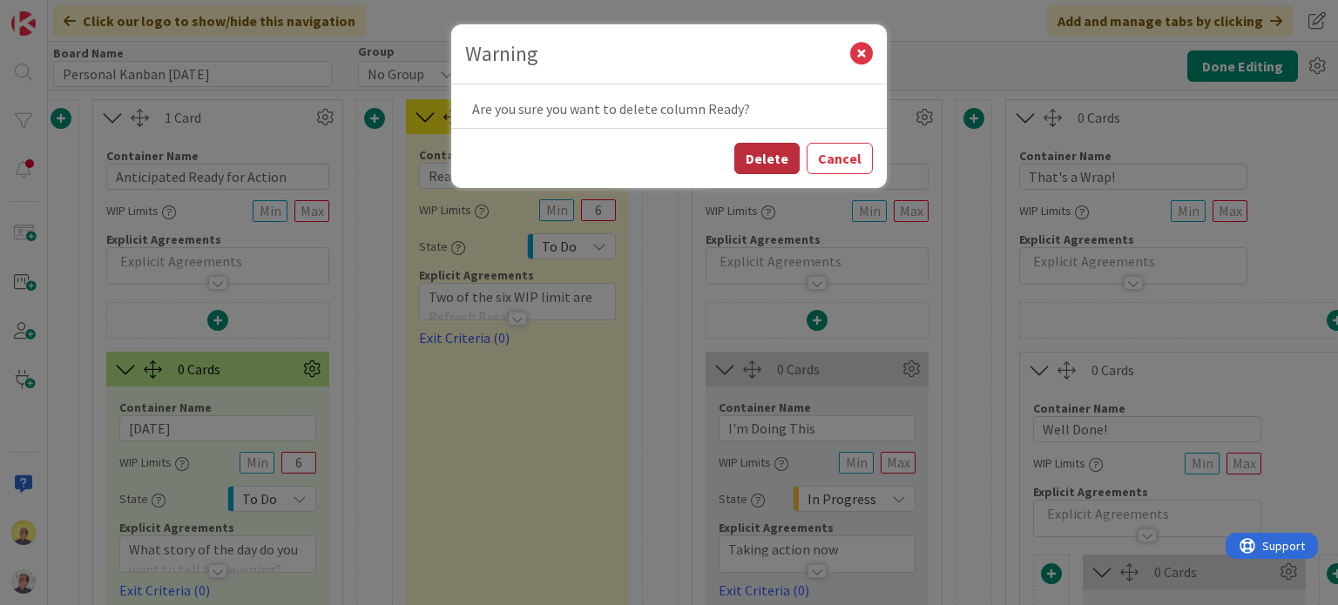
click at [757, 159] on button "Delete" at bounding box center [766, 158] width 65 height 31
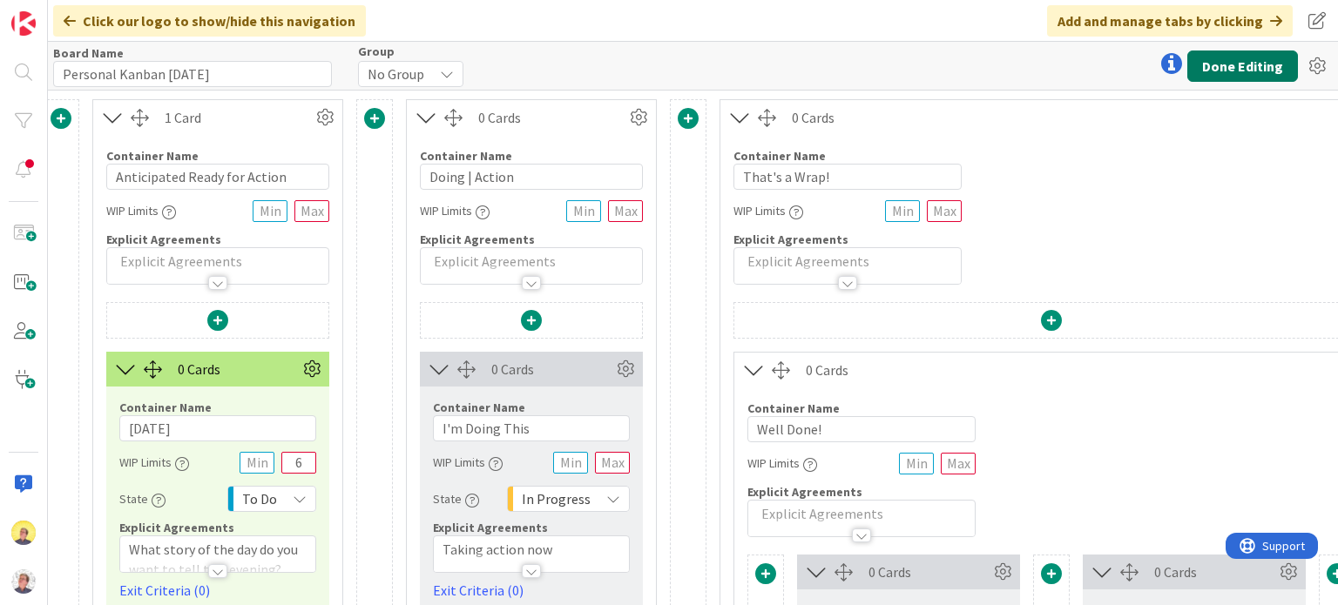
click at [1216, 62] on button "Done Editing" at bounding box center [1242, 66] width 111 height 31
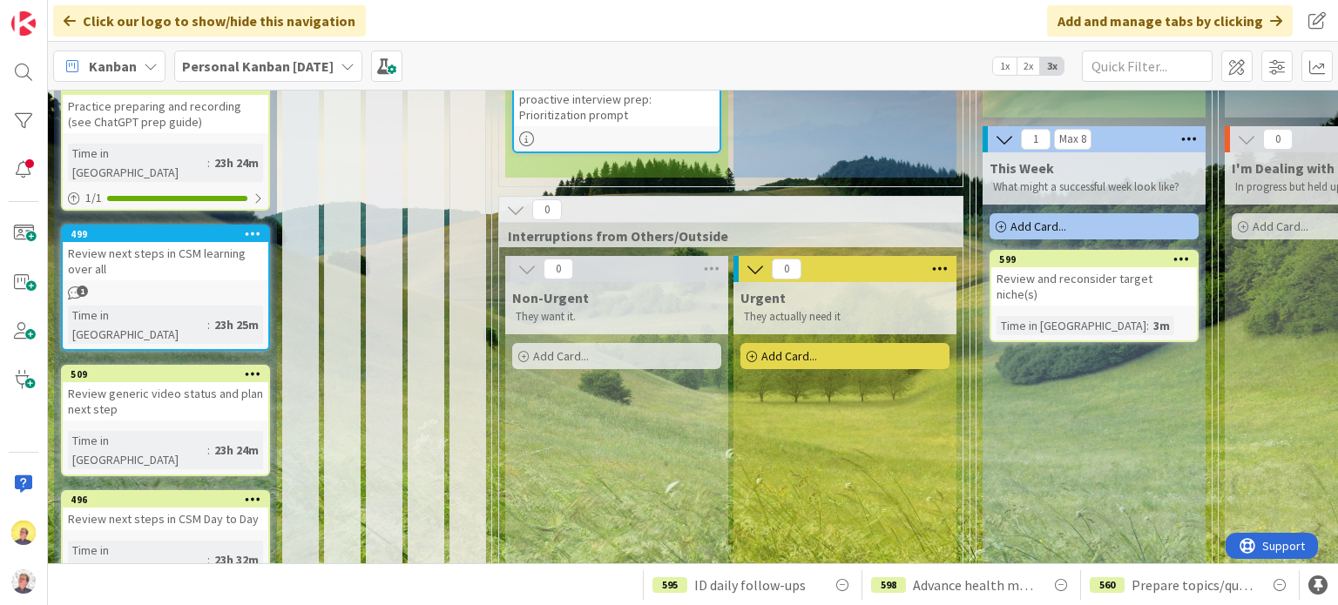
scroll to position [385, 0]
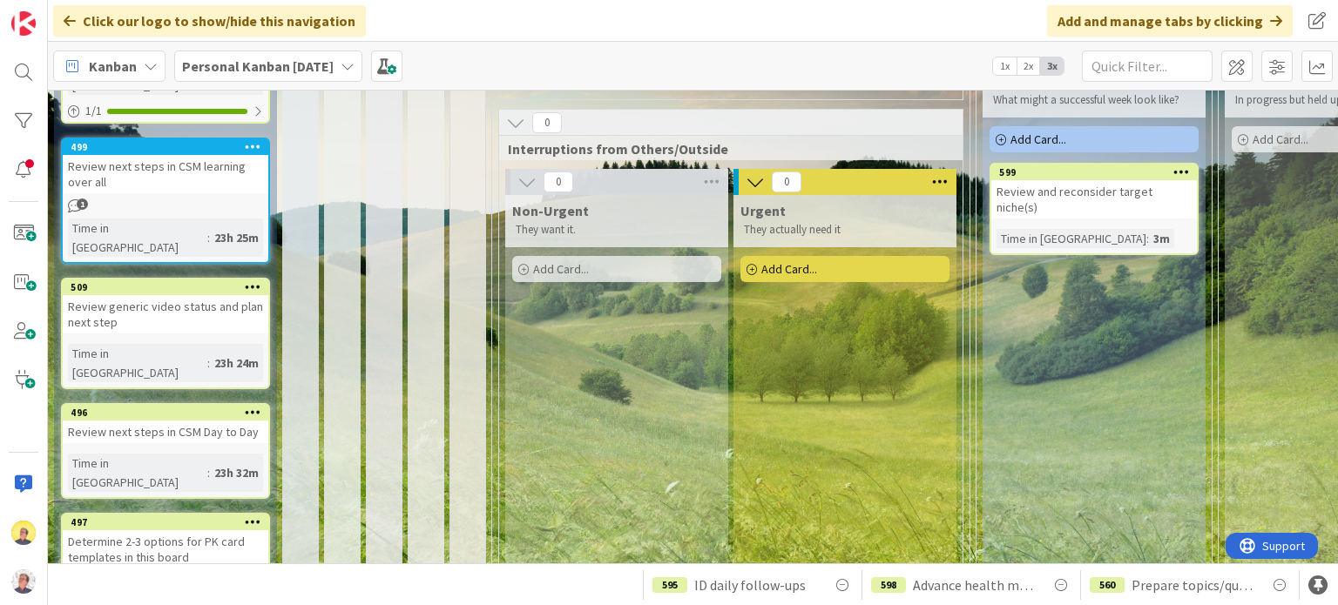
click at [169, 421] on div "Review next steps in CSM Day to Day" at bounding box center [166, 432] width 206 height 23
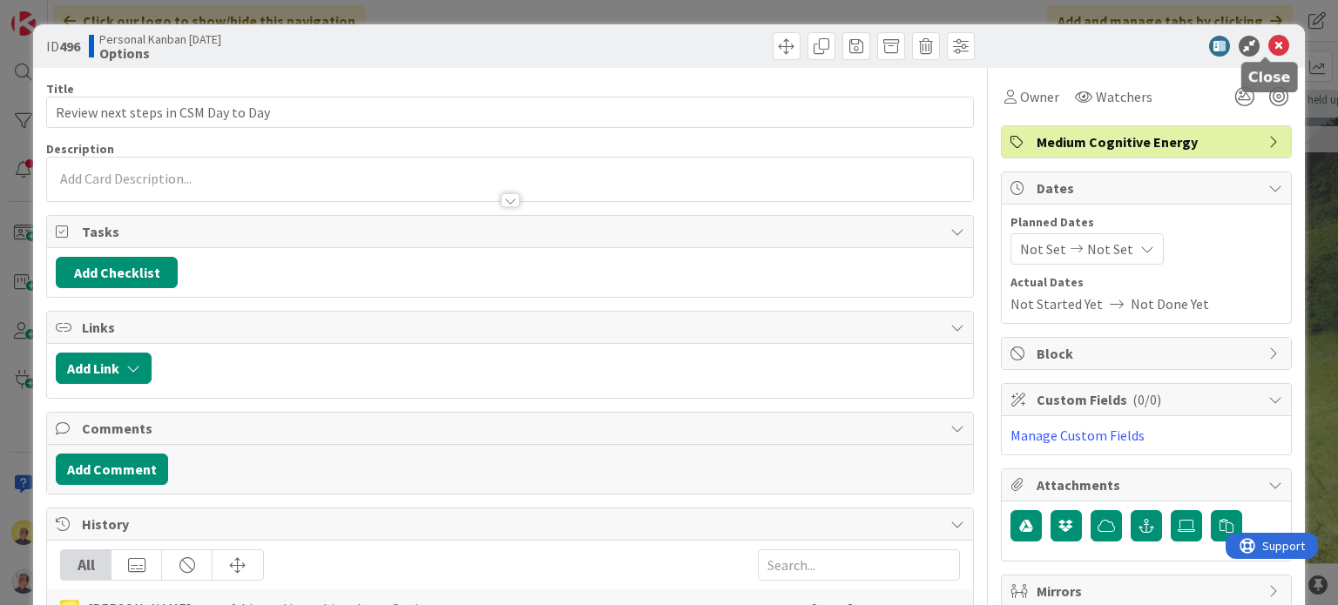
click at [1268, 41] on icon at bounding box center [1278, 46] width 21 height 21
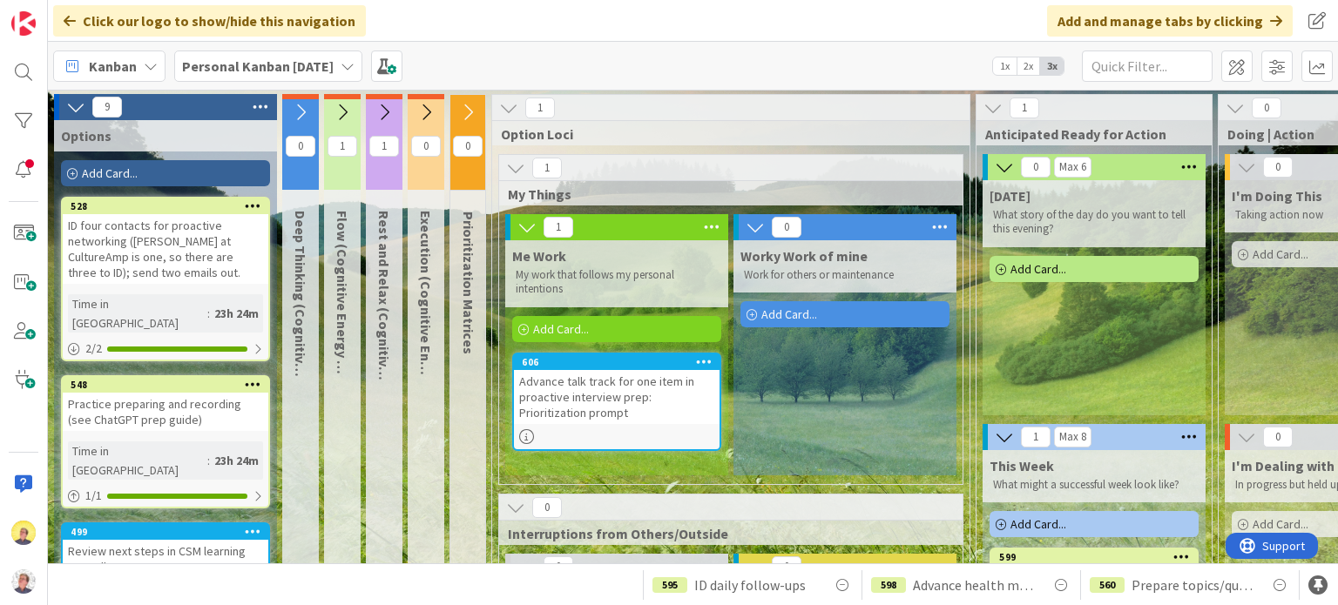
click at [172, 166] on div "Add Card..." at bounding box center [165, 173] width 209 height 26
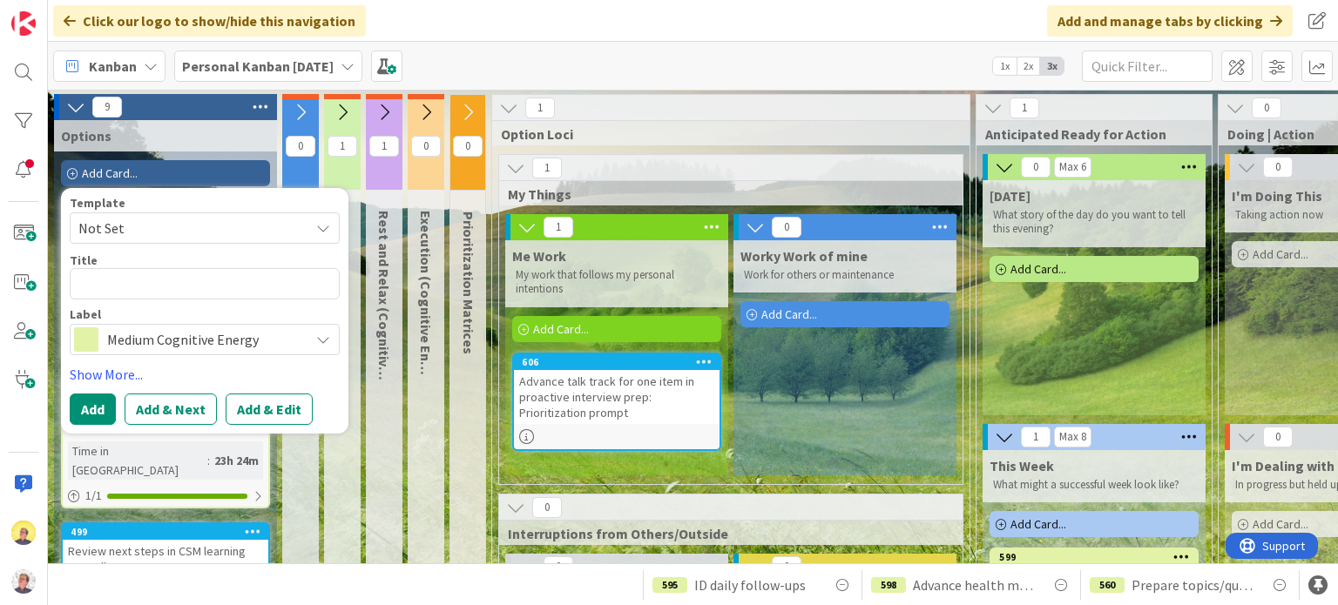
click at [617, 17] on div "Click our logo to show/hide this navigation Add and manage tabs by clicking" at bounding box center [693, 21] width 1290 height 42
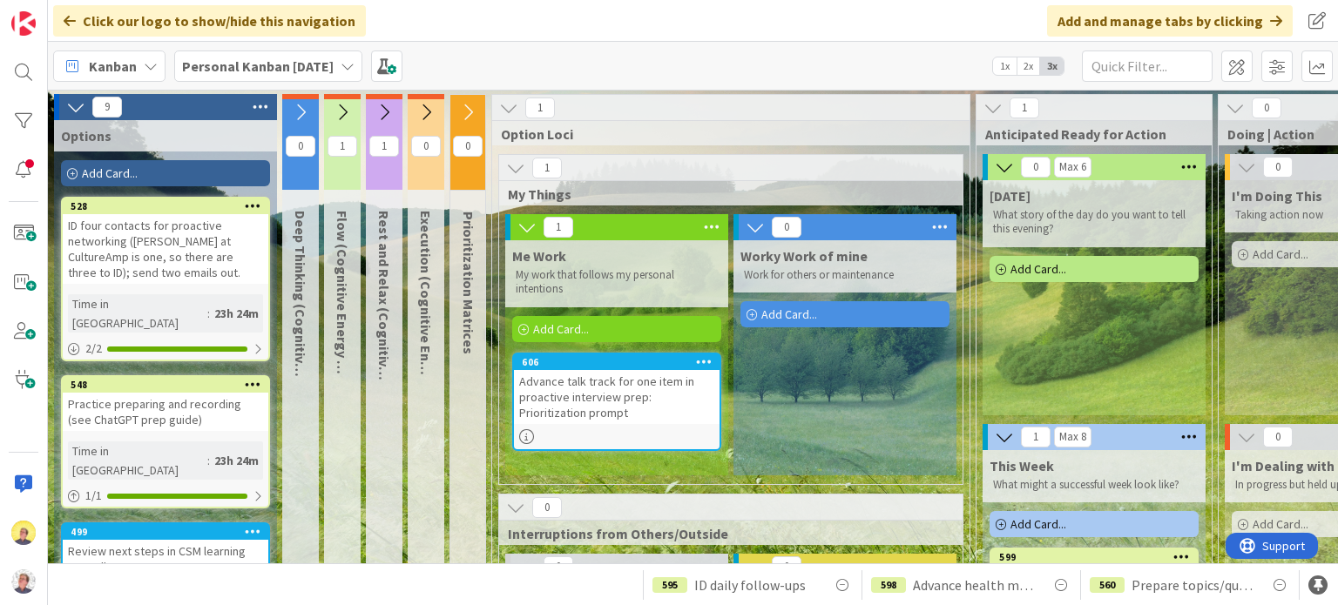
click at [257, 104] on icon at bounding box center [260, 107] width 23 height 26
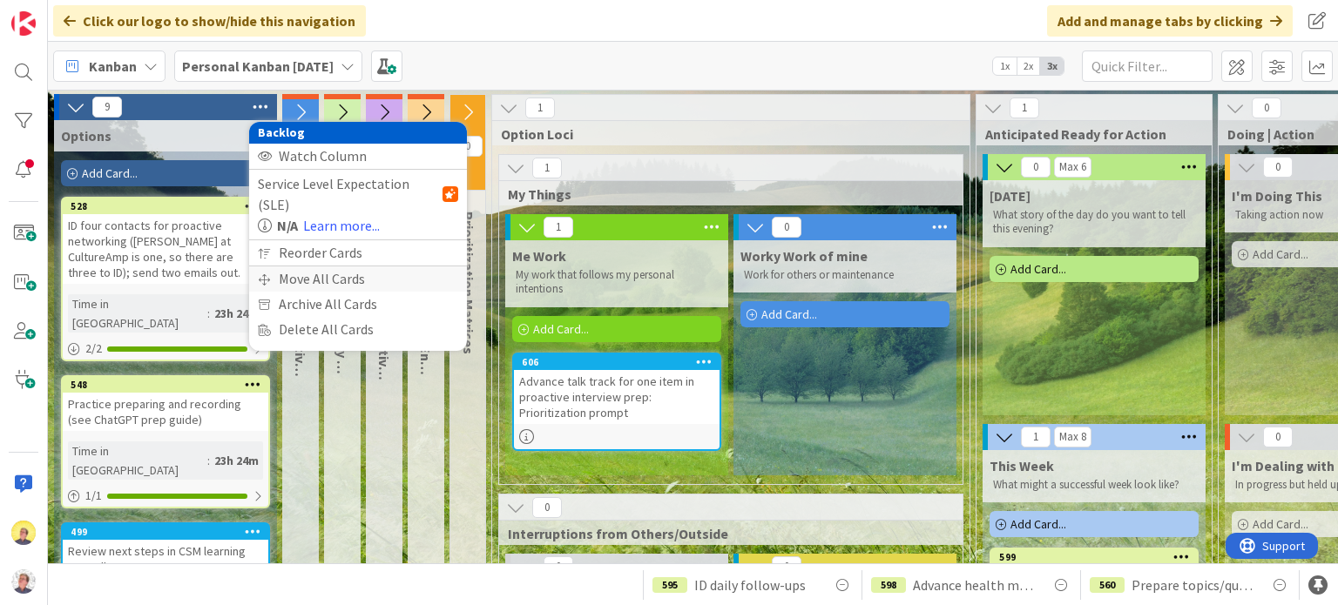
click at [311, 266] on div "Move All Cards" at bounding box center [358, 278] width 218 height 25
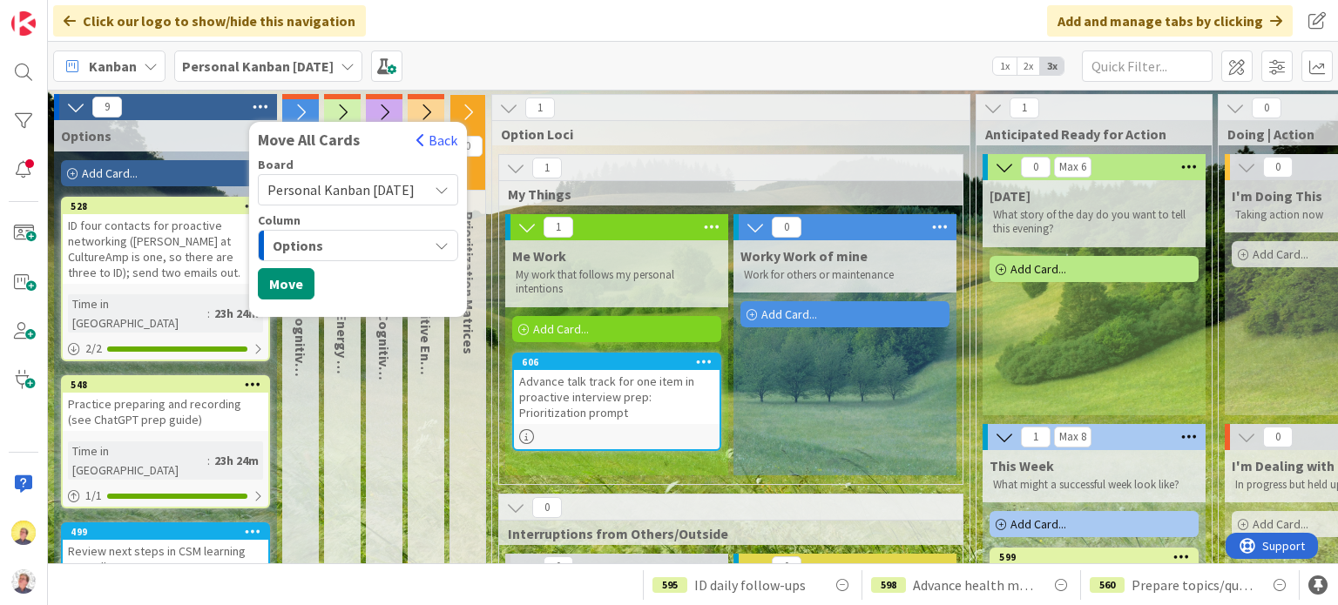
click at [448, 241] on icon "button" at bounding box center [442, 246] width 14 height 14
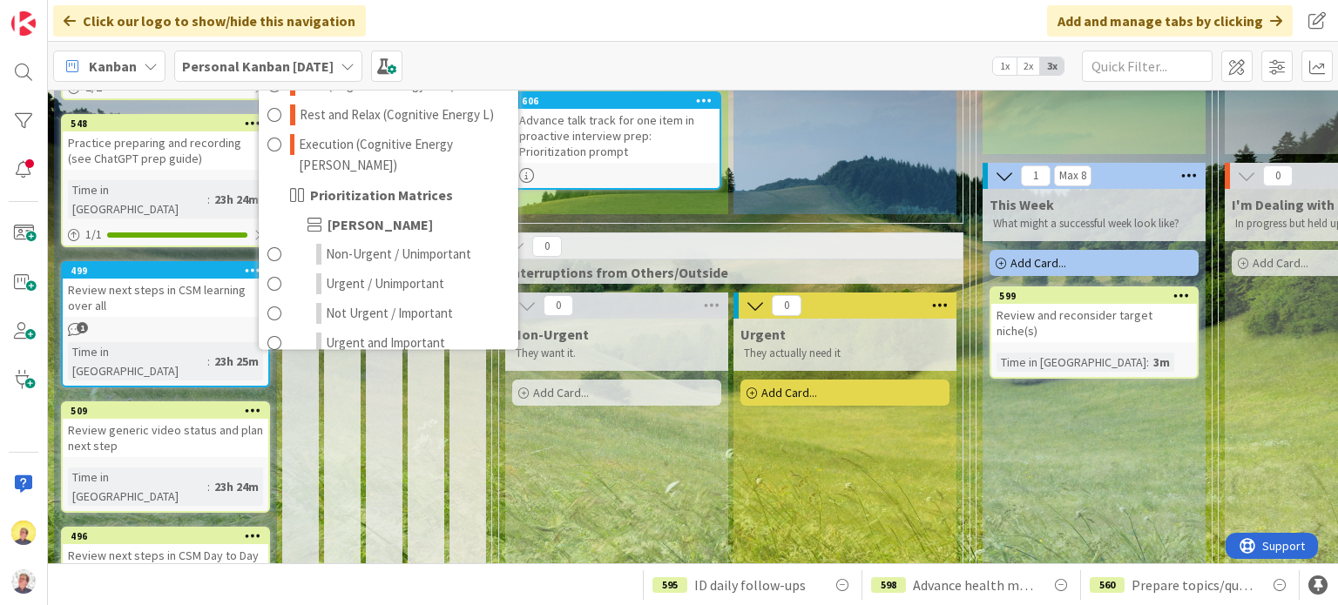
click at [542, 51] on div "Kanban Personal Kanban [DATE] 1x 2x 3x" at bounding box center [693, 66] width 1290 height 48
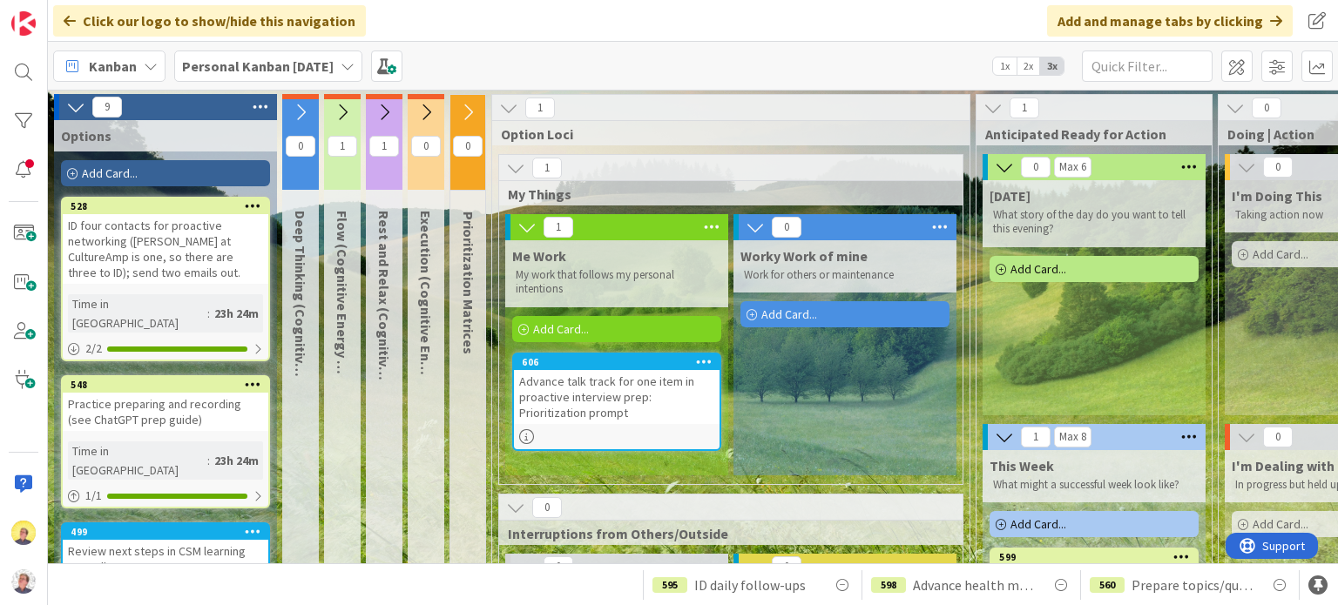
click at [258, 109] on icon at bounding box center [260, 107] width 23 height 26
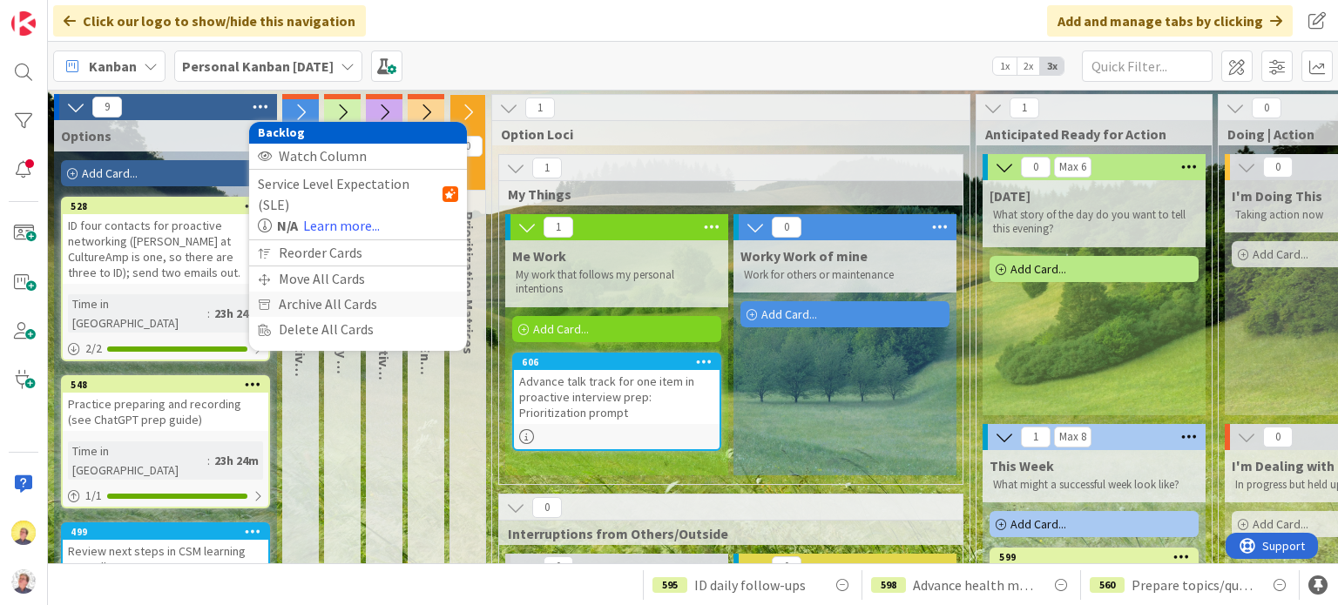
click at [302, 292] on div "Archive All Cards" at bounding box center [358, 304] width 218 height 25
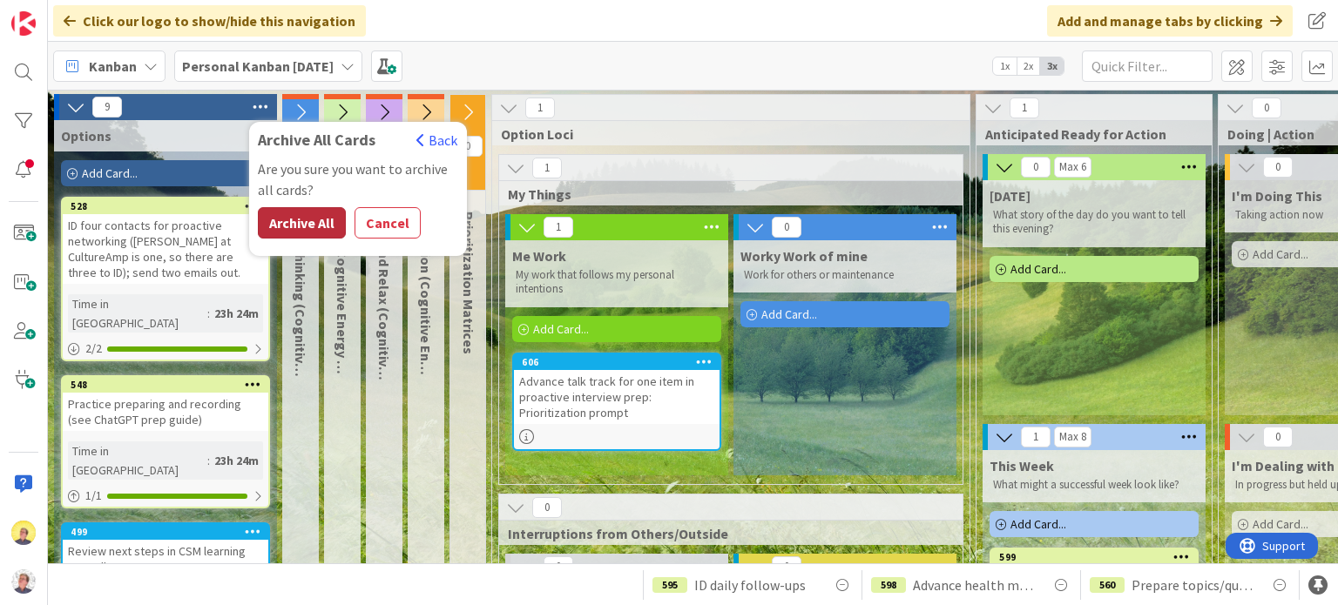
click at [297, 215] on button "Archive All" at bounding box center [302, 222] width 88 height 31
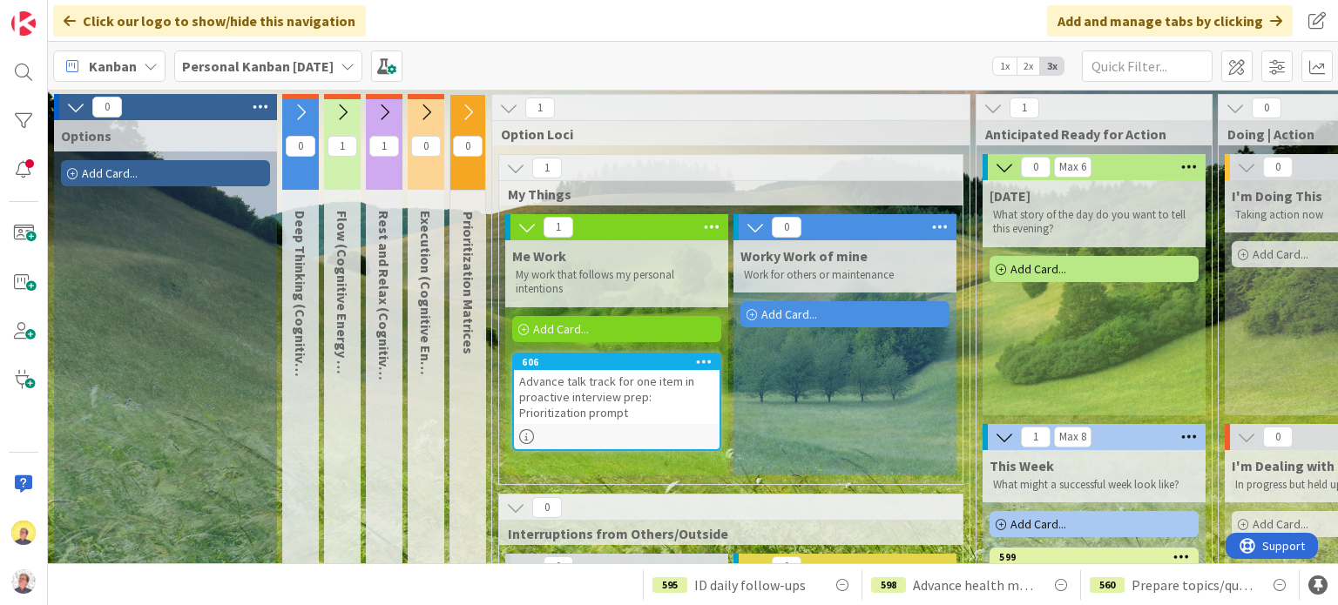
click at [91, 176] on span "Add Card..." at bounding box center [110, 173] width 56 height 16
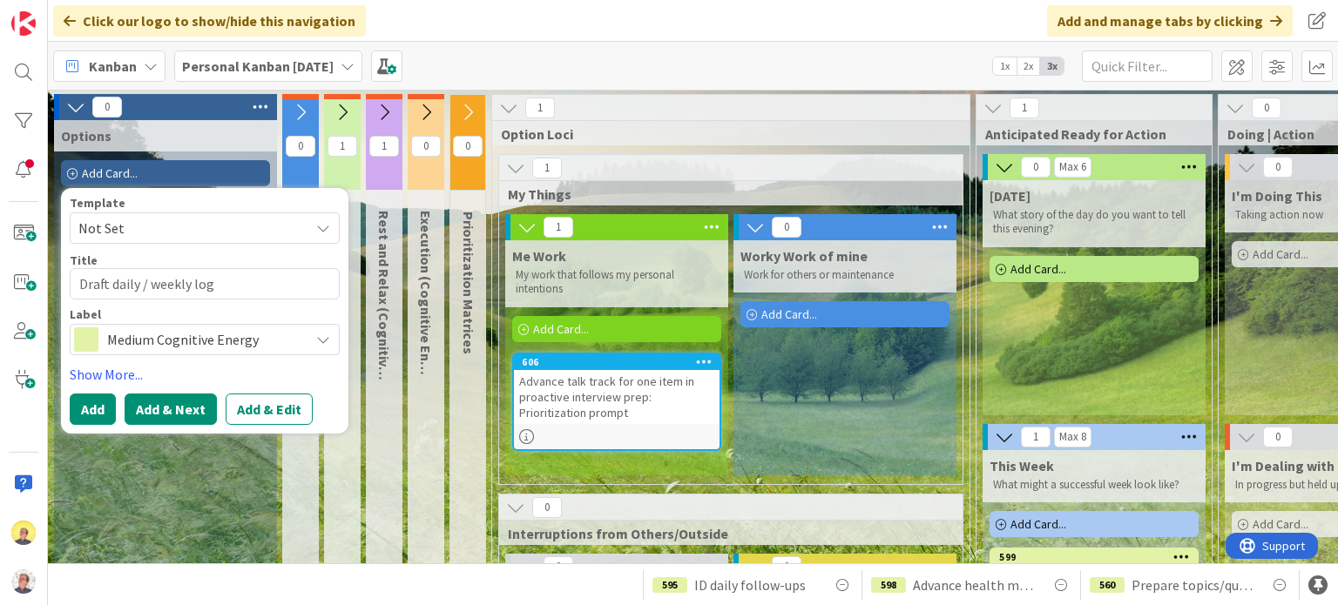
click at [150, 408] on button "Add & Next" at bounding box center [171, 409] width 92 height 31
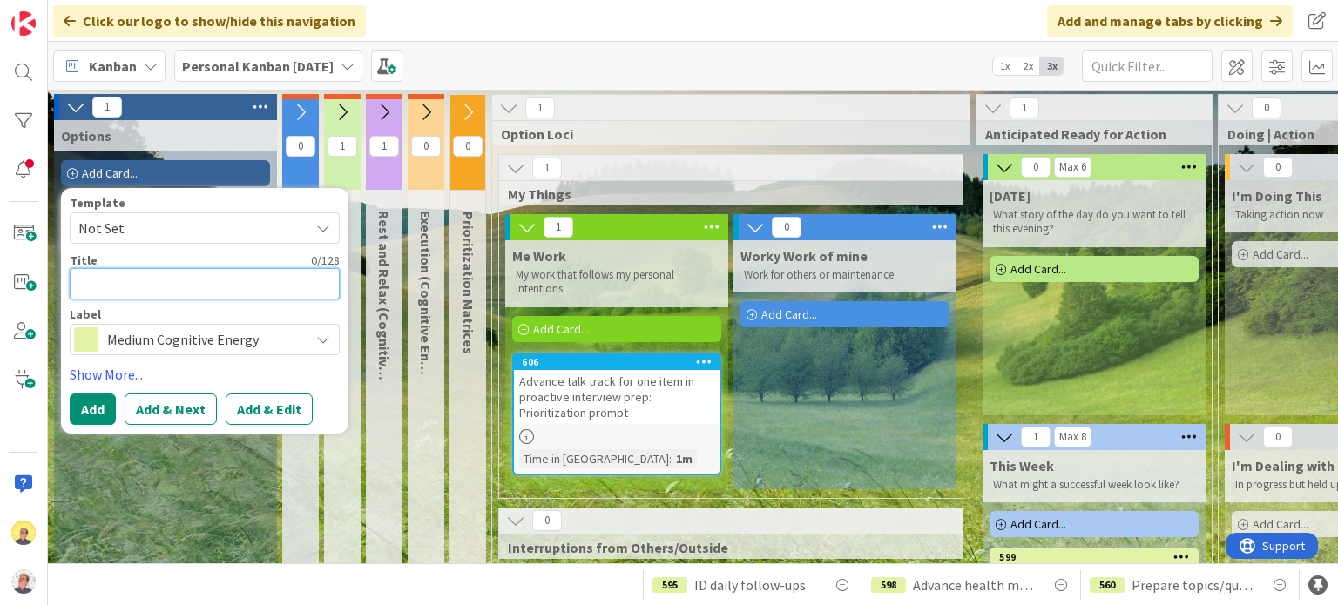
click at [181, 290] on textarea at bounding box center [205, 283] width 270 height 31
click at [86, 408] on button "Add" at bounding box center [93, 409] width 46 height 31
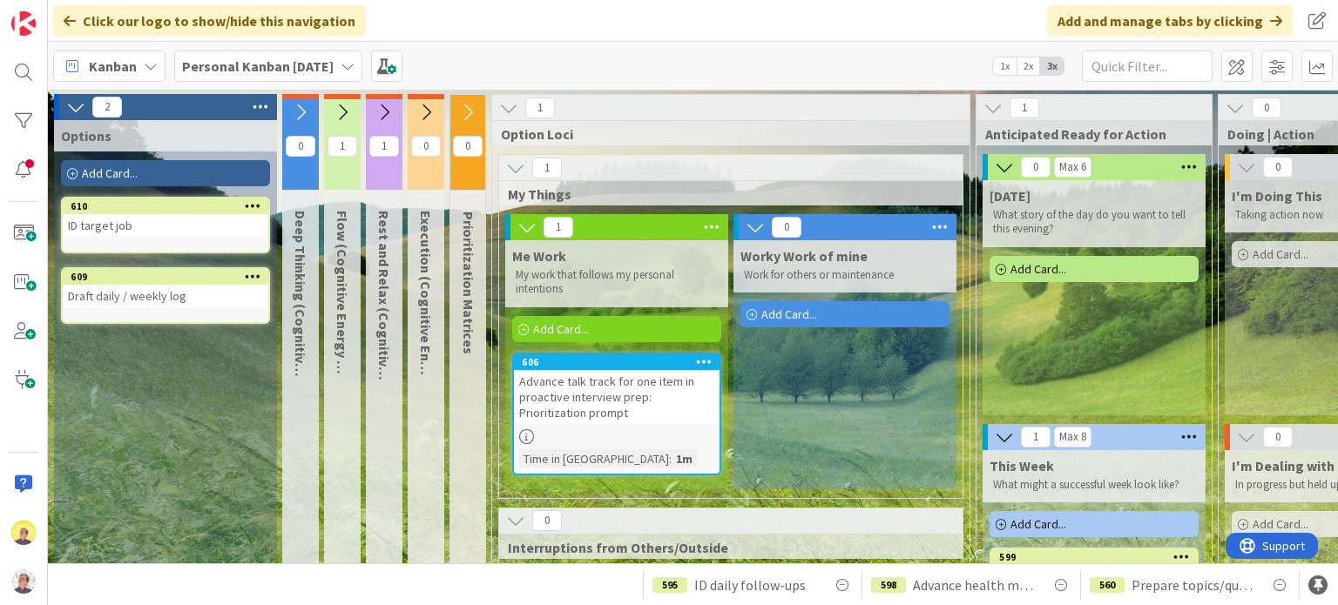
click at [164, 172] on div "Add Card..." at bounding box center [165, 173] width 209 height 26
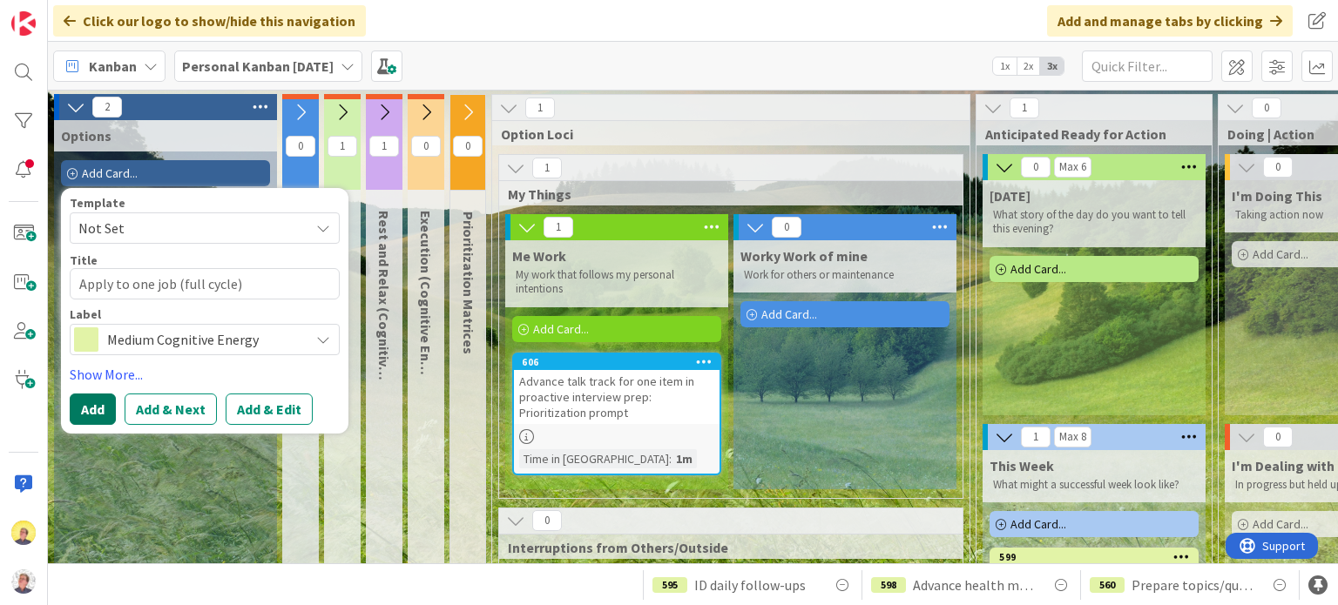
click at [91, 410] on button "Add" at bounding box center [93, 409] width 46 height 31
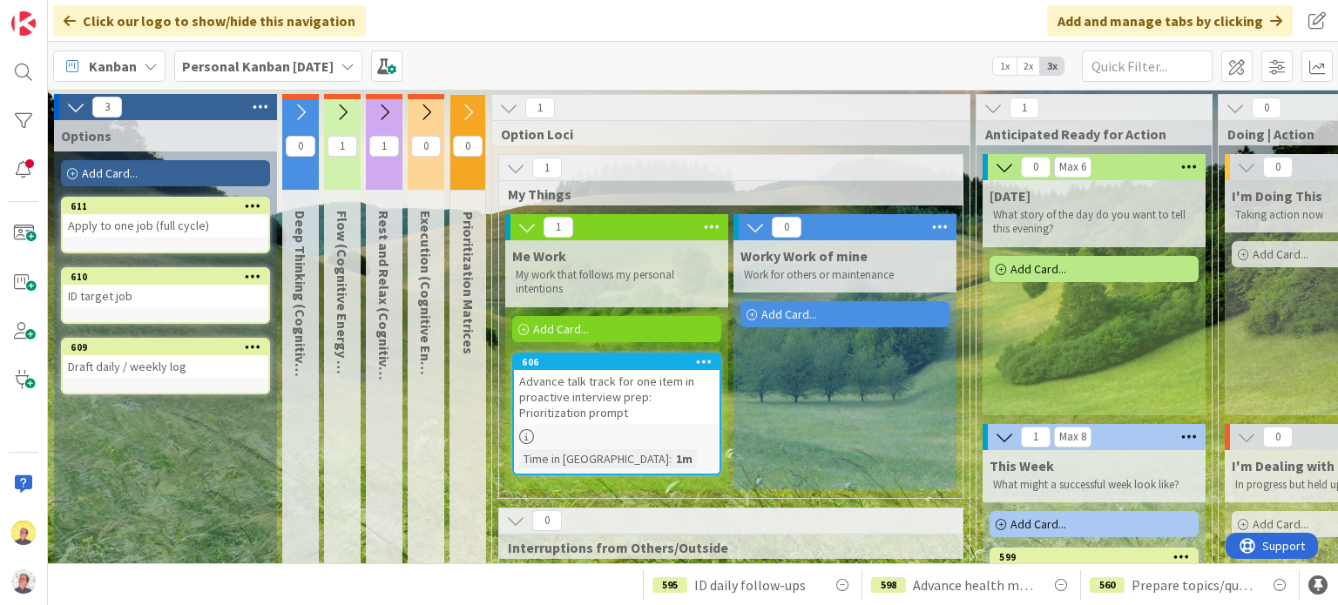
click at [82, 173] on span "Add Card..." at bounding box center [110, 173] width 56 height 16
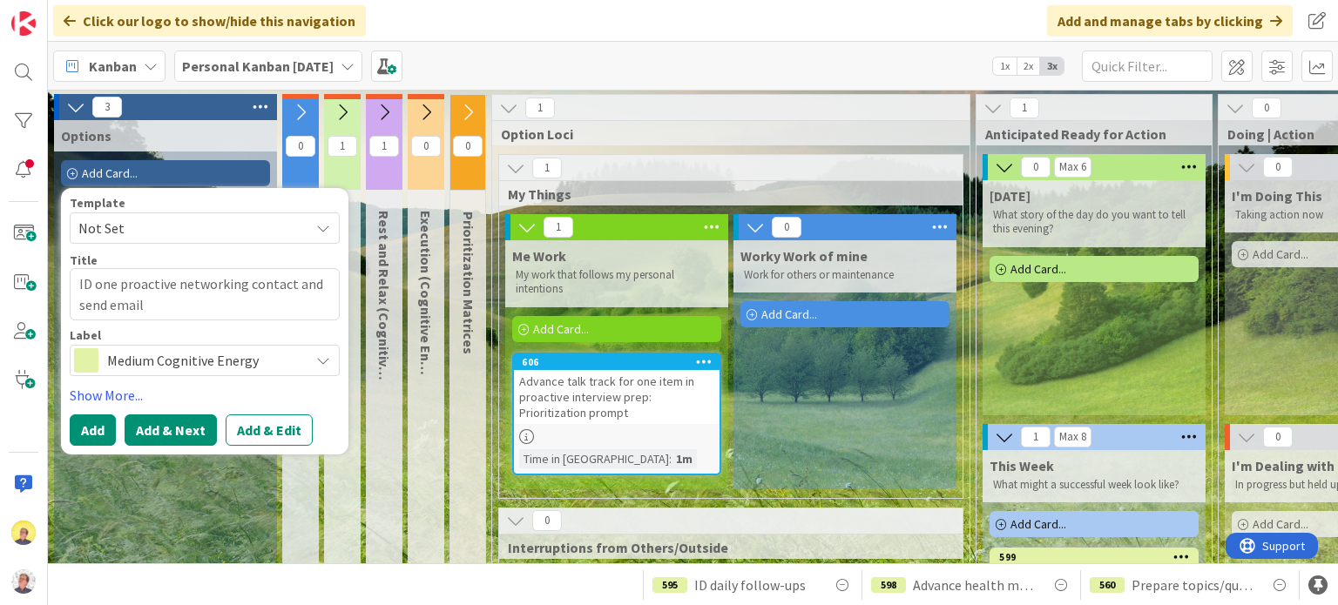
click at [186, 427] on button "Add & Next" at bounding box center [171, 429] width 92 height 31
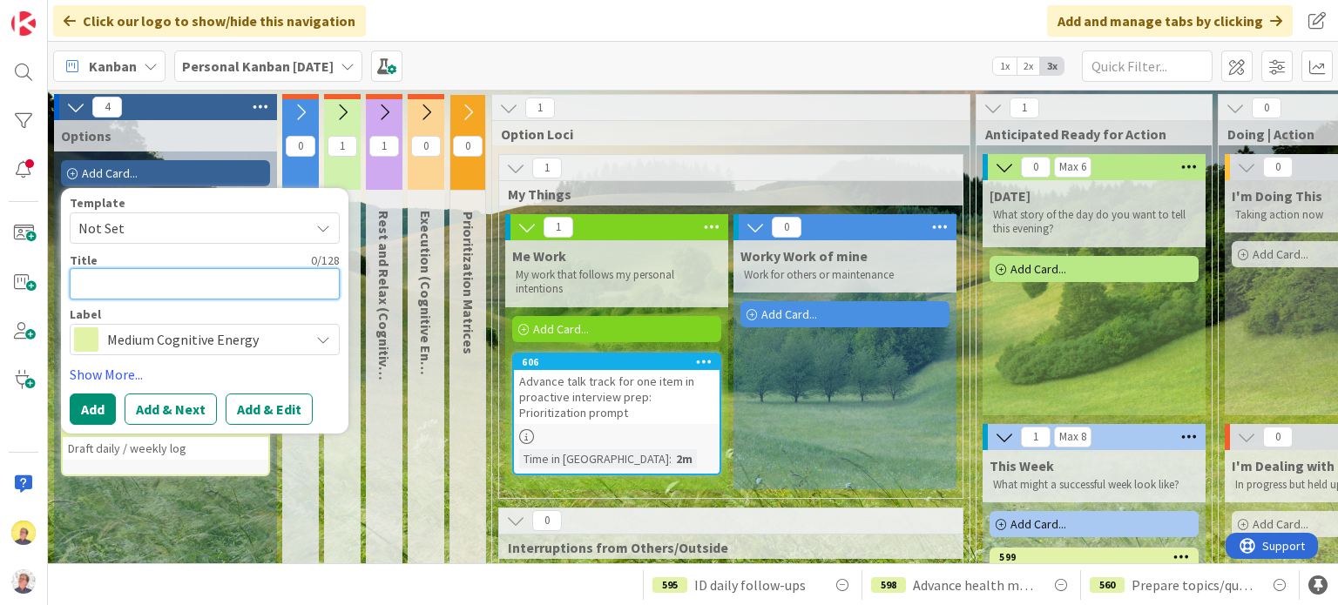
click at [152, 277] on textarea at bounding box center [205, 283] width 270 height 31
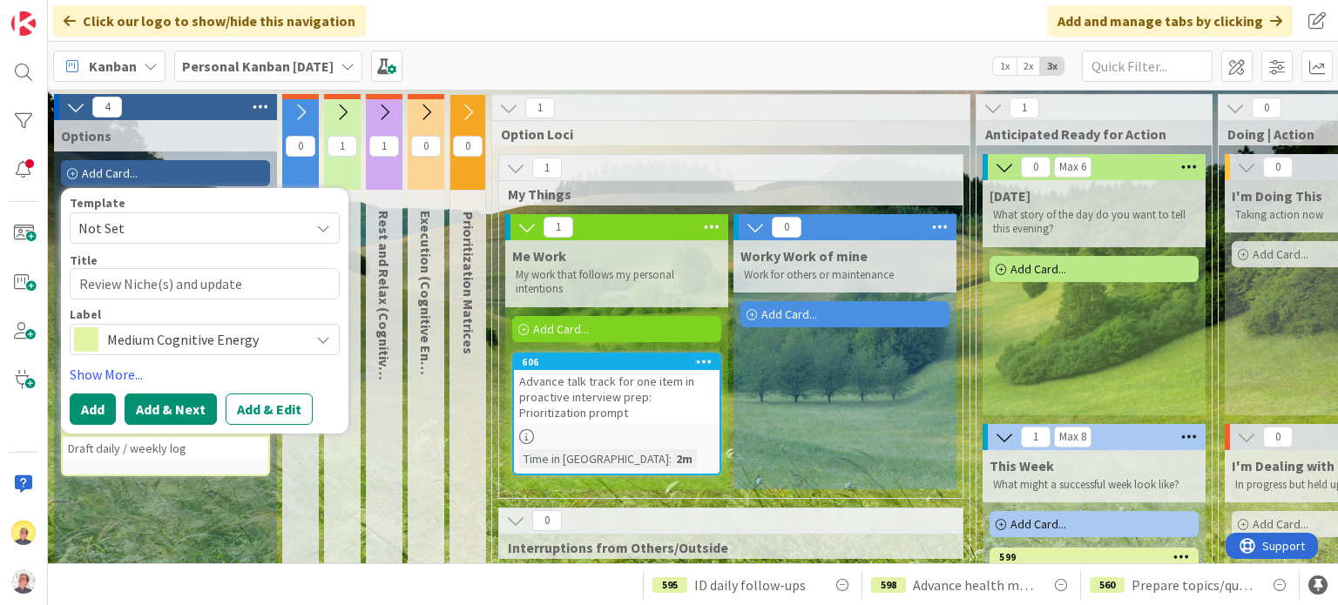
click at [152, 405] on button "Add & Next" at bounding box center [171, 409] width 92 height 31
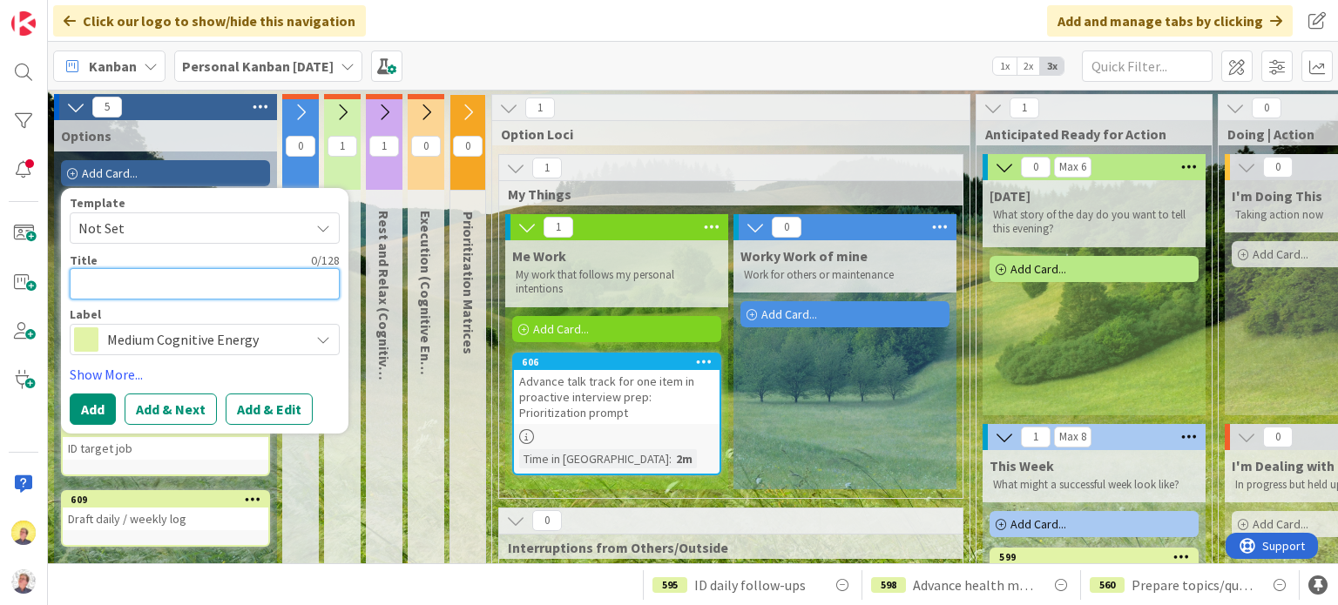
click at [232, 279] on textarea at bounding box center [205, 283] width 270 height 31
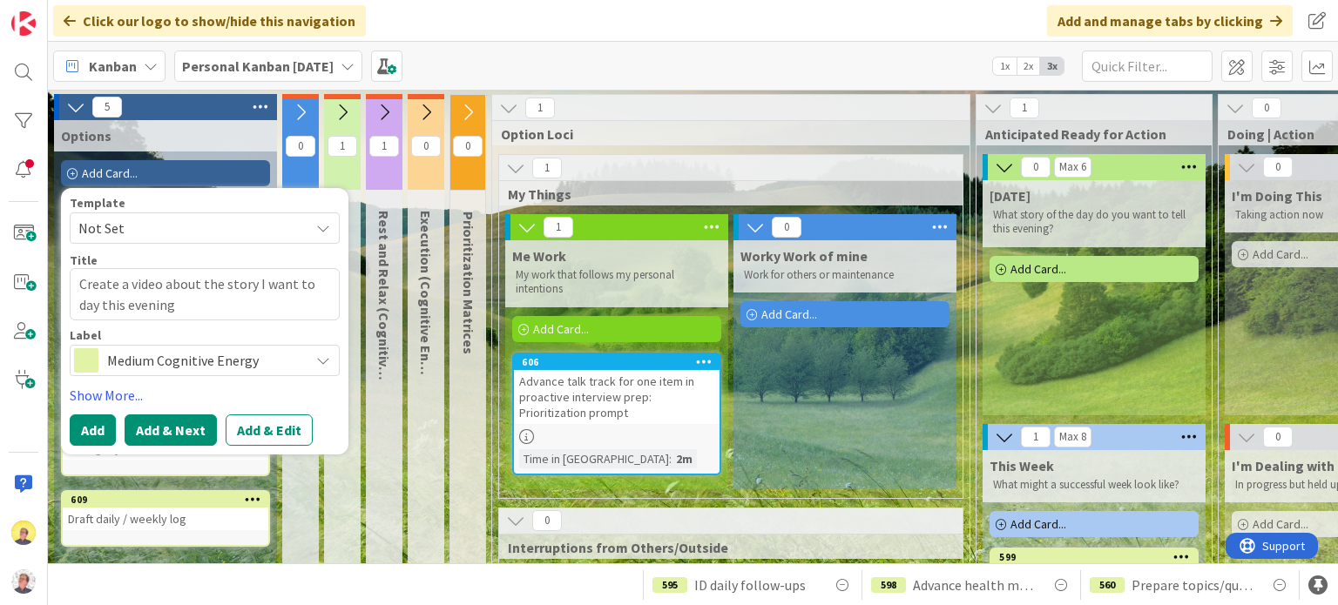
click at [201, 426] on button "Add & Next" at bounding box center [171, 429] width 92 height 31
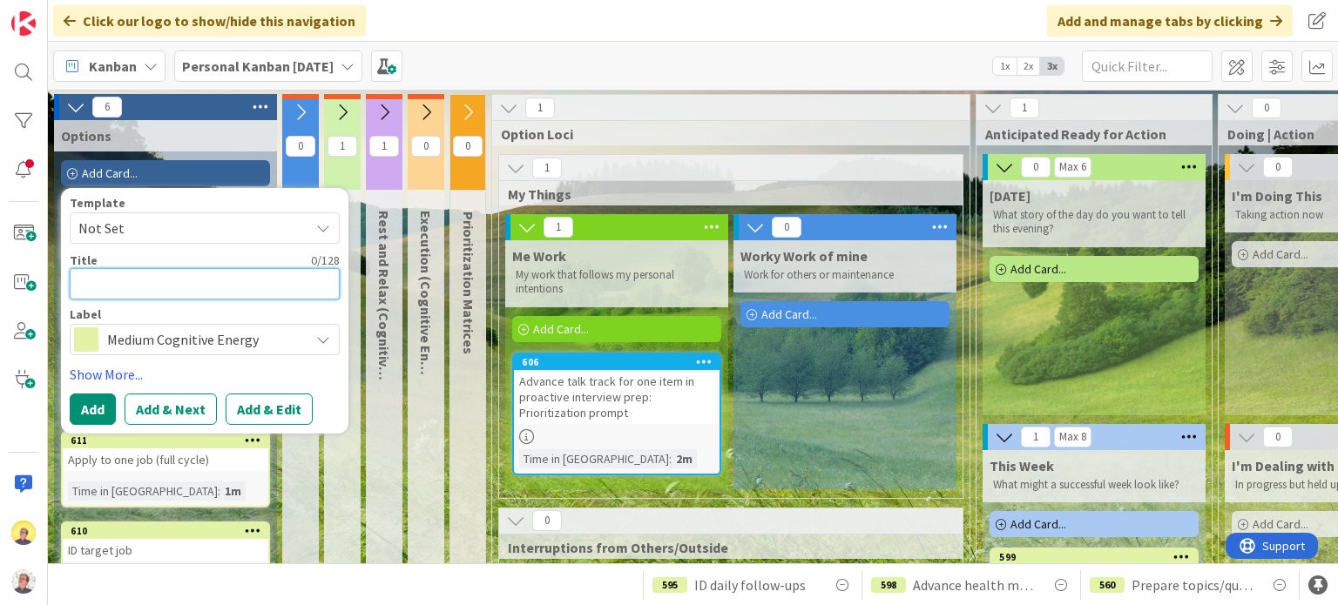
click at [165, 288] on textarea at bounding box center [205, 283] width 270 height 31
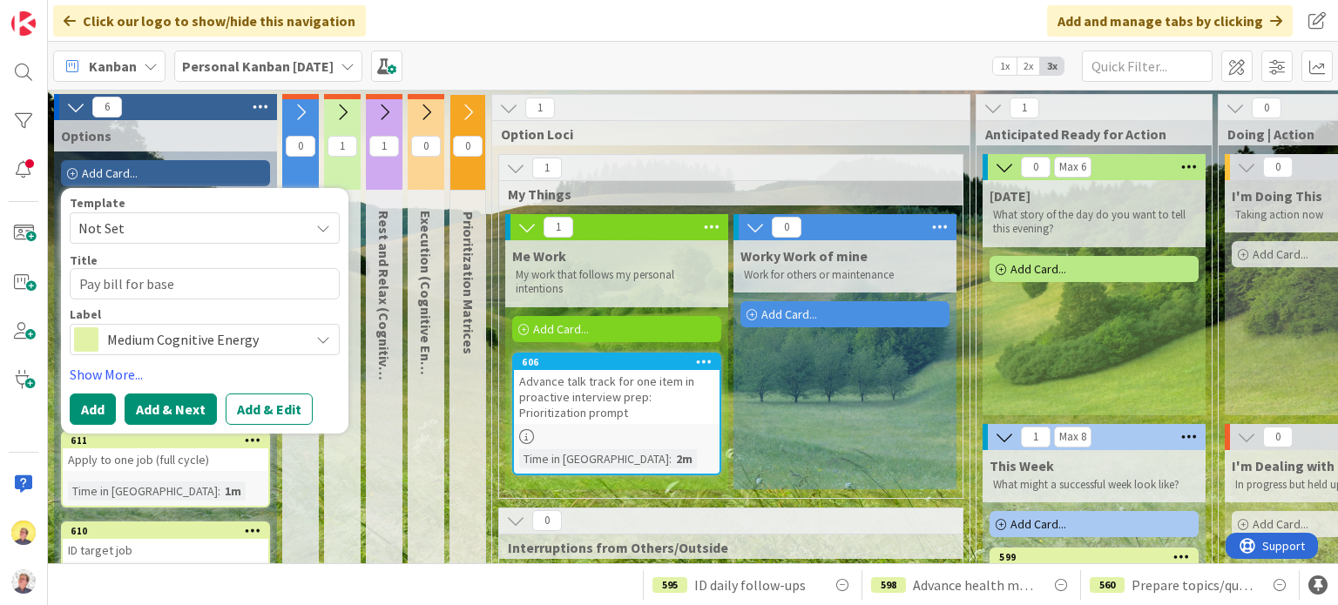
click at [174, 411] on button "Add & Next" at bounding box center [171, 409] width 92 height 31
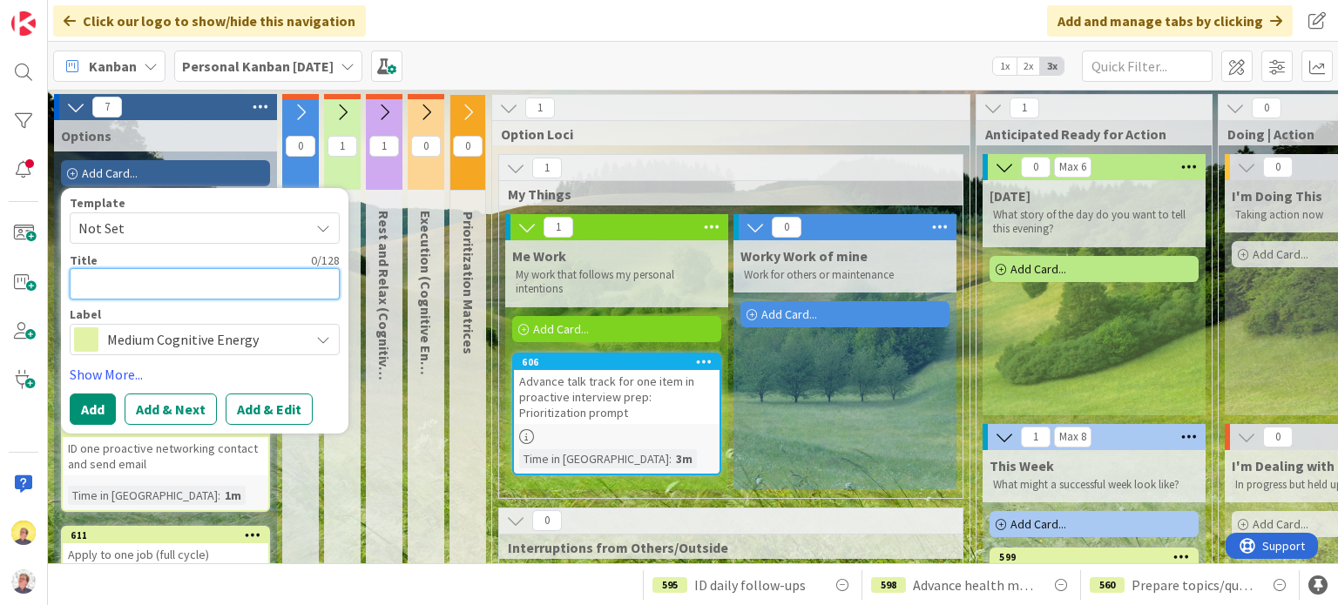
click at [169, 285] on textarea at bounding box center [205, 283] width 270 height 31
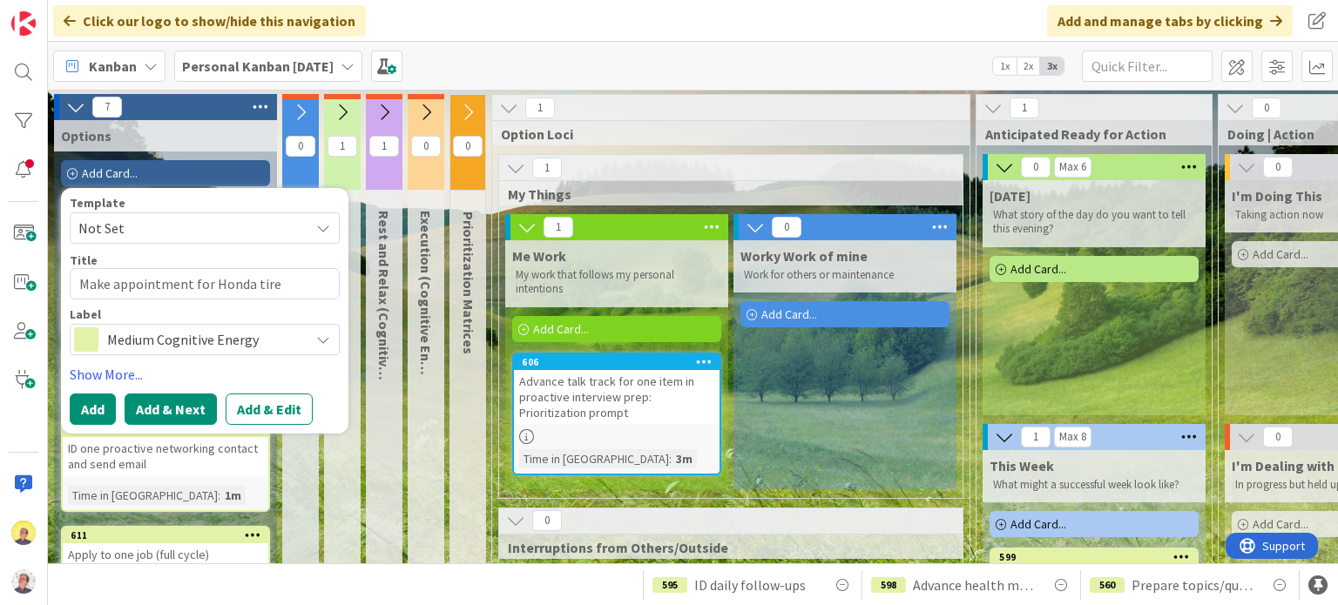
click at [192, 415] on button "Add & Next" at bounding box center [171, 409] width 92 height 31
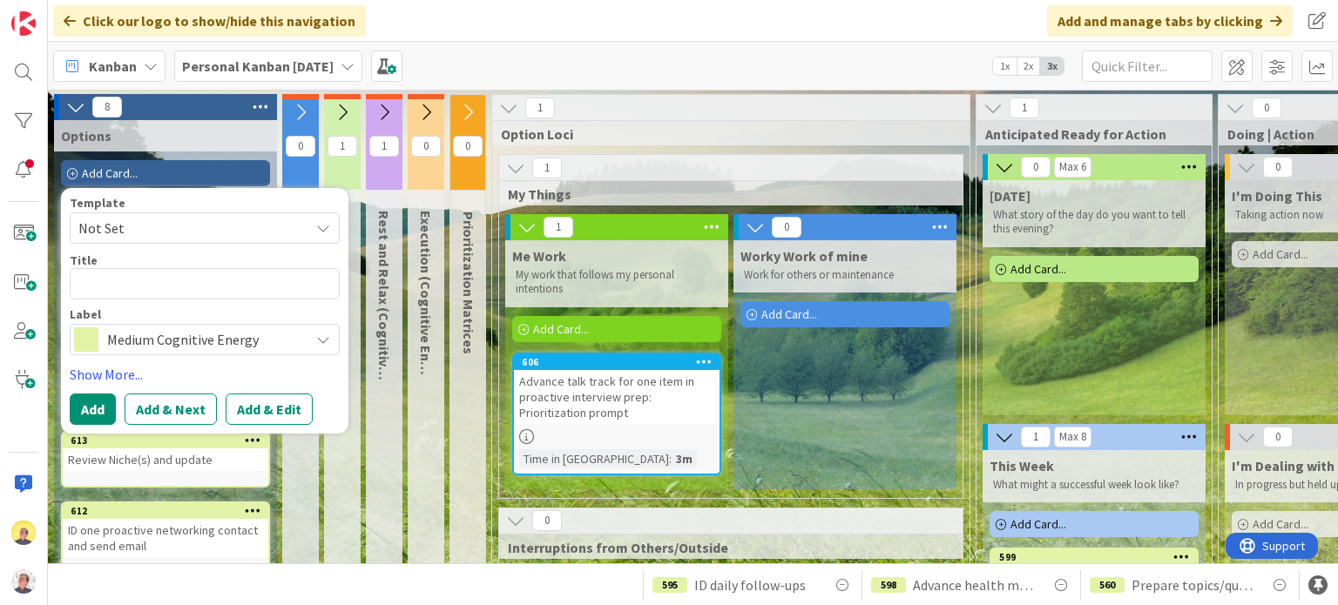
click at [840, 385] on div "Worky Work of mine Work for others or maintenance Add Card..." at bounding box center [844, 364] width 223 height 249
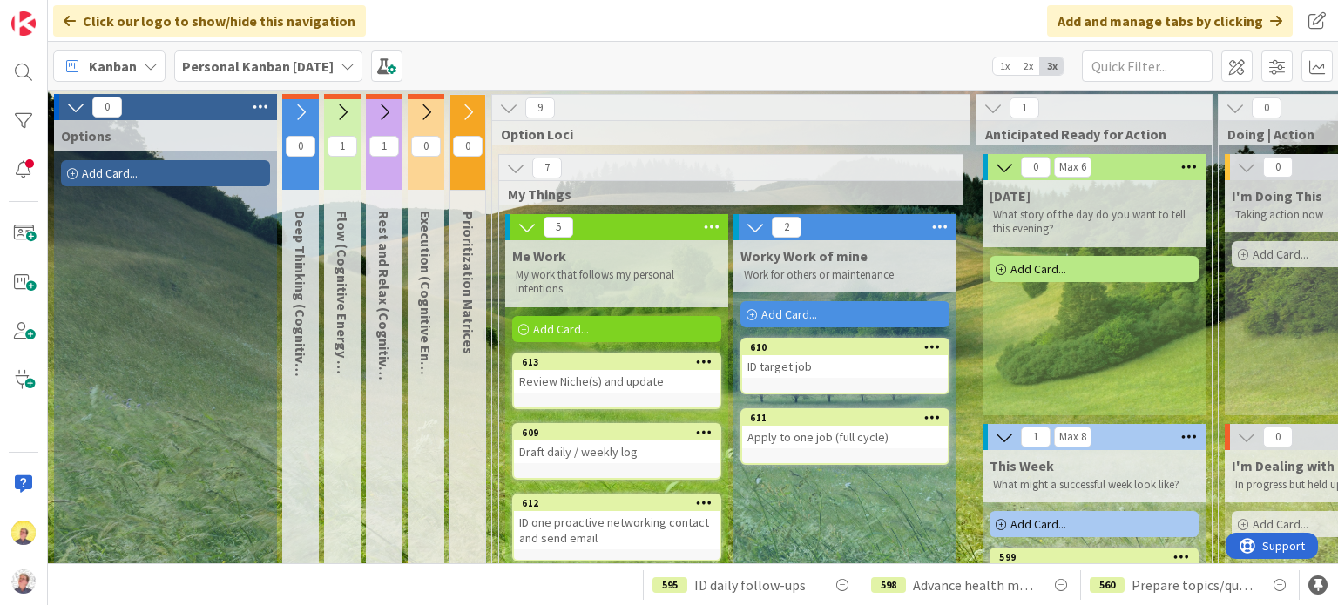
click at [381, 236] on span "Rest and Relax (Cognitive Energy L)" at bounding box center [383, 324] width 17 height 226
click at [385, 114] on icon at bounding box center [383, 112] width 19 height 19
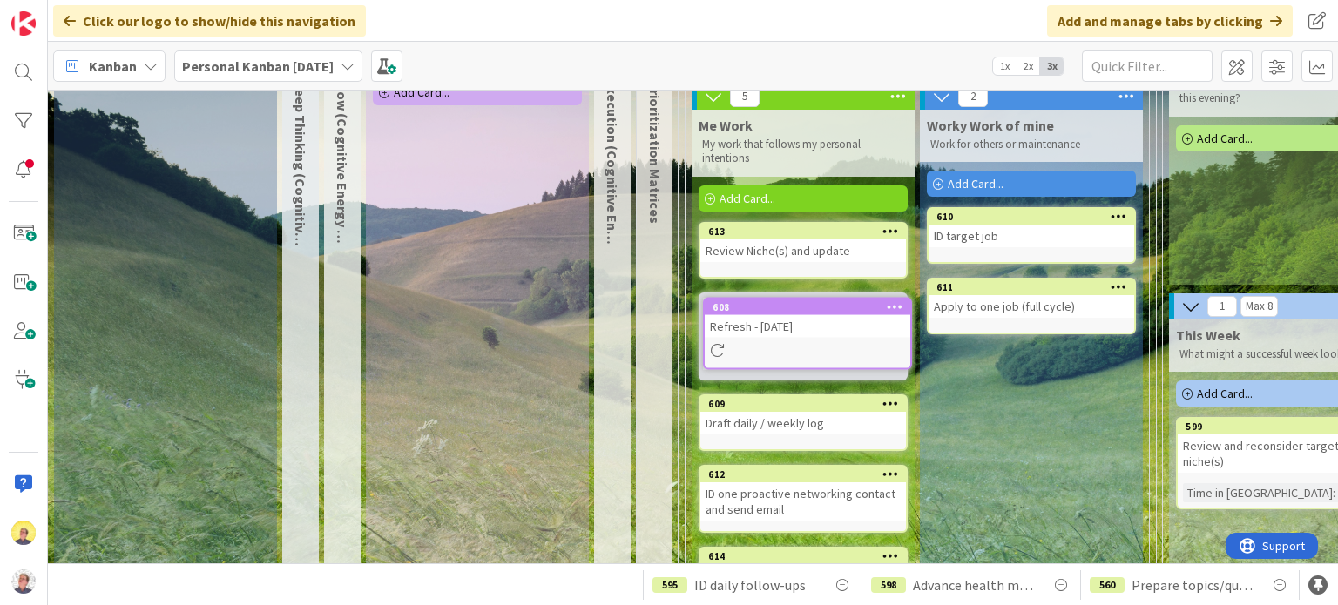
scroll to position [120, 0]
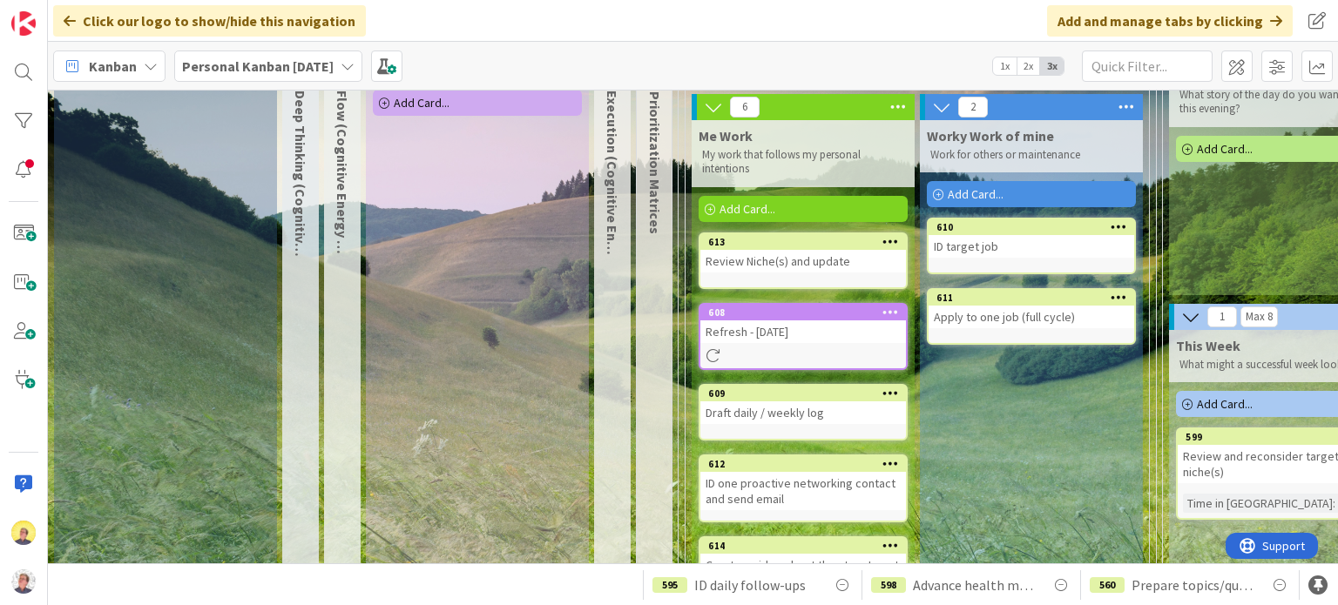
click at [894, 306] on icon at bounding box center [890, 312] width 17 height 12
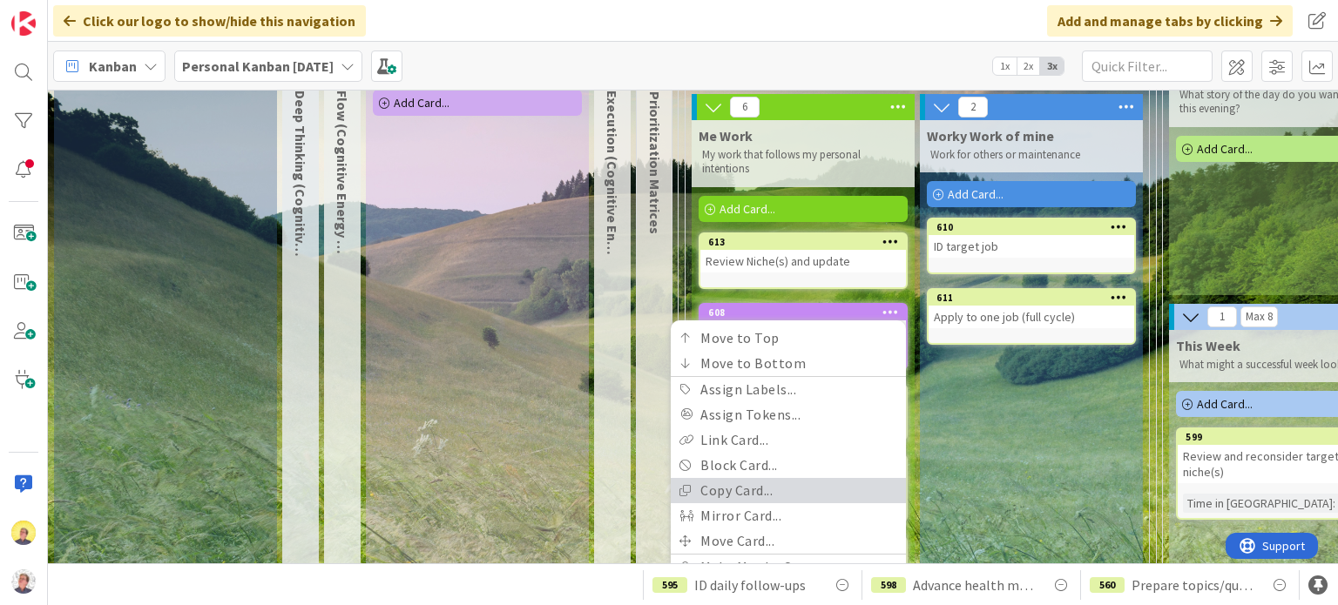
click at [752, 493] on link "Copy Card..." at bounding box center [787, 490] width 235 height 25
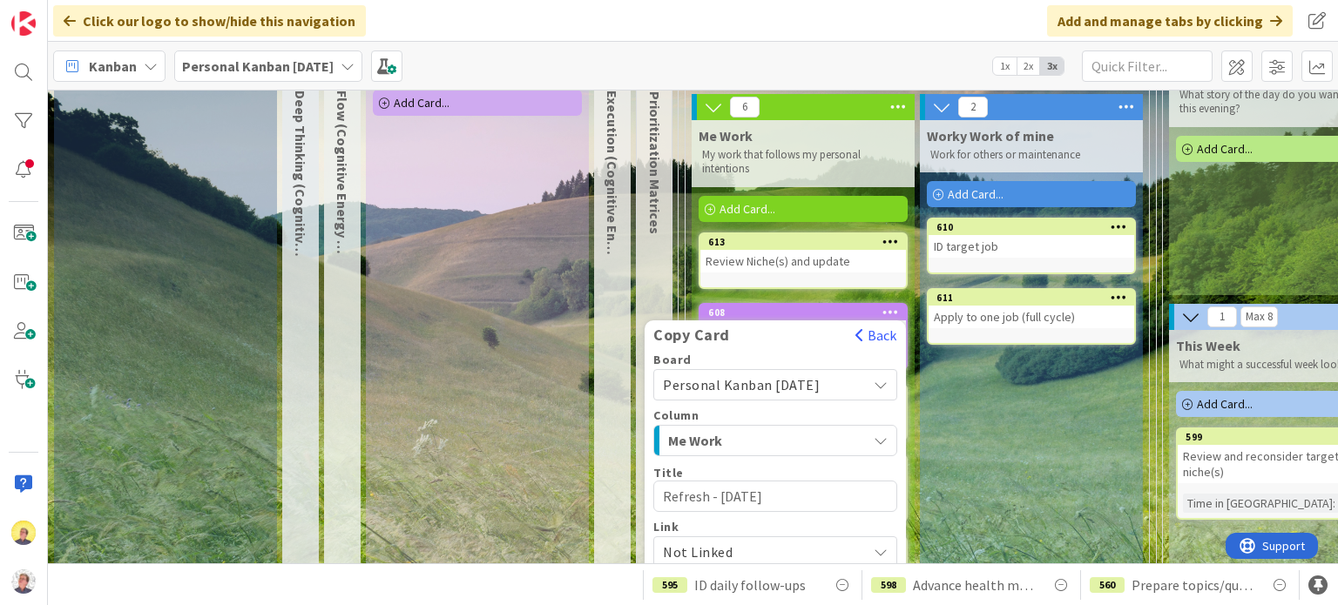
click at [798, 492] on textarea "Refresh - [DATE]" at bounding box center [775, 496] width 244 height 31
click at [985, 424] on div "Worky Work of mine Work for others or maintenance Add Card... 610 ID target job…" at bounding box center [1031, 437] width 223 height 635
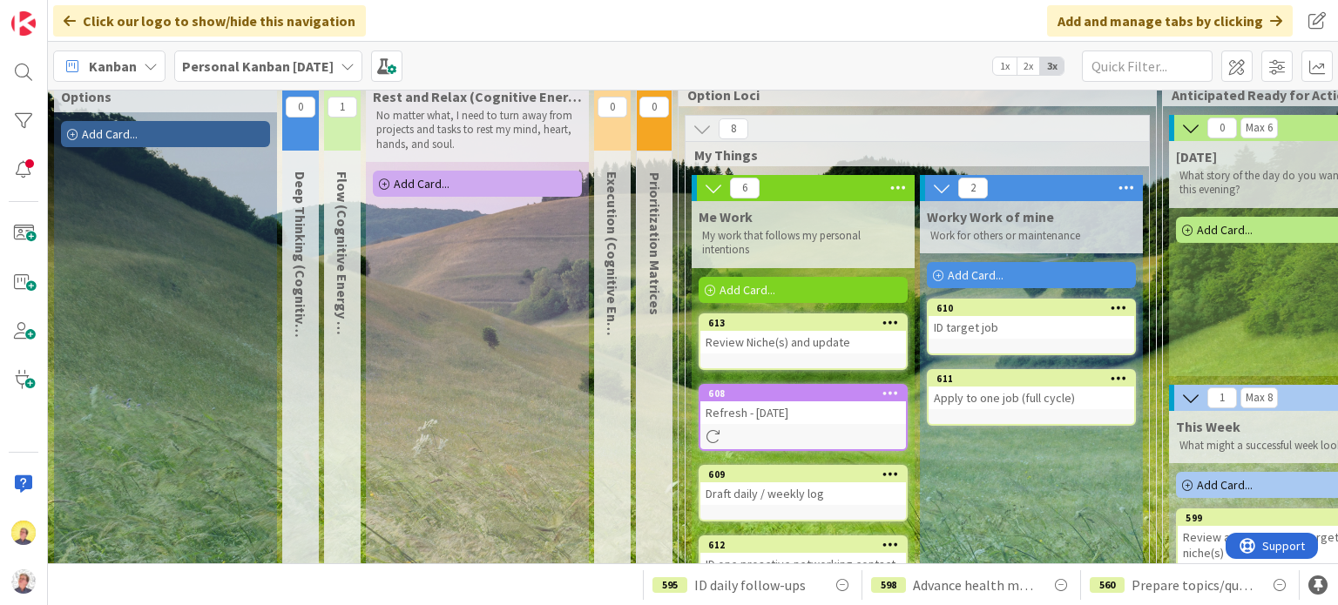
scroll to position [0, 0]
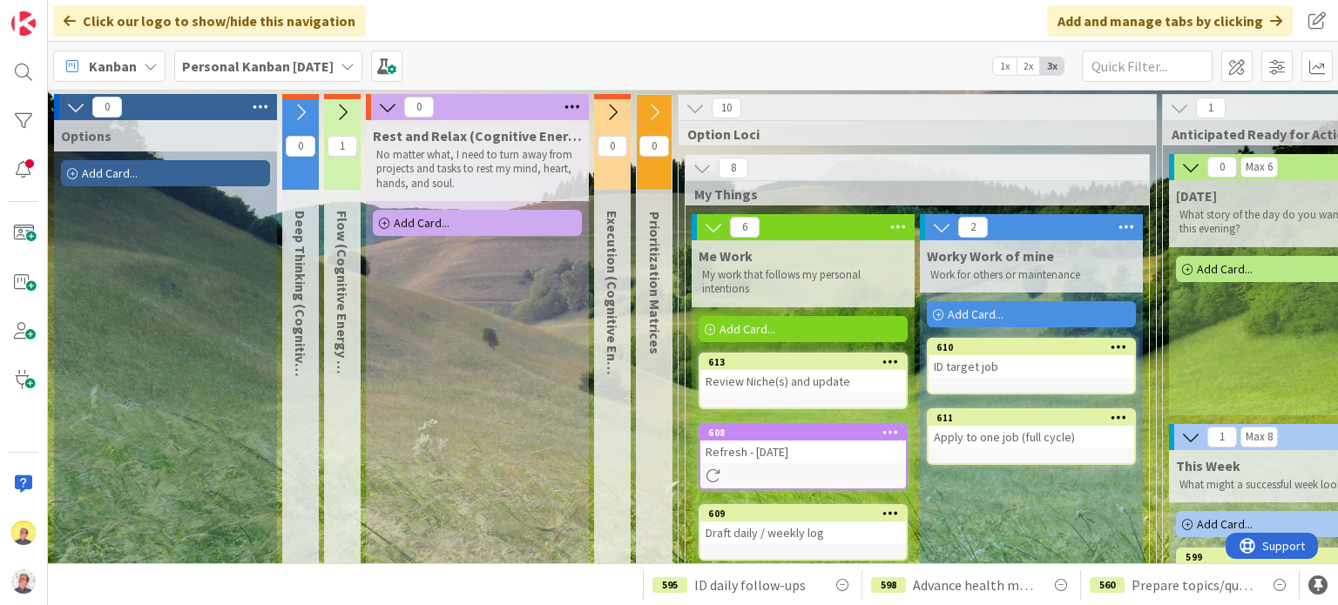
click at [792, 393] on div "613 Review Niche(s) and update" at bounding box center [802, 381] width 209 height 57
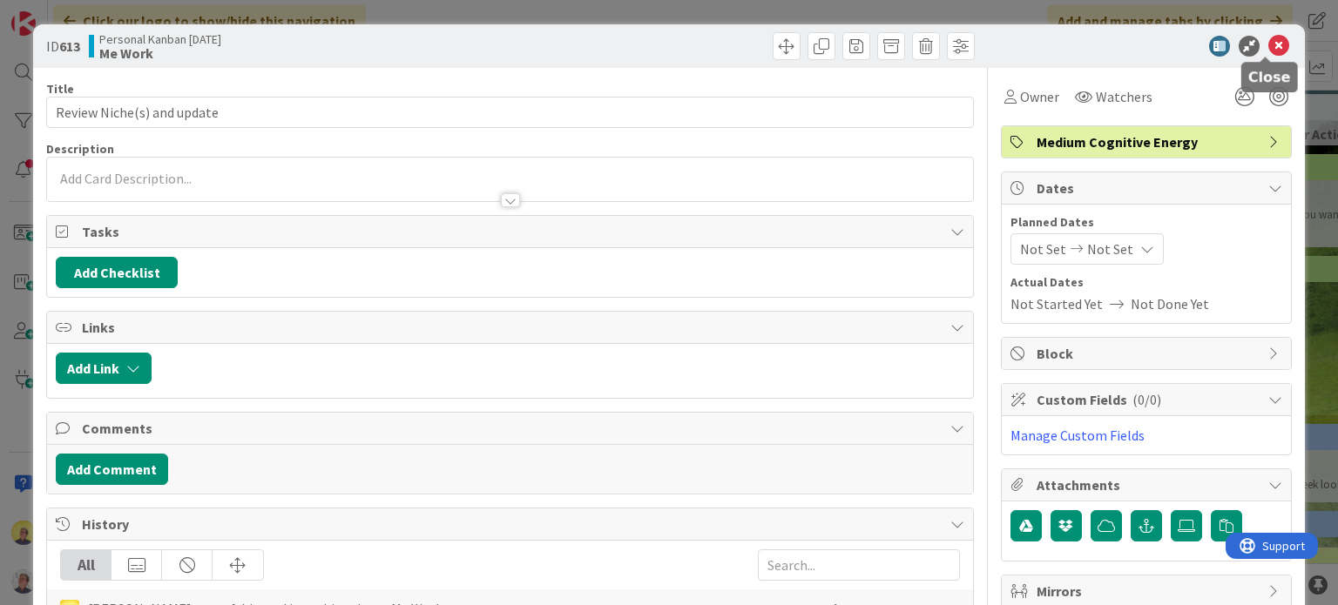
click at [1268, 38] on icon at bounding box center [1278, 46] width 21 height 21
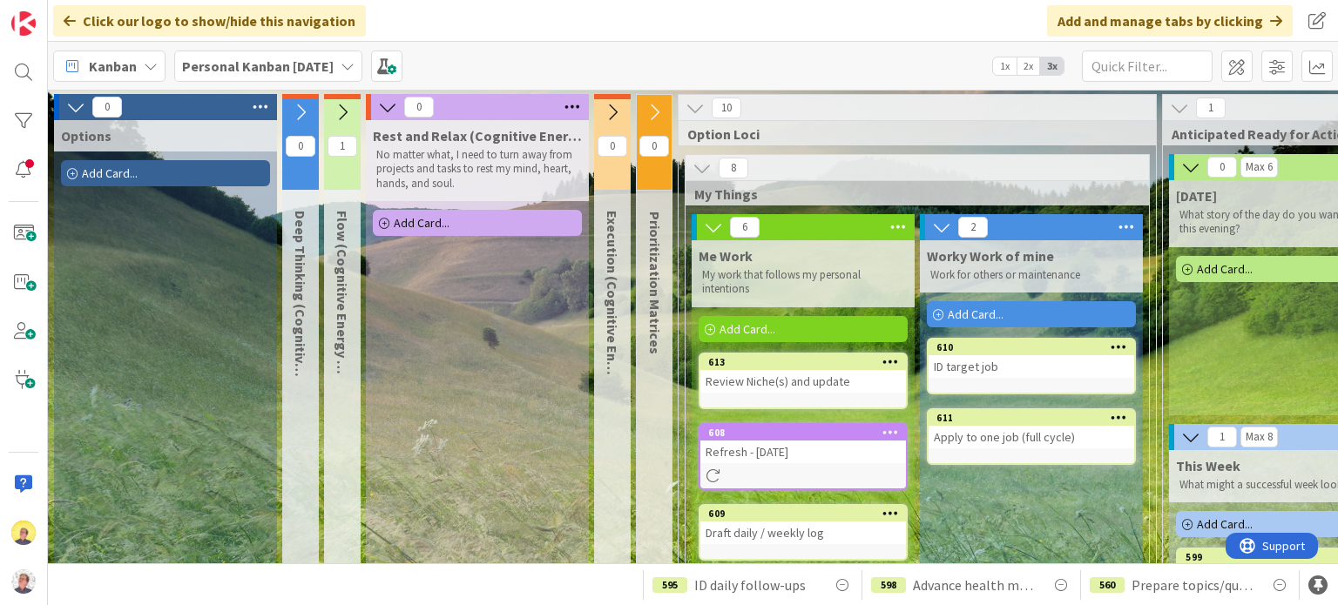
click at [881, 428] on div at bounding box center [889, 433] width 31 height 12
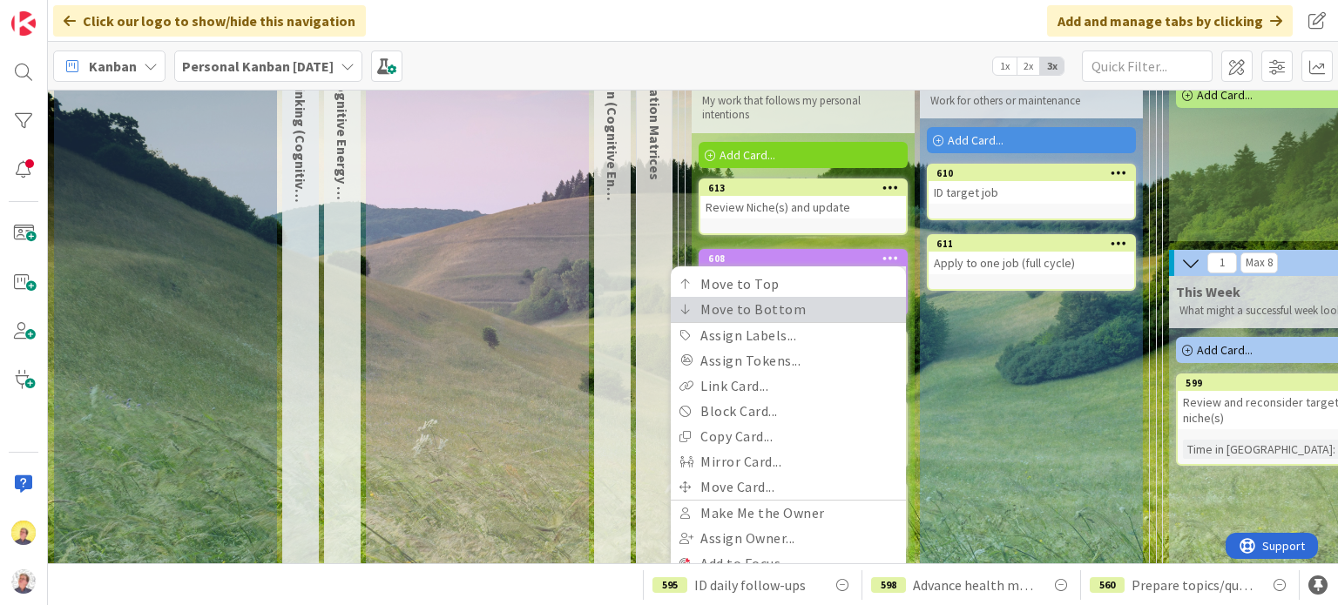
scroll to position [261, 0]
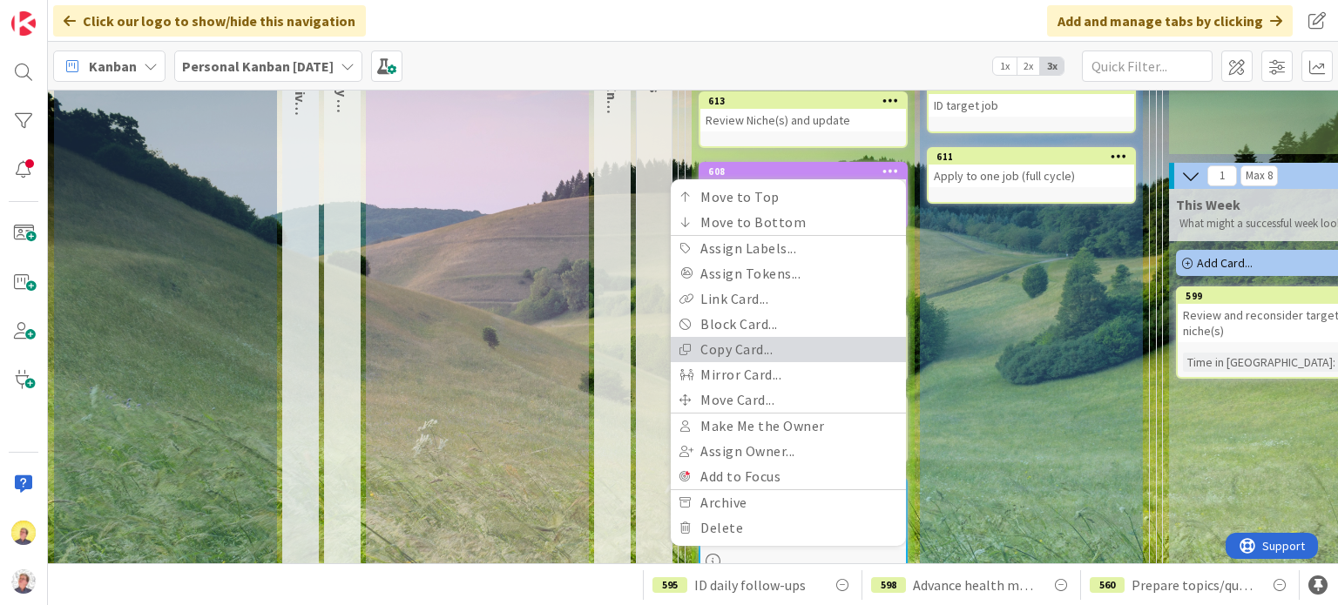
click at [748, 355] on link "Copy Card..." at bounding box center [787, 349] width 235 height 25
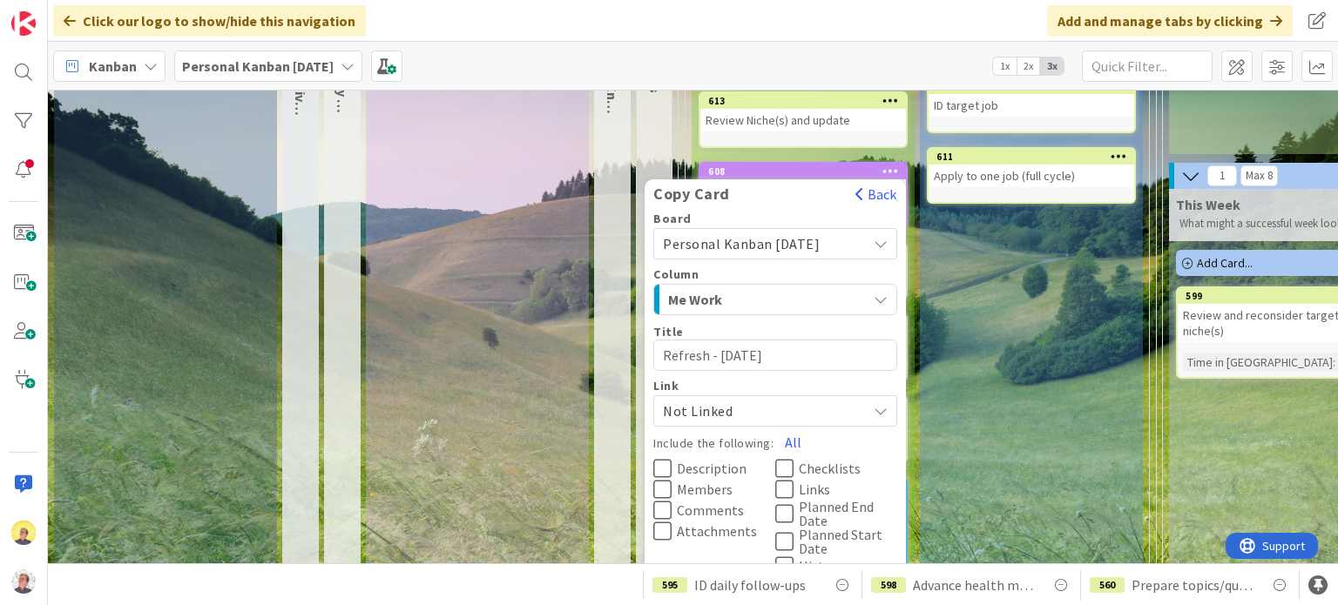
click at [797, 354] on textarea "Refresh - [DATE]" at bounding box center [775, 355] width 244 height 31
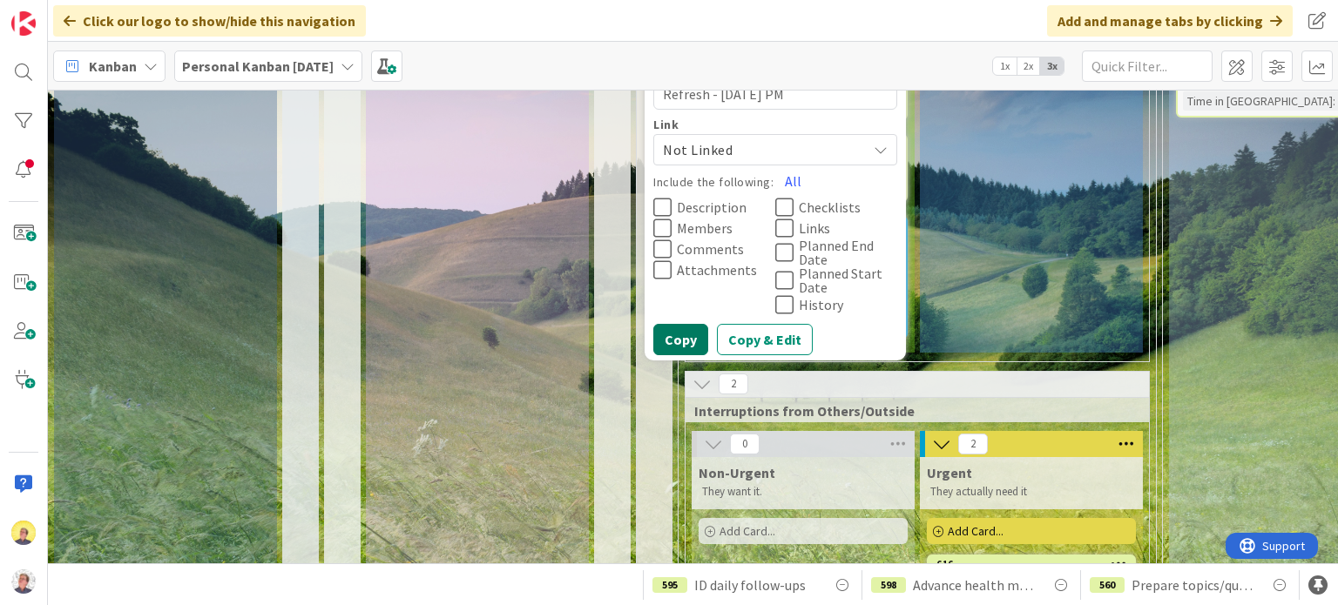
click at [689, 340] on button "Copy" at bounding box center [680, 339] width 55 height 31
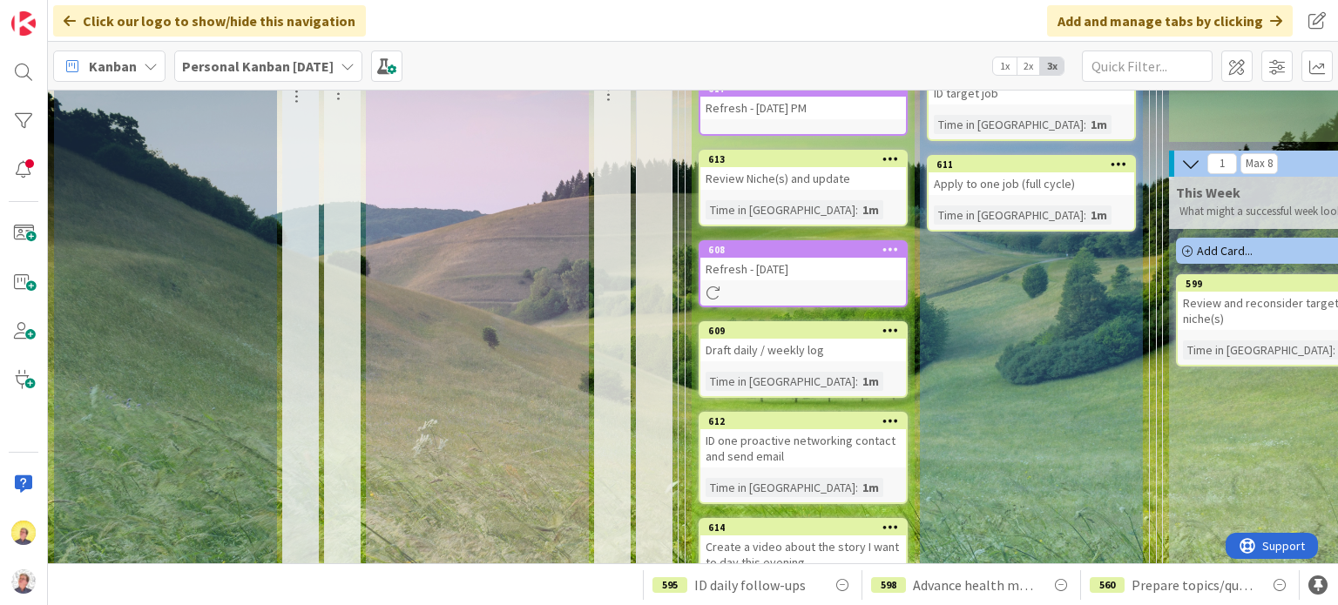
scroll to position [261, 0]
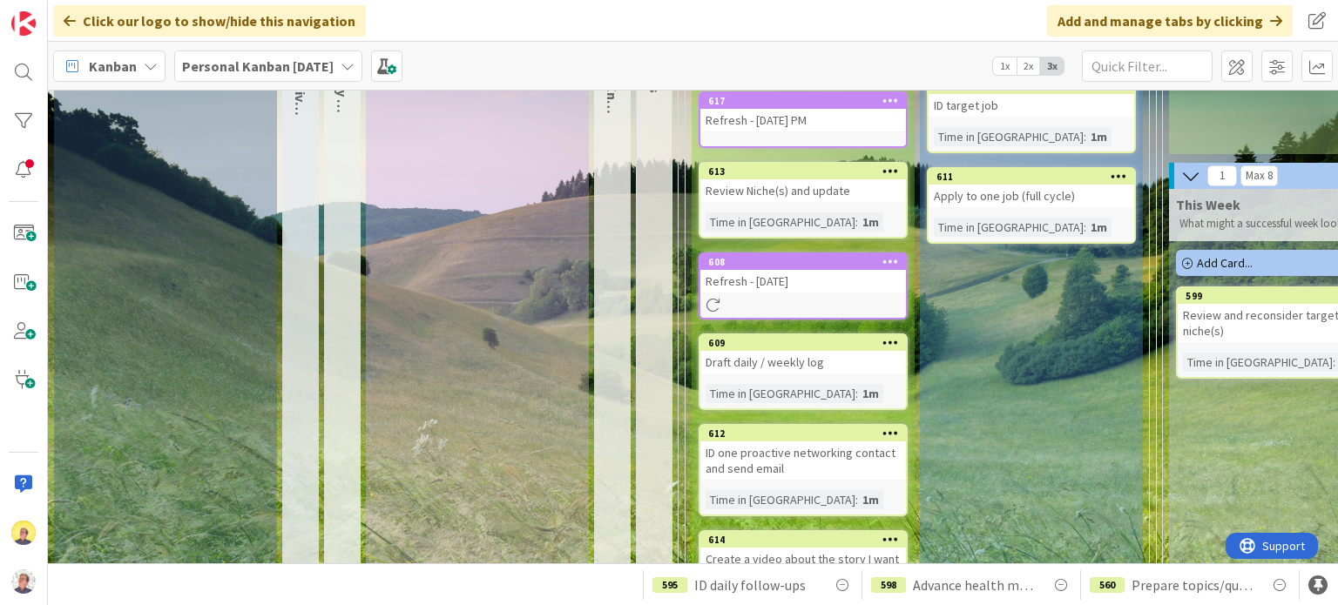
click at [832, 280] on div "Refresh - [DATE]" at bounding box center [803, 281] width 206 height 23
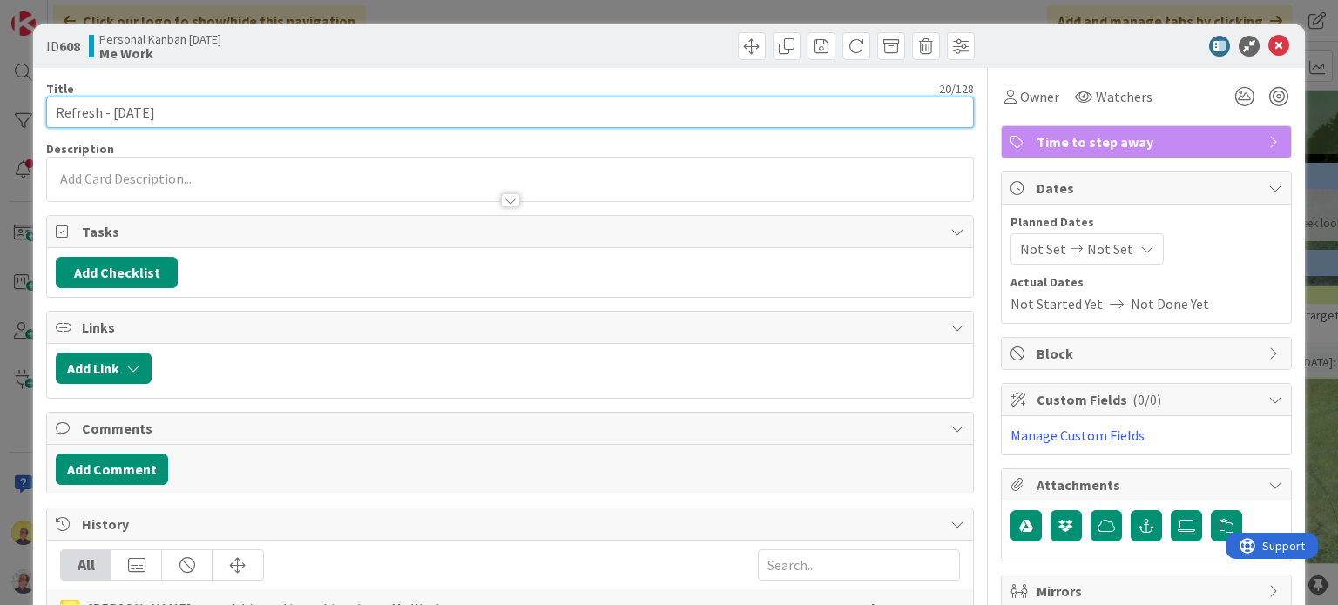
click at [345, 117] on input "Refresh - [DATE]" at bounding box center [509, 112] width 927 height 31
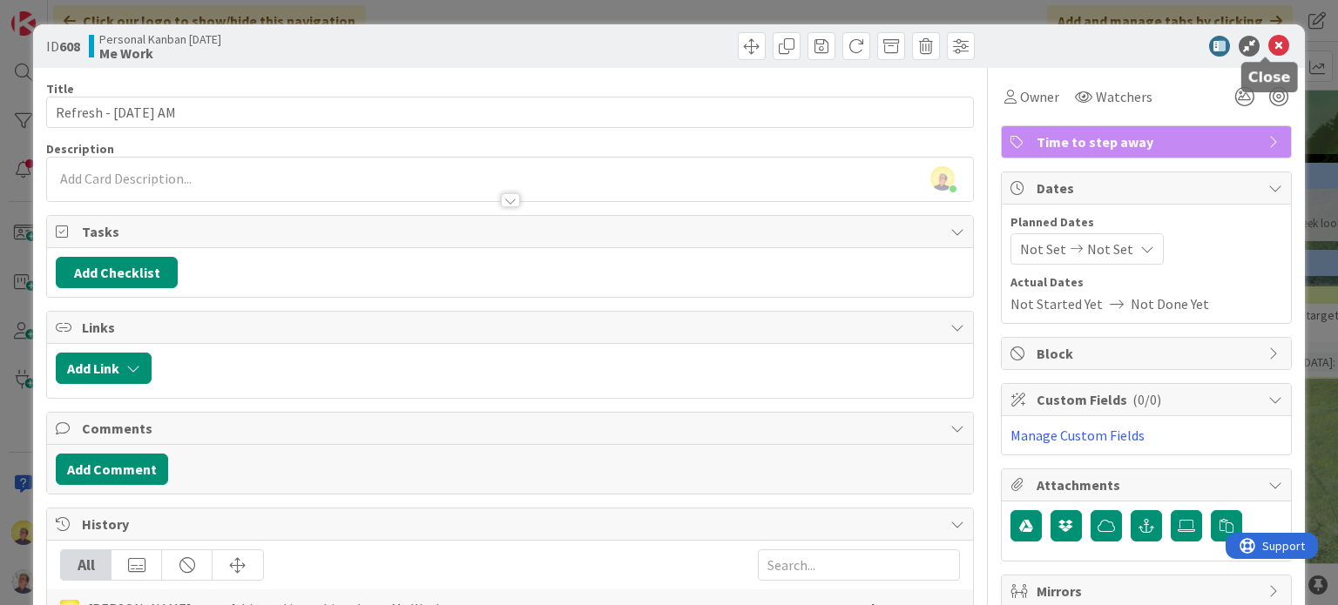
click at [1268, 43] on icon at bounding box center [1278, 46] width 21 height 21
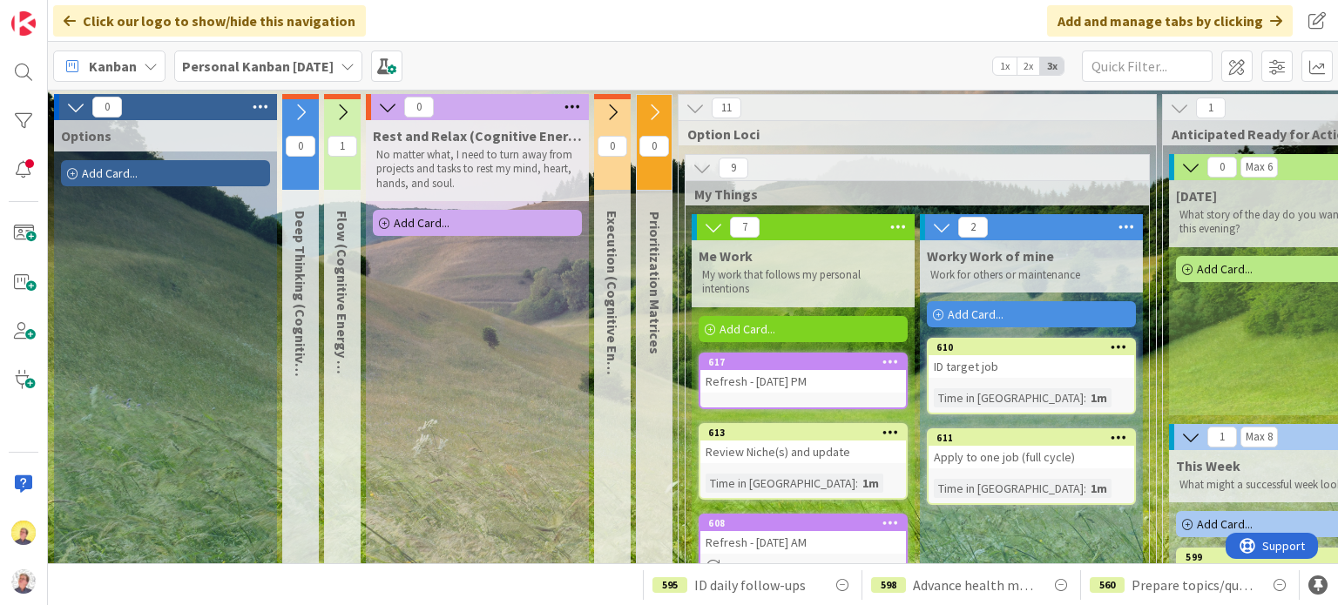
click at [774, 323] on div "Add Card..." at bounding box center [802, 329] width 209 height 26
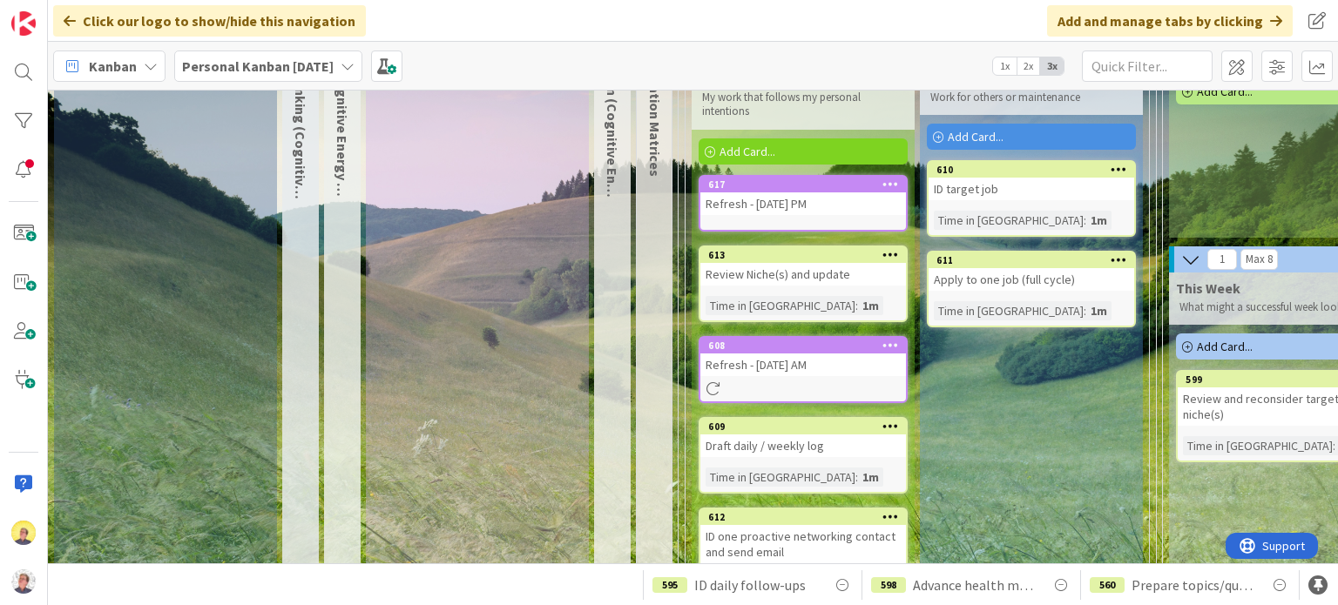
scroll to position [174, 0]
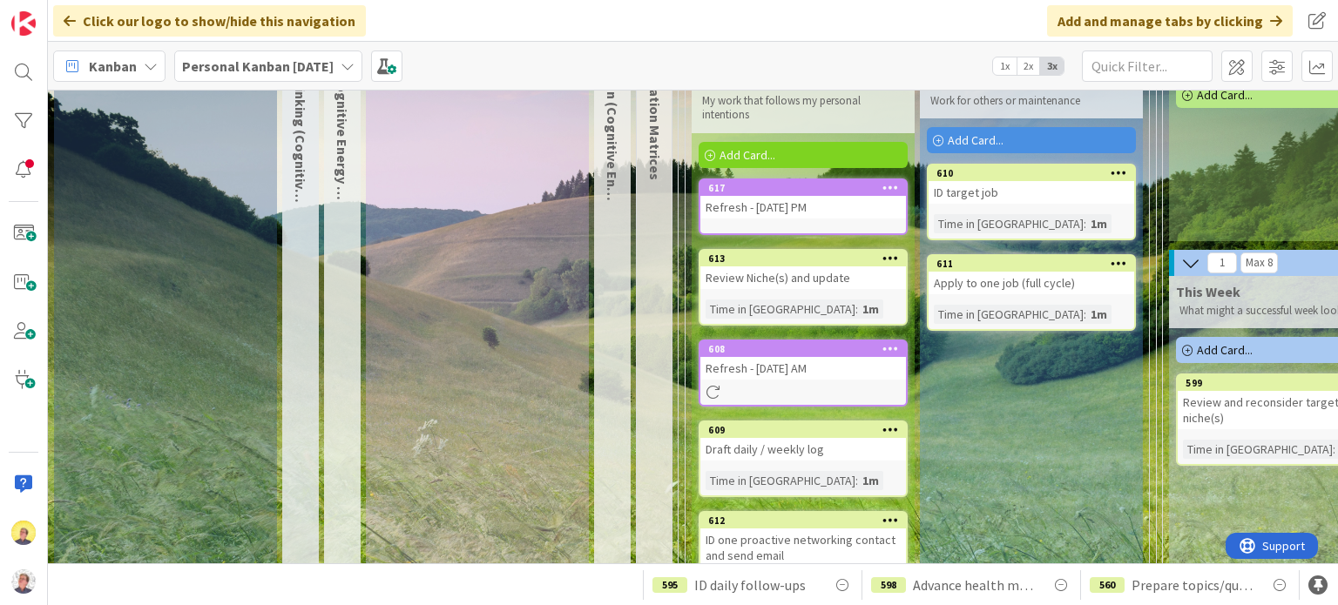
click at [977, 140] on span "Add Card..." at bounding box center [975, 140] width 56 height 16
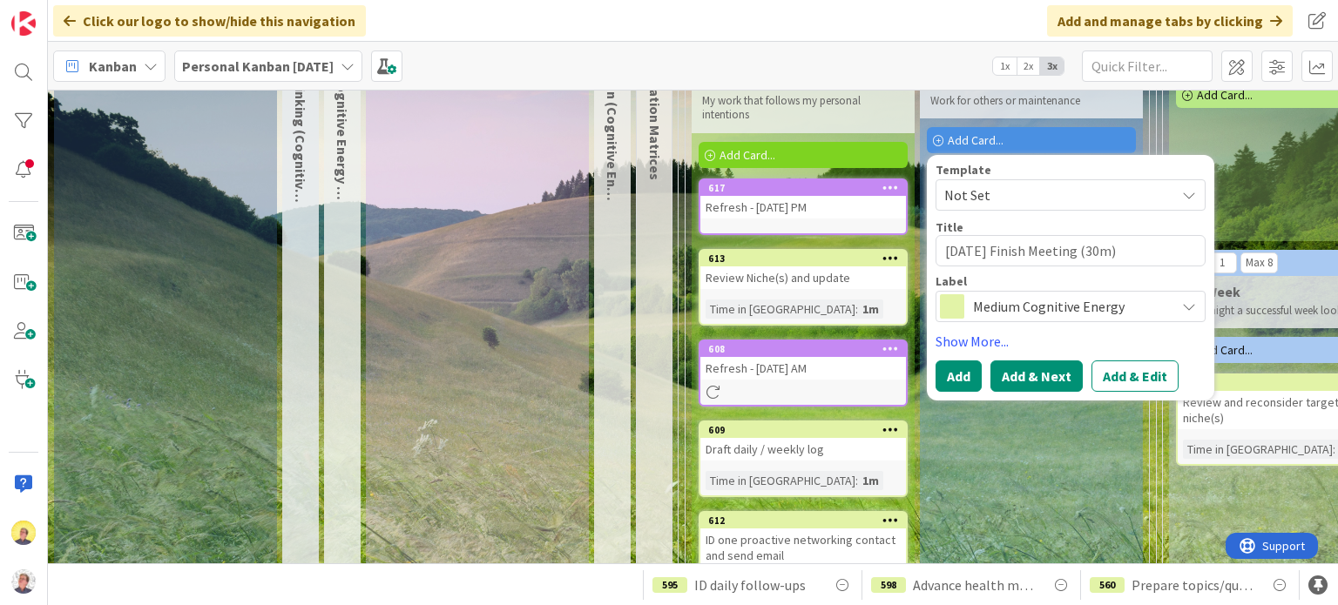
click at [1034, 375] on button "Add & Next" at bounding box center [1036, 375] width 92 height 31
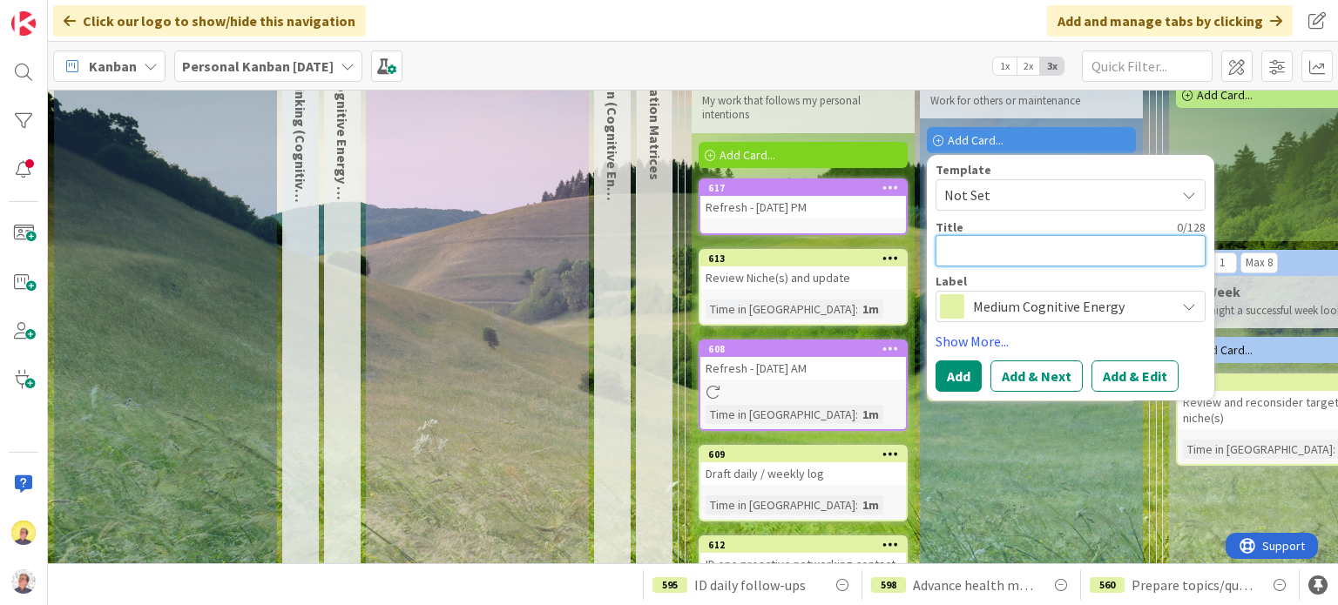
click at [1009, 254] on textarea at bounding box center [1070, 250] width 270 height 31
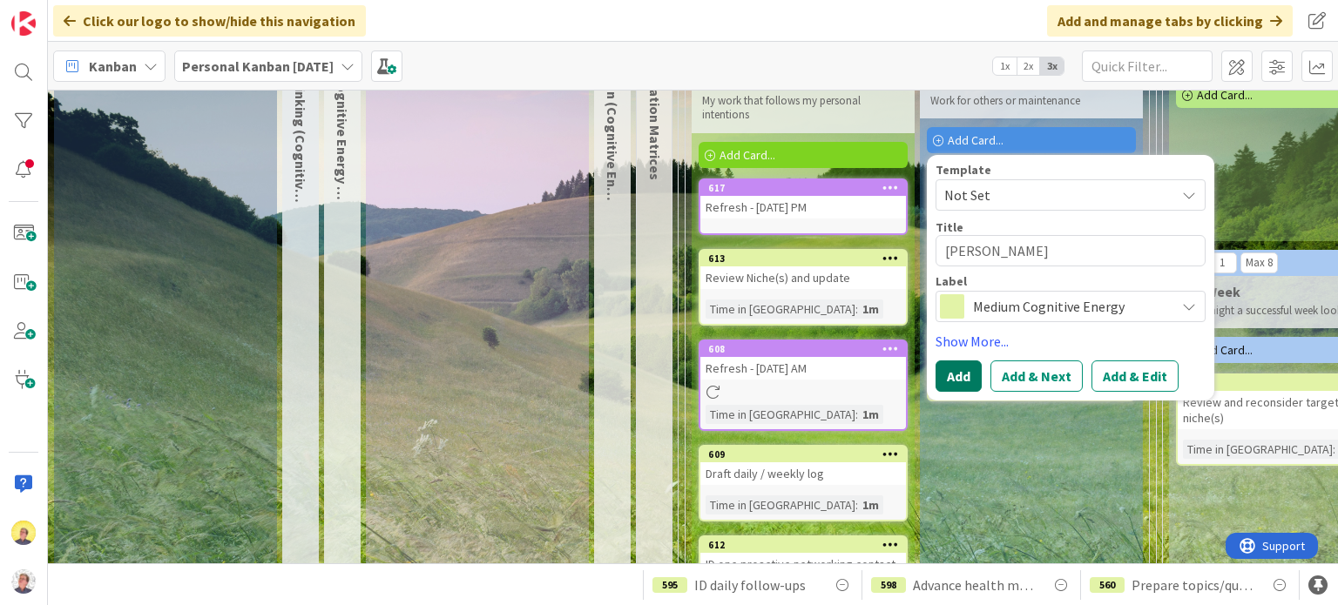
click at [954, 379] on button "Add" at bounding box center [958, 375] width 46 height 31
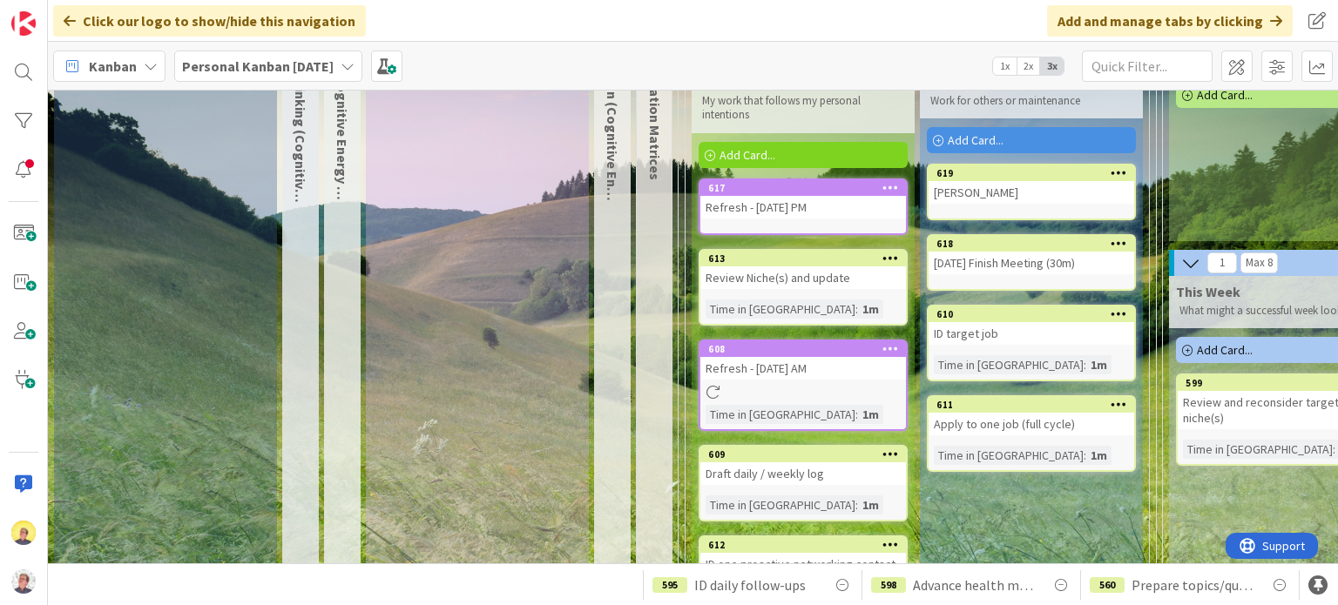
click at [1030, 198] on div "[PERSON_NAME]" at bounding box center [1031, 192] width 206 height 23
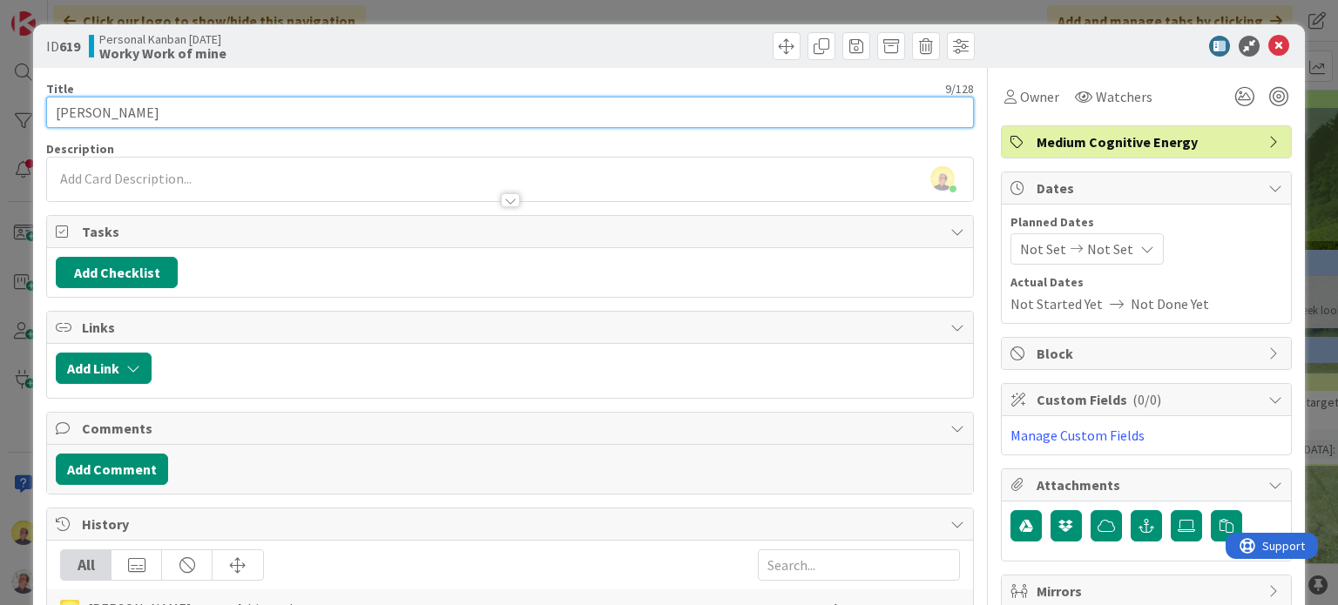
click at [334, 113] on input "[PERSON_NAME]" at bounding box center [509, 112] width 927 height 31
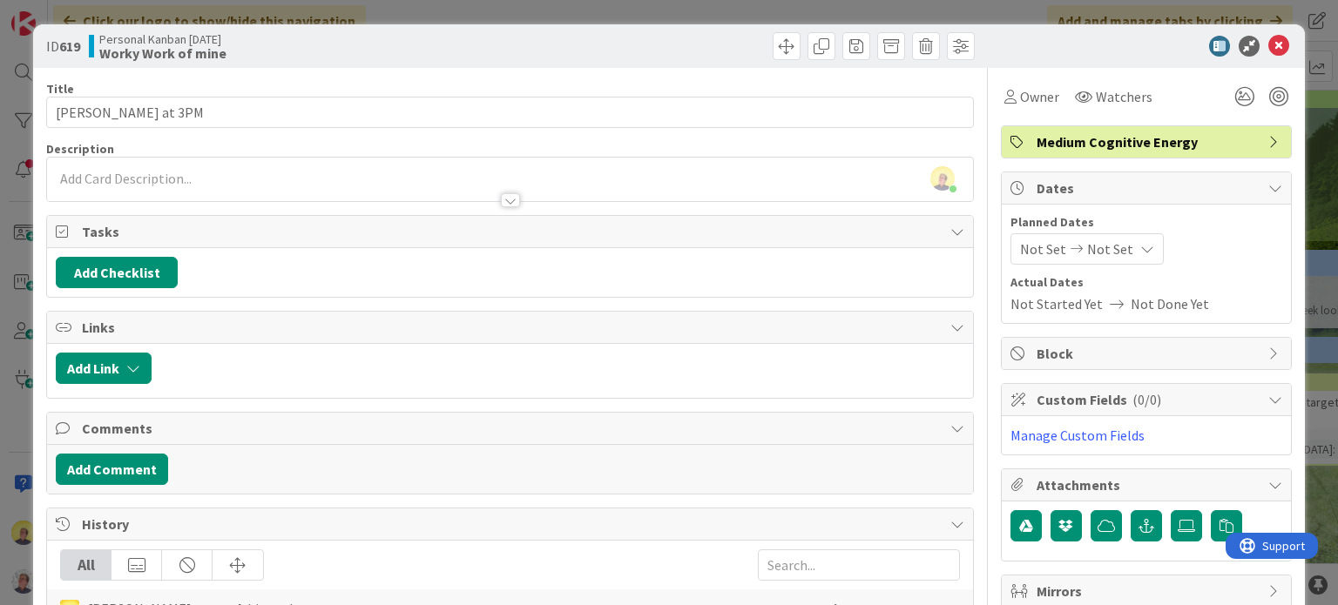
click at [1250, 37] on div at bounding box center [1137, 46] width 308 height 21
click at [1268, 42] on icon at bounding box center [1278, 46] width 21 height 21
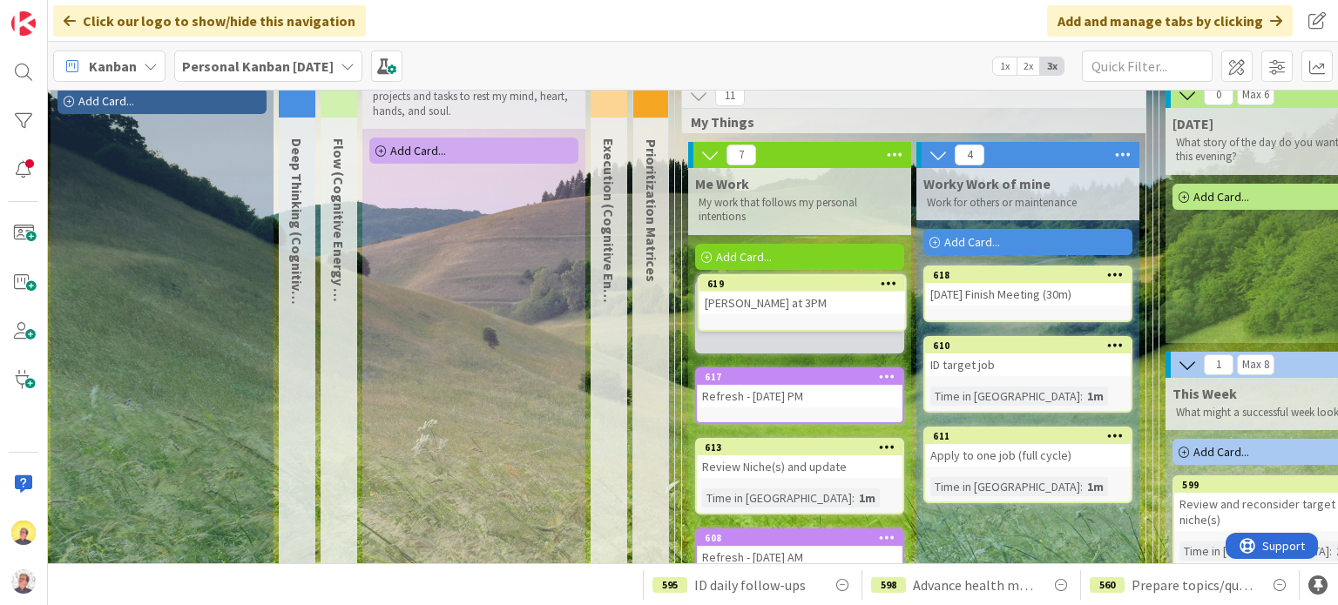
scroll to position [71, 3]
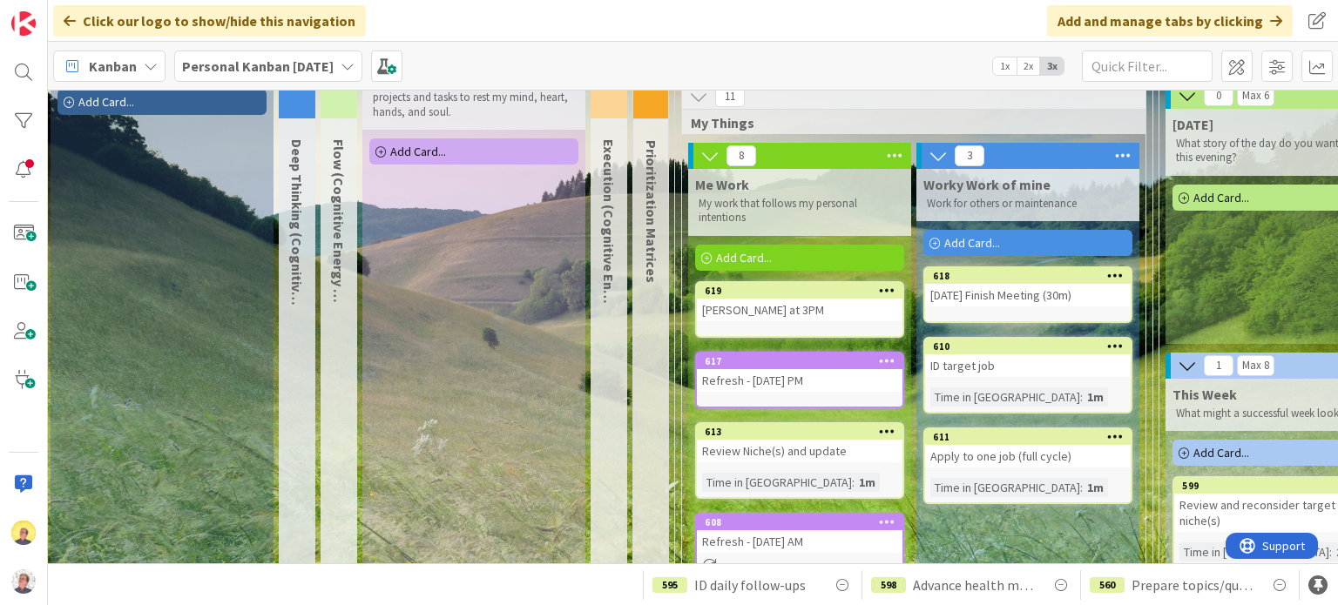
click at [888, 287] on icon at bounding box center [887, 290] width 17 height 12
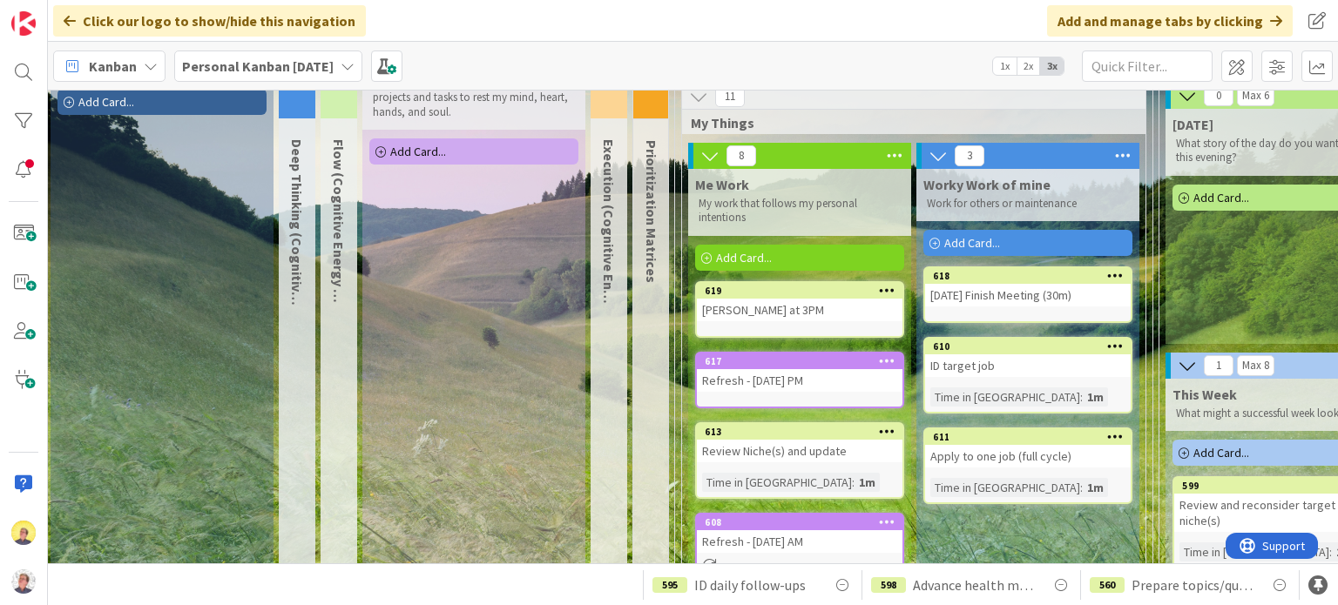
click at [795, 315] on div "[PERSON_NAME] at 3PM" at bounding box center [800, 310] width 206 height 23
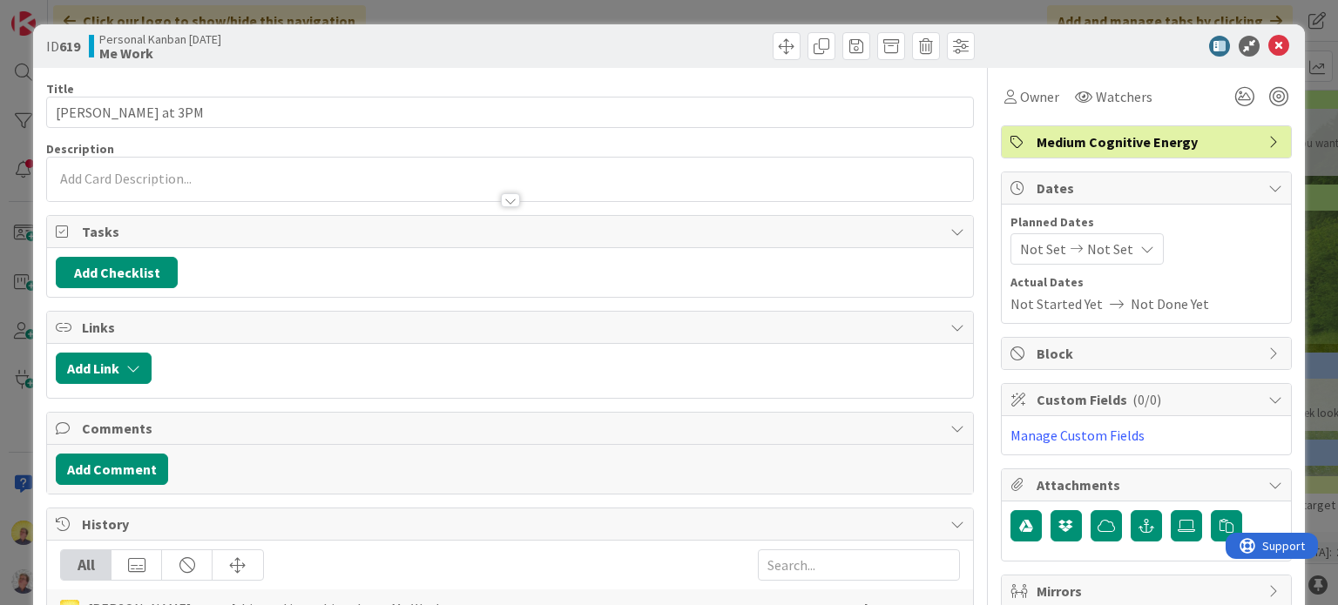
click at [1268, 138] on icon at bounding box center [1275, 142] width 14 height 14
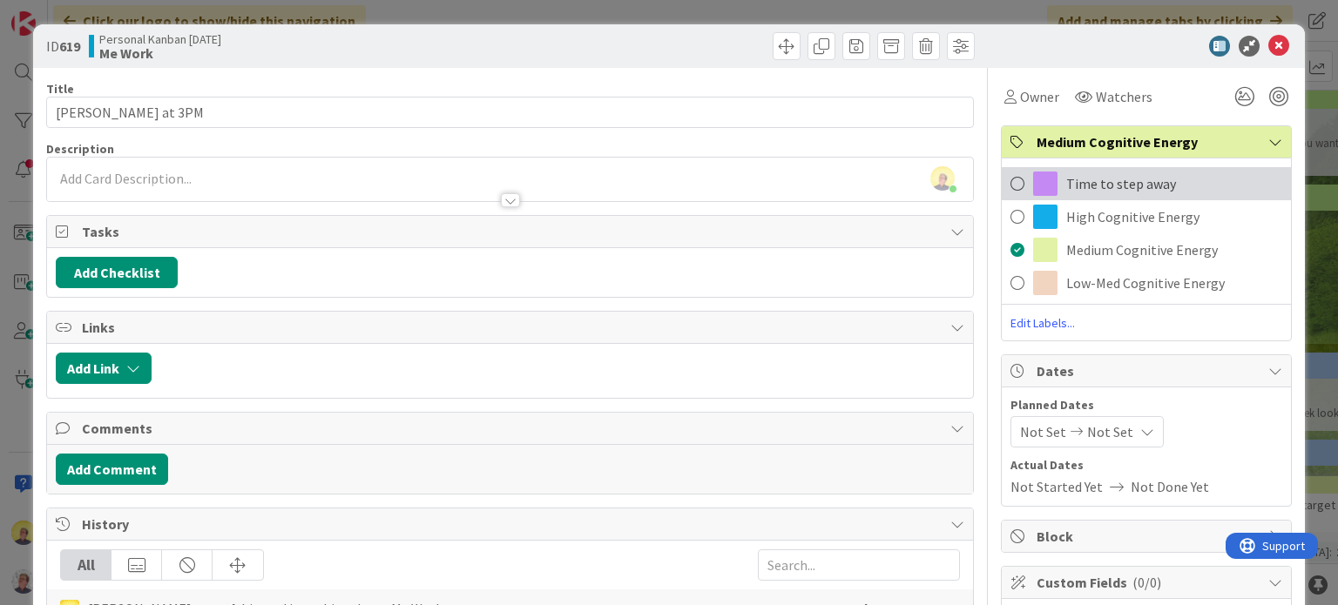
click at [1118, 185] on span "Time to step away" at bounding box center [1121, 183] width 110 height 21
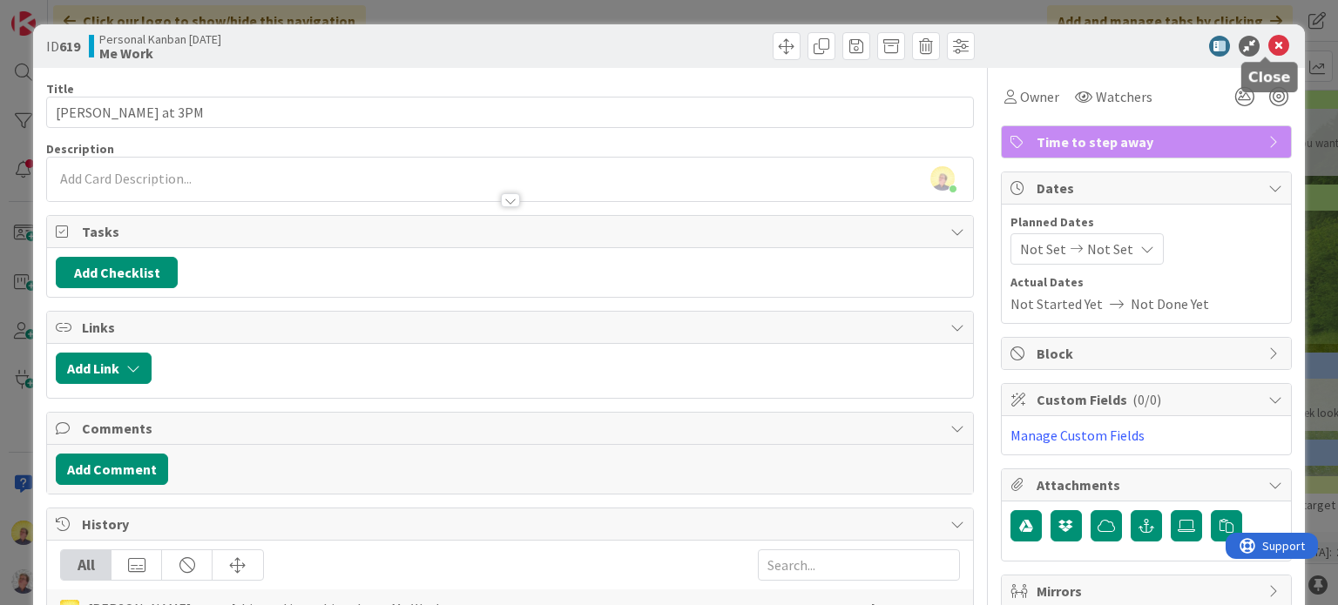
click at [1268, 42] on icon at bounding box center [1278, 46] width 21 height 21
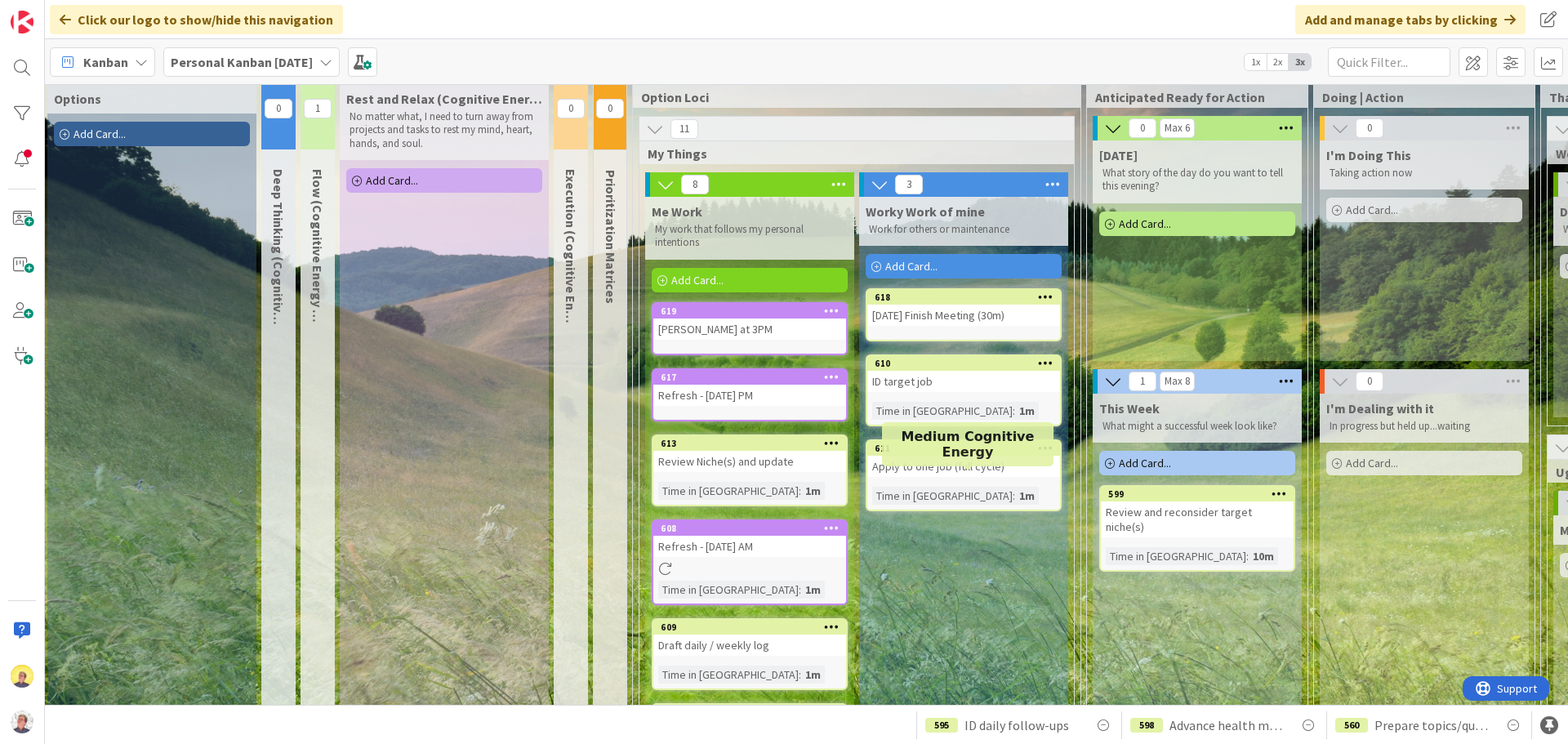
scroll to position [0, 3]
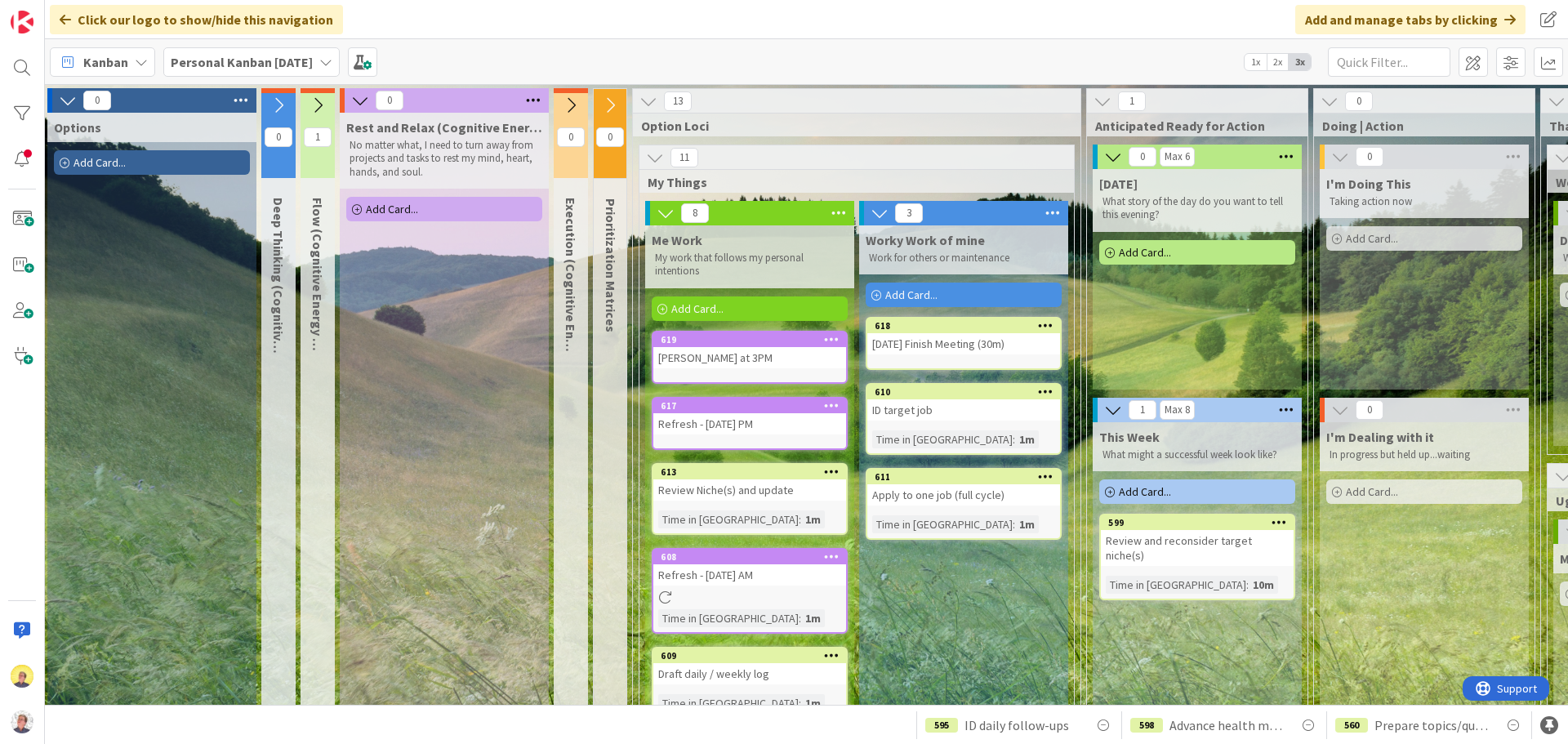
click at [780, 296] on div "Add Card..." at bounding box center [749, 309] width 196 height 24
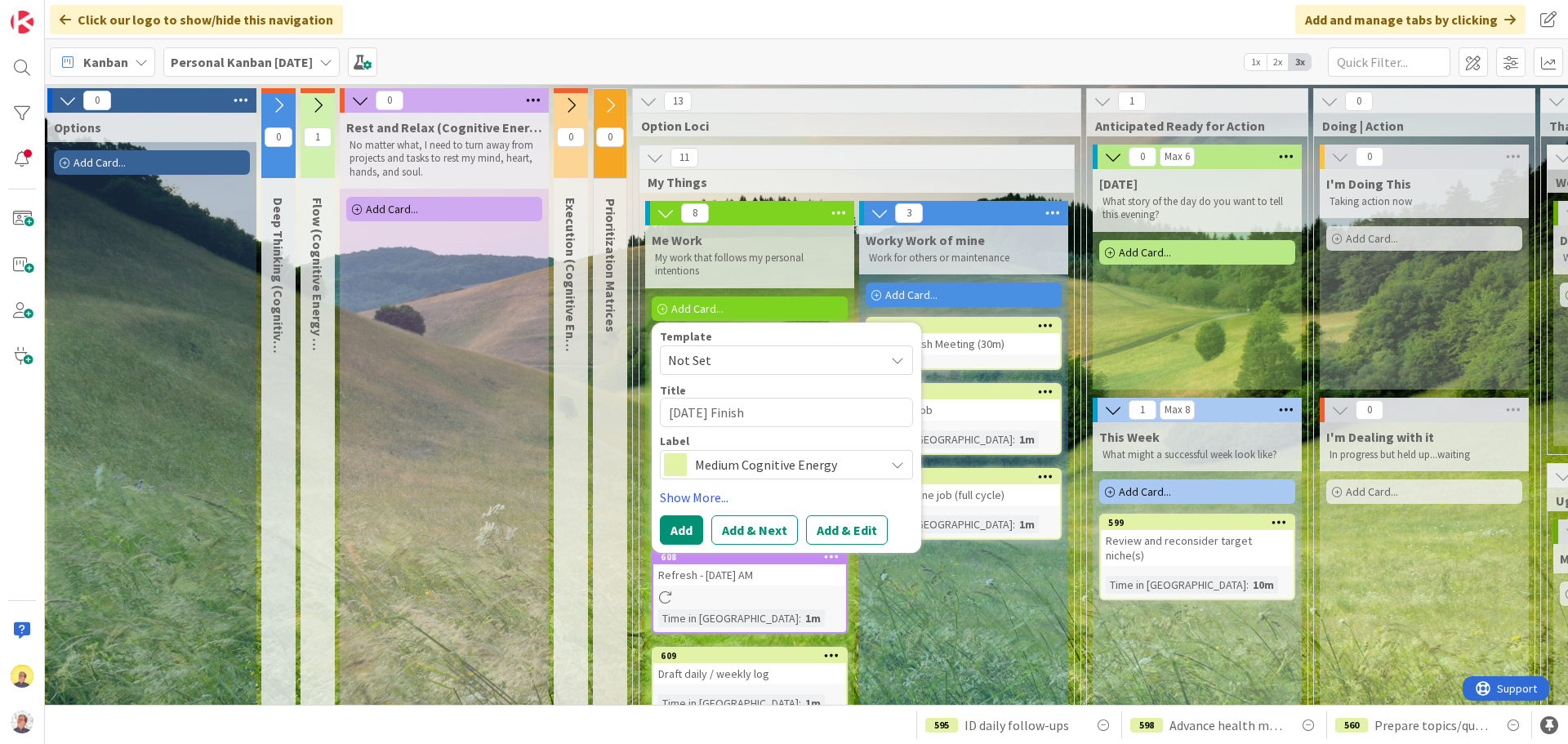
click at [1023, 567] on div "Worky Work of mine Work for others or maintenance Add Card... Template Not Set …" at bounding box center [963, 642] width 209 height 834
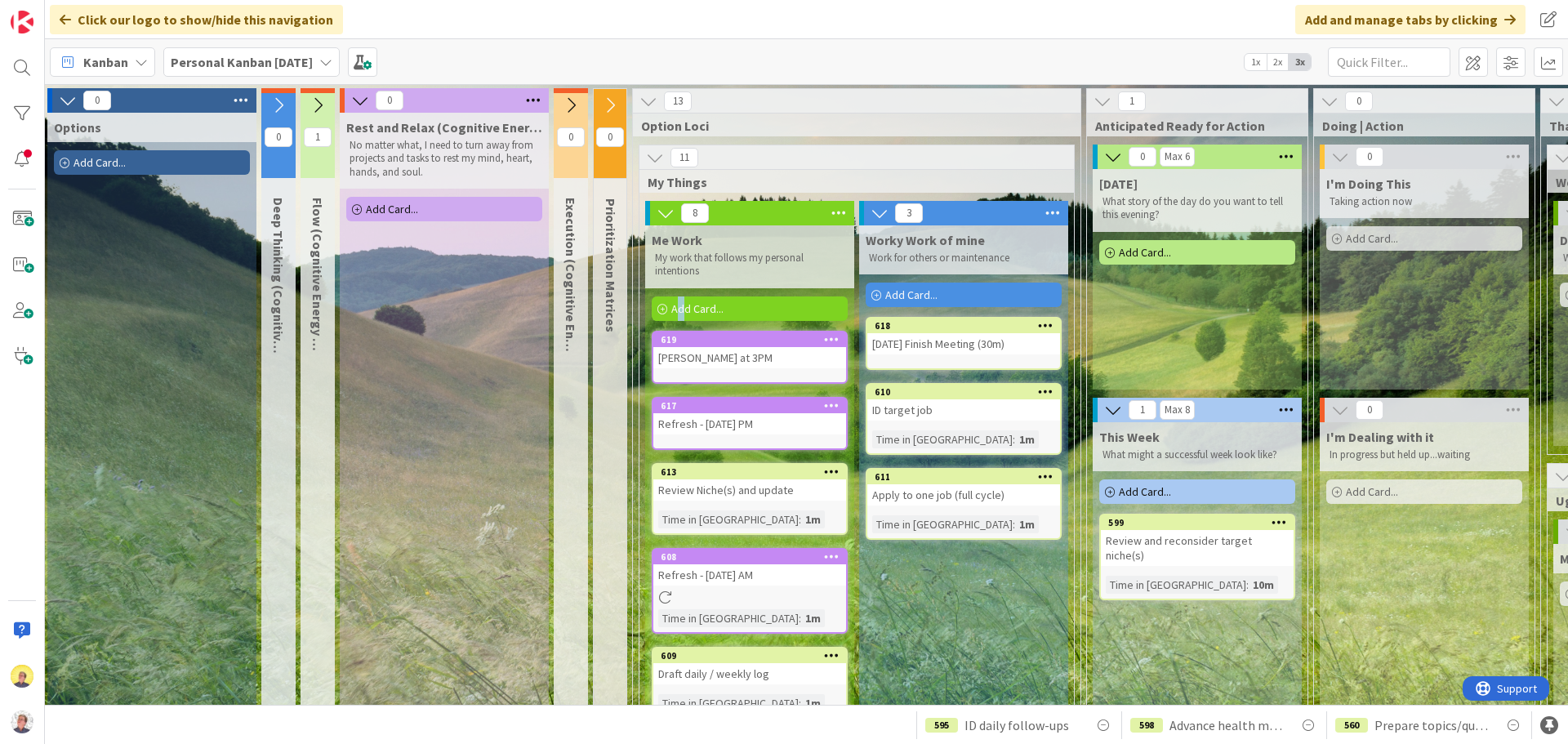
click at [681, 303] on span "Add Card..." at bounding box center [698, 309] width 53 height 15
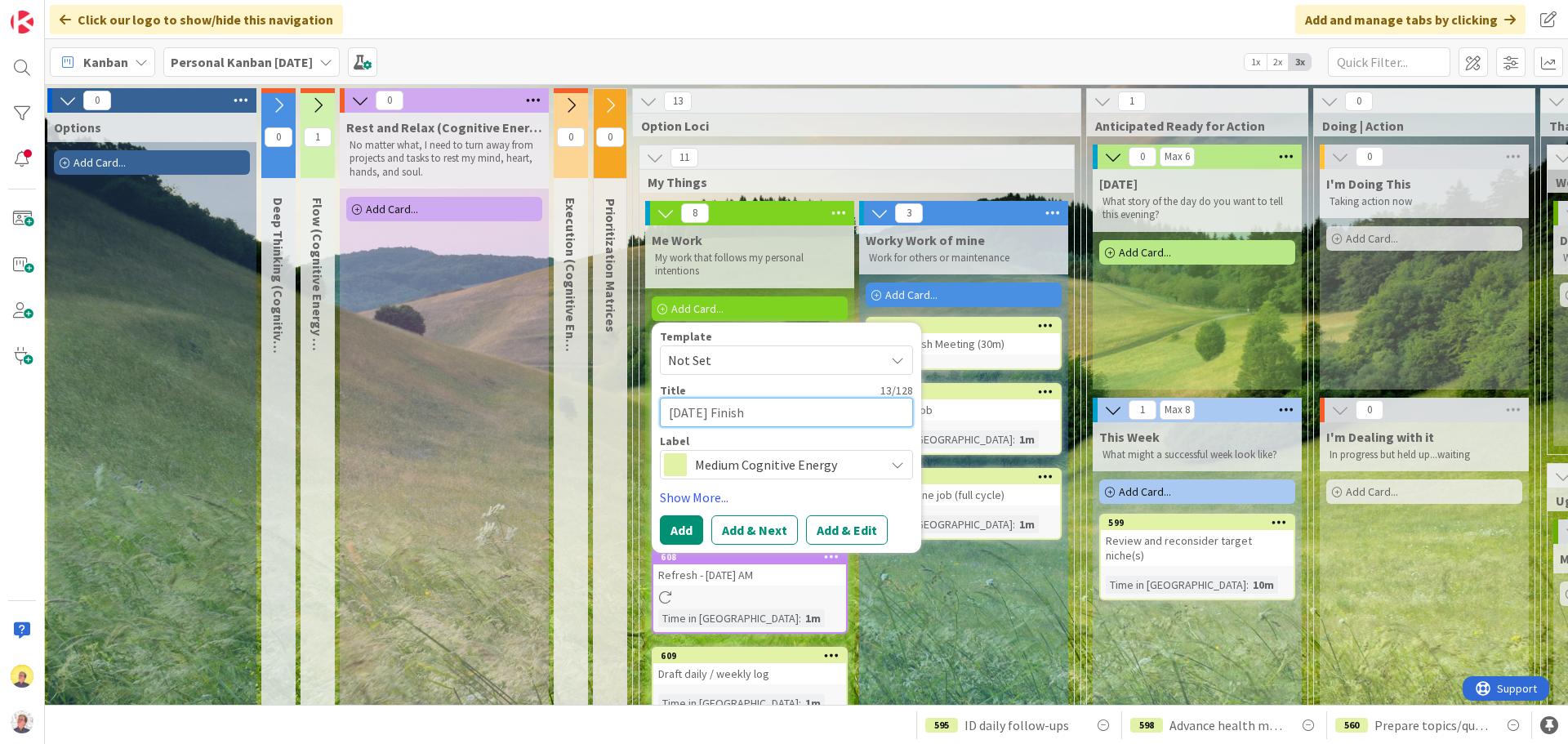
drag, startPoint x: 755, startPoint y: 419, endPoint x: 648, endPoint y: 397, distance: 109.2
click at [648, 397] on div "Me Work My work that follows my personal intentions Add Card... Template Not Se…" at bounding box center [749, 642] width 209 height 834
click at [883, 463] on div "Medium Cognitive Energy" at bounding box center [787, 464] width 253 height 29
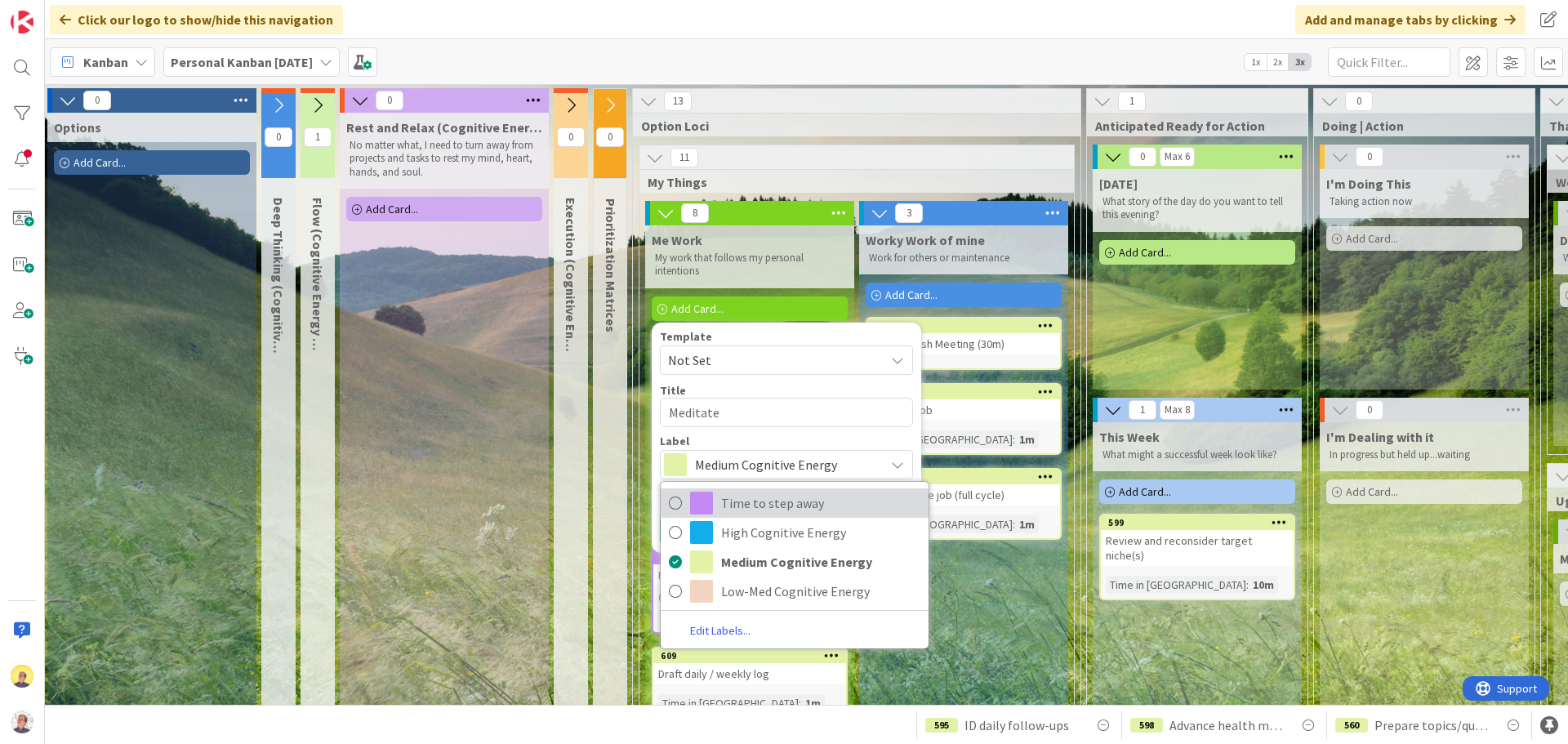
click at [806, 509] on span "Time to step away" at bounding box center [821, 503] width 199 height 24
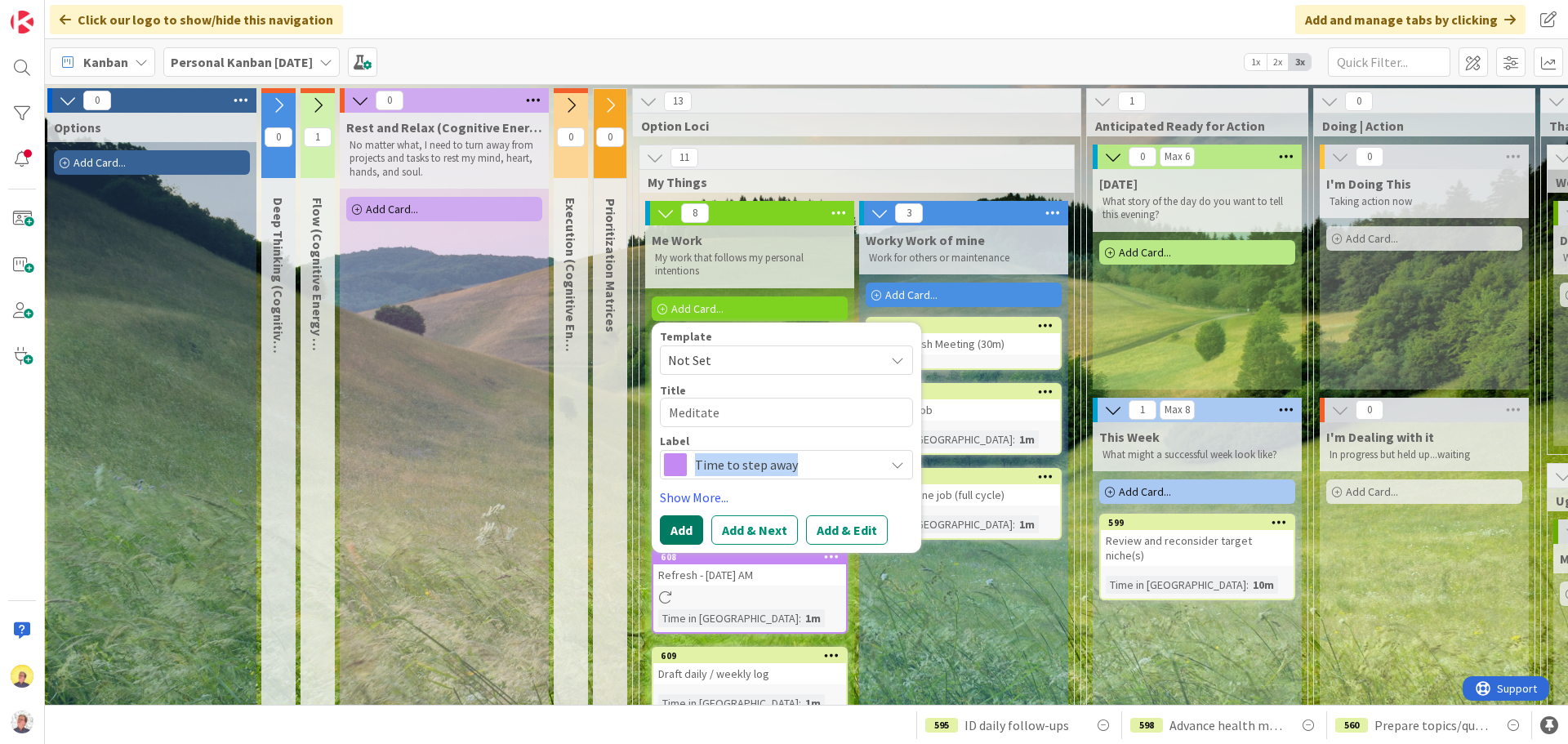
click at [676, 526] on button "Add" at bounding box center [682, 529] width 43 height 29
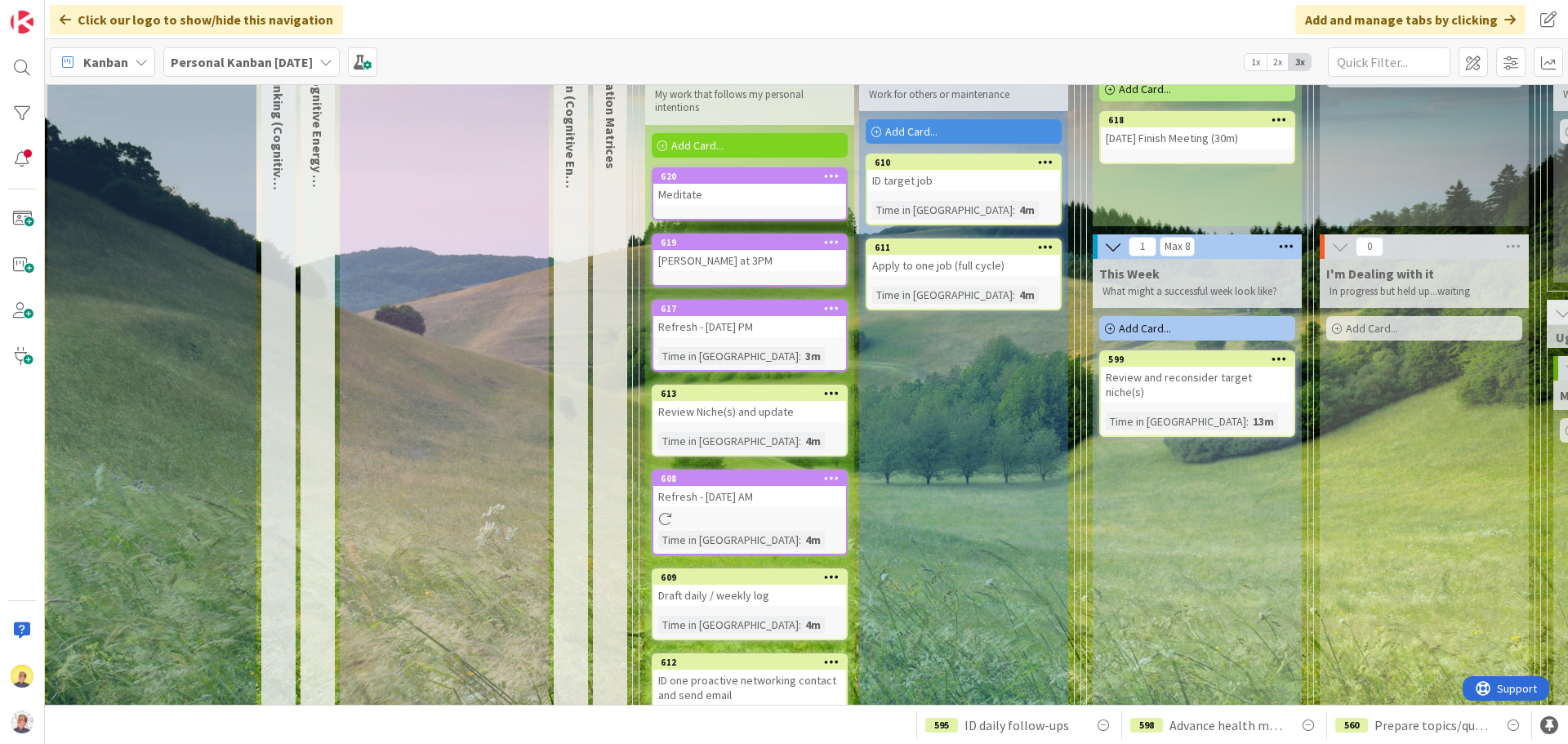
scroll to position [82, 3]
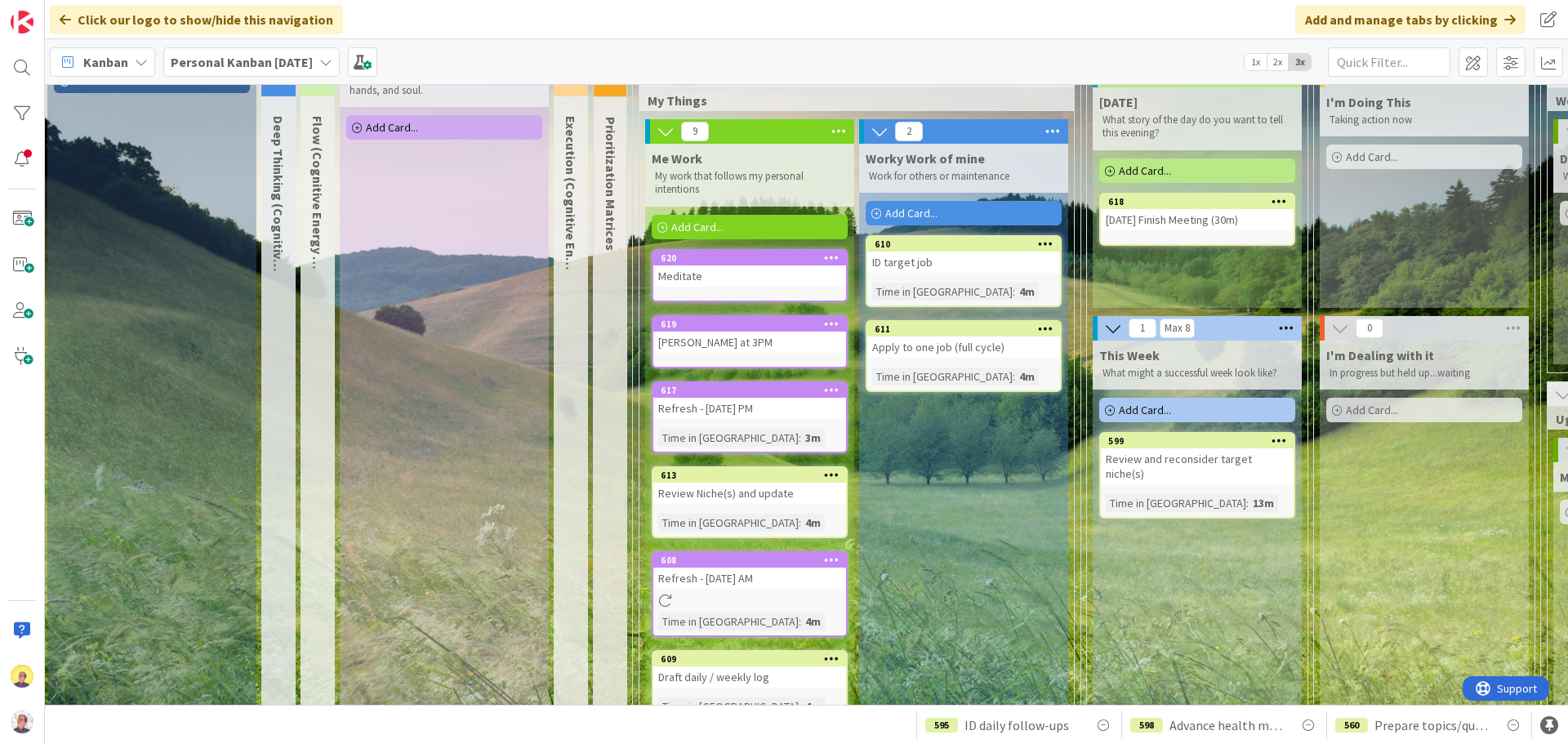
click at [711, 228] on span "Add Card..." at bounding box center [698, 227] width 53 height 15
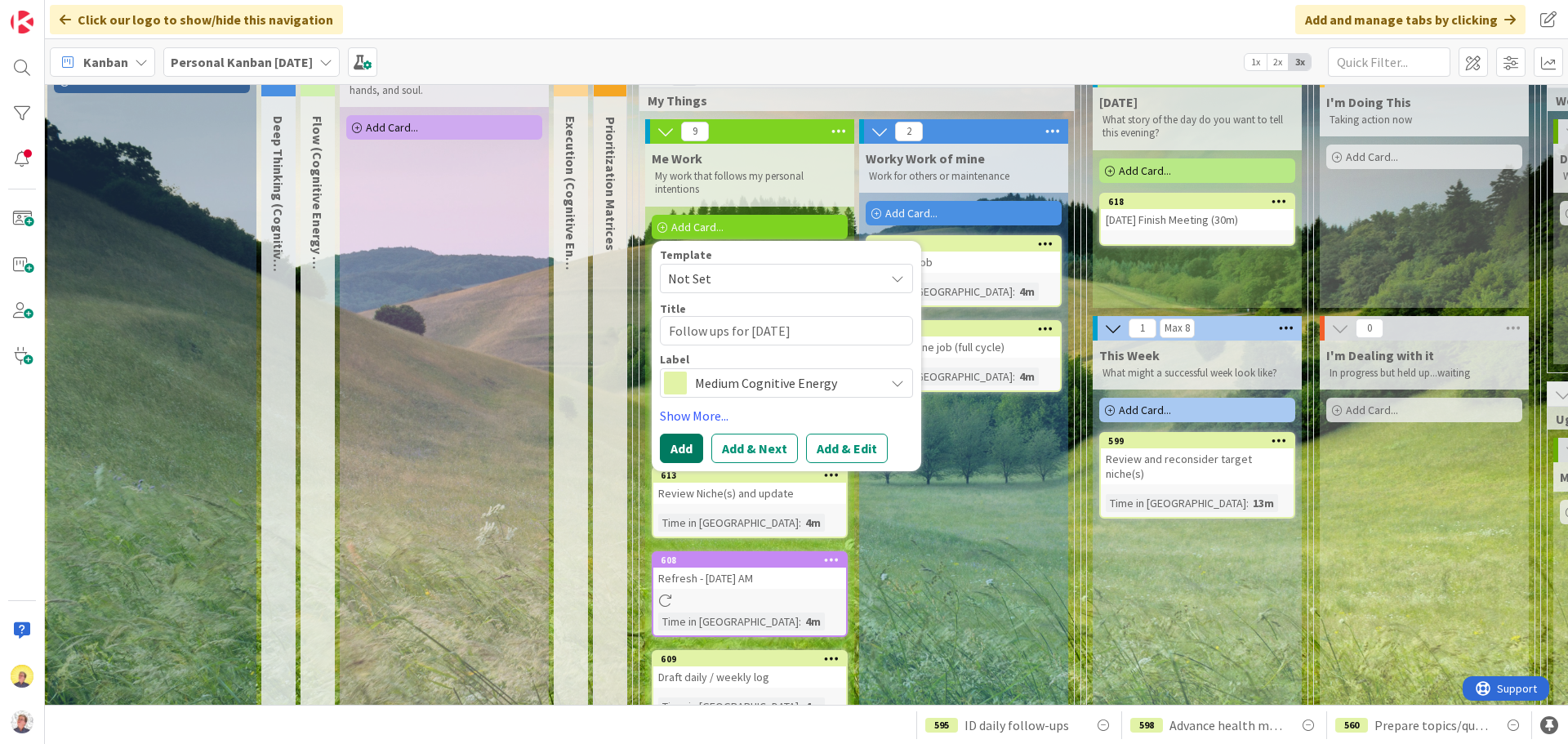
click at [684, 451] on button "Add" at bounding box center [682, 448] width 43 height 29
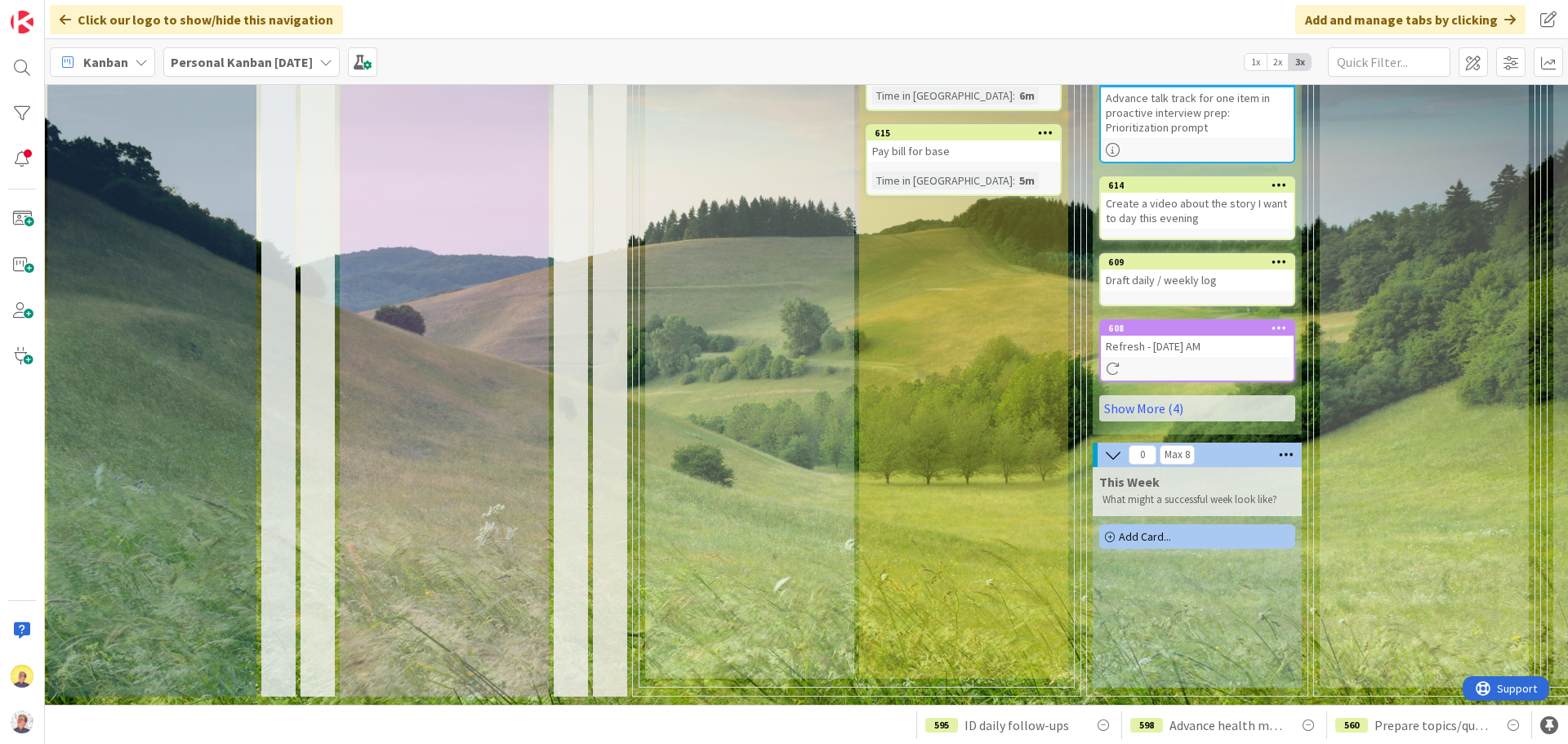
scroll to position [623, 3]
click at [1155, 395] on link "Show More (4)" at bounding box center [1197, 408] width 196 height 26
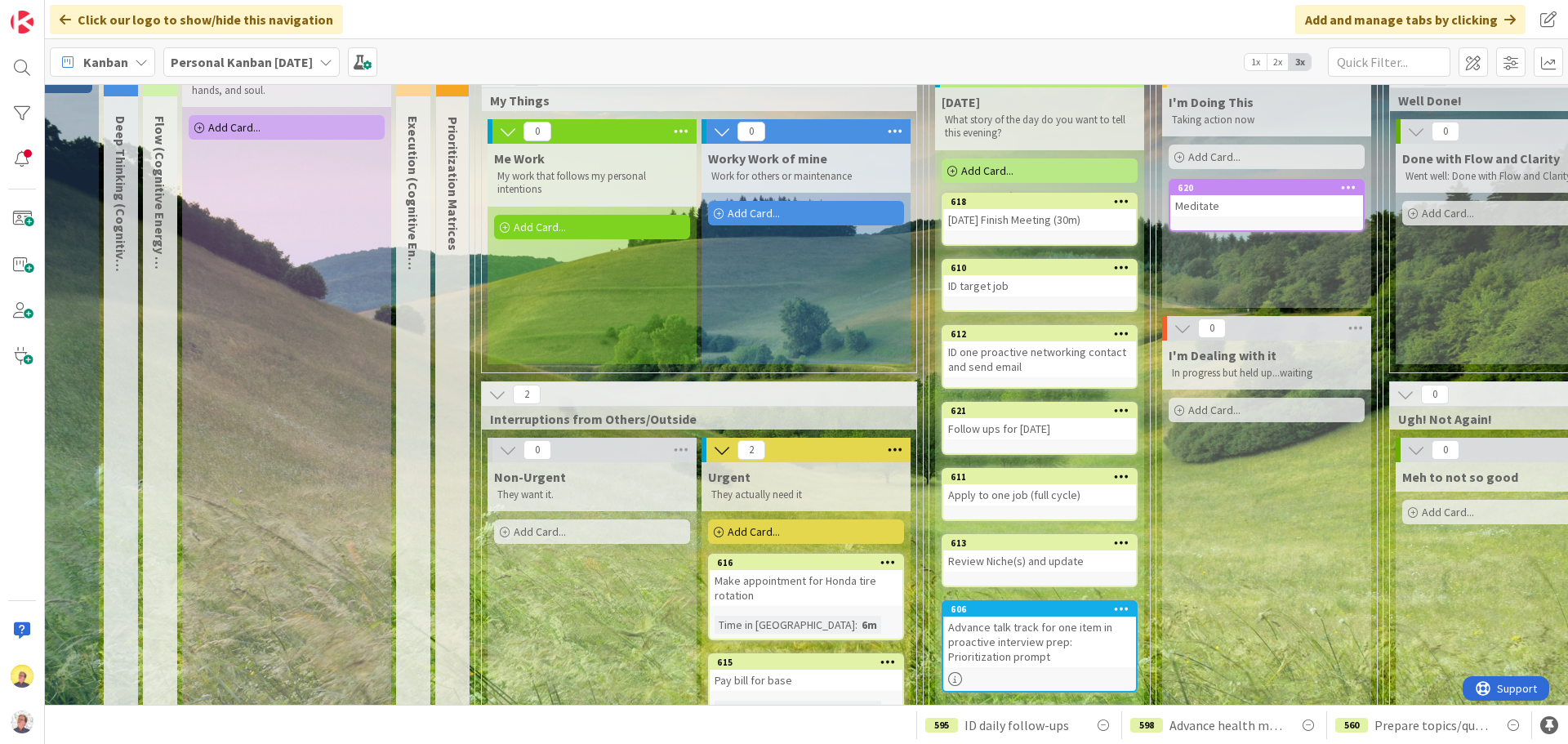
scroll to position [0, 161]
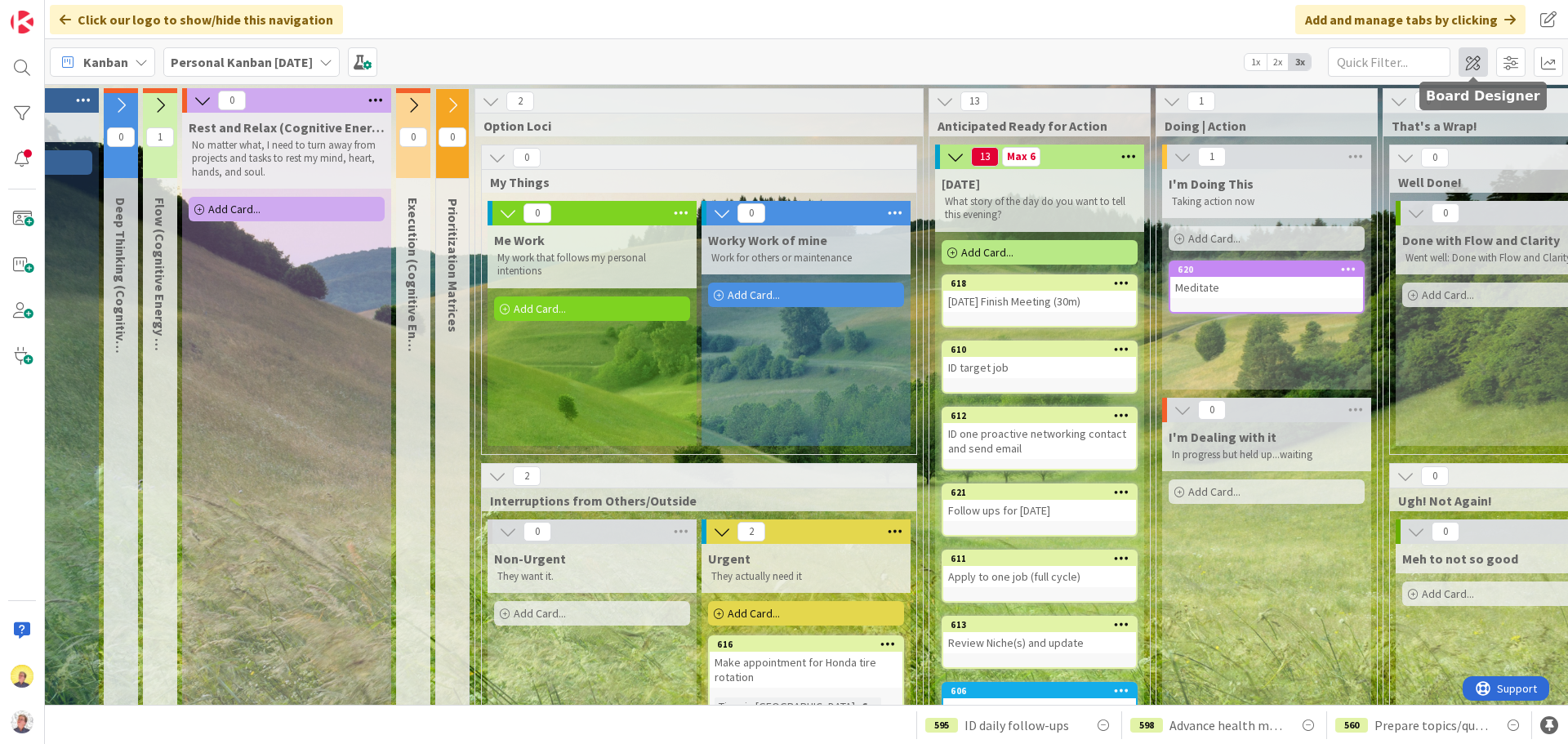
click at [1254, 60] on span at bounding box center [1472, 62] width 29 height 29
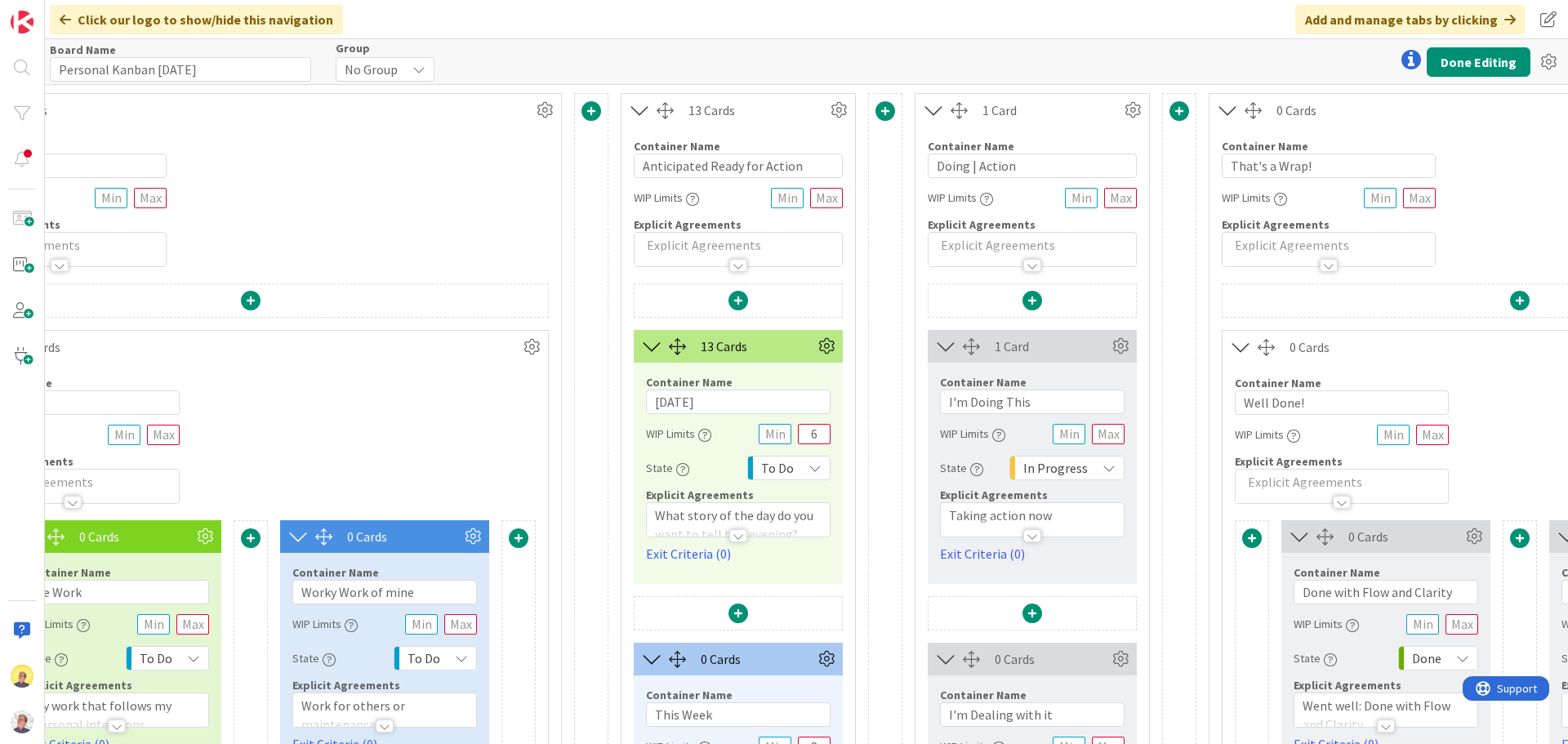
scroll to position [0, 1594]
click at [1135, 110] on icon at bounding box center [1131, 110] width 24 height 24
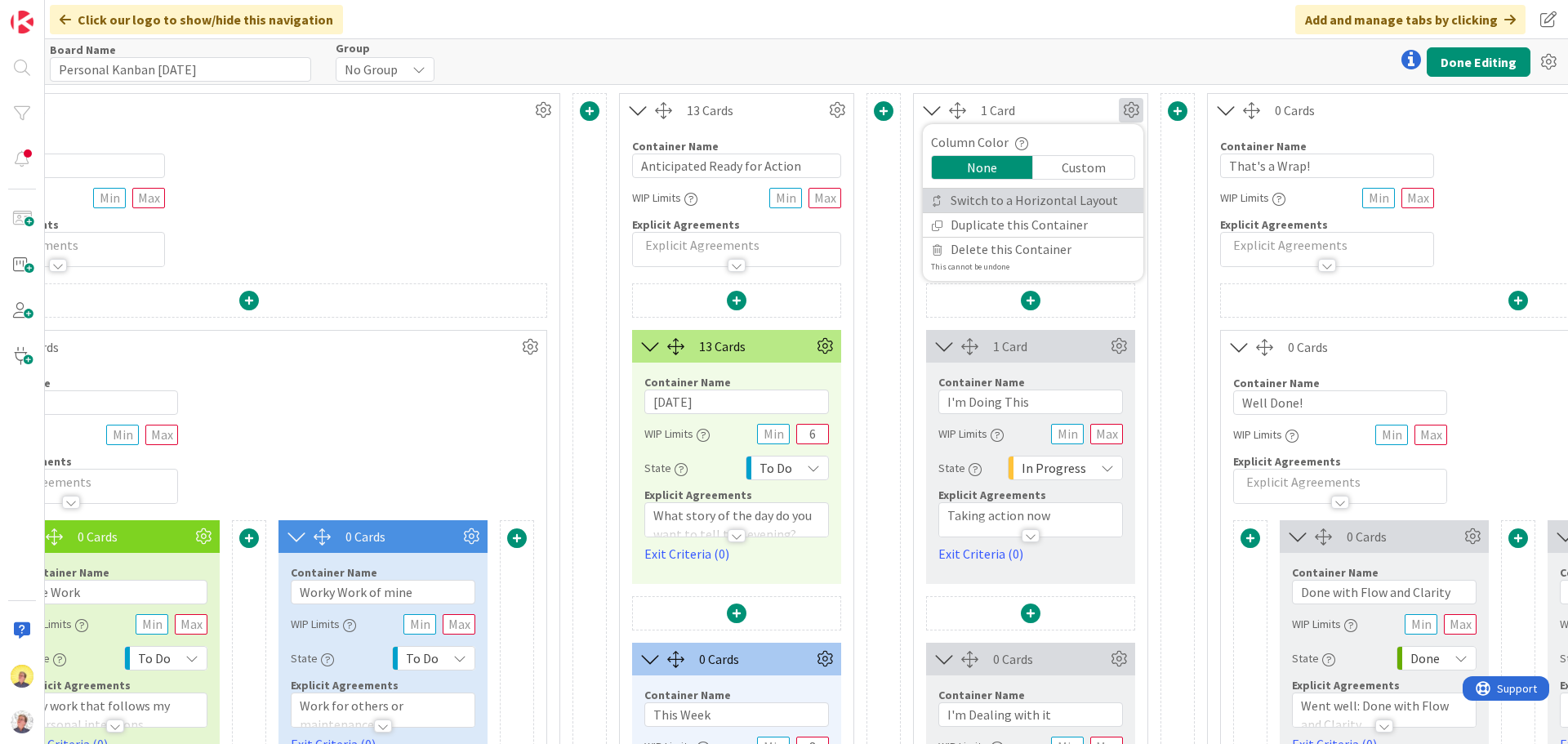
click at [1076, 200] on link "Switch to a Horizontal Layout" at bounding box center [1033, 200] width 220 height 23
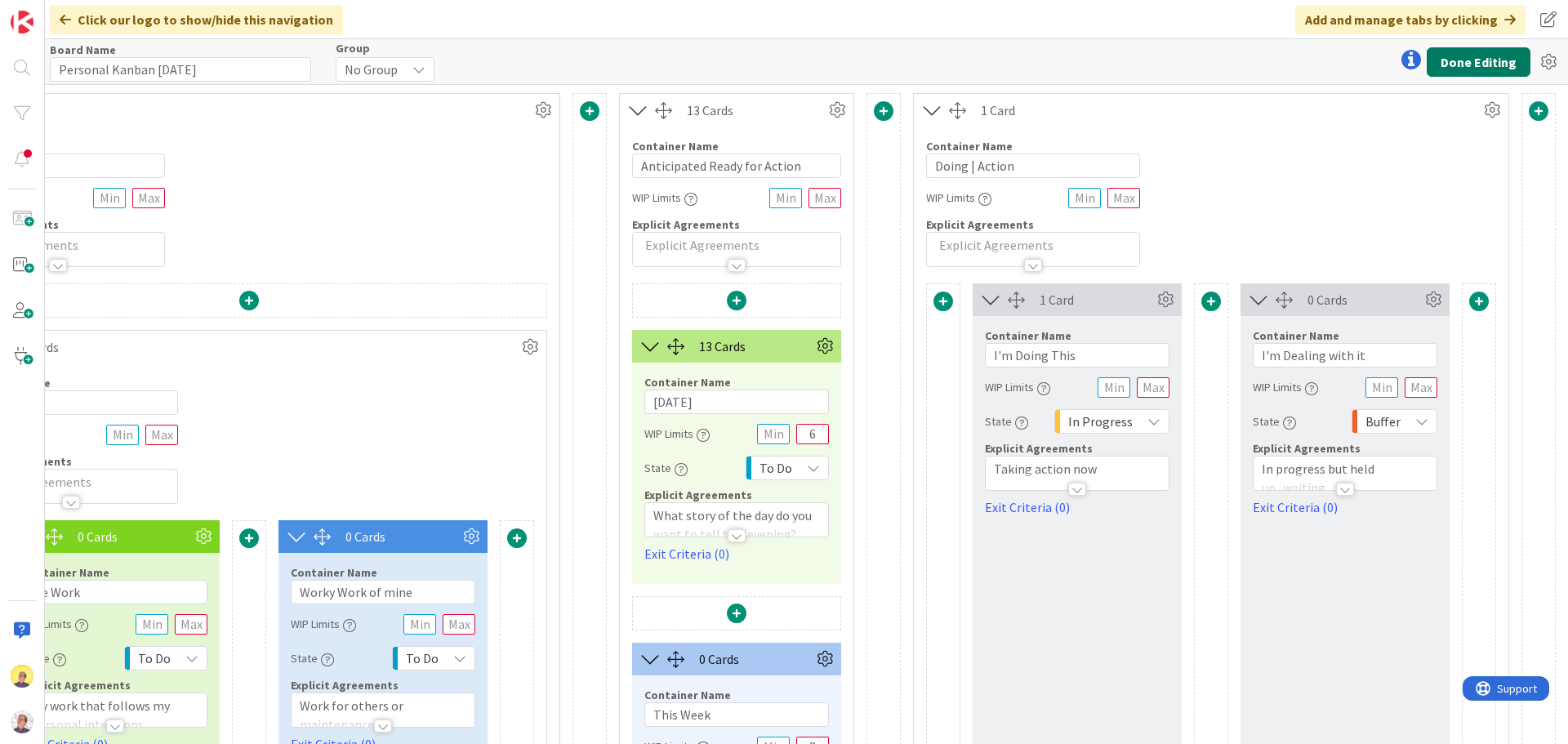
click at [1254, 60] on button "Done Editing" at bounding box center [1478, 62] width 104 height 29
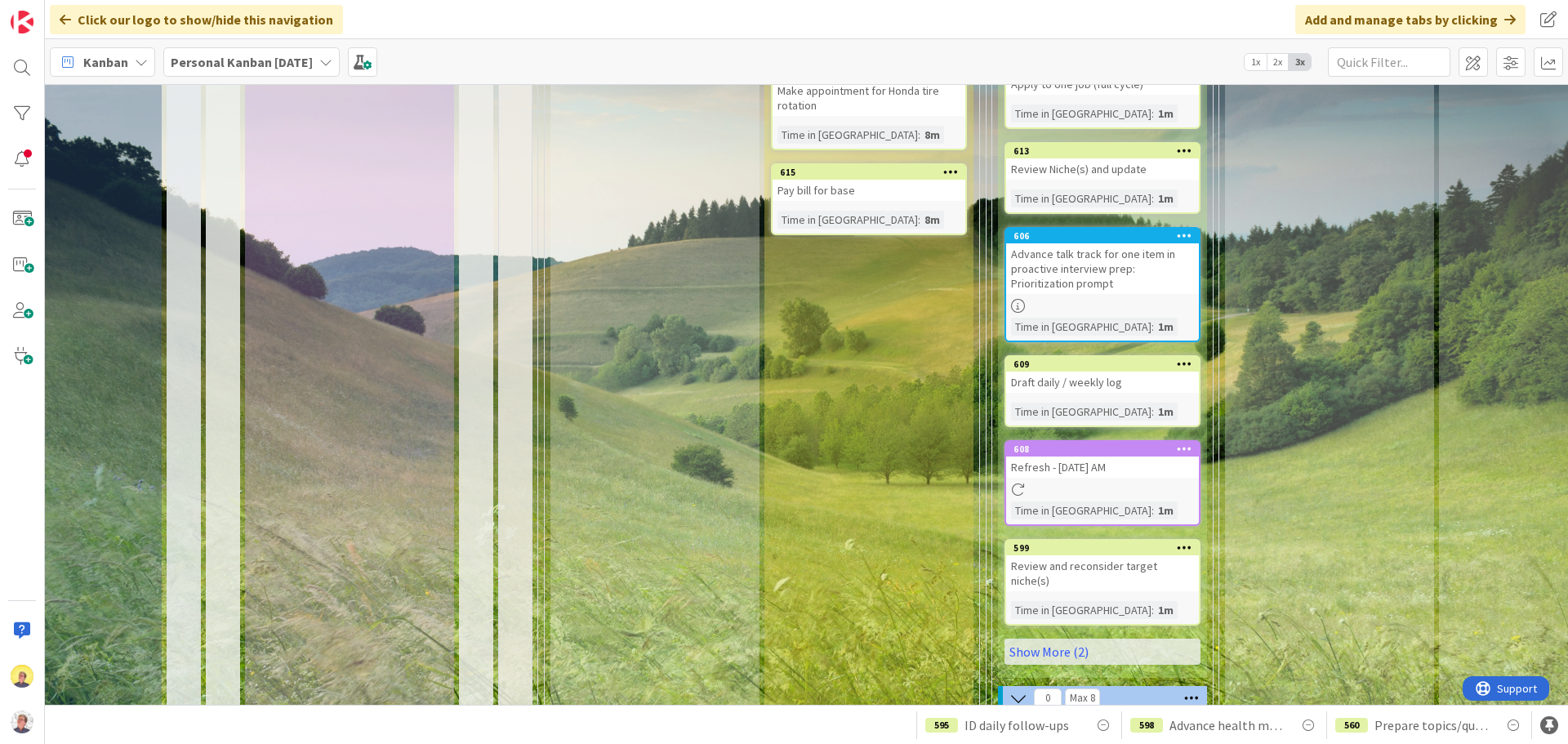
scroll to position [654, 98]
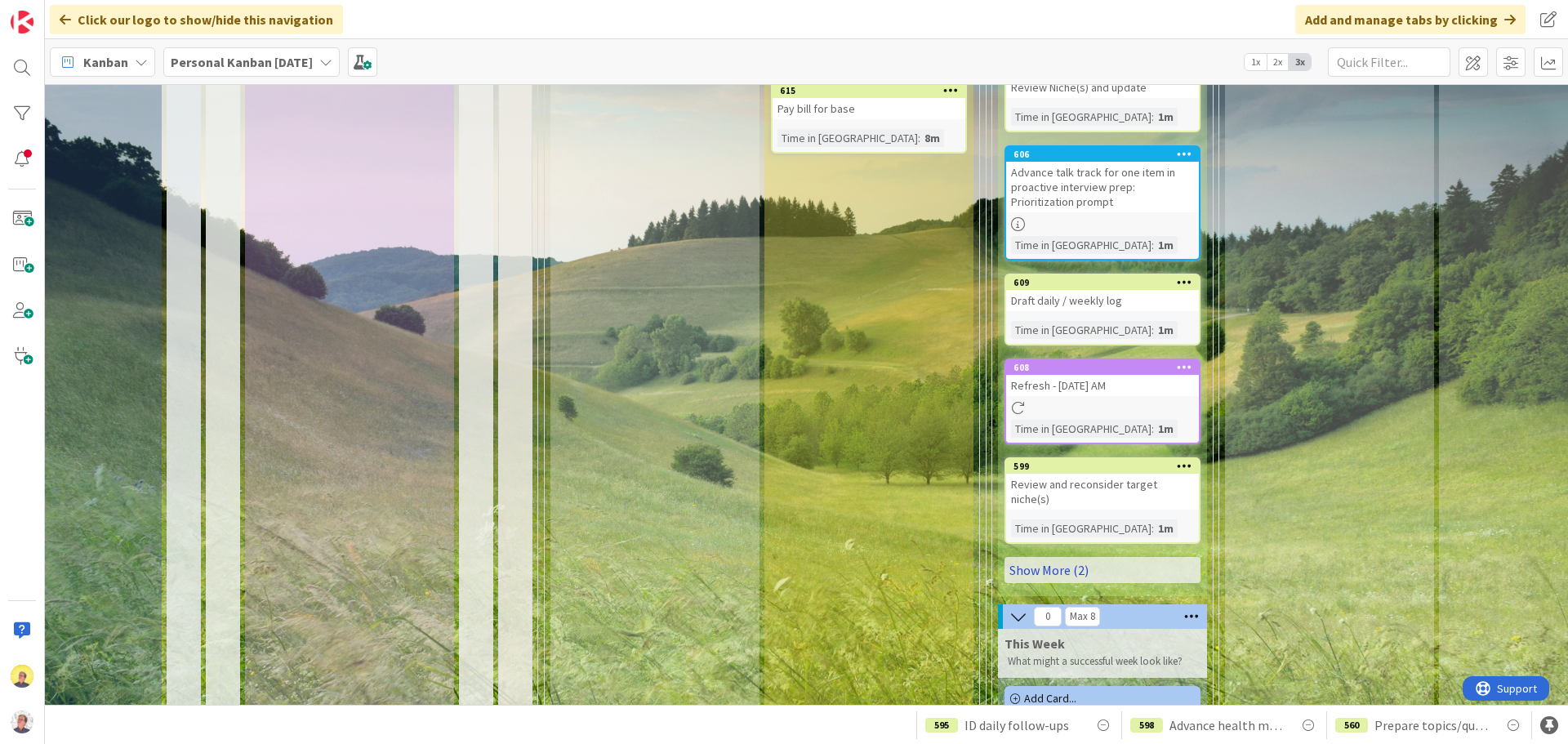
click at [1077, 557] on link "Show More (2)" at bounding box center [1102, 570] width 196 height 26
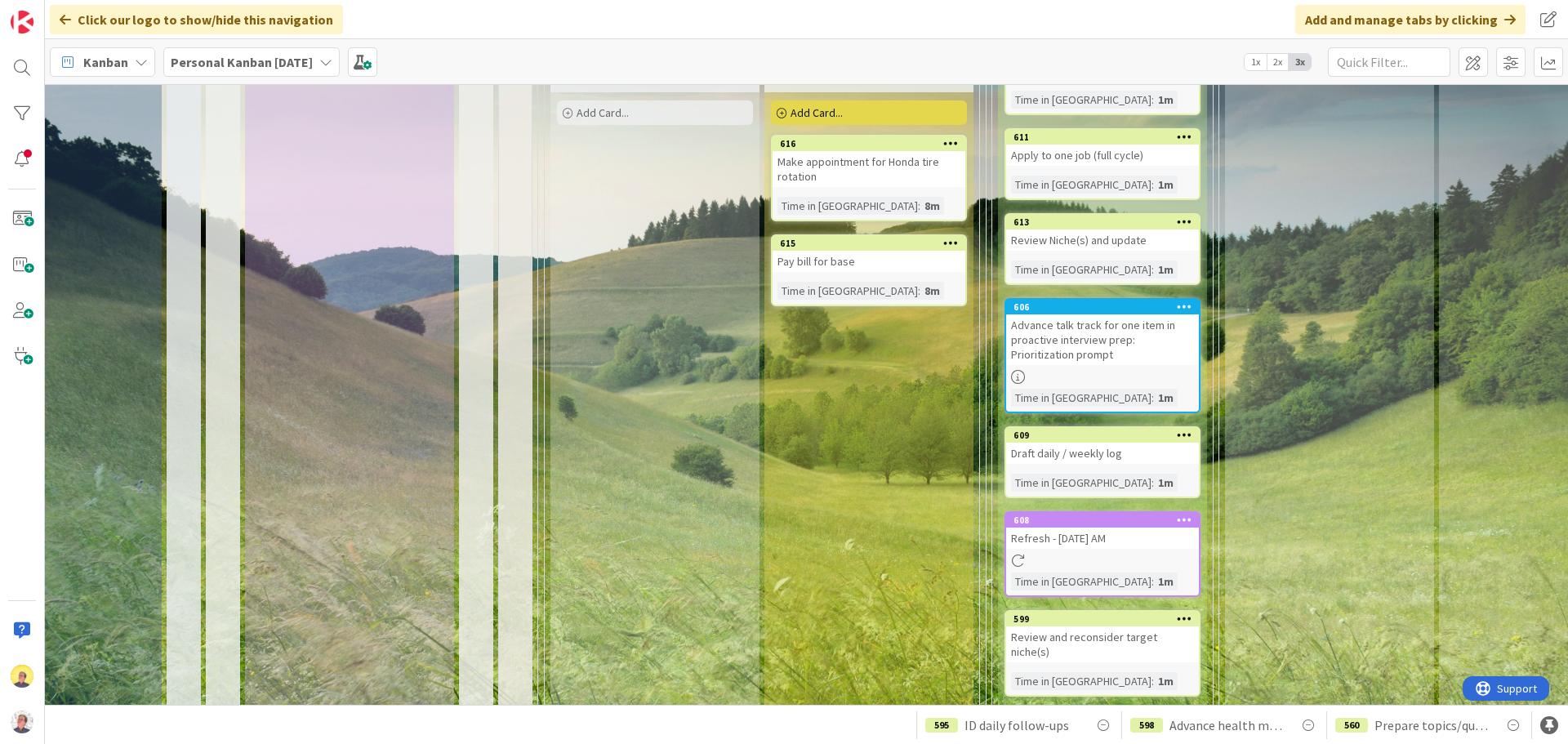
scroll to position [572, 98]
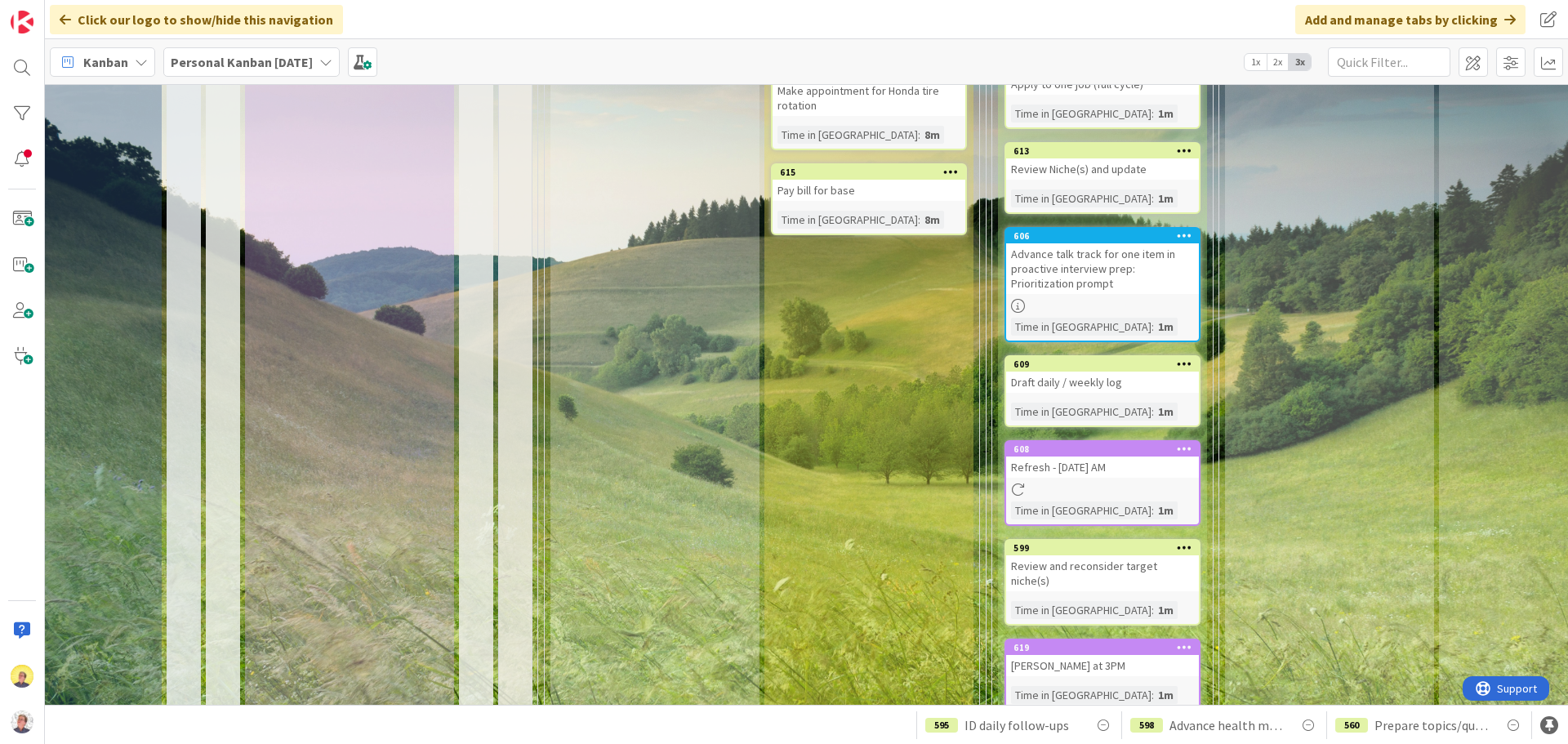
click at [1126, 483] on div at bounding box center [1103, 490] width 193 height 14
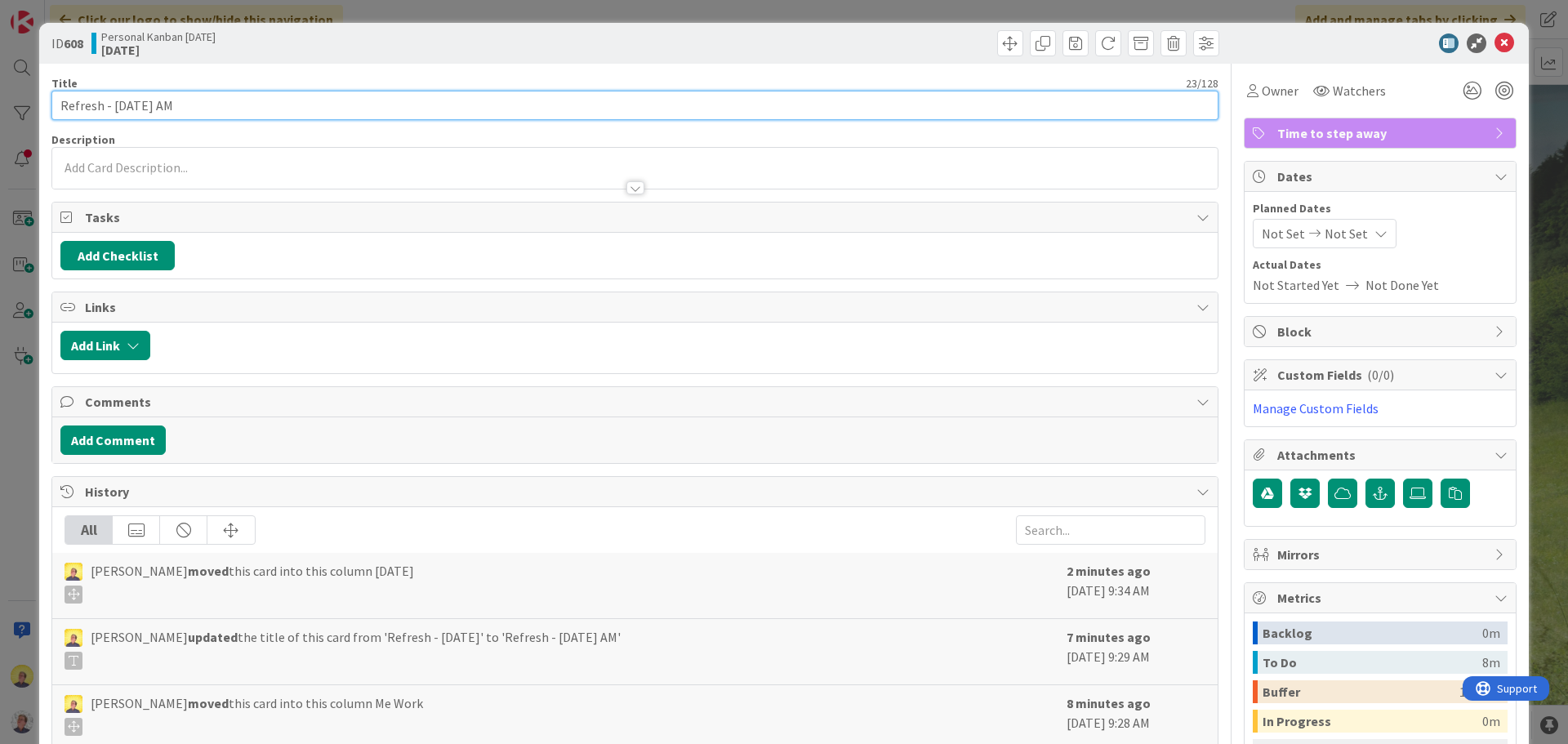
click at [234, 98] on input "Refresh - [DATE] AM" at bounding box center [635, 105] width 1167 height 29
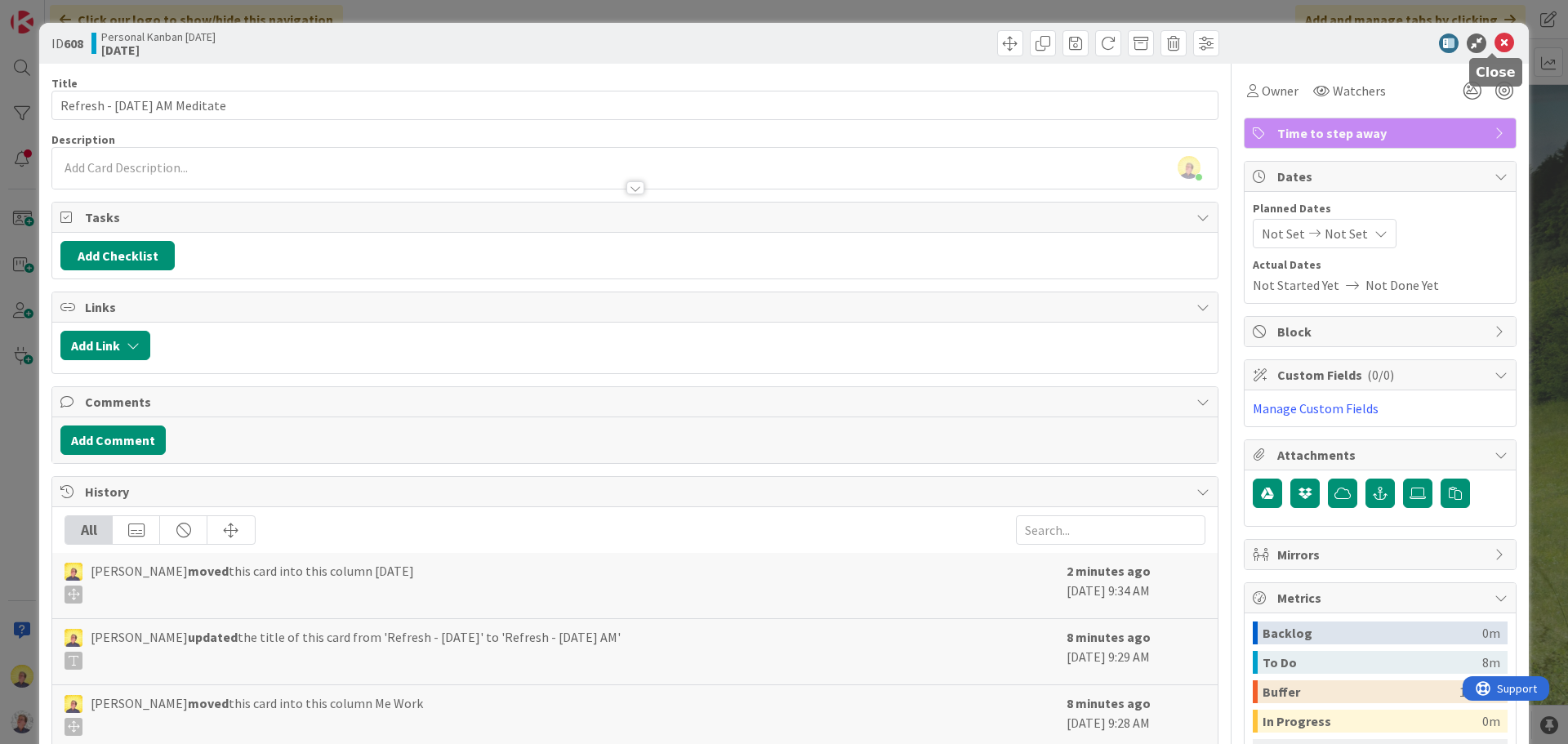
click at [1254, 45] on icon at bounding box center [1504, 43] width 20 height 20
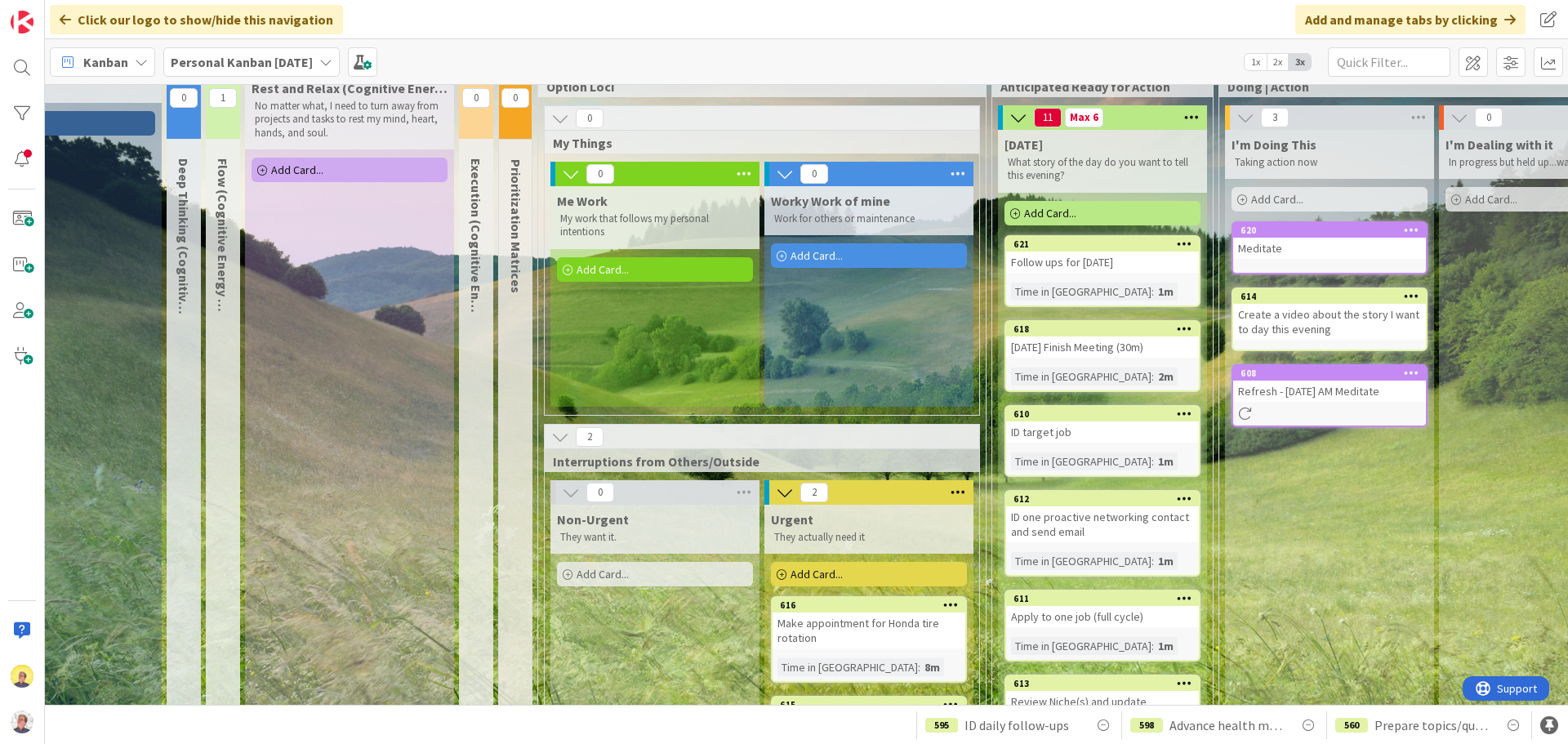
scroll to position [0, 98]
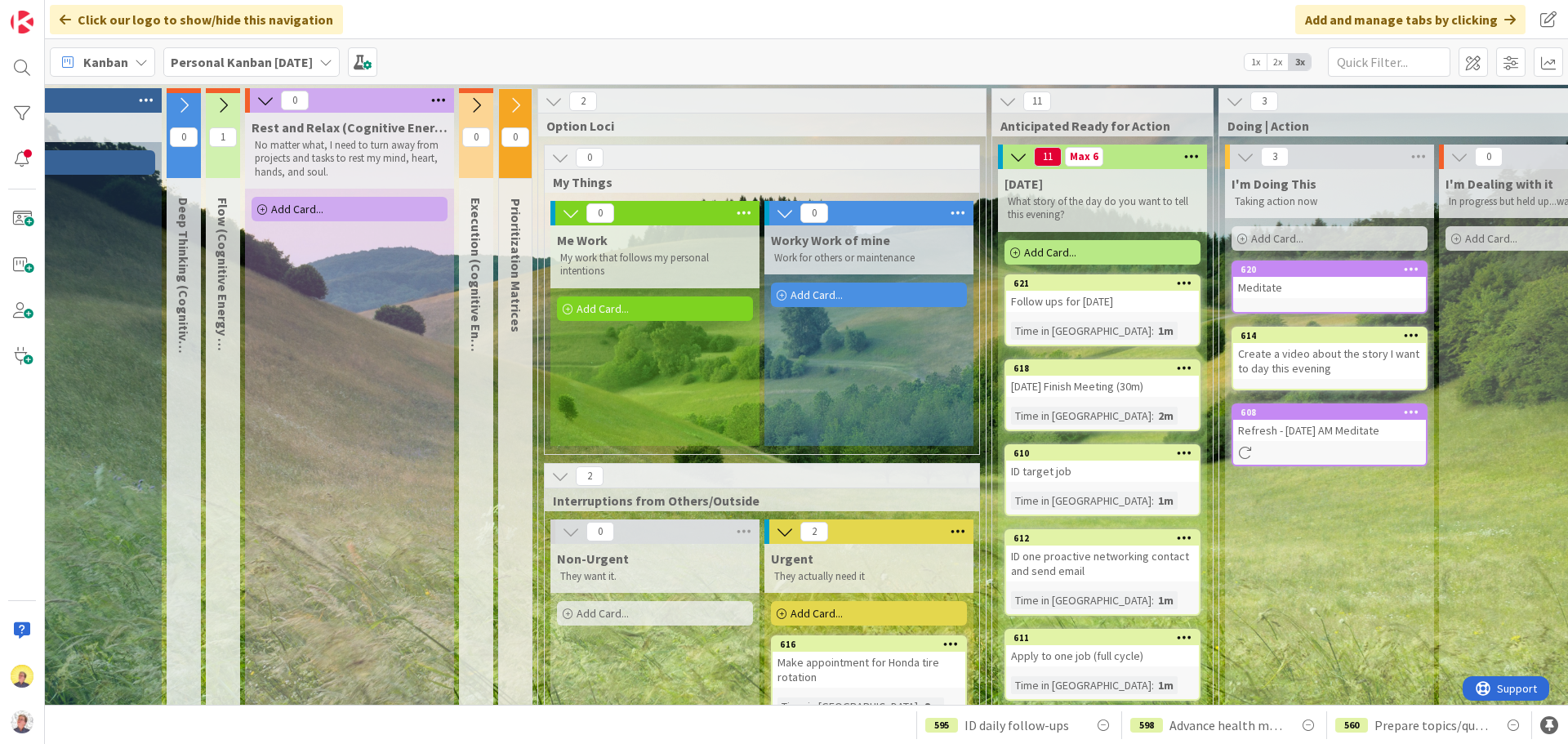
click at [1254, 271] on icon at bounding box center [1411, 268] width 16 height 11
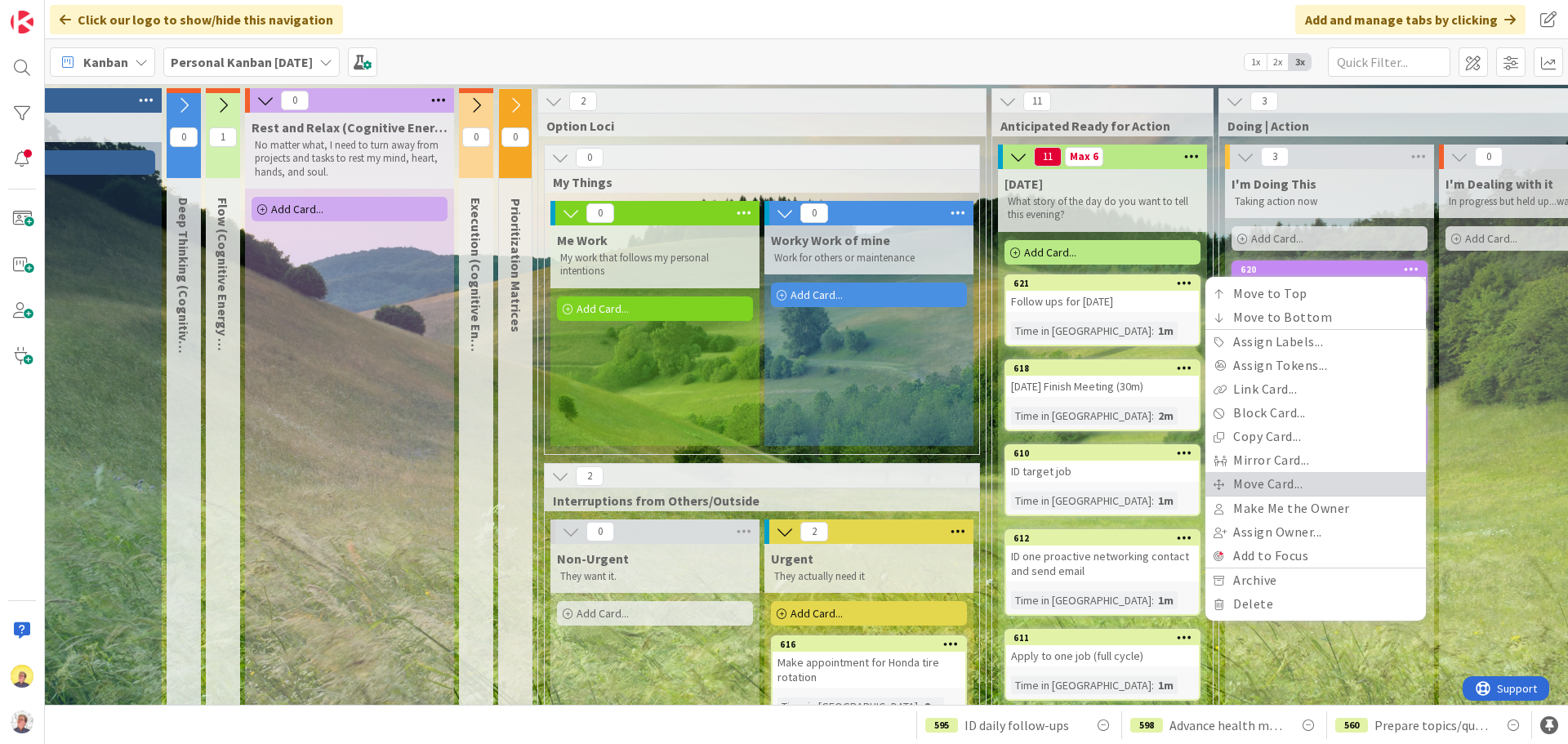
click at [1254, 485] on link "Move Card..." at bounding box center [1315, 483] width 220 height 23
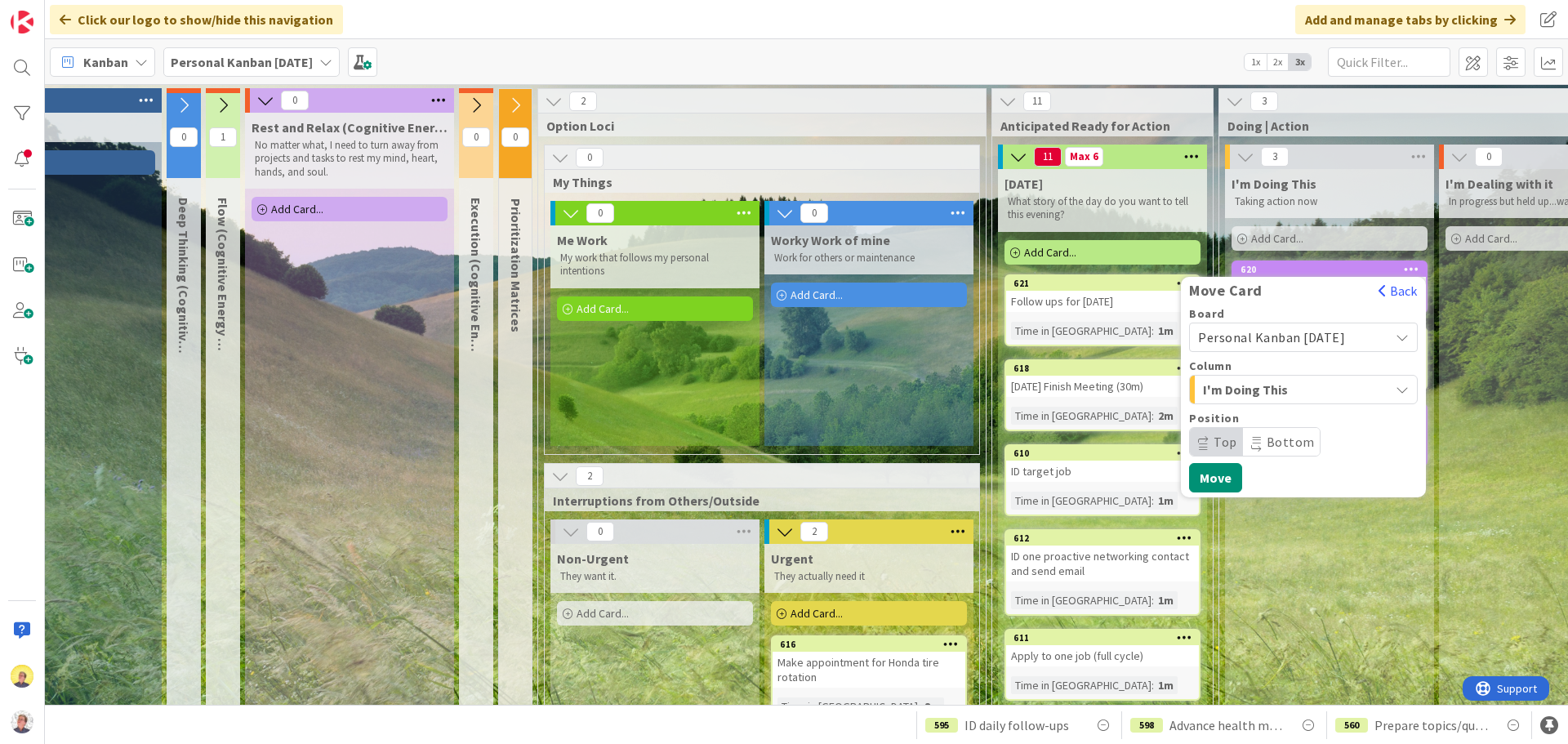
click at [1254, 393] on icon "button" at bounding box center [1402, 389] width 13 height 13
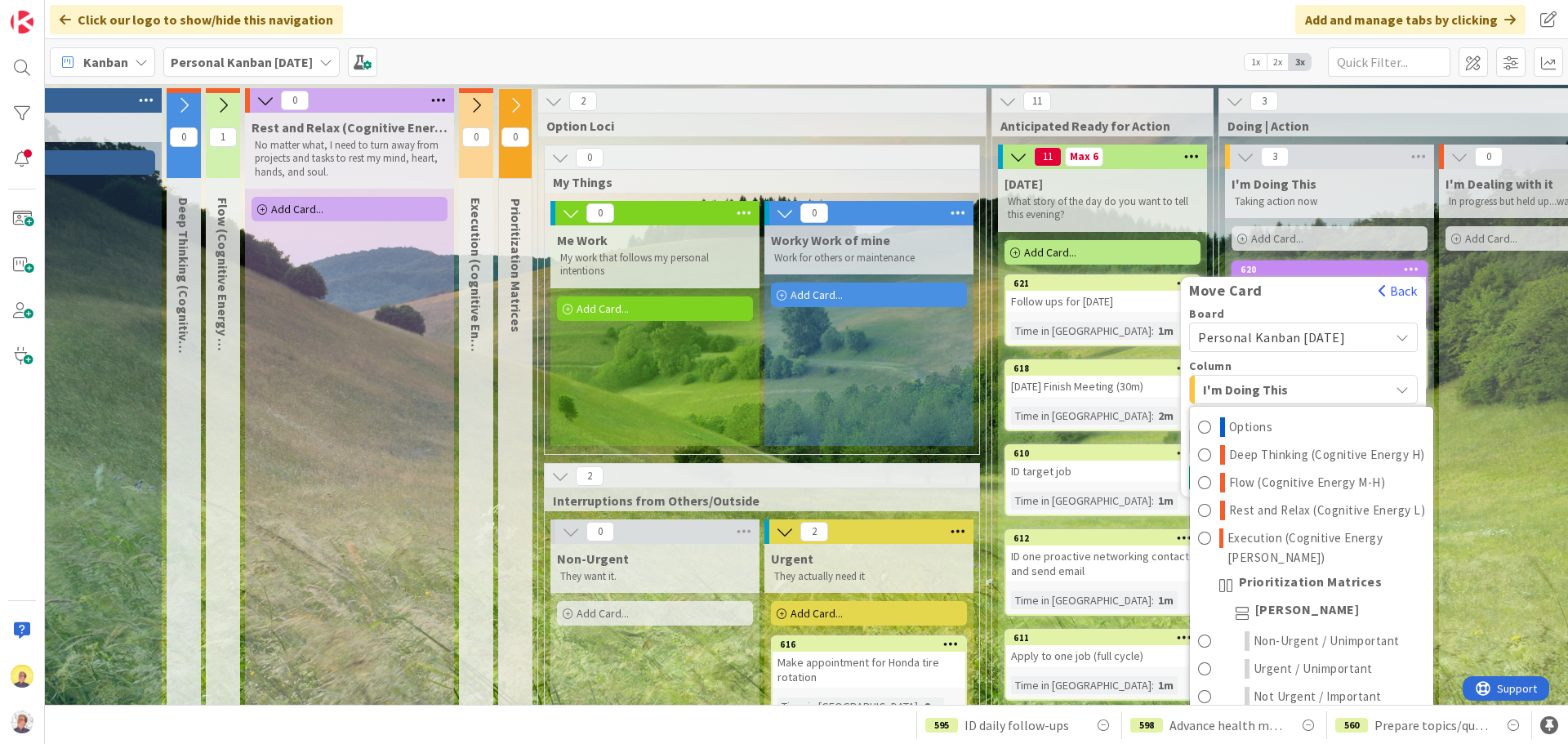
click at [1254, 267] on icon at bounding box center [1411, 268] width 16 height 11
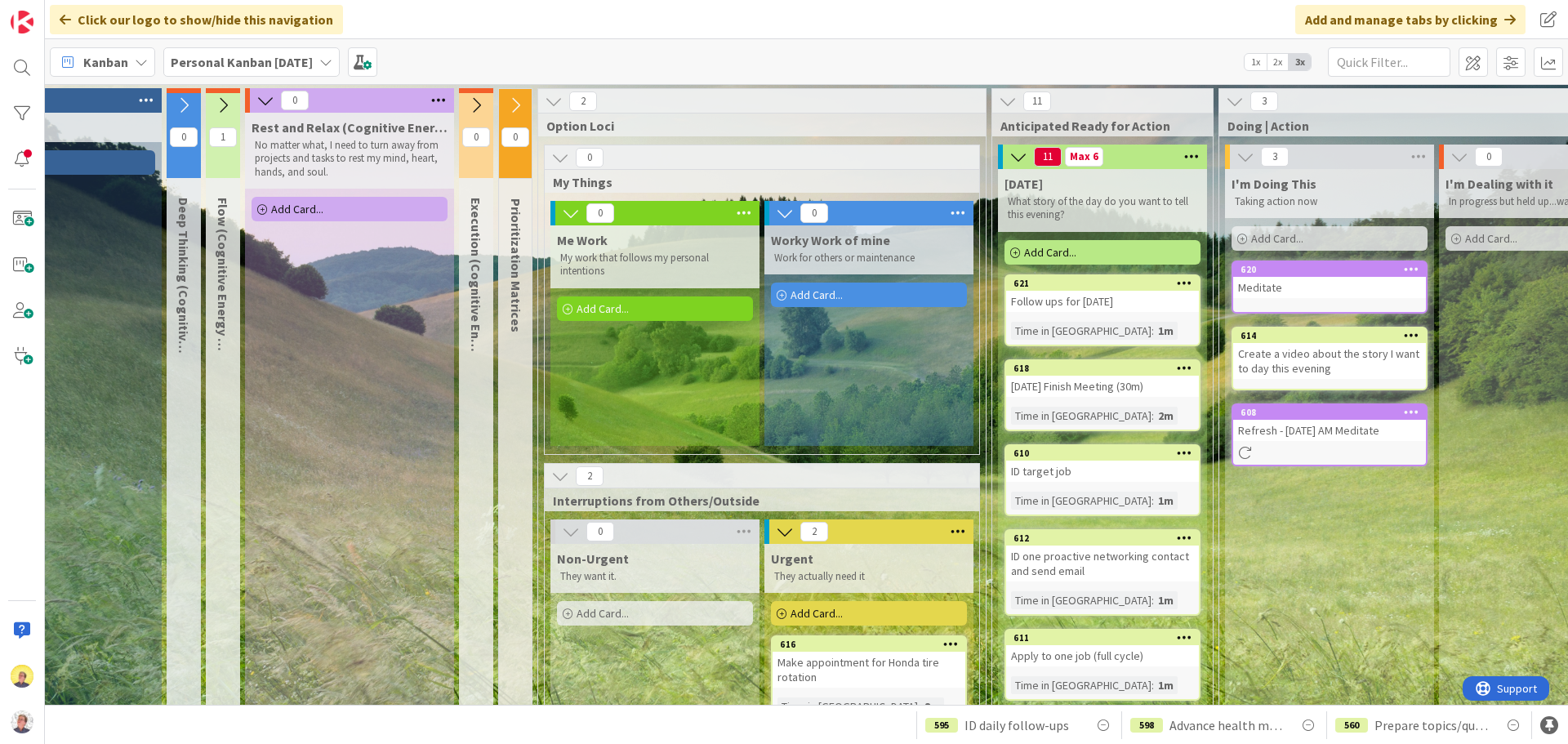
click at [1254, 267] on icon at bounding box center [1411, 268] width 16 height 11
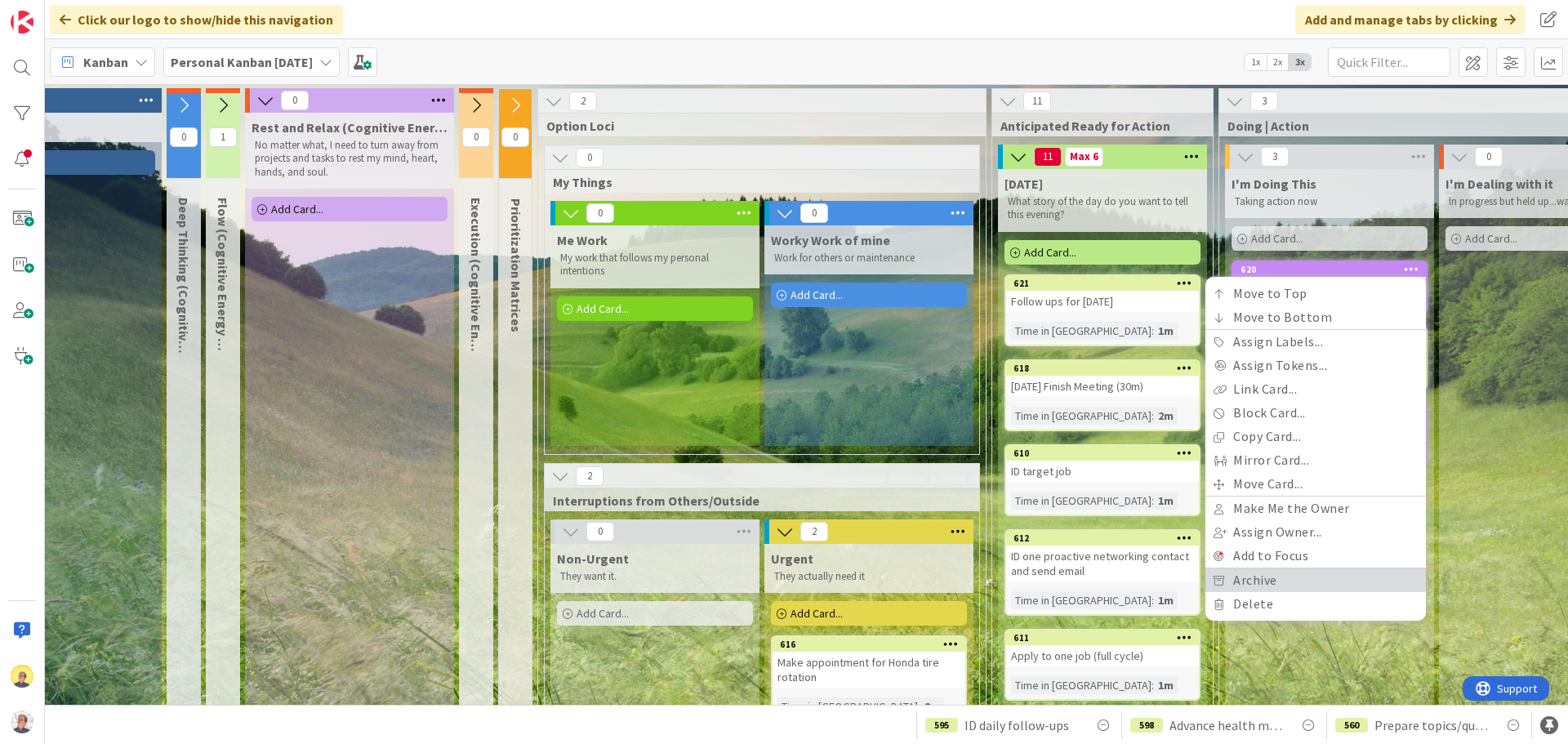
click at [1241, 567] on link "Archive" at bounding box center [1315, 580] width 220 height 23
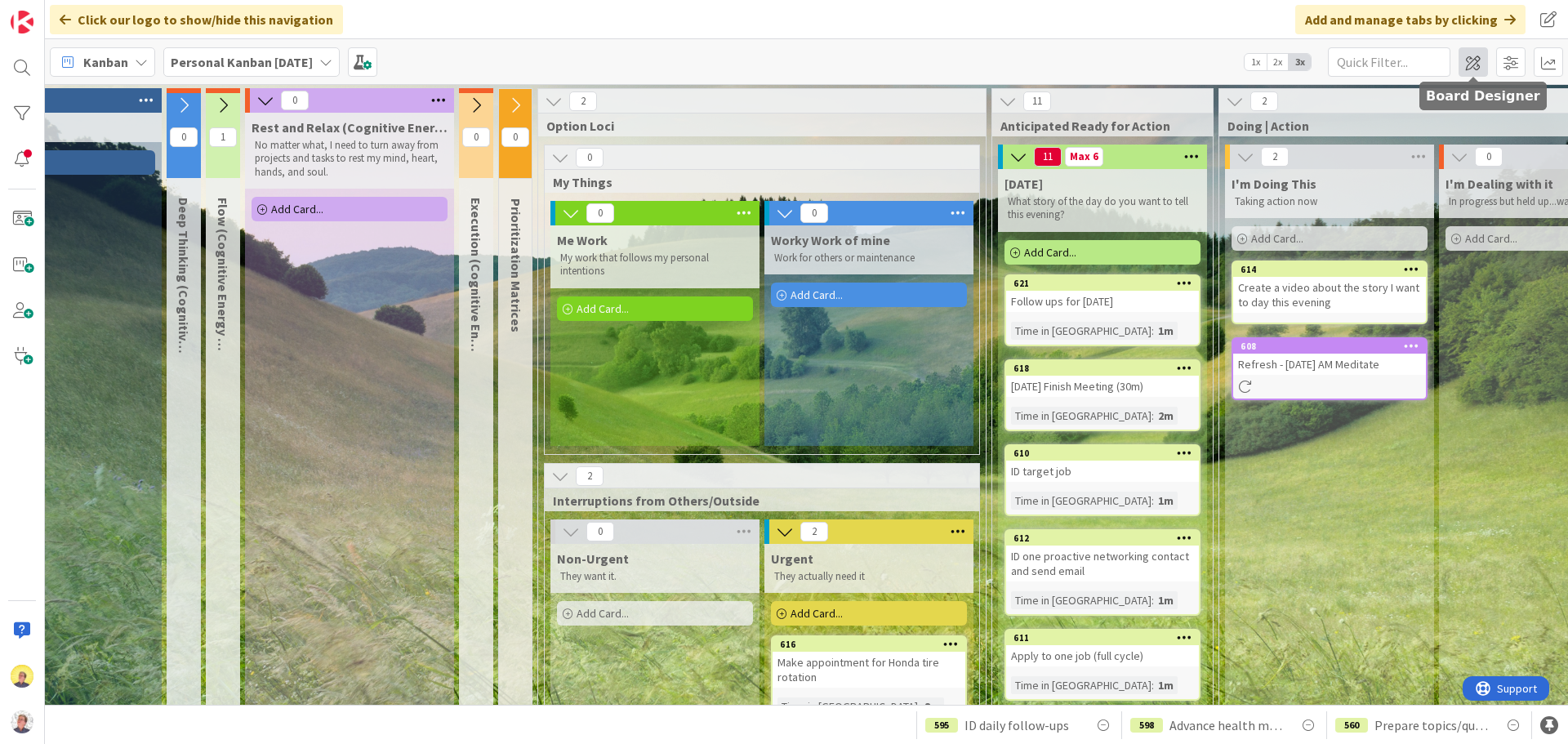
click at [1254, 63] on span at bounding box center [1472, 62] width 29 height 29
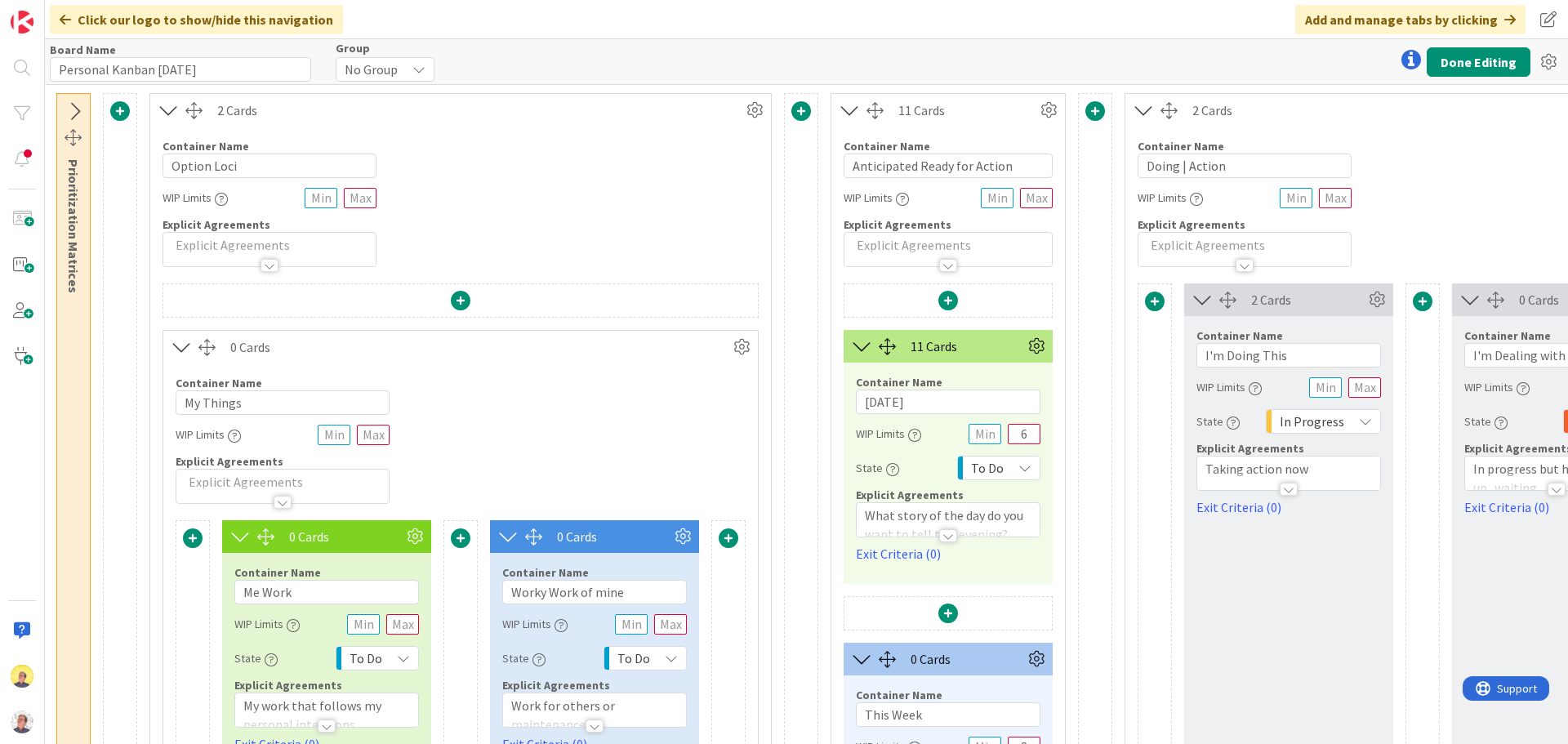
scroll to position [0, 1580]
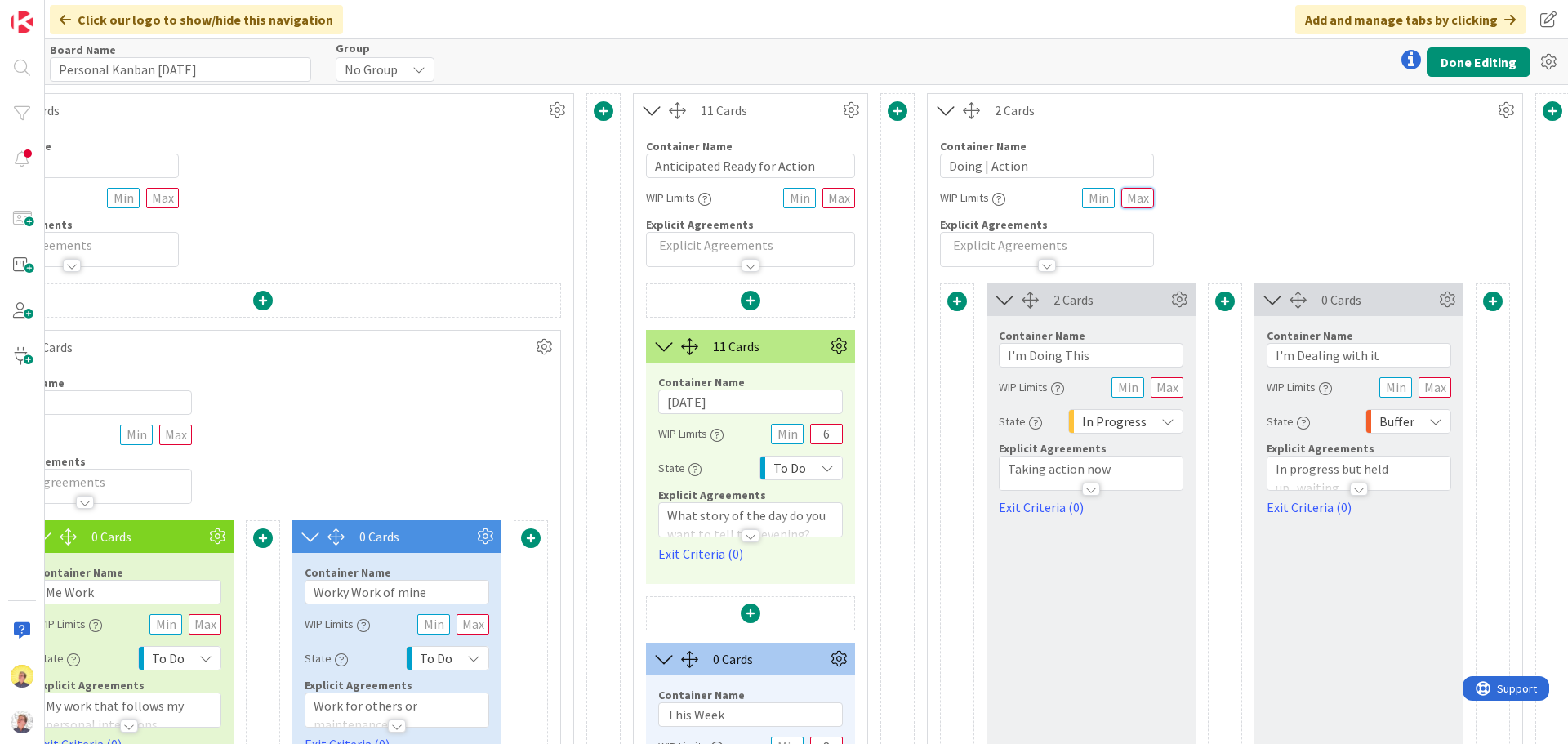
click at [1140, 195] on input "text" at bounding box center [1138, 198] width 33 height 21
click at [1166, 387] on input "text" at bounding box center [1167, 387] width 33 height 21
click at [1254, 388] on input "text" at bounding box center [1435, 387] width 33 height 21
click at [1254, 141] on div "Container Name 14 / 64 Doing | Action WIP Limits Explicit Agreements" at bounding box center [1225, 197] width 595 height 141
click at [1254, 55] on button "Done Editing" at bounding box center [1478, 62] width 104 height 29
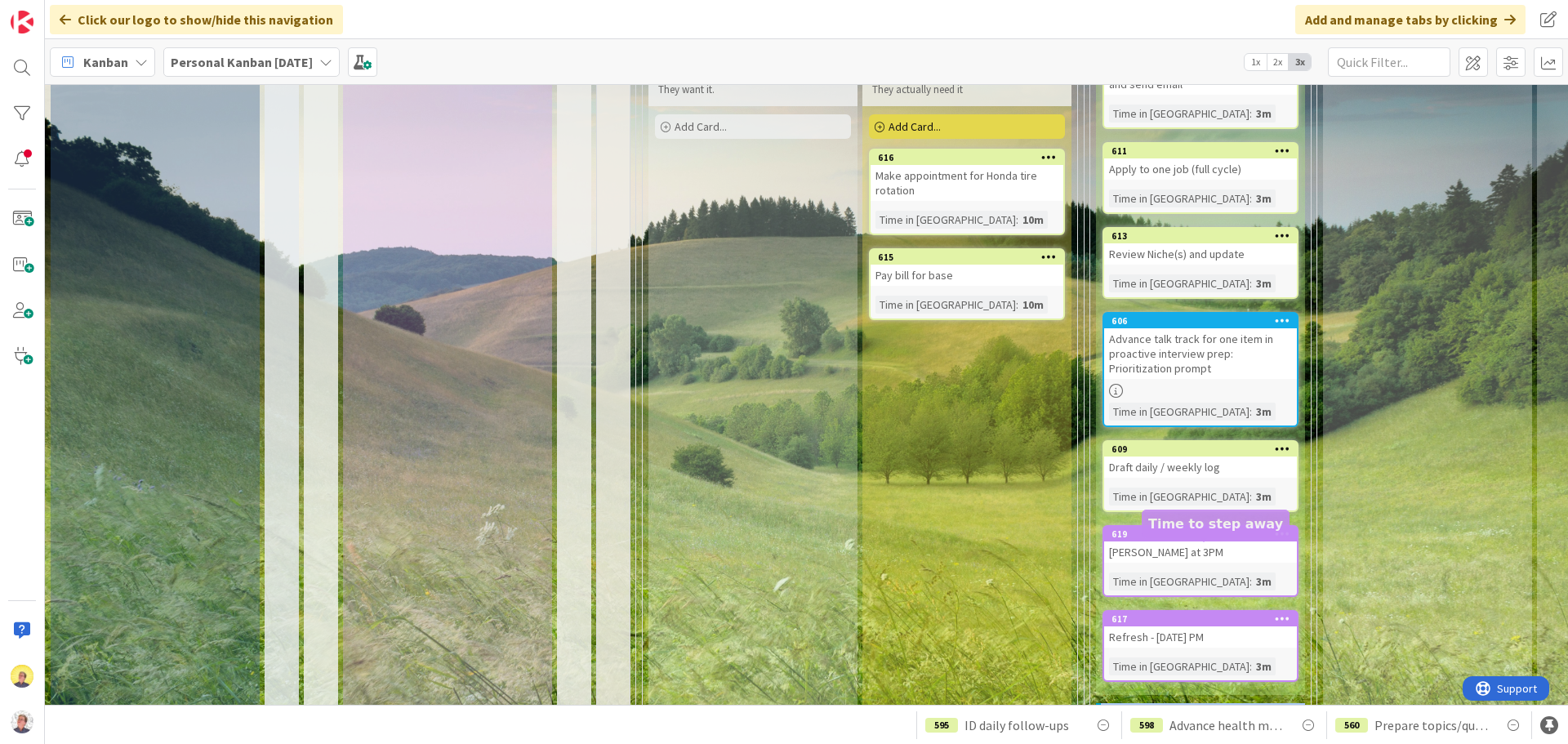
scroll to position [472, 0]
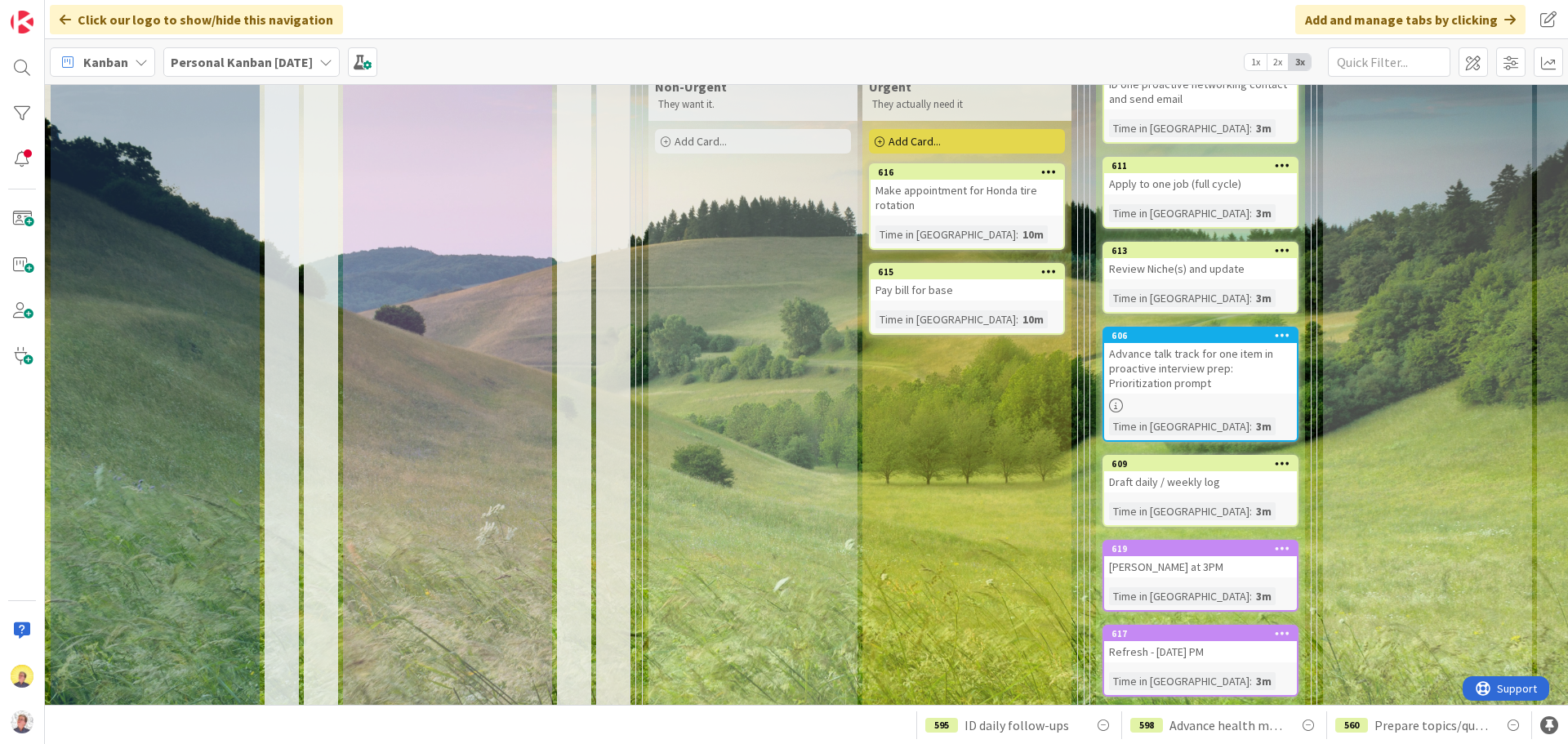
click at [1254, 250] on icon at bounding box center [1282, 250] width 16 height 11
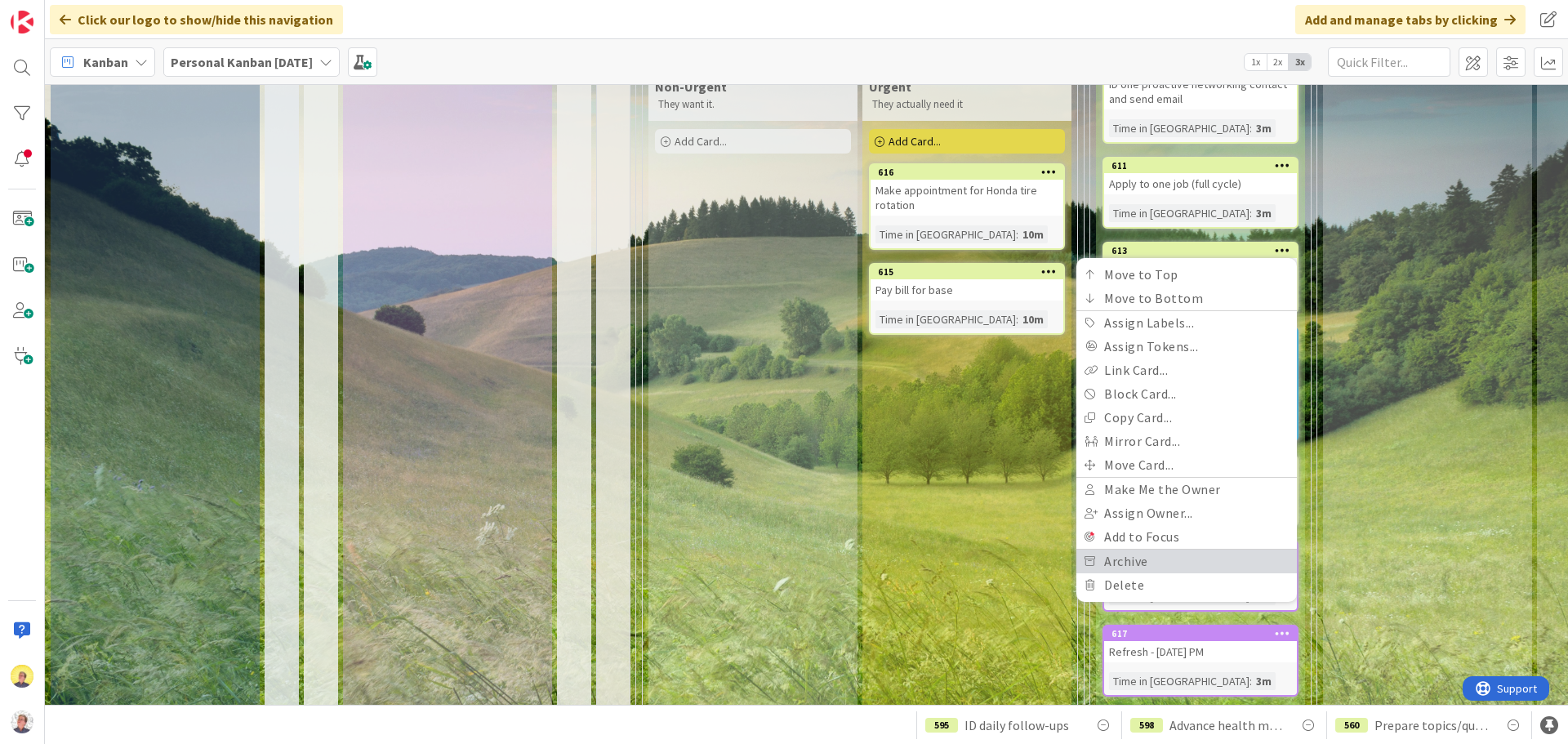
click at [1198, 554] on link "Archive" at bounding box center [1186, 561] width 220 height 23
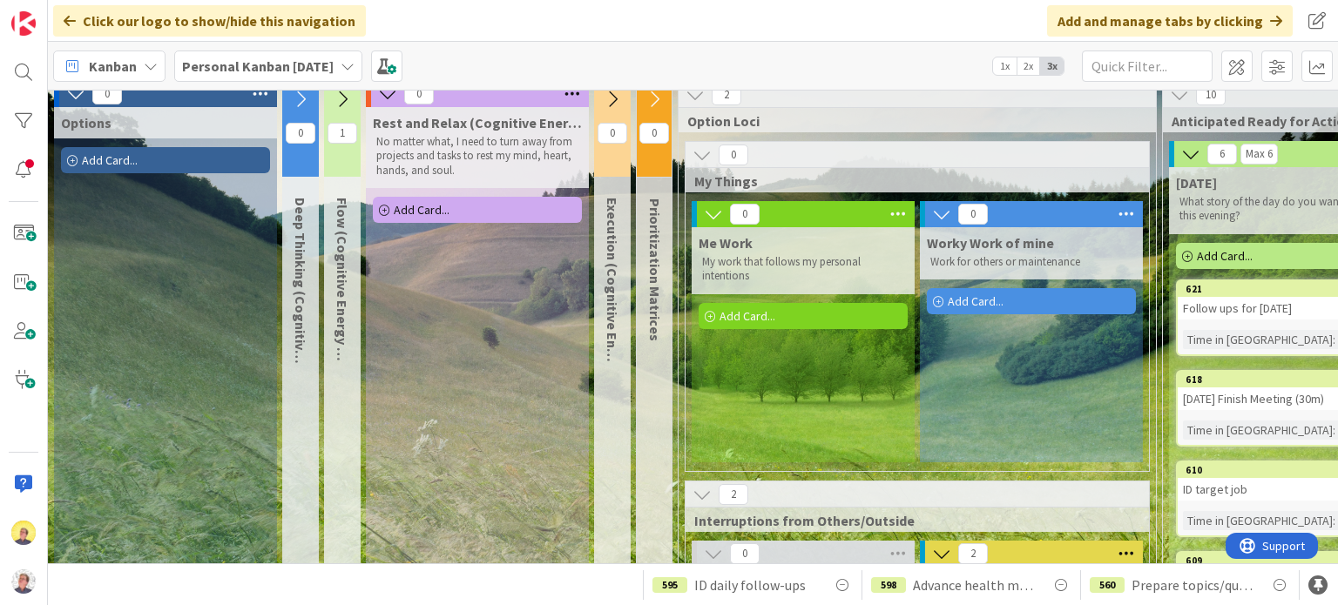
scroll to position [0, 0]
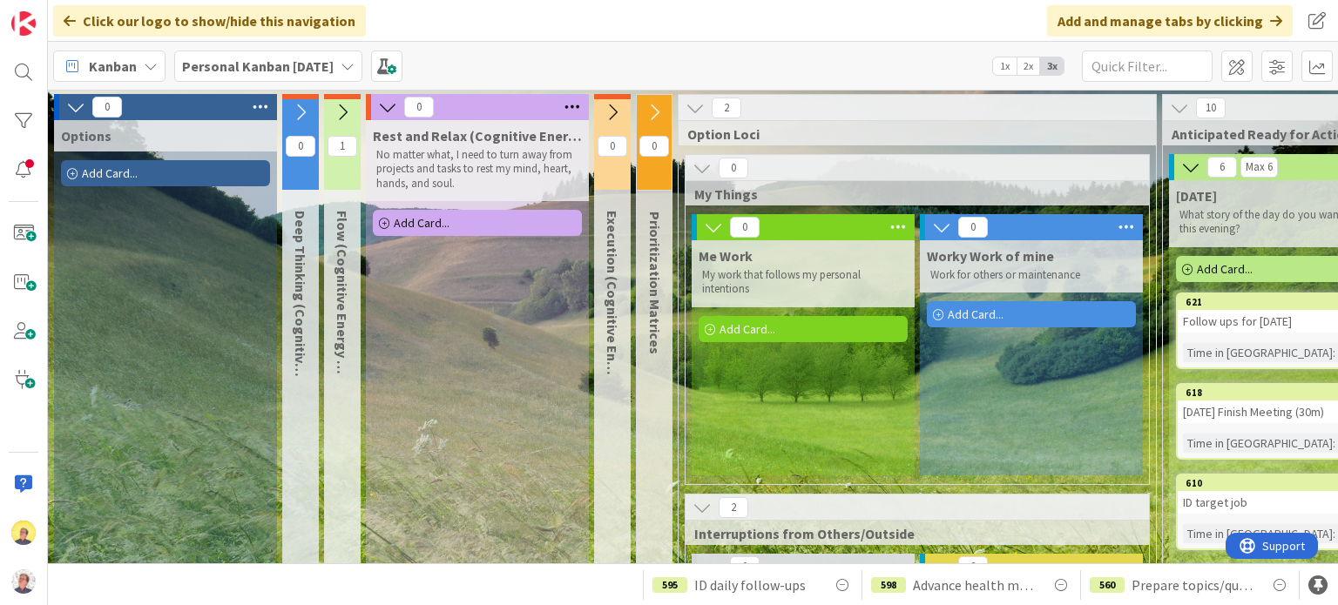
click at [387, 110] on icon at bounding box center [387, 107] width 19 height 19
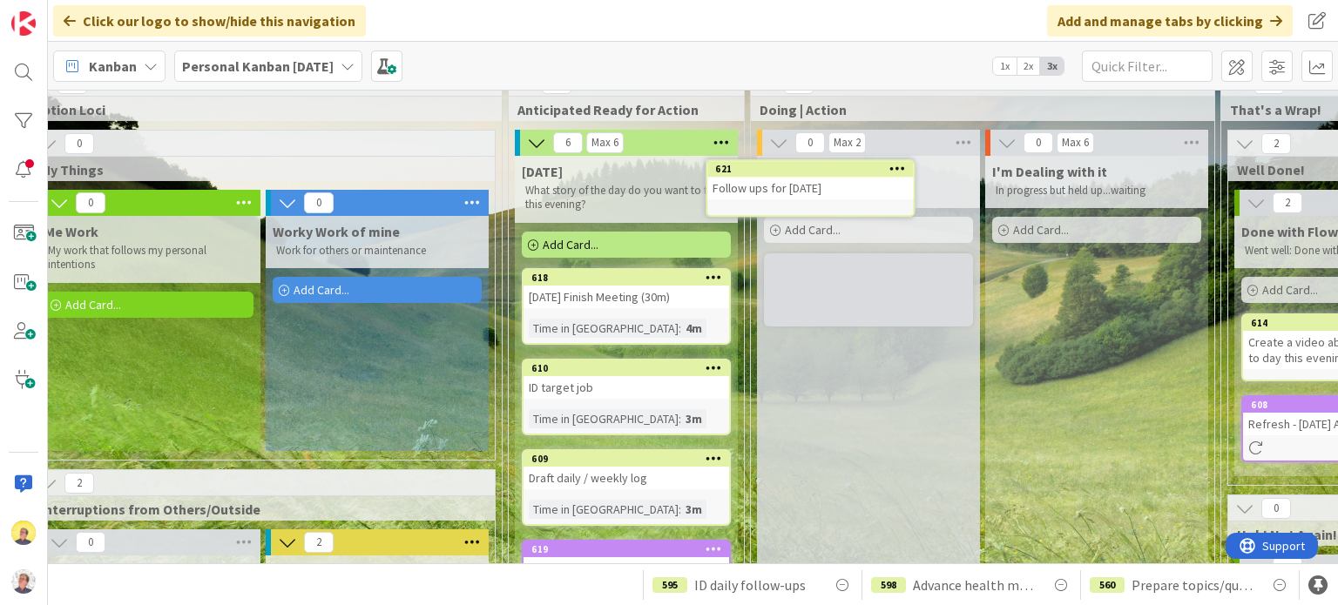
scroll to position [0, 468]
